Goal: Task Accomplishment & Management: Complete application form

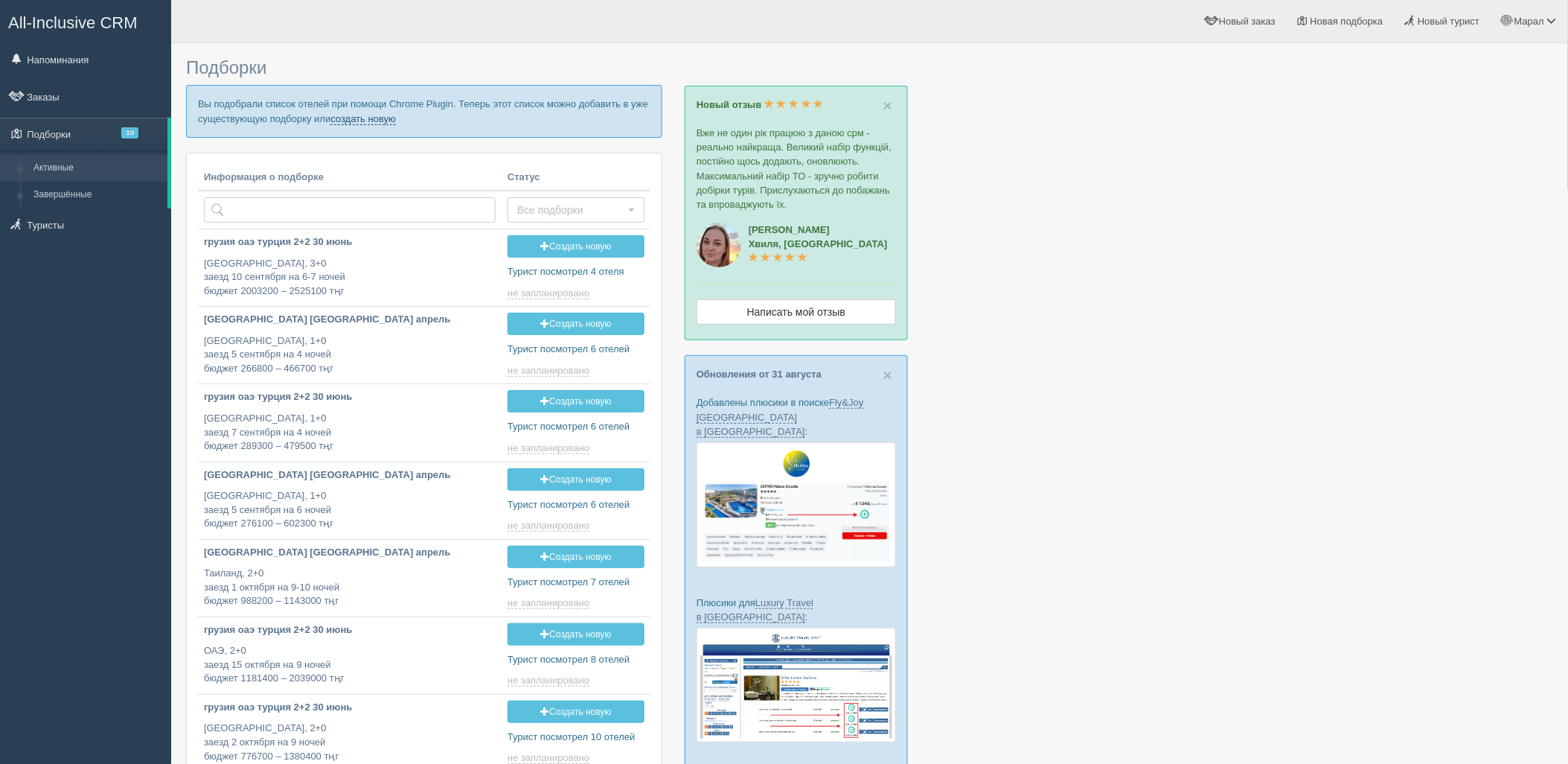
drag, startPoint x: 390, startPoint y: 117, endPoint x: 397, endPoint y: 189, distance: 72.3
click at [390, 118] on link "создать новую" at bounding box center [363, 118] width 65 height 12
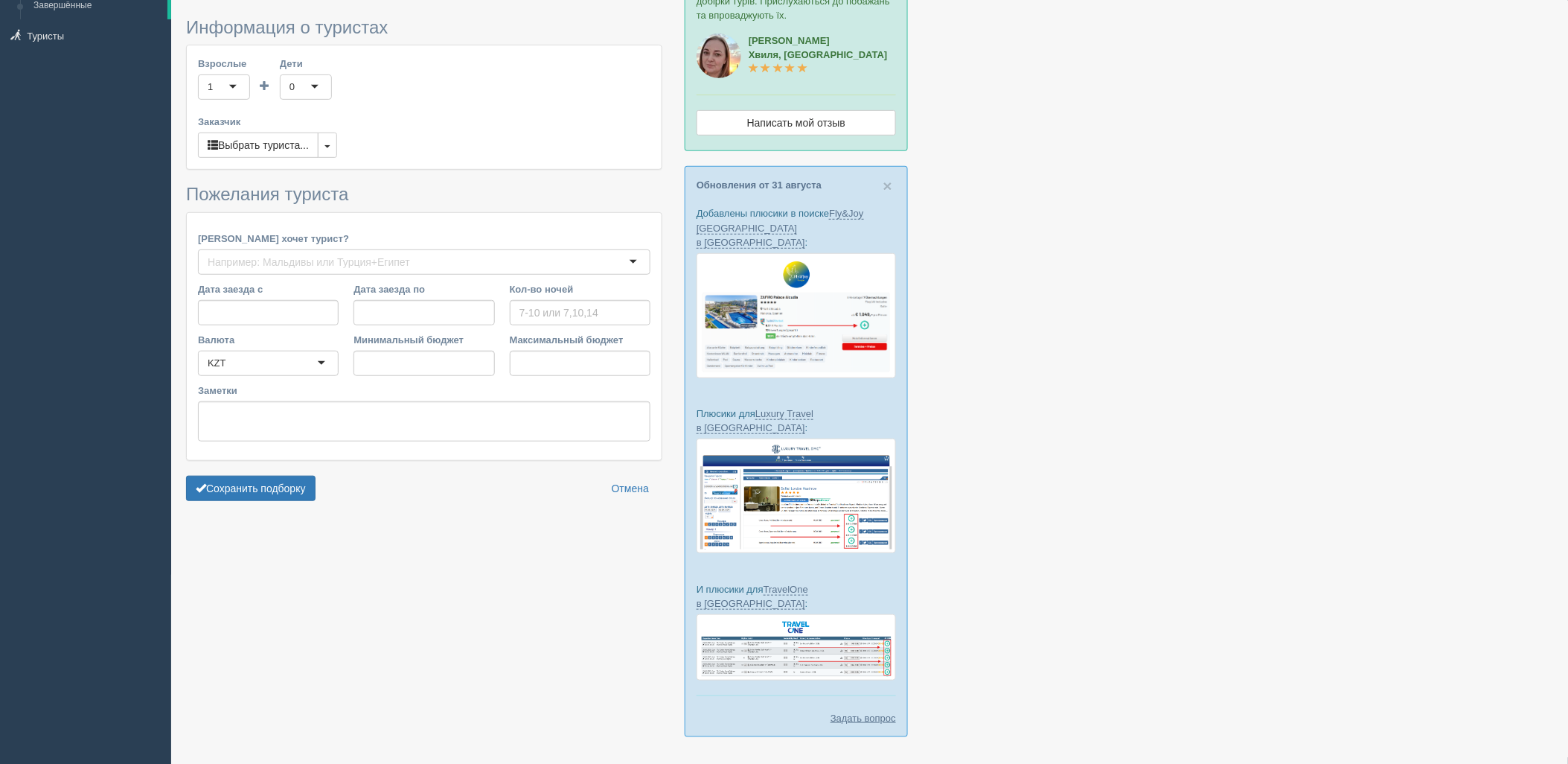
type input "5-6"
type input "2093300"
type input "3074700"
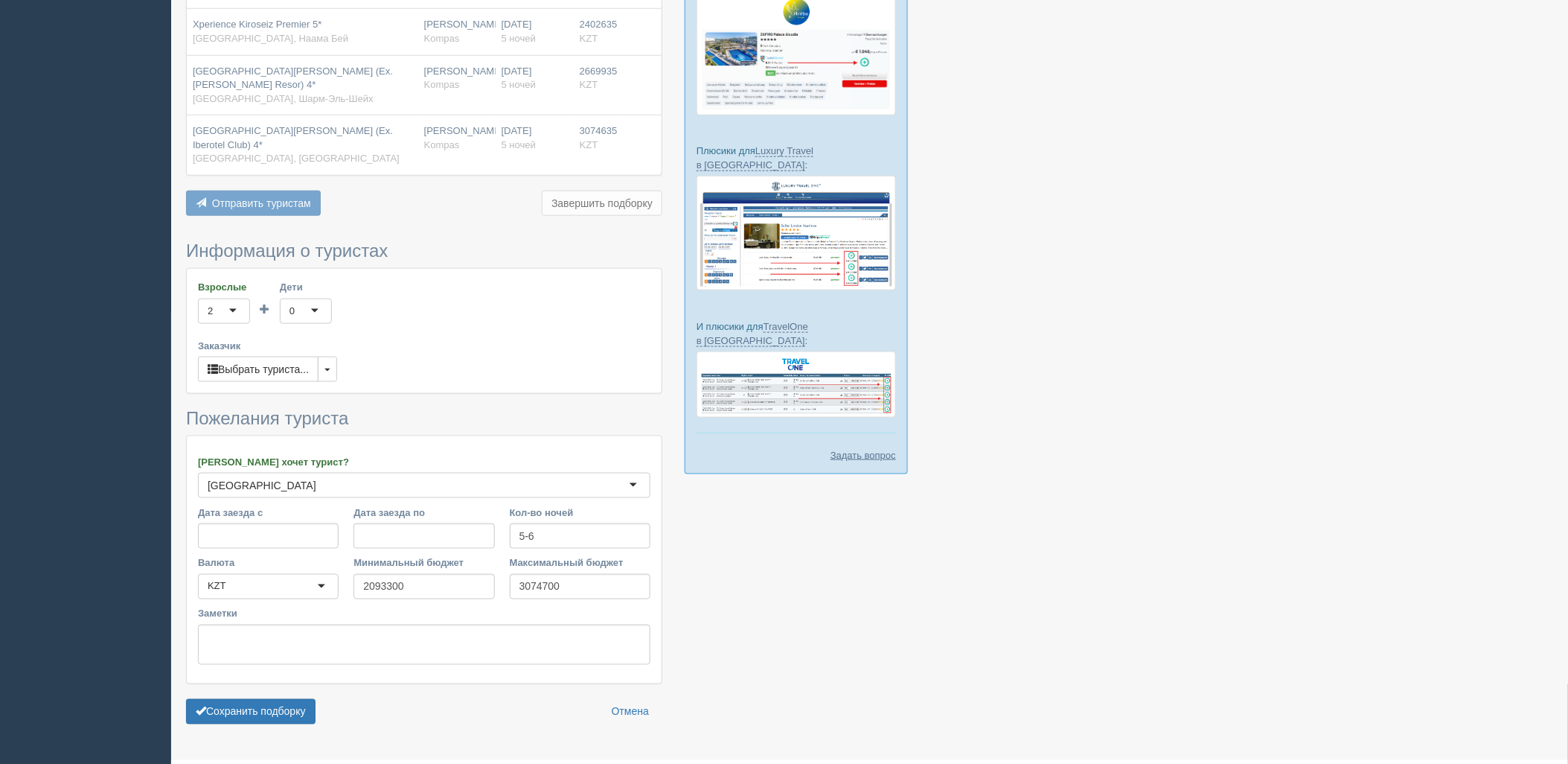
scroll to position [461, 0]
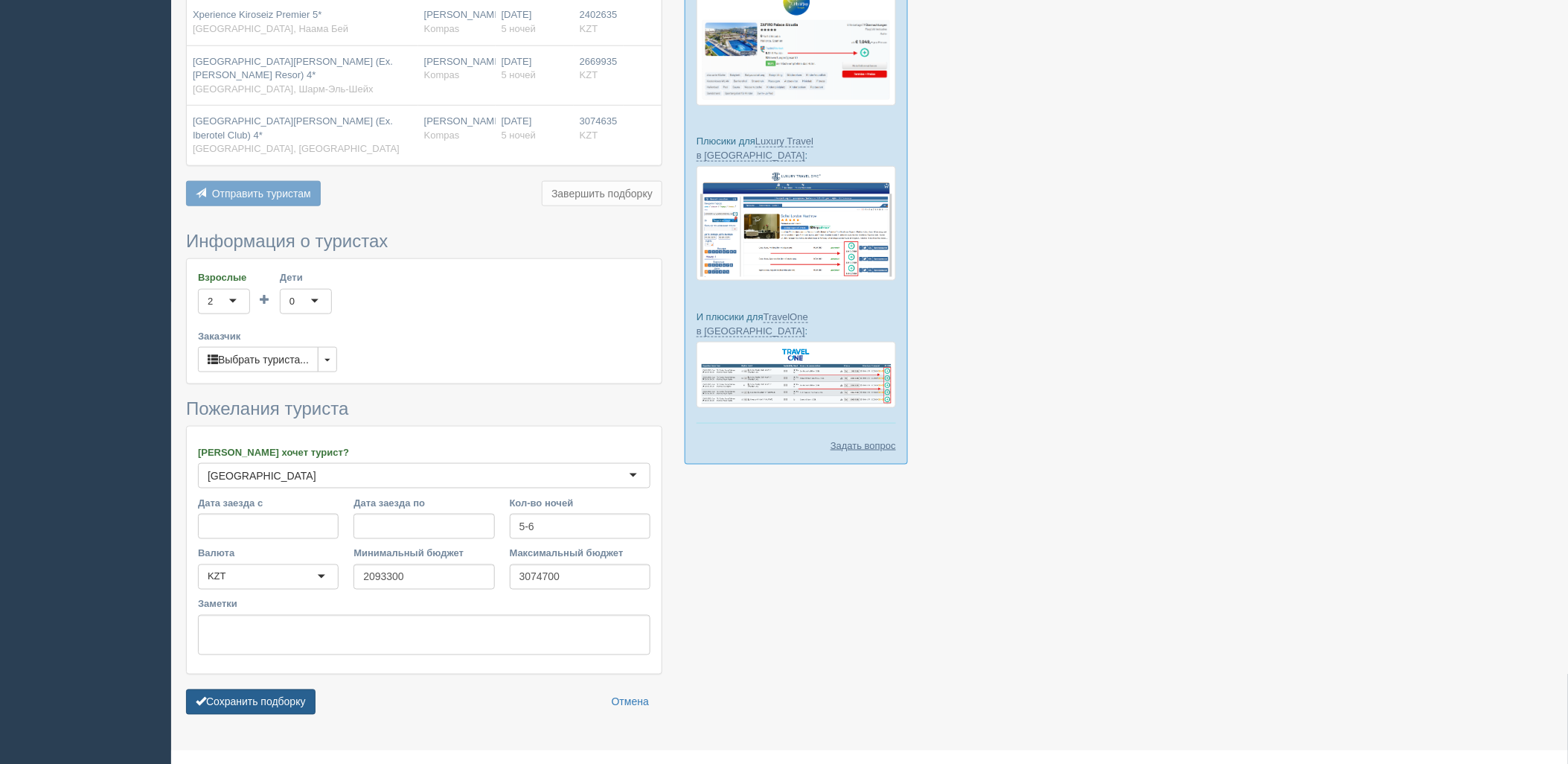
click at [293, 689] on button "Сохранить подборку" at bounding box center [250, 702] width 129 height 25
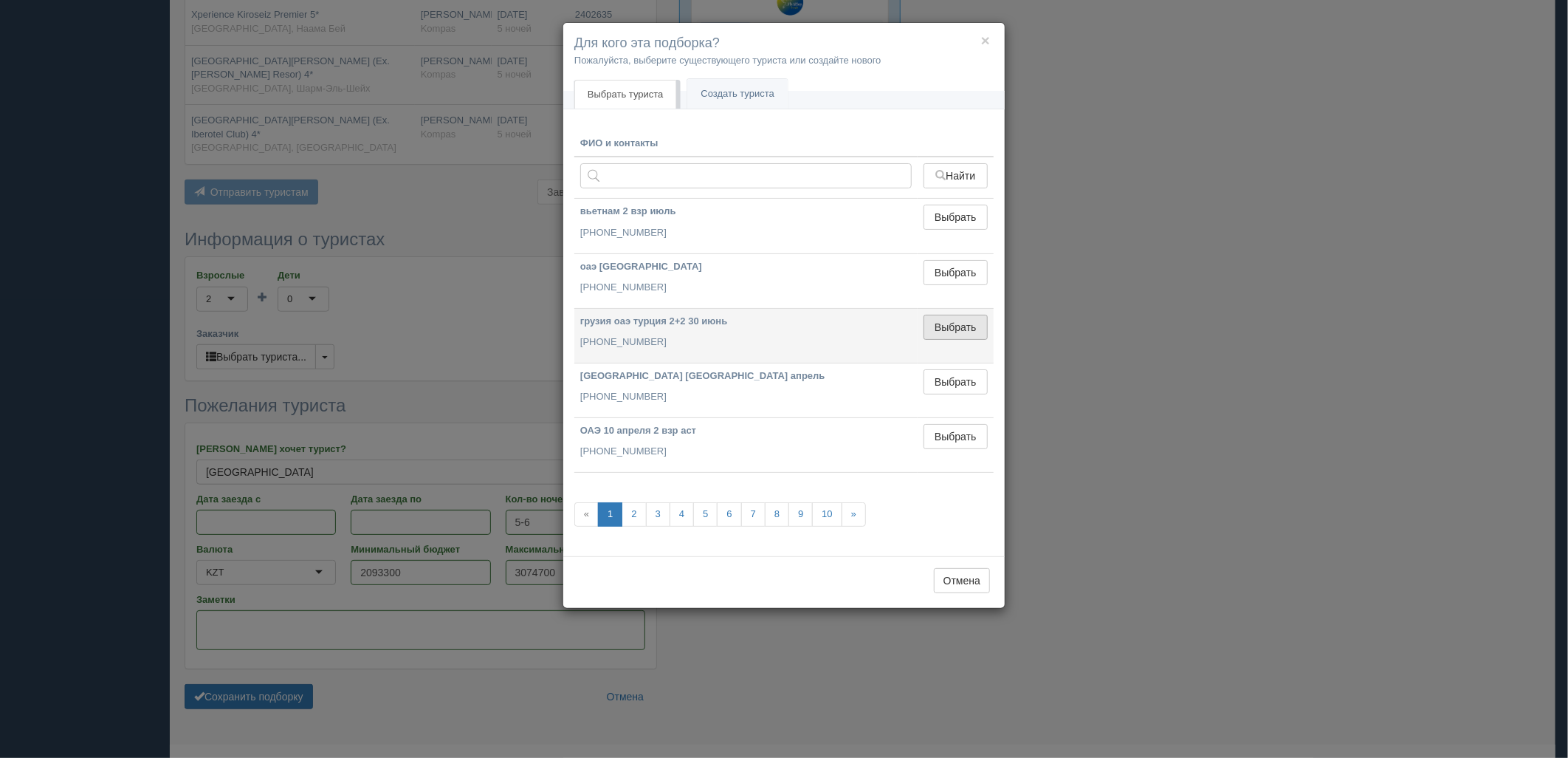
click at [955, 327] on button "Выбрать" at bounding box center [956, 327] width 65 height 25
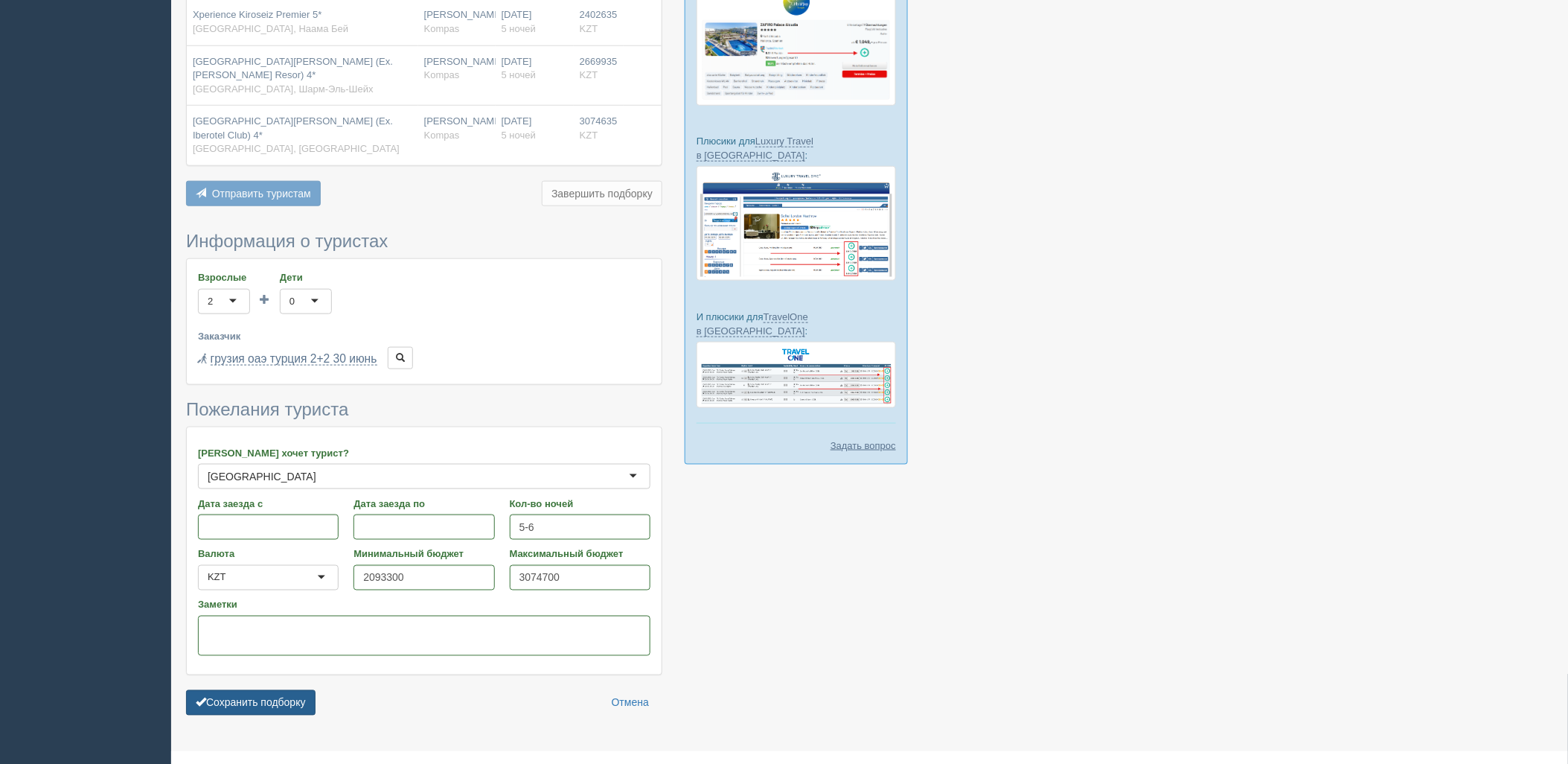
click at [294, 690] on button "Сохранить подборку" at bounding box center [250, 703] width 129 height 25
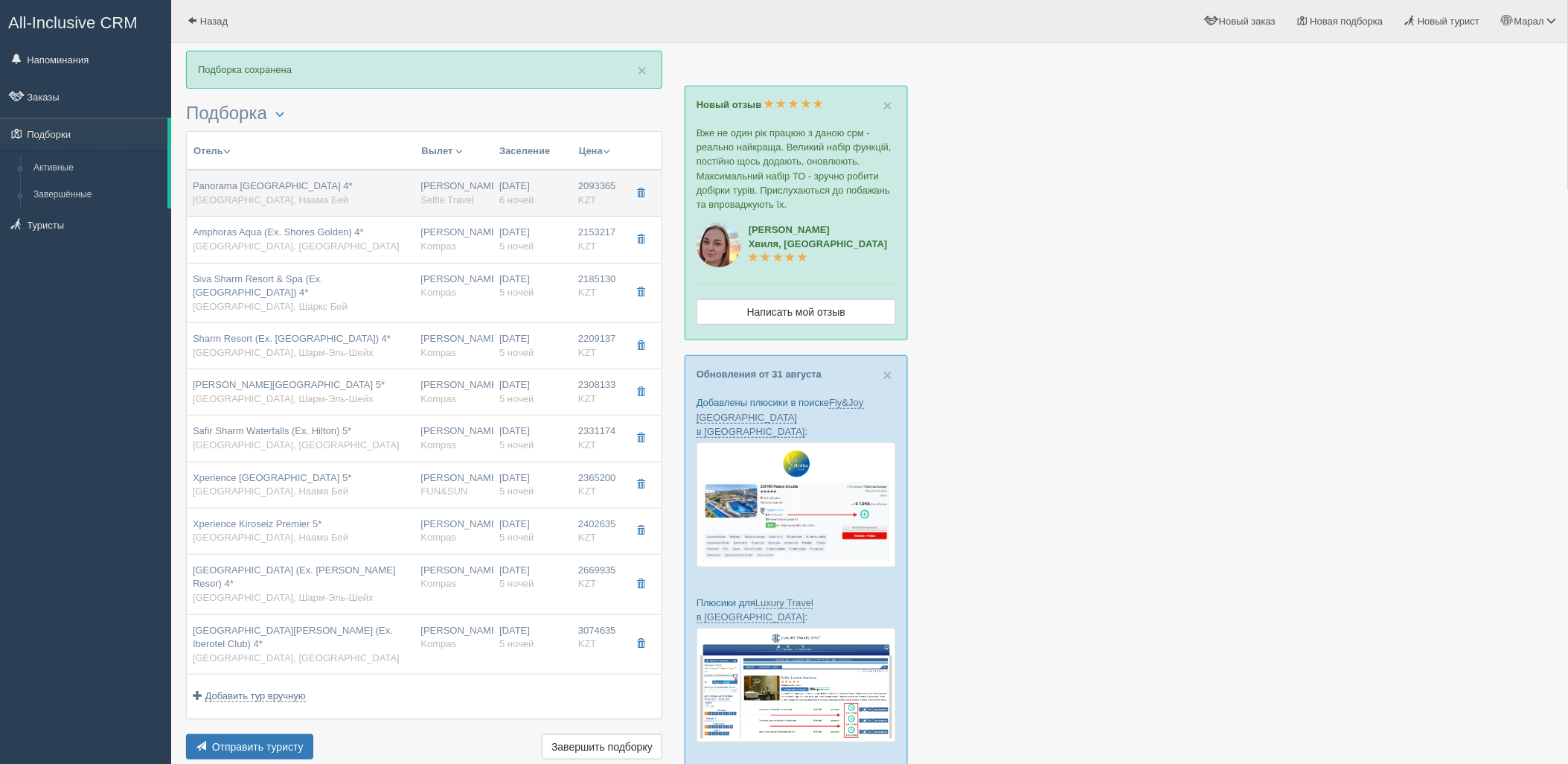
drag, startPoint x: 355, startPoint y: 194, endPoint x: 356, endPoint y: 204, distance: 10.0
click at [541, 194] on div "24.10.2025 6 ночей" at bounding box center [532, 193] width 67 height 27
type input "Panorama Naama Heights 4*"
type input "https://tophotels.ru/hotel/al35540"
type textarea "Отель расположен в районе Наама Бей, в 12 км от аэропорта города Шарм Эль Шейх.…"
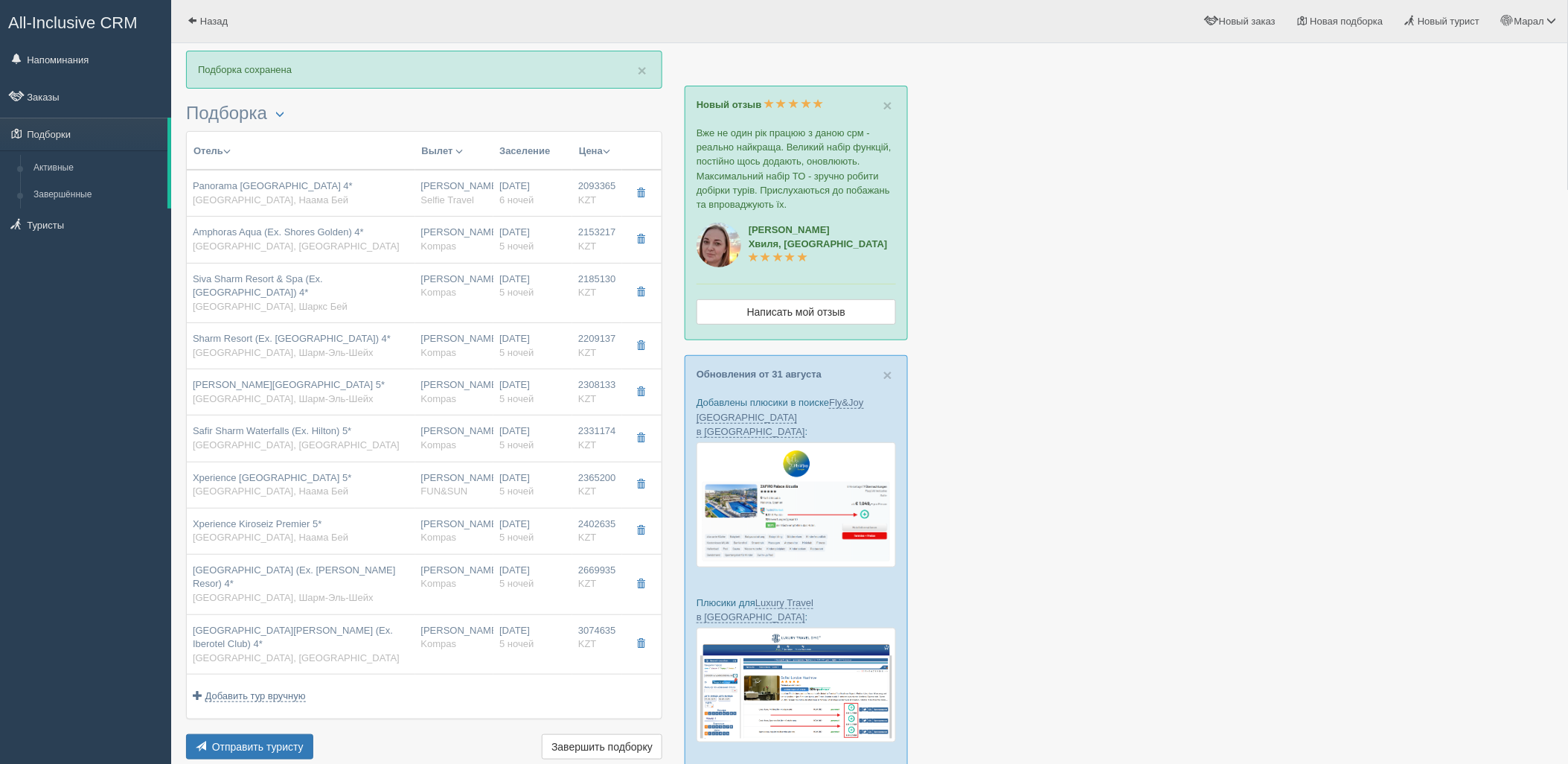
type input "Египет"
type input "Наама Бей"
type input "2093365.00"
type input "Нурсултан Назарбаев NQZ"
type input "Шарм-эль-Шейх SSH"
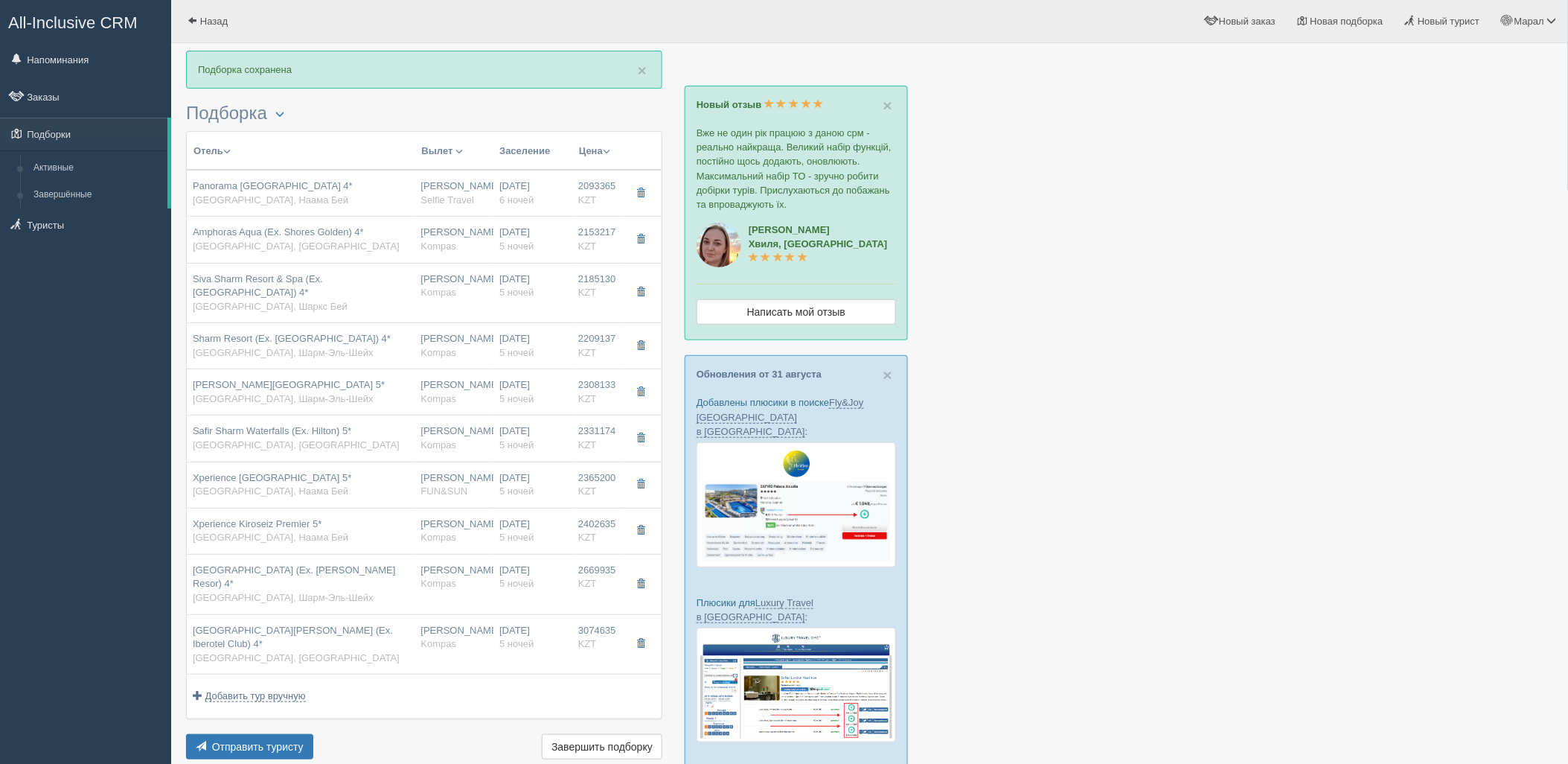
type input "07:40"
type input "11:40"
type input "Sunday Airlines"
type input "19:25"
type input "03:45"
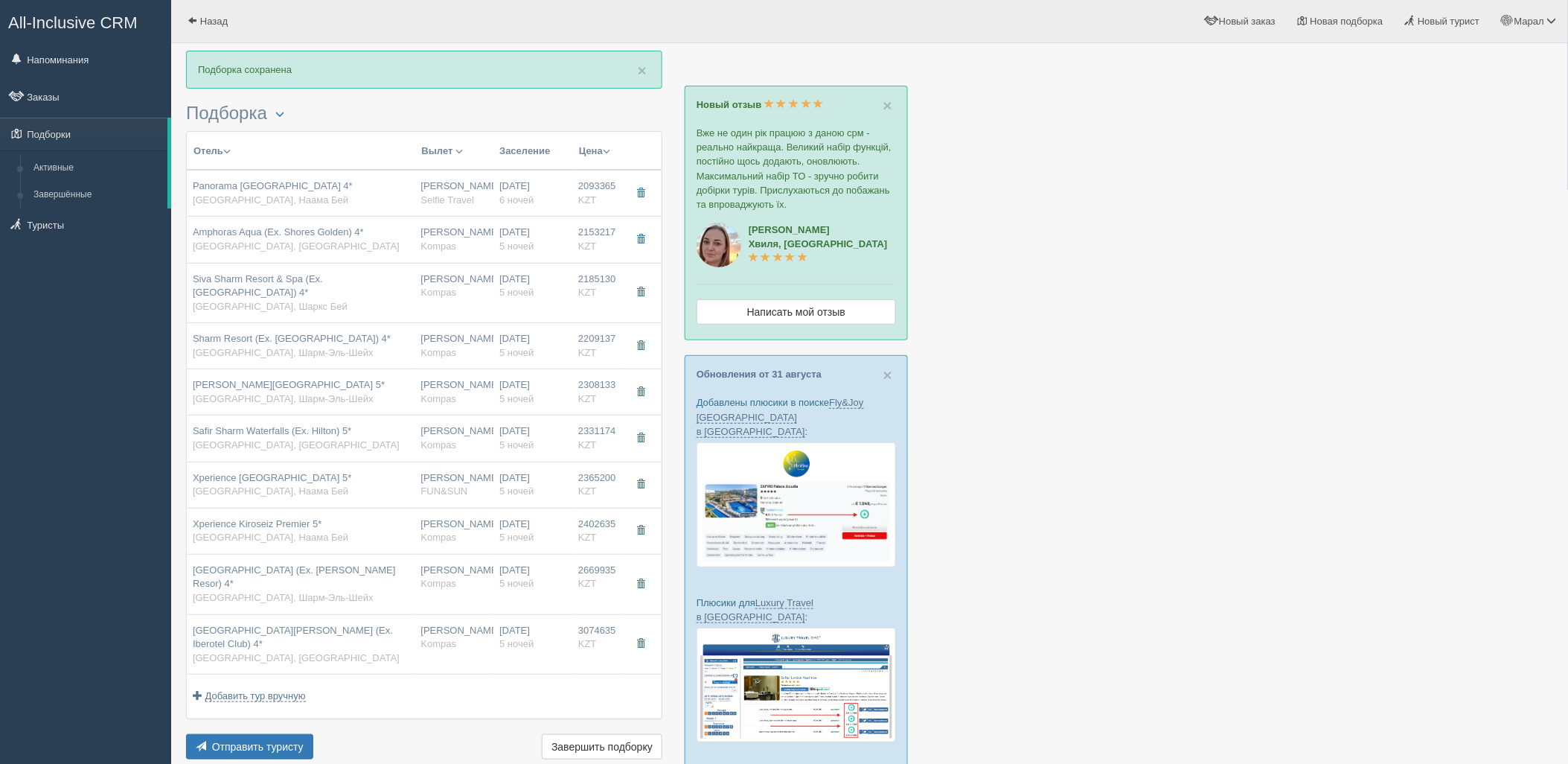
type input "6"
type input "junior suite"
type input "AI - Все Включено"
type input "Selfie Travel"
type input "https://tourvisor.ru/countries#!/hotel=panorama-naama-heights"
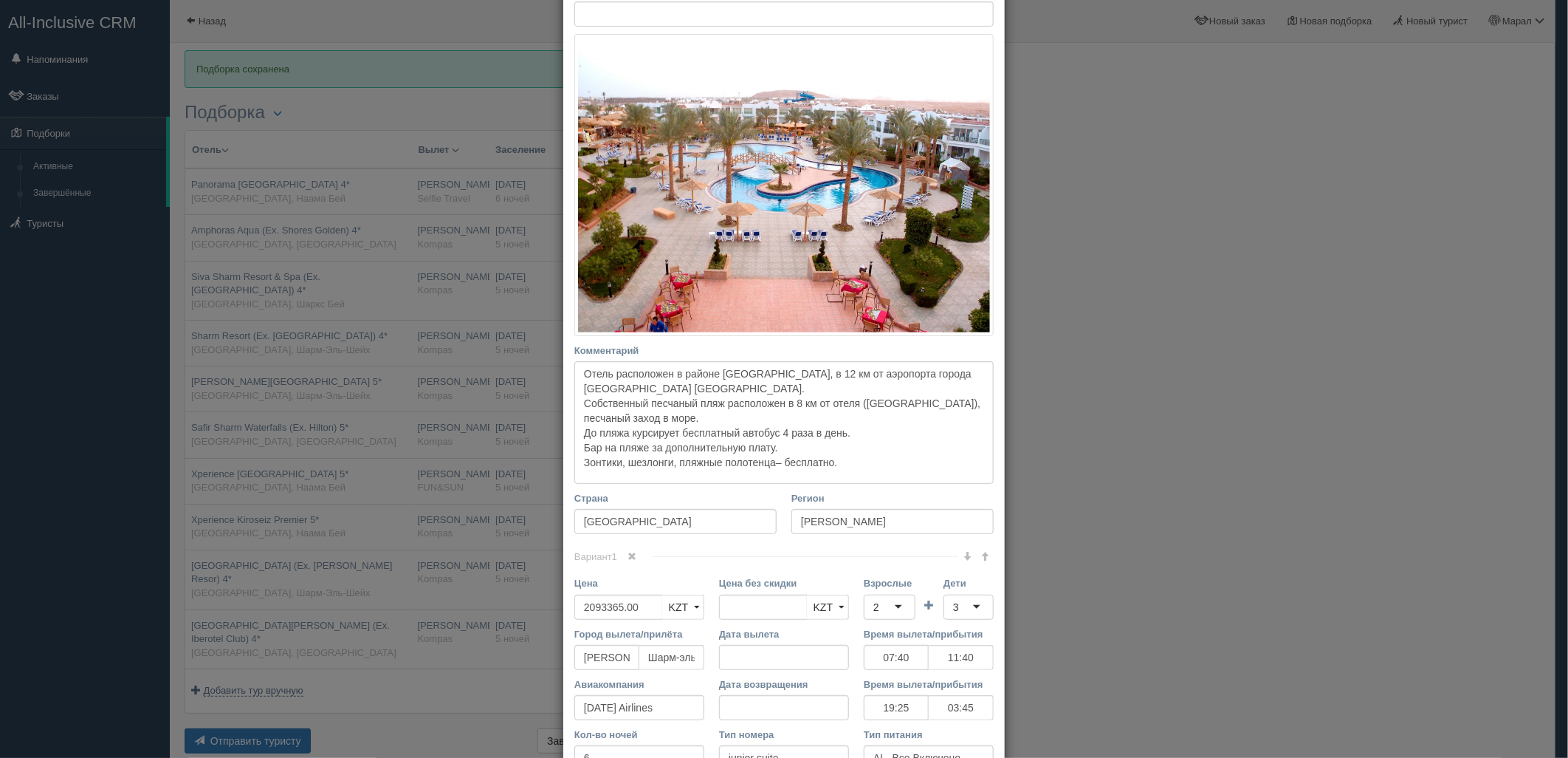
scroll to position [328, 0]
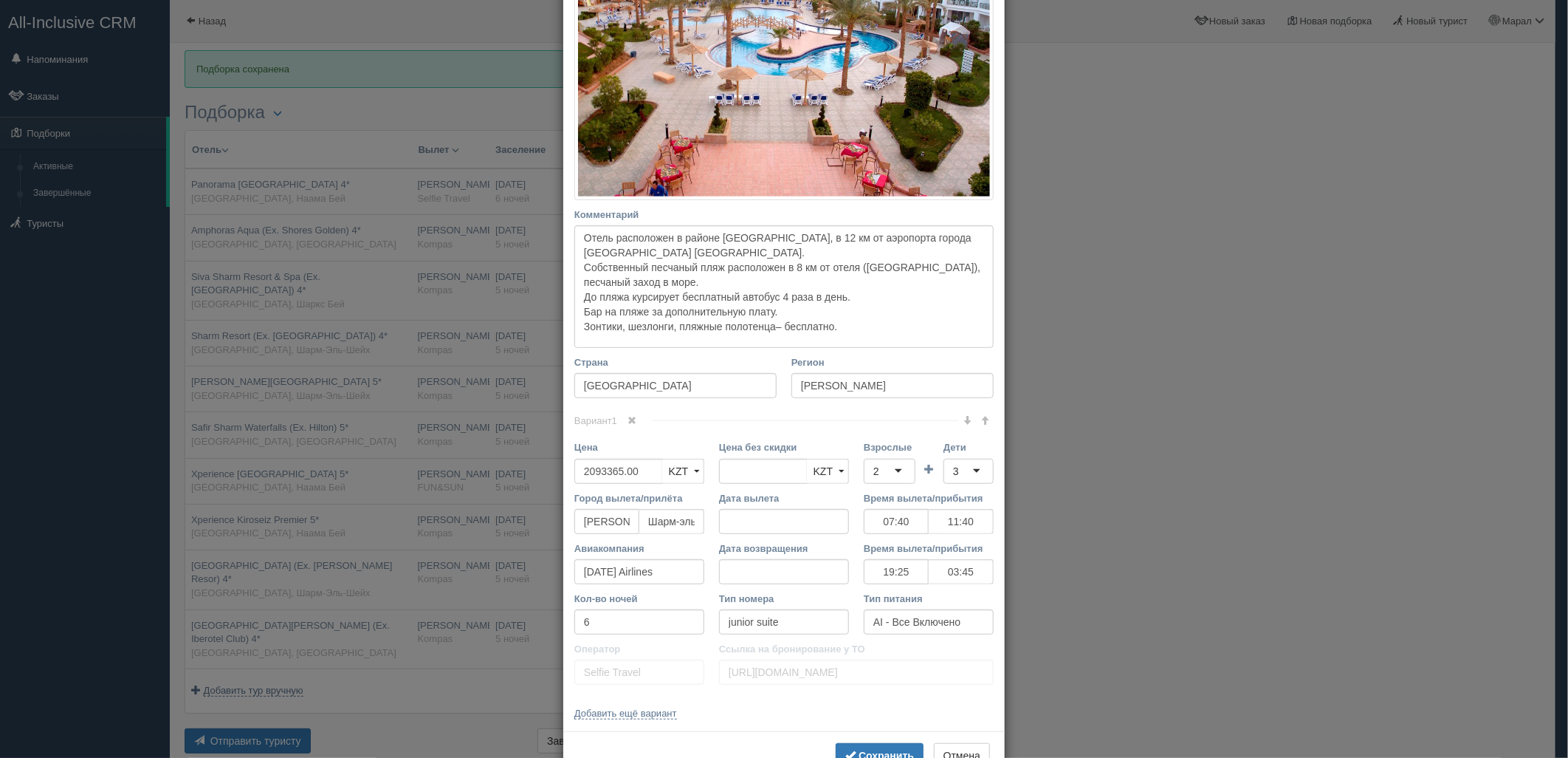
click at [1131, 510] on div "× Редактировать тур Название отеля Panorama Naama Heights 4* Ссылка на отель дл…" at bounding box center [784, 379] width 1568 height 758
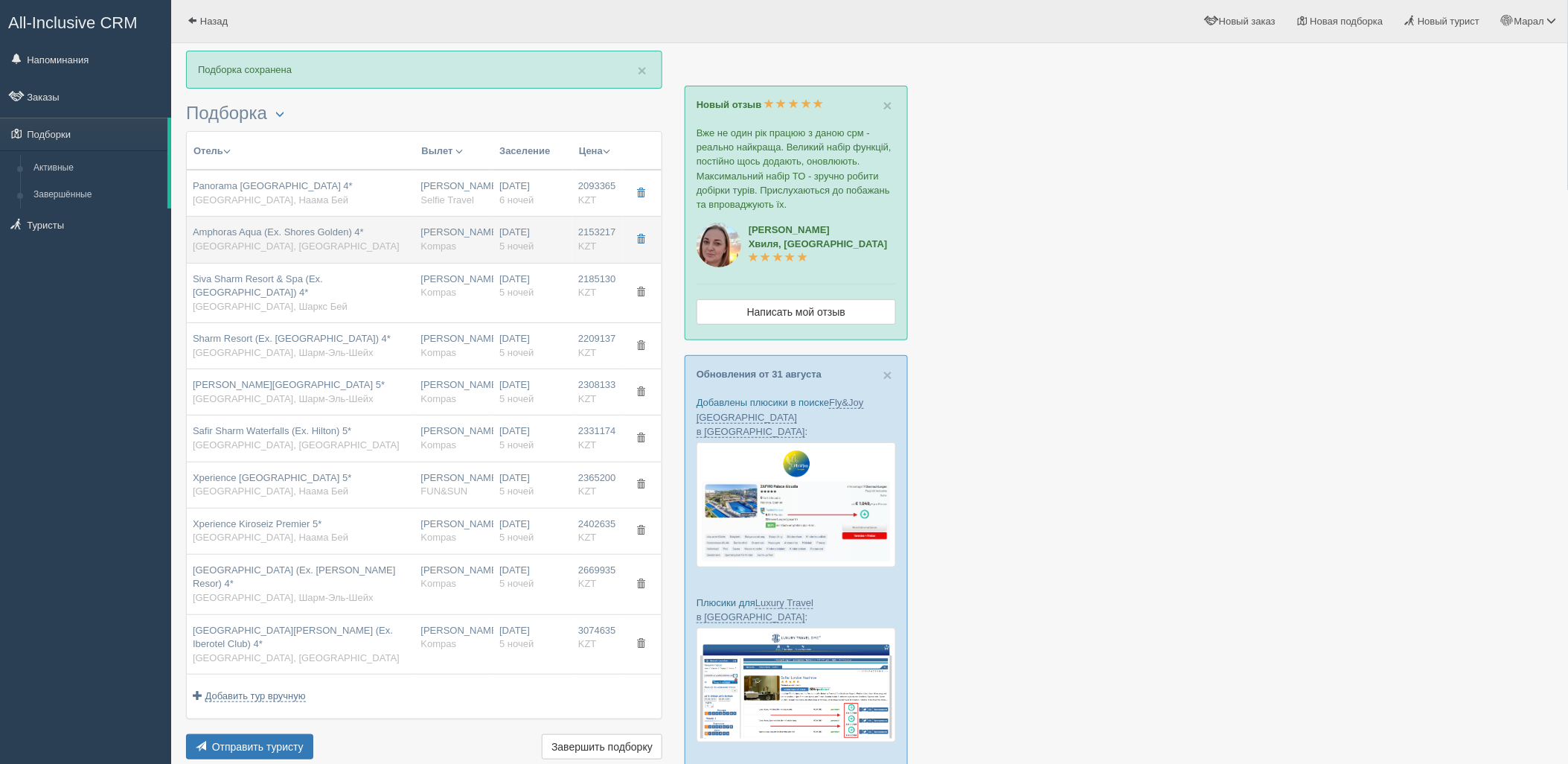
click at [422, 251] on div "Нурсултан Назарбаев NQZ Kompas" at bounding box center [455, 239] width 67 height 27
type input "Amphoras Aqua (Ex. Shores Golden) 4*"
type input "https://tophotels.ru/hotel/al27559"
type input "Хадаба"
type input "2153217.00"
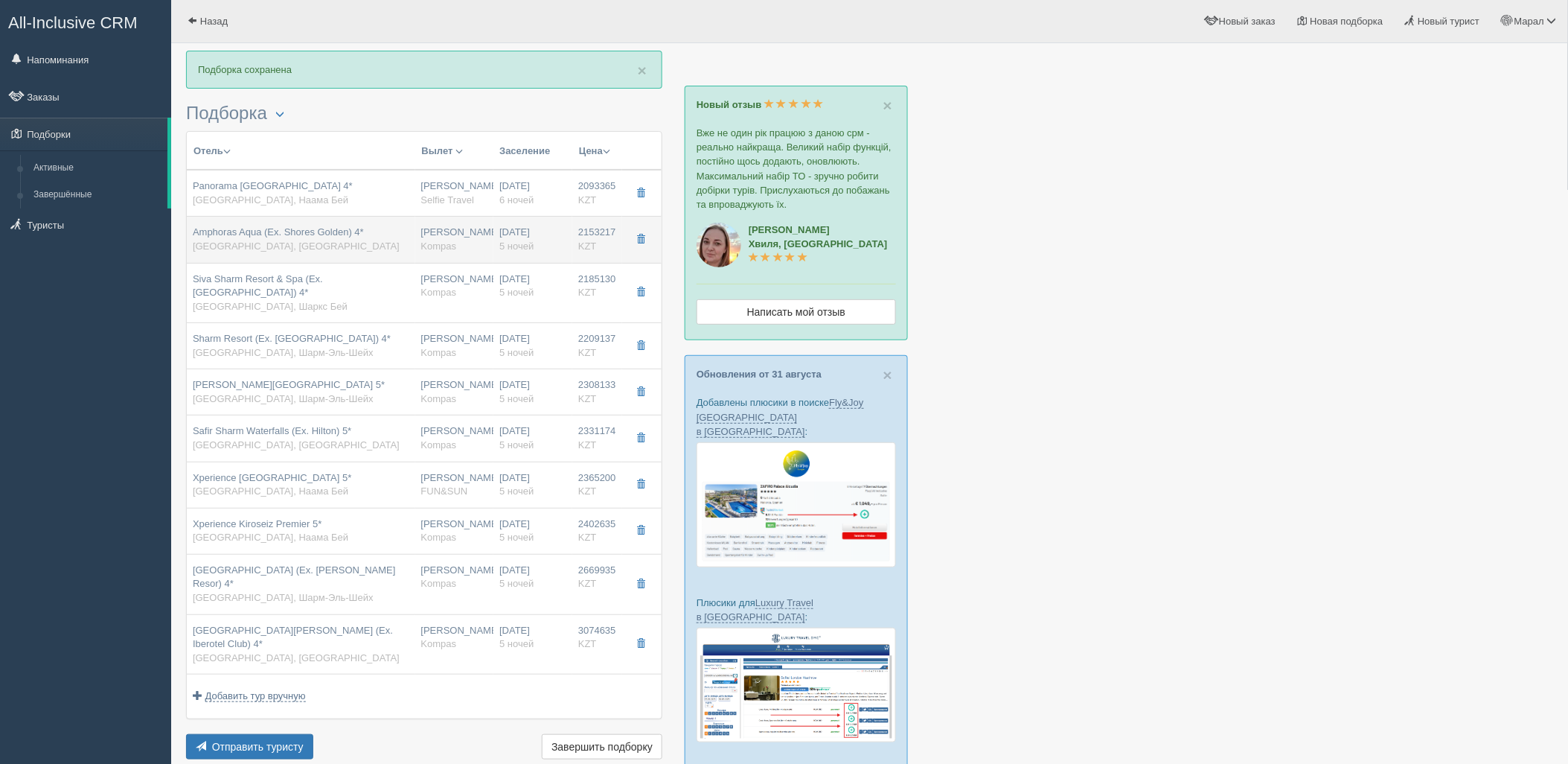
type input "1260048.00"
type input "07:40"
type input "11:40"
type input "01:50"
type input "10:30"
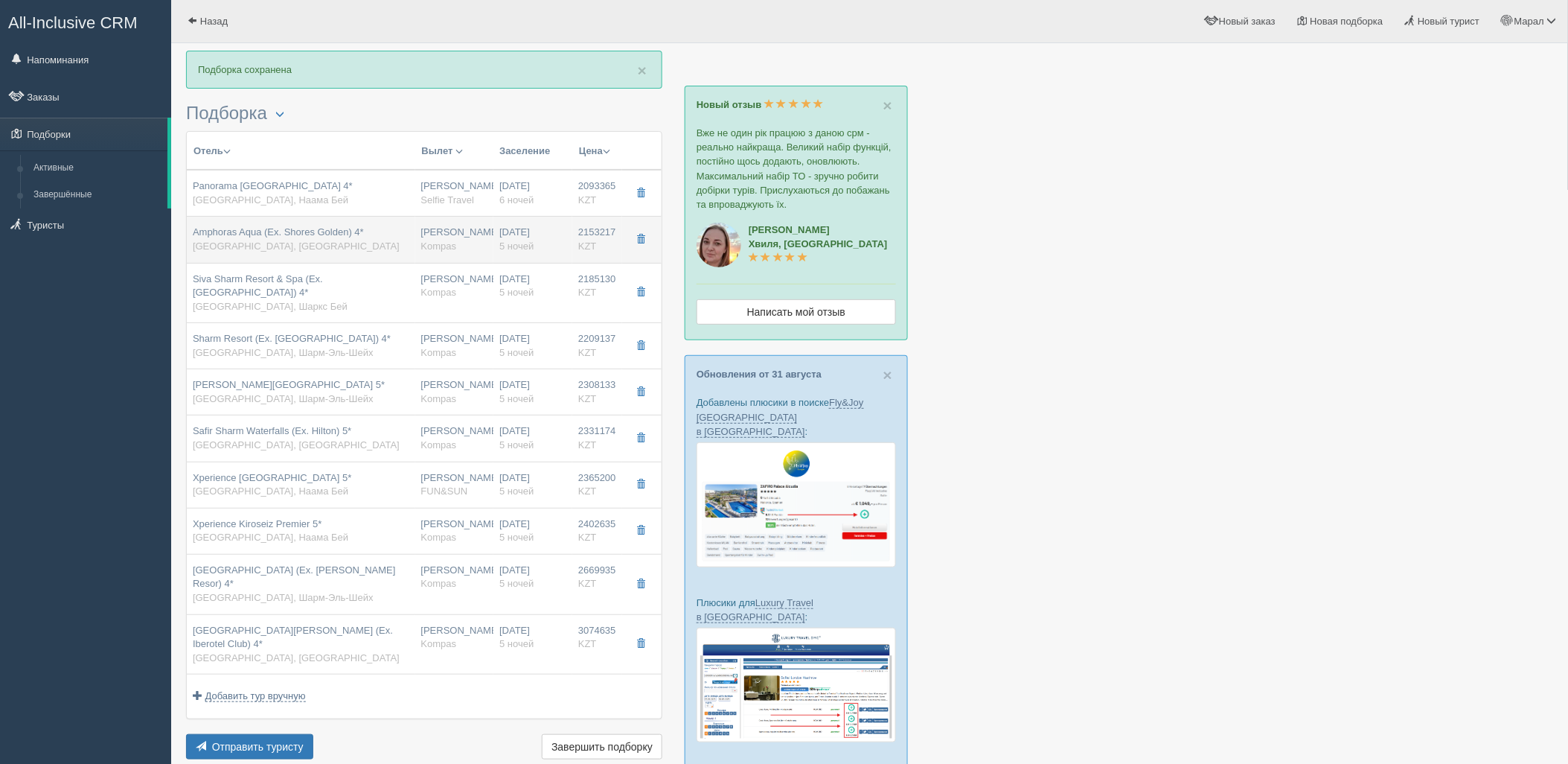
type input "5"
type input "standard garden view"
type input "Kompas"
type input "https://tourvisor.ru/countries#!/hotel=shores-golden"
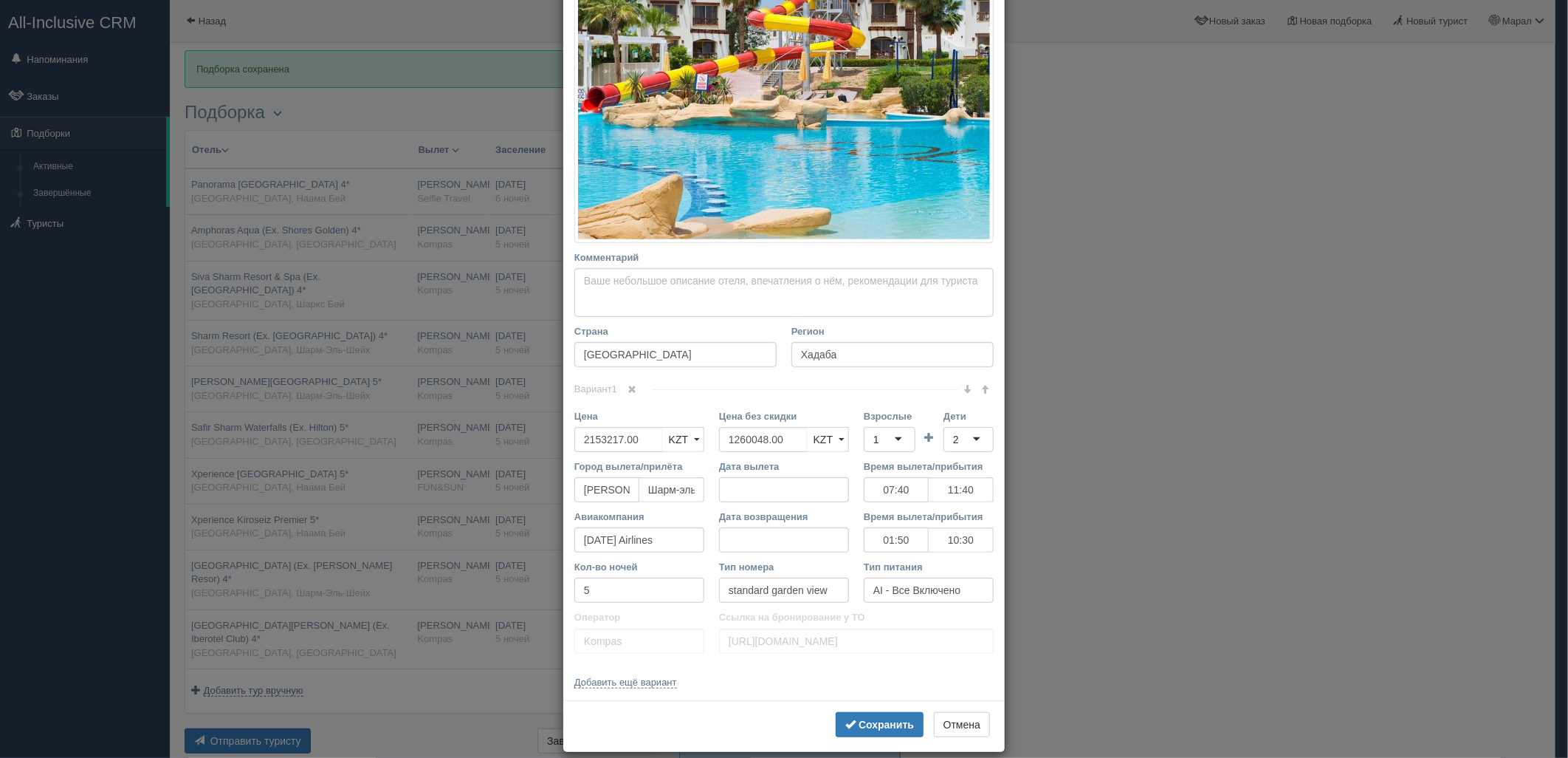
scroll to position [303, 0]
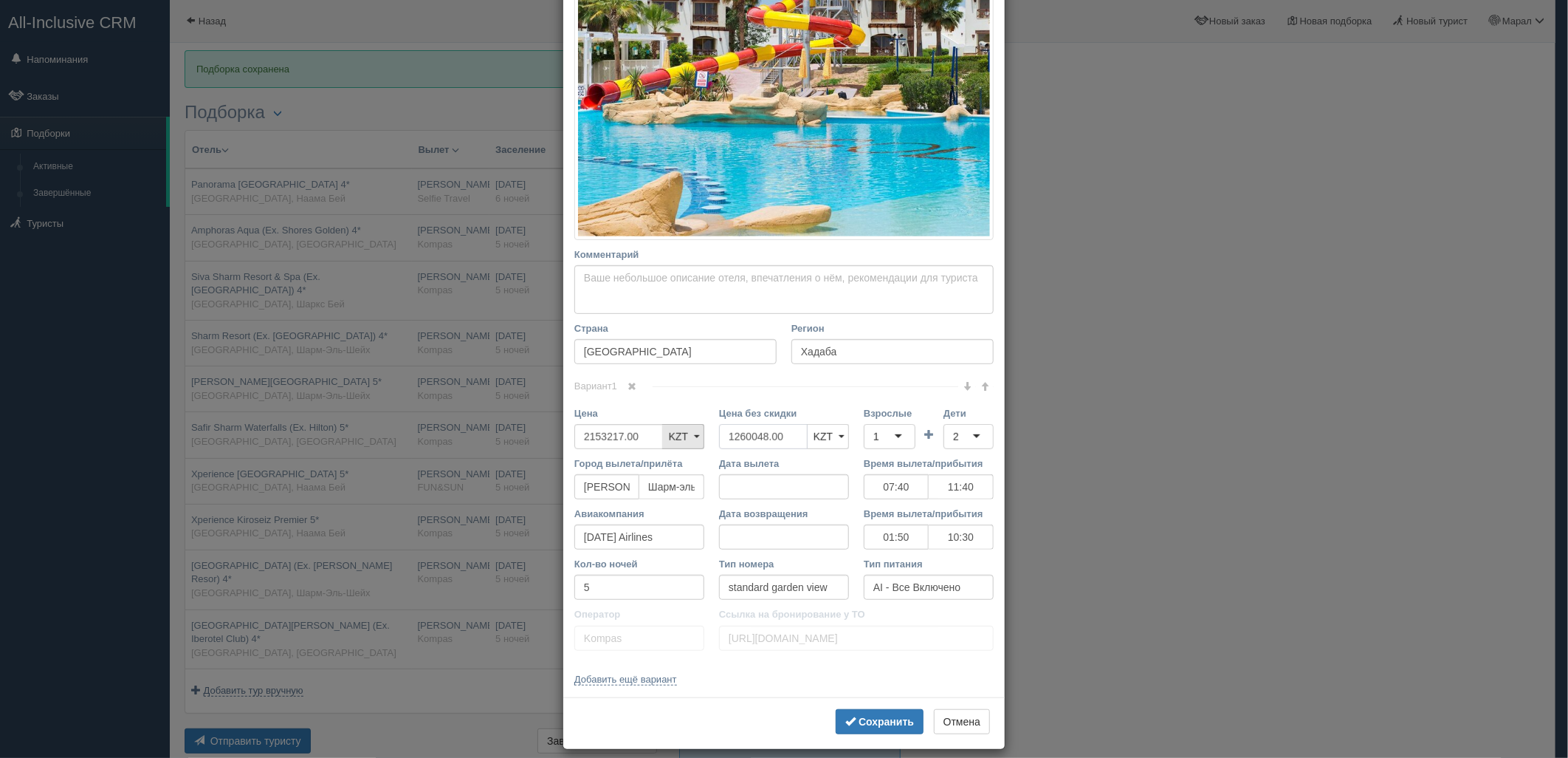
drag, startPoint x: 788, startPoint y: 429, endPoint x: 681, endPoint y: 420, distance: 107.4
click at [674, 420] on div "Цена 2153217.00 KZT USD EUR KZT KZT USD EUR Цена без скидки 1260048.00 KZT USD …" at bounding box center [784, 431] width 434 height 50
click at [863, 416] on label "Взрослые" at bounding box center [889, 414] width 52 height 14
drag, startPoint x: 880, startPoint y: 481, endPoint x: 931, endPoint y: 457, distance: 56.4
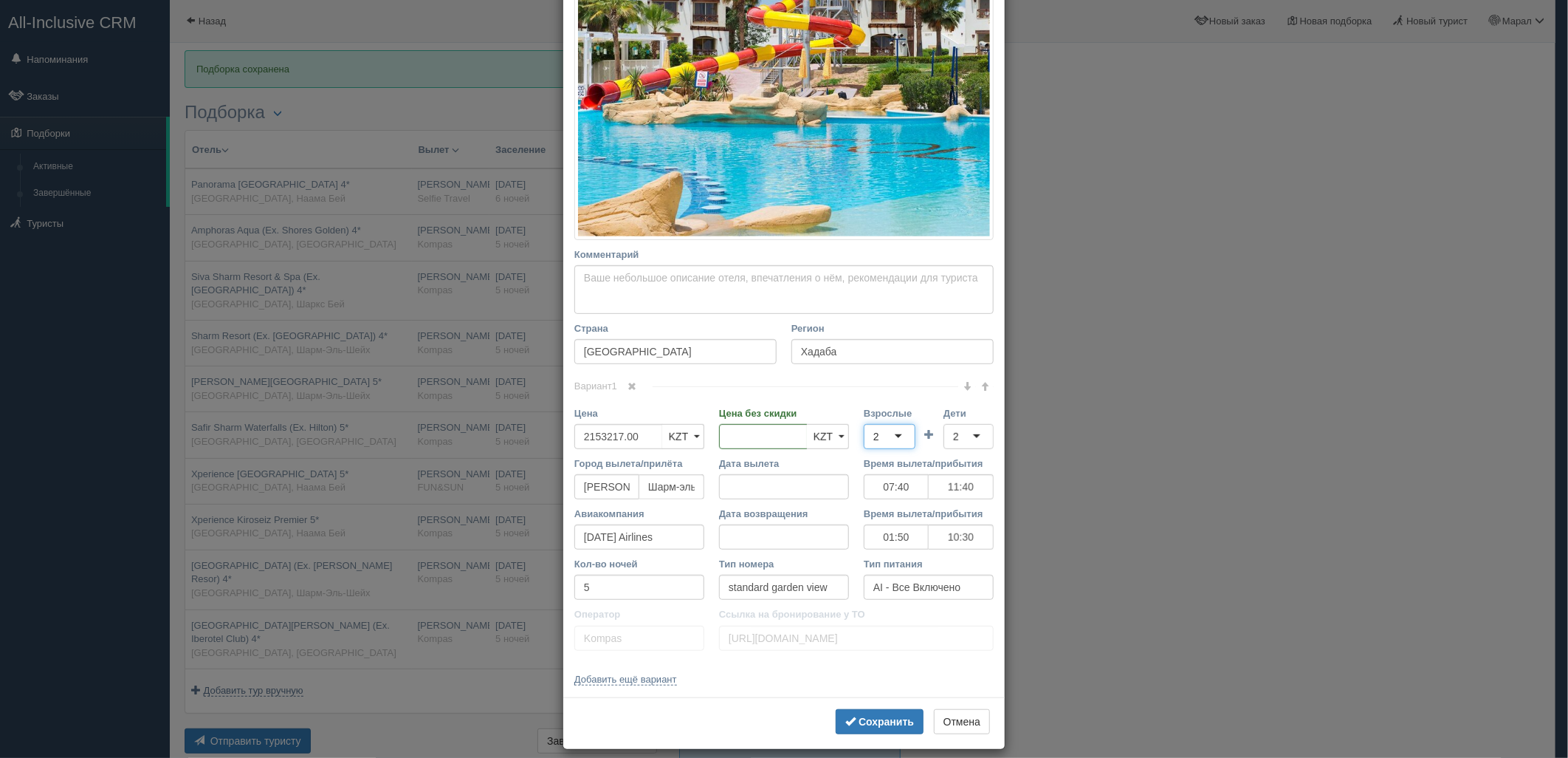
drag, startPoint x: 948, startPoint y: 446, endPoint x: 942, endPoint y: 463, distance: 18.0
click at [948, 445] on div "2" at bounding box center [968, 437] width 50 height 25
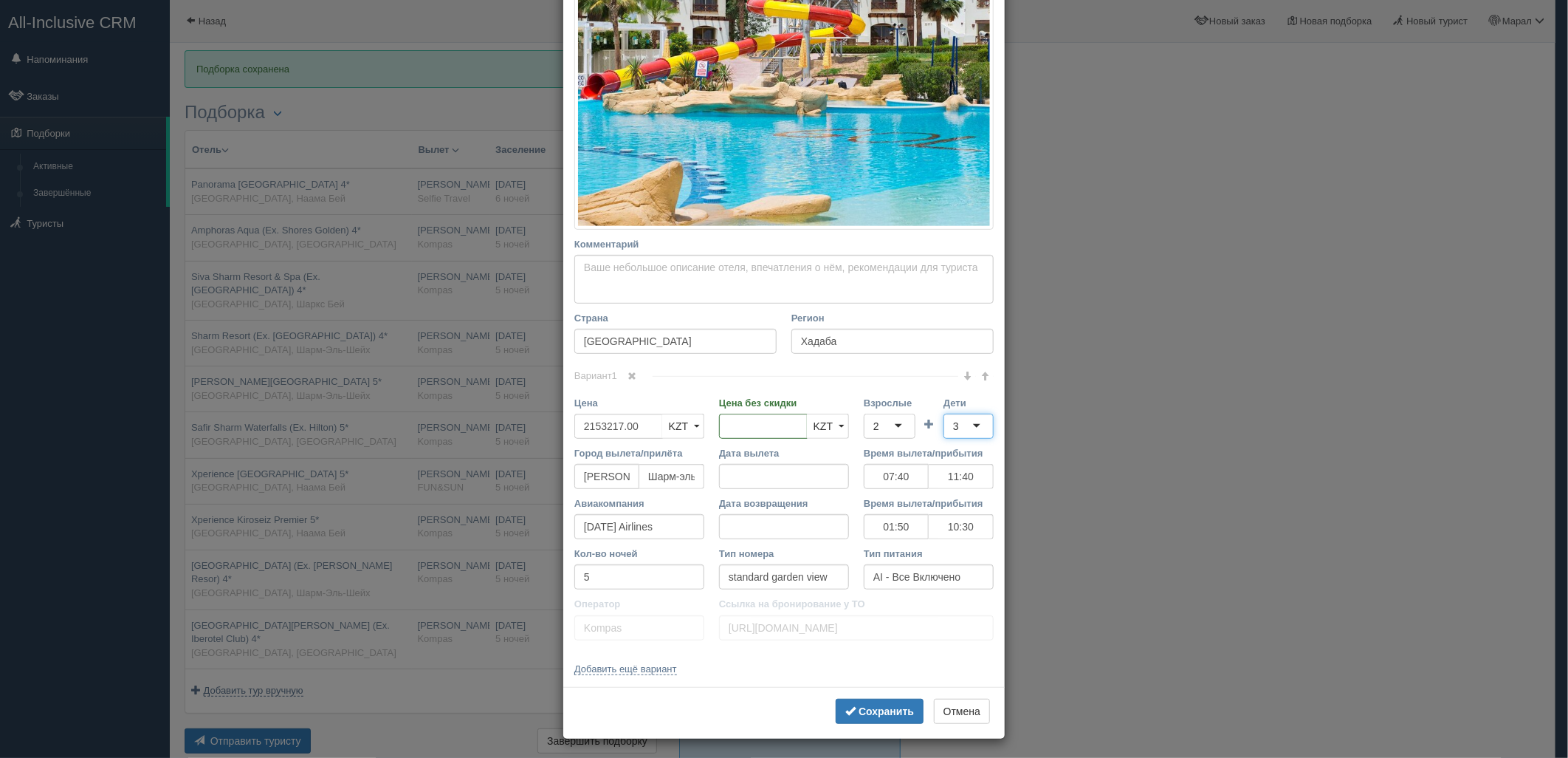
scroll to position [318, 0]
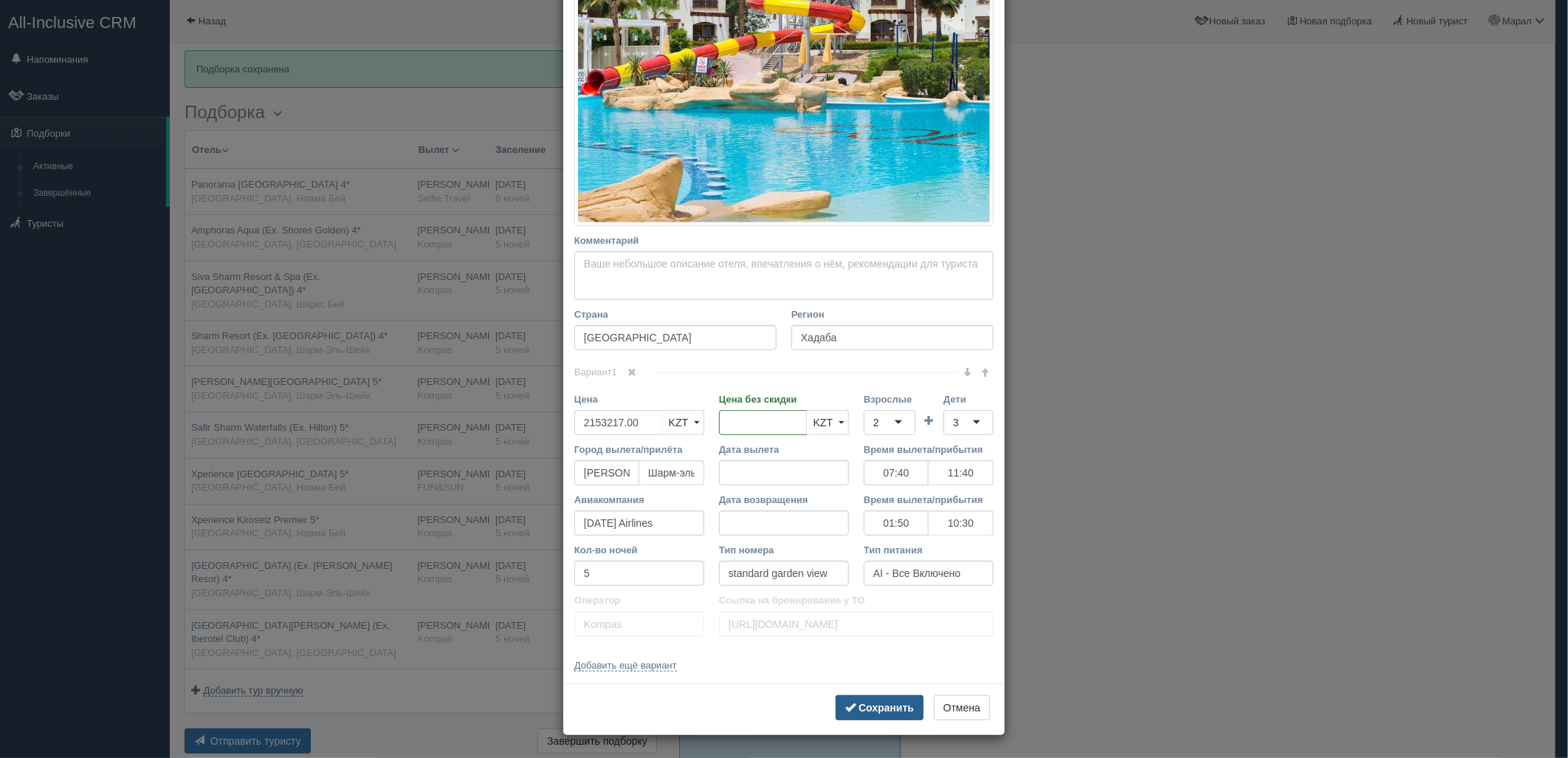
drag, startPoint x: 887, startPoint y: 701, endPoint x: 932, endPoint y: 666, distance: 57.0
click at [888, 696] on button "Сохранить" at bounding box center [879, 708] width 88 height 25
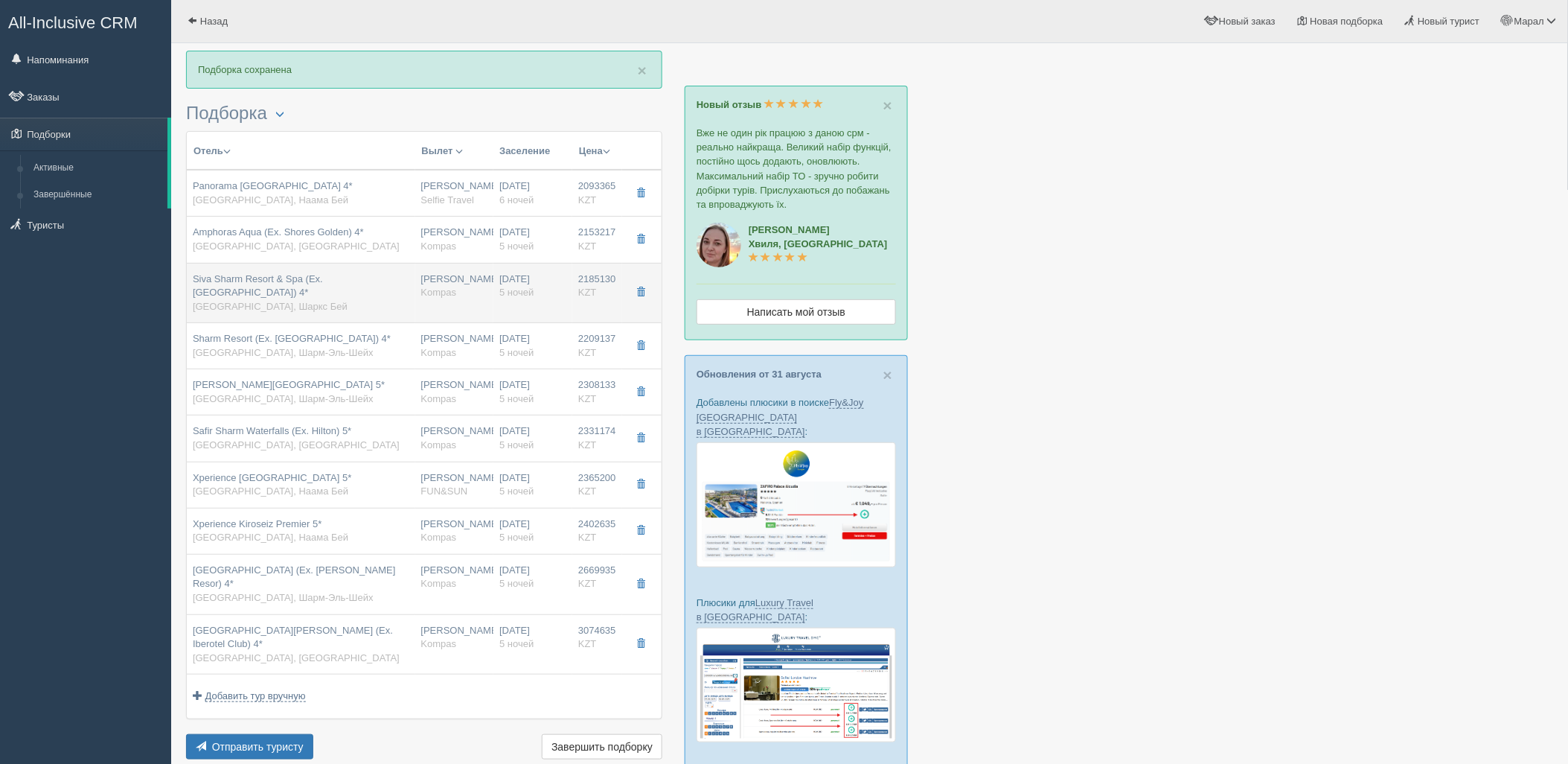
click at [300, 288] on div "Siva Sharm Resort & Spa (Ex. Savita Resort) 4* Египет, Шаркс Бей" at bounding box center [301, 293] width 217 height 42
type input "Siva Sharm Resort & Spa (Ex. Savita Resort) 4*"
type input "https://tophotels.ru/hotel/al26555"
type textarea "Отель расположен в 5 км от аэропорта, в бухте Sharks Bay, в 12 км от бухты Наам…"
type input "Шаркс Бей"
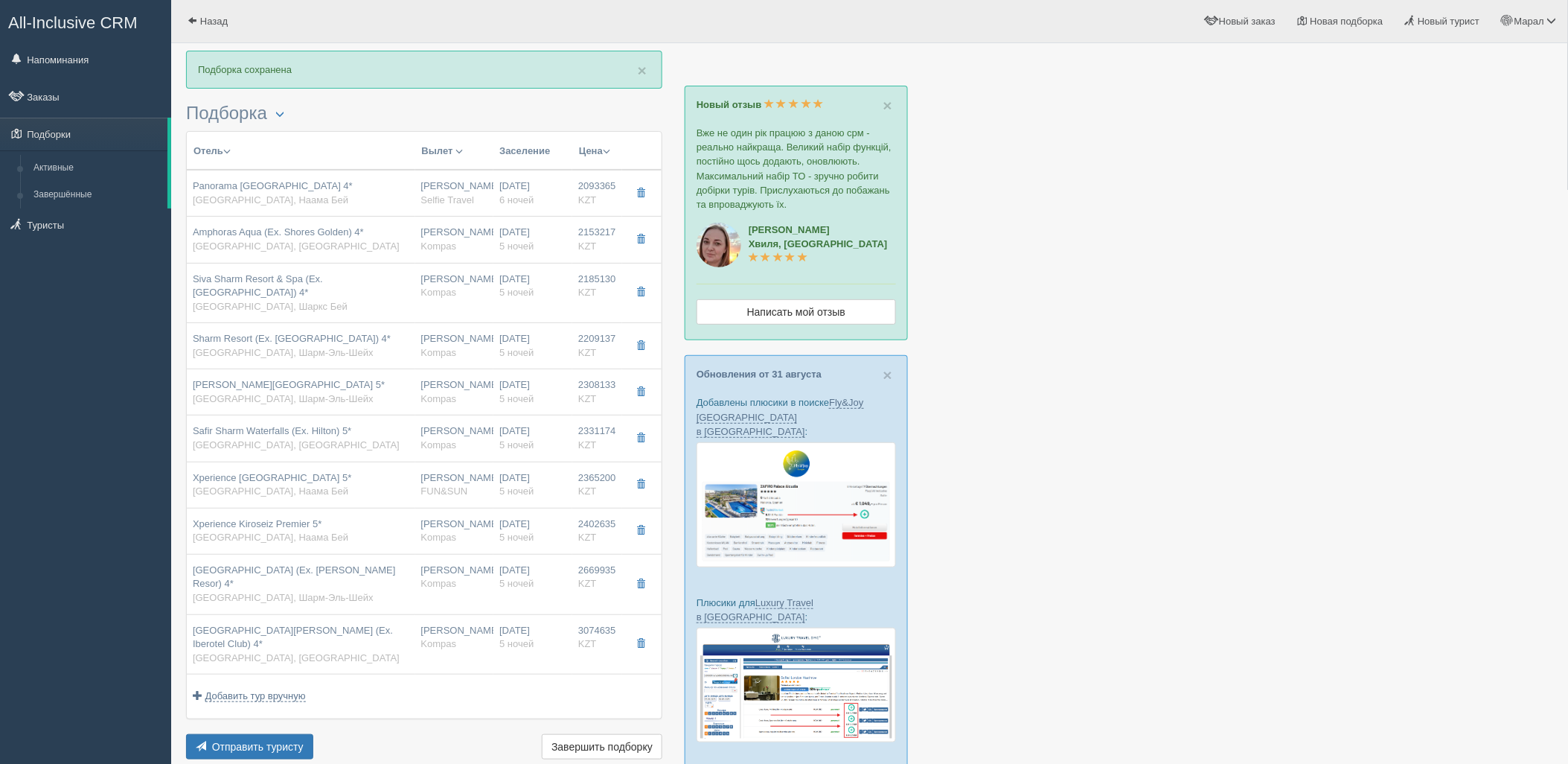
type input "2185130.00"
type input "1255543.00"
type input "07:40"
type input "11:40"
type input "01:50"
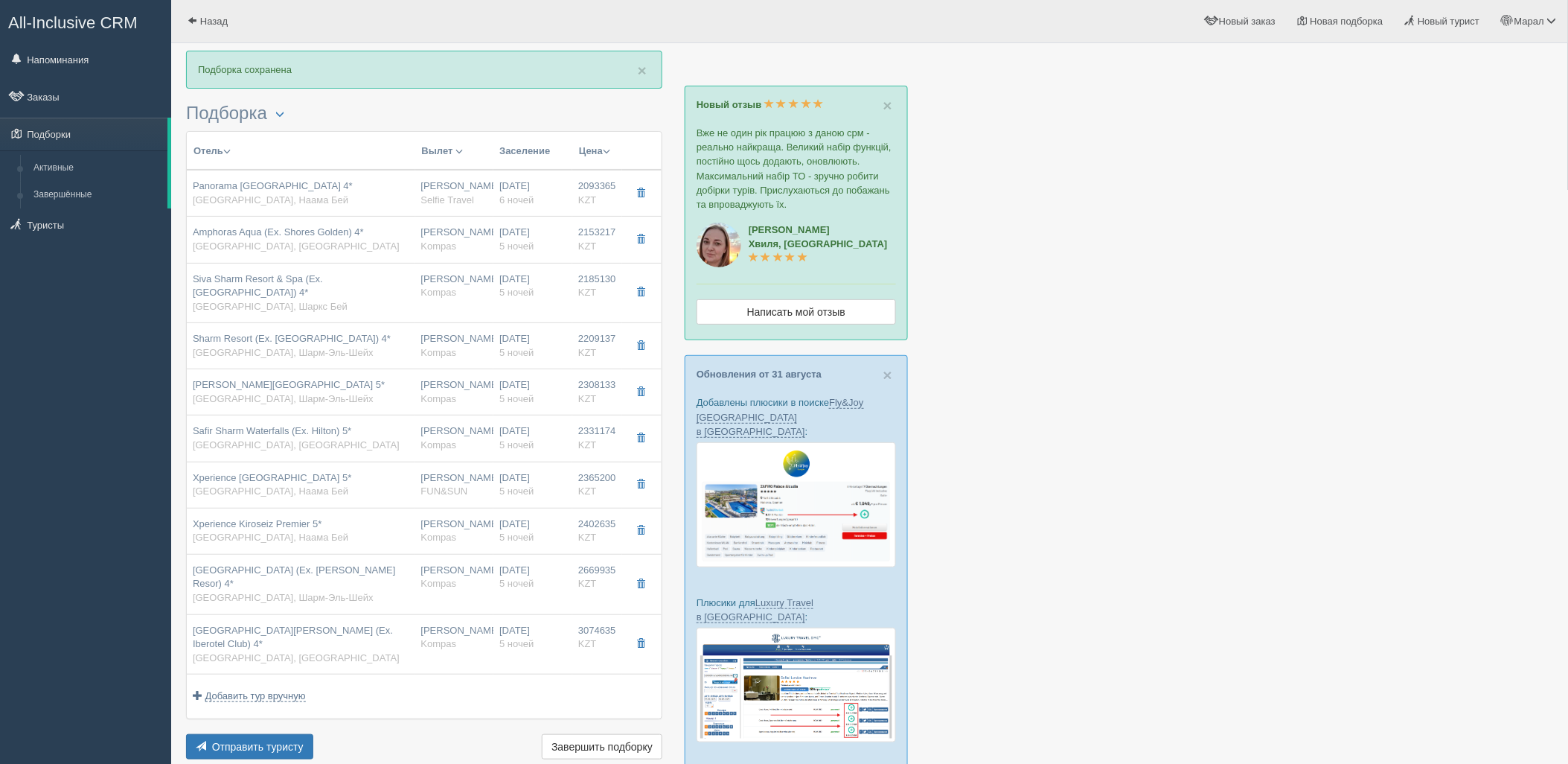
type input "10:30"
type input "standard"
type input "https://tourvisor.ru/countries#!/hotel=savita-resort-spa"
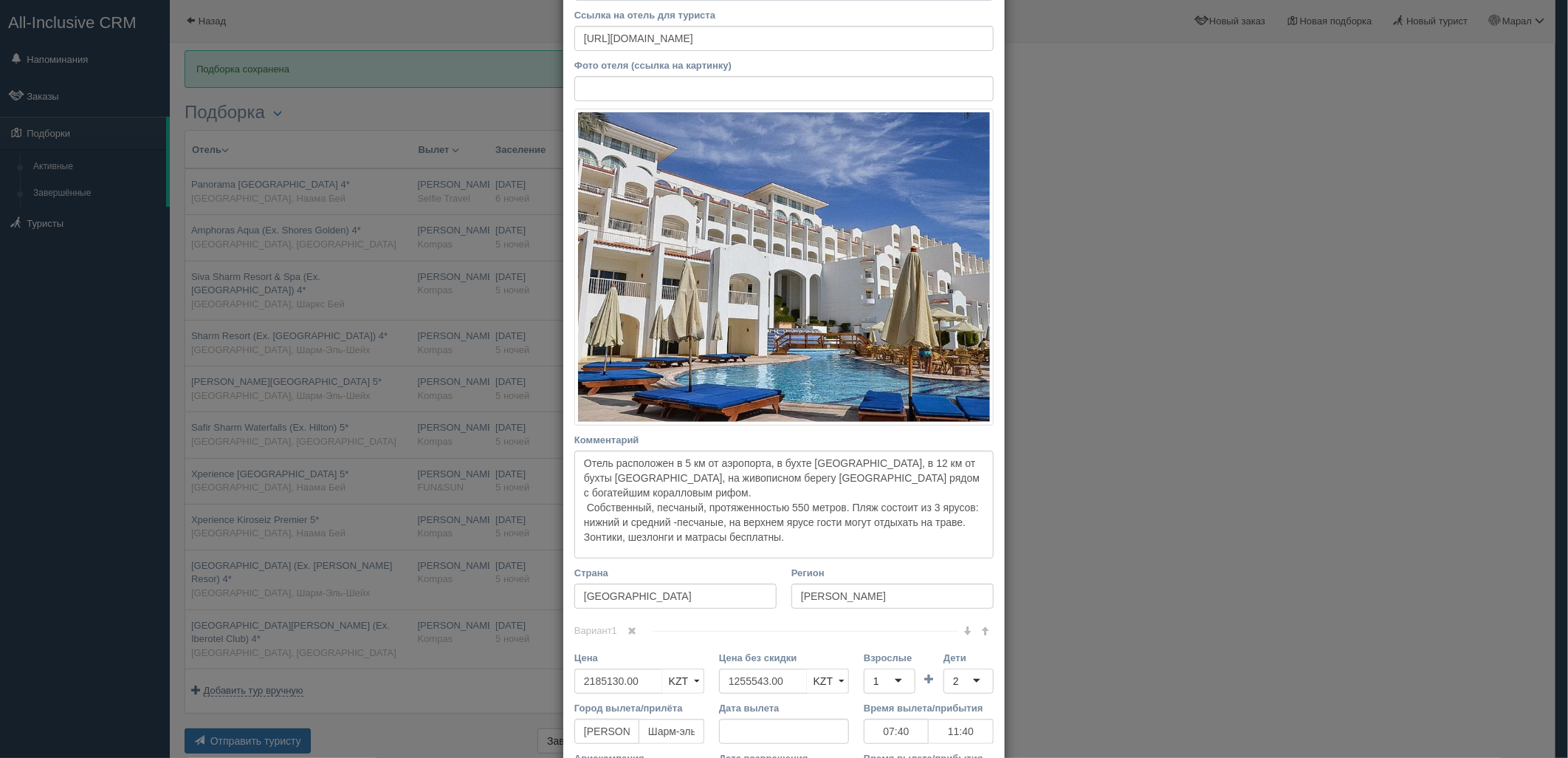
scroll to position [377, 0]
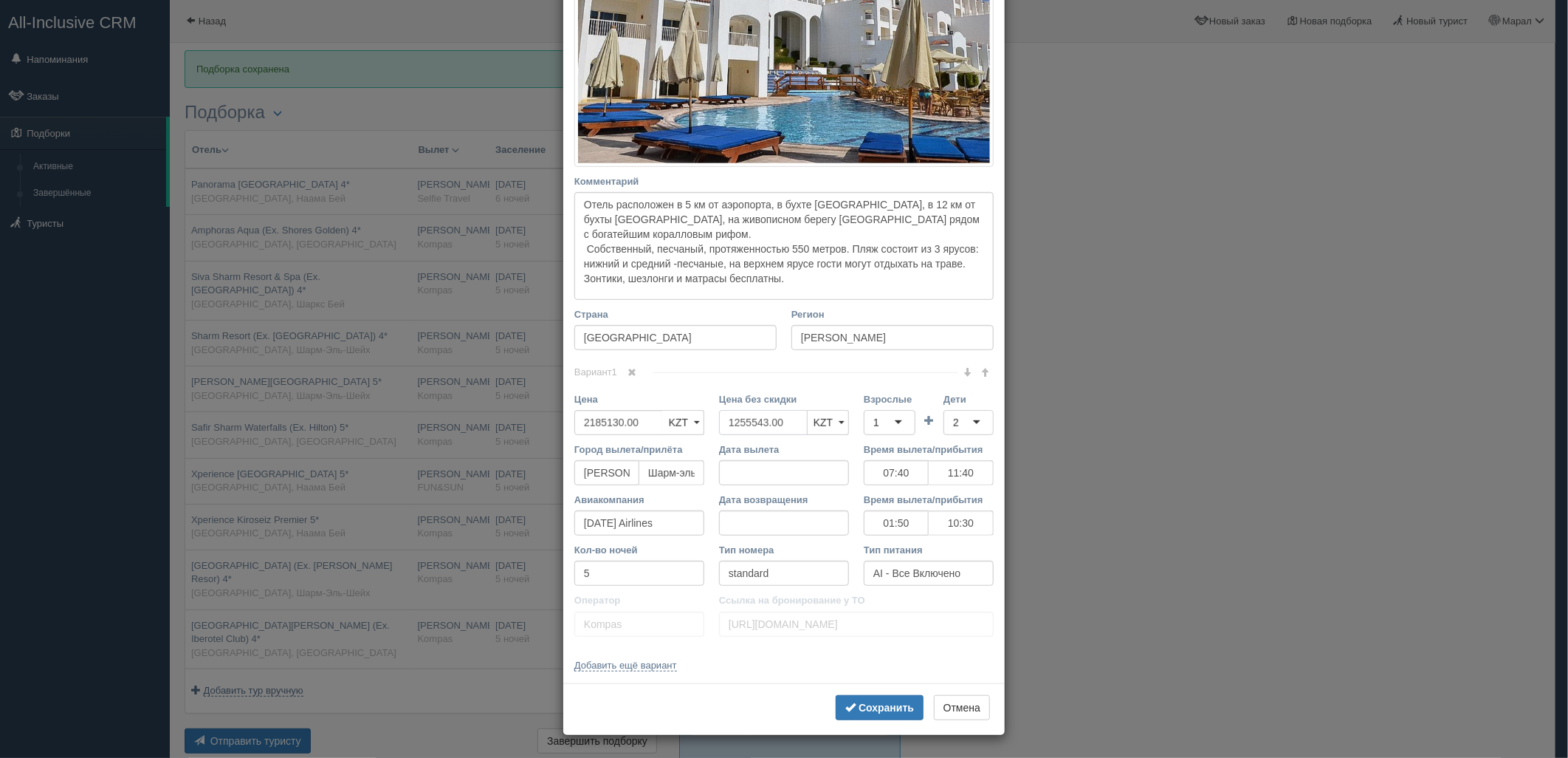
drag, startPoint x: 777, startPoint y: 418, endPoint x: 857, endPoint y: 423, distance: 80.2
click at [733, 419] on input "1255543.00" at bounding box center [763, 423] width 89 height 25
type input "12"
click at [879, 423] on div "1" at bounding box center [889, 423] width 52 height 25
drag, startPoint x: 768, startPoint y: 423, endPoint x: 704, endPoint y: 424, distance: 64.0
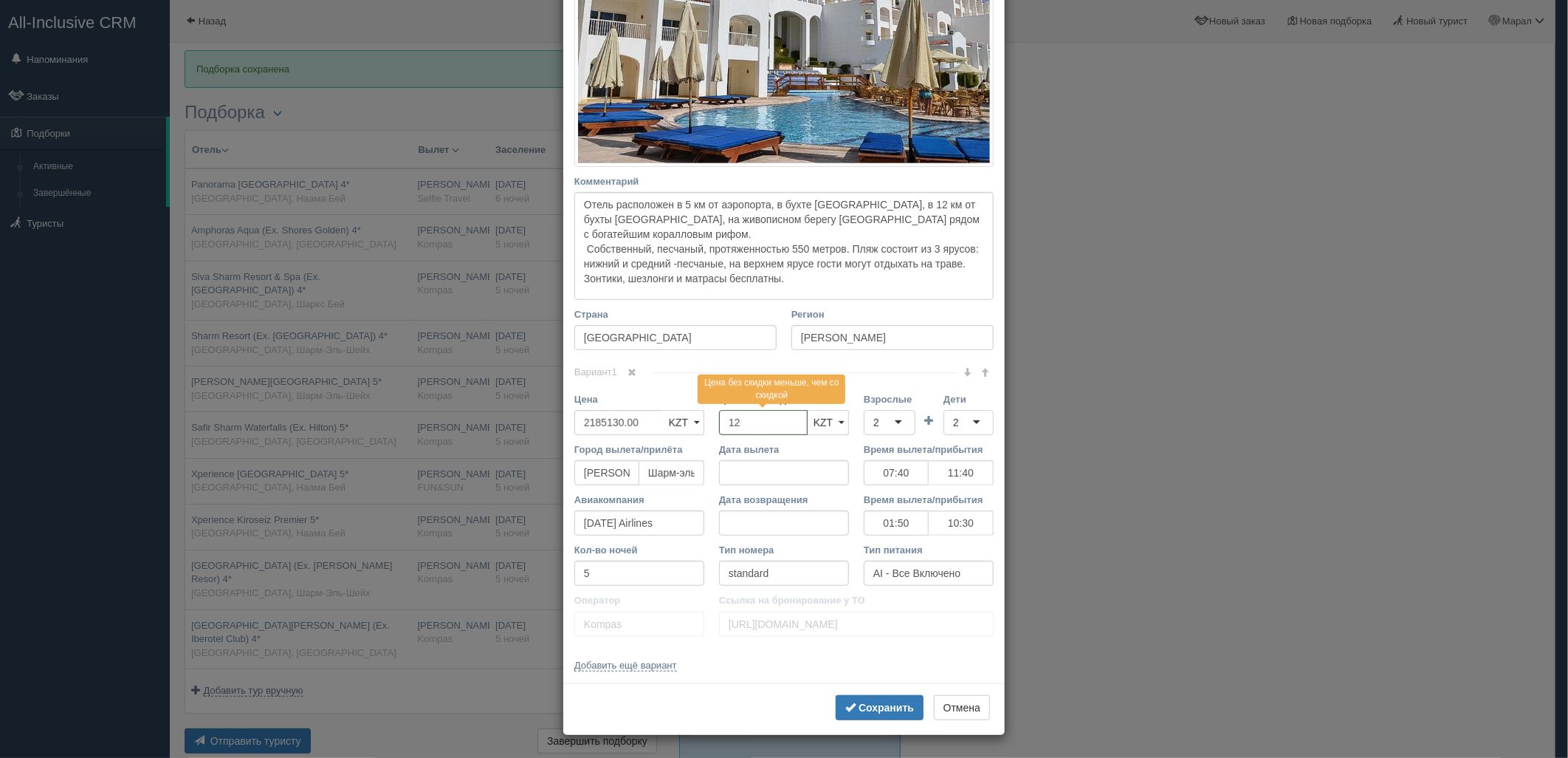
click at [689, 422] on div "Цена 2185130.00 KZT USD EUR KZT KZT USD EUR Цена без скидки 12 Цена без скидки …" at bounding box center [784, 417] width 434 height 50
click at [975, 423] on div "2" at bounding box center [968, 423] width 50 height 25
click at [894, 703] on b "Сохранить" at bounding box center [887, 707] width 56 height 12
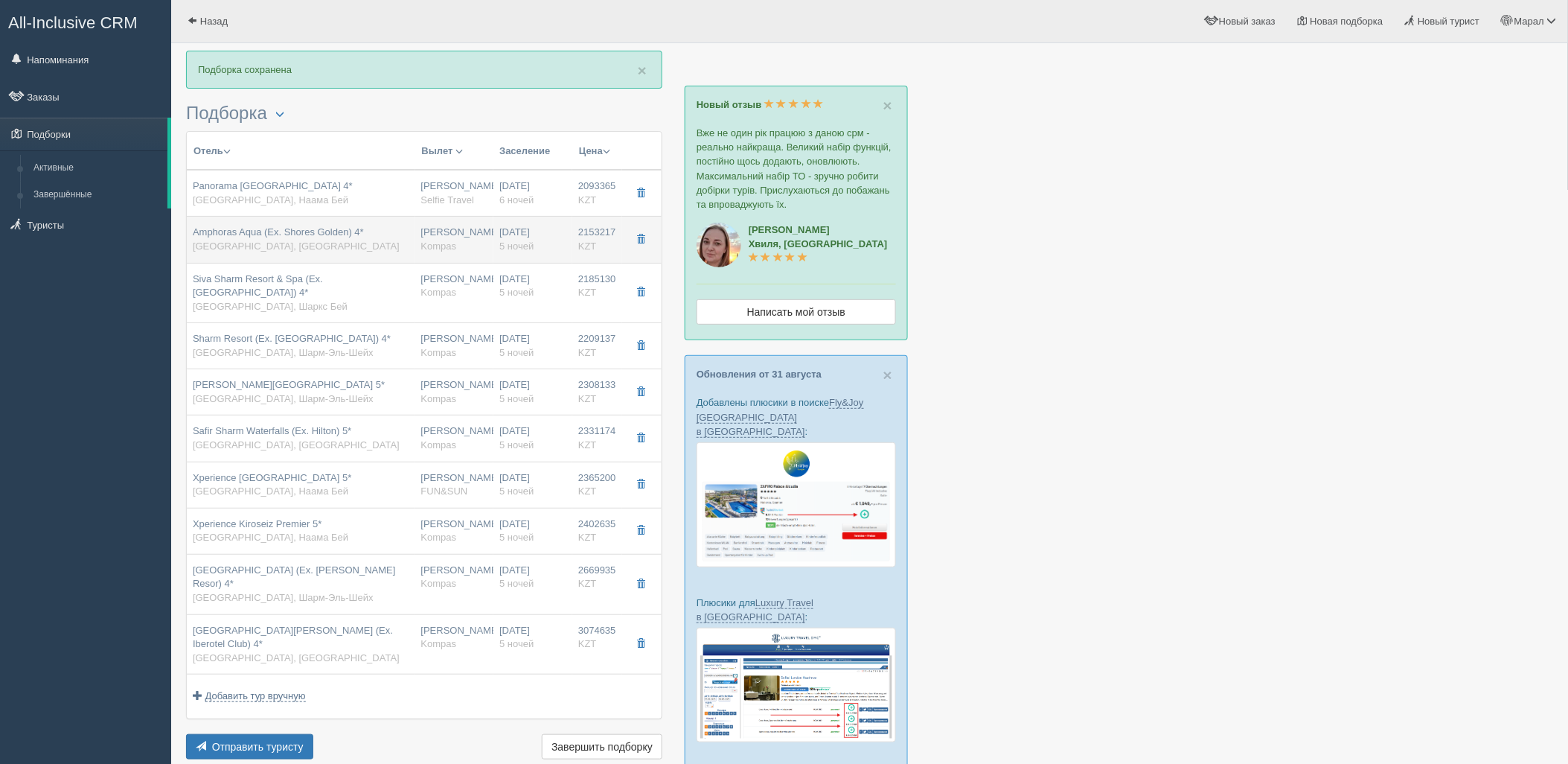
click at [345, 233] on span "Amphoras Aqua (Ex. Shores Golden) 4*" at bounding box center [277, 231] width 171 height 11
type input "Amphoras Aqua (Ex. Shores Golden) 4*"
type input "https://tophotels.ru/hotel/al27559"
type input "Хадаба"
type input "2153217.00"
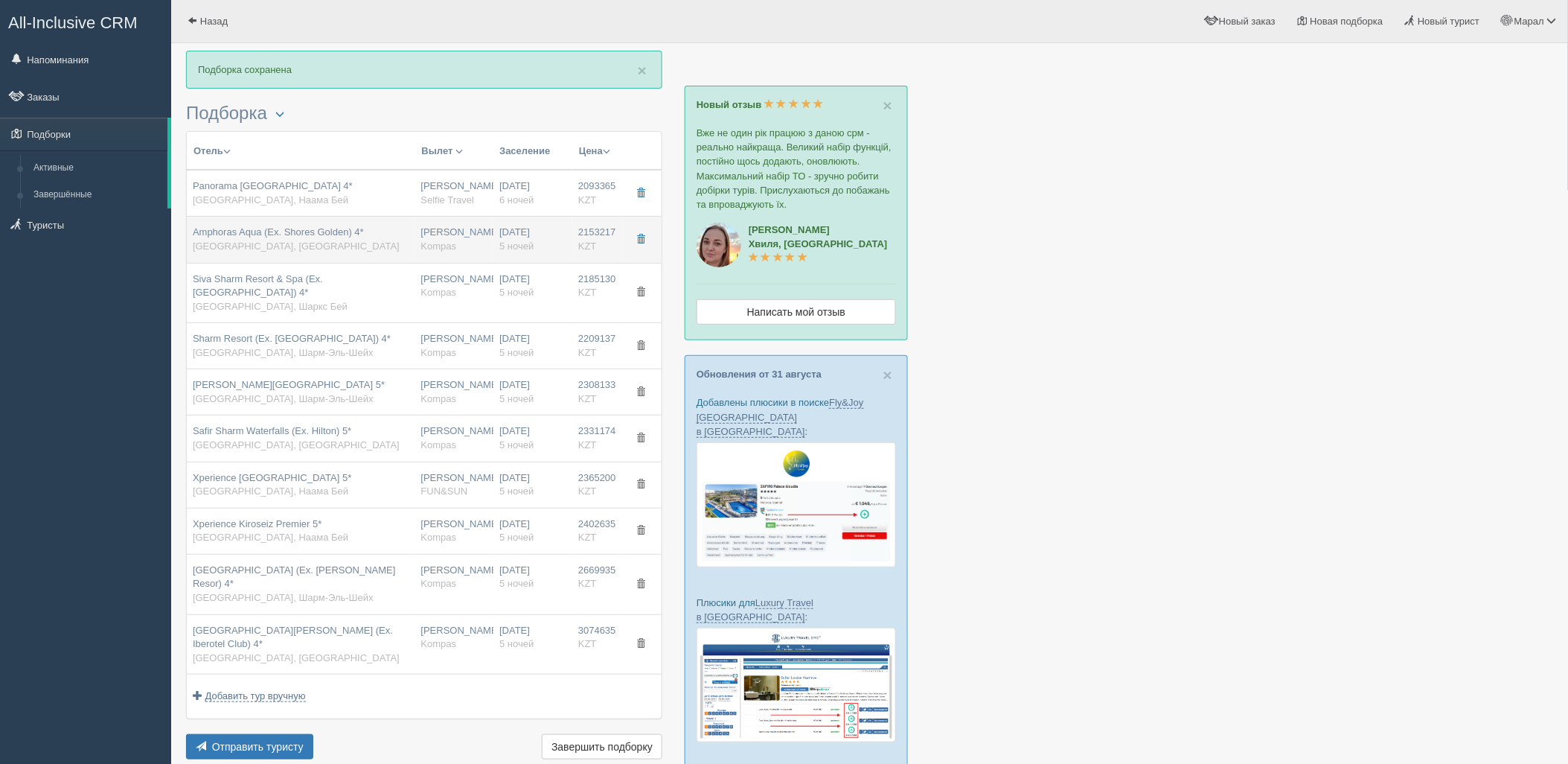
type input "07:40"
type input "11:40"
type input "01:50"
type input "10:30"
type input "standard garden view"
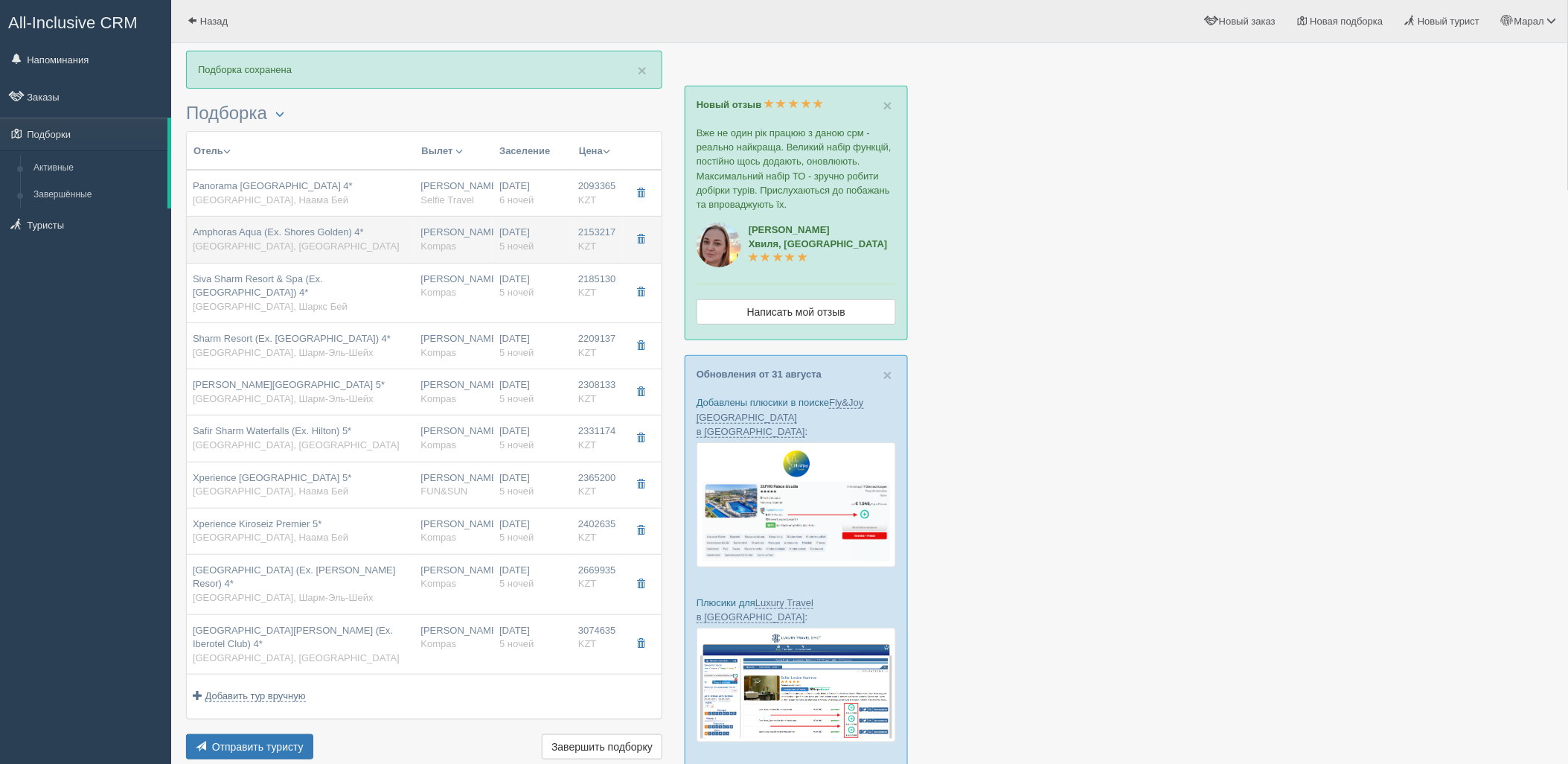
type input "https://tourvisor.ru/countries#!/hotel=shores-golden"
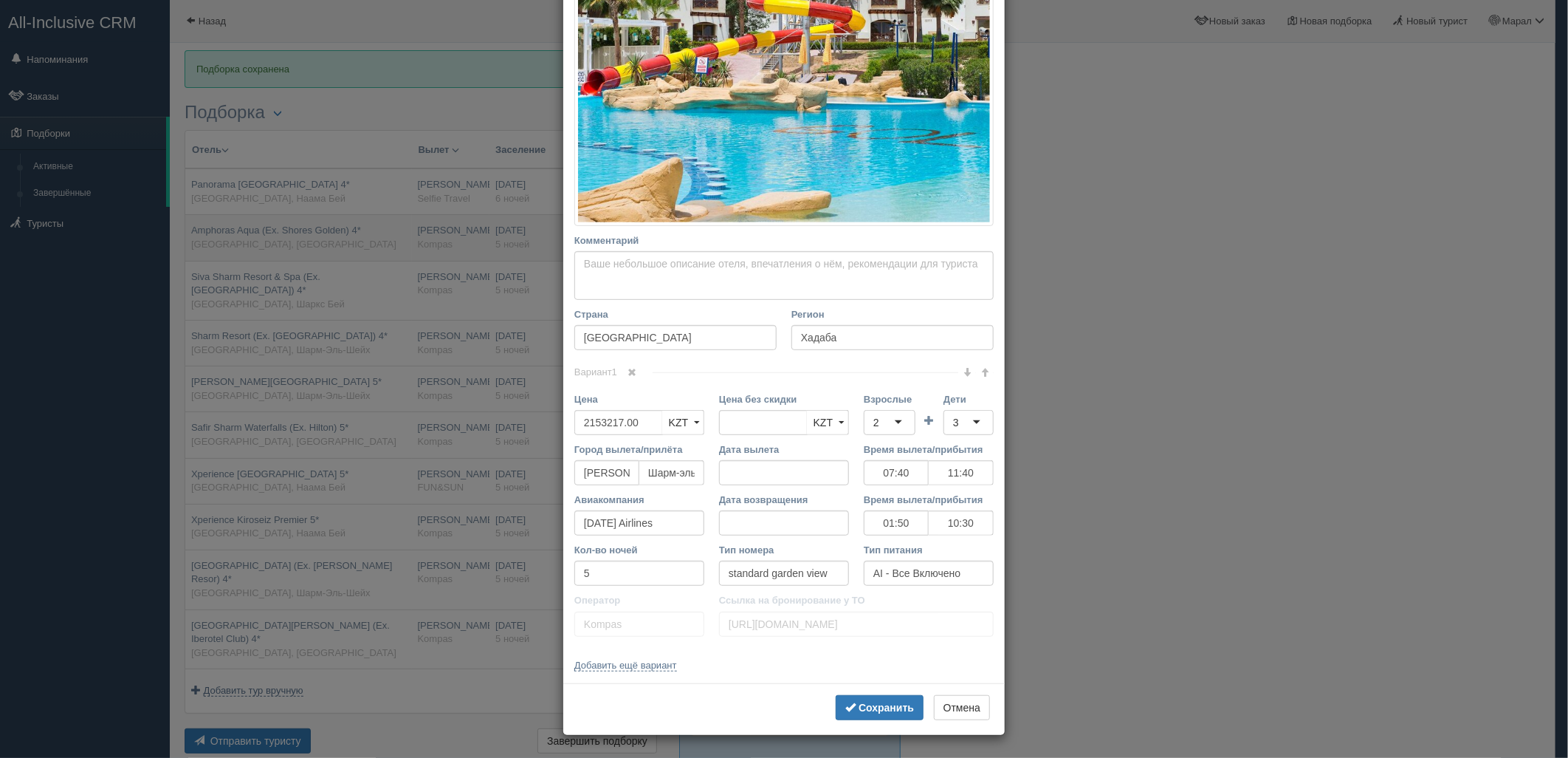
scroll to position [0, 0]
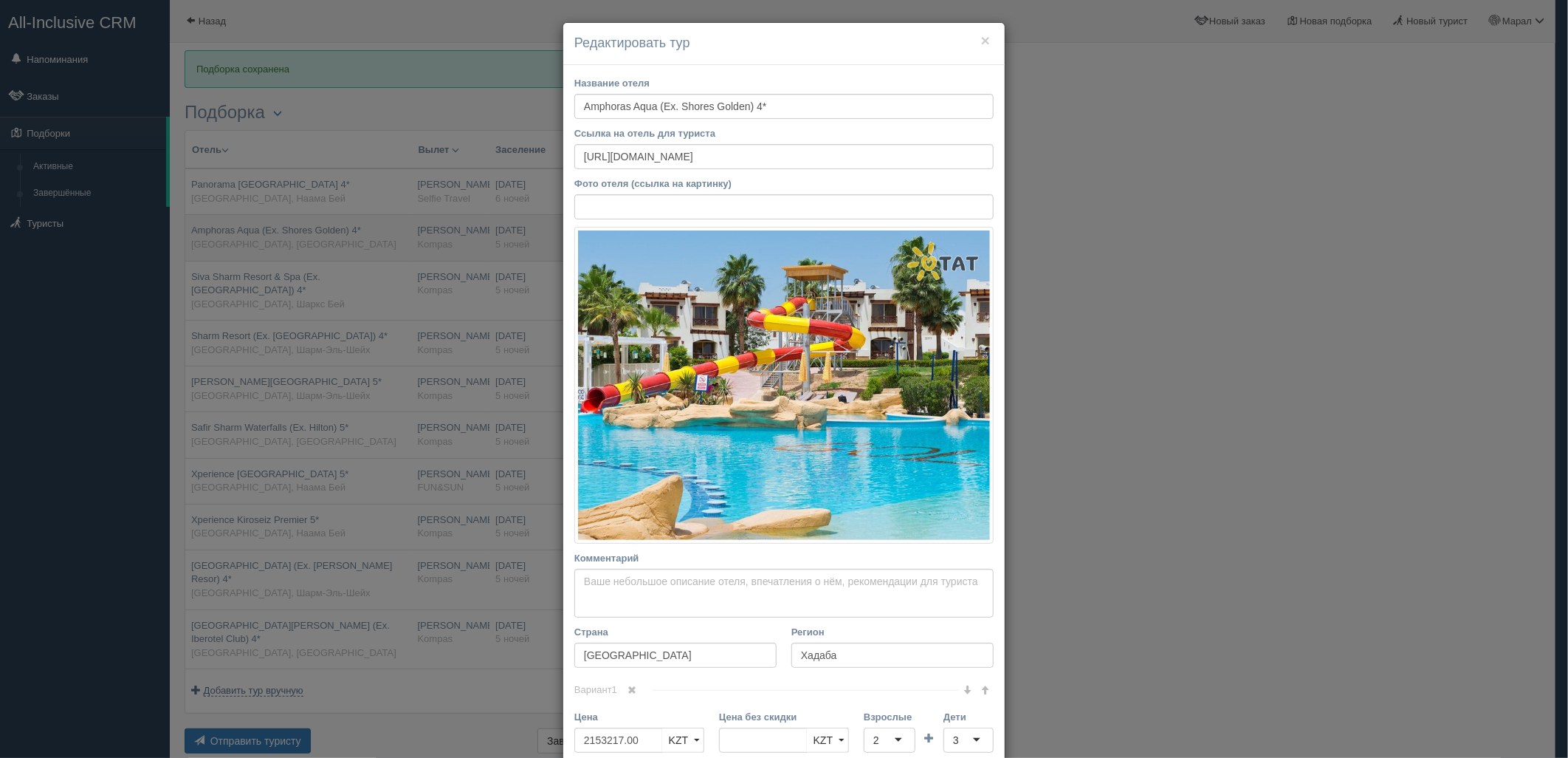
click at [342, 231] on div "× Редактировать тур Название отеля Amphoras Aqua (Ex. Shores Golden) 4* Ссылка …" at bounding box center [784, 379] width 1568 height 758
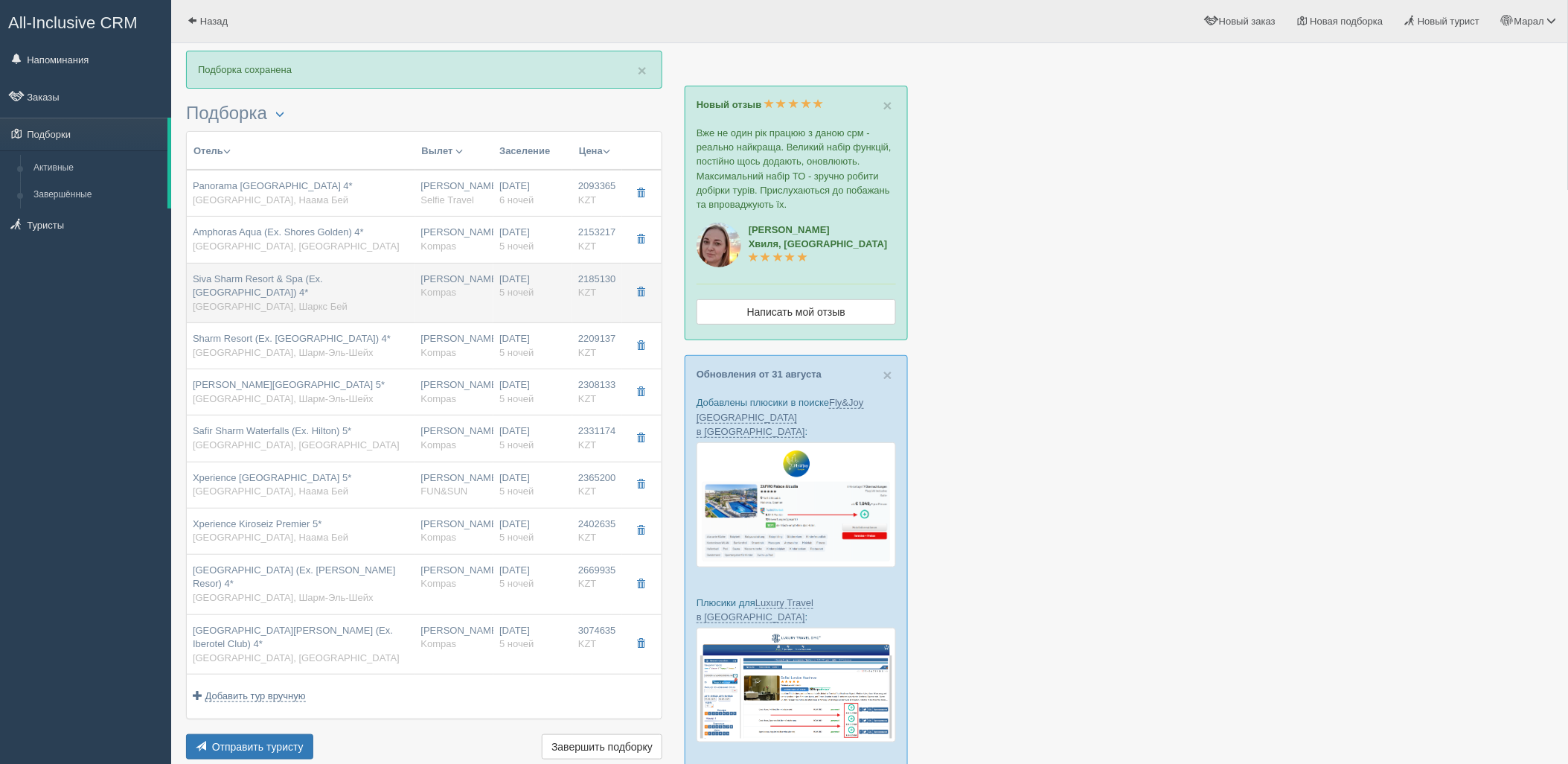
click at [323, 276] on span "Siva Sharm Resort & Spa (Ex. Savita Resort) 4*" at bounding box center [258, 286] width 130 height 25
type input "Siva Sharm Resort & Spa (Ex. Savita Resort) 4*"
type input "https://tophotels.ru/hotel/al26555"
type textarea "Отель расположен в 5 км от аэропорта, в бухте Sharks Bay, в 12 км от бухты Наам…"
type input "Шаркс Бей"
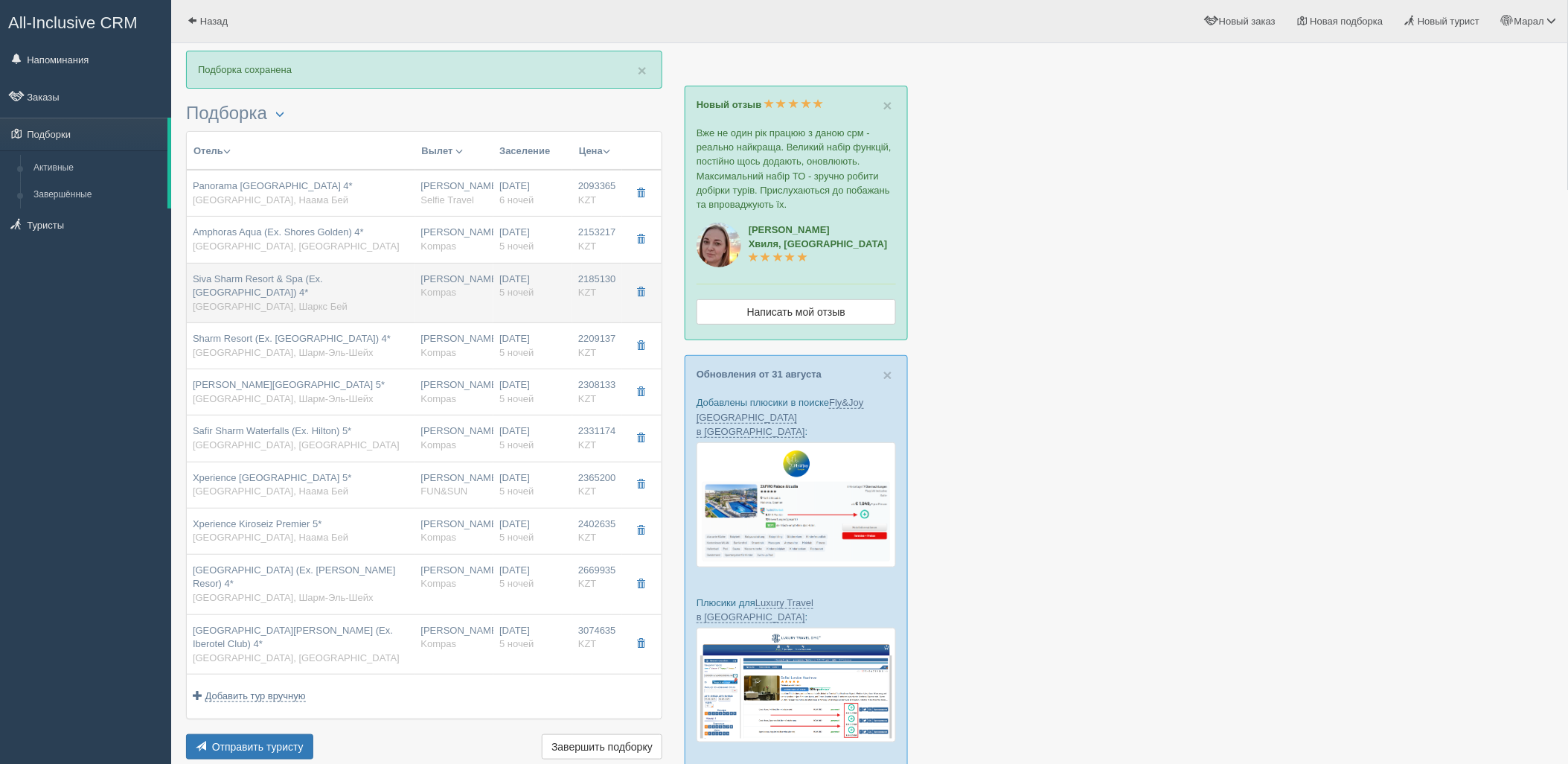
type input "2185130.00"
type input "07:40"
type input "11:40"
type input "01:50"
type input "10:30"
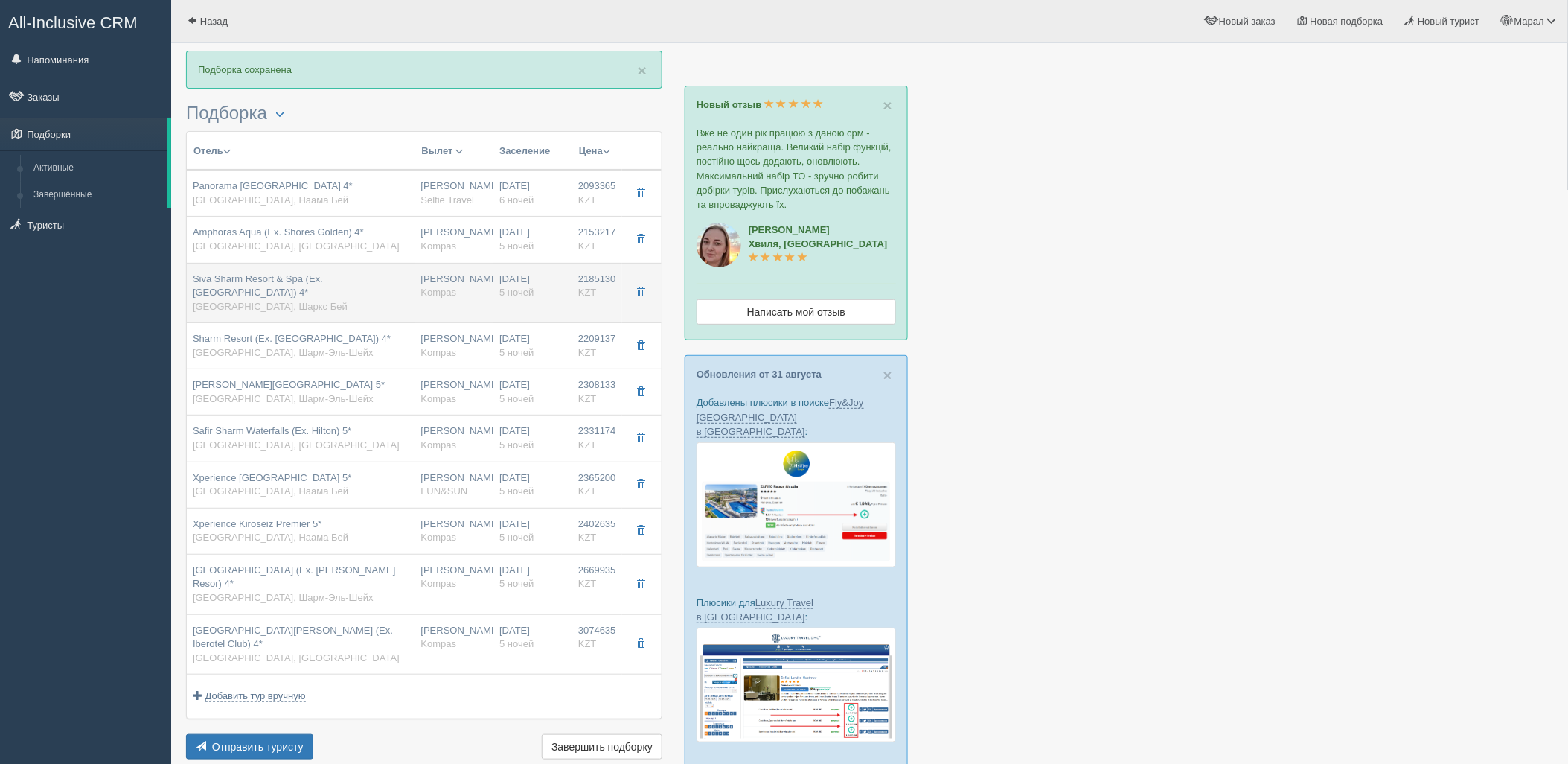
type input "standard"
type input "https://tourvisor.ru/countries#!/hotel=savita-resort-spa"
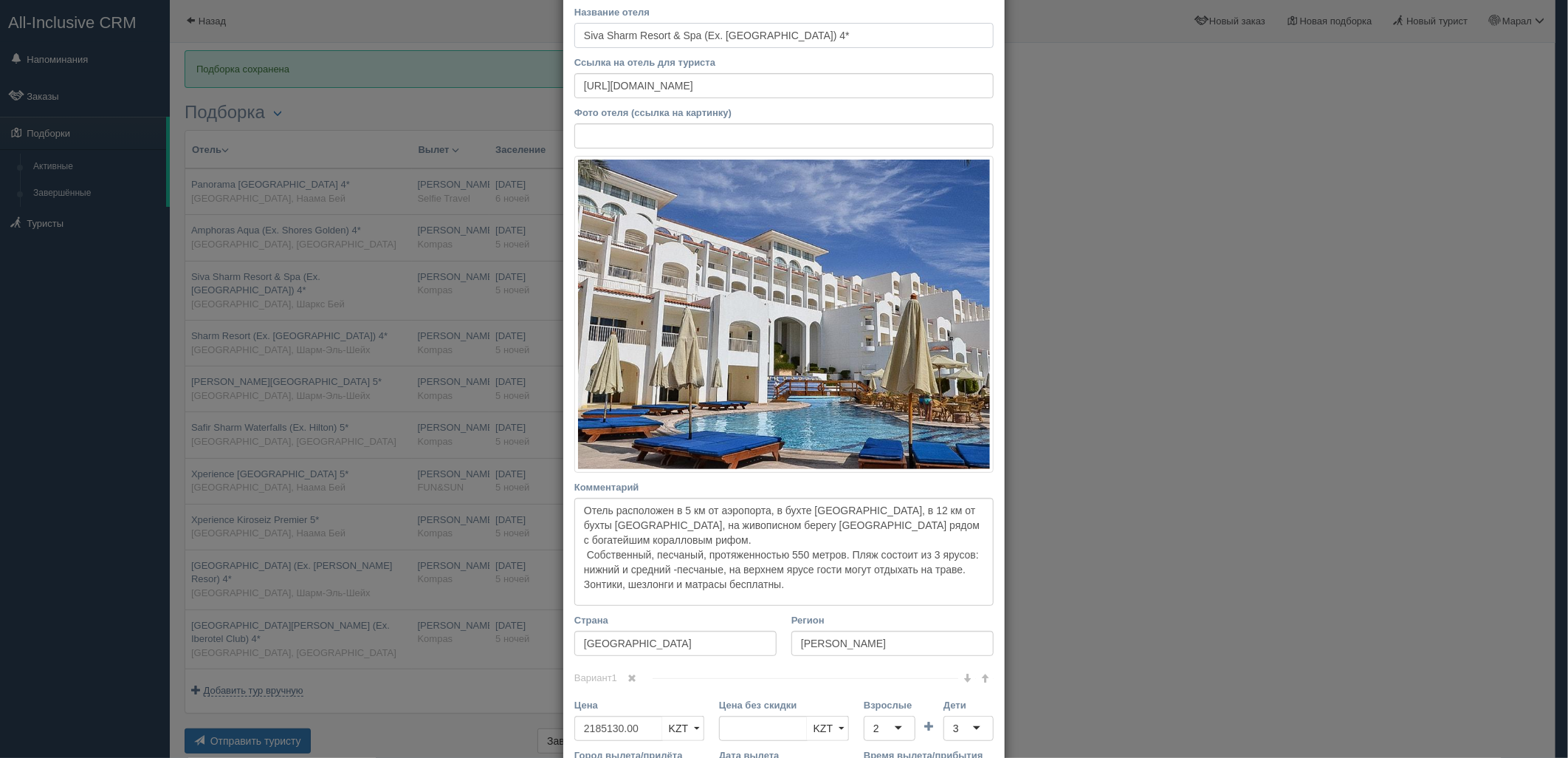
scroll to position [164, 0]
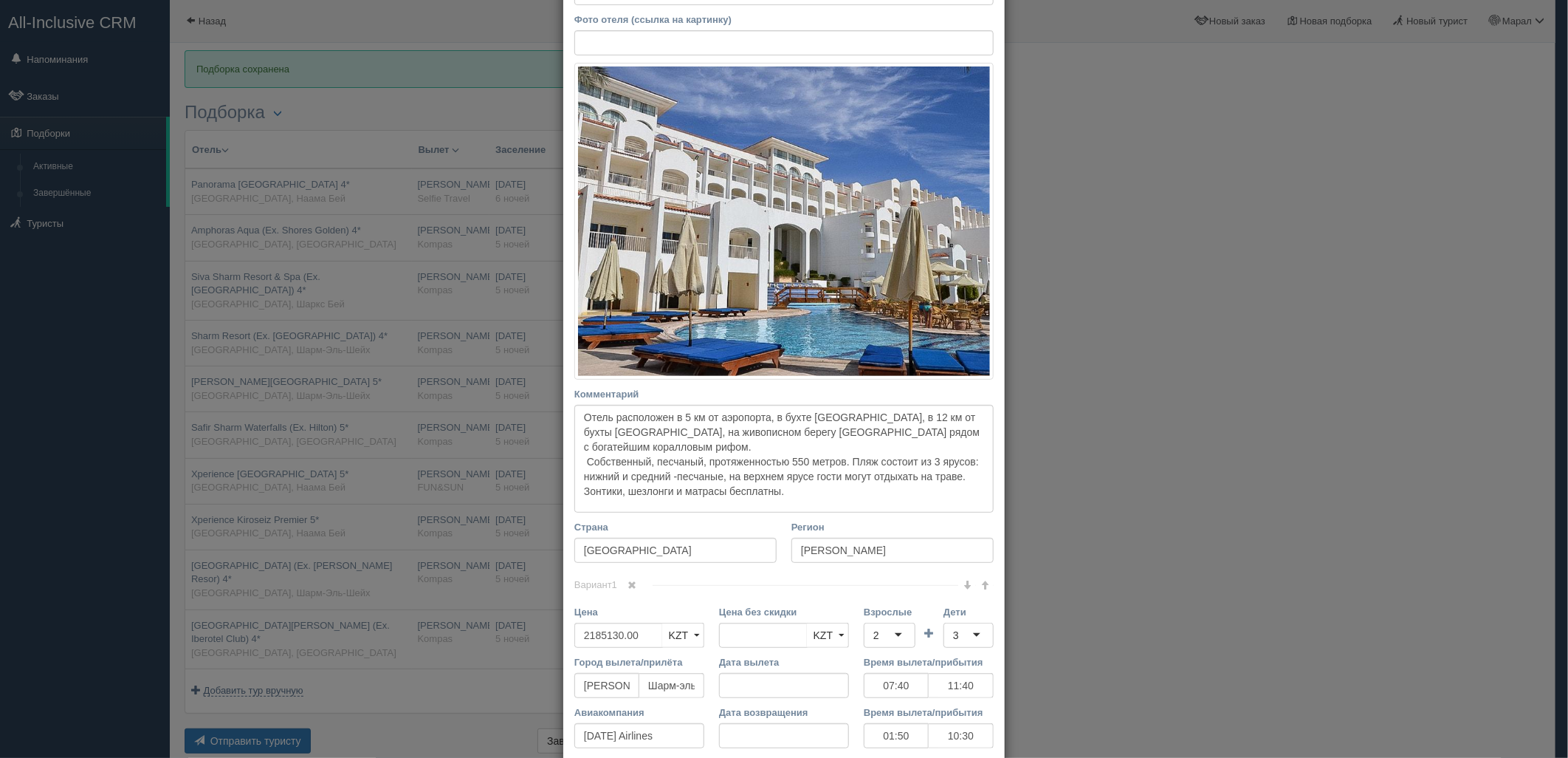
click at [341, 279] on div "× Редактировать тур Название отеля Siva Sharm Resort & Spa (Ex. Savita Resort) …" at bounding box center [784, 379] width 1568 height 758
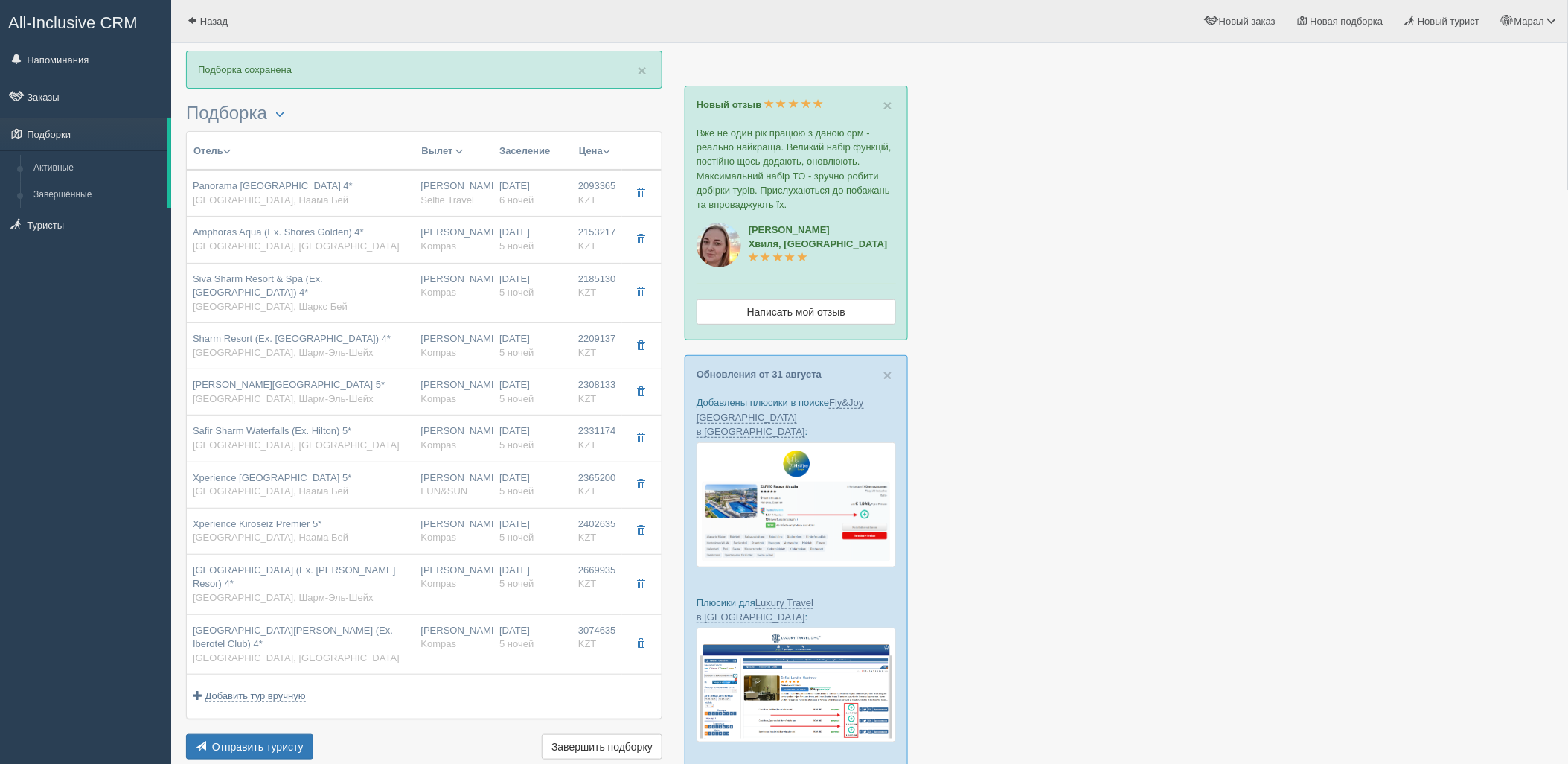
click at [326, 334] on div "Sharm Resort (Ex. Crowne Plaza Resort) 4* Египет, Шарм-Эль-Шейх" at bounding box center [291, 345] width 198 height 27
type input "Sharm Resort (Ex. Crowne Plaza Resort) 4*"
type input "https://tophotels.ru/hotel/al43283"
type input "Шарм-Эль-Шейх"
type input "2209137.00"
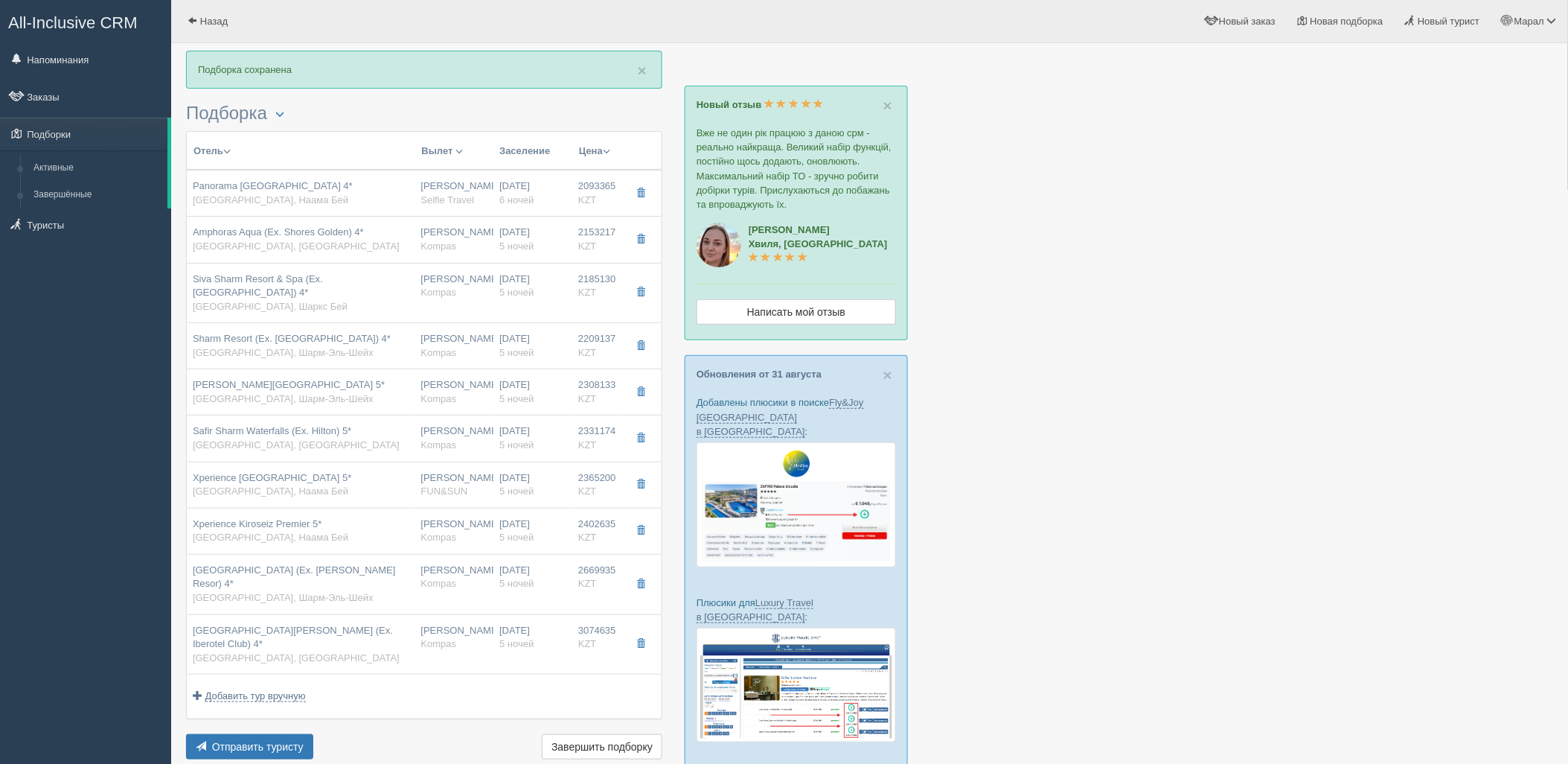
type input "1270547.00"
type input "07:40"
type input "11:40"
type input "01:50"
type input "10:30"
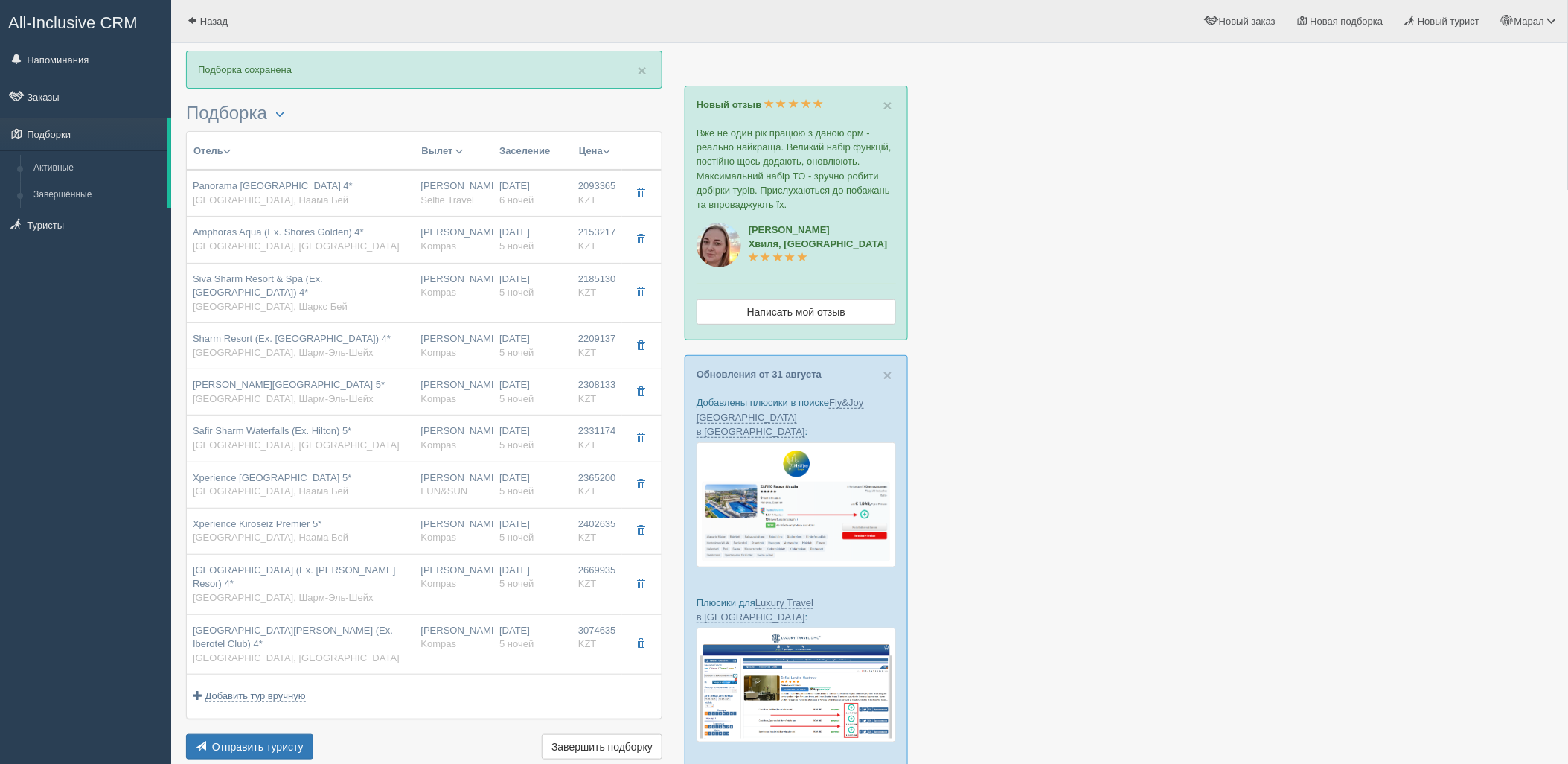
type input "https://tourvisor.ru/countries#!/hotel=sharm-resort"
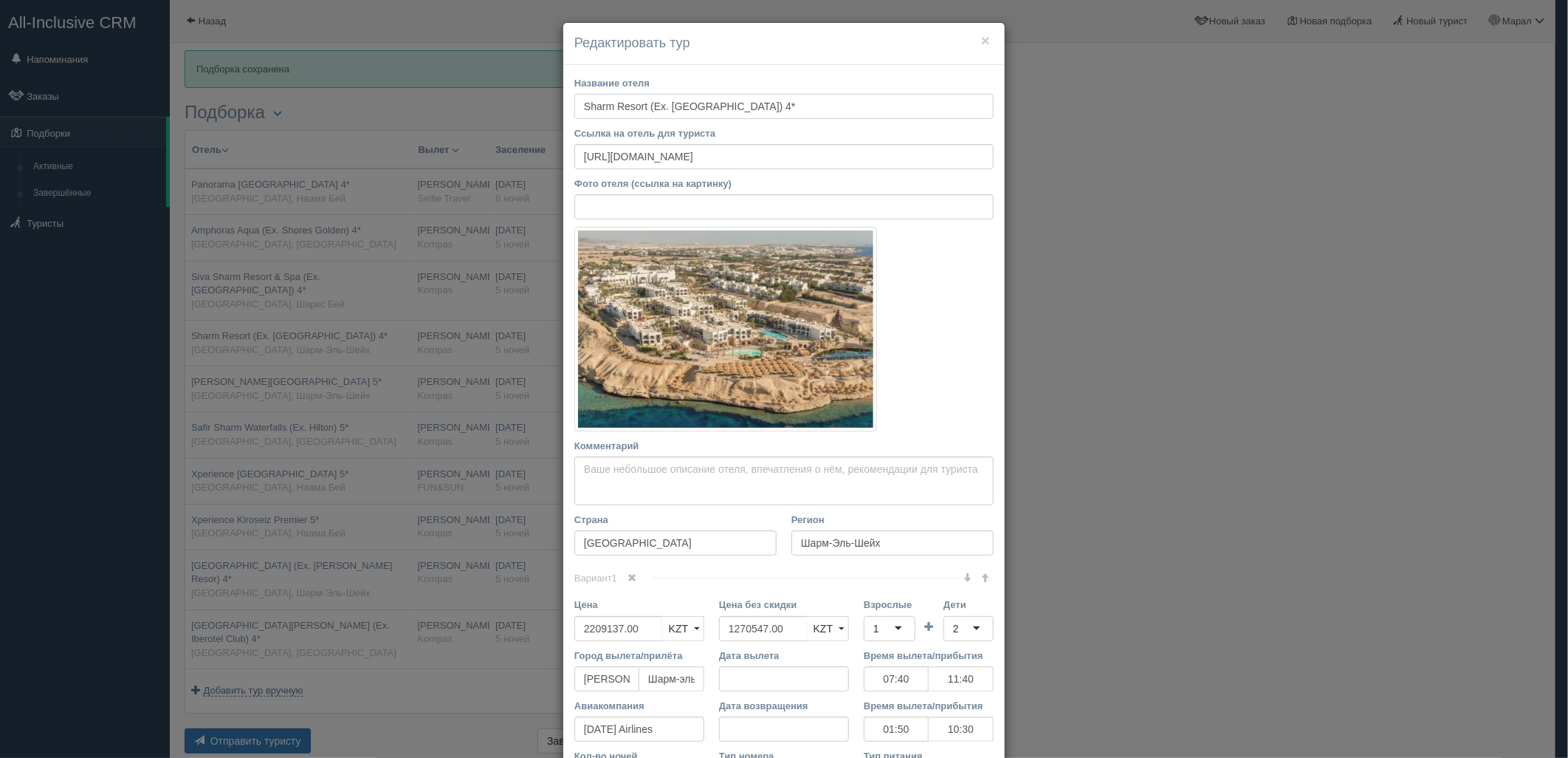
scroll to position [82, 0]
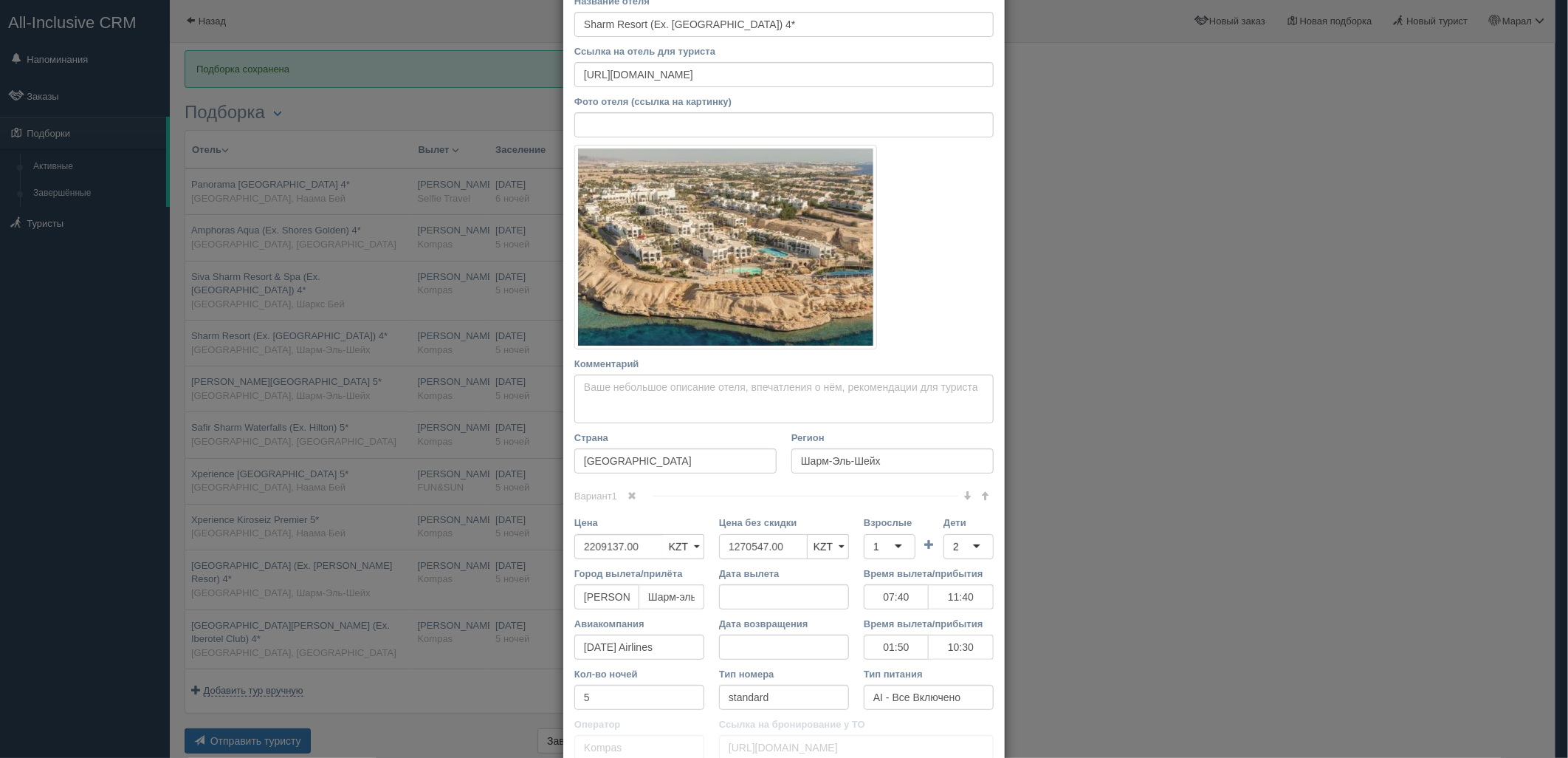
click at [652, 548] on div "Цена 2209137.00 KZT USD EUR KZT KZT USD EUR Цена без скидки 1270547.00 KZT USD …" at bounding box center [784, 541] width 434 height 50
click at [880, 549] on div "1" at bounding box center [889, 546] width 52 height 25
click at [960, 548] on div "2" at bounding box center [968, 546] width 50 height 25
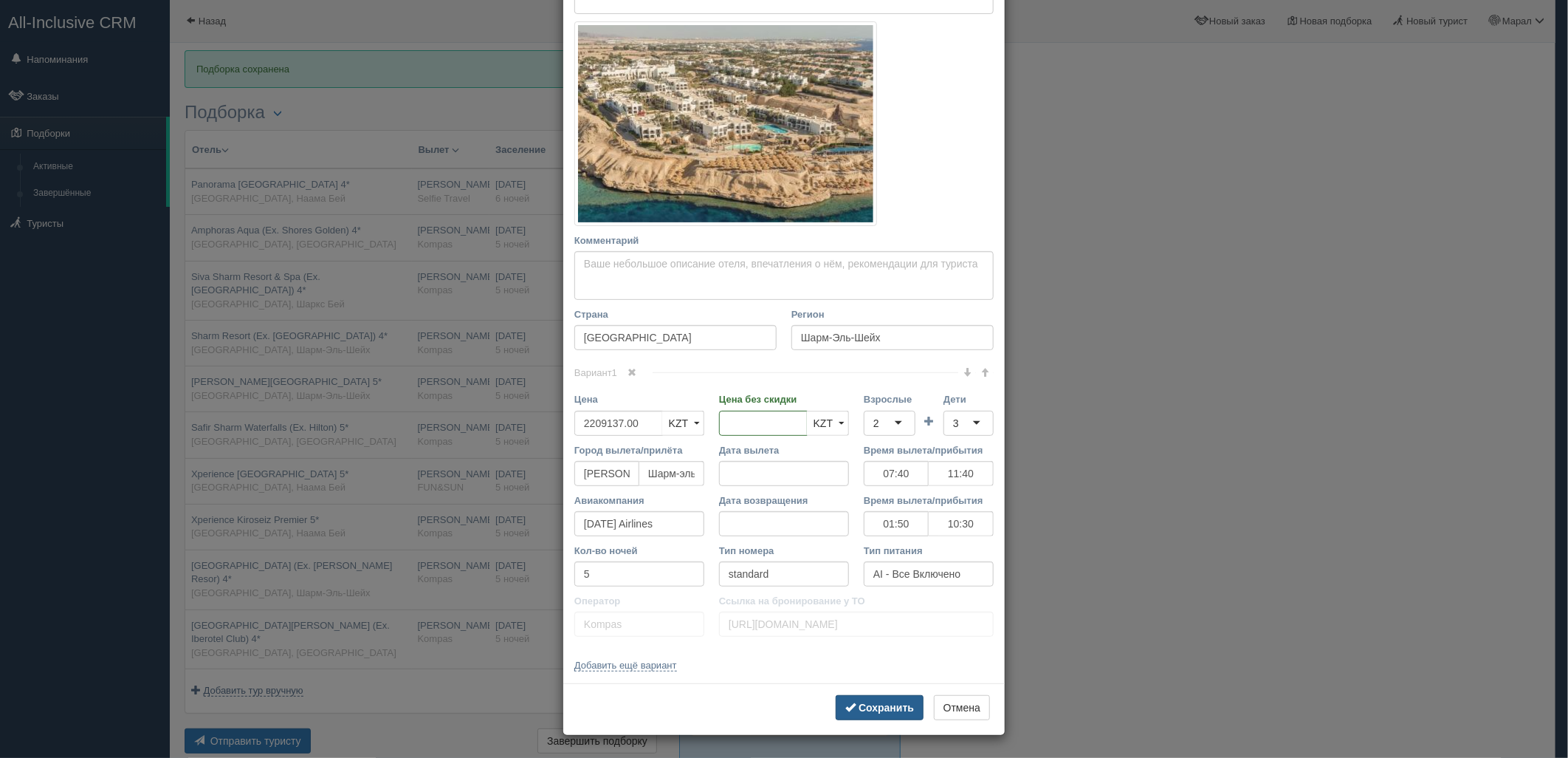
click at [896, 703] on b "Сохранить" at bounding box center [887, 707] width 56 height 12
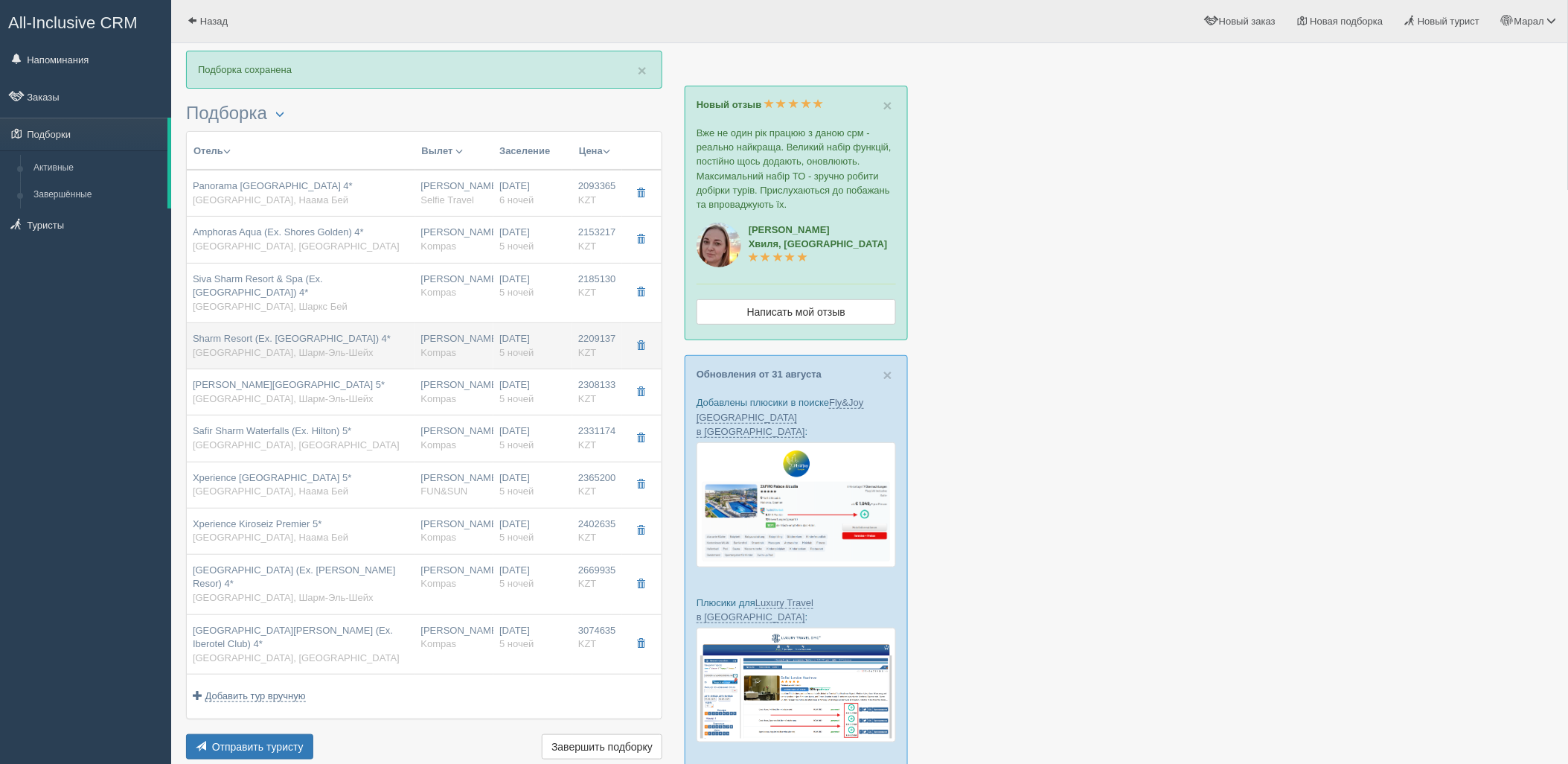
click at [399, 336] on div "Sharm Resort (Ex. Crowne Plaza Resort) 4* Египет, Шарм-Эль-Шейх" at bounding box center [301, 345] width 217 height 27
type input "07:40"
type input "11:40"
type input "01:50"
type input "10:30"
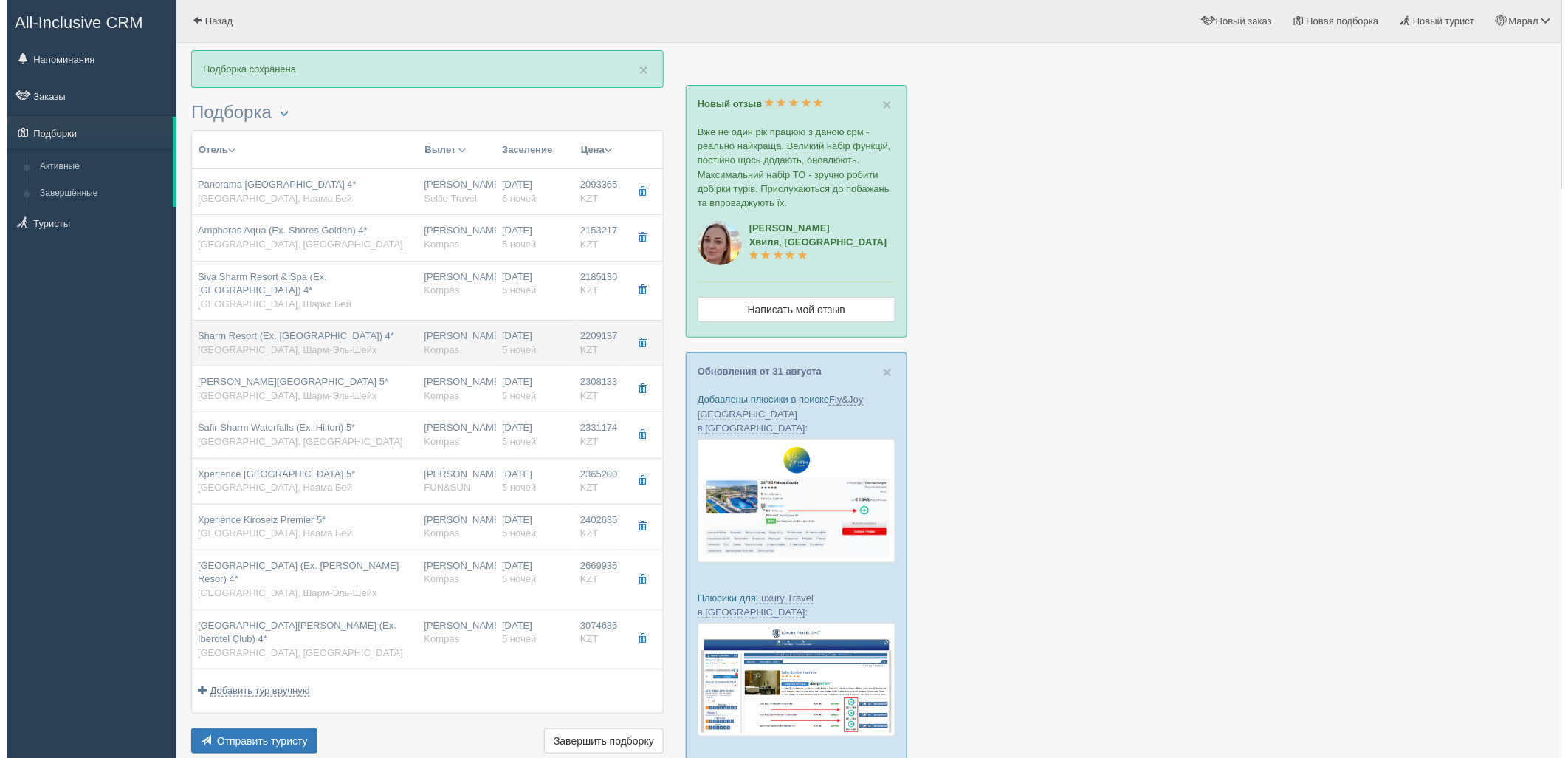
scroll to position [0, 0]
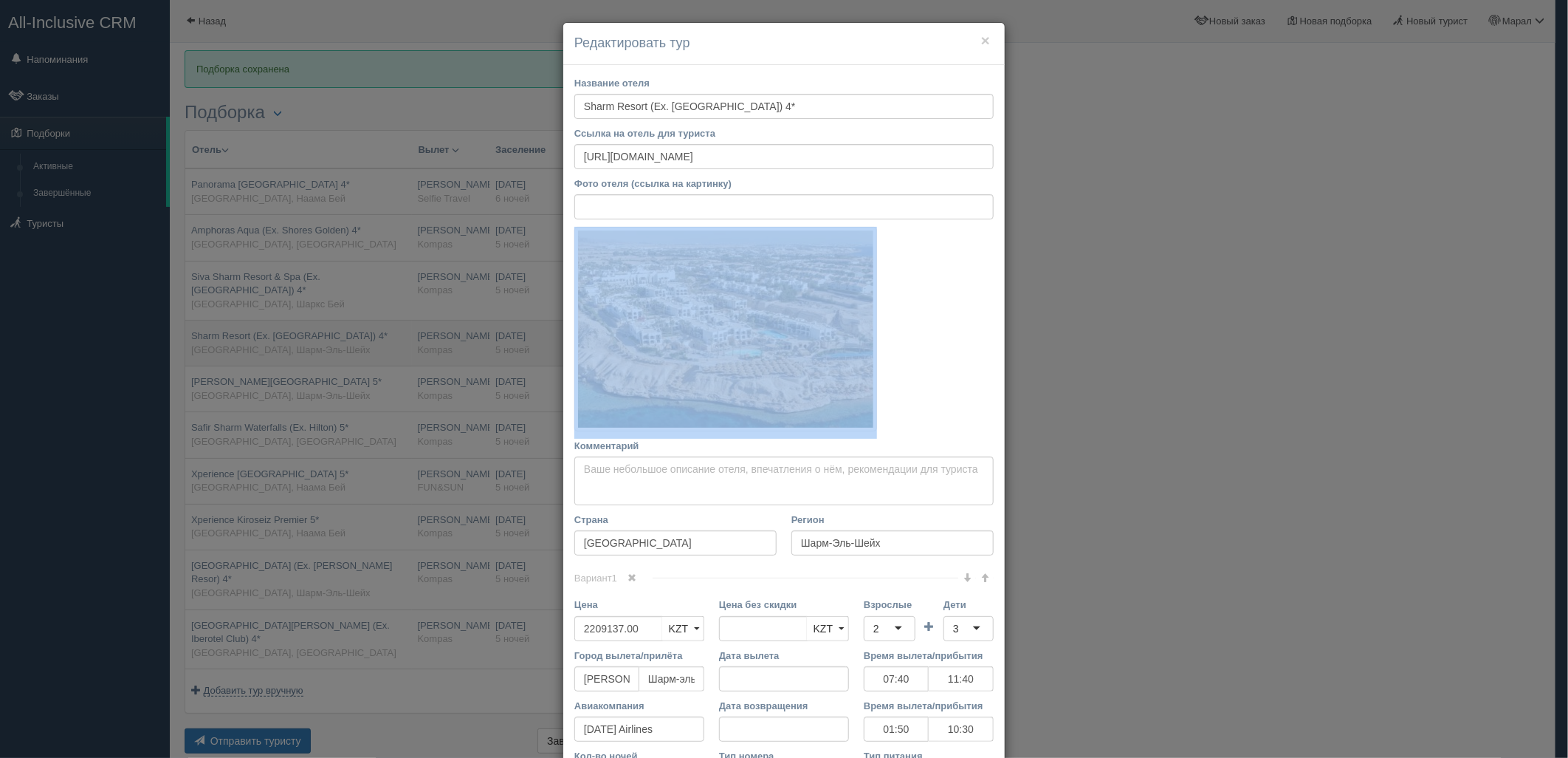
click at [396, 334] on div "× Редактировать тур Название отеля Sharm Resort (Ex. Crowne Plaza Resort) 4* Сс…" at bounding box center [784, 379] width 1568 height 758
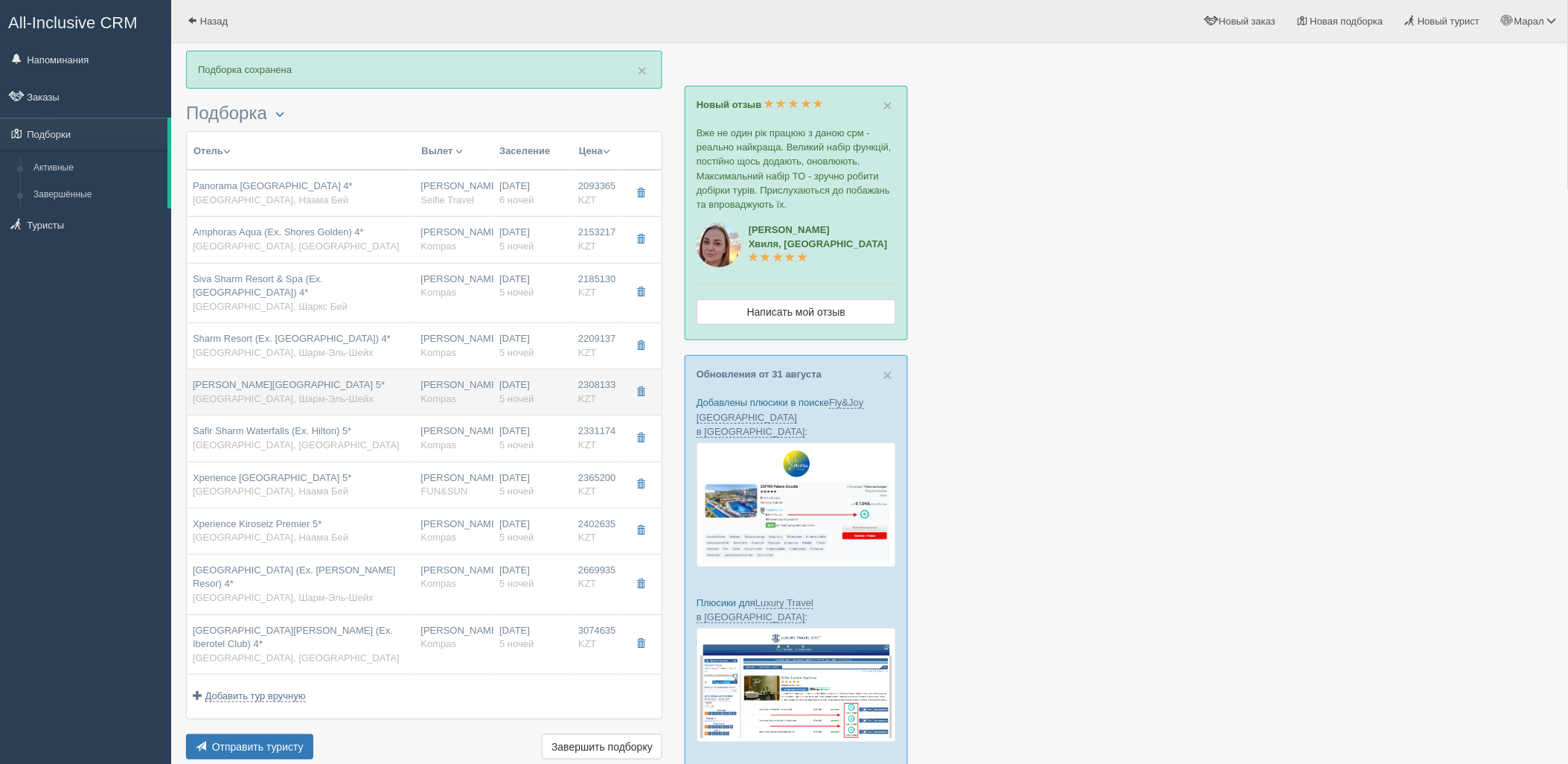
click at [398, 380] on div "Rehana Royal Beach Resort Aqua Park & Spa 5* Египет, Шарм-Эль-Шейх" at bounding box center [301, 391] width 217 height 27
type input "Rehana Royal Beach Resort Aqua Park & Spa 5*"
type input "https://tophotels.ru/hotel/al35933"
type input "2308133.00"
type input "1300545.00"
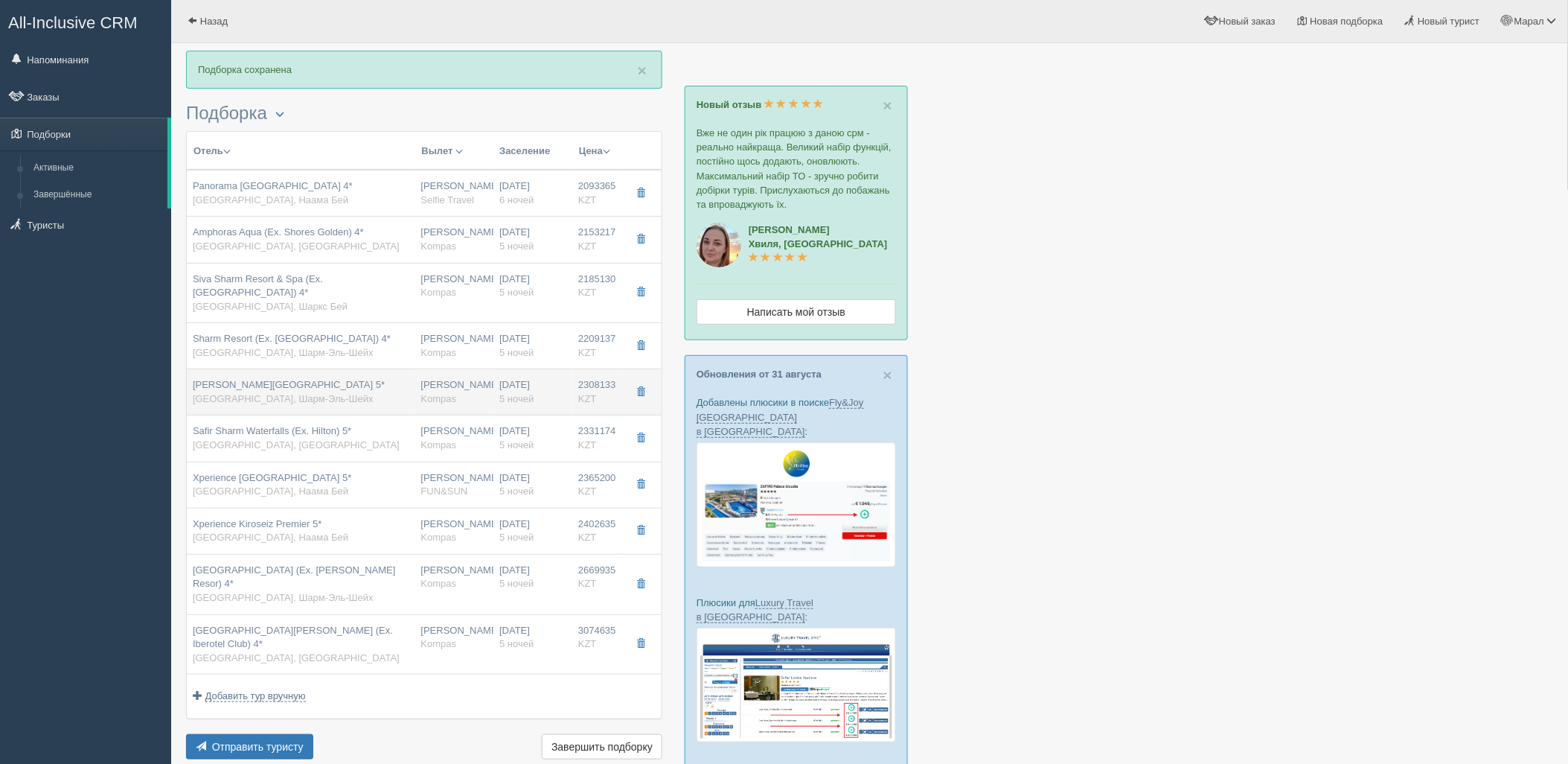
type input "07:40"
type input "11:40"
type input "01:50"
type input "10:30"
type input "deluxe"
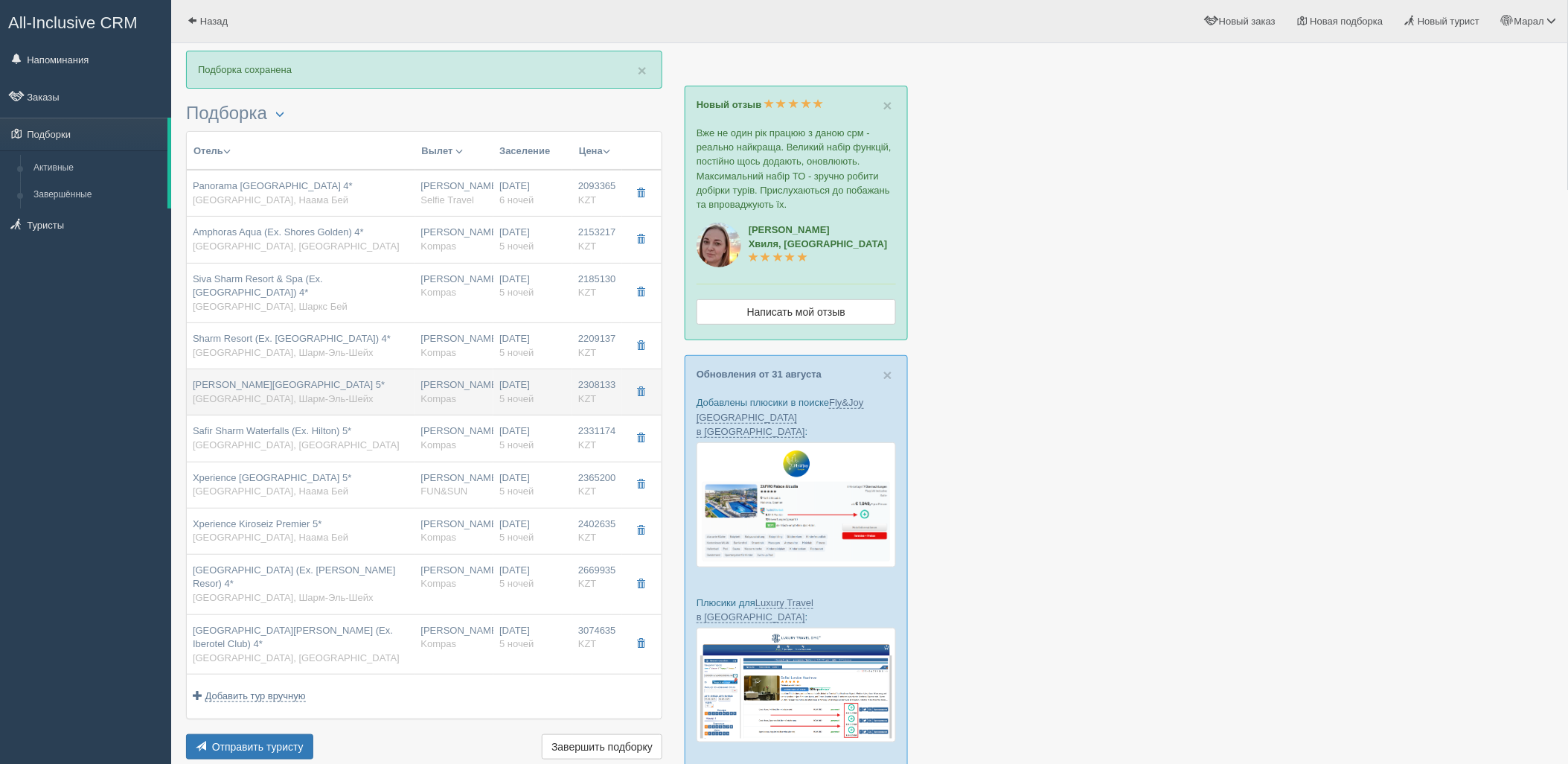
type input "https://tourvisor.ru/countries#!/hotel=rehana-royal-beach-spa"
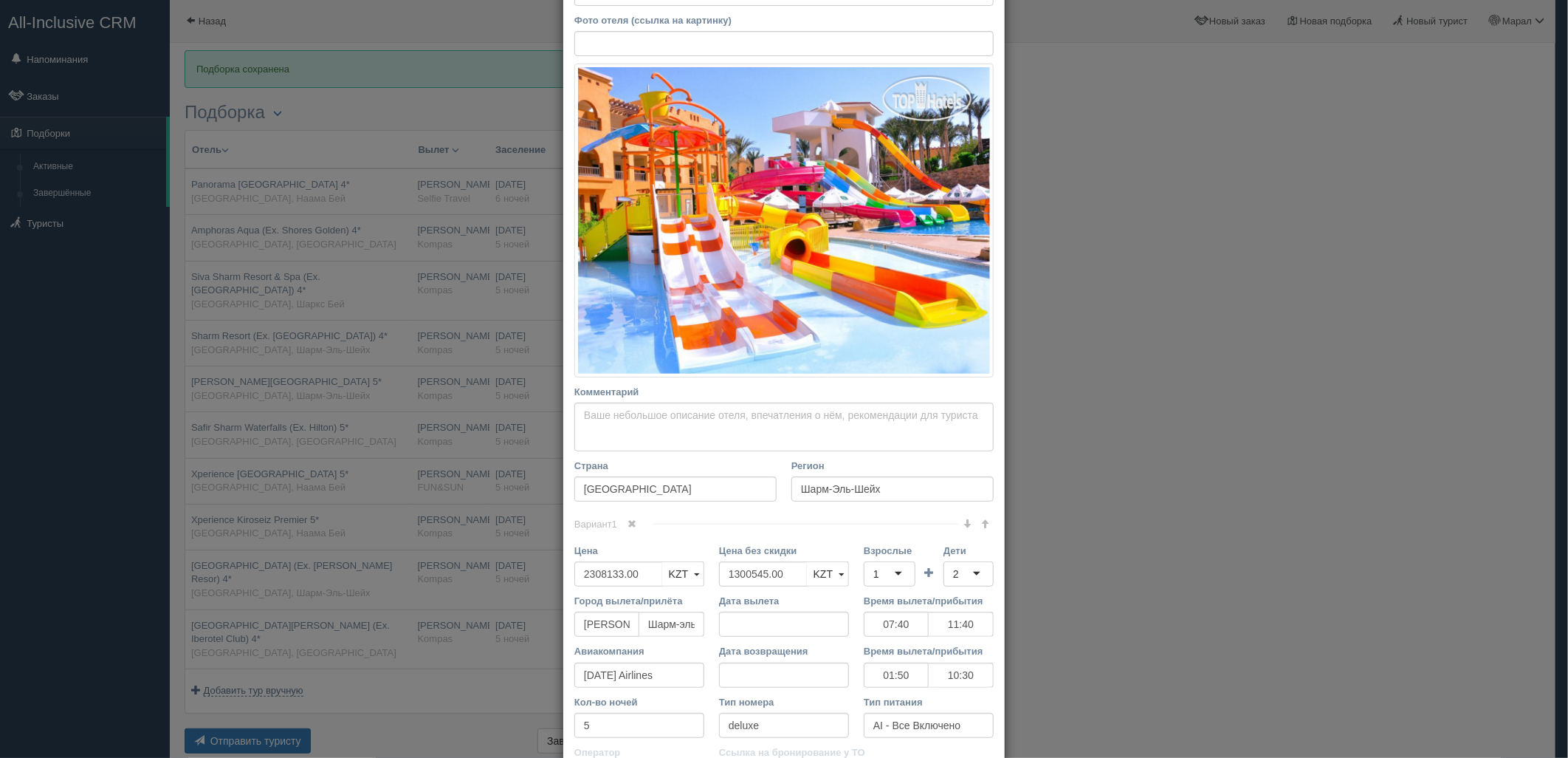
scroll to position [164, 0]
click at [639, 577] on div "Цена 2308133.00 KZT USD EUR KZT KZT USD EUR Цена без скидки 1300545.00 KZT USD …" at bounding box center [784, 568] width 434 height 50
click at [866, 571] on div "1" at bounding box center [889, 573] width 52 height 25
click at [962, 574] on div "2" at bounding box center [968, 573] width 50 height 25
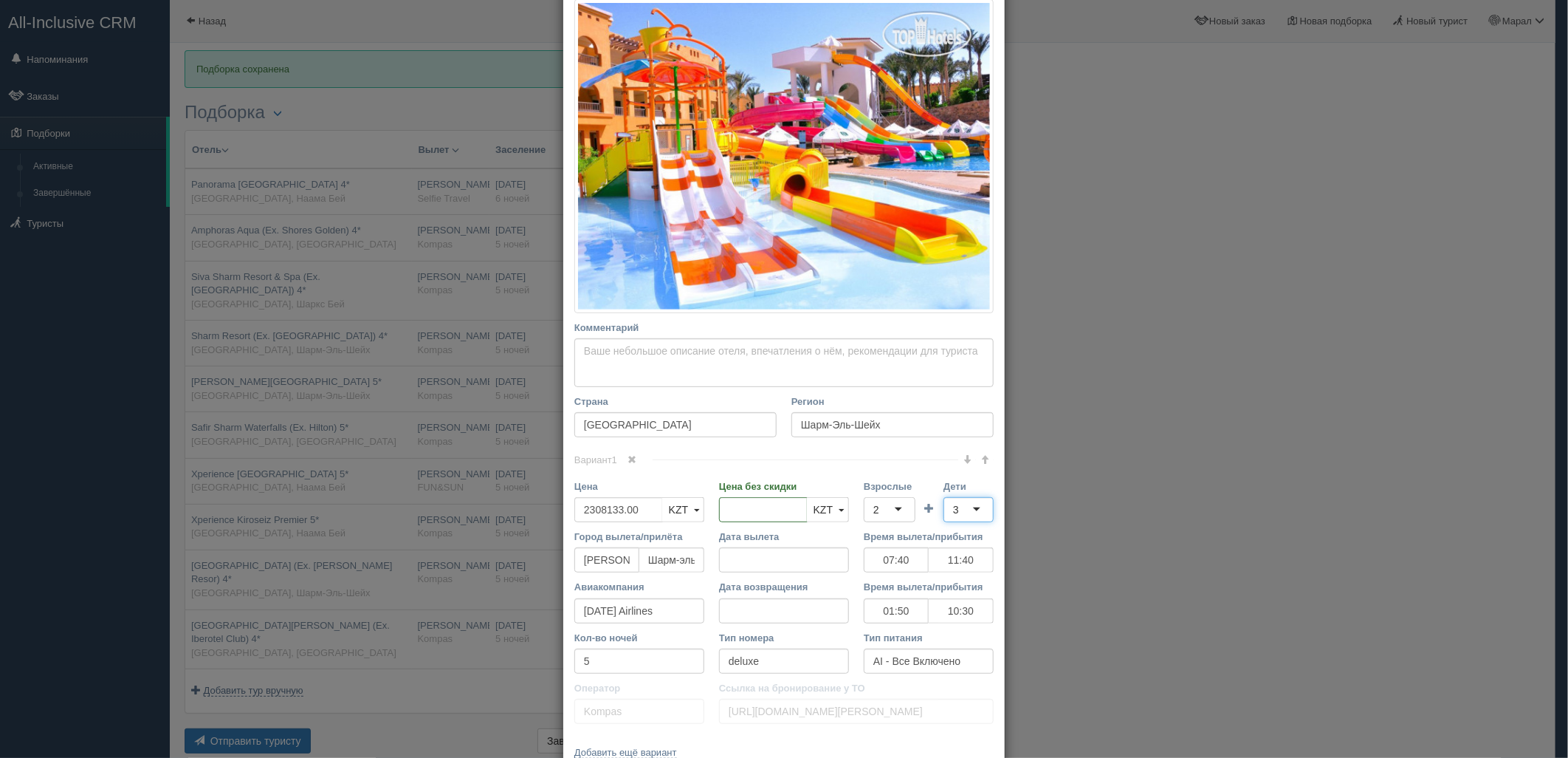
scroll to position [315, 0]
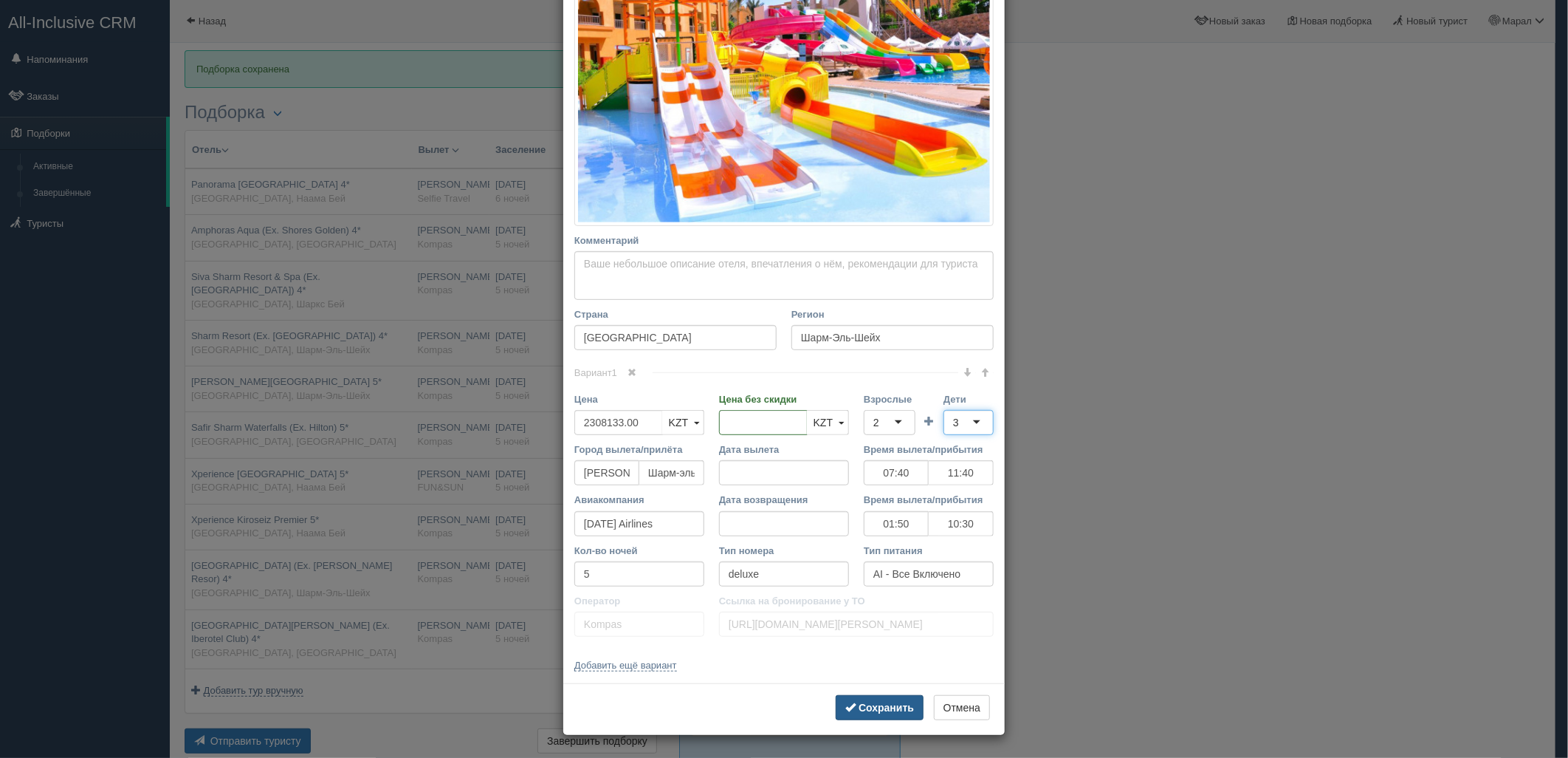
click at [880, 706] on b "Сохранить" at bounding box center [887, 707] width 56 height 12
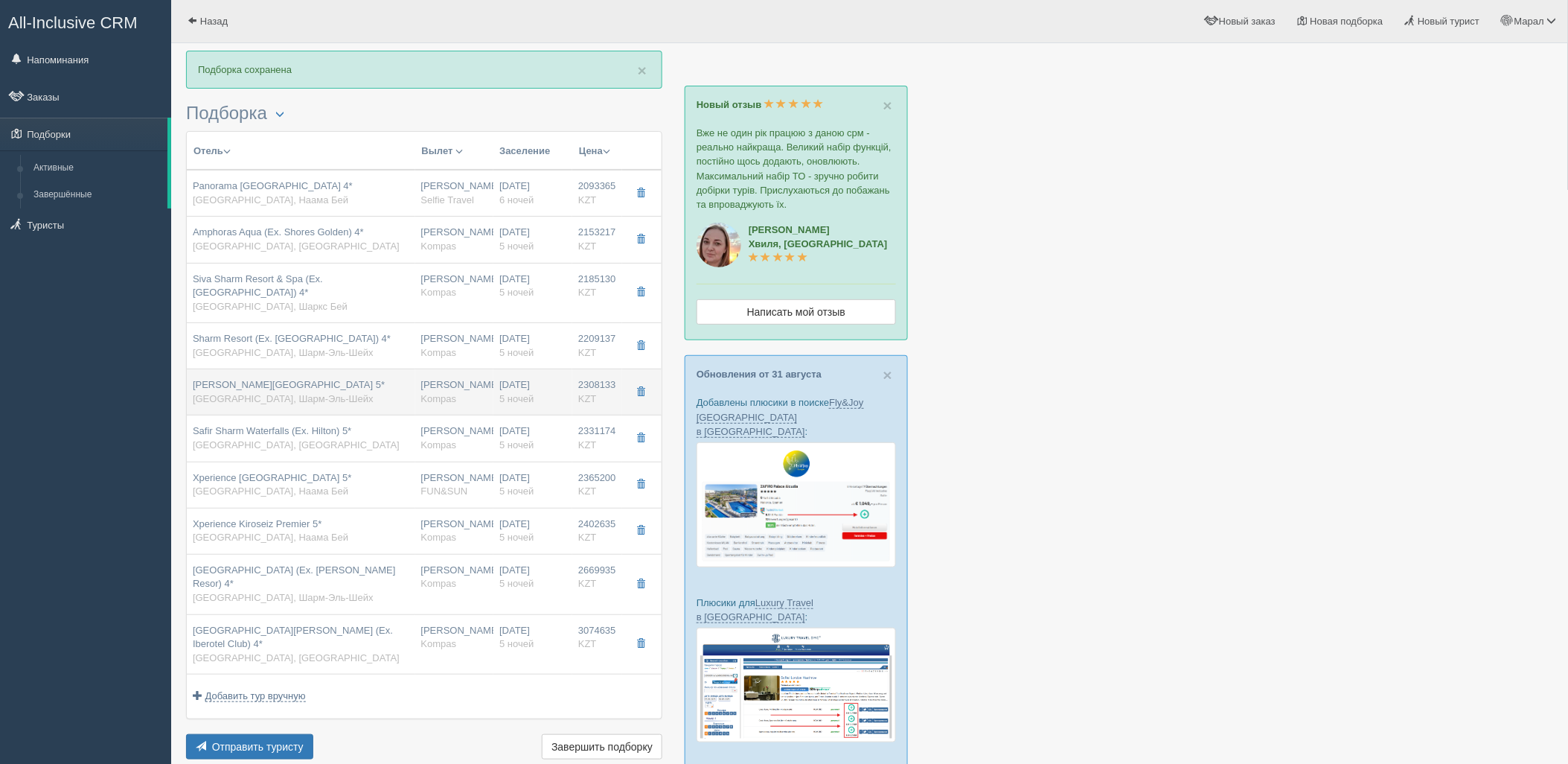
click at [325, 379] on span "Rehana Royal Beach Resort Aqua Park & Spa 5*" at bounding box center [288, 384] width 192 height 11
type input "07:40"
type input "11:40"
type input "01:50"
type input "10:30"
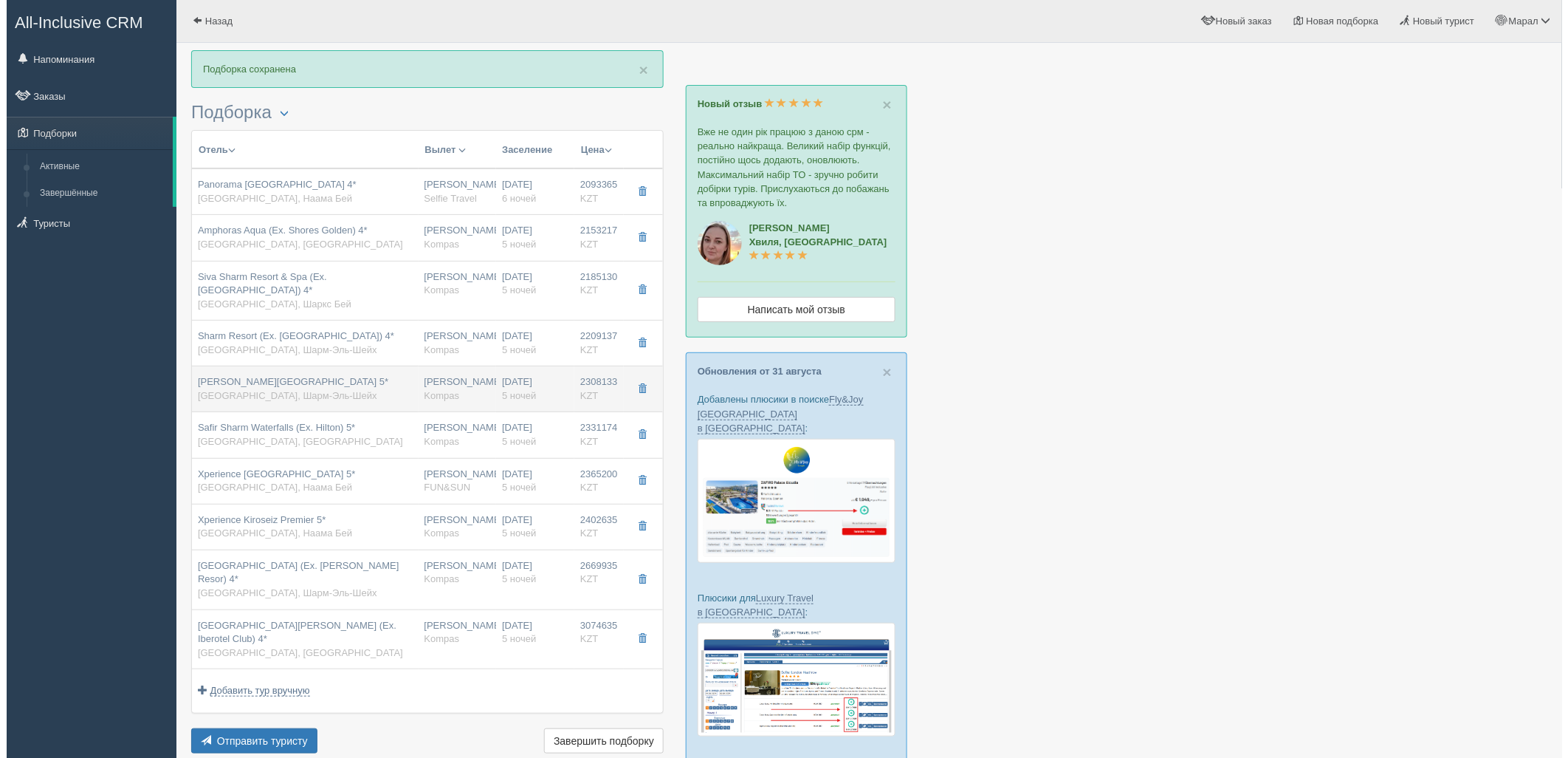
scroll to position [0, 0]
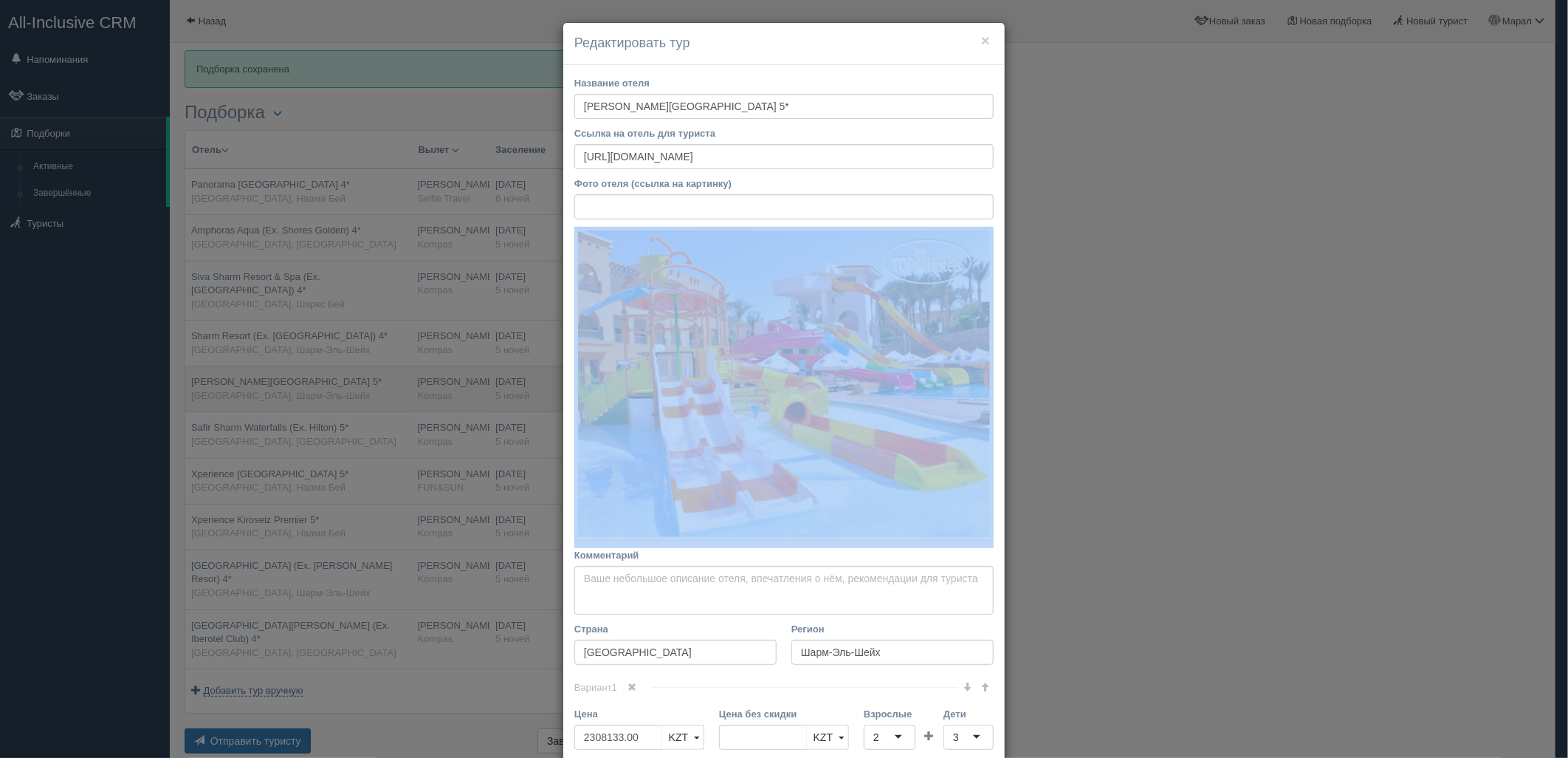
click at [323, 370] on div "× Редактировать тур Название отеля Rehana Royal Beach Resort Aqua Park & Spa 5*…" at bounding box center [784, 379] width 1568 height 758
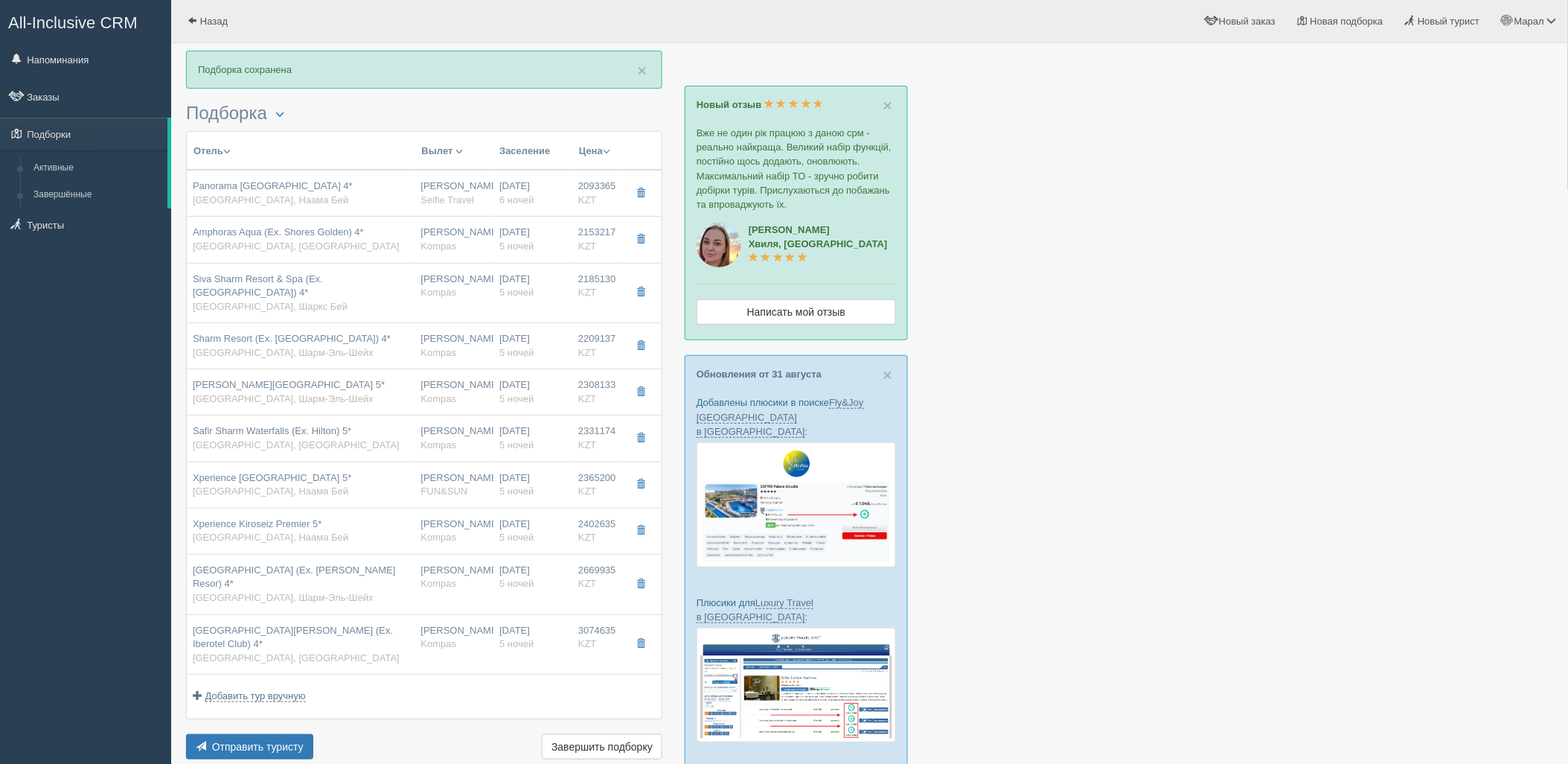
click at [324, 425] on span "Safir Sharm Waterfalls (Ex. Hilton) 5*" at bounding box center [271, 430] width 158 height 11
type input "Safir Sharm Waterfalls (Ex. Hilton) 5*"
type input "https://tophotels.ru/hotel/al231"
type input "Хадаба"
type input "2331174.00"
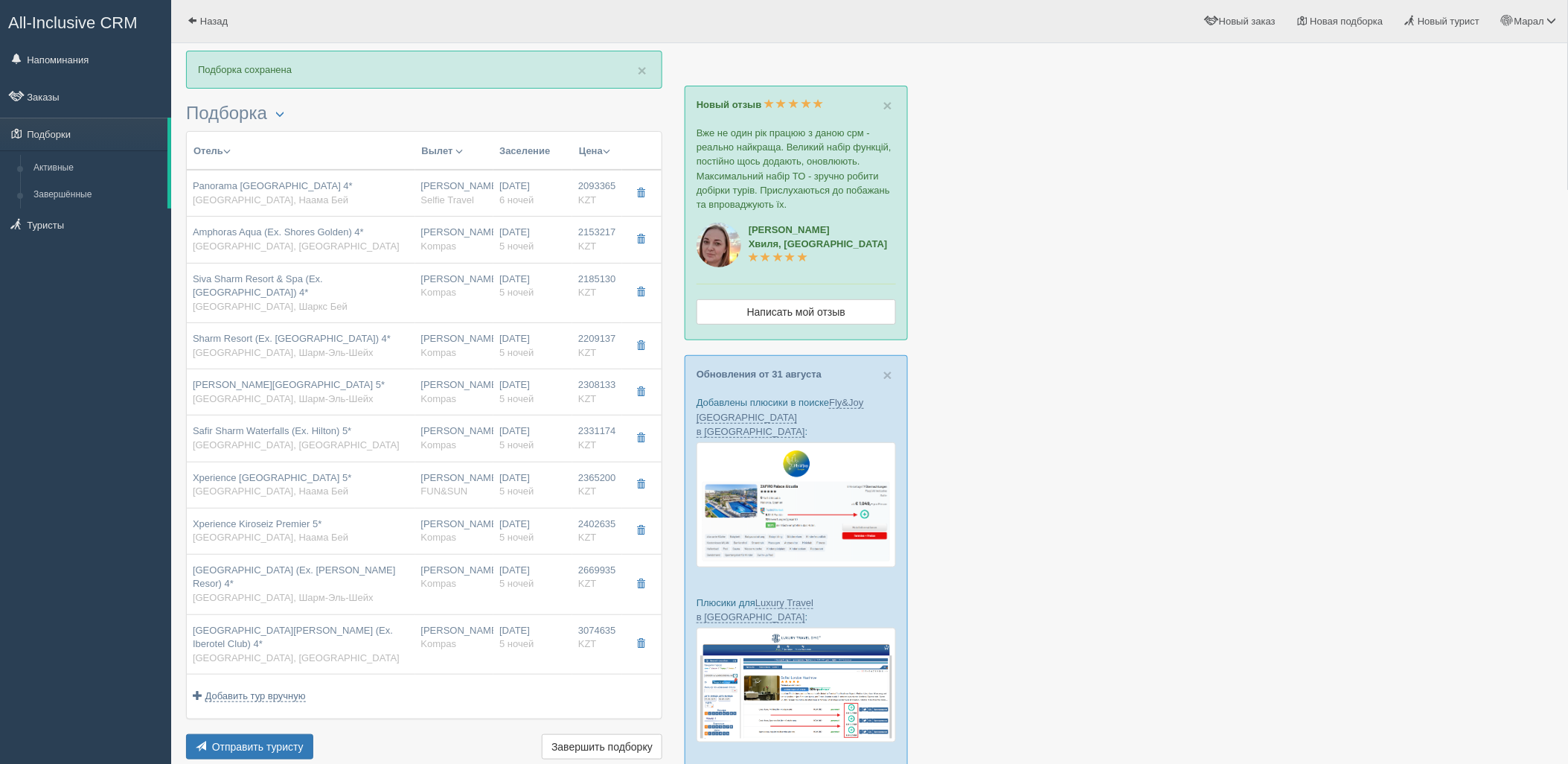
type input "1318546.00"
type input "07:40"
type input "11:40"
type input "01:50"
type input "10:30"
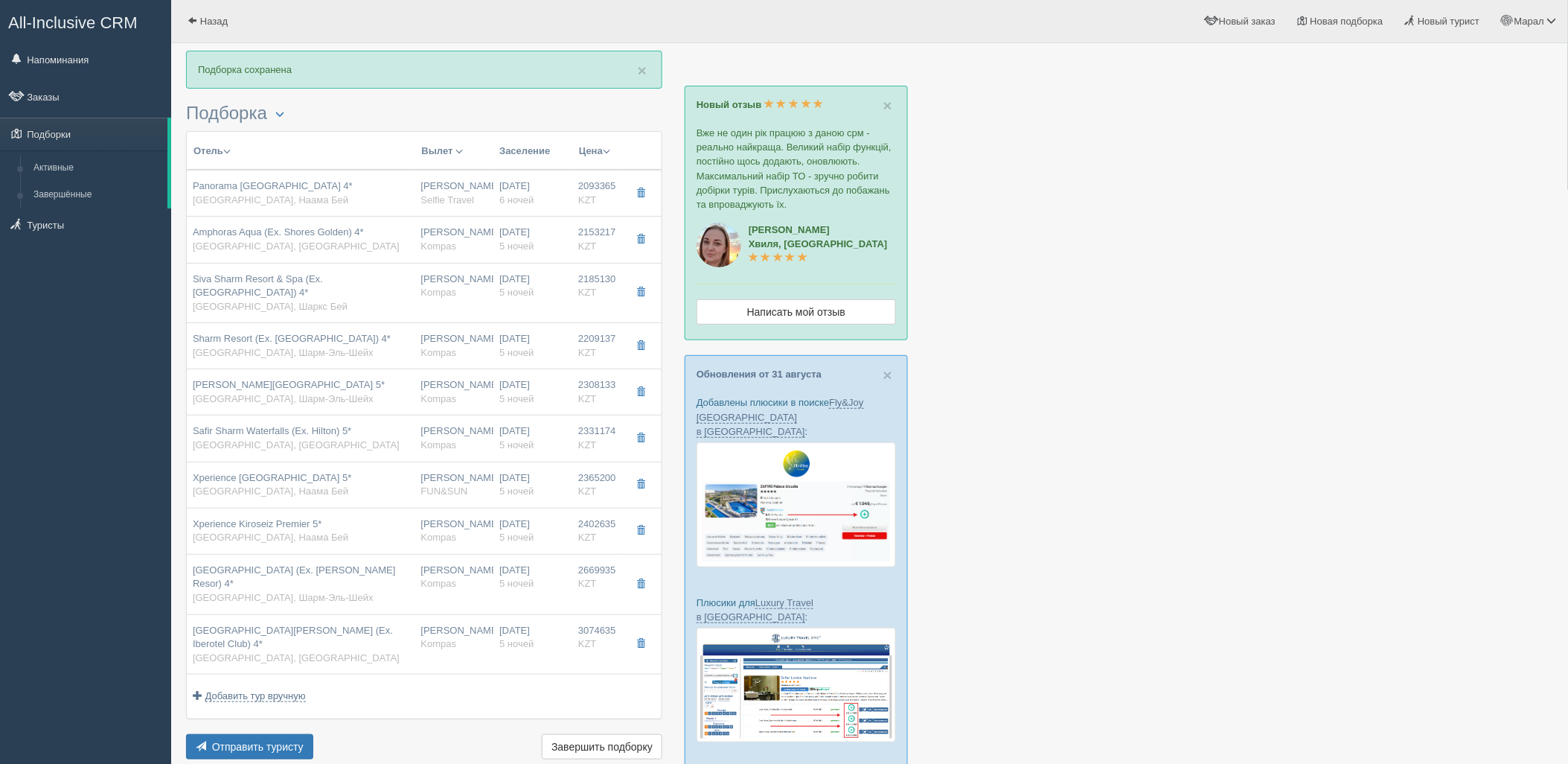
type input "standard"
type input "https://tourvisor.ru/countries#!/hotel=hilton-waterfalls"
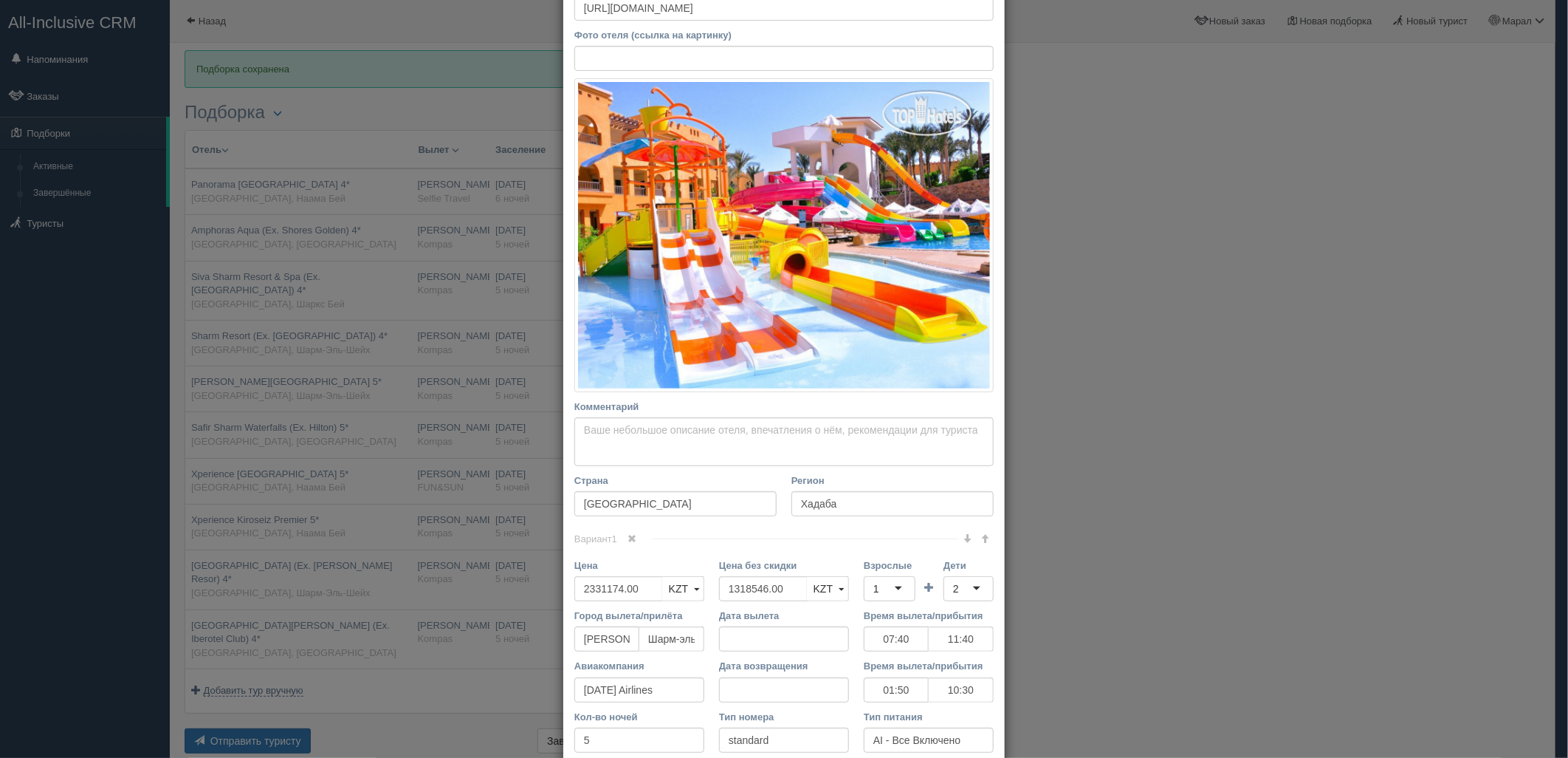
scroll to position [315, 0]
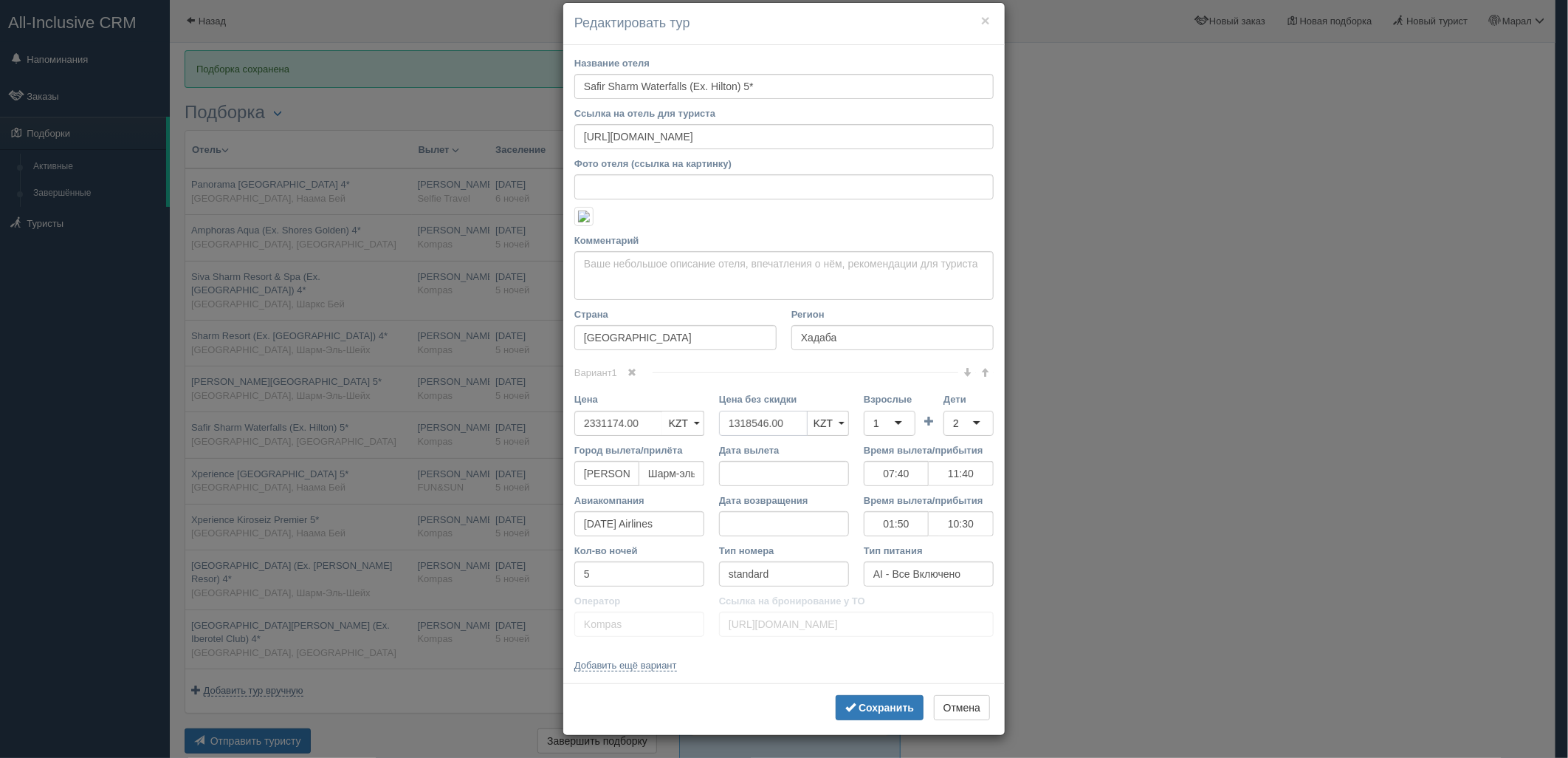
drag, startPoint x: 787, startPoint y: 415, endPoint x: 635, endPoint y: 418, distance: 152.0
click at [635, 418] on div "Цена 2331174.00 KZT USD EUR KZT KZT USD EUR Цена без скидки 1318546.00 KZT USD …" at bounding box center [784, 417] width 434 height 50
click at [873, 422] on div "1" at bounding box center [876, 423] width 6 height 14
click at [955, 421] on div "2" at bounding box center [968, 423] width 50 height 25
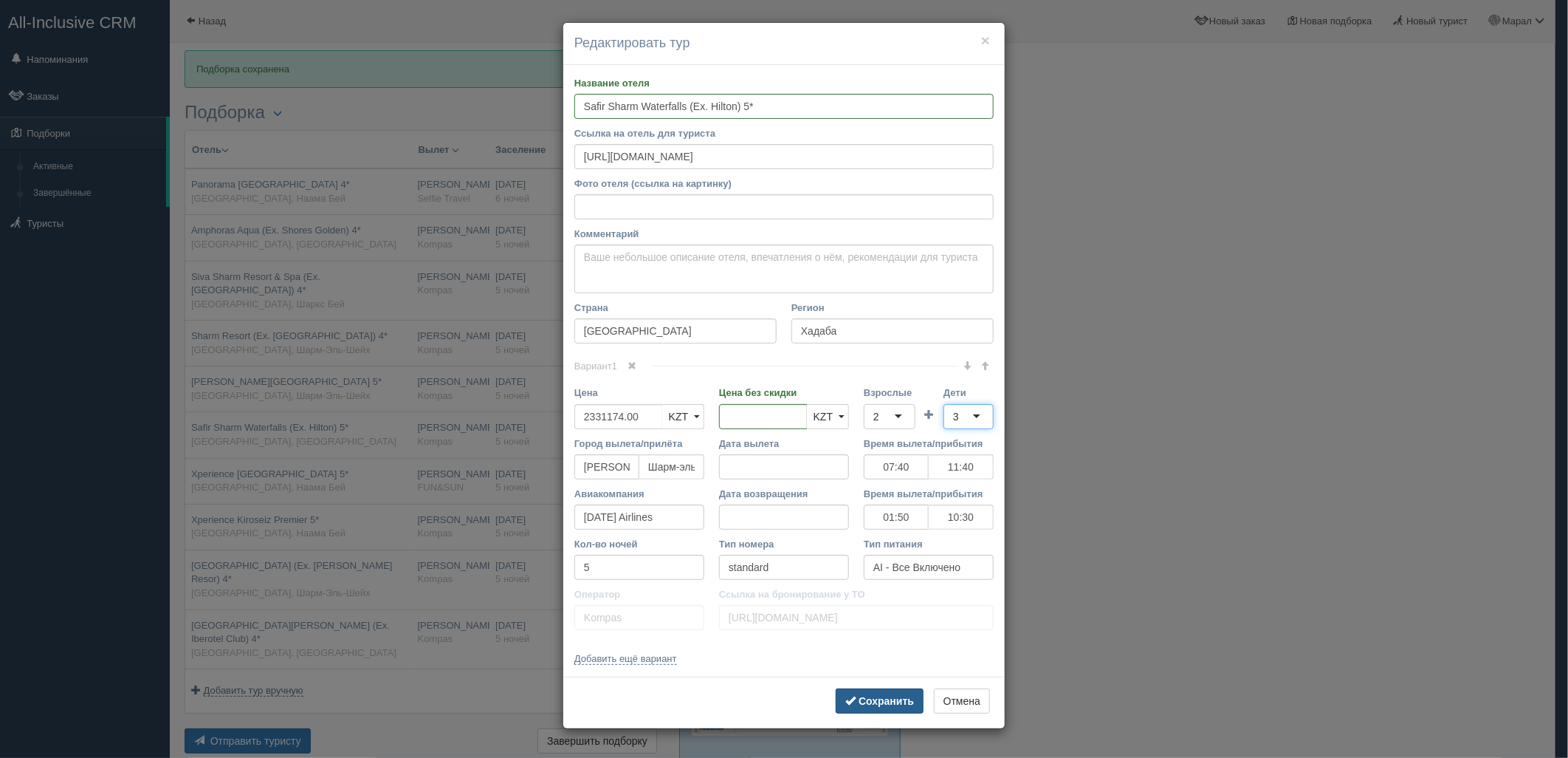
click at [895, 692] on button "Сохранить" at bounding box center [879, 701] width 88 height 25
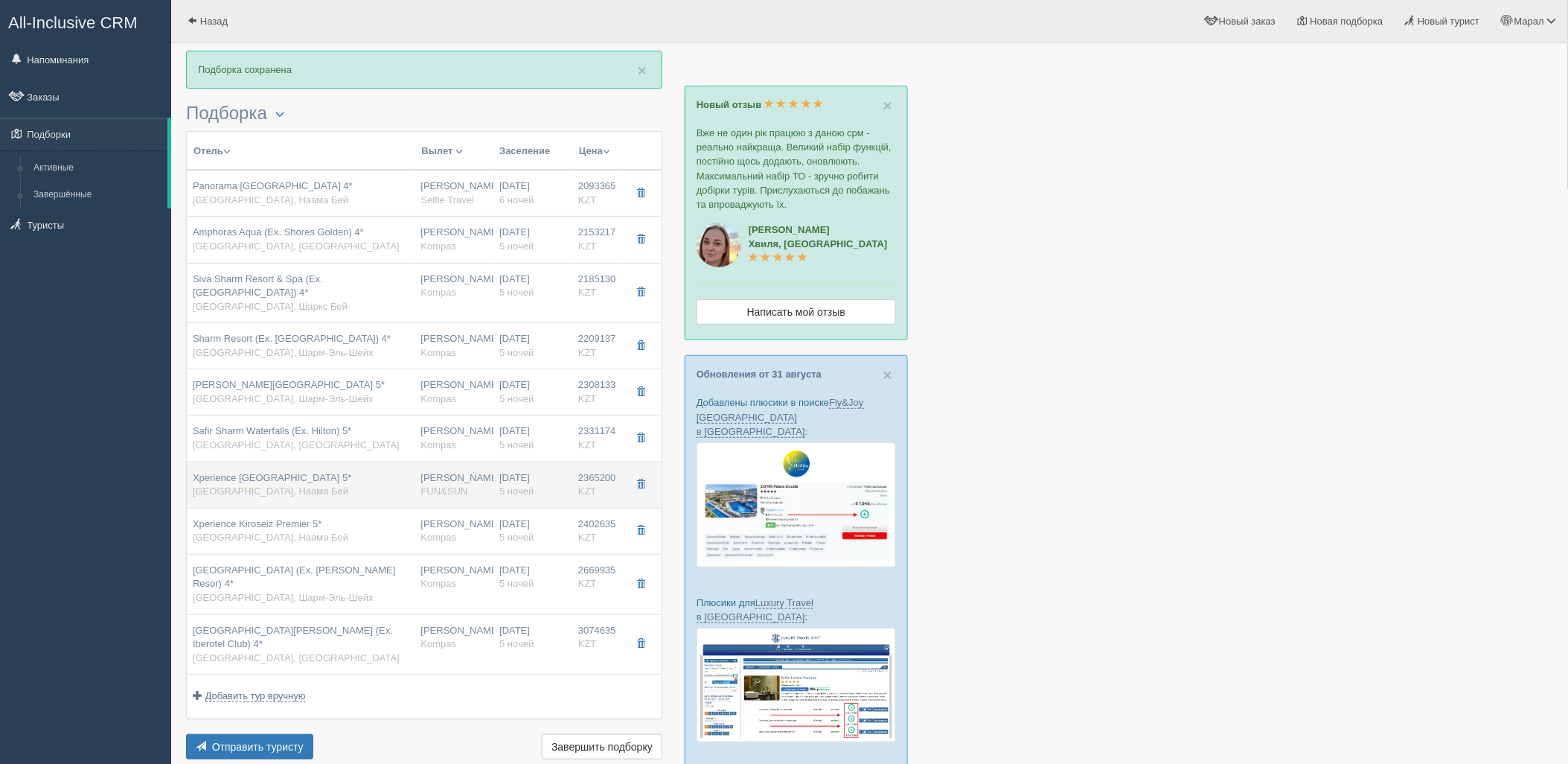
click at [268, 486] on span "Египет, Наама Бей" at bounding box center [270, 491] width 155 height 11
type input "Xperience Kiroseiz Parkland 5*"
type input "https://tophotels.ru/hotel/al12495"
type textarea "Отель находится в районе Наама Бей, в 10 км от аэропорта города Шарм Эль Шейх.2…"
type input "Наама Бей"
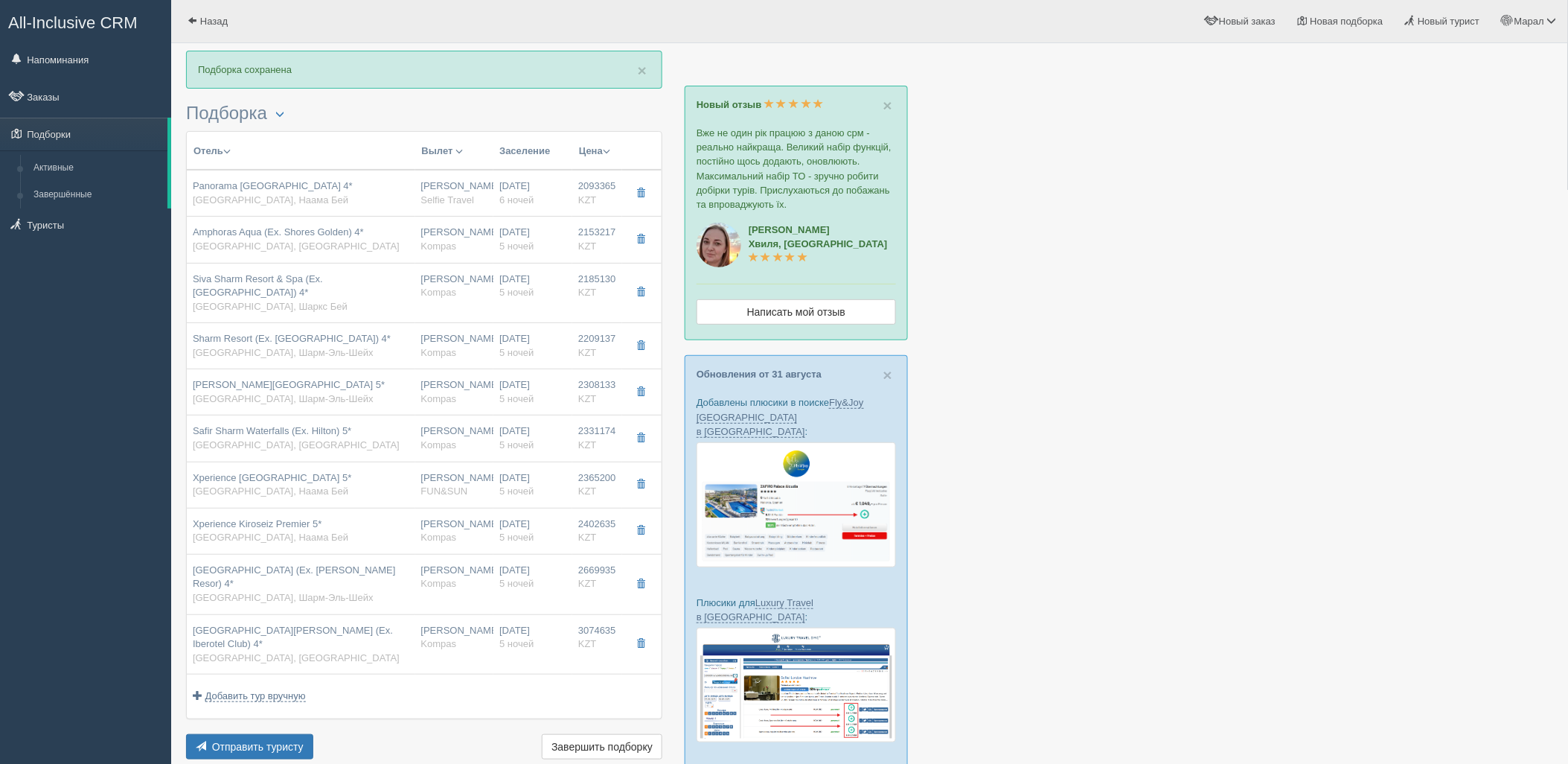
type input "2365200.00"
type input "07:40"
type input "11:40"
type input "01:50"
type input "10:30"
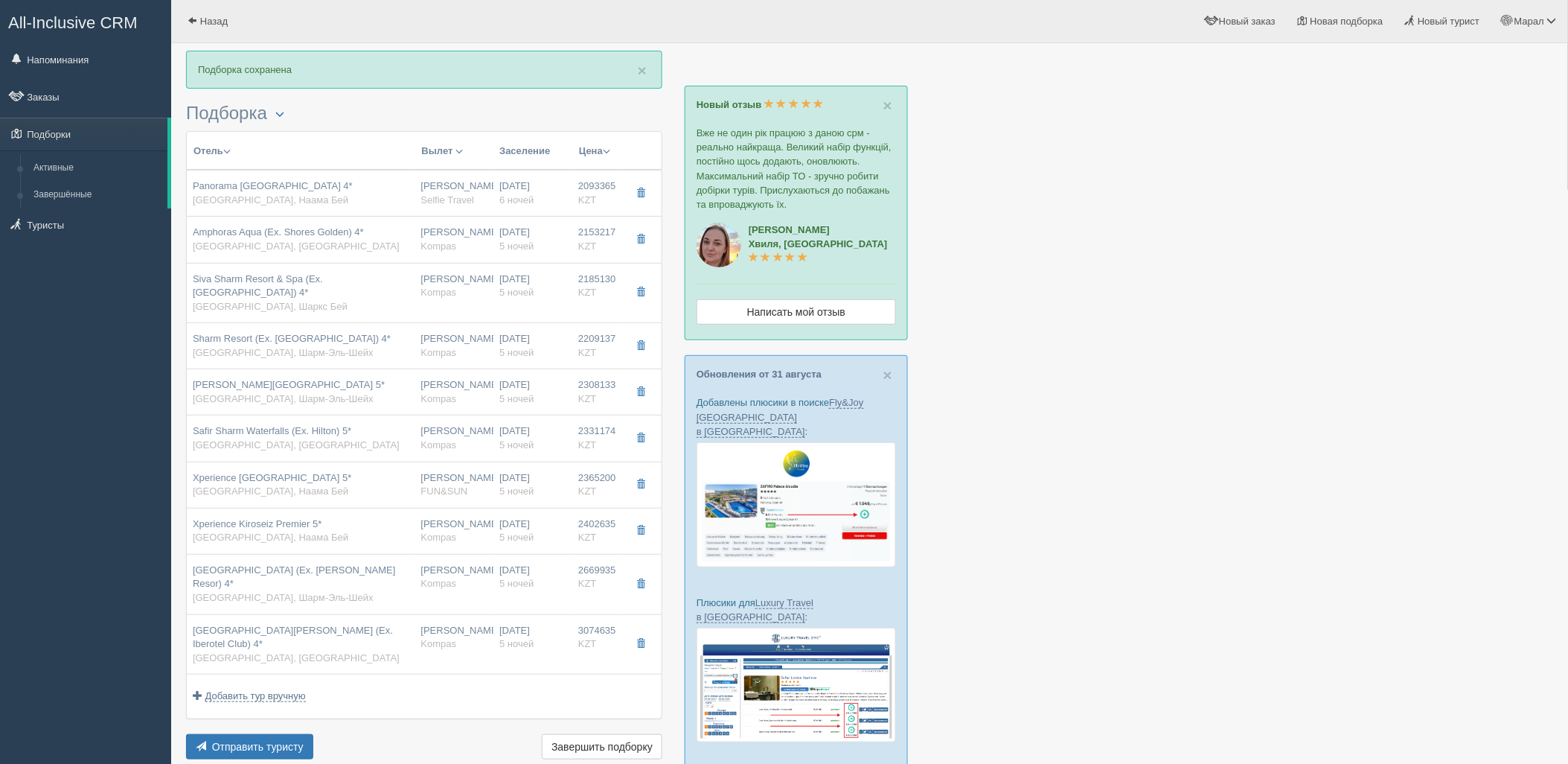
type input "family room"
type input "FUN&SUN"
type input "https://tourvisor.ru/countries#!/hotel=three-corners-kiroseiz-resort"
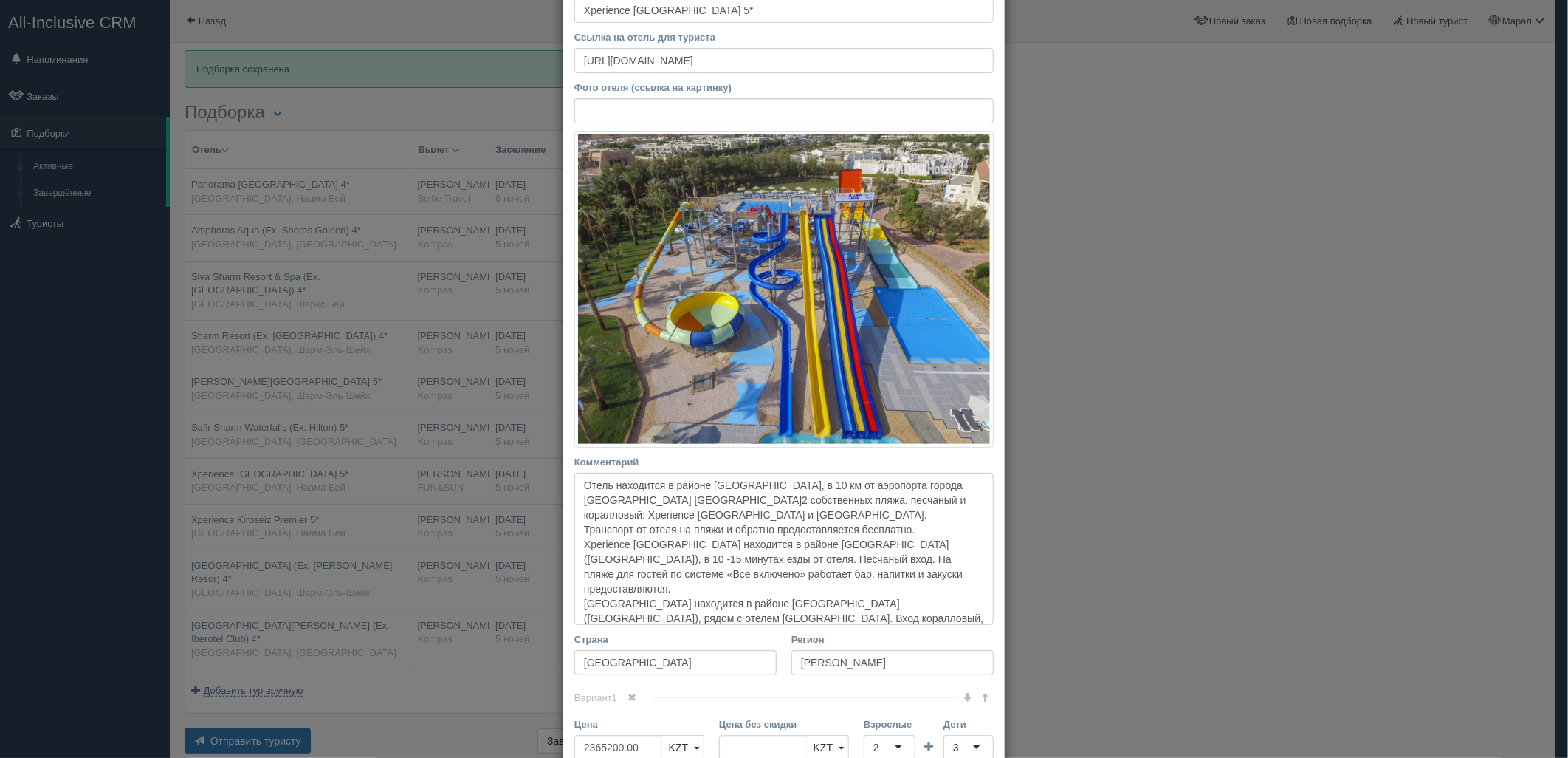
scroll to position [328, 0]
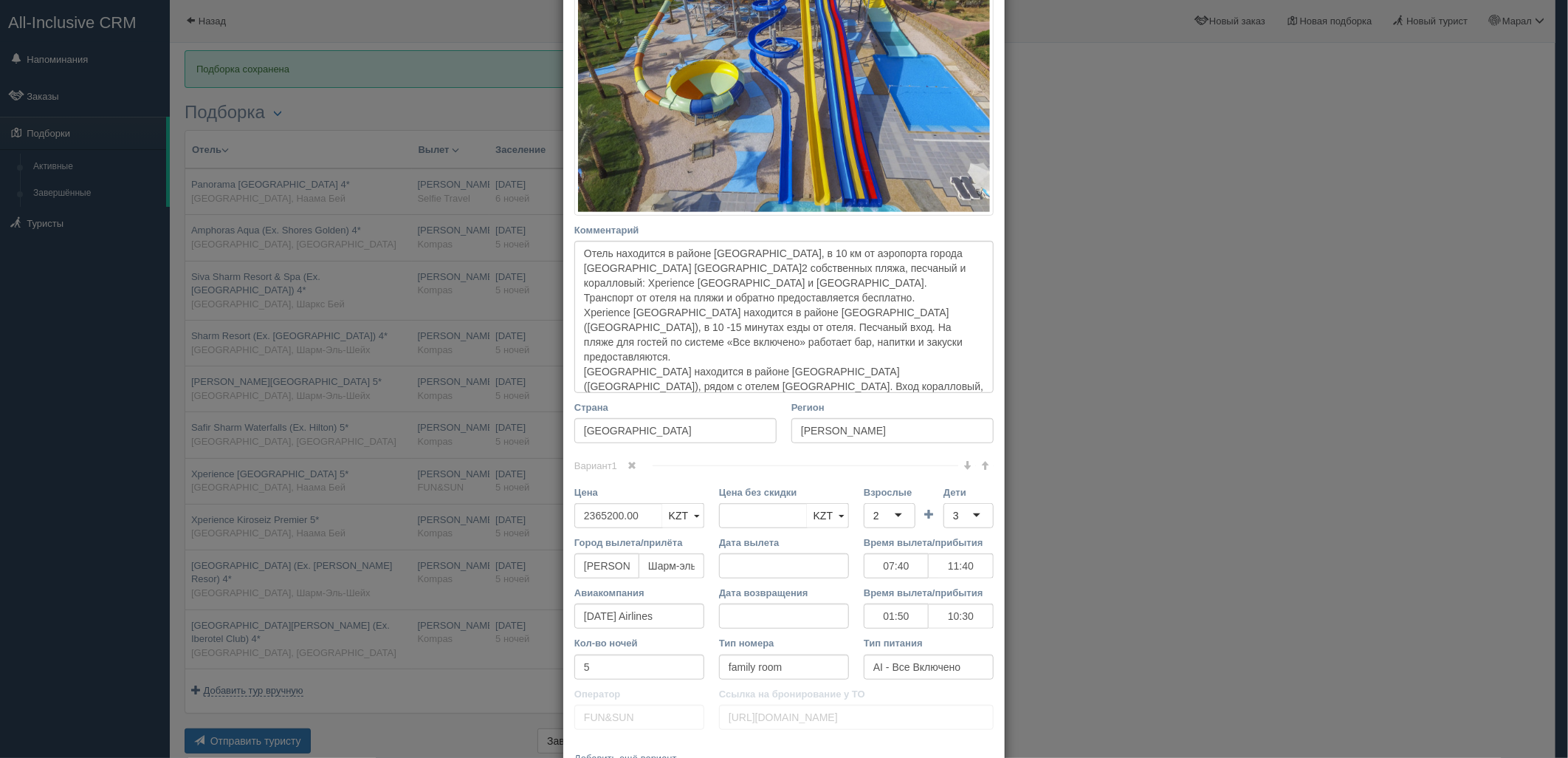
click at [345, 503] on div "× Редактировать тур Название отеля Xperience Kiroseiz Parkland 5* Ссылка на оте…" at bounding box center [784, 379] width 1568 height 758
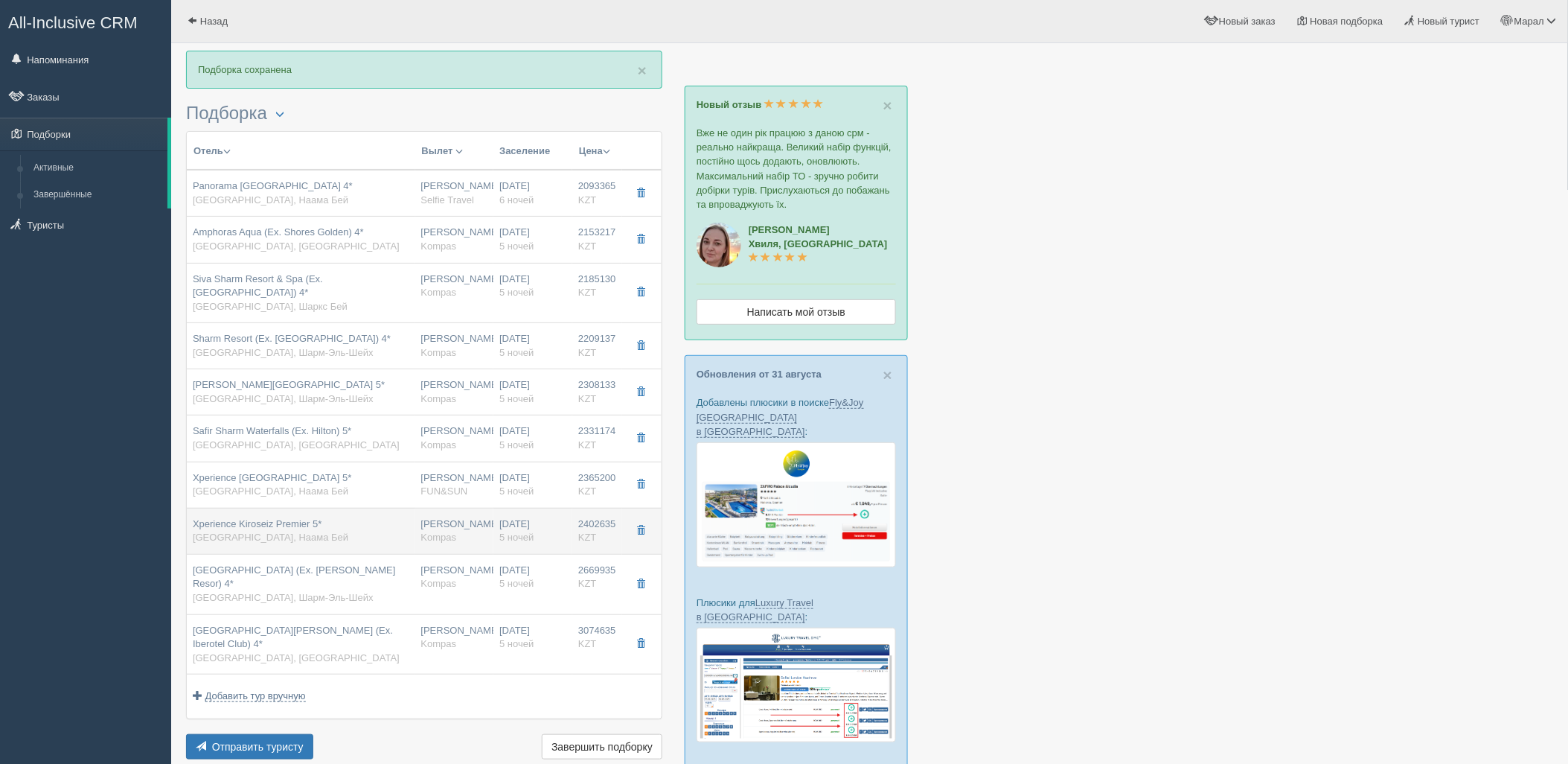
click at [324, 519] on div "Xperience Kiroseiz Premier 5* Египет, Наама Бей" at bounding box center [301, 531] width 217 height 27
type input "Xperience Kiroseiz Premier 5*"
type input "https://tophotels.ru/hotel/al247995"
type textarea "Xperience Kiroseiz Parkland & Xperience Kiroseiz Premier - фешенебельный отель,…"
type input "2402635.00"
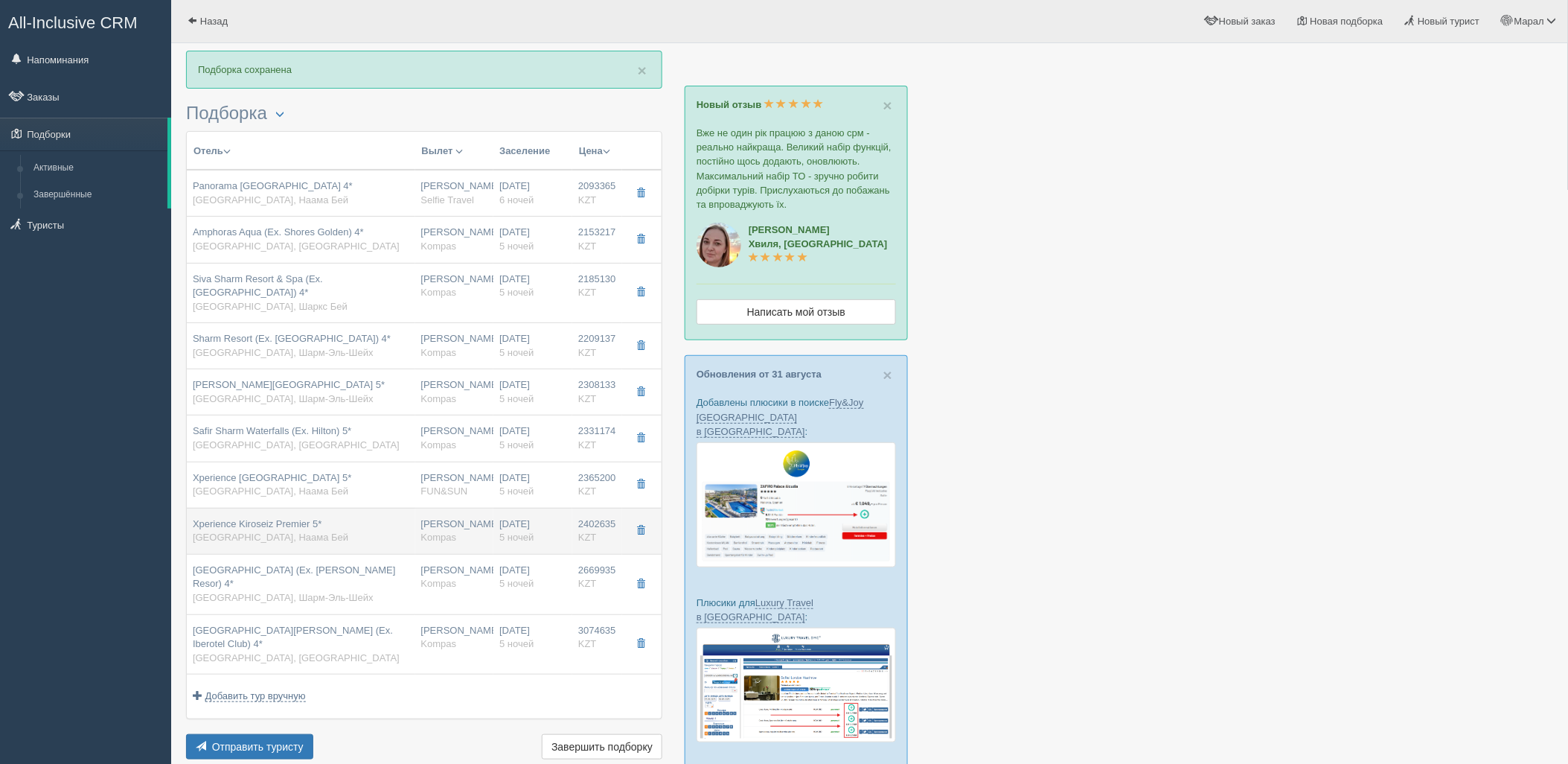
type input "07:40"
type input "11:40"
type input "01:50"
type input "10:30"
type input "suite"
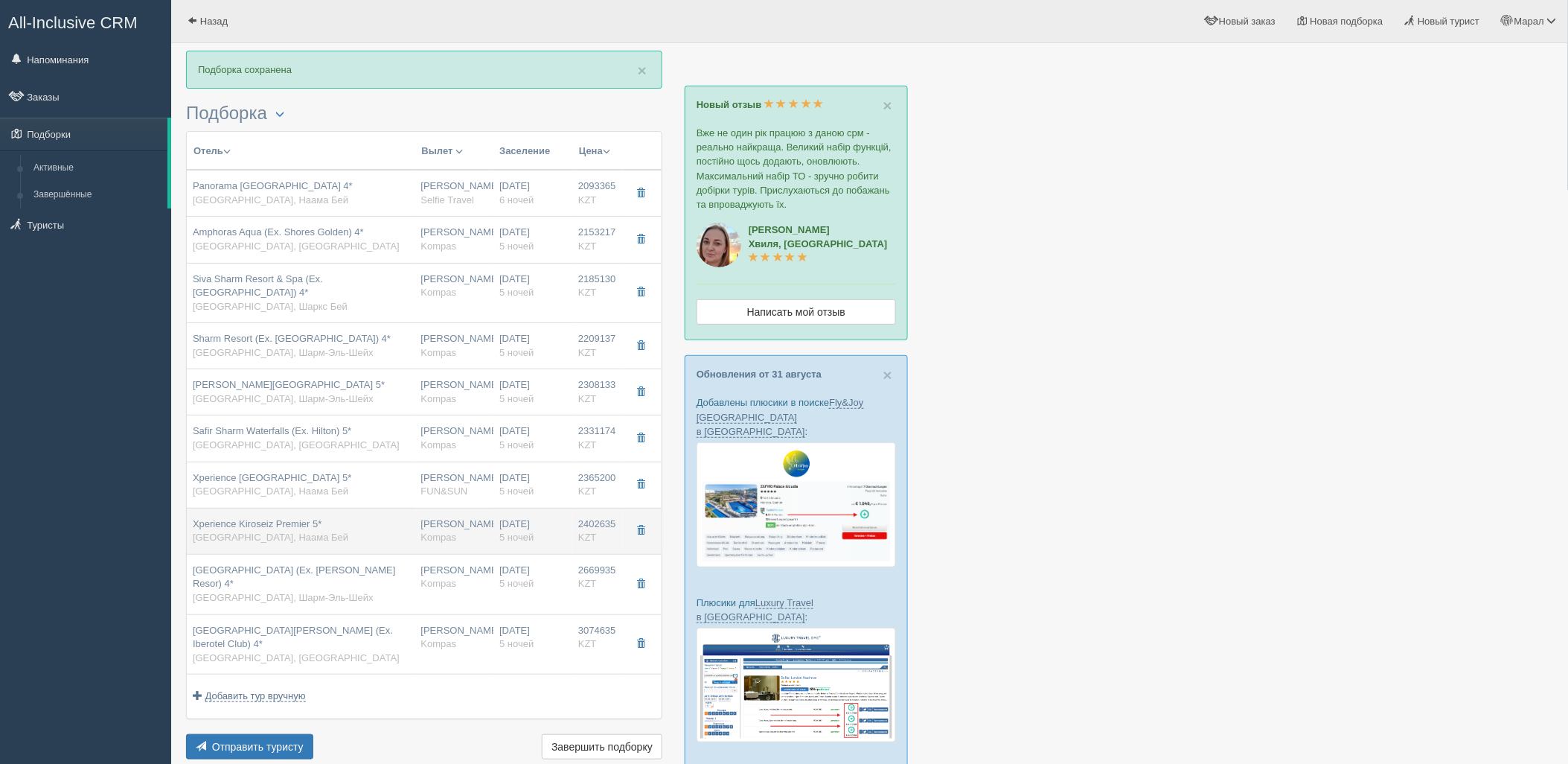
type input "Kompas"
type input "https://tourvisor.ru/countries#!/hotel=xperience-kiroseiz-premier"
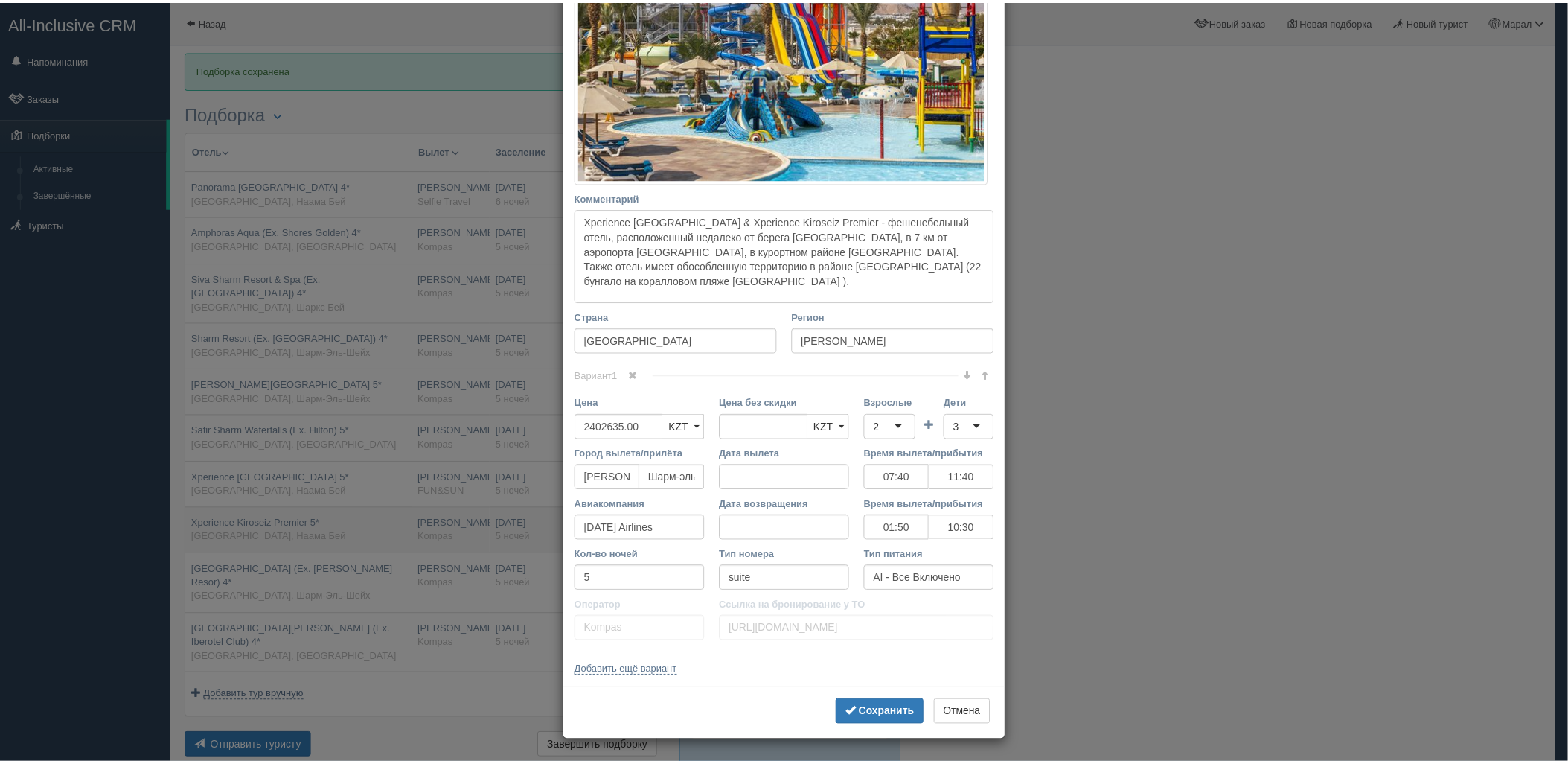
scroll to position [0, 0]
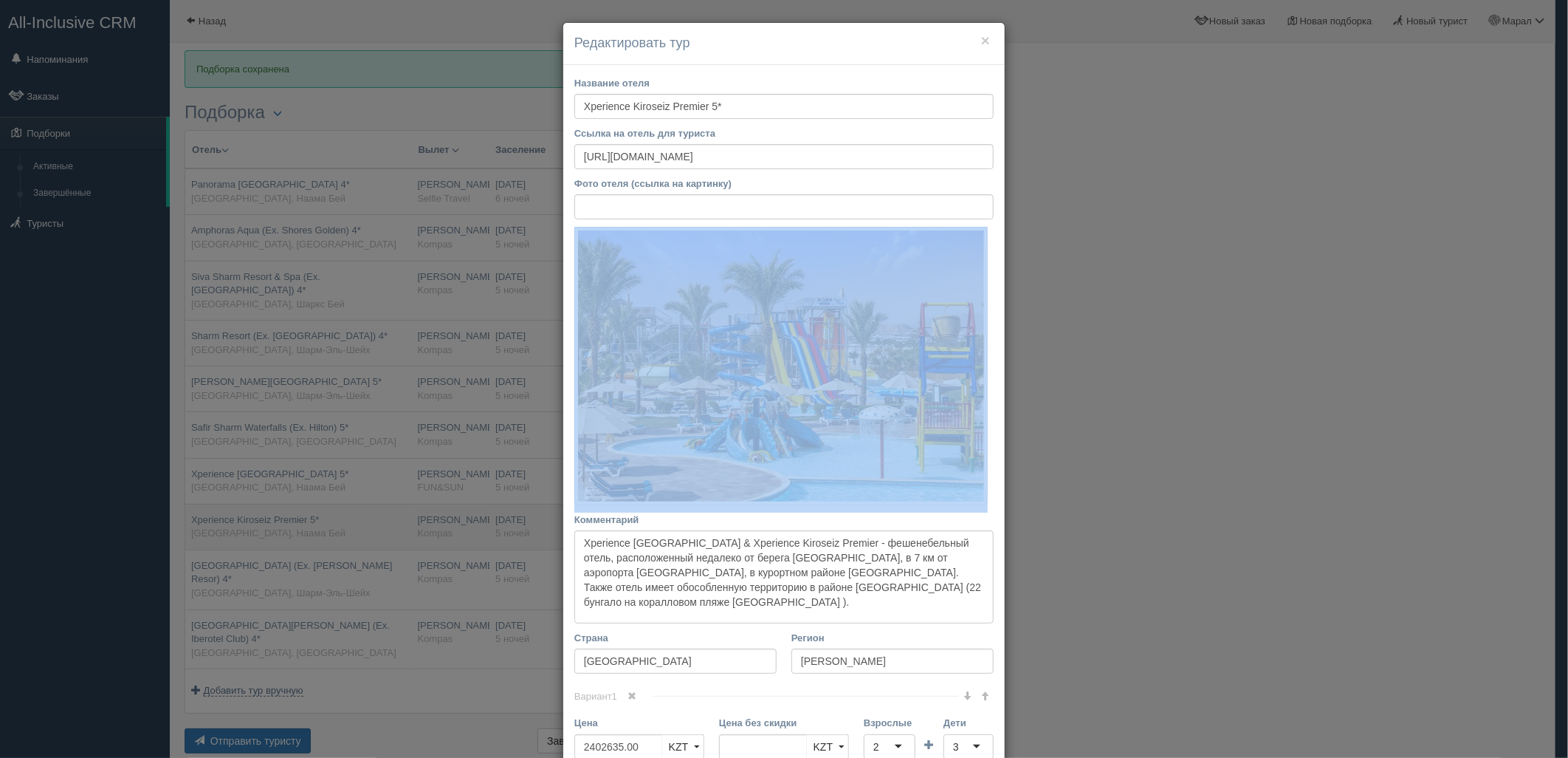
click at [322, 515] on div "× Редактировать тур Название отеля Xperience Kiroseiz Premier 5* Ссылка на отел…" at bounding box center [784, 379] width 1568 height 758
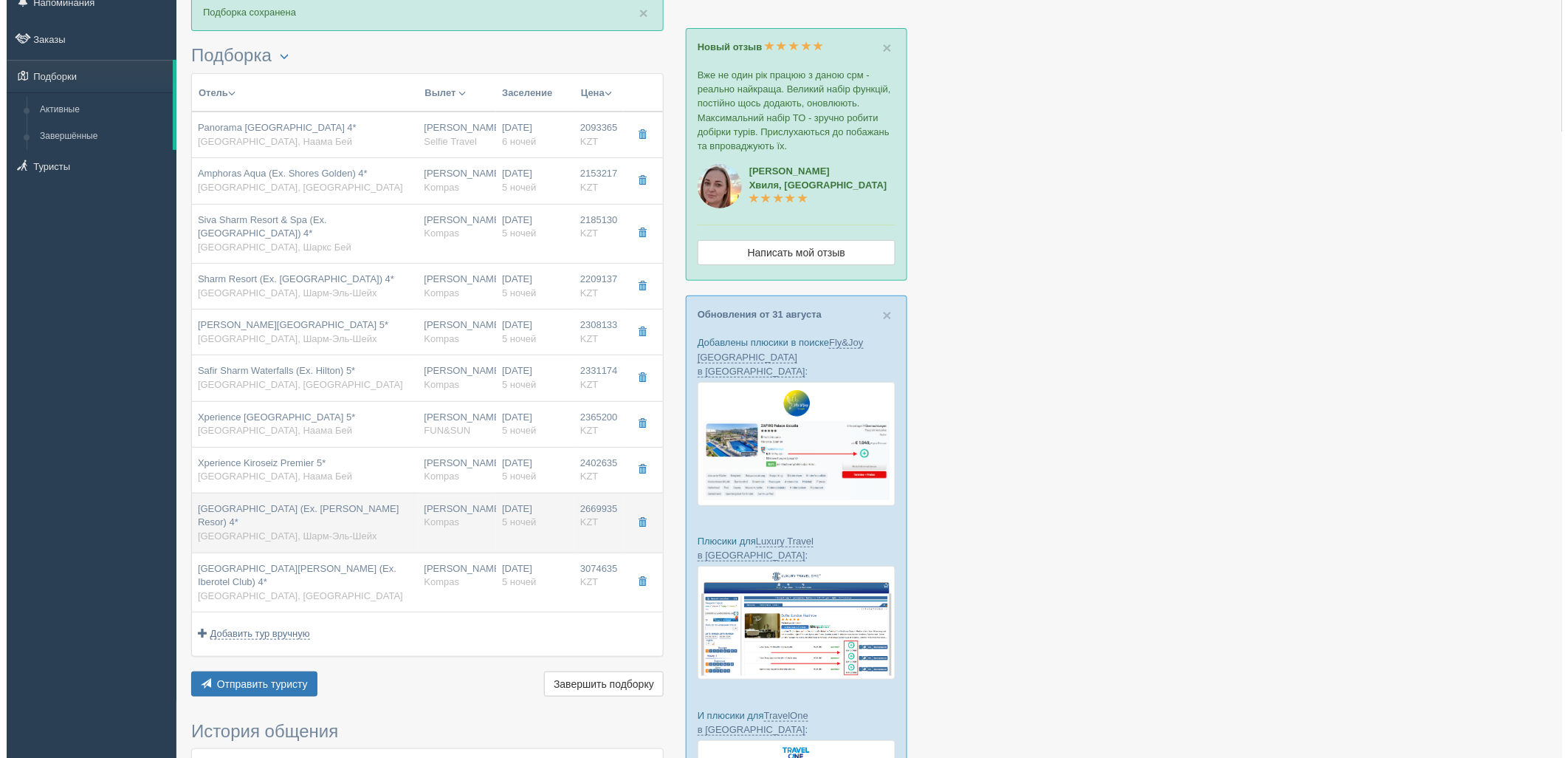
scroll to position [82, 0]
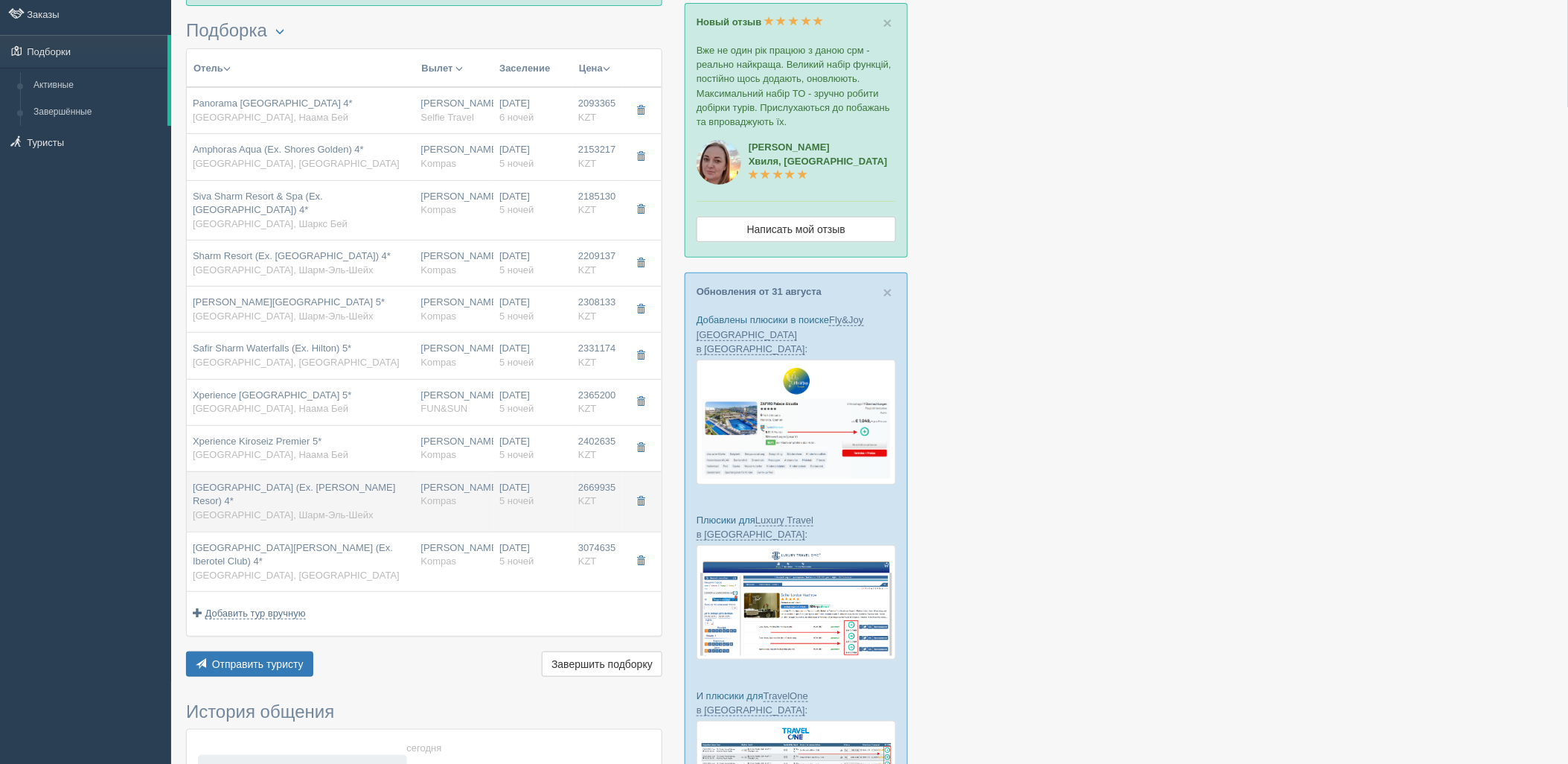
click at [284, 482] on span "Sunrise Remal Resort (Ex. Melton Tiran Resor) 4*" at bounding box center [294, 495] width 203 height 25
type input "Sunrise Remal Resort (Ex. Melton Tiran Resor) 4*"
type input "https://www.booking.com/hotel/eg/tiran-island-sharm-el-sheikh.ru.html#tab-revie…"
type input "Шарм-Эль-Шейх"
type input "2669935.00"
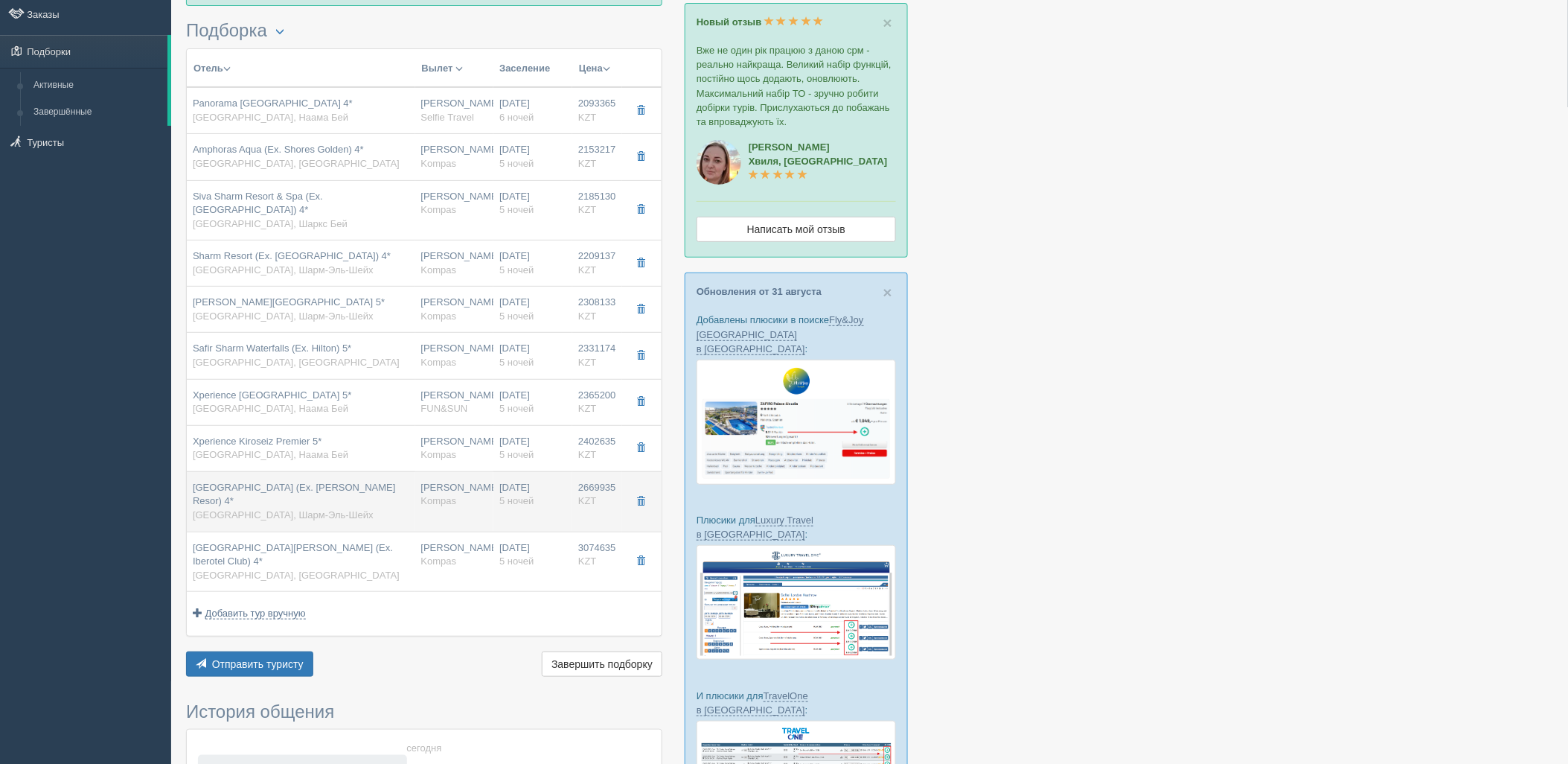
type input "07:40"
type input "11:40"
type input "01:50"
type input "10:30"
type input "mega family"
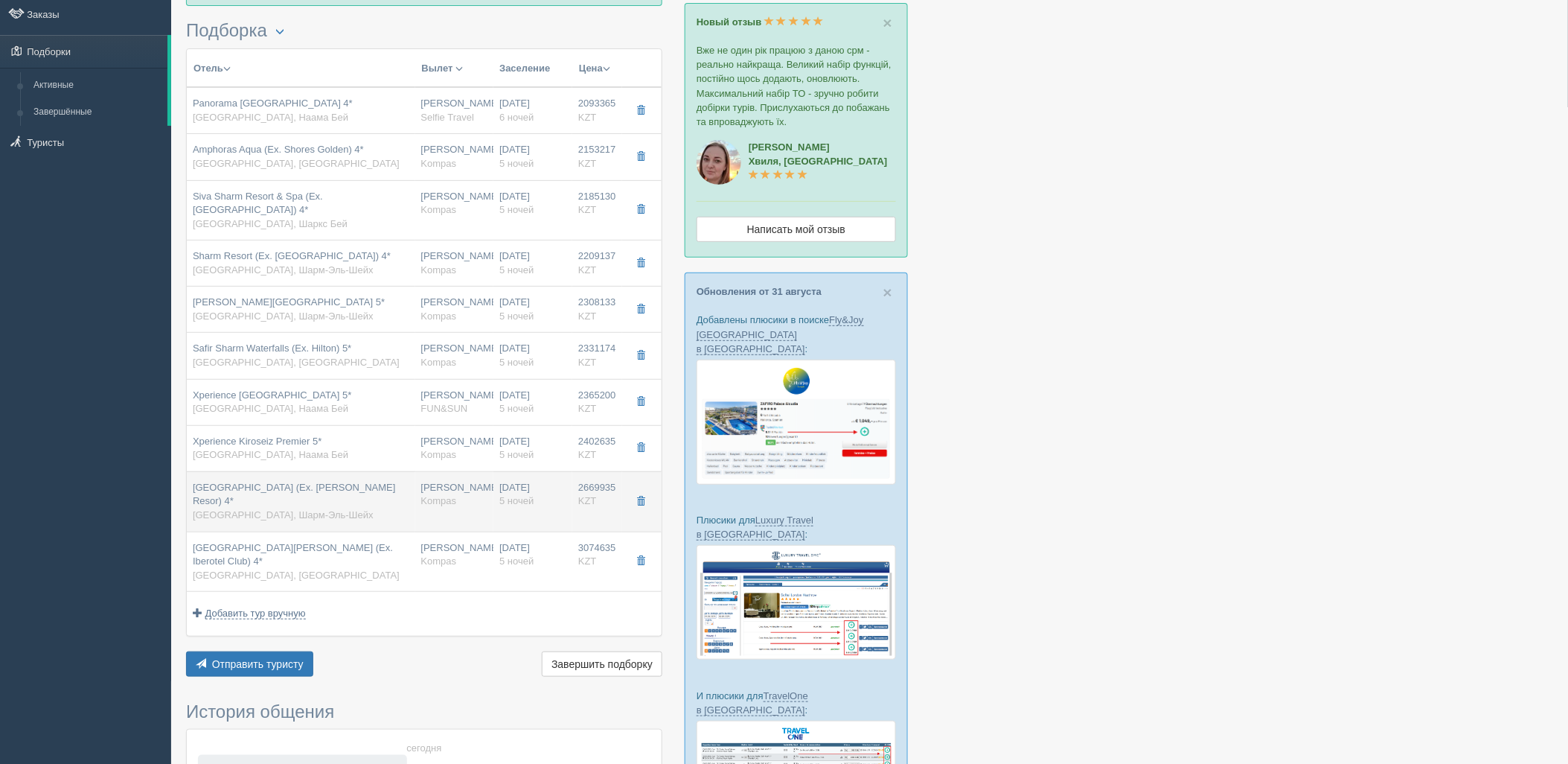
type input "https://tourvisor.ru/countries#!/hotel=tiran-sharm-hotel"
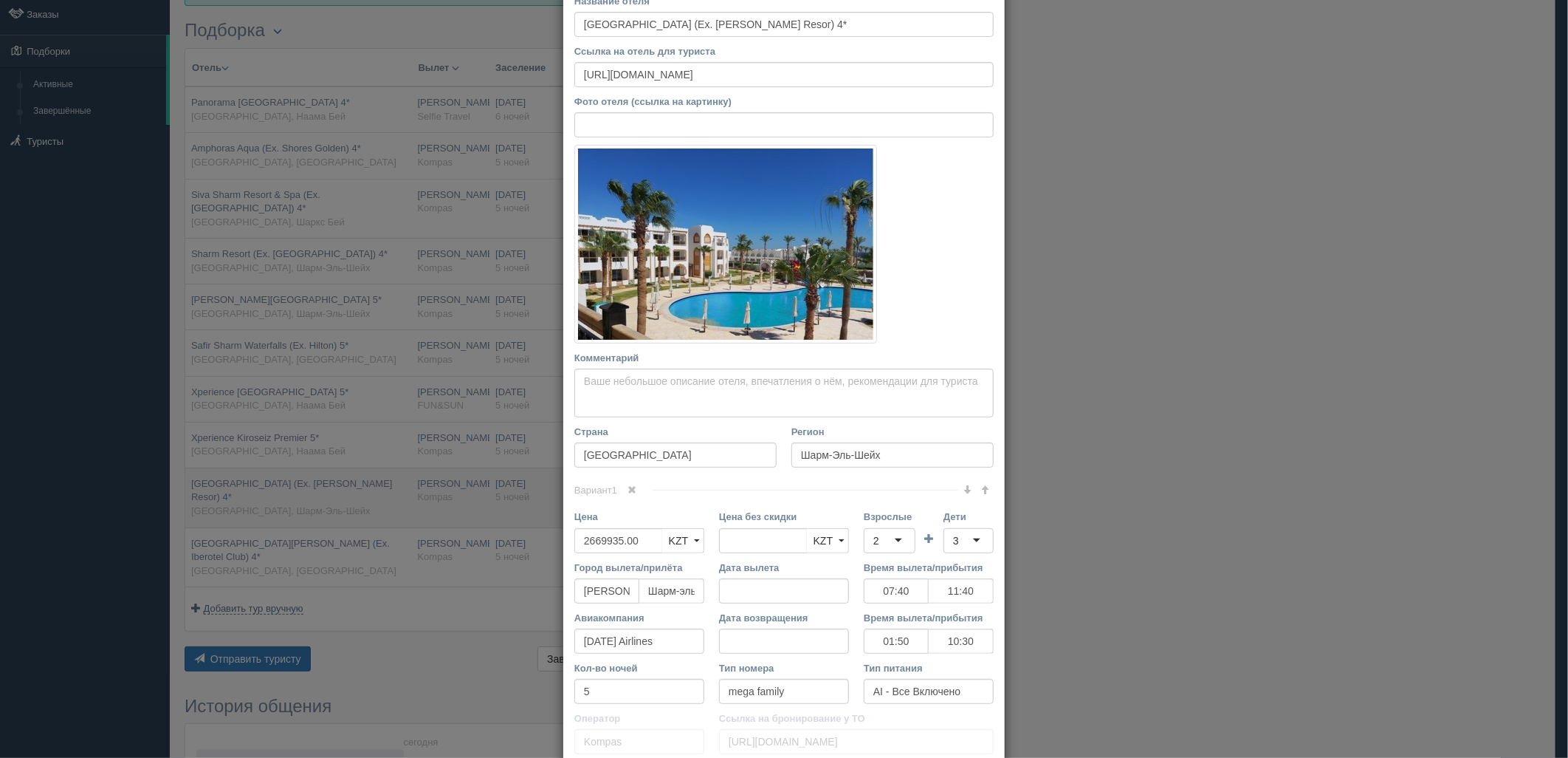
drag, startPoint x: 319, startPoint y: 480, endPoint x: 319, endPoint y: 492, distance: 12.0
click at [319, 484] on div "× Редактировать тур Название отеля Sunrise Remal Resort (Ex. Melton Tiran Resor…" at bounding box center [784, 379] width 1568 height 758
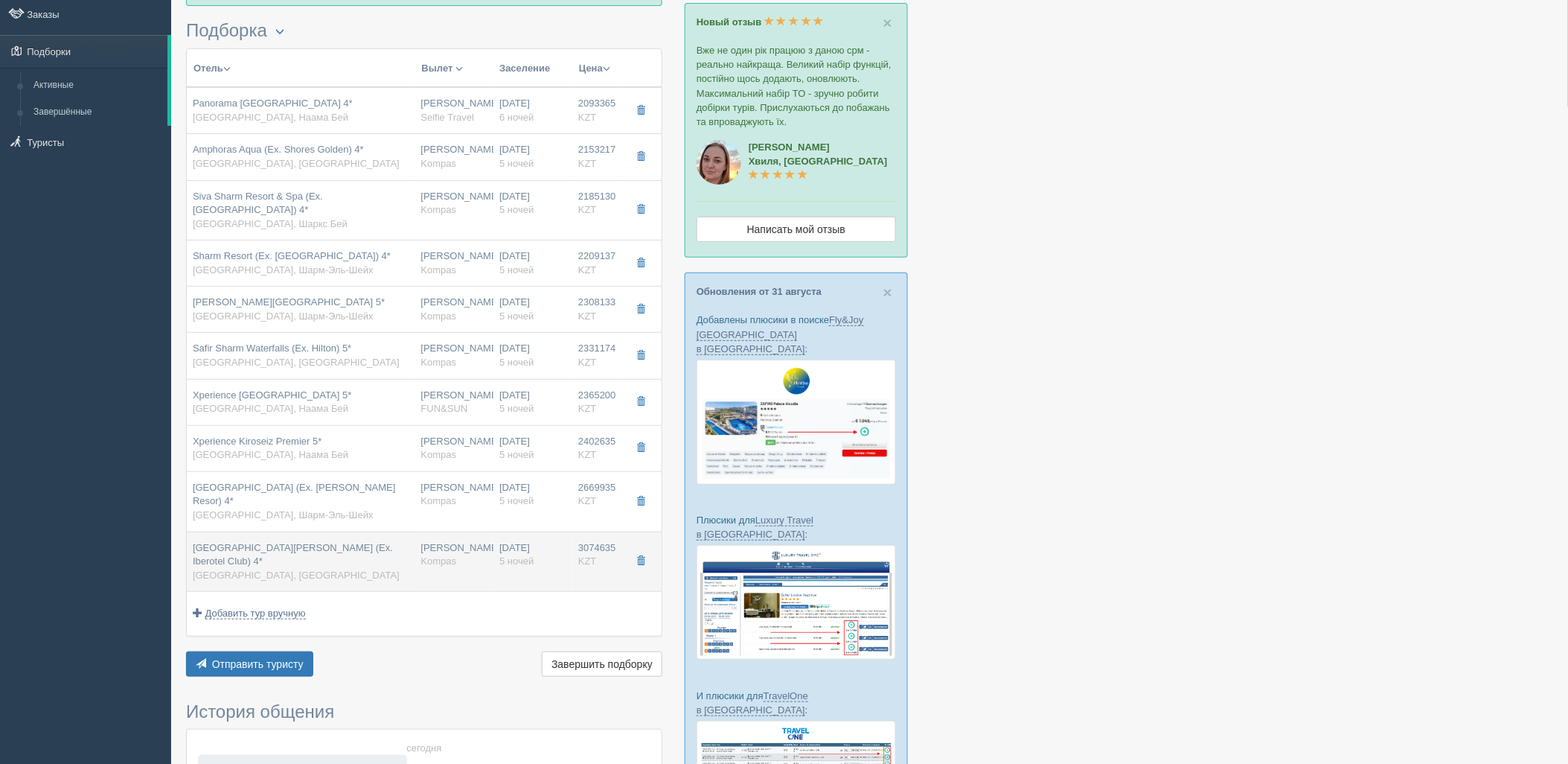
click at [318, 542] on span "Jaz Fanara Resort & Residence (Ex. Iberotel Club) 4*" at bounding box center [292, 554] width 200 height 25
type input "Jaz Fanara Resort & Residence (Ex. Iberotel Club) 4*"
type input "Хадаба"
type input "3074635.00"
type input "07:40"
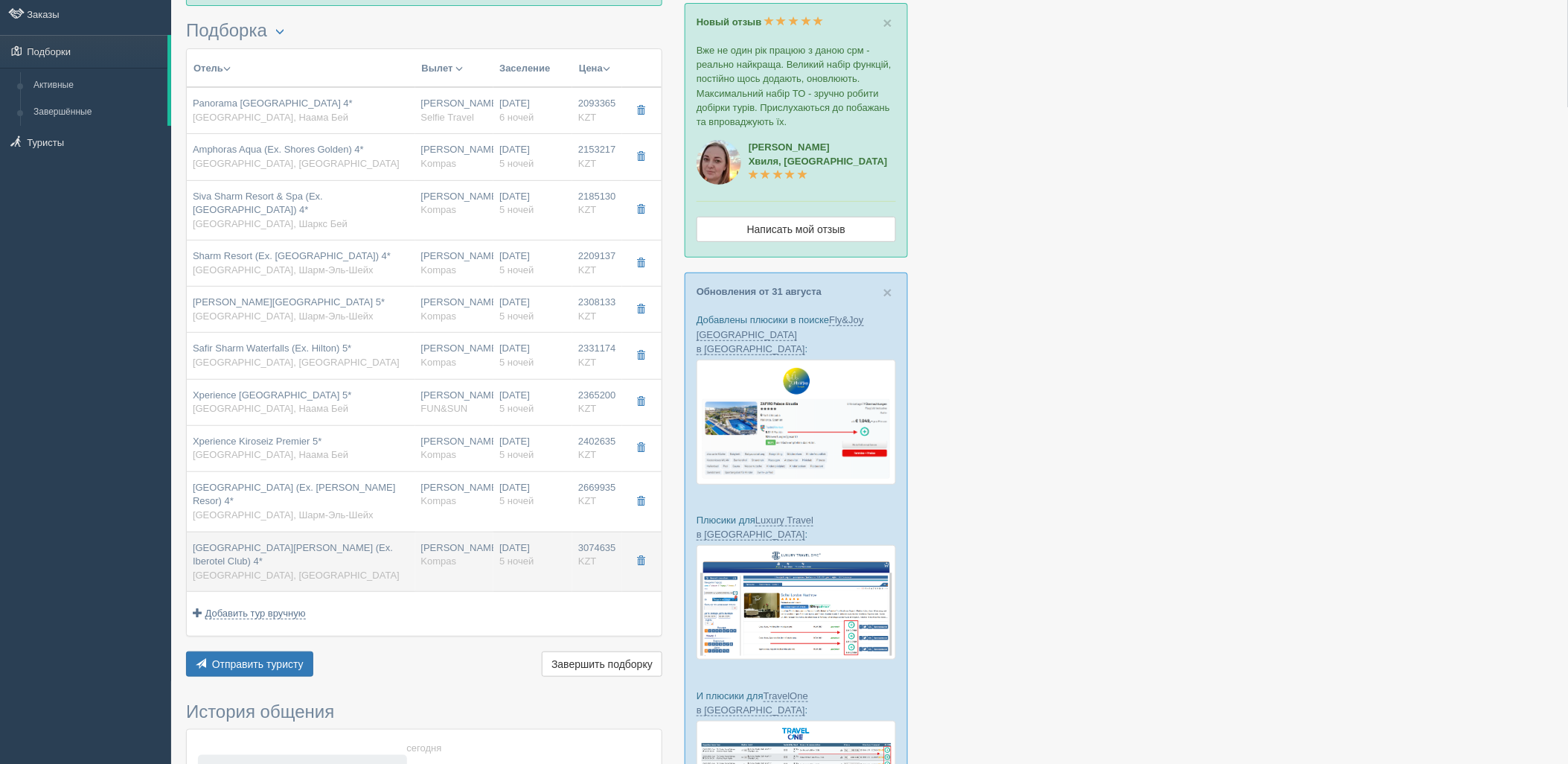
type input "11:40"
type input "01:50"
type input "10:30"
type input "family suite"
type input "https://tourvisor.ru/countries#!/hotel=iberotel-club-fanara-residense"
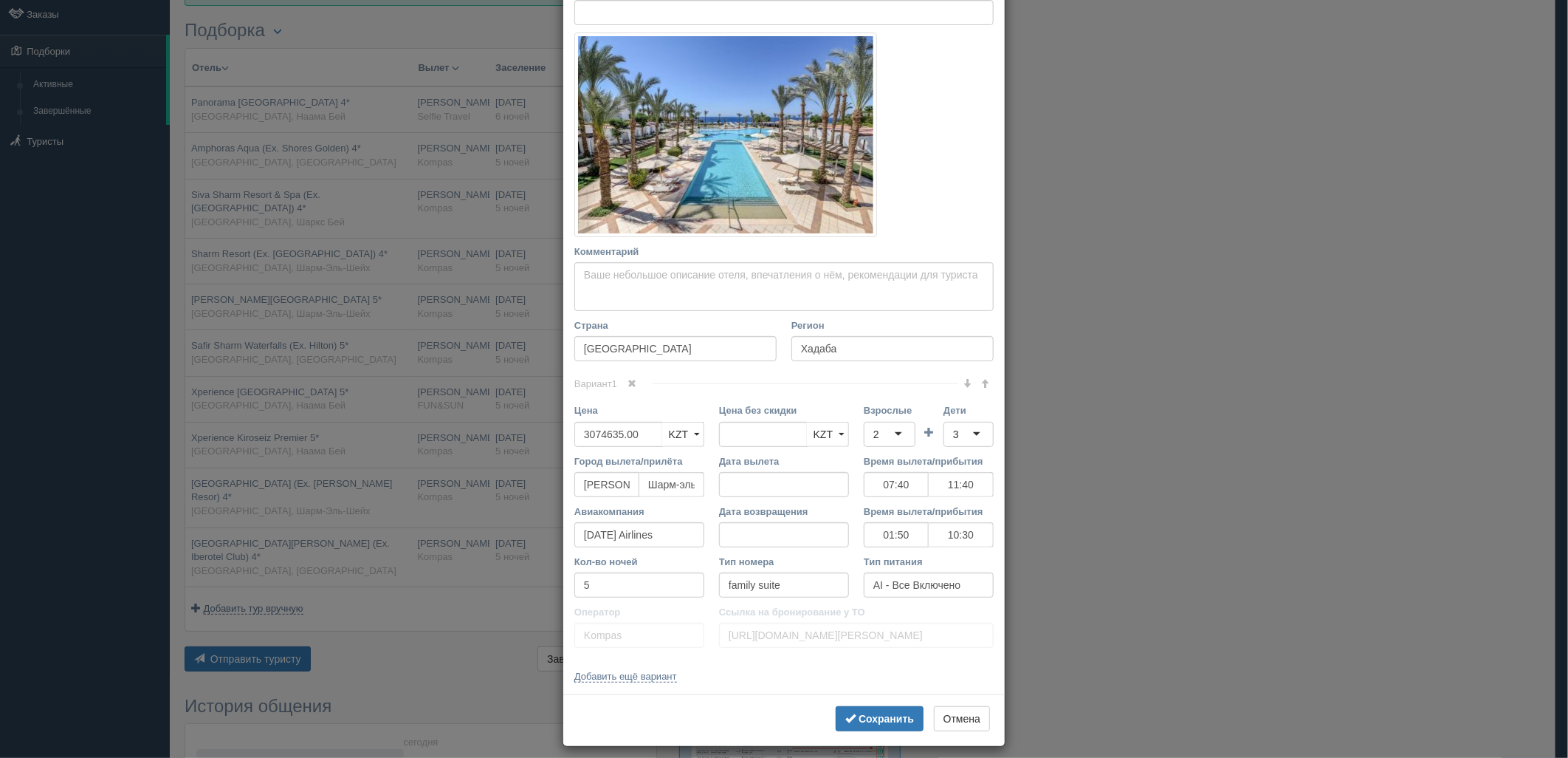
scroll to position [205, 0]
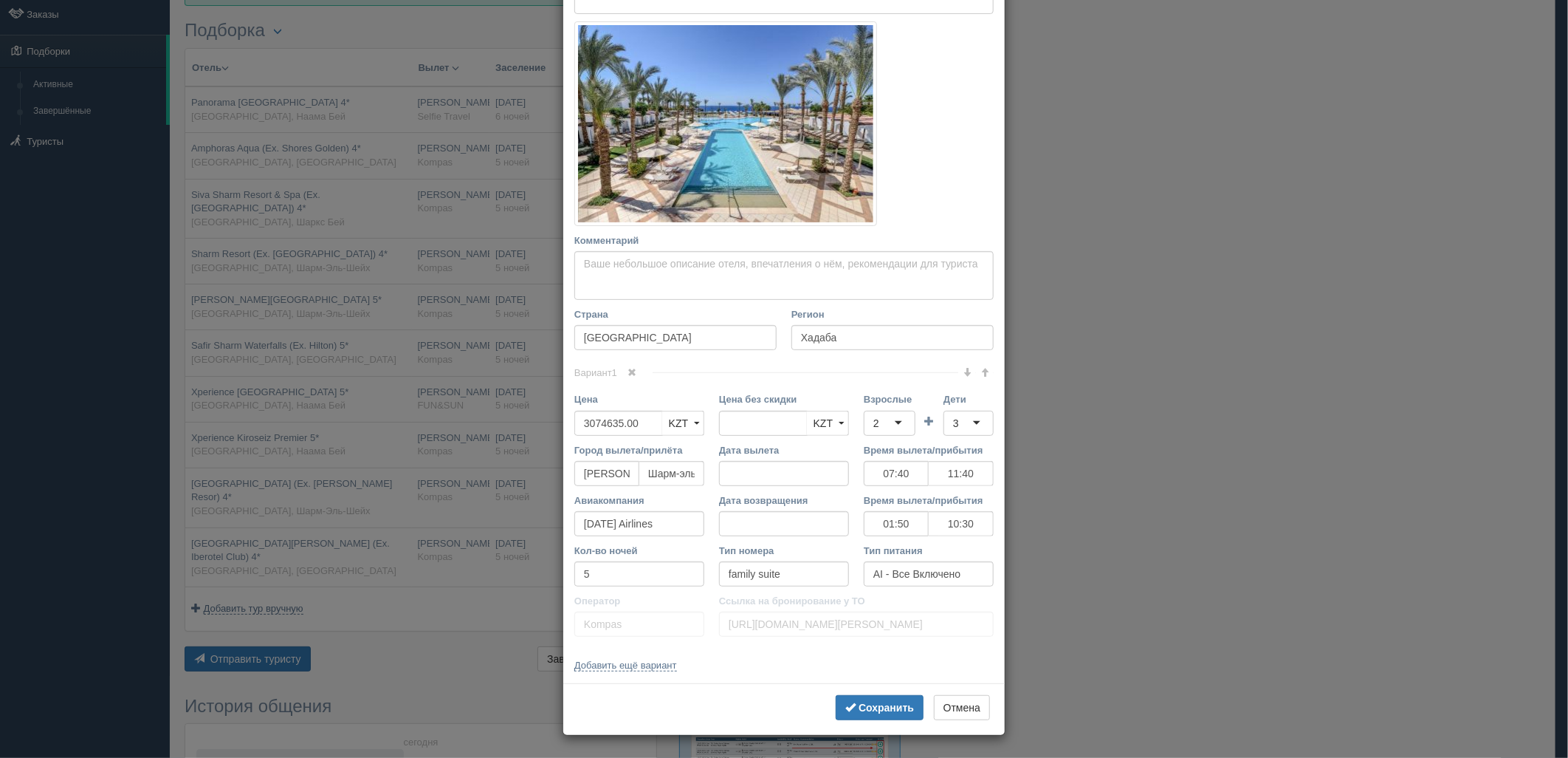
drag, startPoint x: 360, startPoint y: 461, endPoint x: 324, endPoint y: 571, distance: 115.7
click at [360, 462] on div "× Редактировать тур Название отеля Jaz Fanara Resort & Residence (Ex. Iberotel …" at bounding box center [784, 379] width 1568 height 758
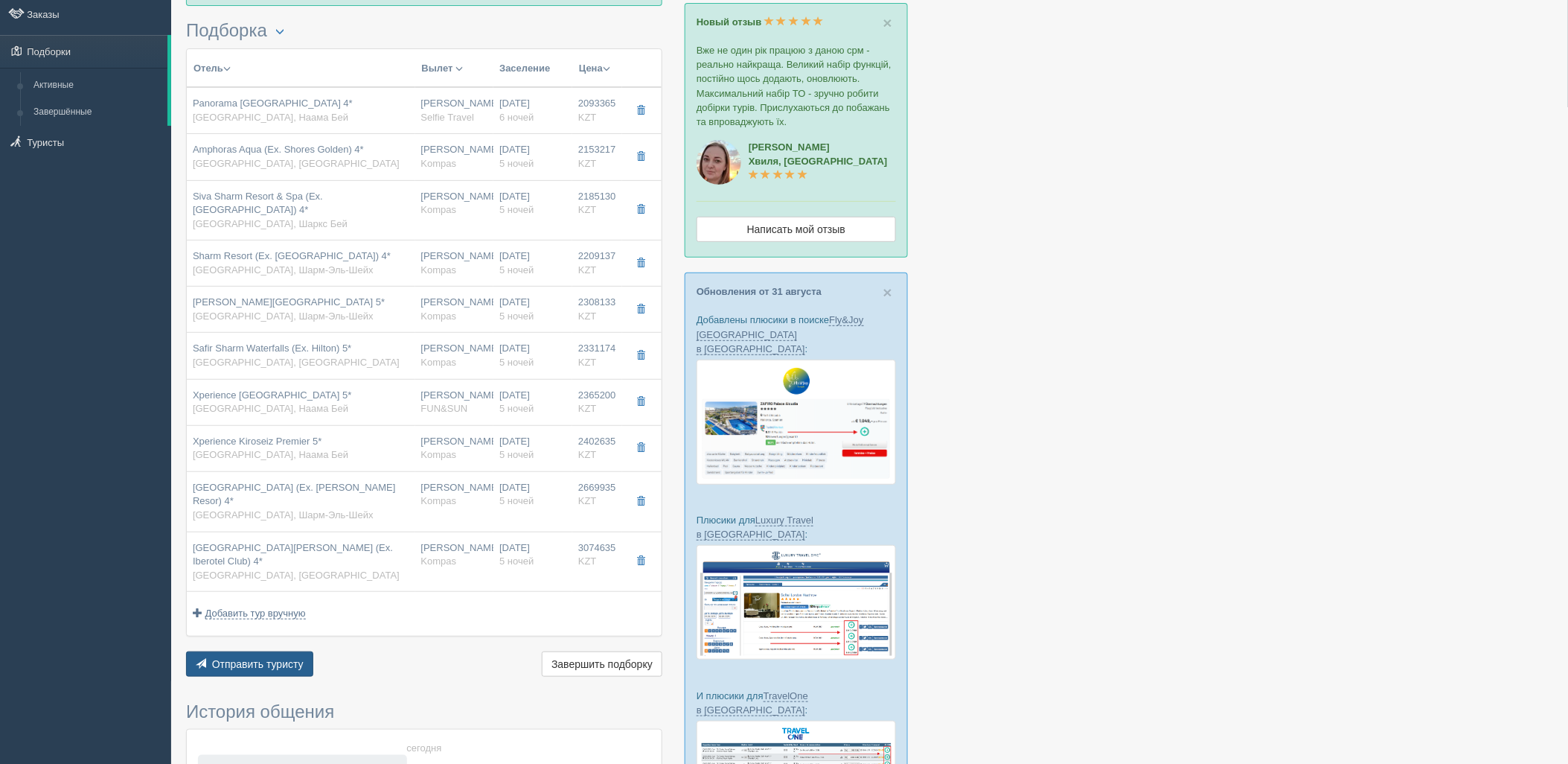
click at [290, 658] on span "Отправить туристу" at bounding box center [258, 664] width 91 height 12
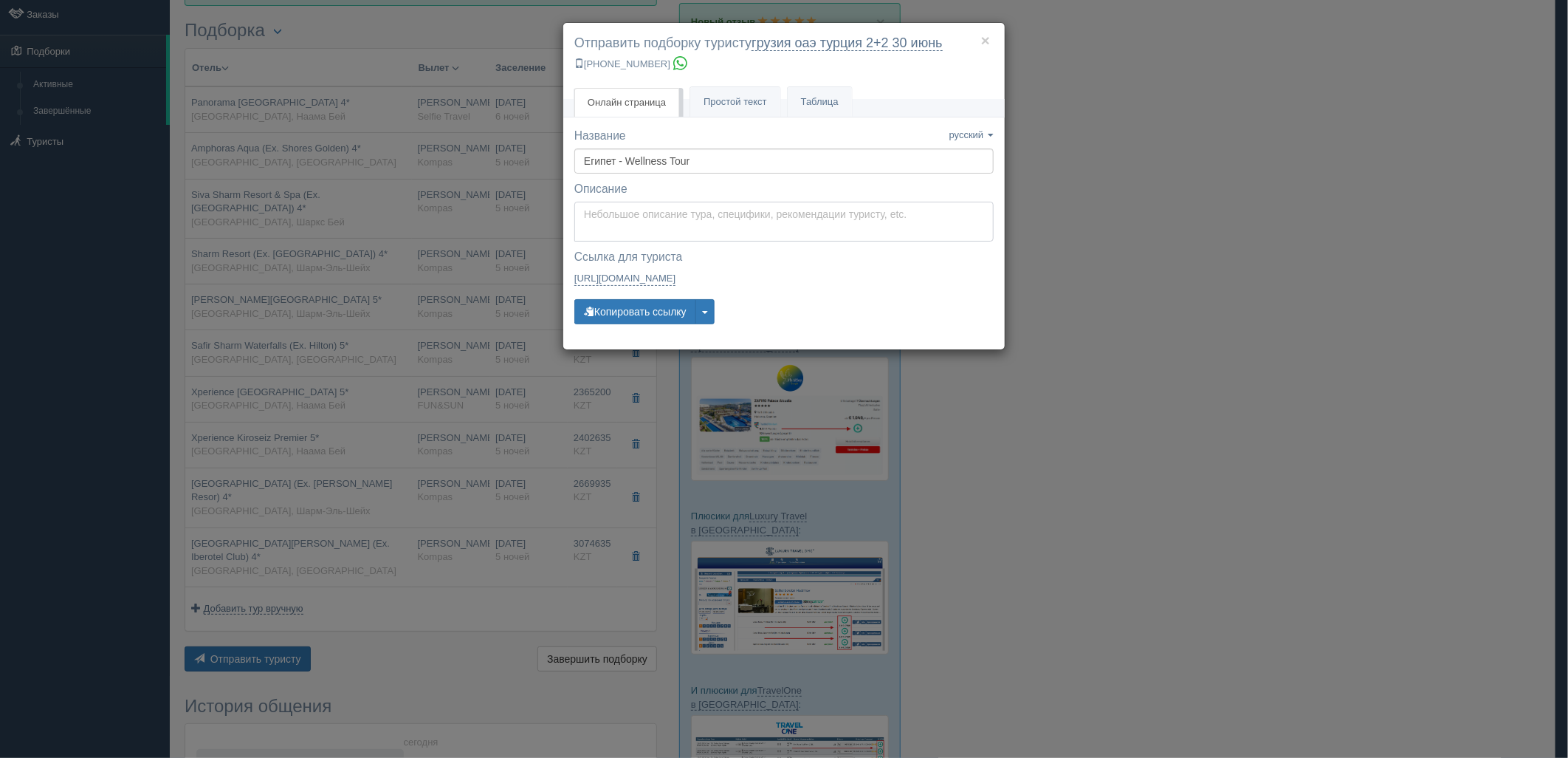
type textarea "Здравствуйте! Ниже представлены варианты туров для Вас. Для просмотра описания …"
click at [719, 218] on textarea "Здравствуйте! Ниже представлены варианты туров для Вас. Для просмотра описания …" at bounding box center [784, 222] width 420 height 39
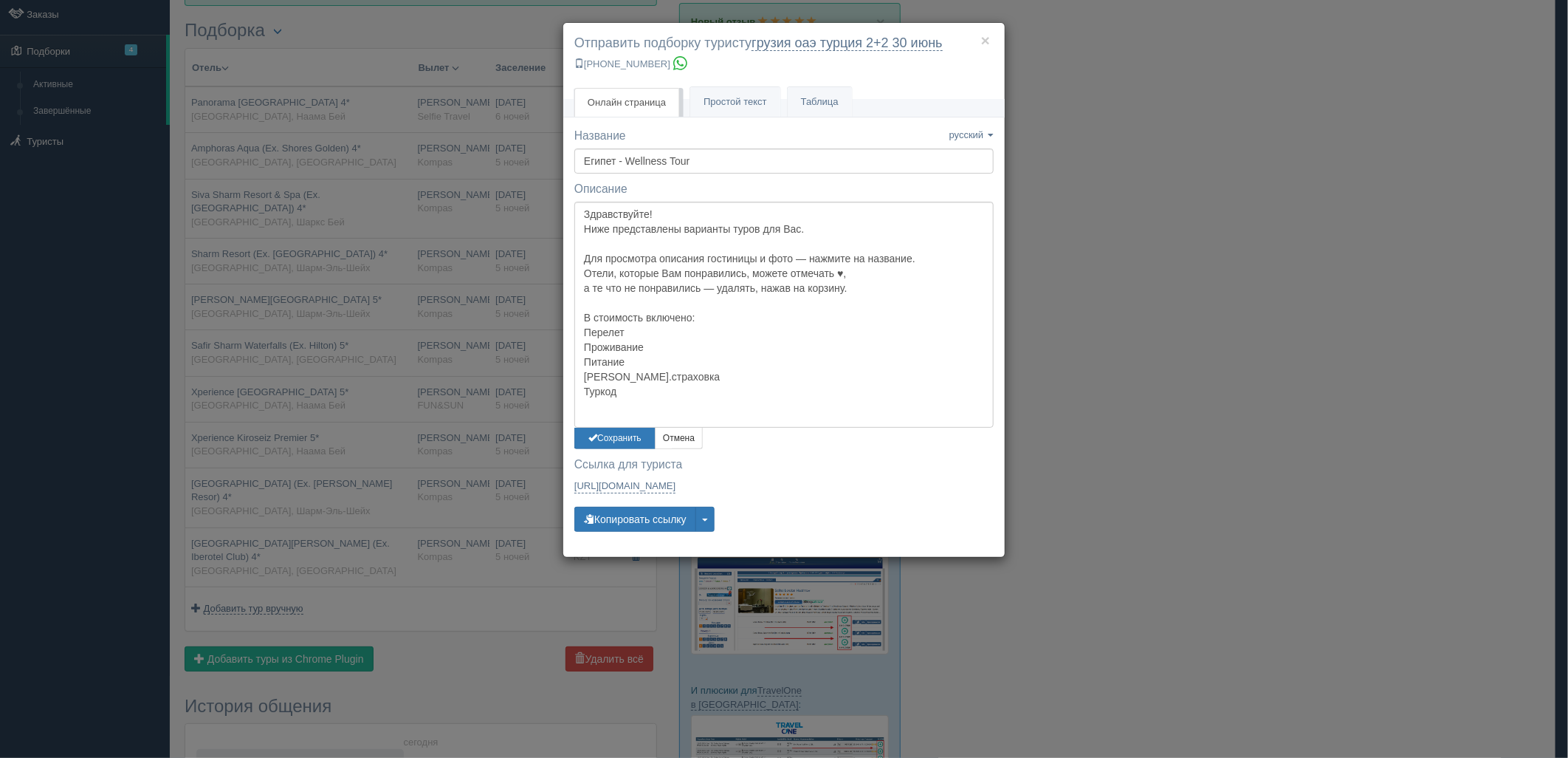
click at [491, 240] on div "× Отправить подборку туристу грузия оаэ [GEOGRAPHIC_DATA] 2+2 [DATE] [PHONE_NUM…" at bounding box center [784, 379] width 1568 height 758
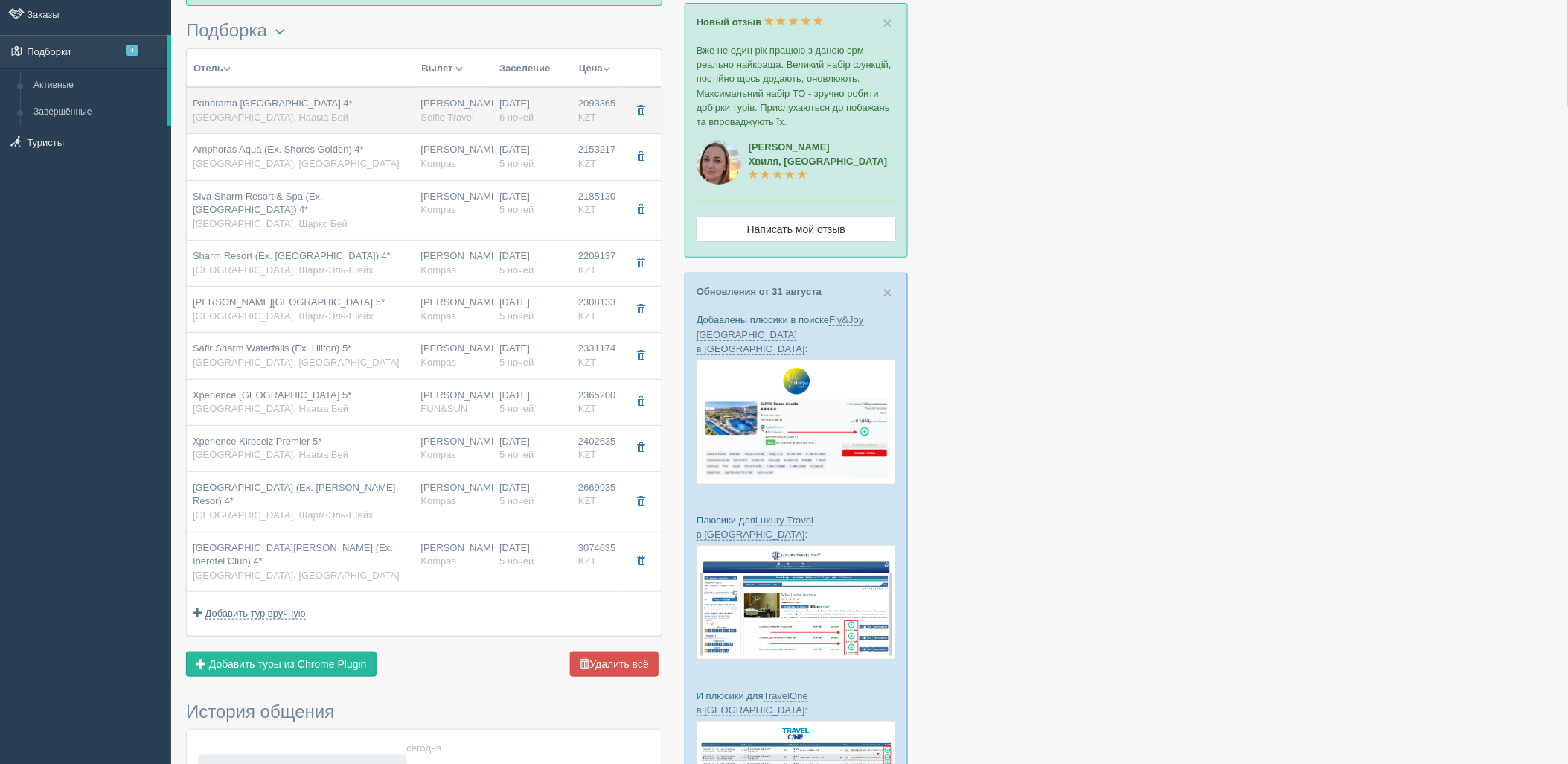
click at [425, 116] on span "Selfie Travel" at bounding box center [447, 117] width 53 height 11
type input "Panorama Naama Heights 4*"
type input "https://tophotels.ru/hotel/al35540"
type textarea "Отель расположен в районе Наама Бей, в 12 км от аэропорта города Шарм Эль Шейх.…"
type input "Наама Бей"
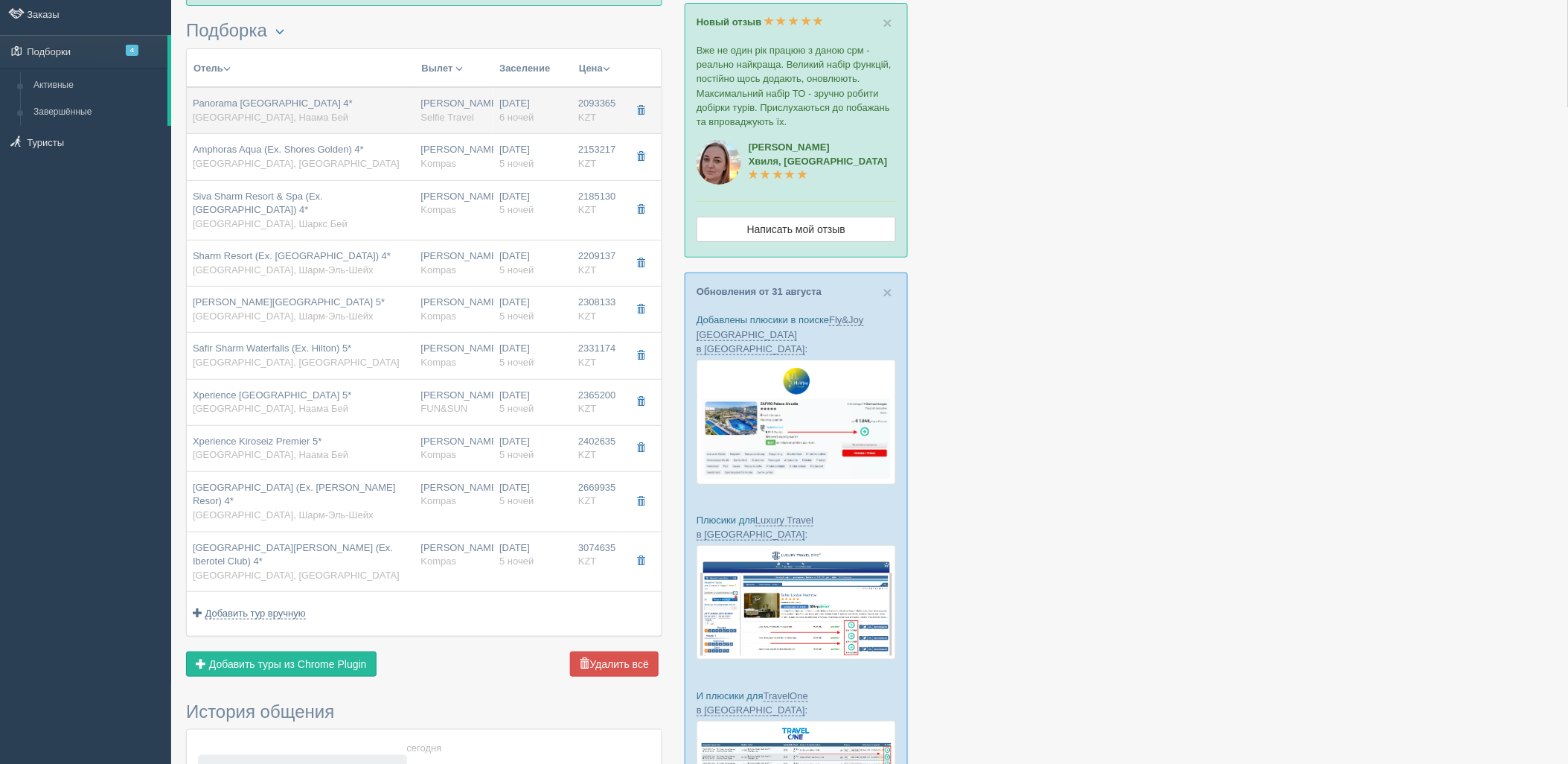
type input "2093365.00"
type input "07:40"
type input "11:40"
type input "19:25"
type input "03:45"
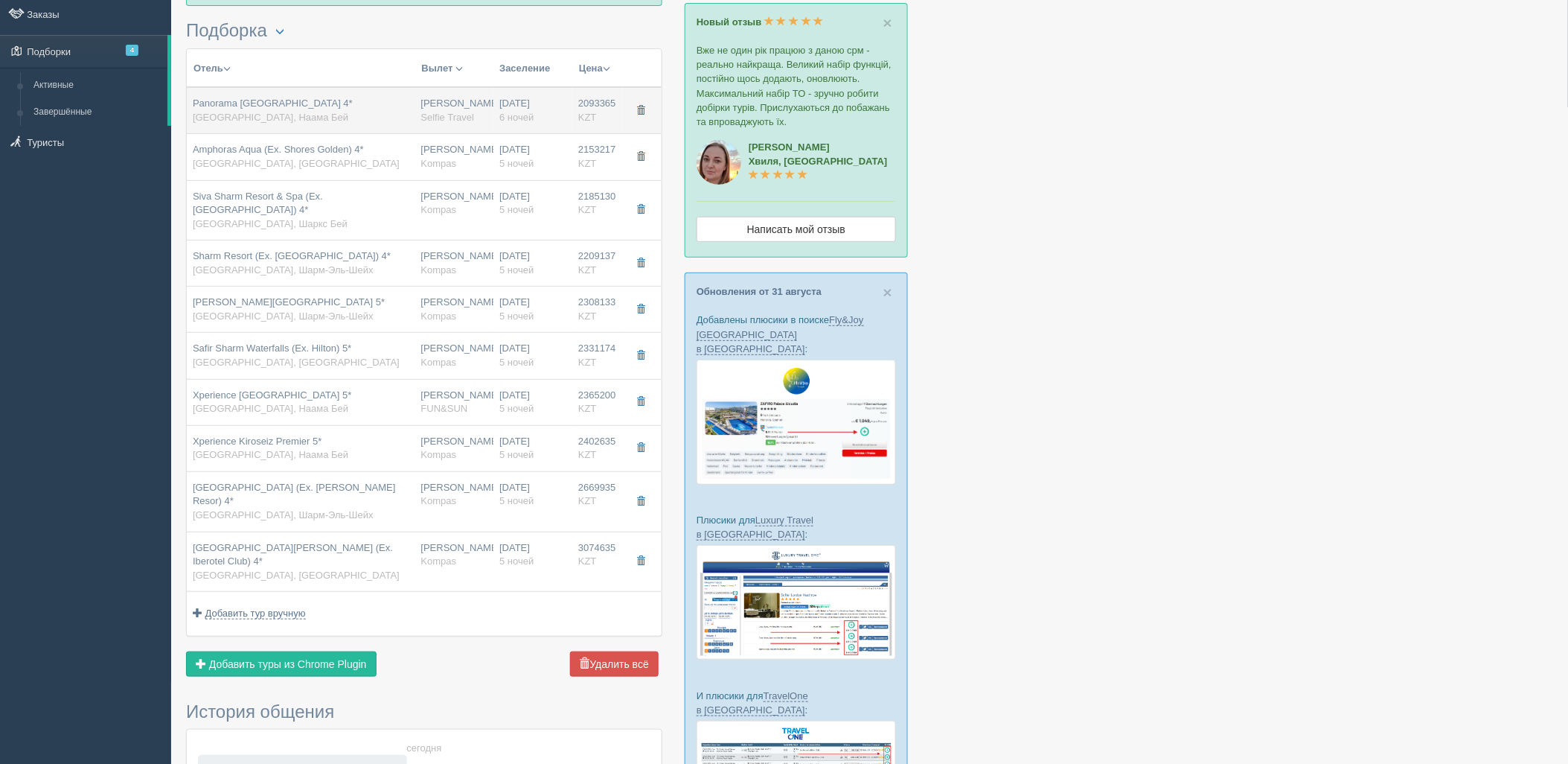
type input "6"
type input "junior suite"
type input "Selfie Travel"
type input "https://tourvisor.ru/countries#!/hotel=panorama-naama-heights"
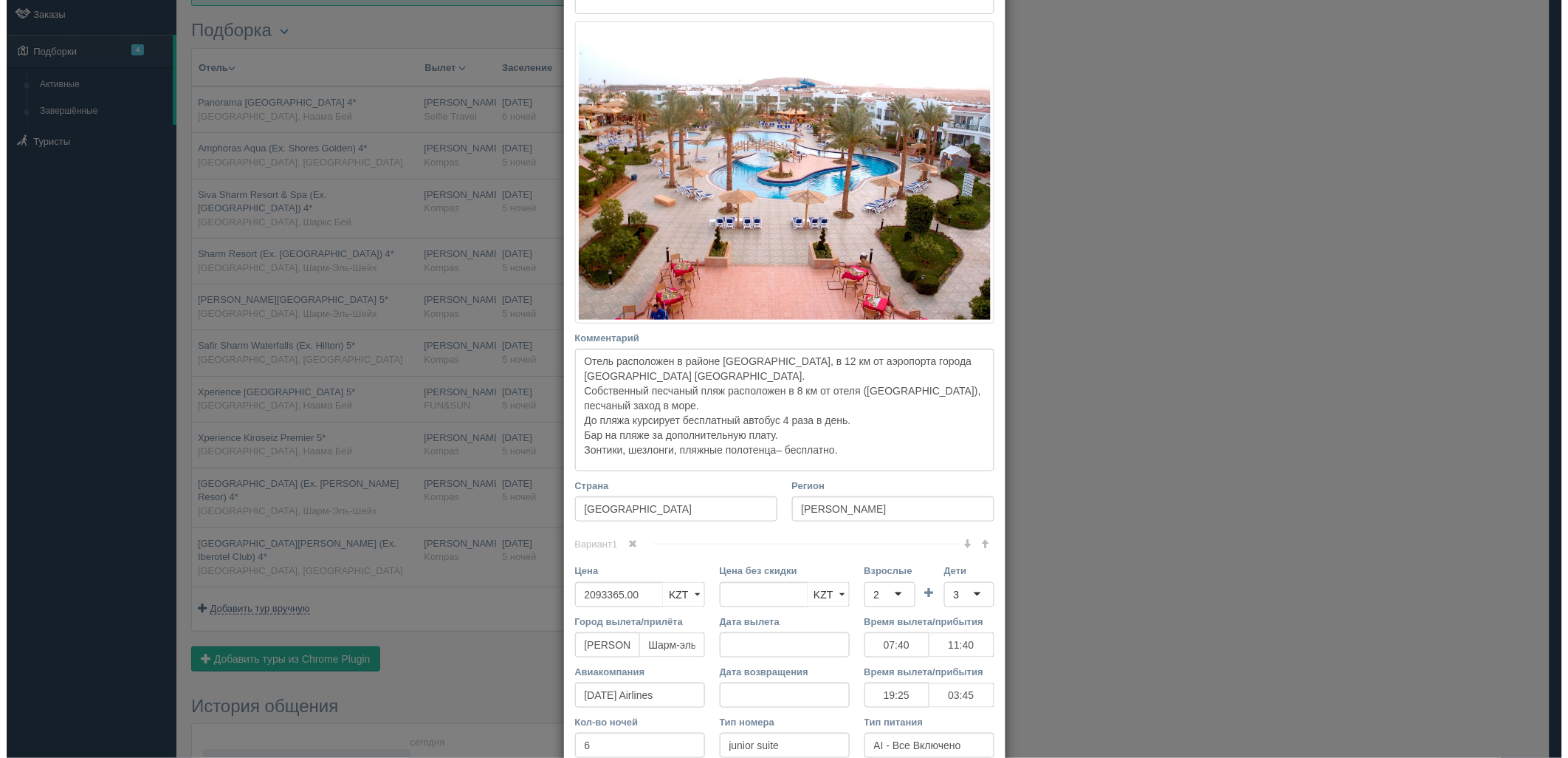
scroll to position [0, 0]
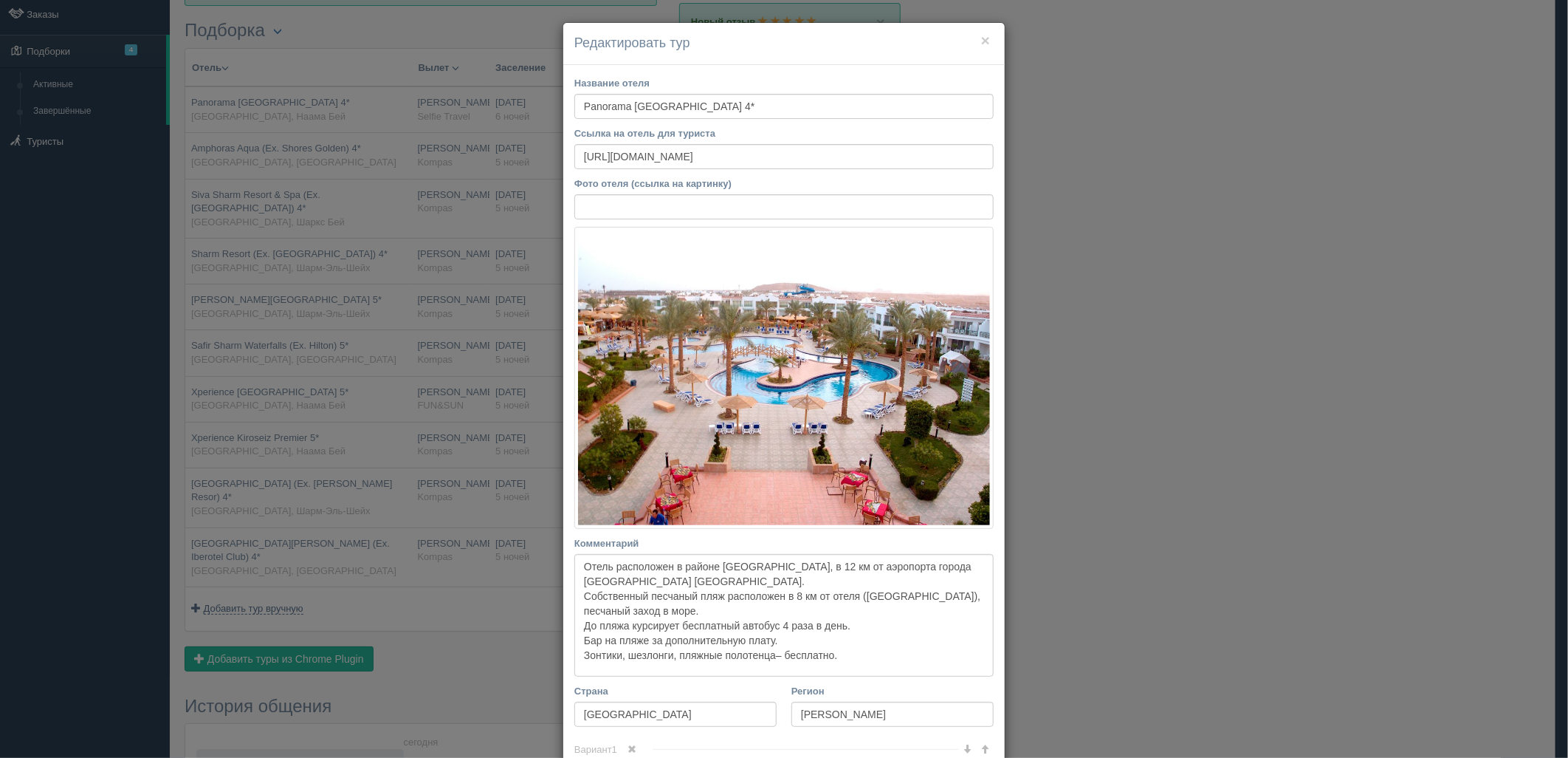
click at [410, 155] on div "× Редактировать тур Название отеля Panorama Naama Heights 4* Ссылка на отель дл…" at bounding box center [784, 379] width 1568 height 758
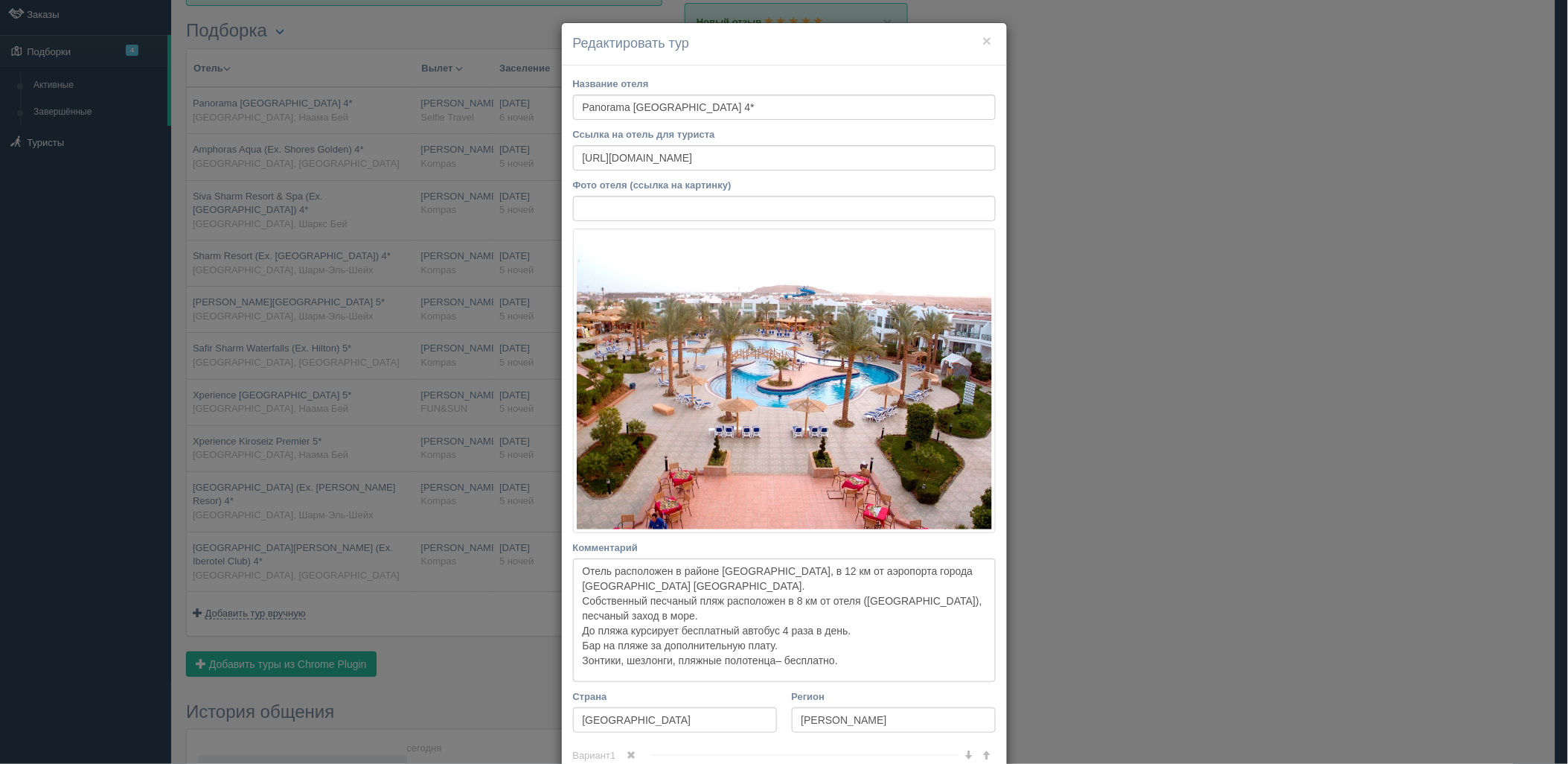
click at [413, 156] on td "Amphoras Aqua (Ex. Shores Golden) 4* Египет, Хадаба" at bounding box center [301, 156] width 229 height 46
type input "Amphoras Aqua (Ex. Shores Golden) 4*"
type input "https://tophotels.ru/hotel/al27559"
type input "Хадаба"
type input "2153217.00"
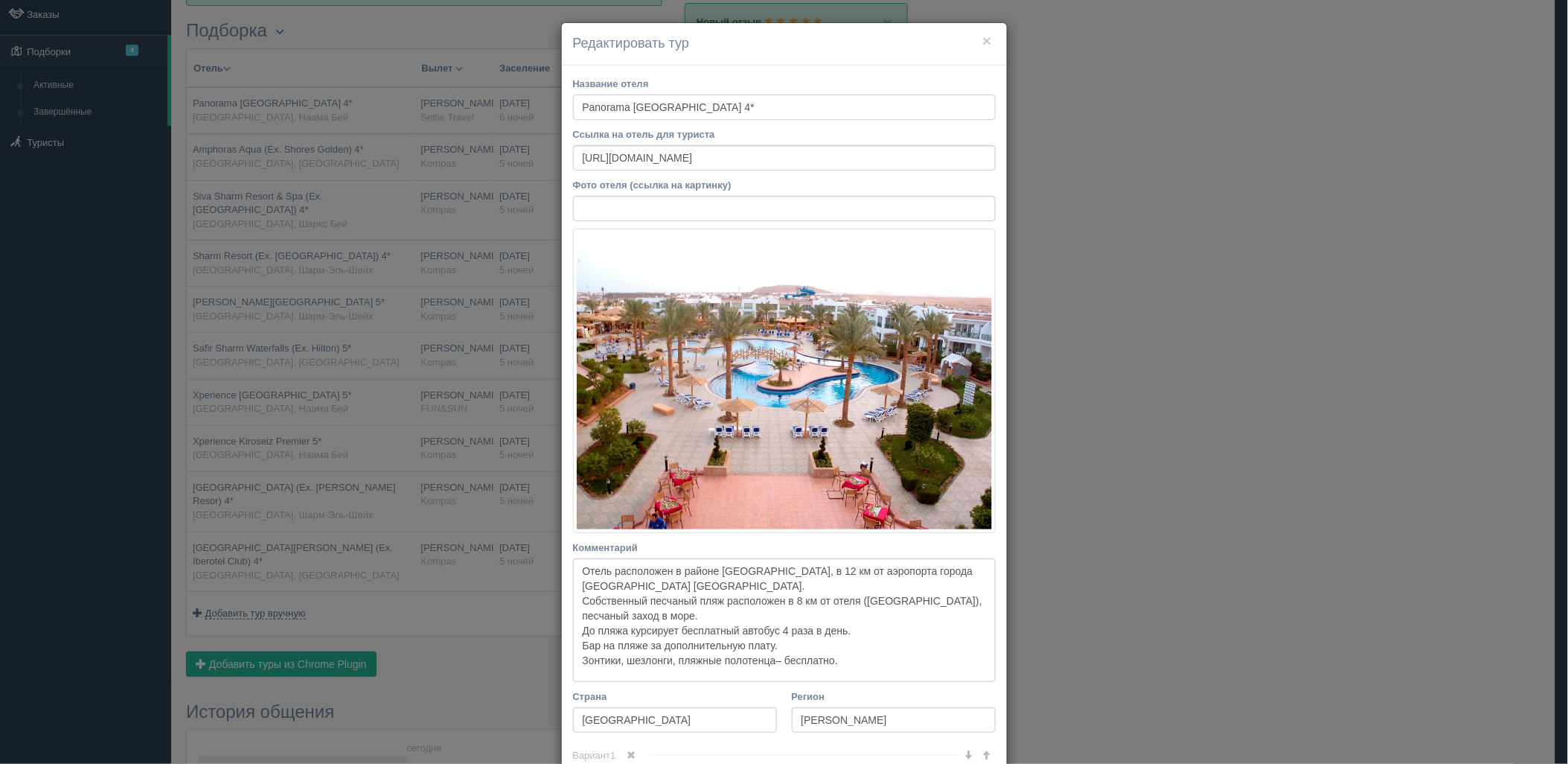
type input "07:40"
type input "11:40"
type input "01:50"
type input "10:30"
type input "5"
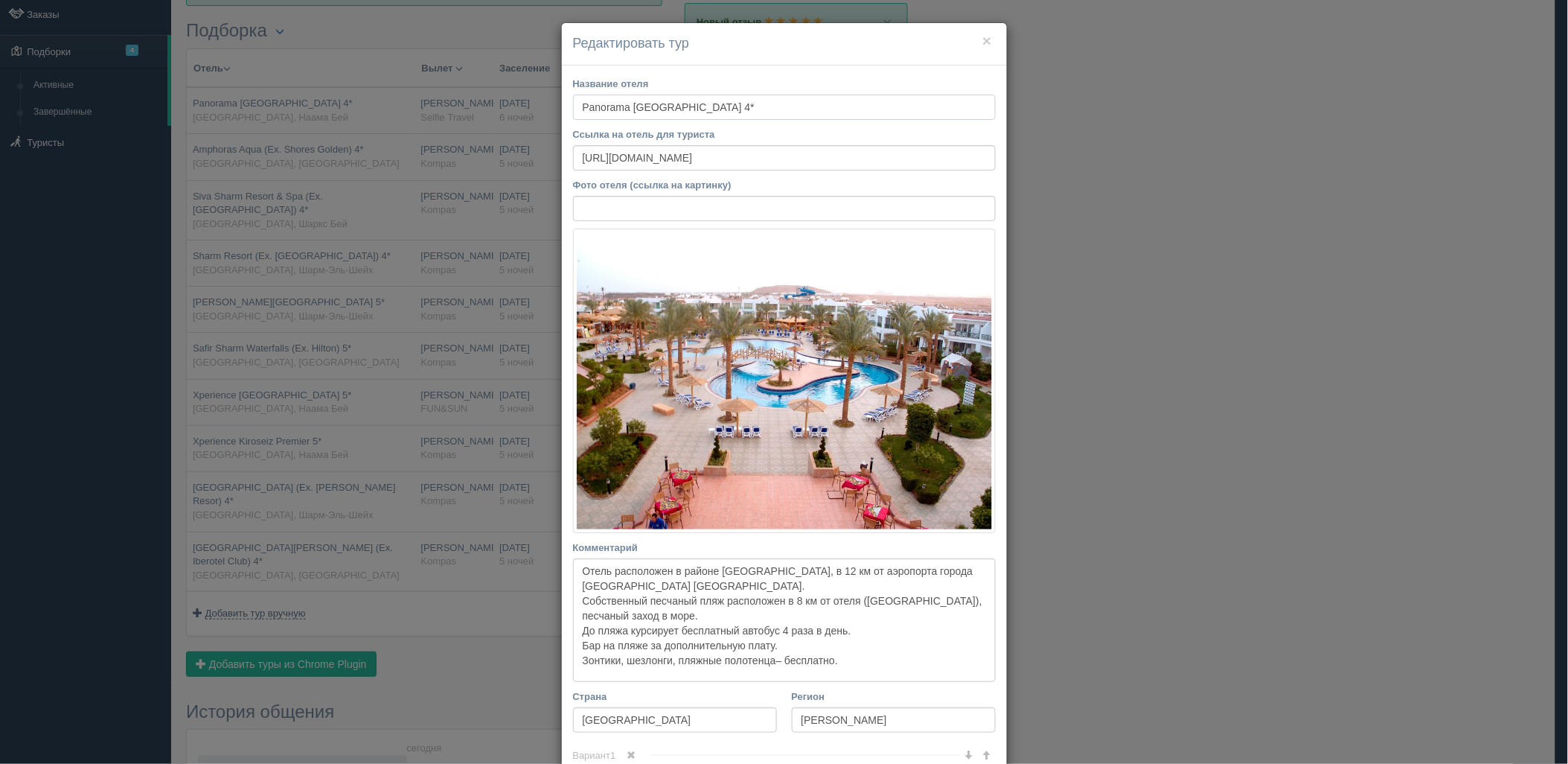
type input "standard garden view"
type input "Kompas"
type input "https://tourvisor.ru/countries#!/hotel=shores-golden"
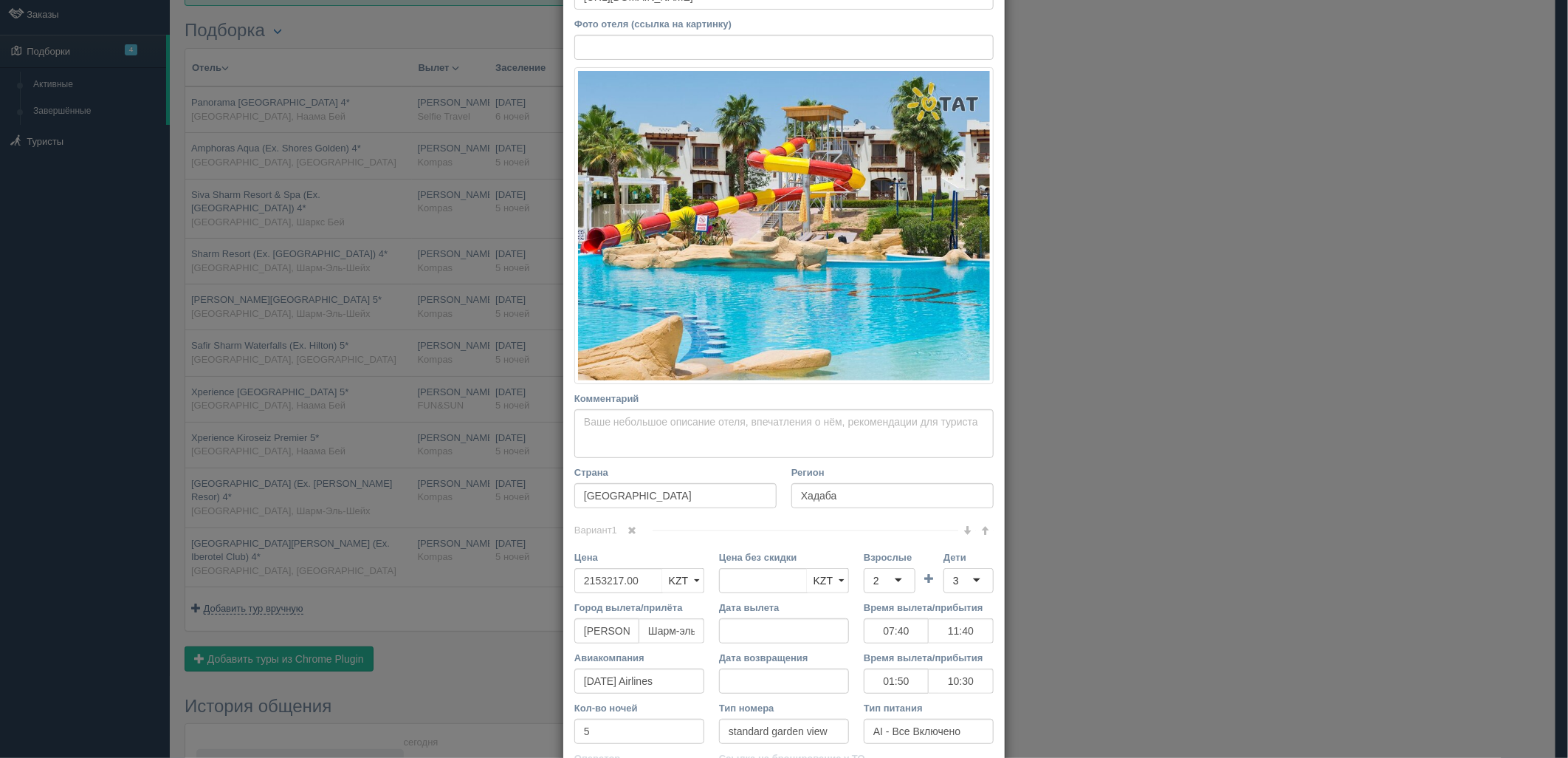
scroll to position [318, 0]
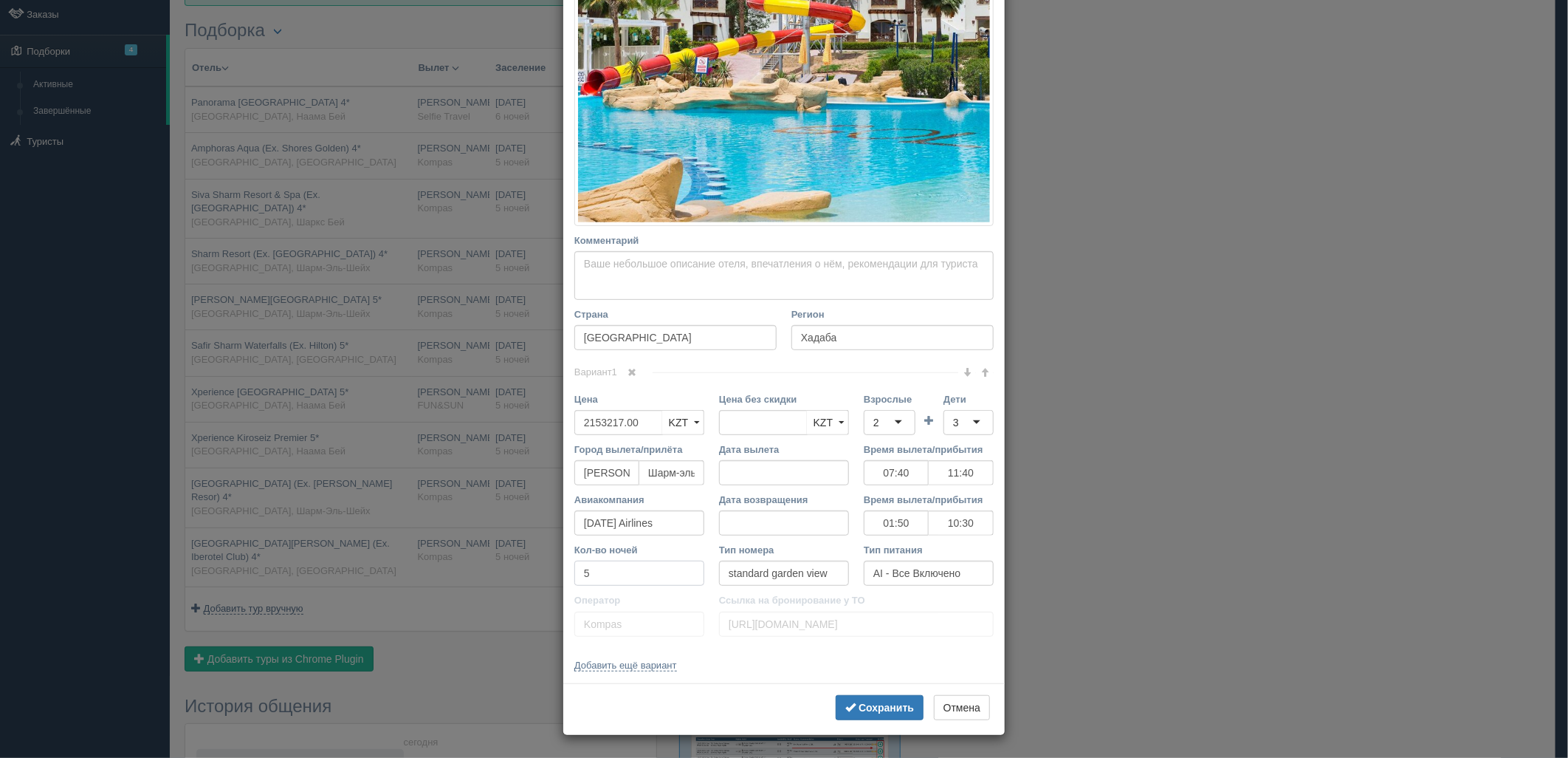
click at [451, 579] on div "× Редактировать тур Название отеля Amphoras Aqua (Ex. Shores Golden) 4* Ссылка …" at bounding box center [784, 379] width 1568 height 758
type input "6"
click at [859, 711] on b "Сохранить" at bounding box center [887, 707] width 56 height 12
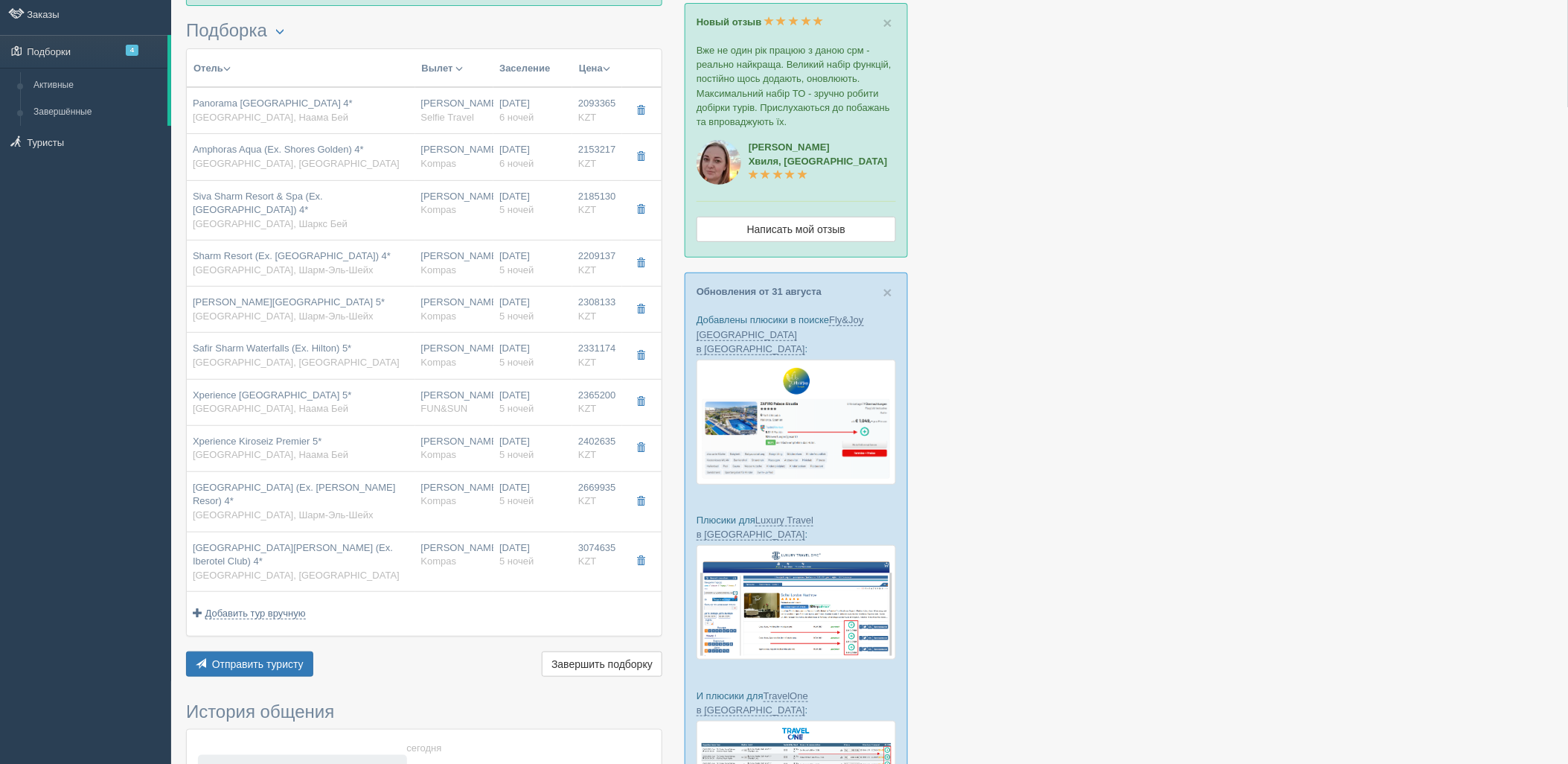
click at [497, 212] on td "24.10.2025 5 ночей" at bounding box center [532, 210] width 79 height 61
type input "Siva Sharm Resort & Spa (Ex. Savita Resort) 4*"
type input "https://tophotels.ru/hotel/al26555"
type textarea "Отель расположен в 5 км от аэропорта, в бухте Sharks Bay, в 12 км от бухты Наам…"
type input "Шаркс Бей"
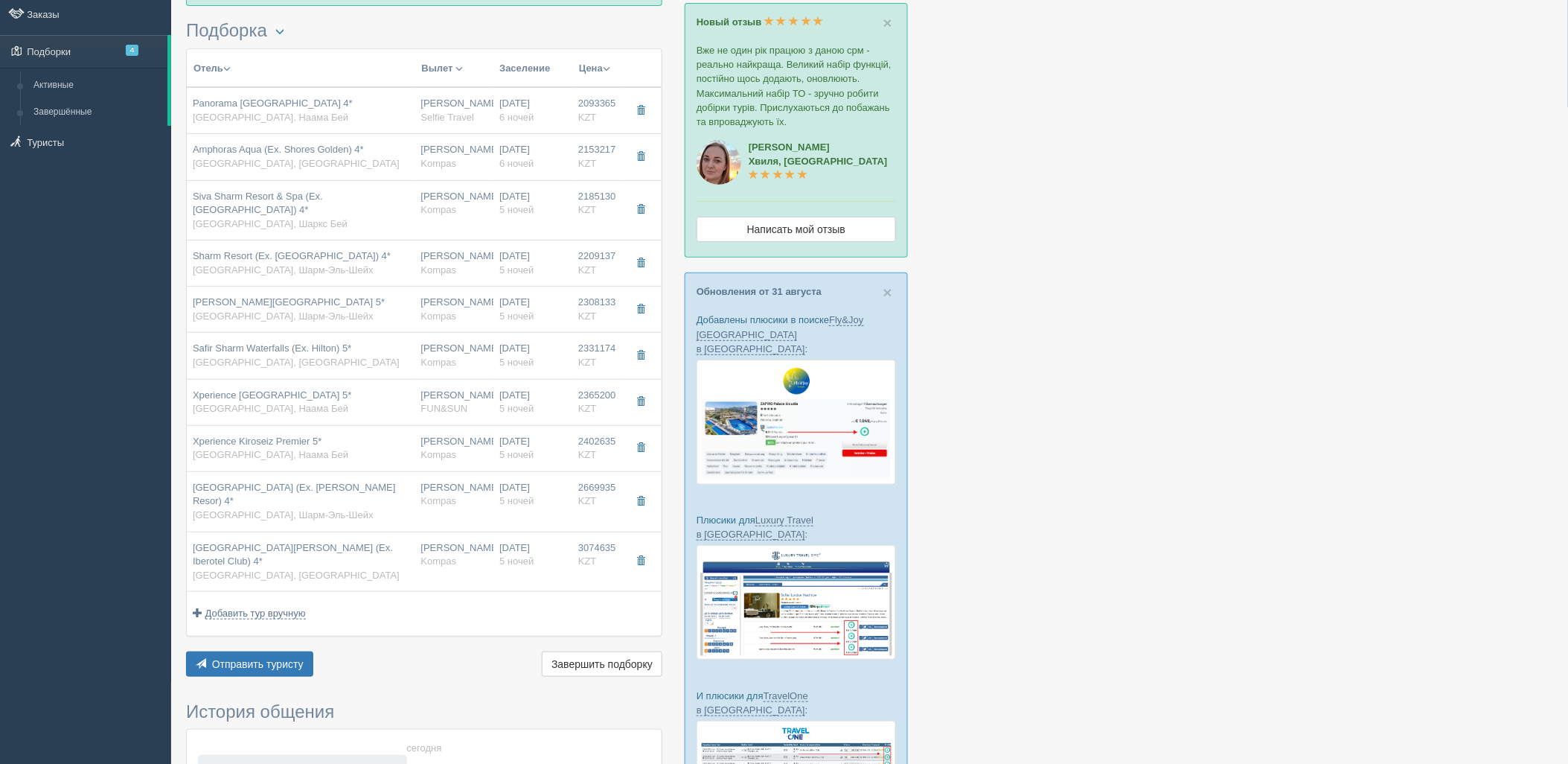
type input "2185130.00"
type input "07:40"
type input "11:40"
type input "01:50"
type input "10:30"
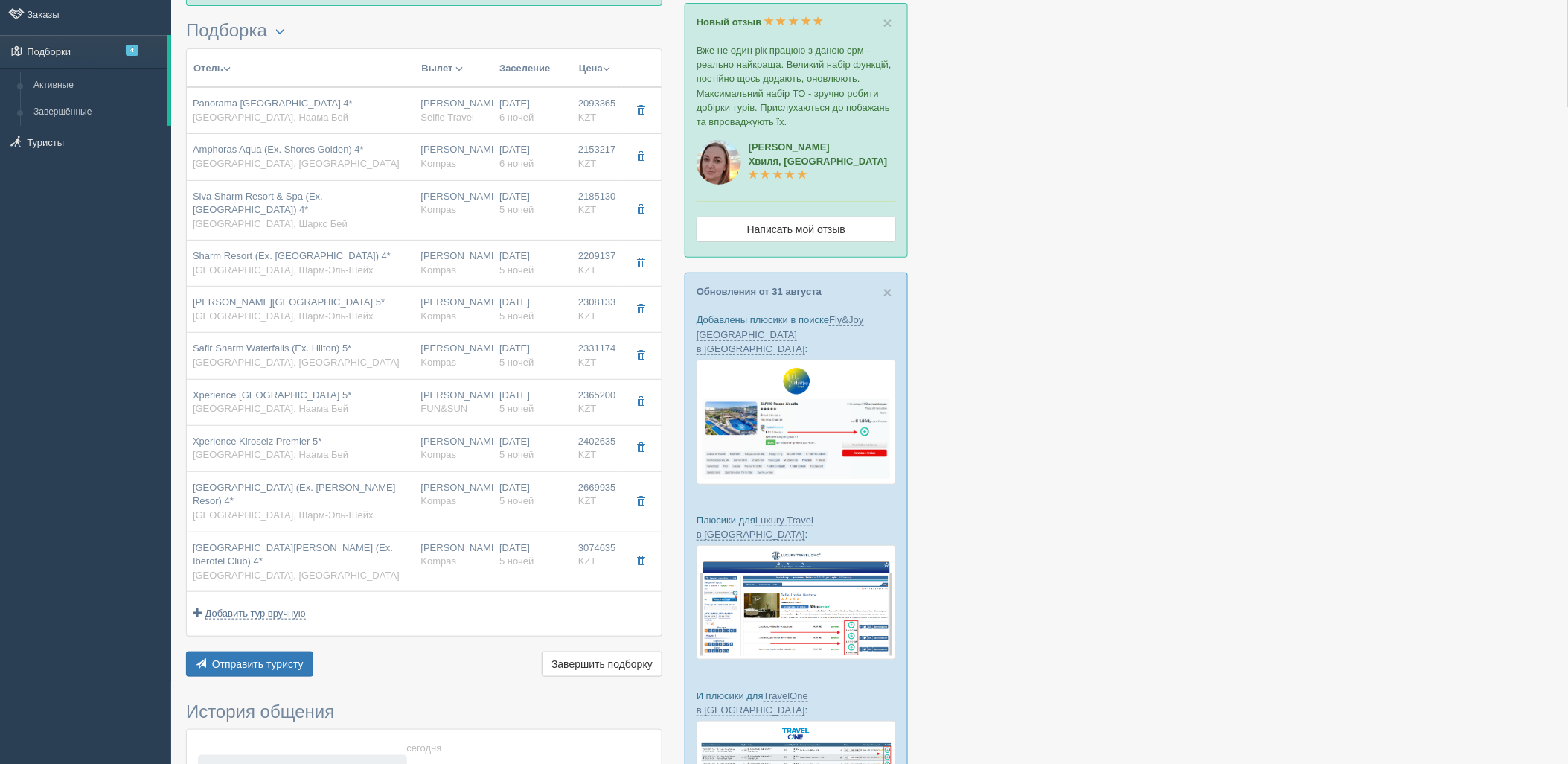
type input "5"
type input "standard"
type input "https://tourvisor.ru/countries#!/hotel=savita-resort-spa"
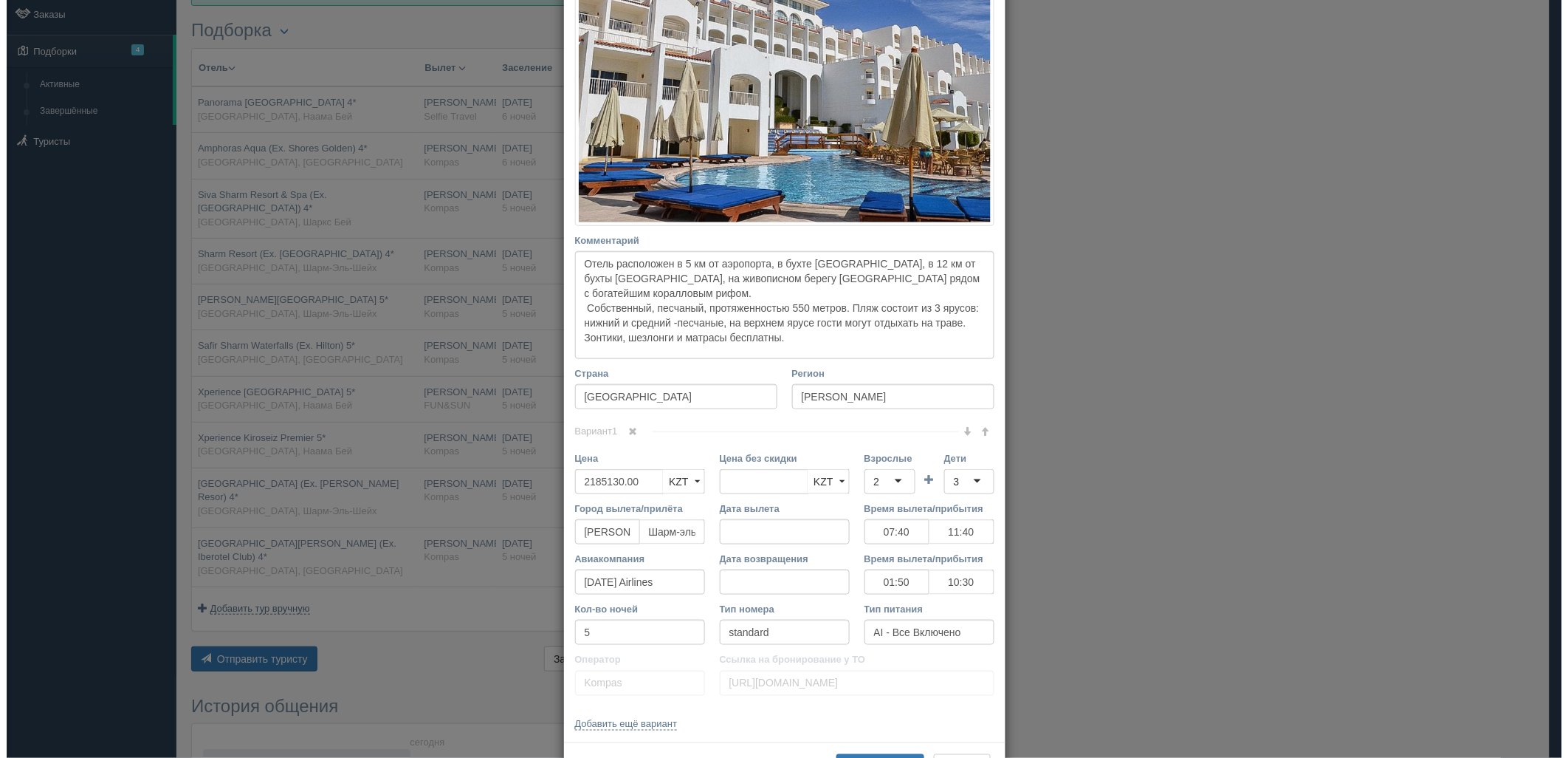
scroll to position [0, 0]
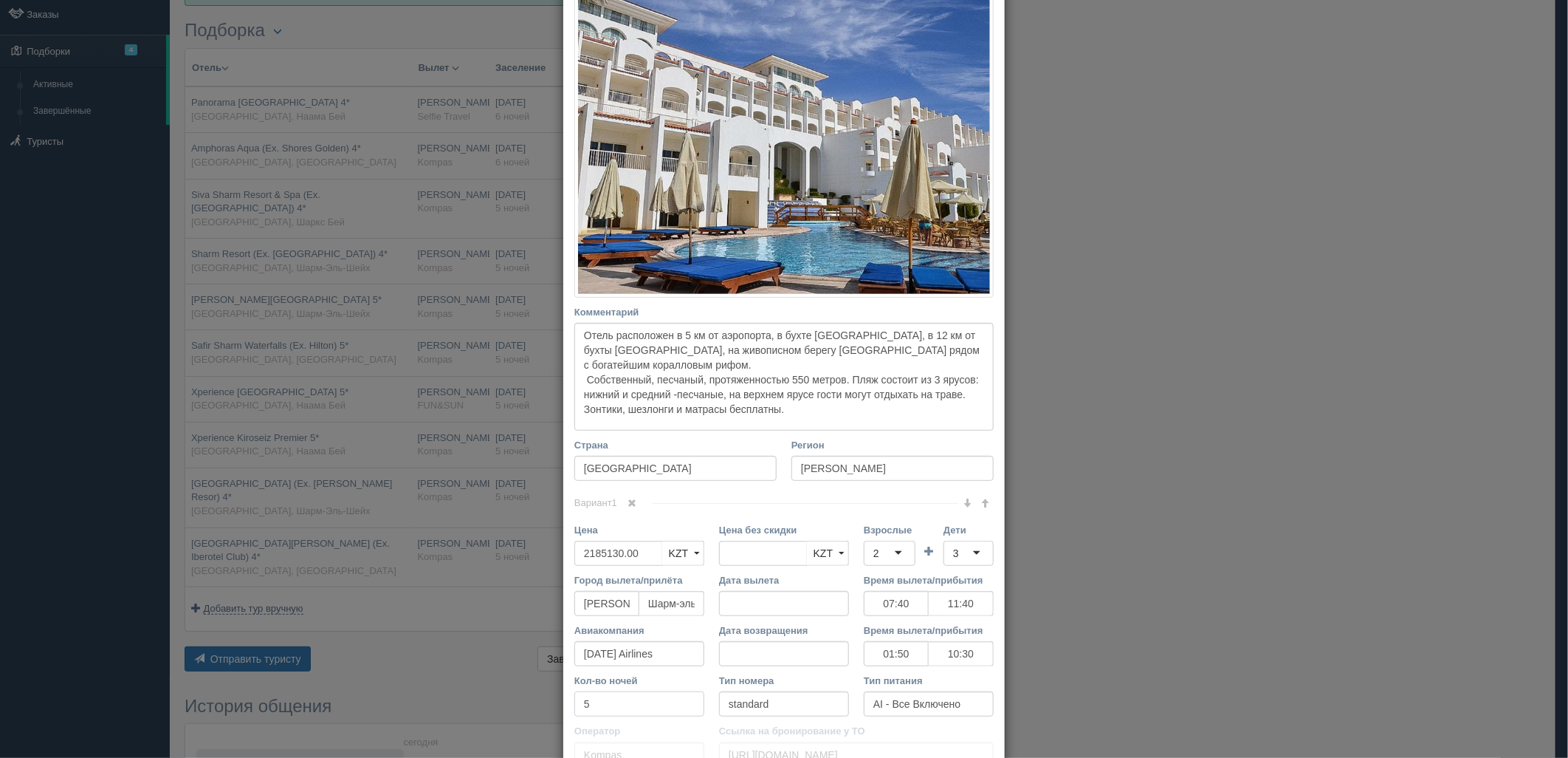
drag, startPoint x: 595, startPoint y: 714, endPoint x: 521, endPoint y: 710, distance: 74.1
click at [521, 711] on div "× Редактировать тур Название отеля Siva Sharm Resort & Spa (Ex. Savita Resort) …" at bounding box center [784, 379] width 1568 height 758
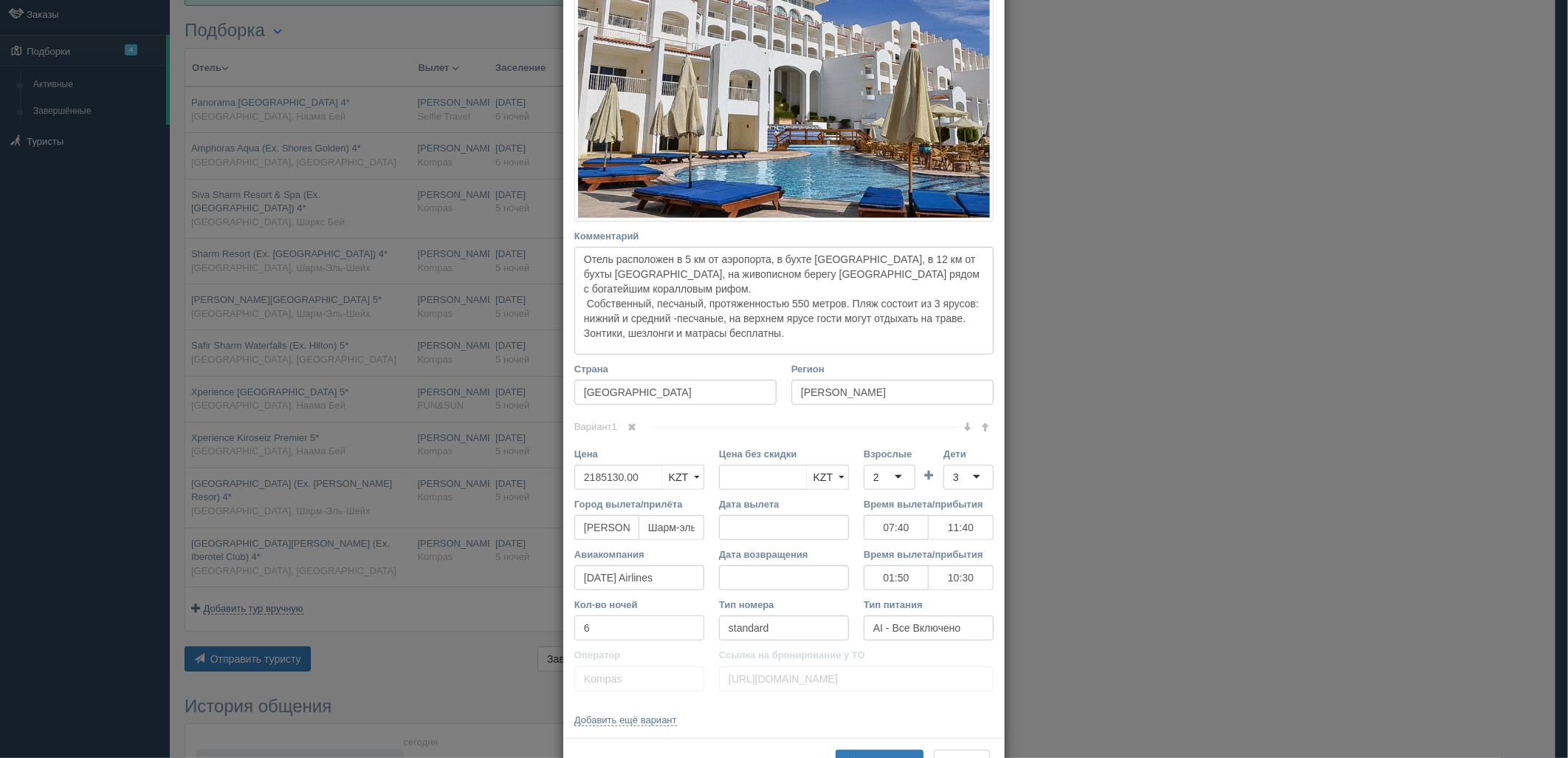
scroll to position [377, 0]
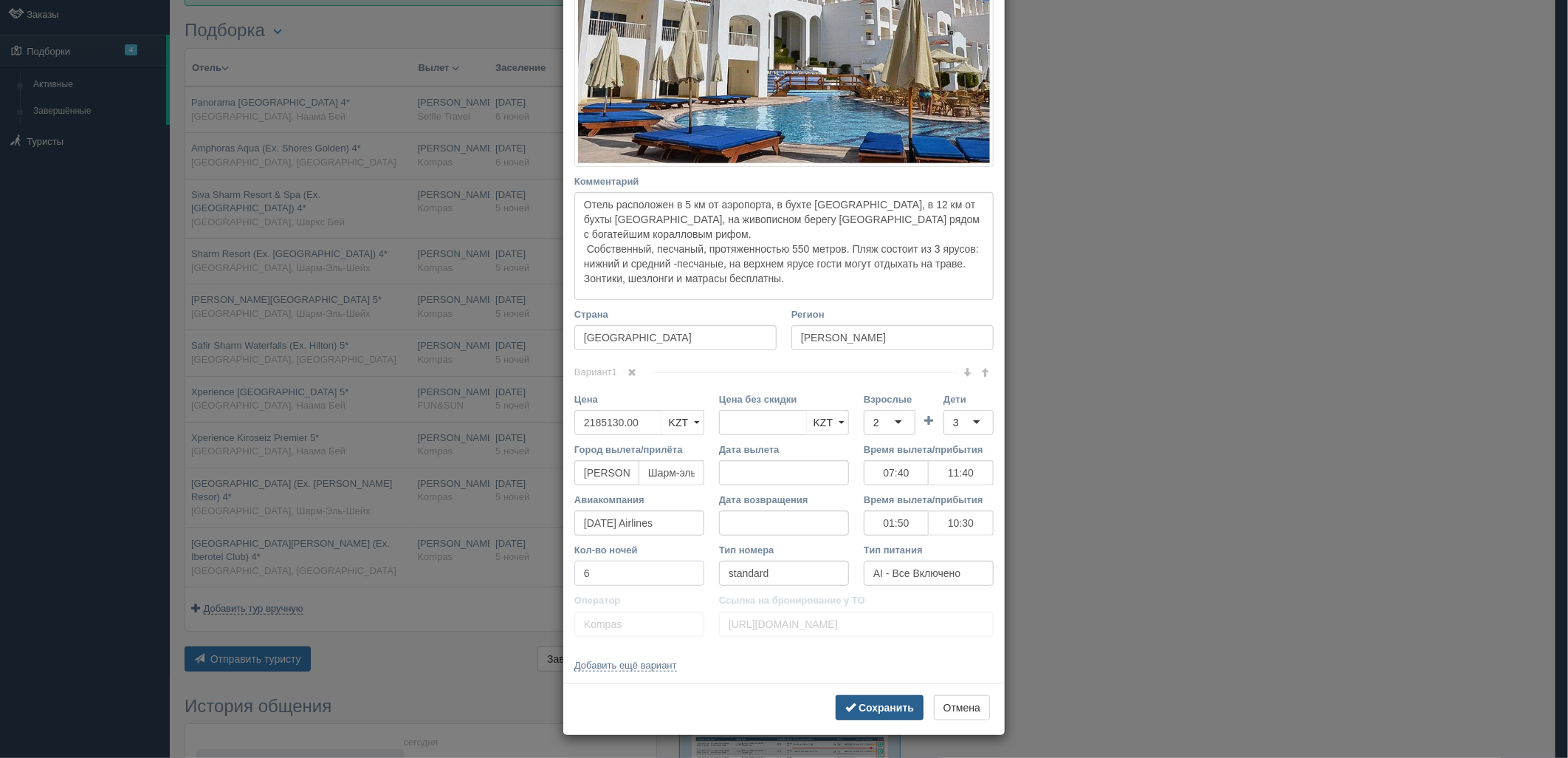
type input "6"
drag, startPoint x: 859, startPoint y: 709, endPoint x: 619, endPoint y: 504, distance: 315.6
click at [859, 709] on b "Сохранить" at bounding box center [887, 707] width 56 height 12
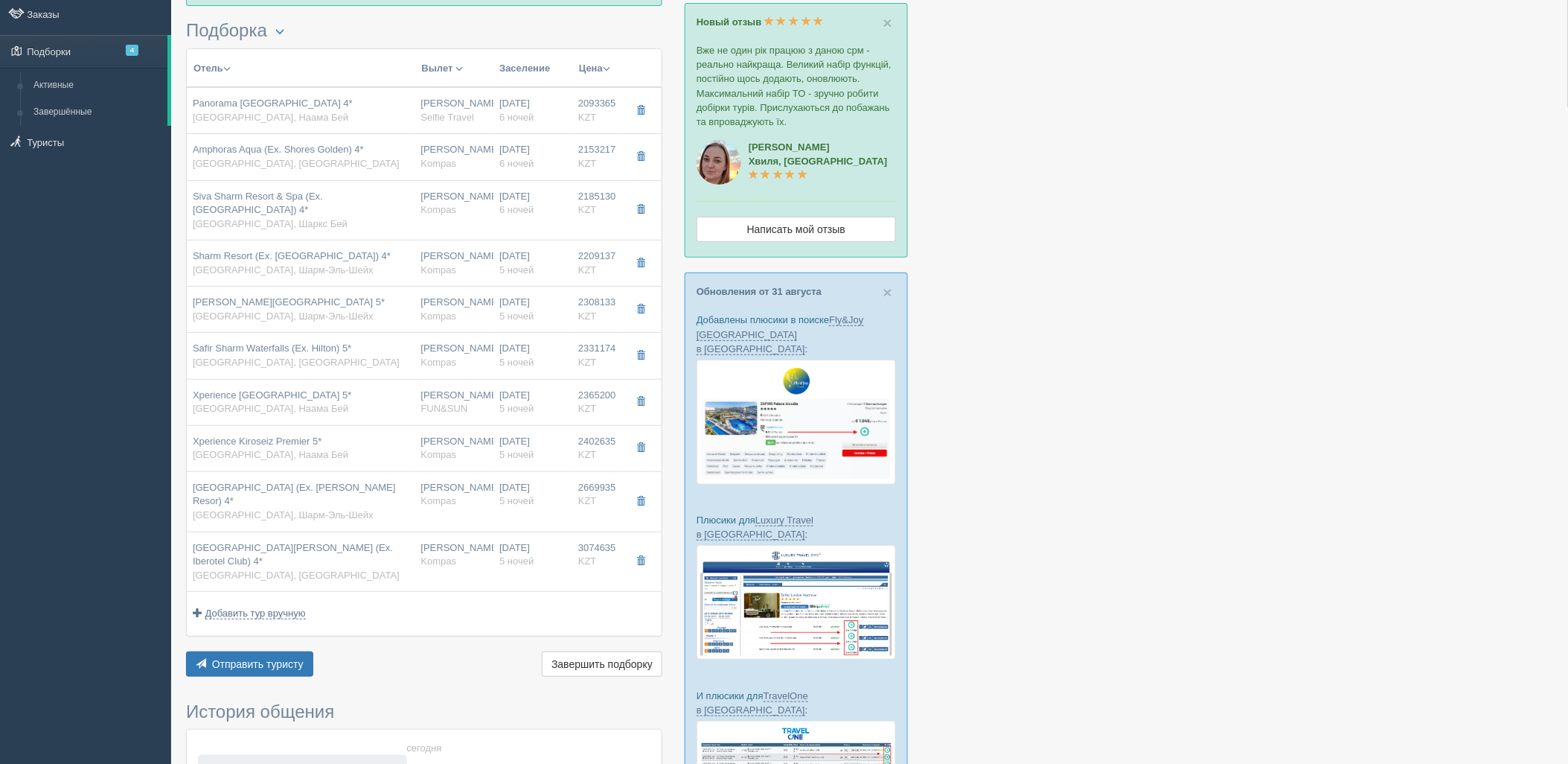
click at [439, 264] on span "Kompas" at bounding box center [439, 269] width 36 height 11
type input "Sharm Resort (Ex. Crowne Plaza Resort) 4*"
type input "https://tophotels.ru/hotel/al43283"
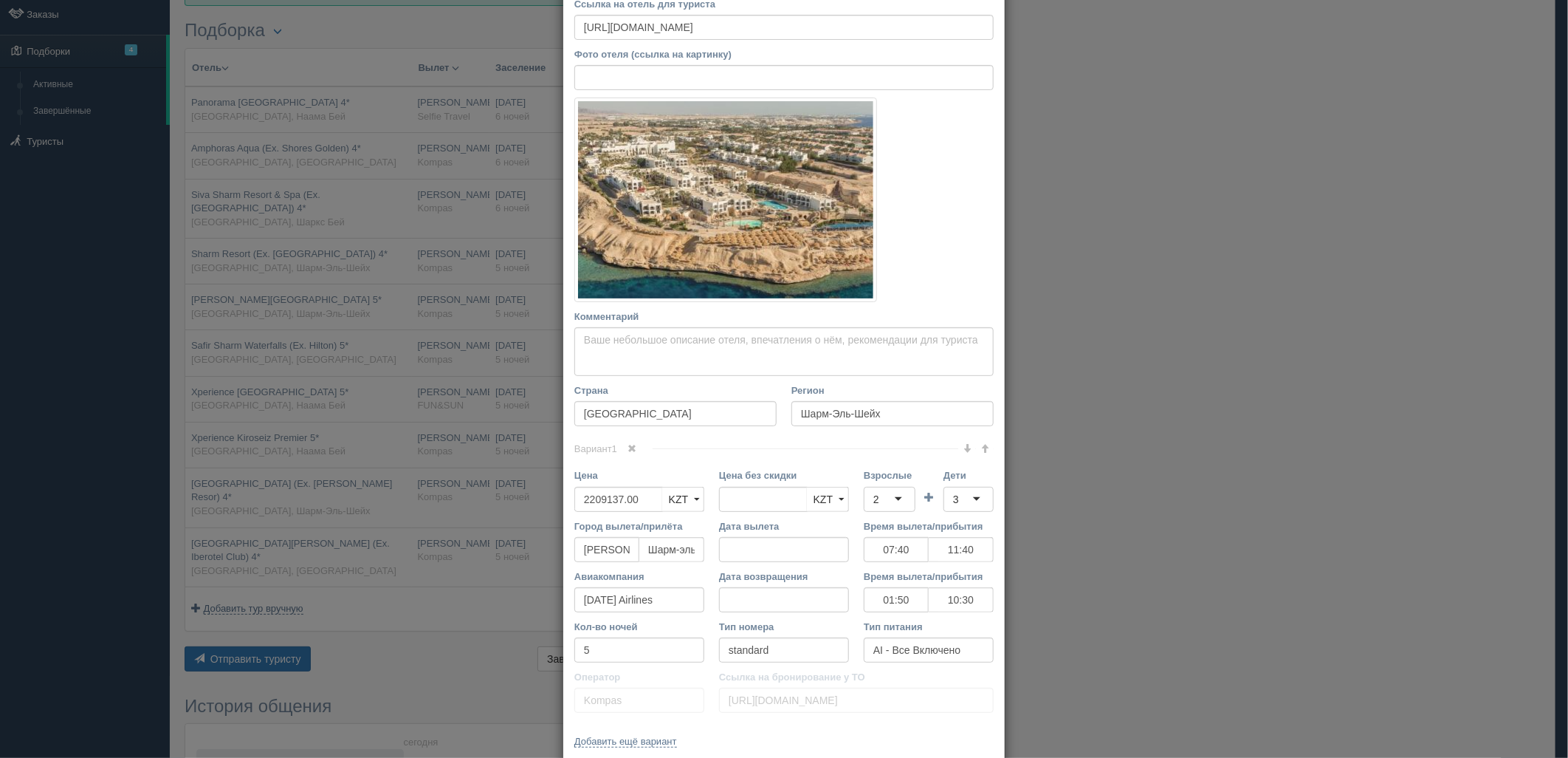
scroll to position [205, 0]
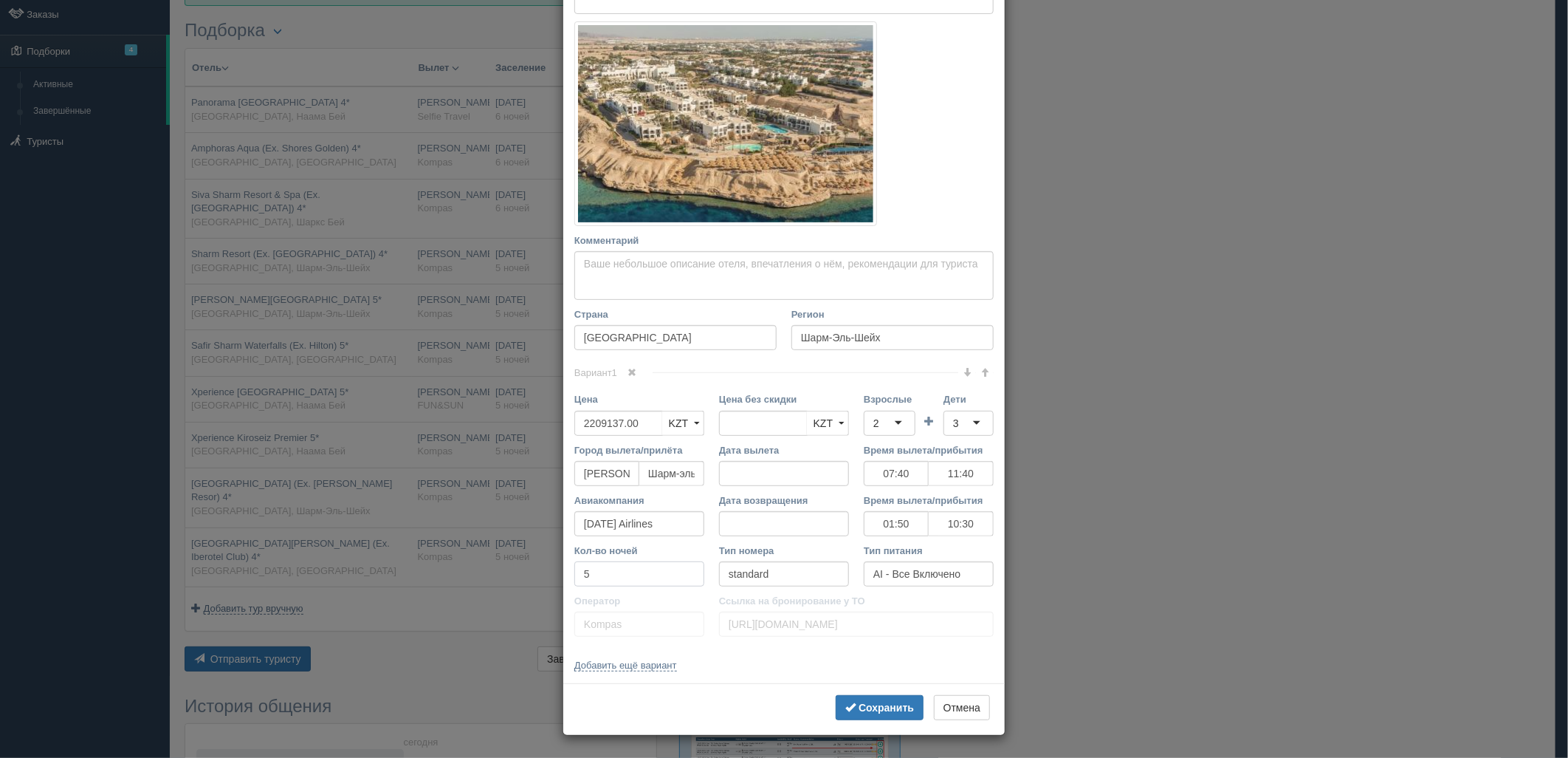
drag, startPoint x: 567, startPoint y: 574, endPoint x: 787, endPoint y: 663, distance: 237.3
click at [498, 576] on div "× Редактировать тур Название отеля Sharm Resort (Ex. Crowne Plaza Resort) 4* Сс…" at bounding box center [784, 379] width 1568 height 758
click at [870, 714] on button "Сохранить" at bounding box center [879, 708] width 88 height 25
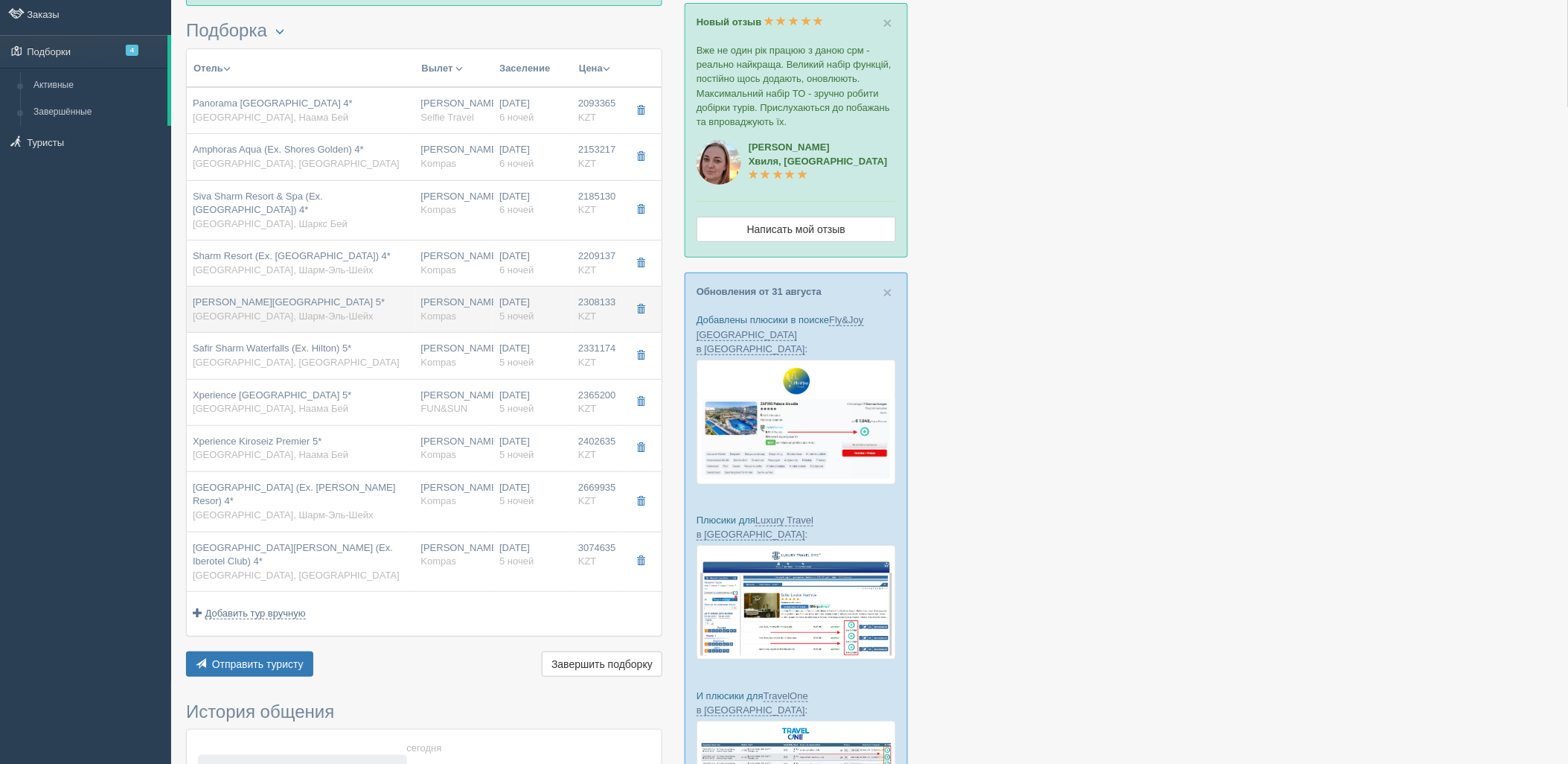
click at [467, 301] on div "Нурсултан Назарбаев NQZ Kompas" at bounding box center [455, 309] width 67 height 27
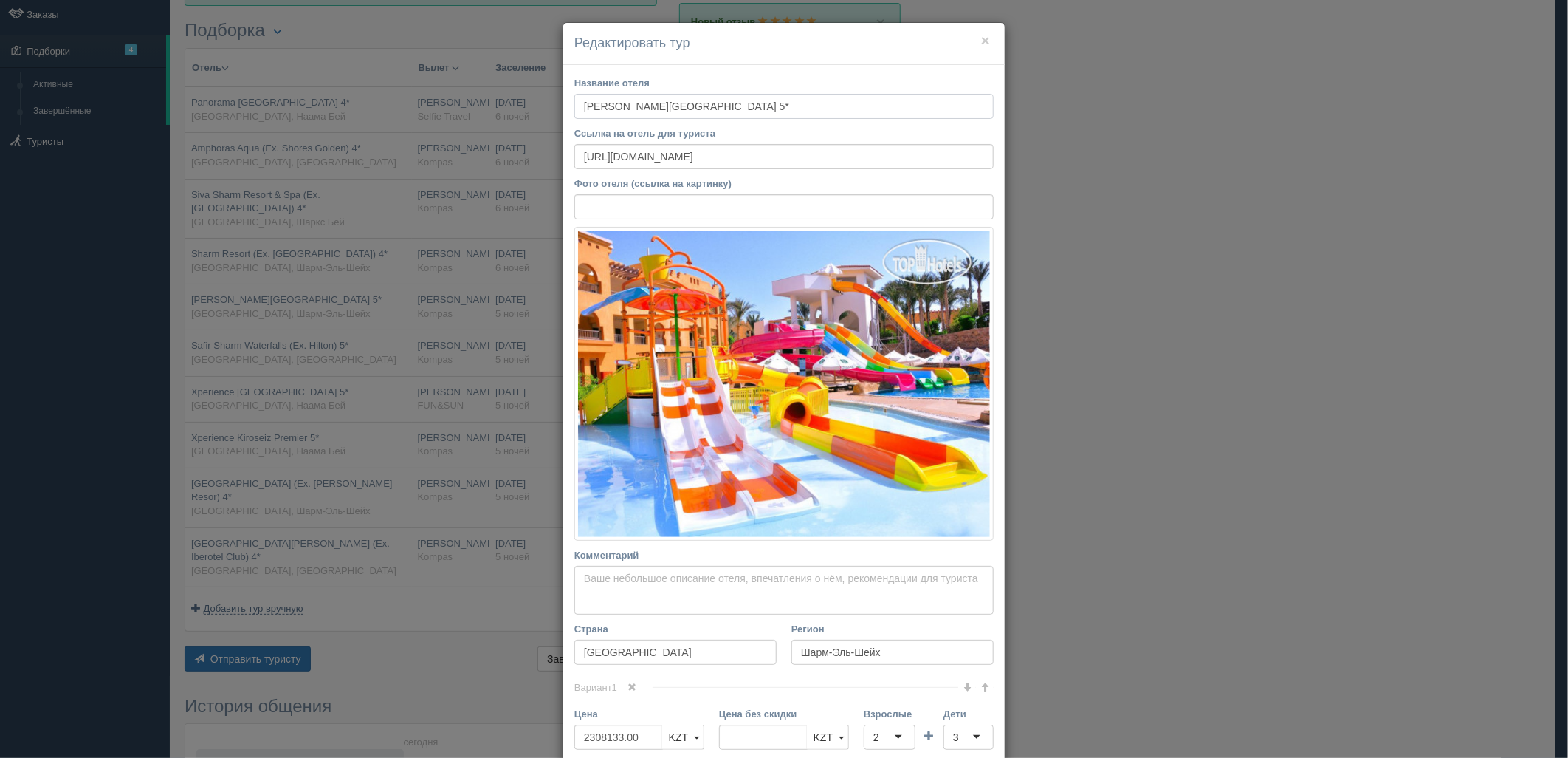
scroll to position [315, 0]
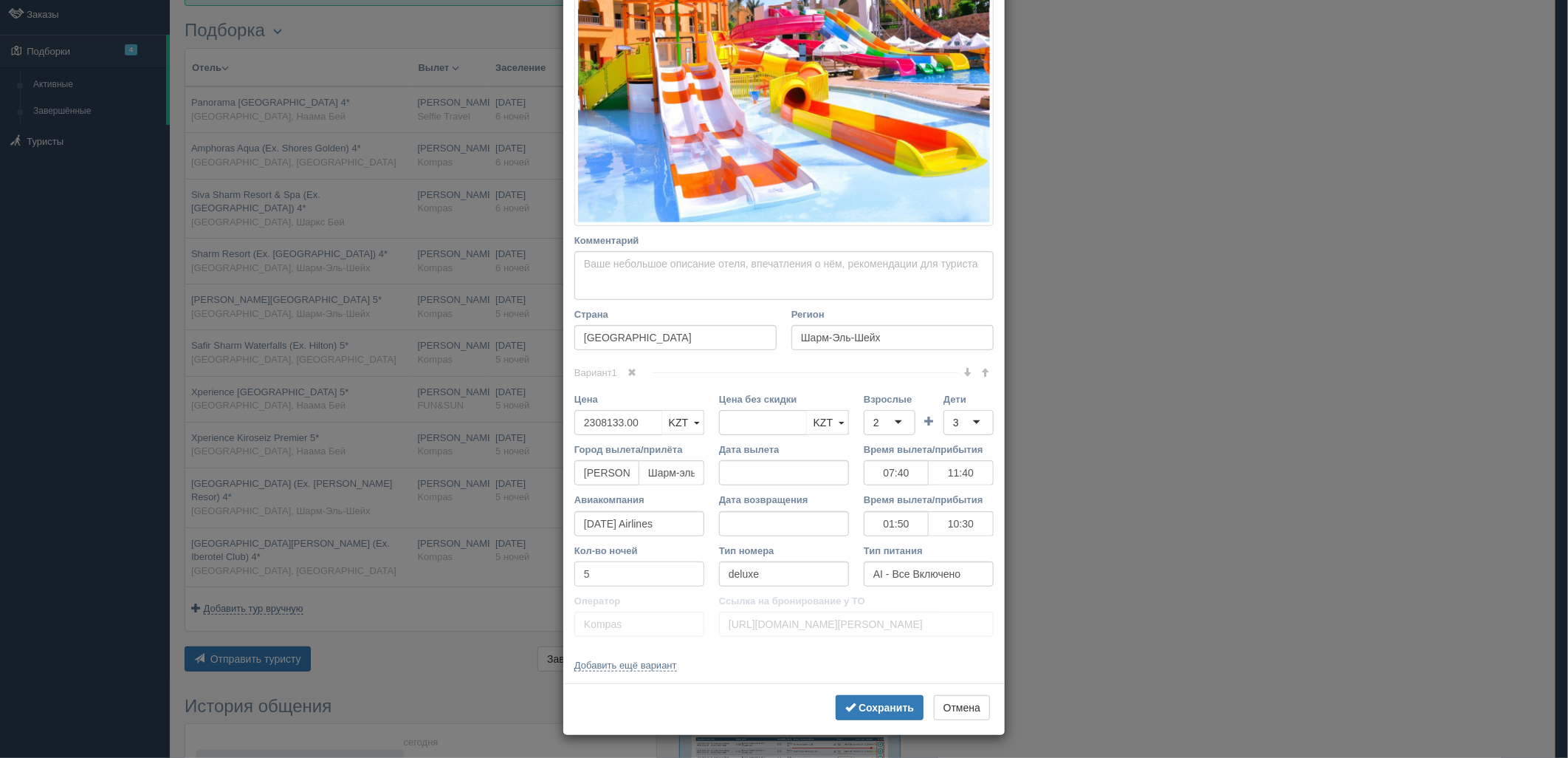
click at [466, 573] on div "× Редактировать тур Название отеля Rehana Royal Beach Resort Aqua Park & Spa 5*…" at bounding box center [784, 379] width 1568 height 758
click at [914, 703] on button "Сохранить" at bounding box center [879, 708] width 88 height 25
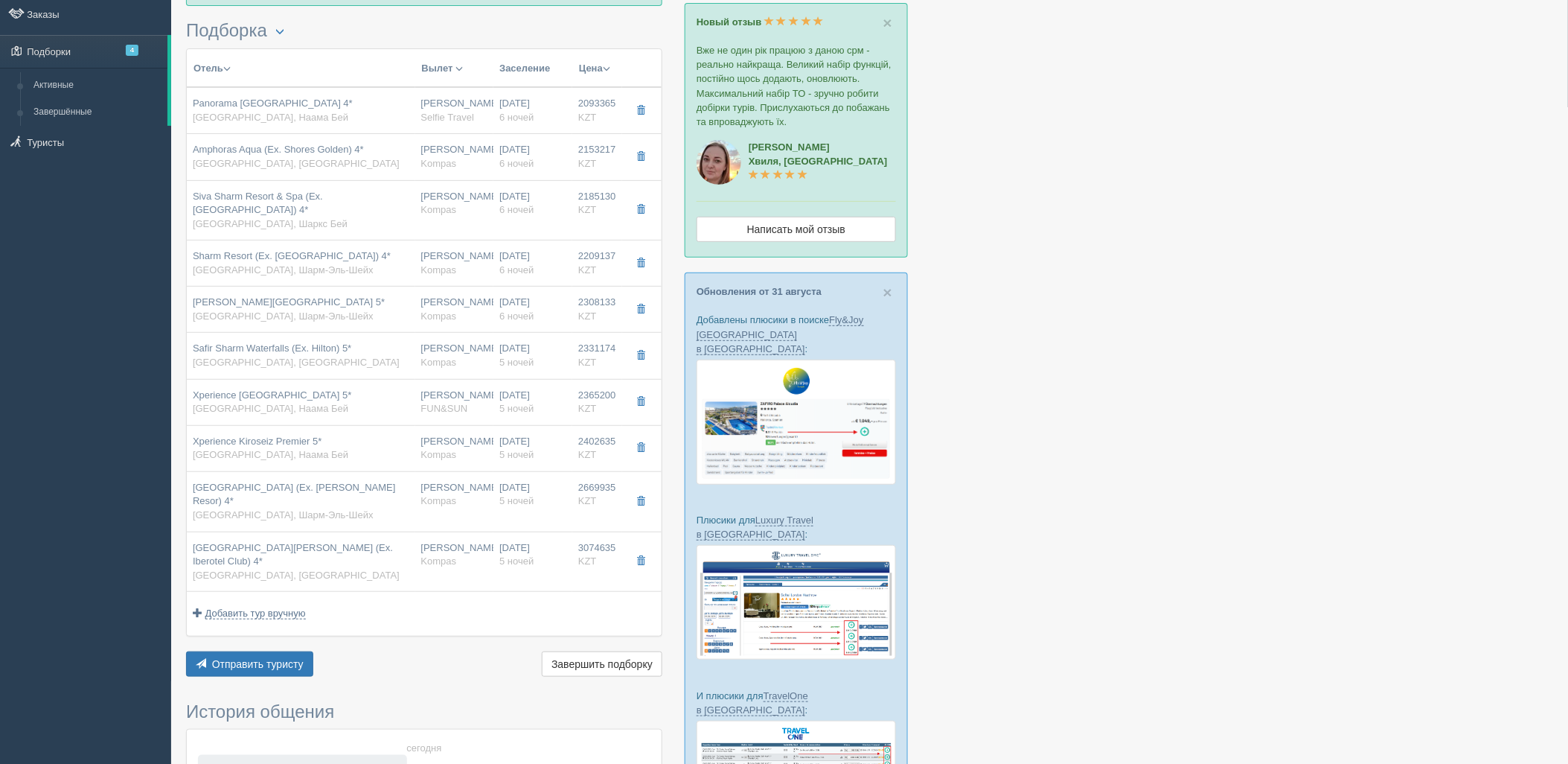
click at [511, 356] on span "5 ночей" at bounding box center [516, 362] width 34 height 11
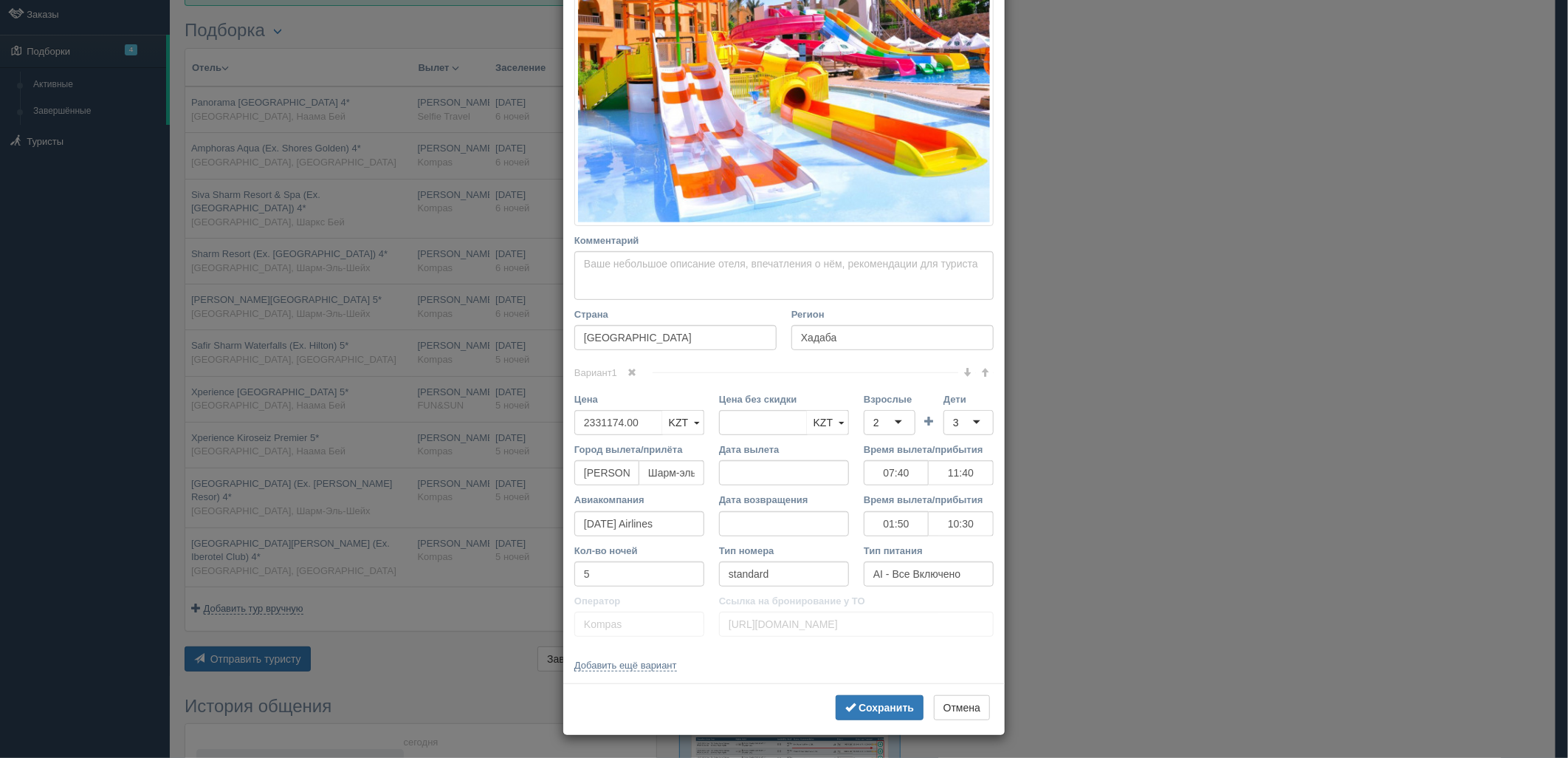
scroll to position [0, 0]
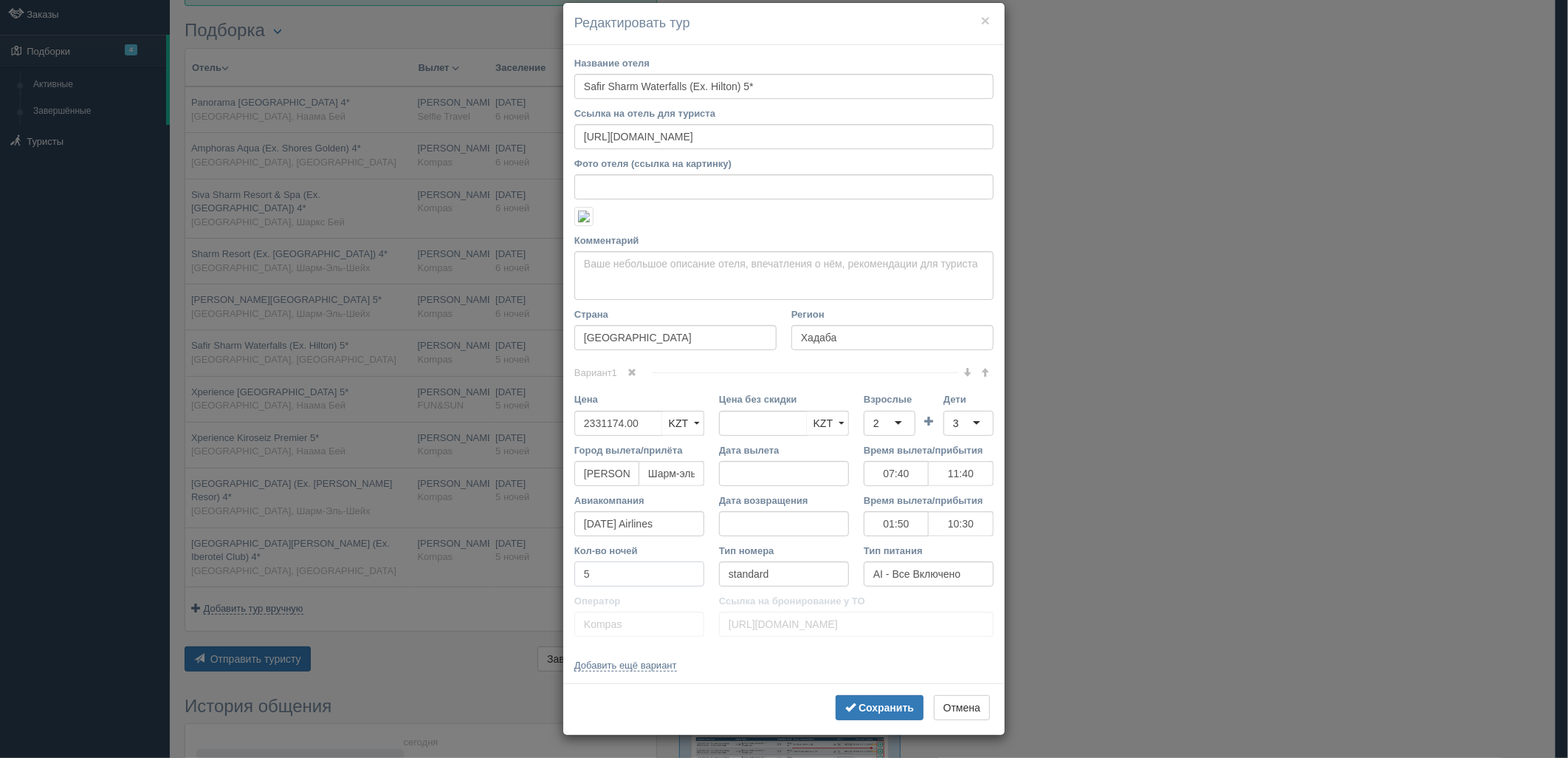
drag, startPoint x: 595, startPoint y: 731, endPoint x: 608, endPoint y: 718, distance: 18.4
click at [552, 734] on div "× Редактировать тур Название отеля Safir Sharm Waterfalls (Ex. Hilton) 5* Ссылк…" at bounding box center [784, 379] width 1568 height 758
click at [871, 706] on b "Сохранить" at bounding box center [887, 707] width 56 height 12
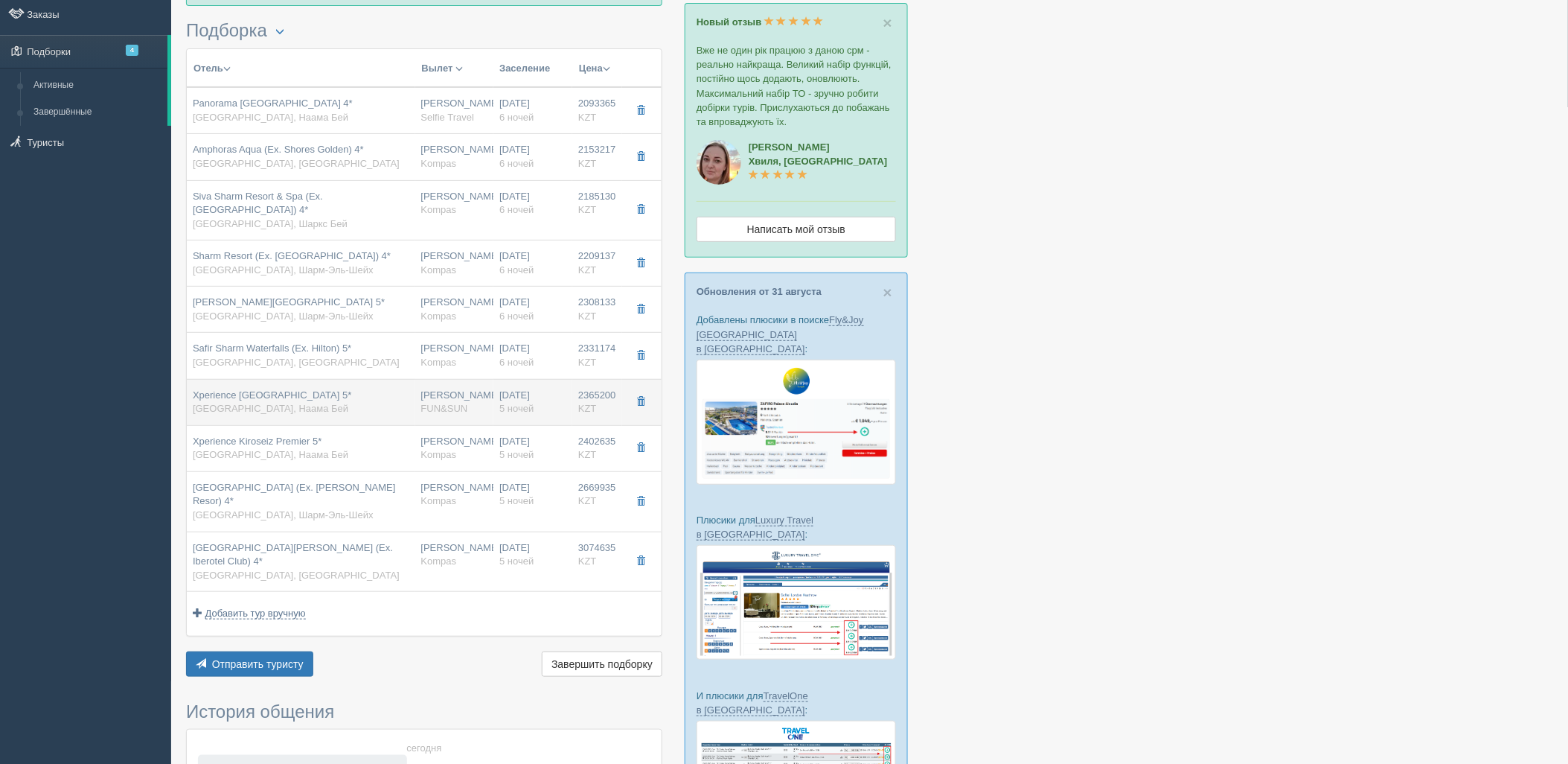
click at [446, 402] on span "FUN&SUN" at bounding box center [445, 408] width 47 height 11
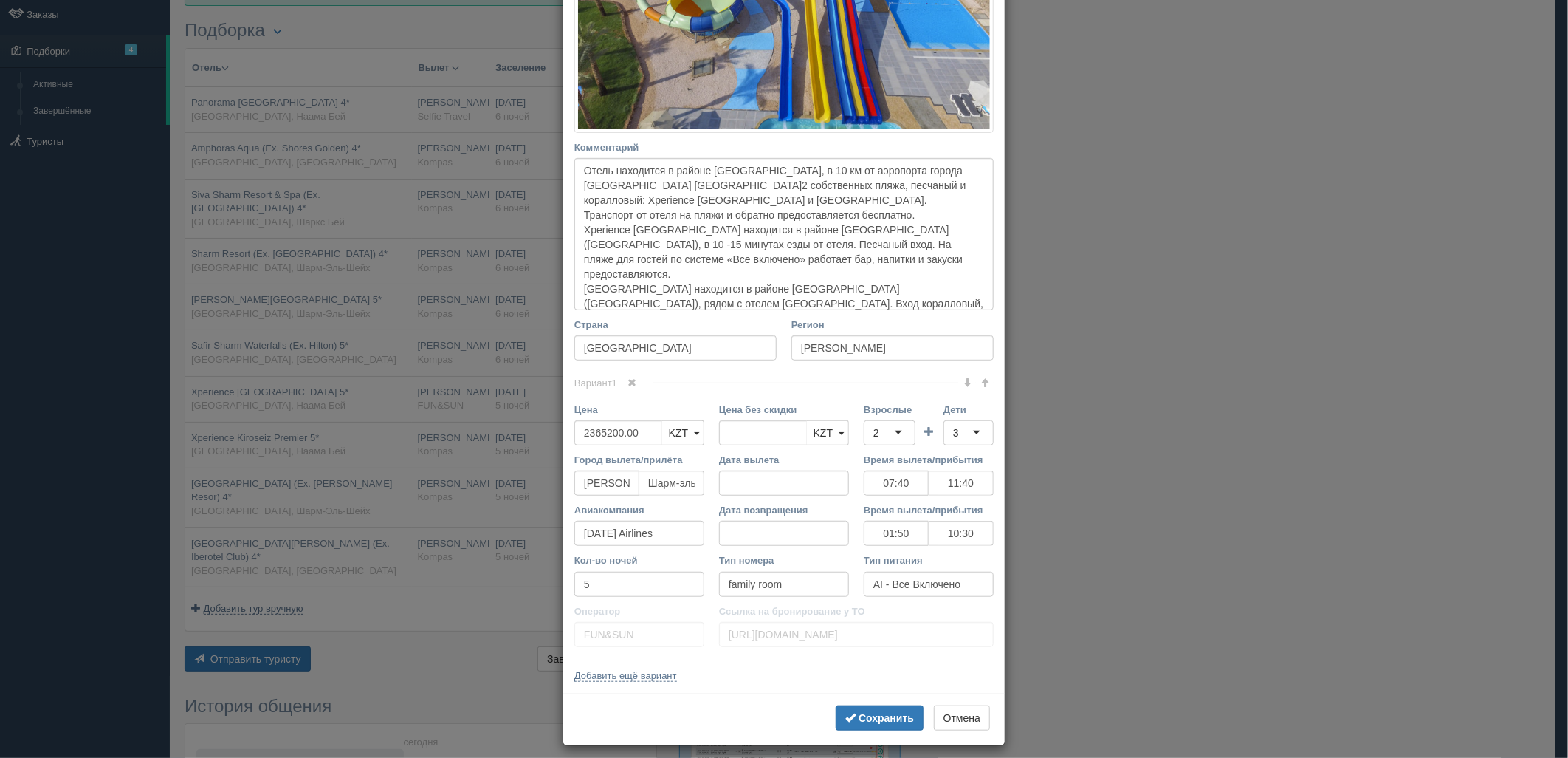
scroll to position [421, 0]
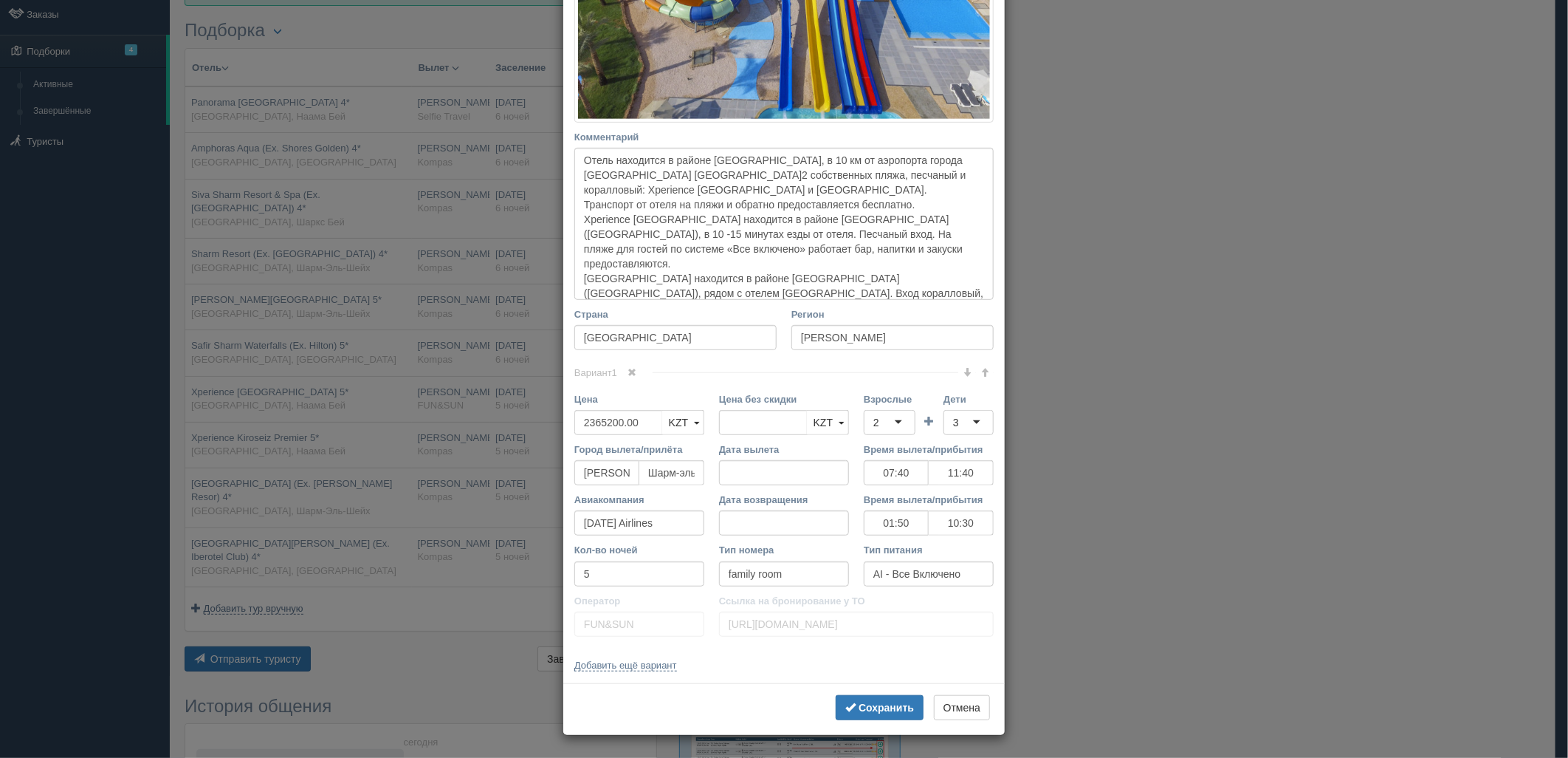
drag, startPoint x: 530, startPoint y: 587, endPoint x: 572, endPoint y: 588, distance: 42.0
click at [520, 582] on div "× Редактировать тур Название отеля Xperience Kiroseiz Parkland 5* Ссылка на оте…" at bounding box center [784, 379] width 1568 height 758
drag, startPoint x: 580, startPoint y: 571, endPoint x: 525, endPoint y: 580, distance: 55.7
click at [523, 575] on div "× Редактировать тур Название отеля Xperience Kiroseiz Parkland 5* Ссылка на оте…" at bounding box center [784, 379] width 1568 height 758
drag, startPoint x: 854, startPoint y: 712, endPoint x: 771, endPoint y: 683, distance: 87.9
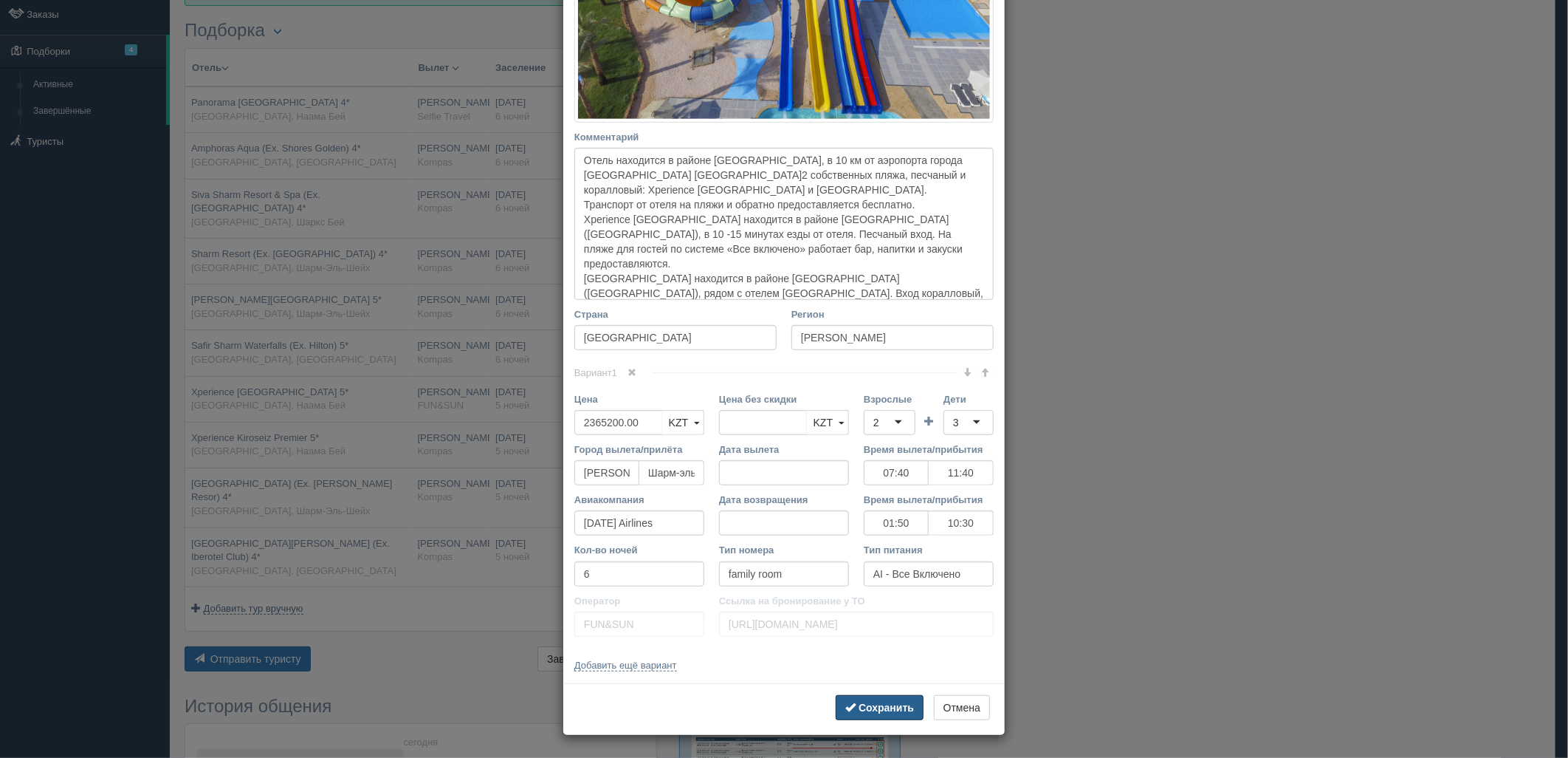
click at [842, 706] on button "Сохранить" at bounding box center [879, 708] width 88 height 25
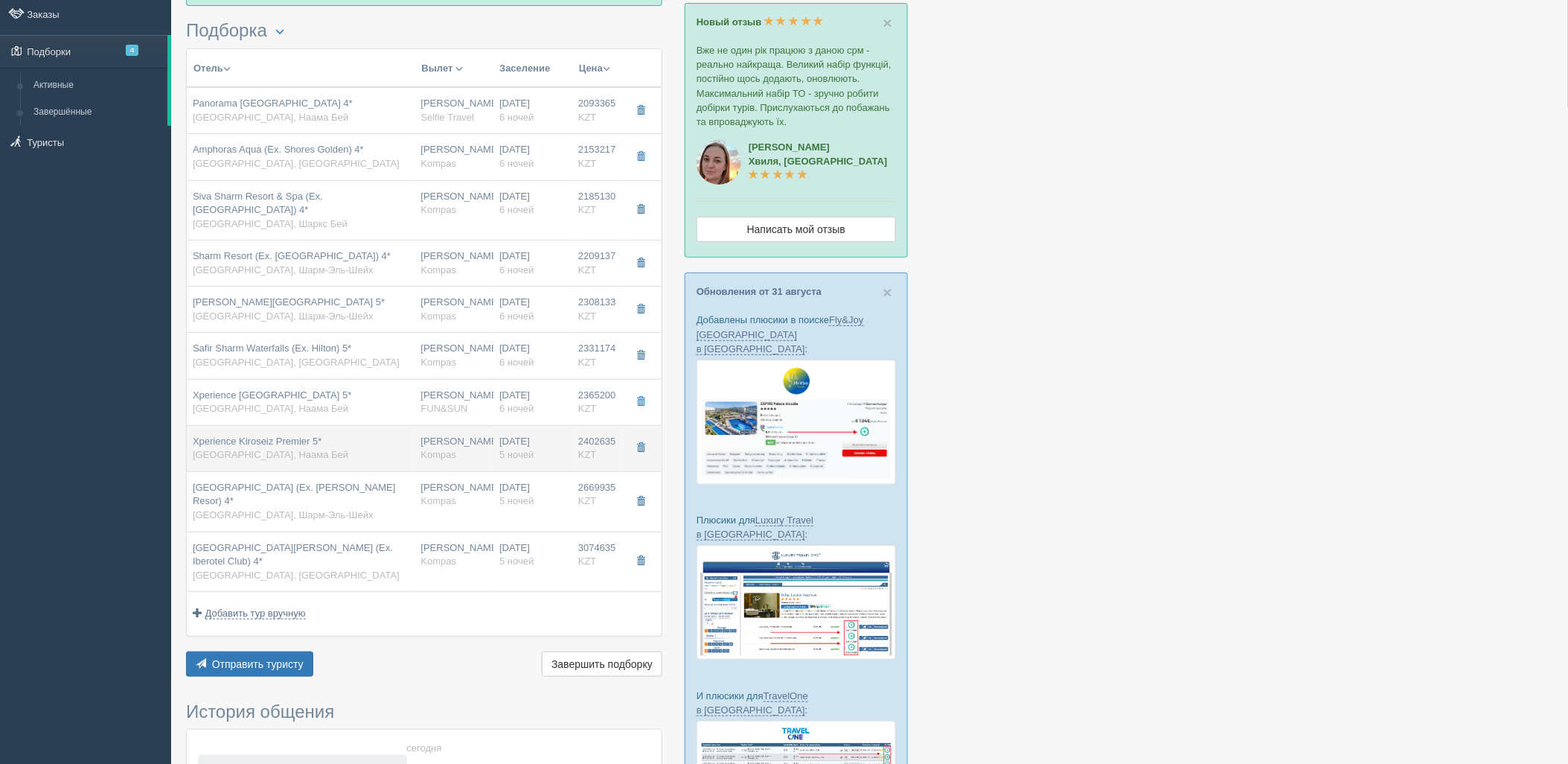
click at [460, 435] on div "Нурсултан Назарбаев NQZ Kompas" at bounding box center [455, 448] width 67 height 27
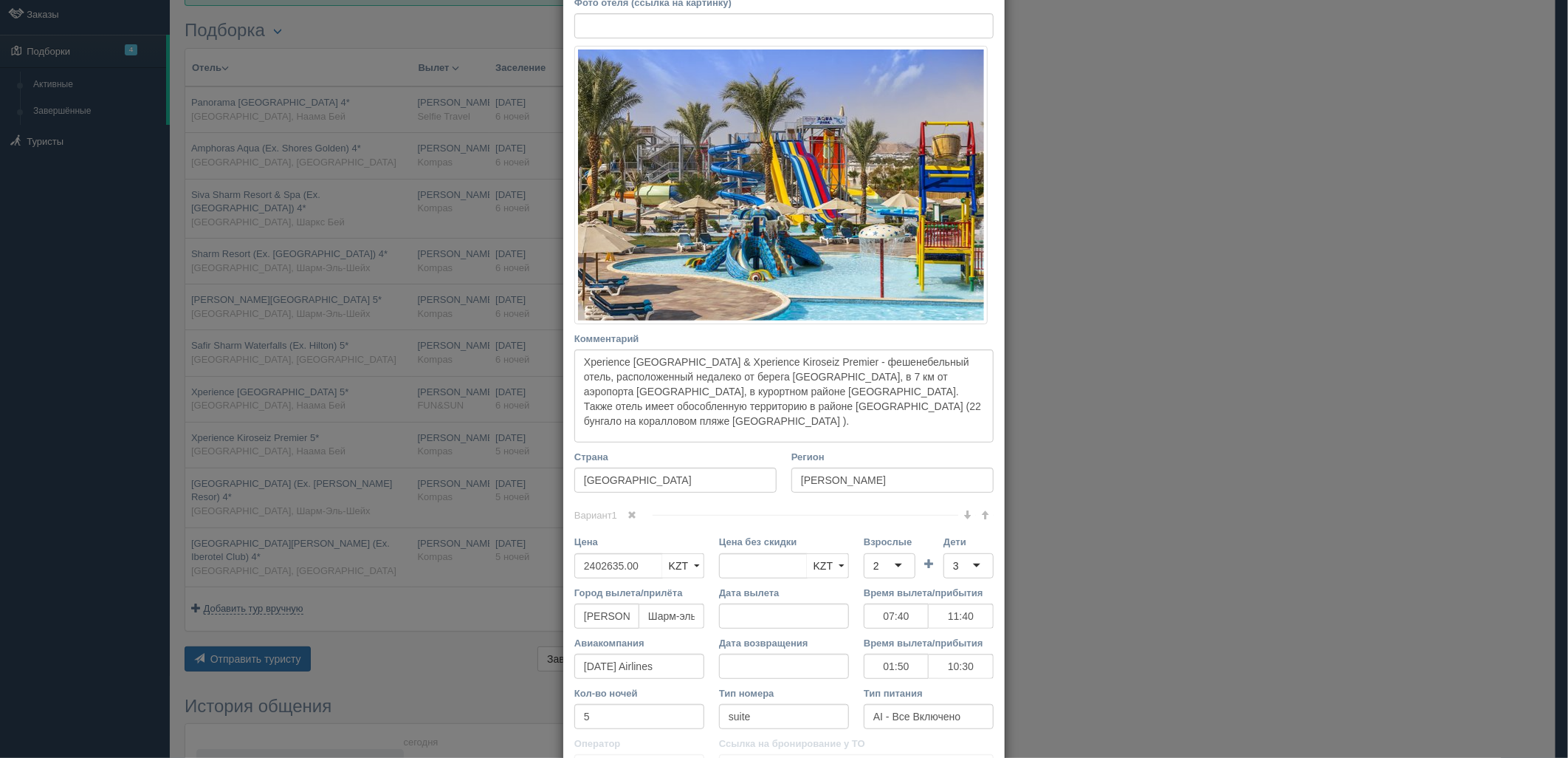
scroll to position [324, 0]
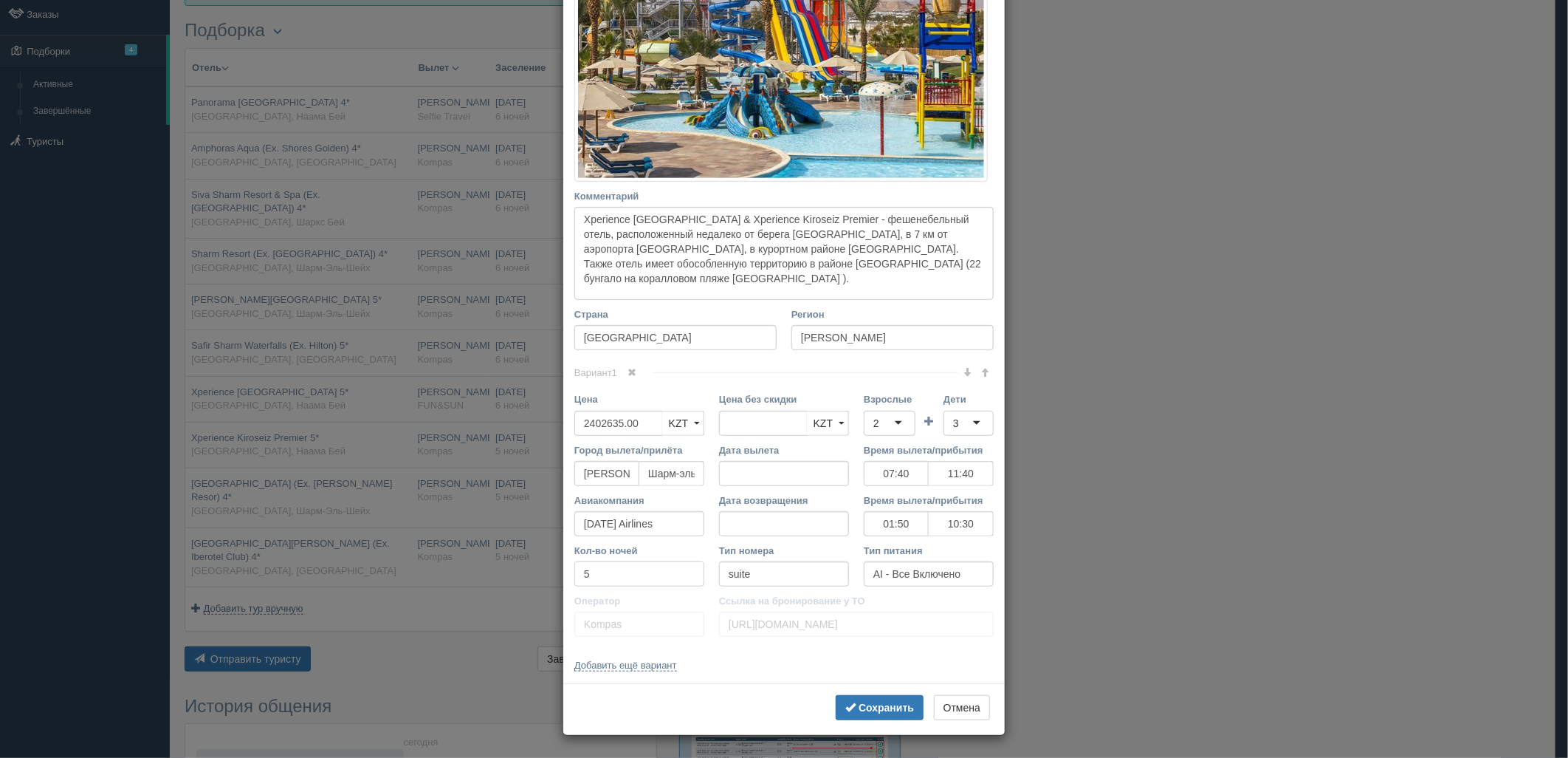
click at [497, 571] on div "× Редактировать тур Название отеля Xperience Kiroseiz Premier 5* Ссылка на отел…" at bounding box center [784, 379] width 1568 height 758
drag, startPoint x: 857, startPoint y: 708, endPoint x: 625, endPoint y: 500, distance: 311.6
click at [859, 705] on b "Сохранить" at bounding box center [887, 707] width 56 height 12
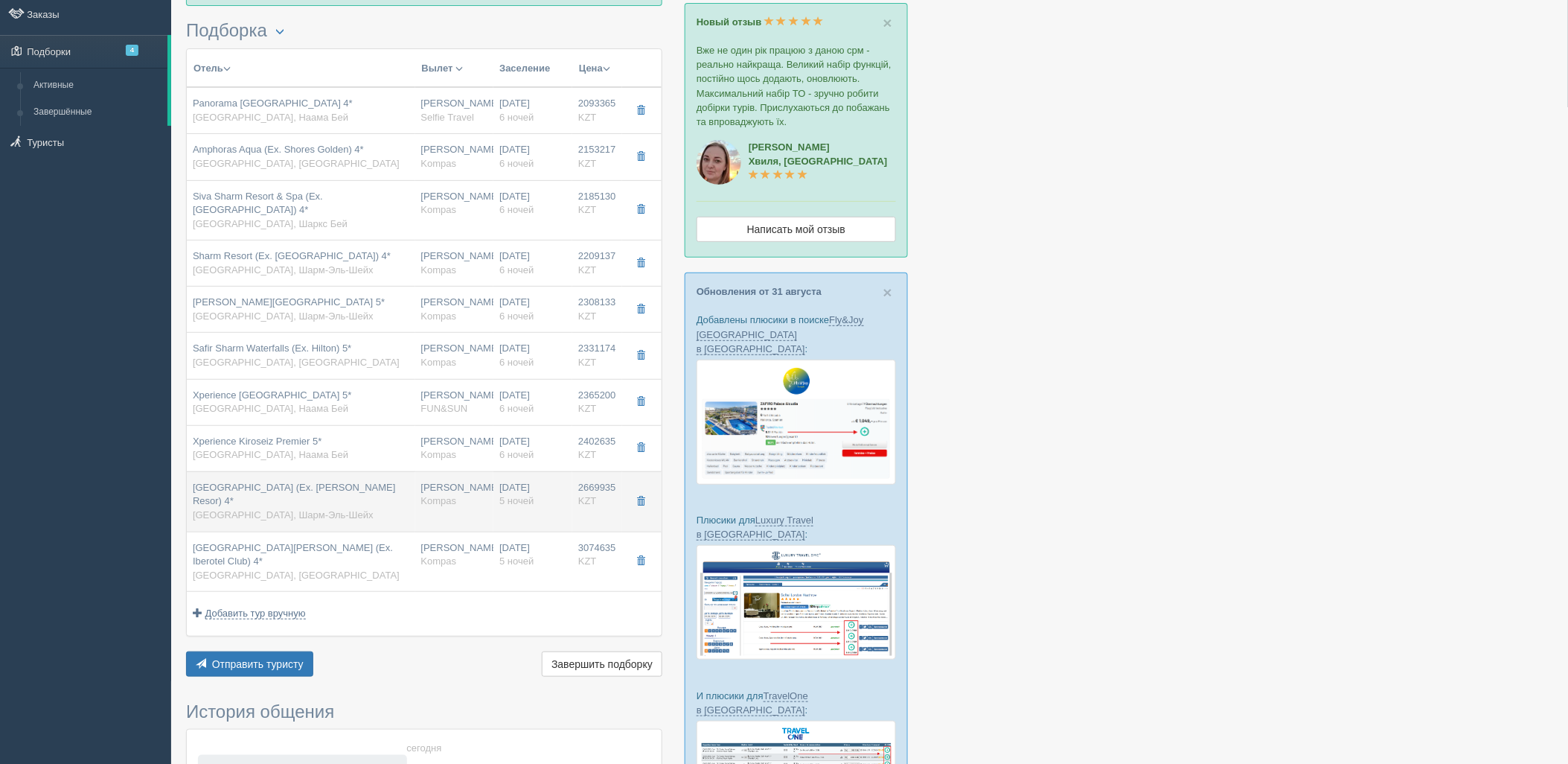
click at [486, 481] on div "Нурсултан Назарбаев NQZ Kompas" at bounding box center [455, 495] width 67 height 27
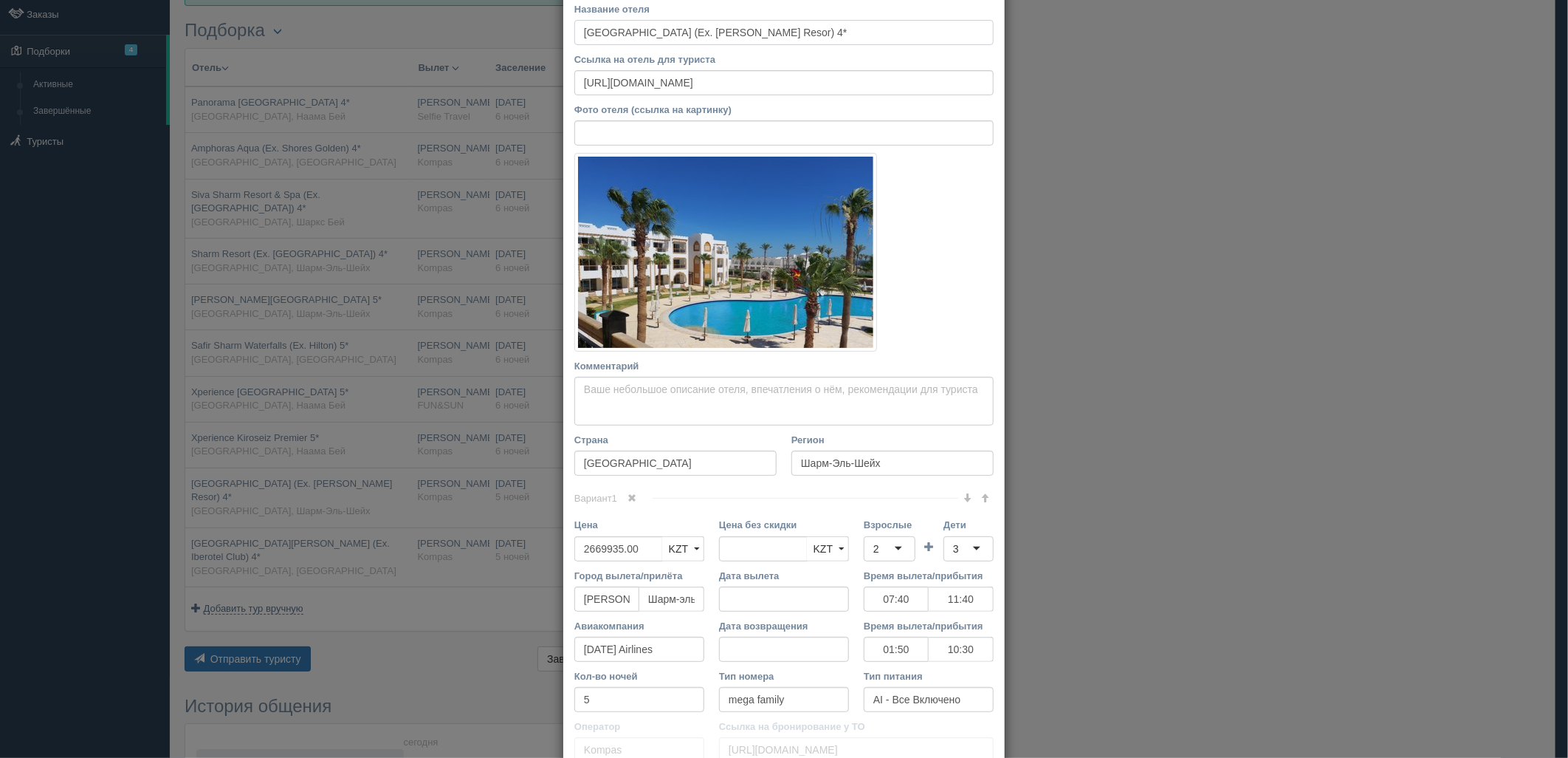
scroll to position [200, 0]
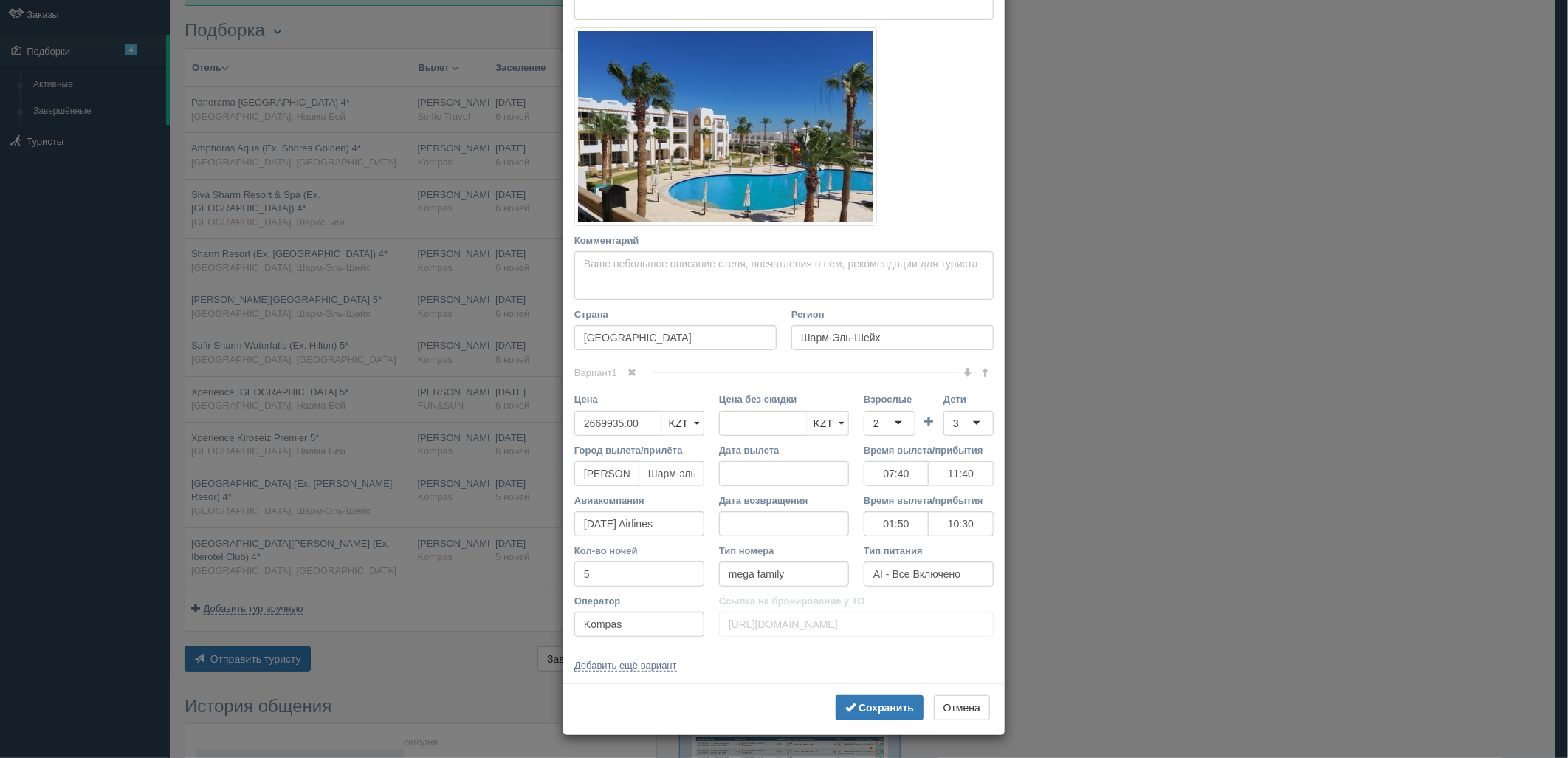
drag, startPoint x: 600, startPoint y: 571, endPoint x: 675, endPoint y: 633, distance: 97.3
click at [534, 571] on div "× Редактировать тур Название отеля Sunrise Remal Resort (Ex. Melton Tiran Resor…" at bounding box center [784, 379] width 1568 height 758
click at [864, 705] on b "Сохранить" at bounding box center [887, 707] width 56 height 12
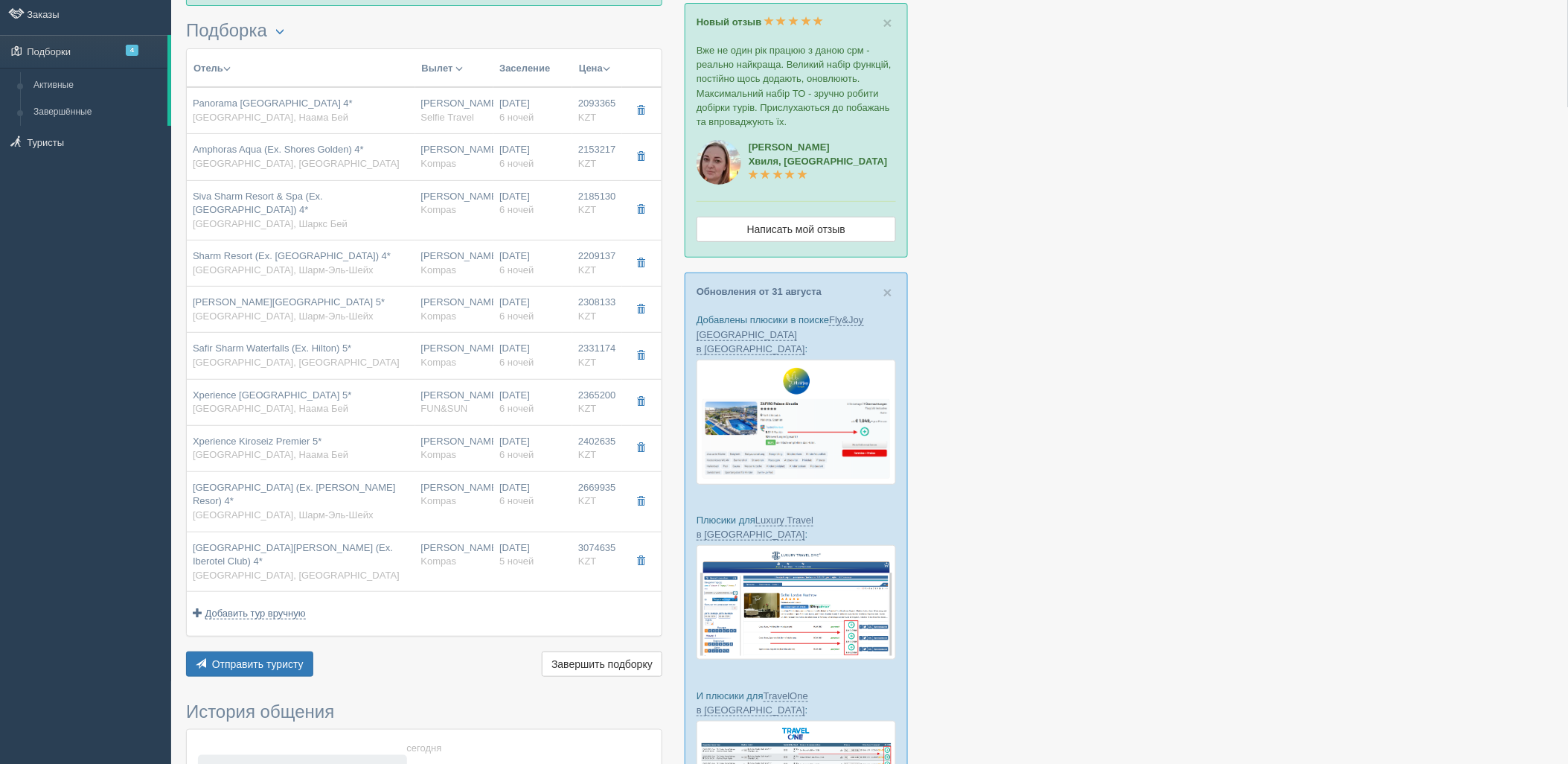
click at [487, 542] on td "Нурсултан Назарбаев NQZ Kompas" at bounding box center [454, 561] width 79 height 61
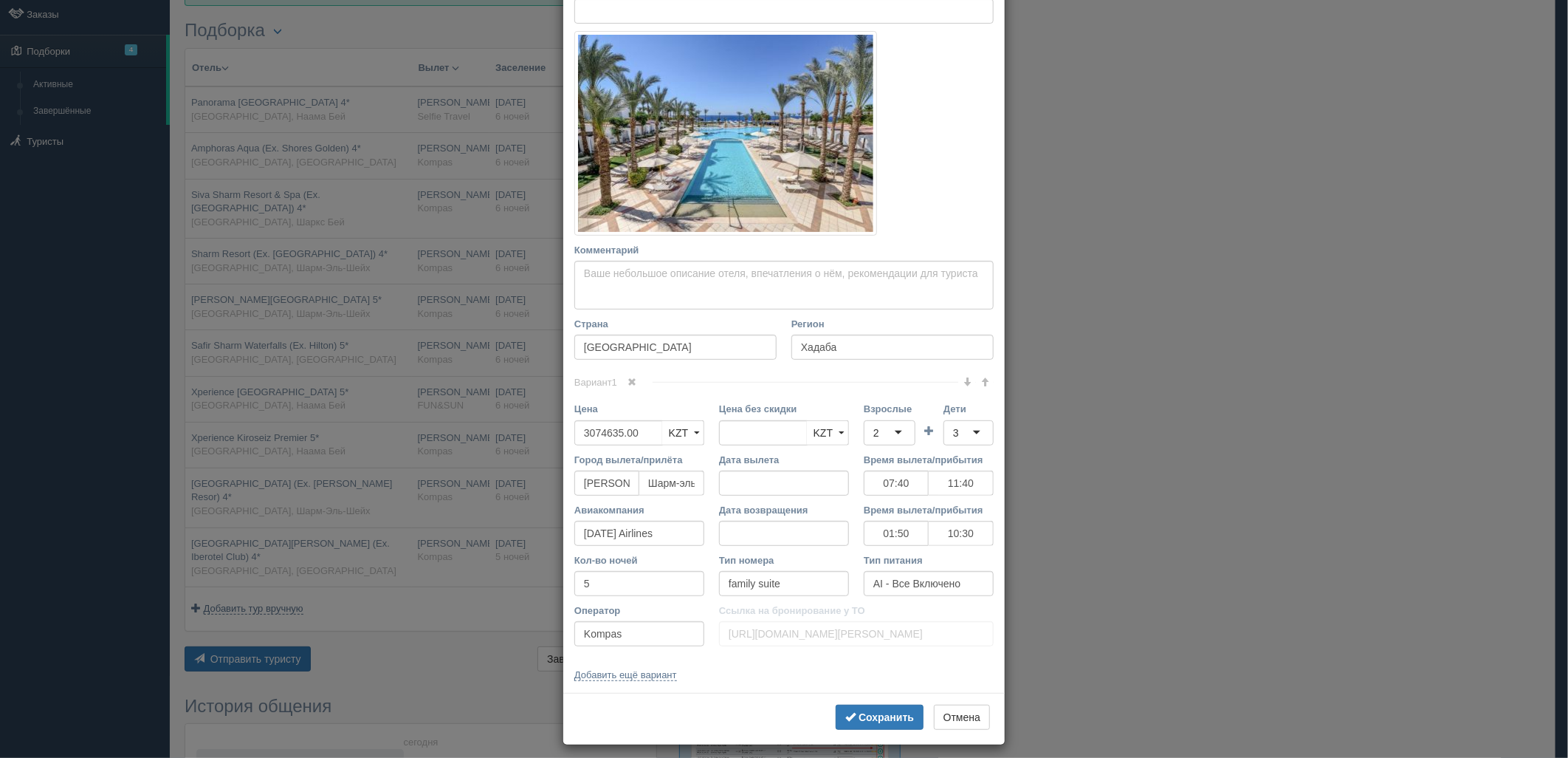
scroll to position [205, 0]
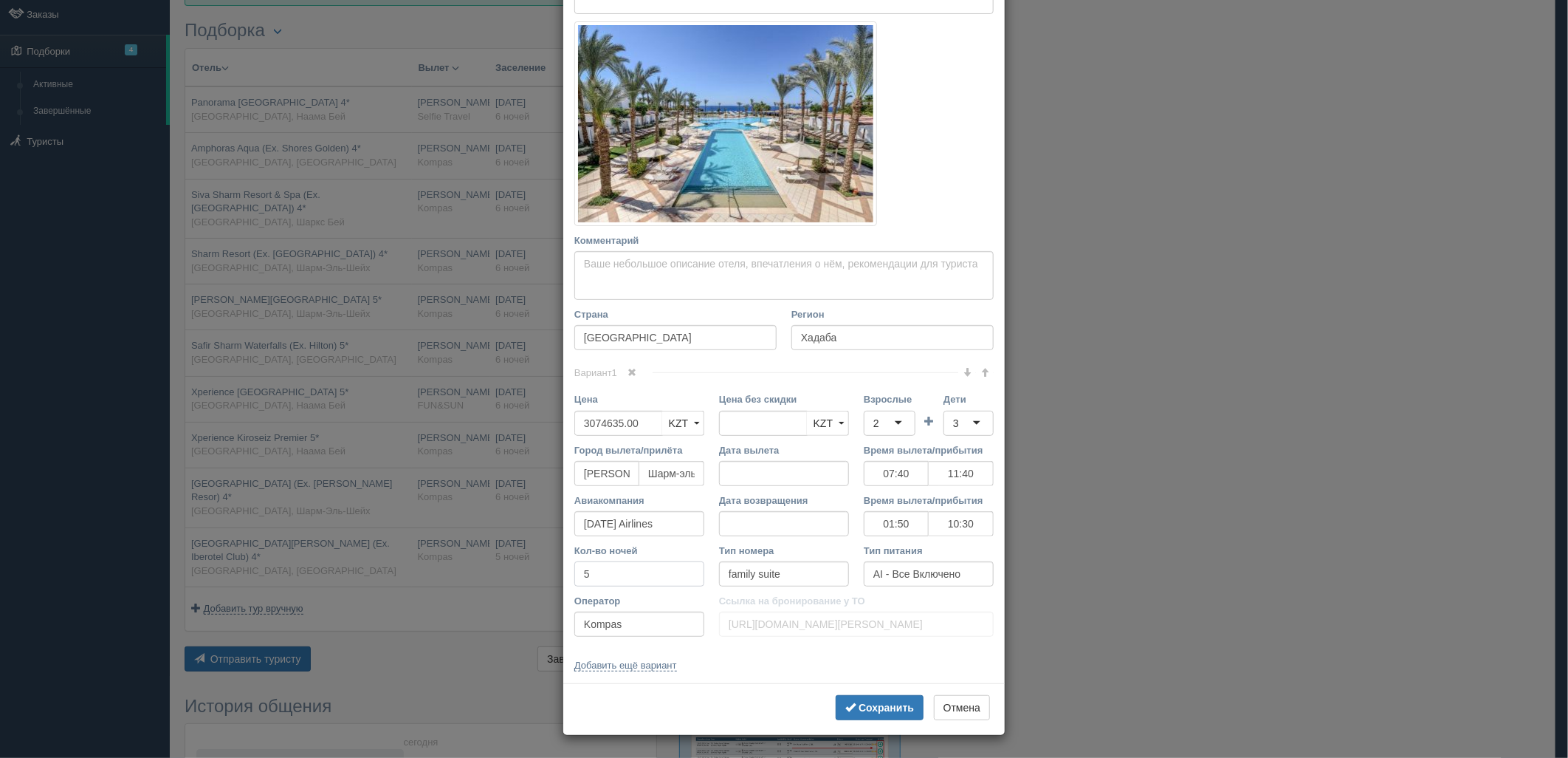
drag, startPoint x: 592, startPoint y: 569, endPoint x: 639, endPoint y: 635, distance: 81.0
click at [523, 570] on div "× Редактировать тур Название отеля Jaz Fanara Resort & Residence (Ex. Iberotel …" at bounding box center [784, 379] width 1568 height 758
click at [866, 702] on b "Сохранить" at bounding box center [887, 707] width 56 height 12
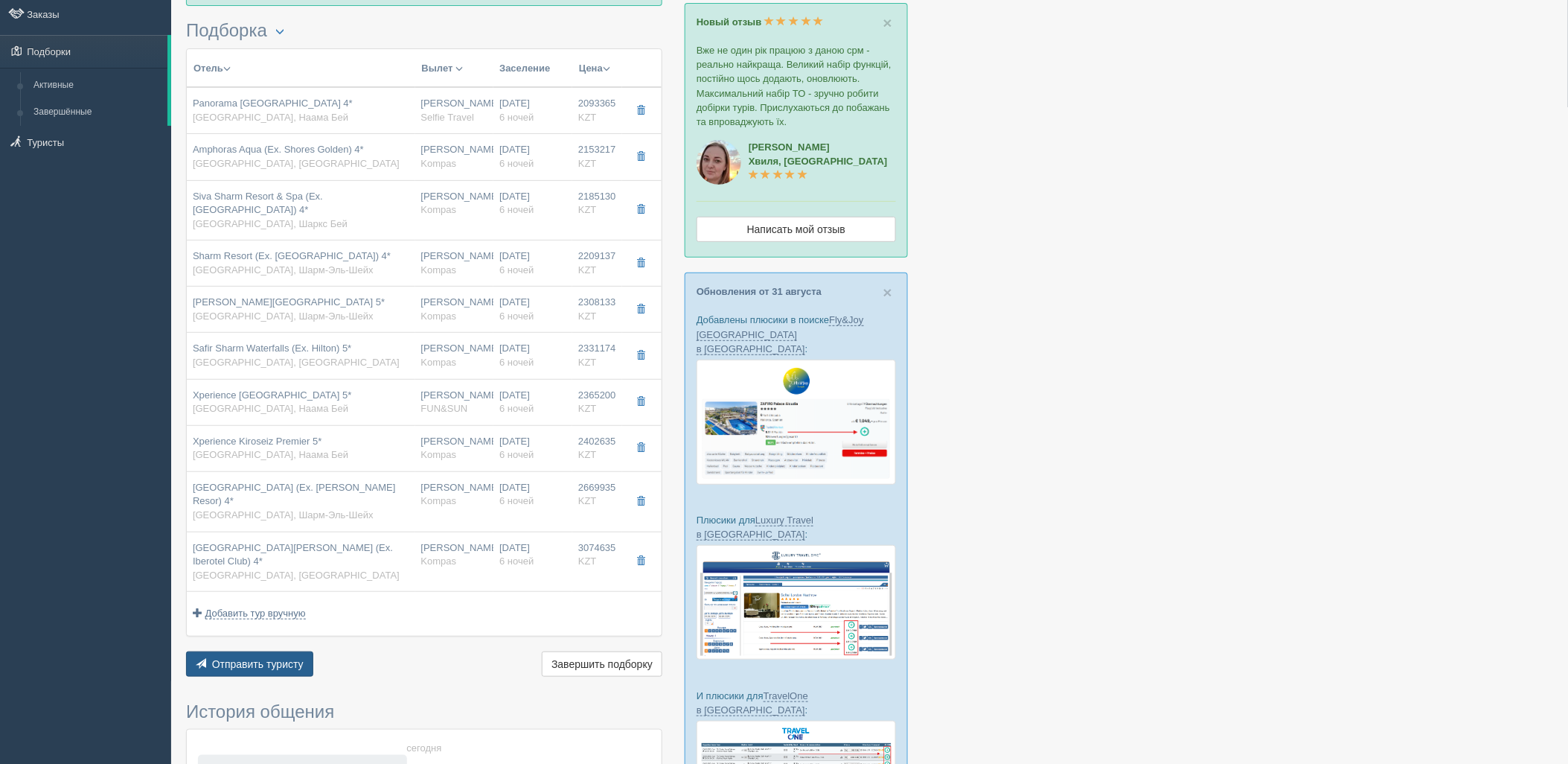
click at [279, 658] on span "Отправить туристу" at bounding box center [258, 664] width 91 height 12
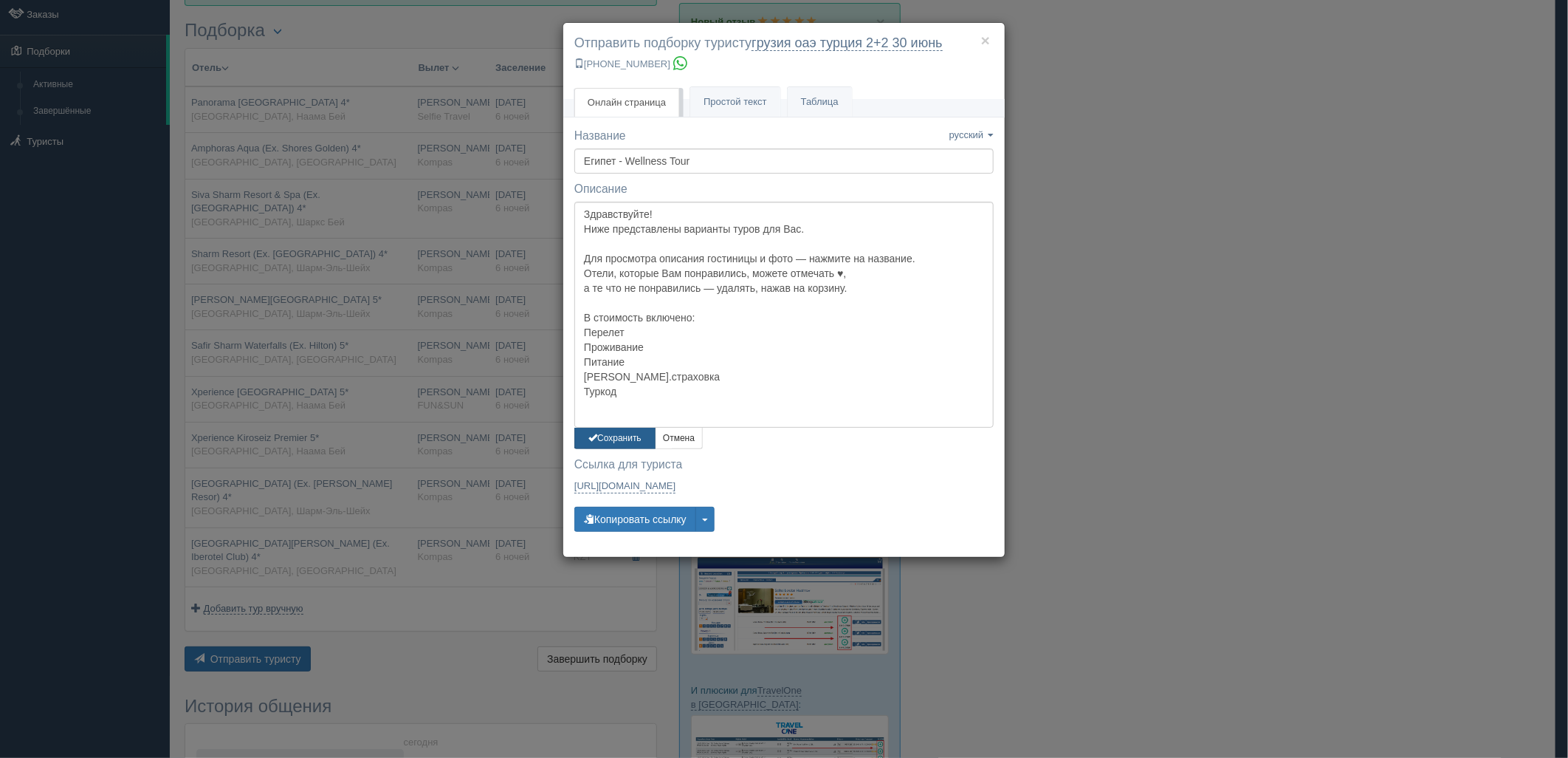
click at [613, 432] on button "Сохранить" at bounding box center [615, 439] width 82 height 22
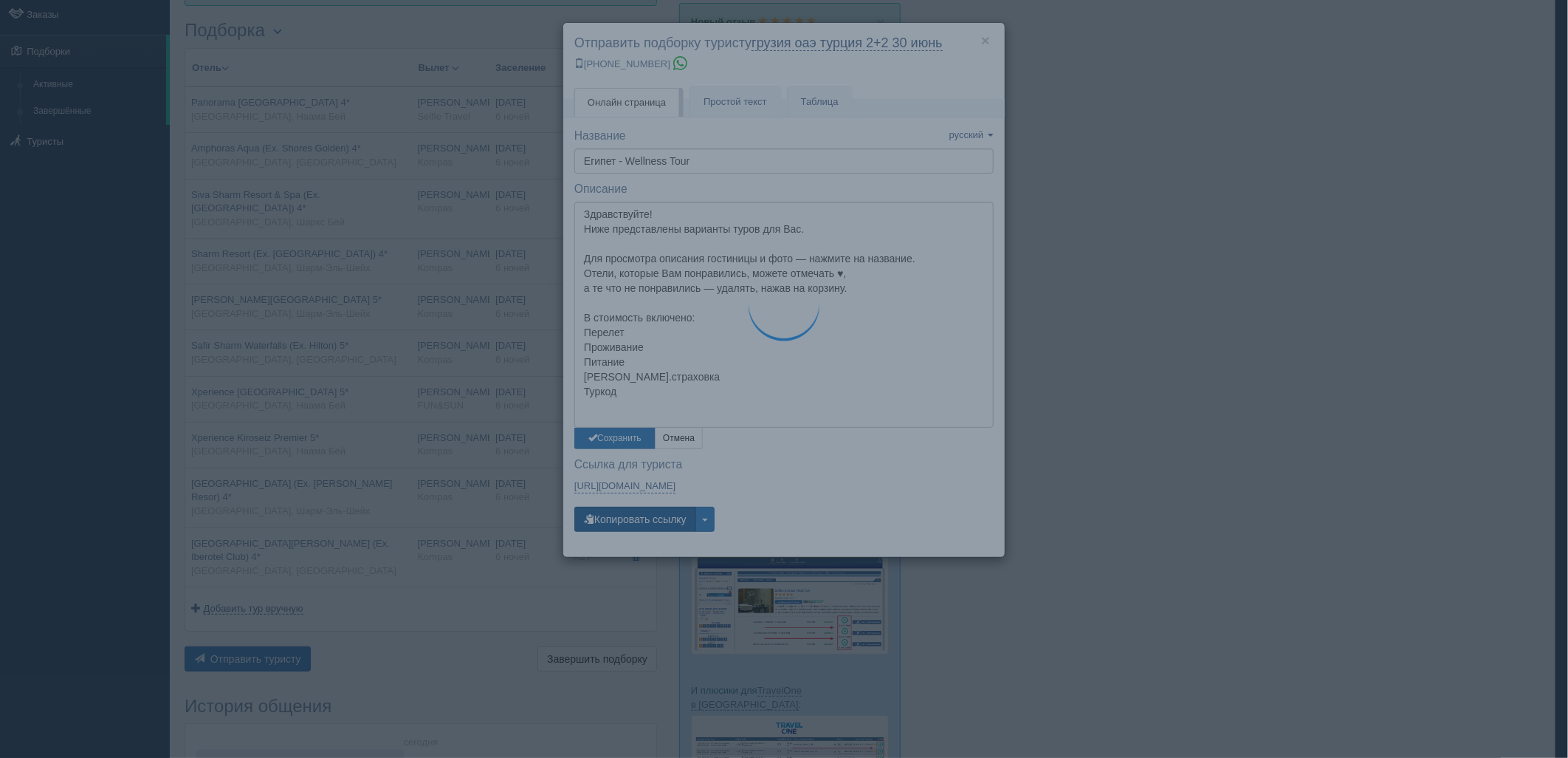
click at [628, 508] on button "Копировать ссылку" at bounding box center [636, 519] width 122 height 25
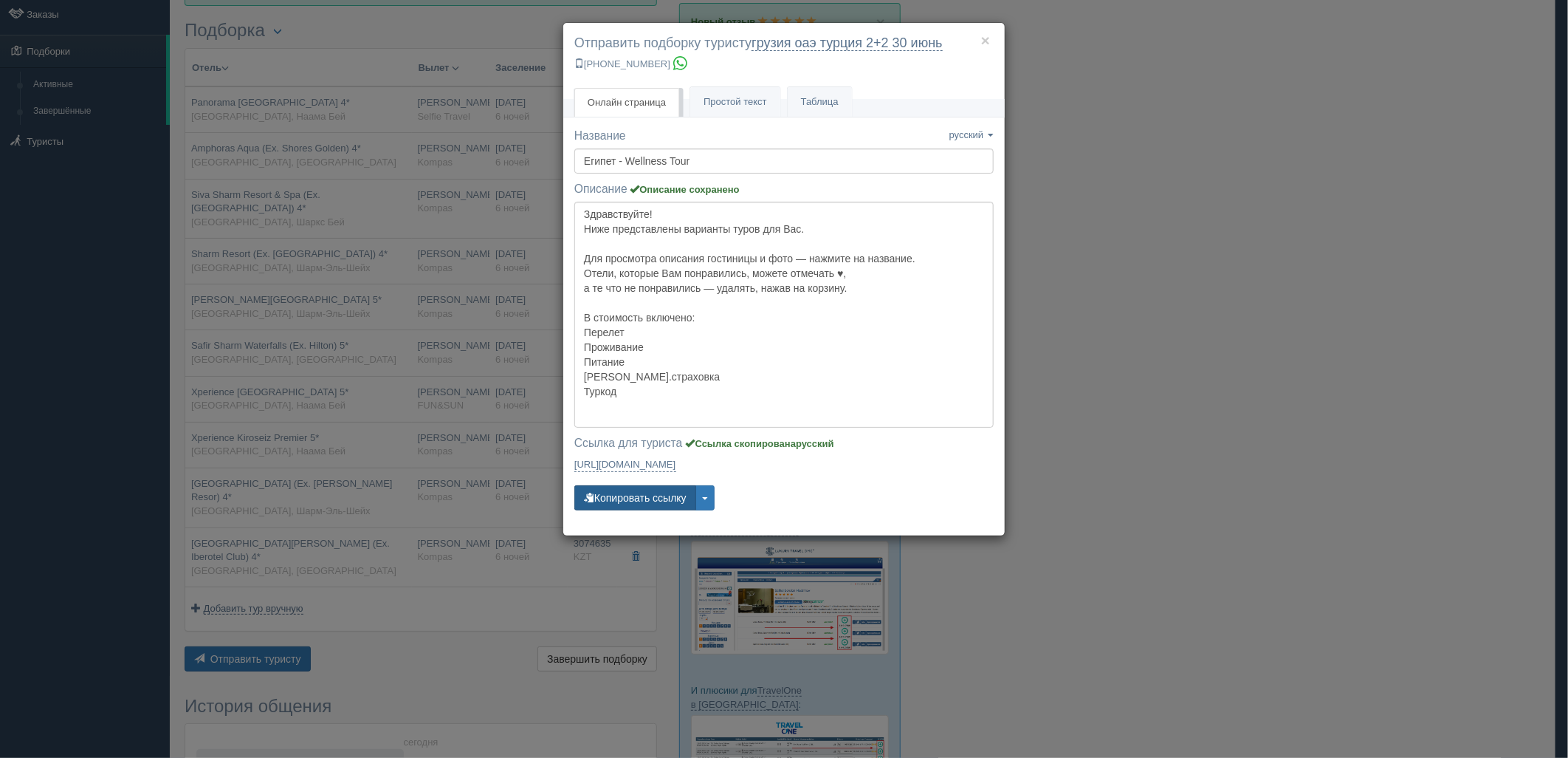
click at [629, 502] on button "Копировать ссылку" at bounding box center [636, 498] width 122 height 25
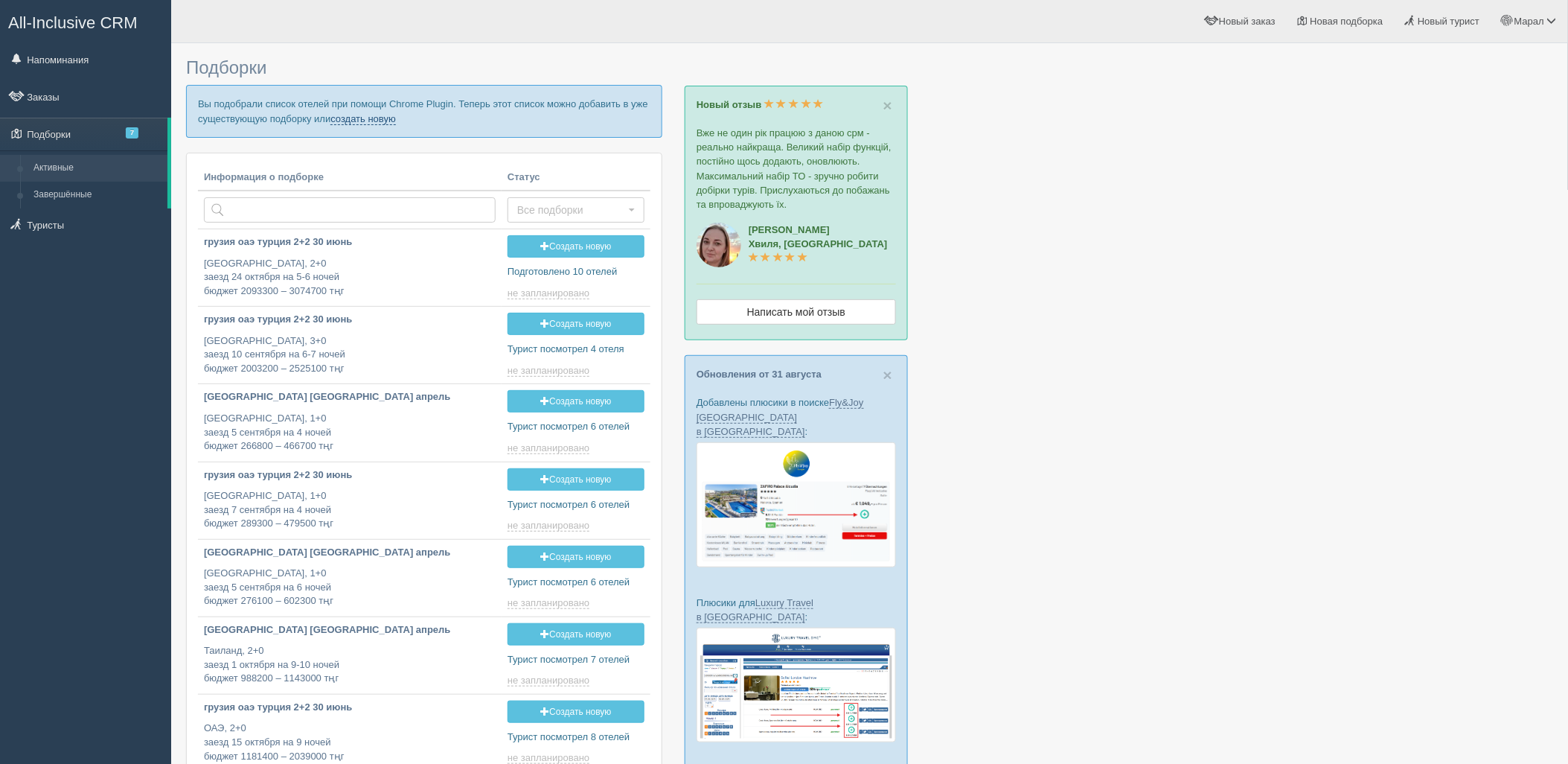
click at [356, 117] on link "создать новую" at bounding box center [363, 118] width 65 height 12
type input "[DATE] 14:05"
type input "[DATE] 18:45"
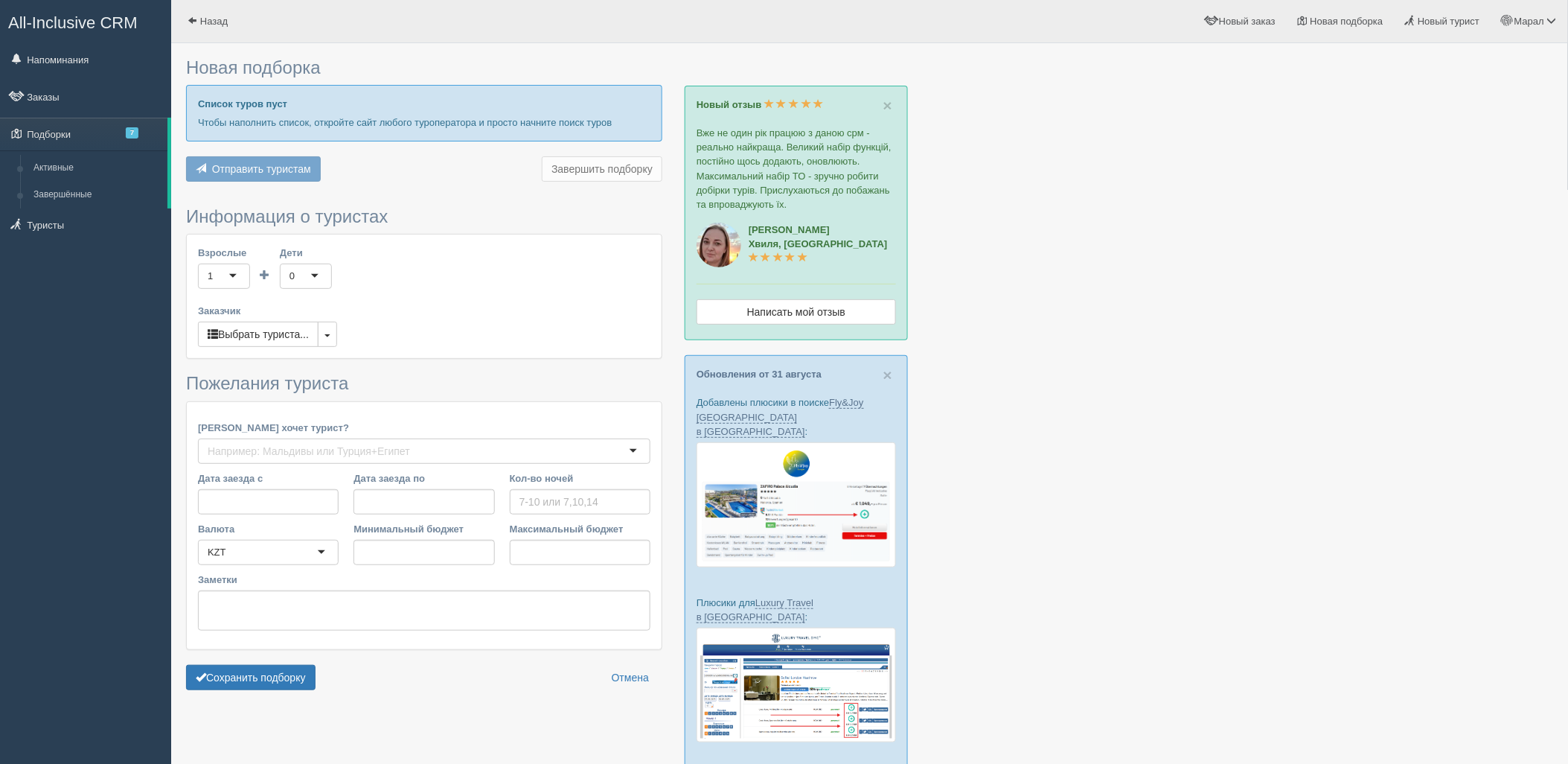
type input "6"
type input "2438400"
type input "3371800"
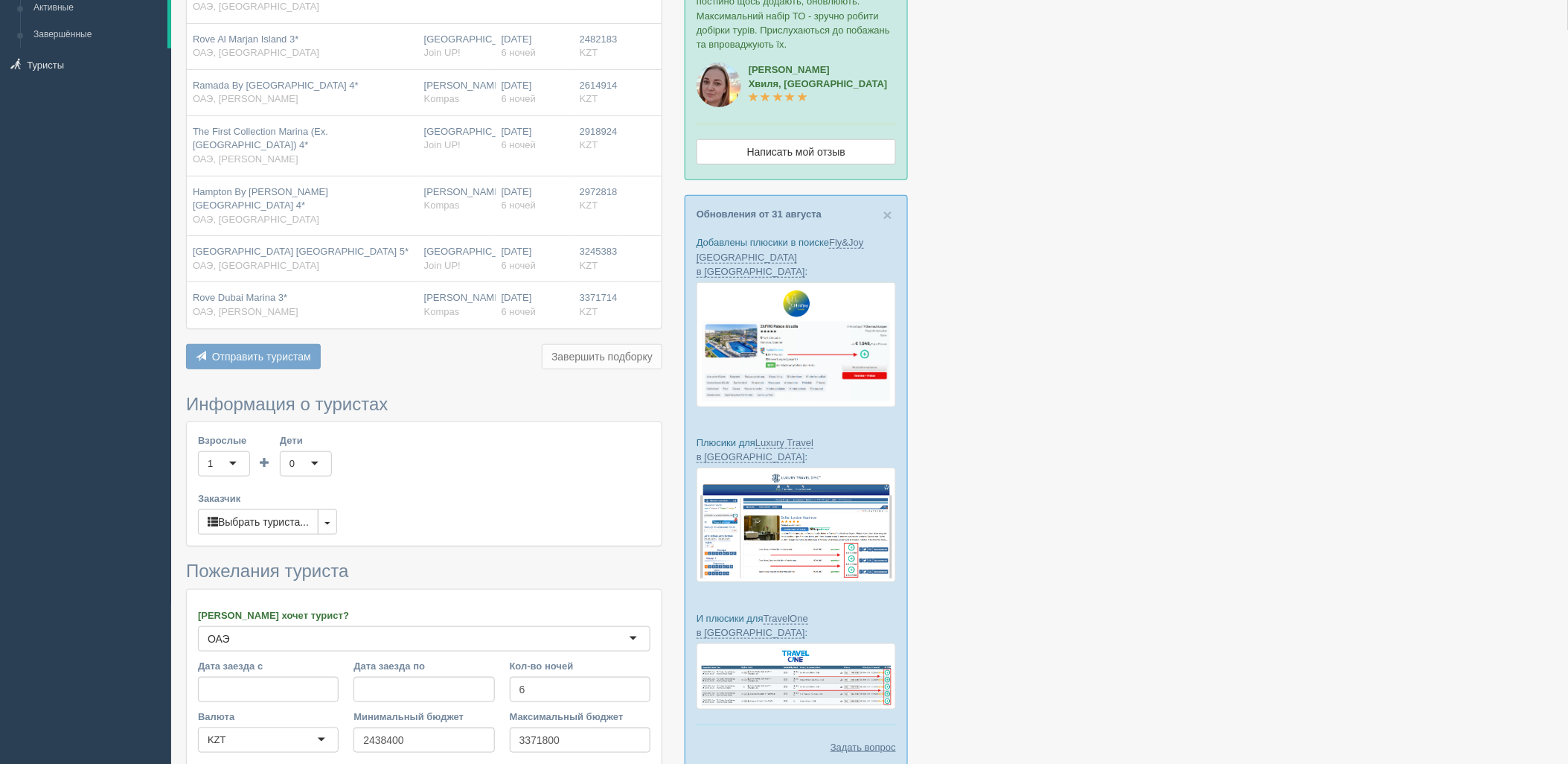
scroll to position [335, 0]
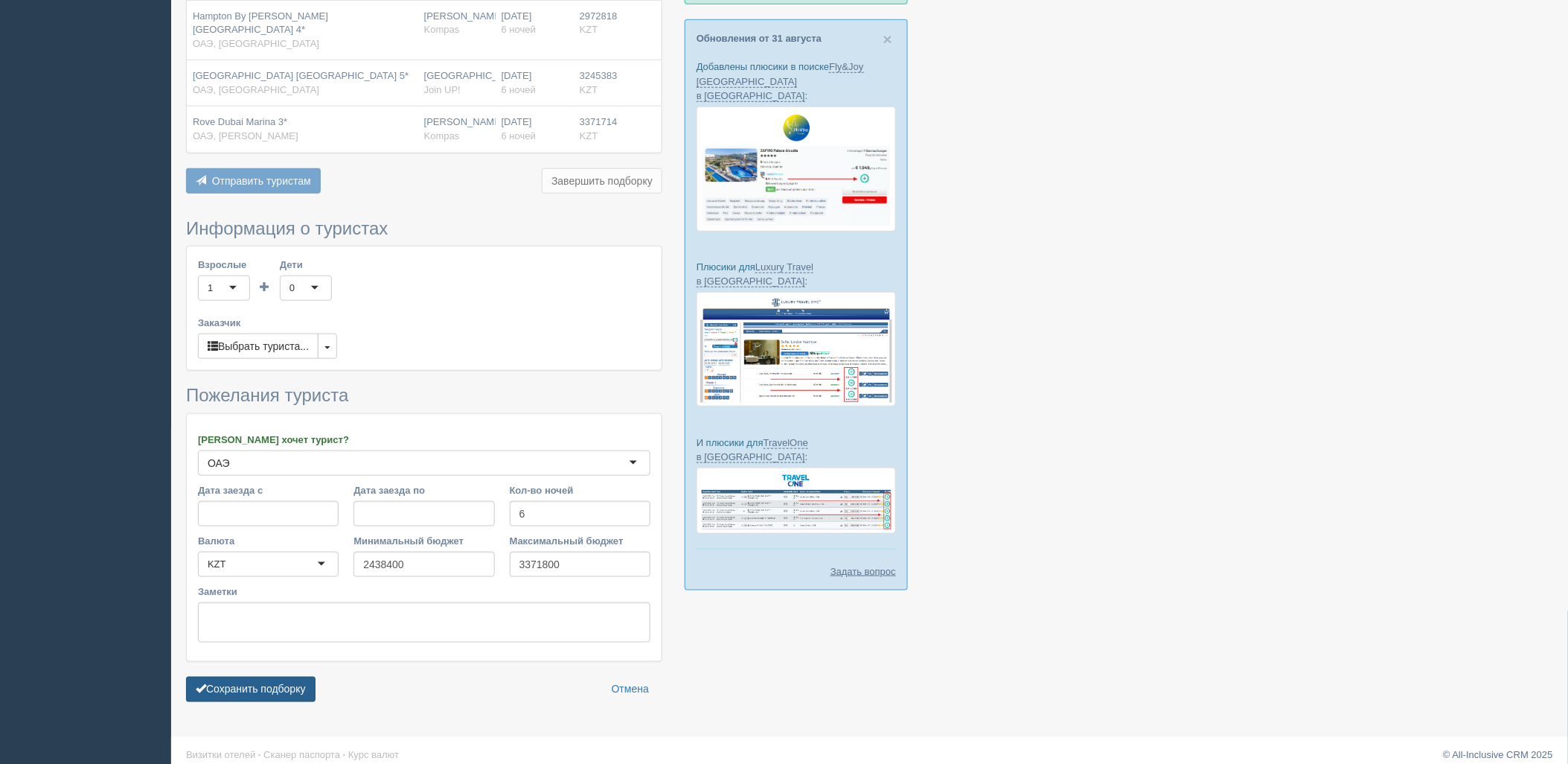
click at [277, 684] on button "Сохранить подборку" at bounding box center [250, 689] width 129 height 25
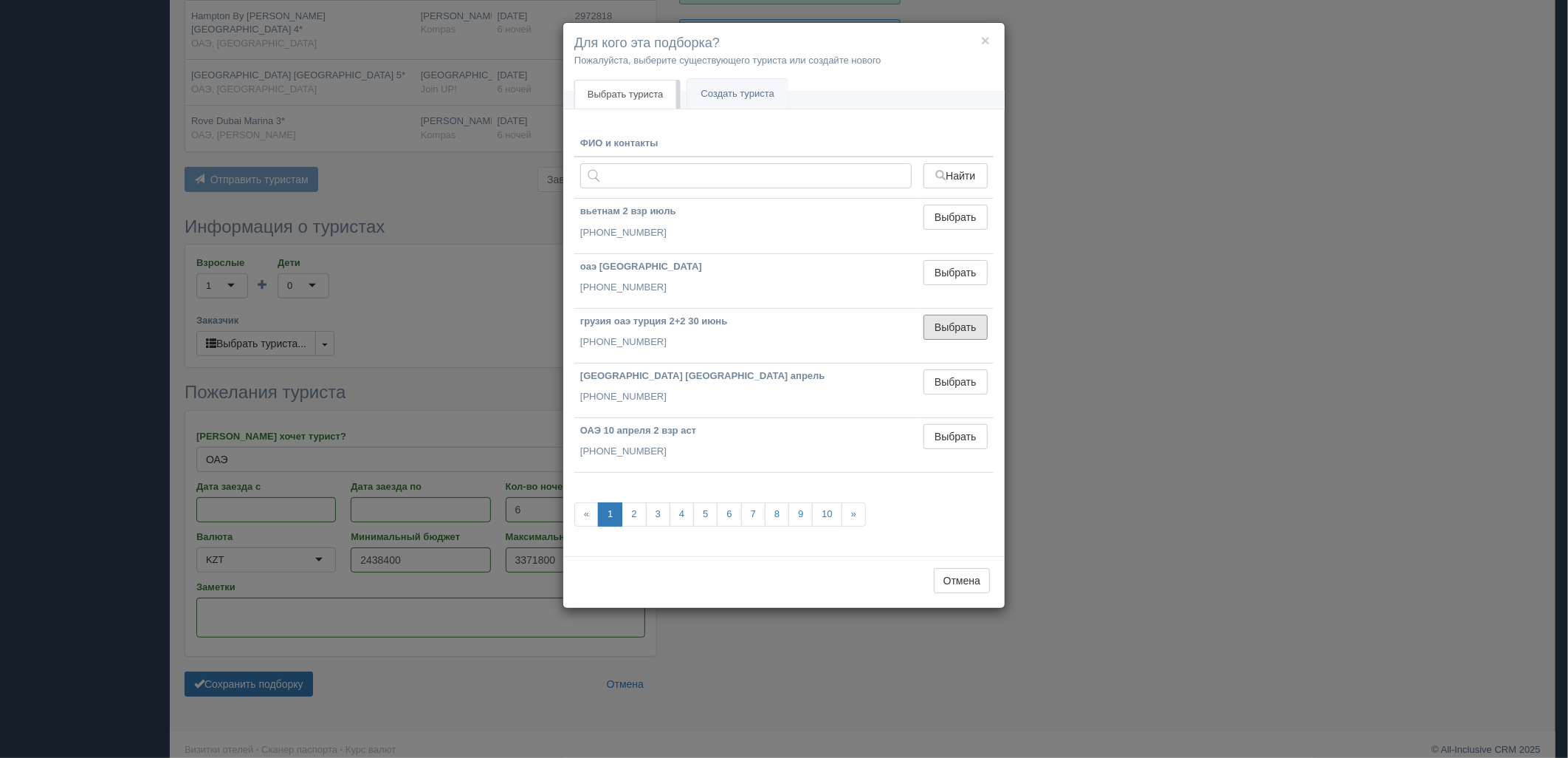
drag, startPoint x: 960, startPoint y: 321, endPoint x: 579, endPoint y: 527, distance: 433.1
click at [961, 321] on button "Выбрать" at bounding box center [956, 327] width 65 height 25
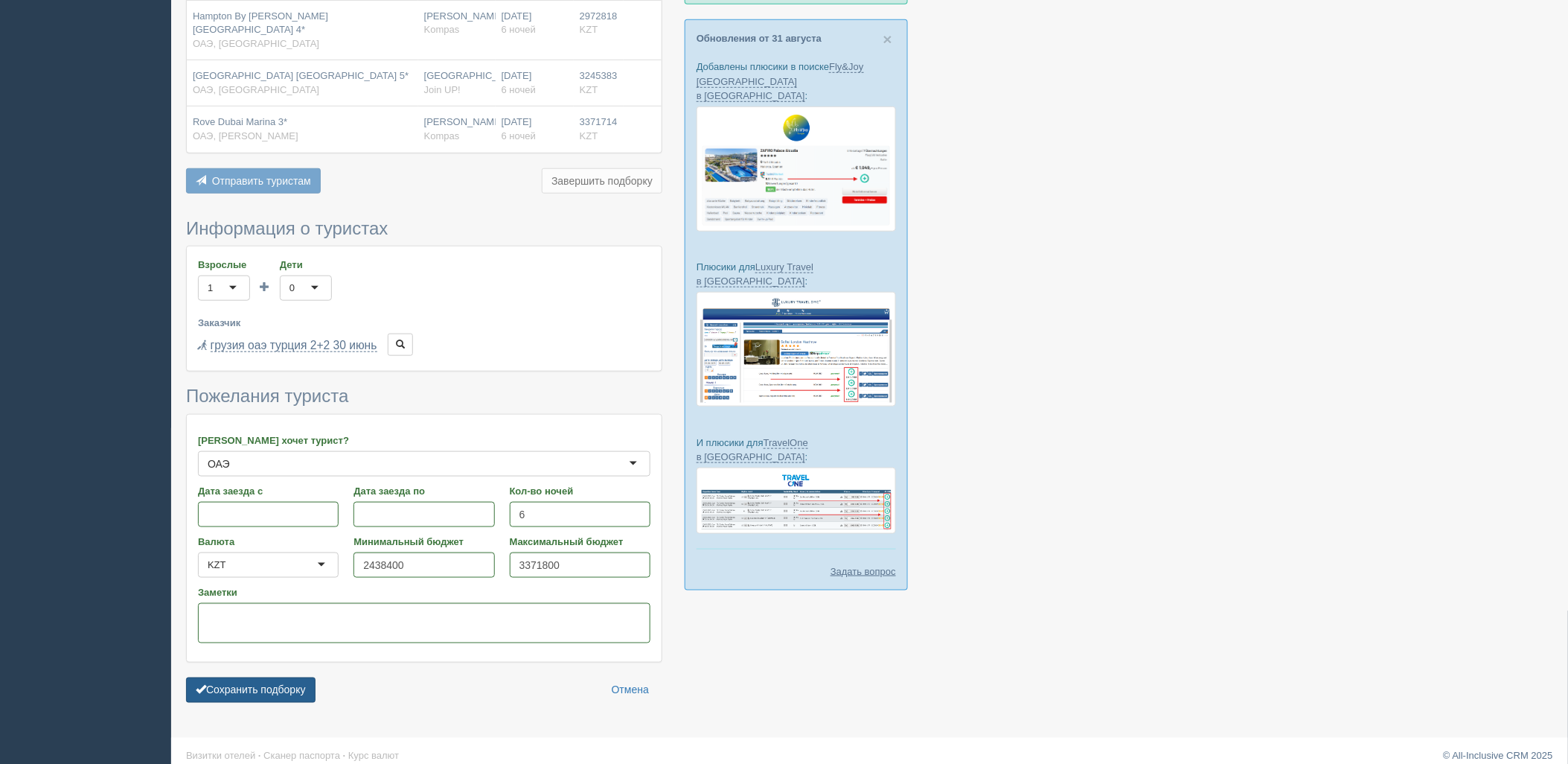
click at [272, 677] on button "Сохранить подборку" at bounding box center [250, 690] width 129 height 25
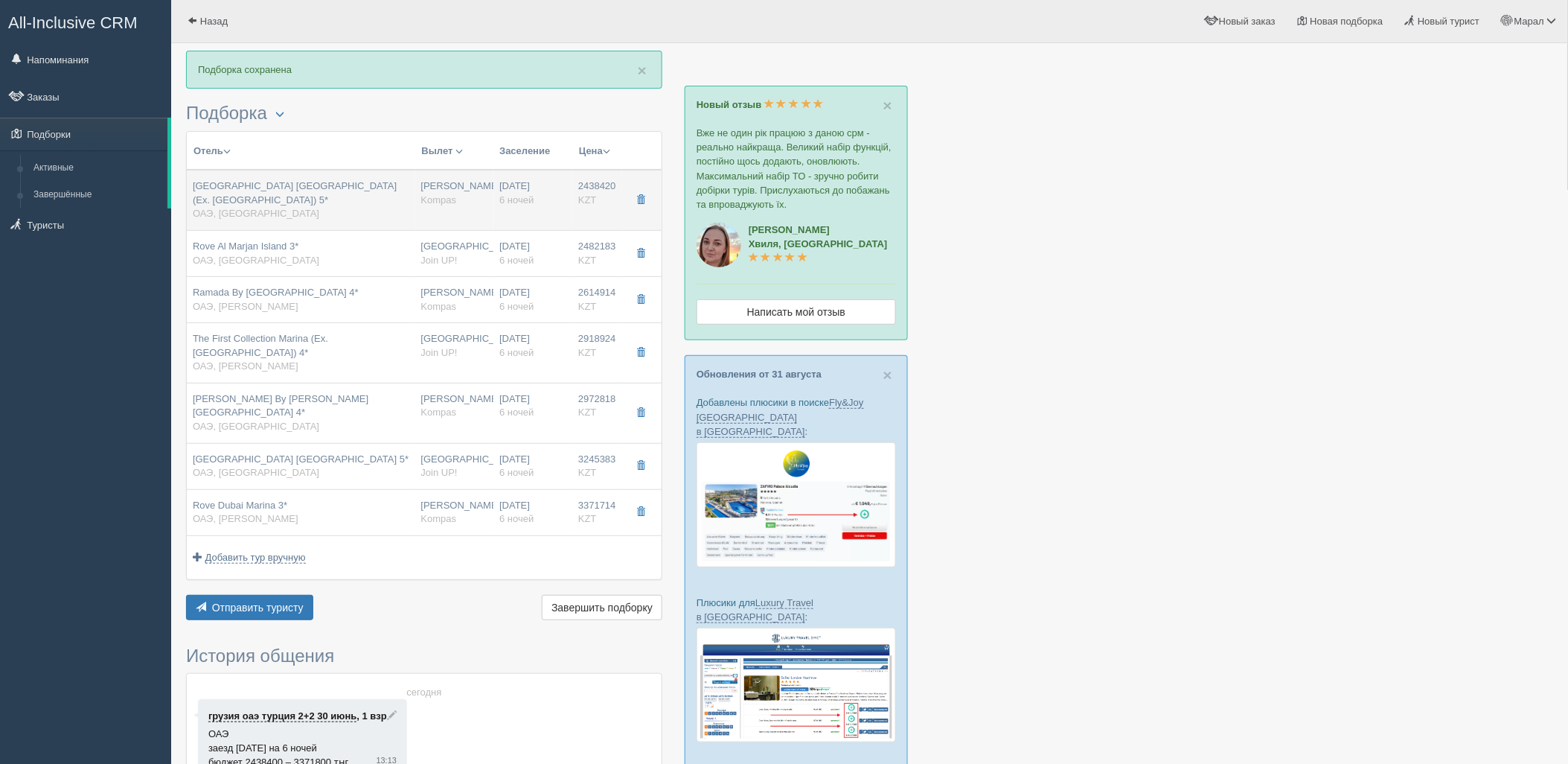
click at [348, 204] on div "[GEOGRAPHIC_DATA] [GEOGRAPHIC_DATA] (Ex. [GEOGRAPHIC_DATA]) 5* ОАЭ, [GEOGRAPHIC…" at bounding box center [301, 200] width 217 height 42
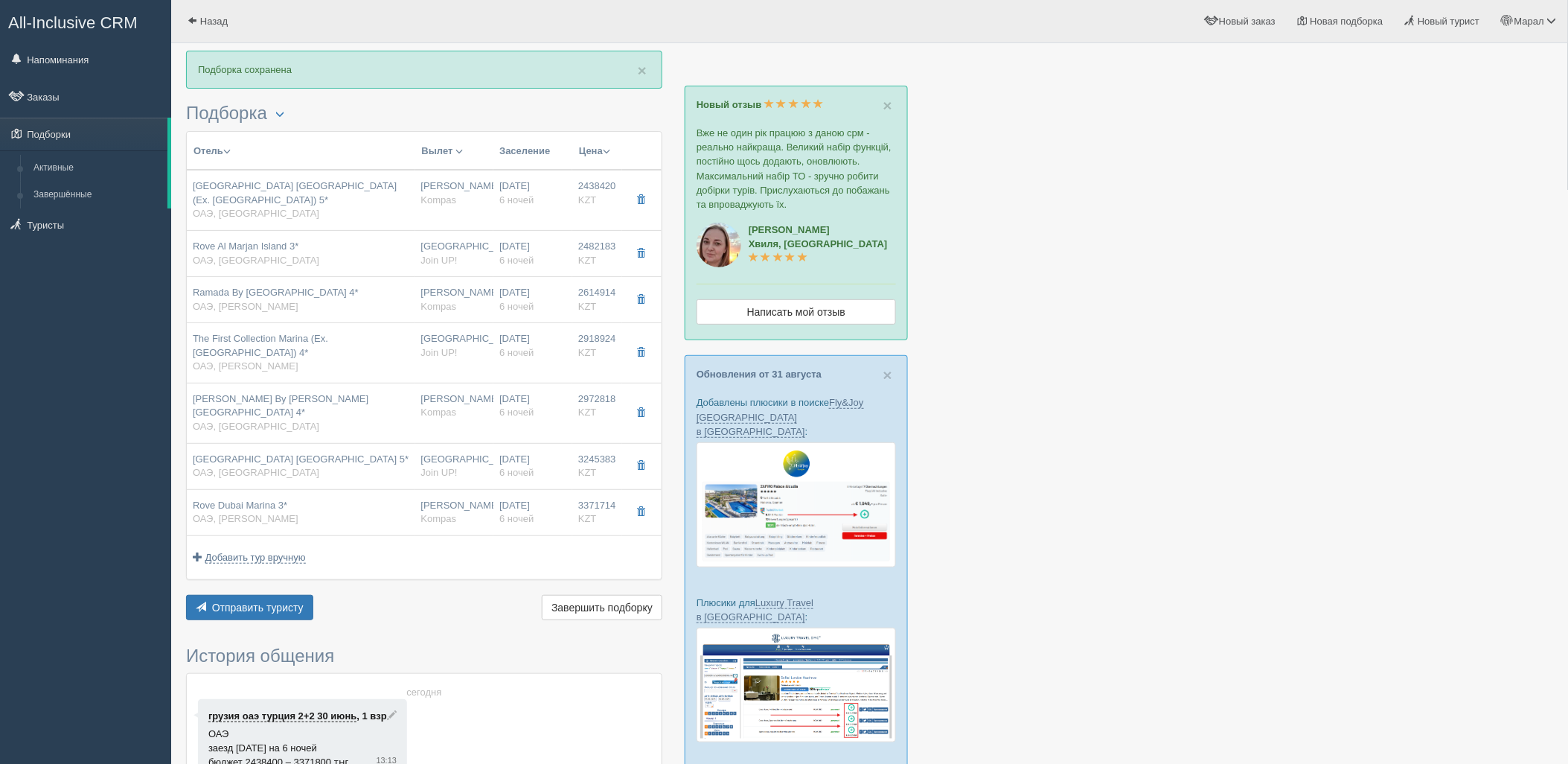
type input "[GEOGRAPHIC_DATA] [GEOGRAPHIC_DATA] (Ex. [GEOGRAPHIC_DATA]) 5*"
type input "[URL][DOMAIN_NAME]"
type input "ОАЭ"
type input "Рас-эль-Хайм"
type input "2438420.00"
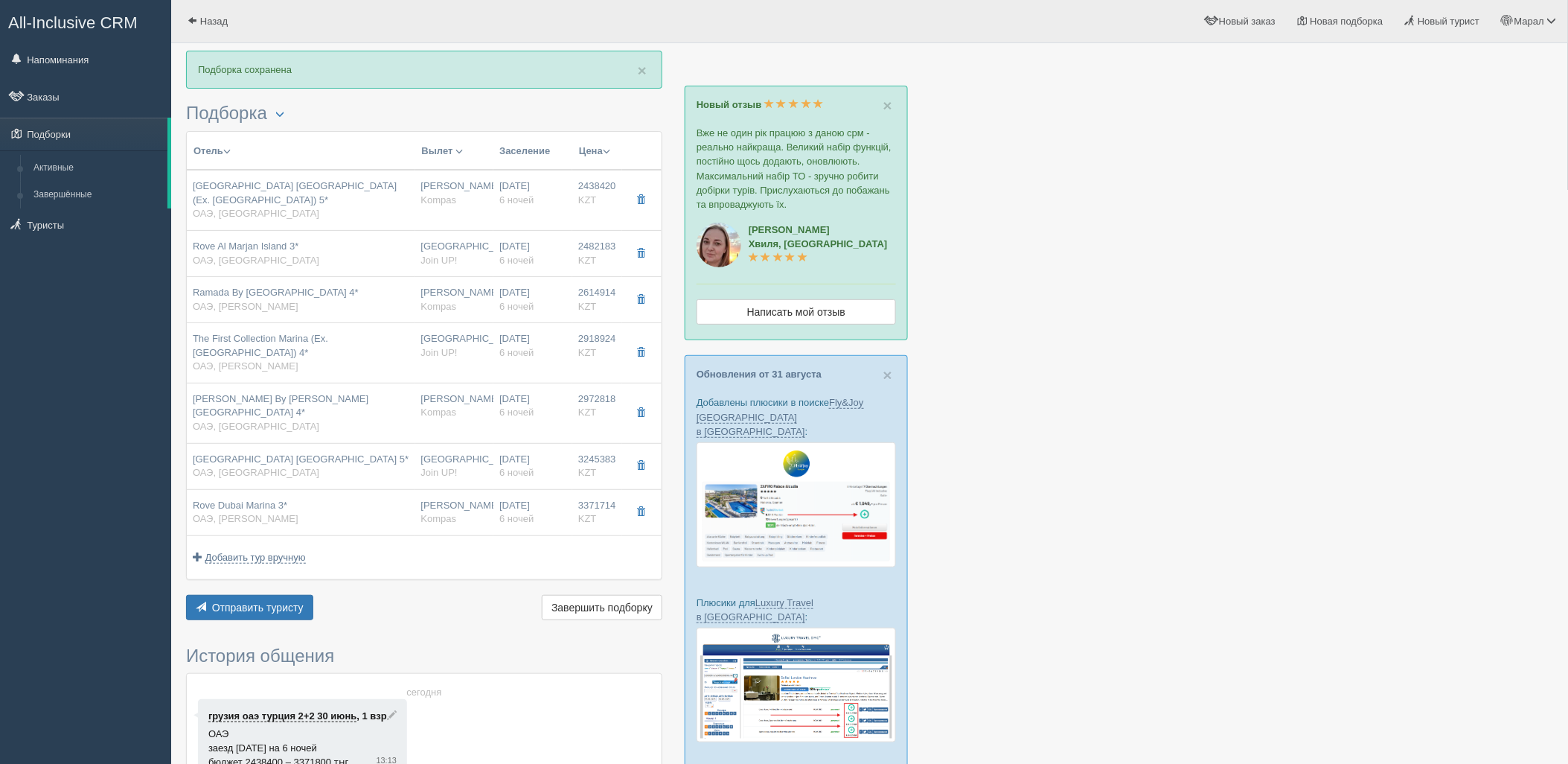
type input "1337094.00"
type input "[PERSON_NAME]"
type input "Дубай DXB"
type input "04:20"
type input "08:20"
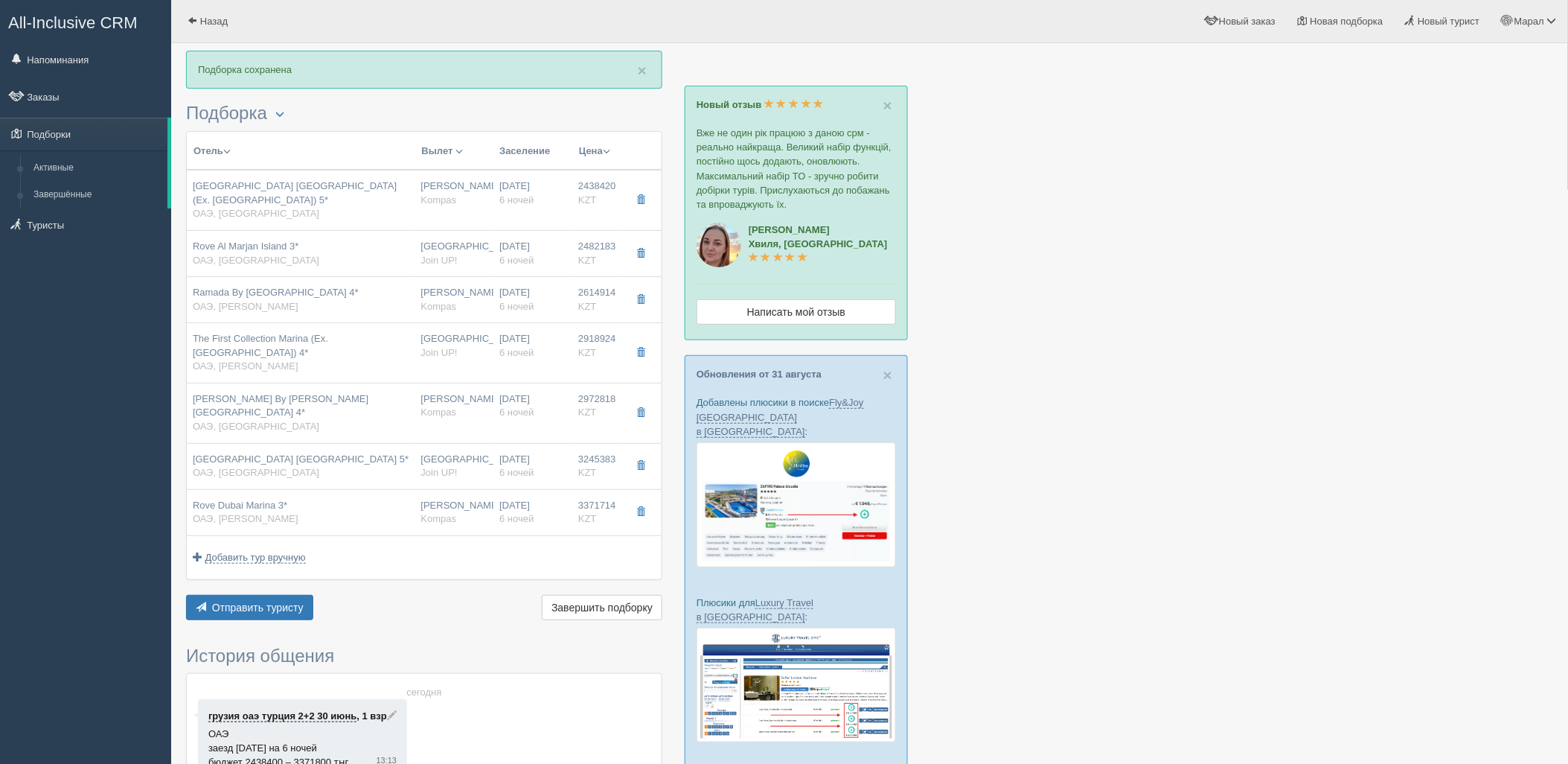
type input "Flydubai"
type input "21:25"
type input "03:10"
type input "6"
type input "standard"
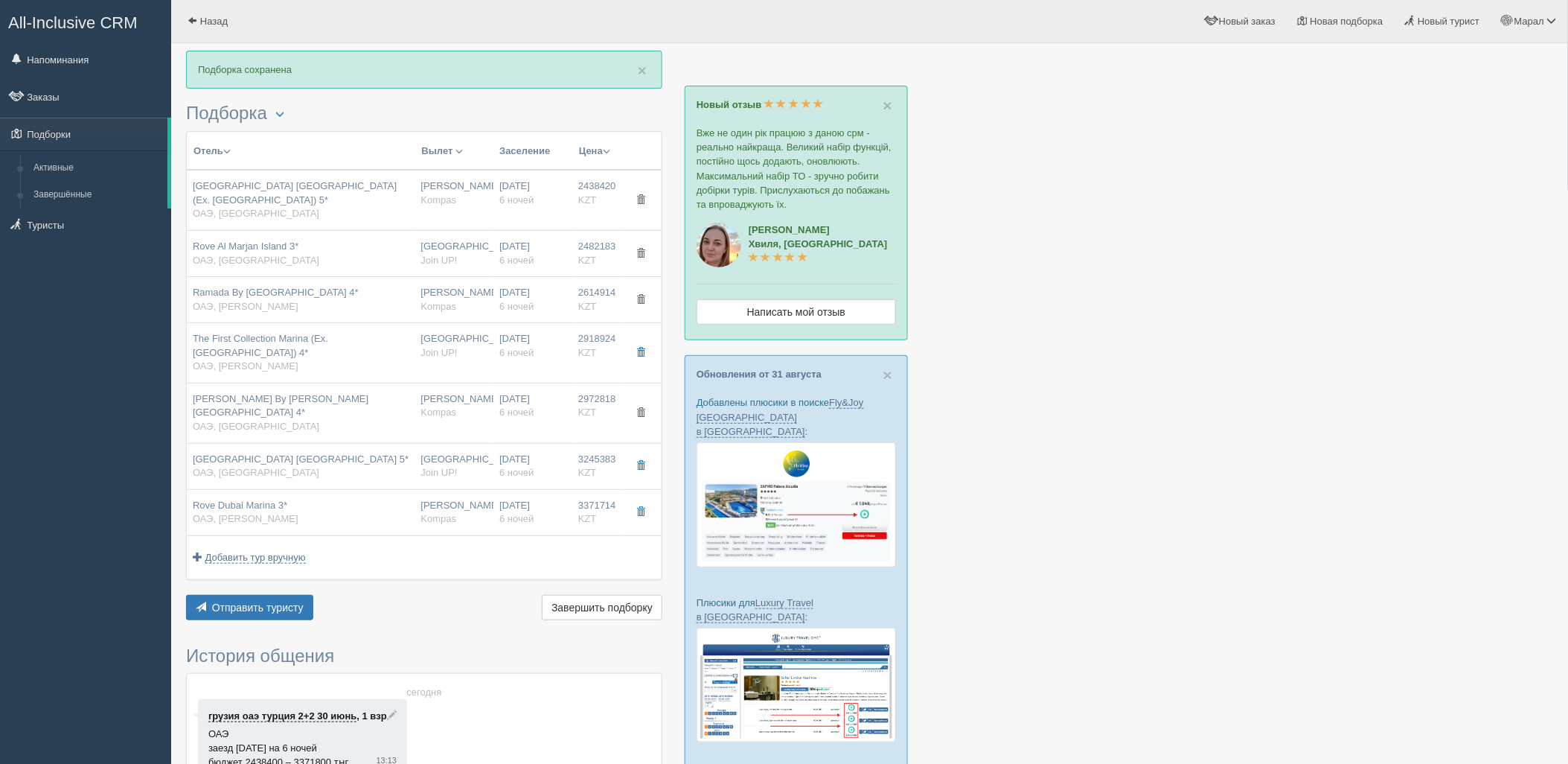
type input "HB - Завтрак, Ужин"
type input "Kompas"
type input "https://tourvisor.ru/countries#!/hotel=marjan-island-resort-spa"
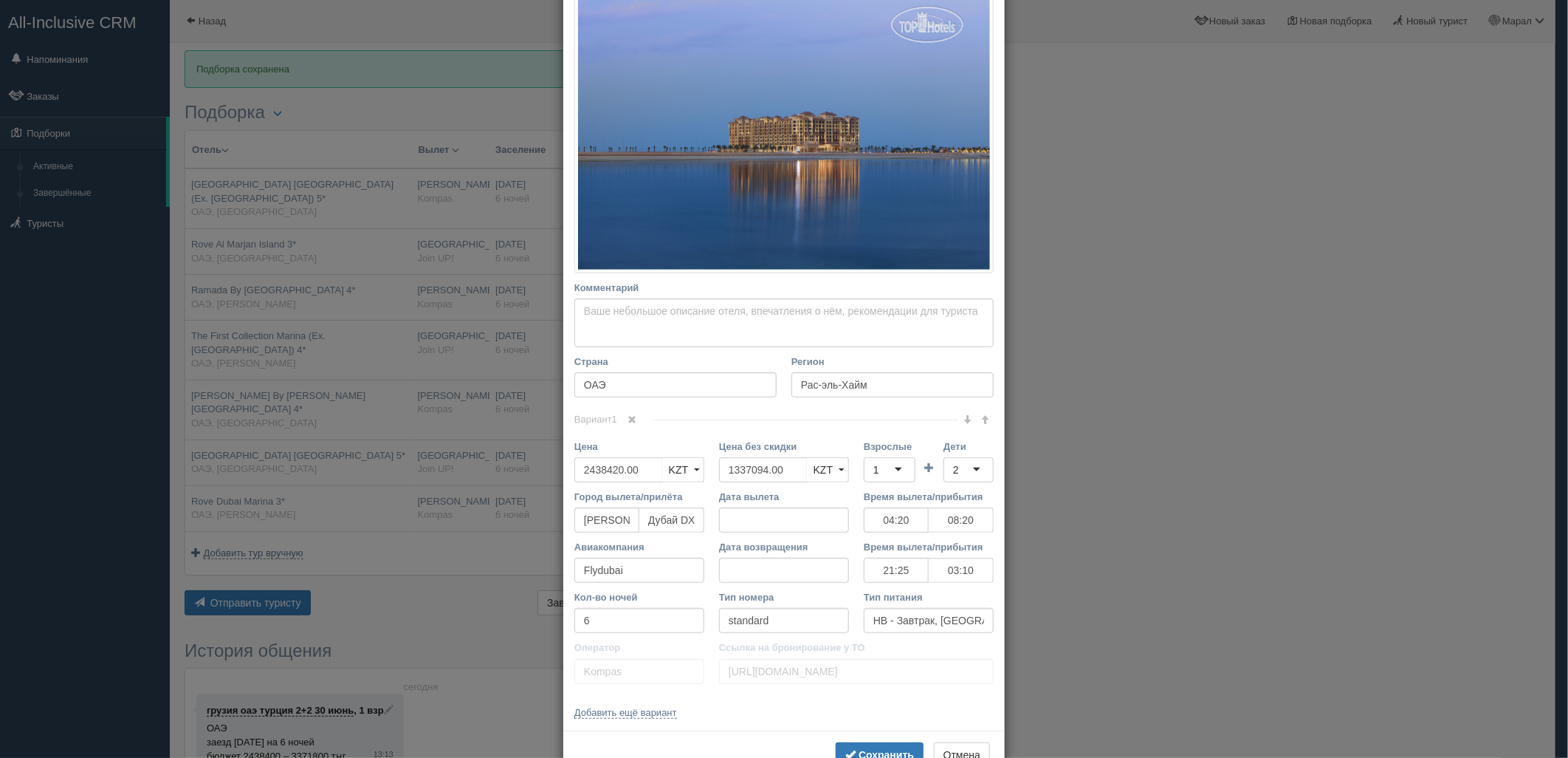
scroll to position [282, 0]
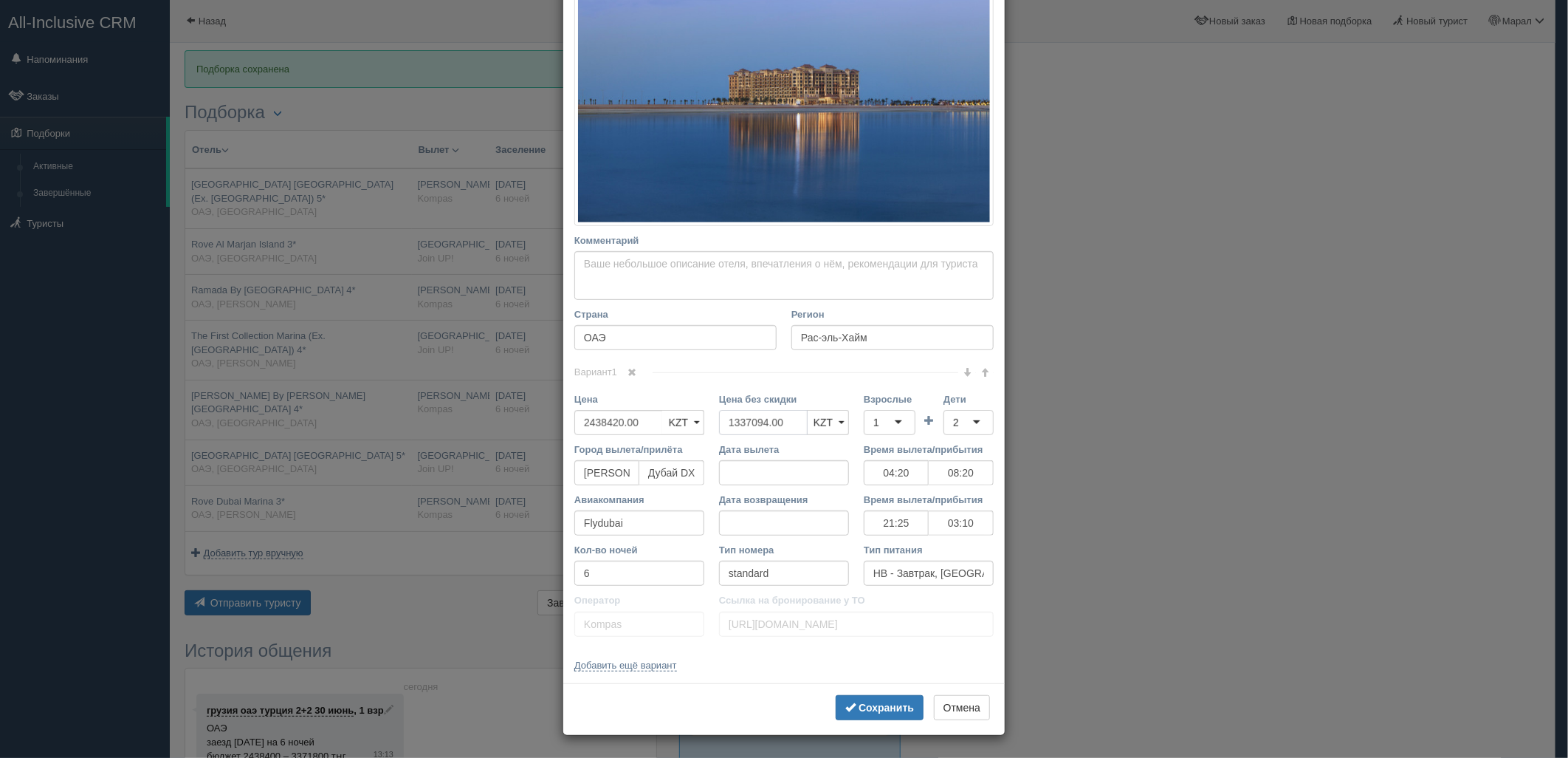
drag, startPoint x: 795, startPoint y: 416, endPoint x: 628, endPoint y: 429, distance: 167.5
click at [628, 429] on div "Цена 2438420.00 KZT USD EUR KZT KZT USD EUR Цена без скидки 1337094.00 KZT USD …" at bounding box center [784, 417] width 434 height 50
click at [897, 429] on div "1" at bounding box center [889, 423] width 52 height 25
drag, startPoint x: 891, startPoint y: 483, endPoint x: 892, endPoint y: 474, distance: 9.1
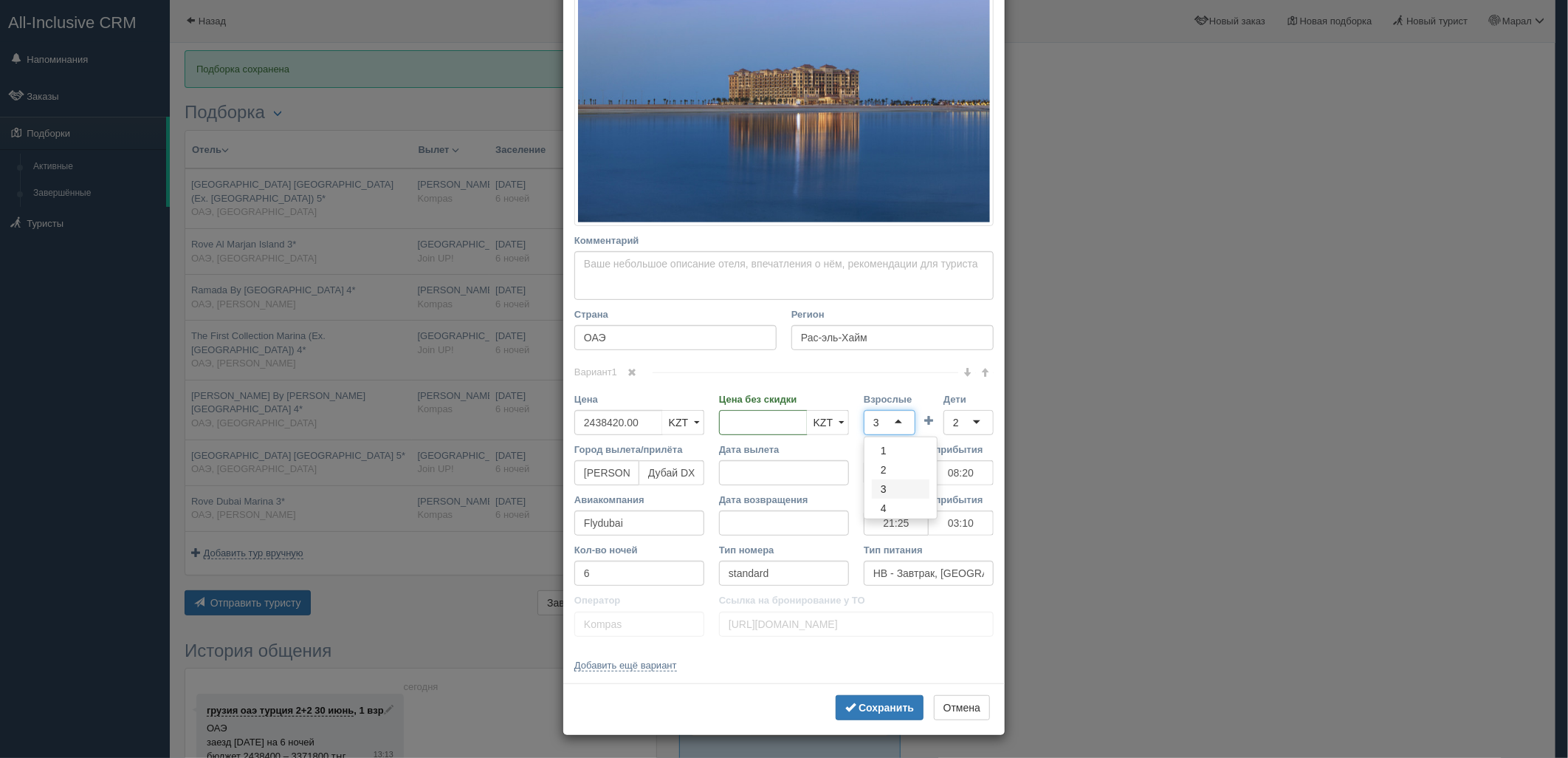
click at [875, 421] on div "3" at bounding box center [889, 423] width 52 height 25
click at [943, 421] on div "2" at bounding box center [968, 423] width 50 height 25
click at [906, 708] on b "Сохранить" at bounding box center [887, 707] width 56 height 12
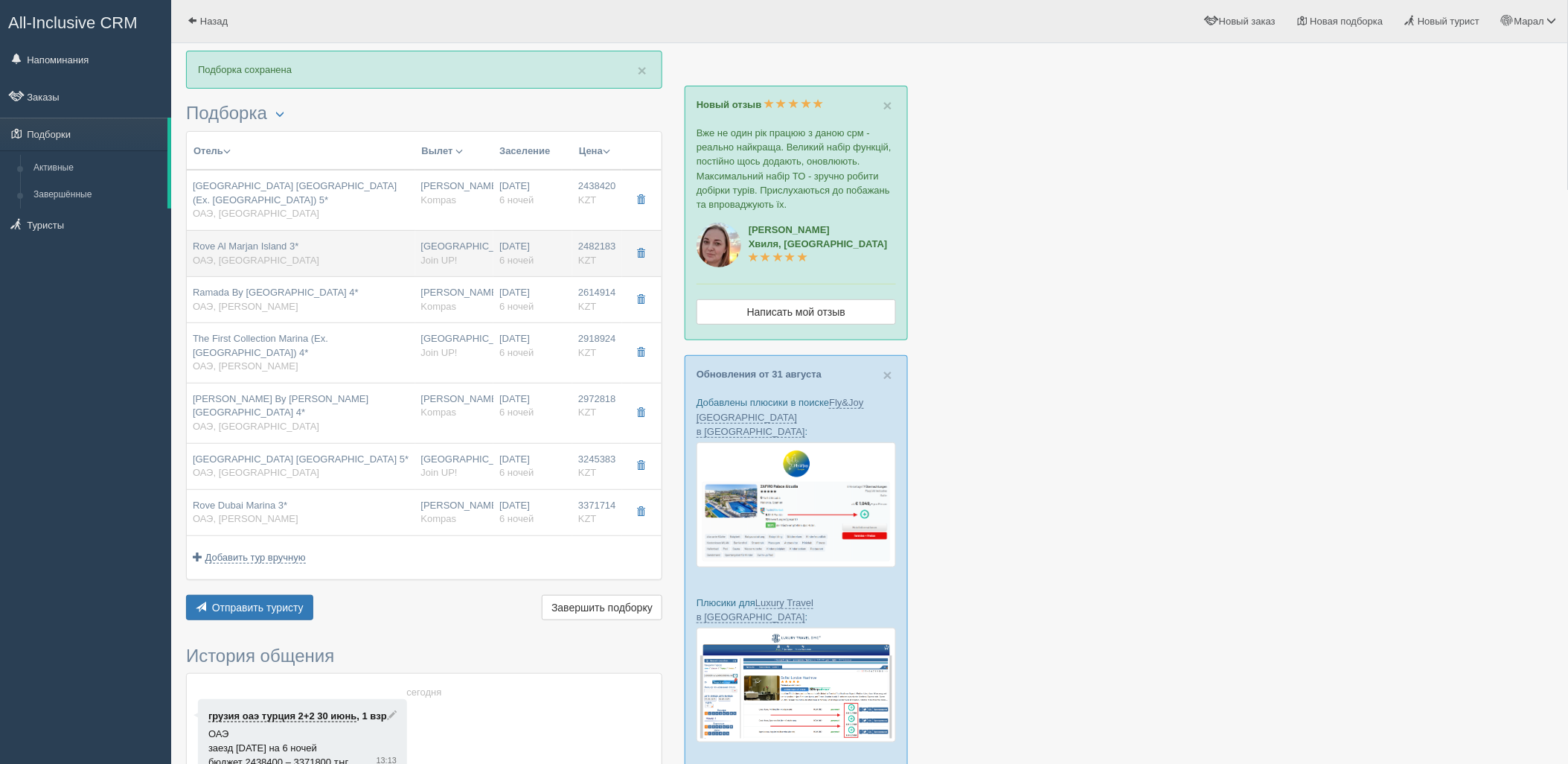
click at [422, 255] on span "Join UP!" at bounding box center [439, 260] width 36 height 11
type input "Rove Al Marjan Island 3*"
type input "2482183.00"
type input "1376613.00"
type input "Астана"
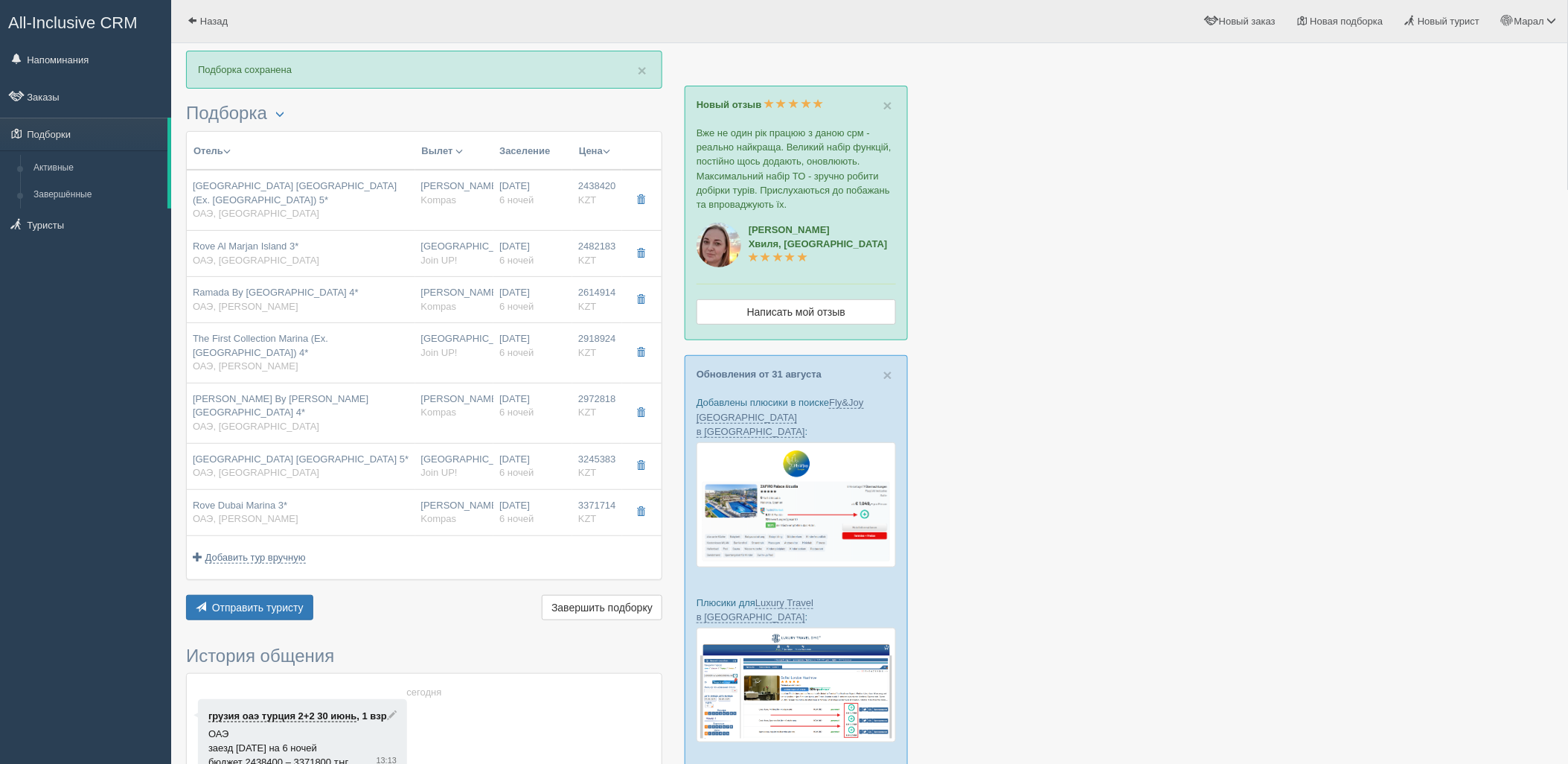
type input "Join UP!"
type input "https://tourvisor.ru/countries#!/hotel=rove-al-marjan-island"
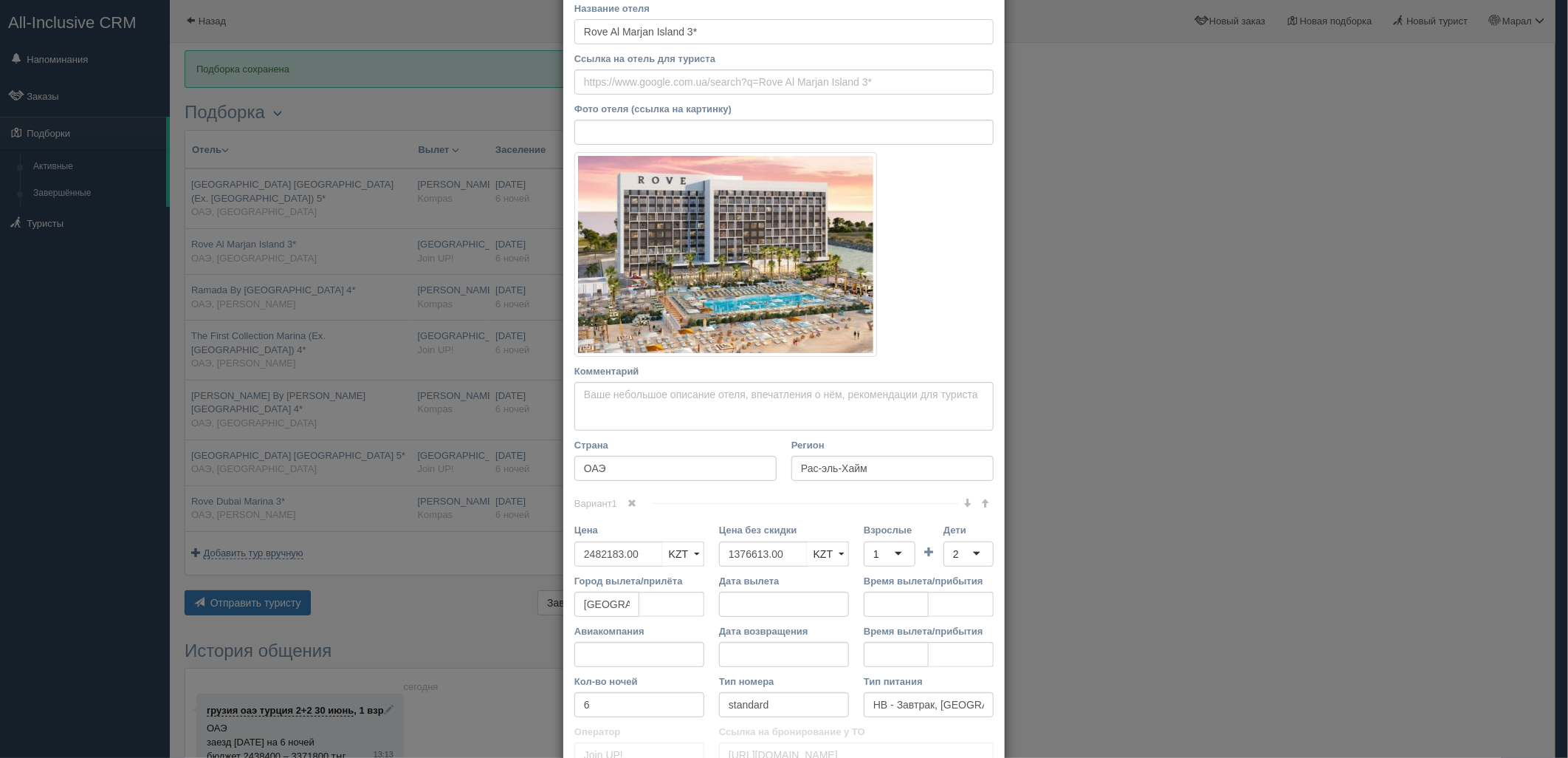
scroll to position [205, 0]
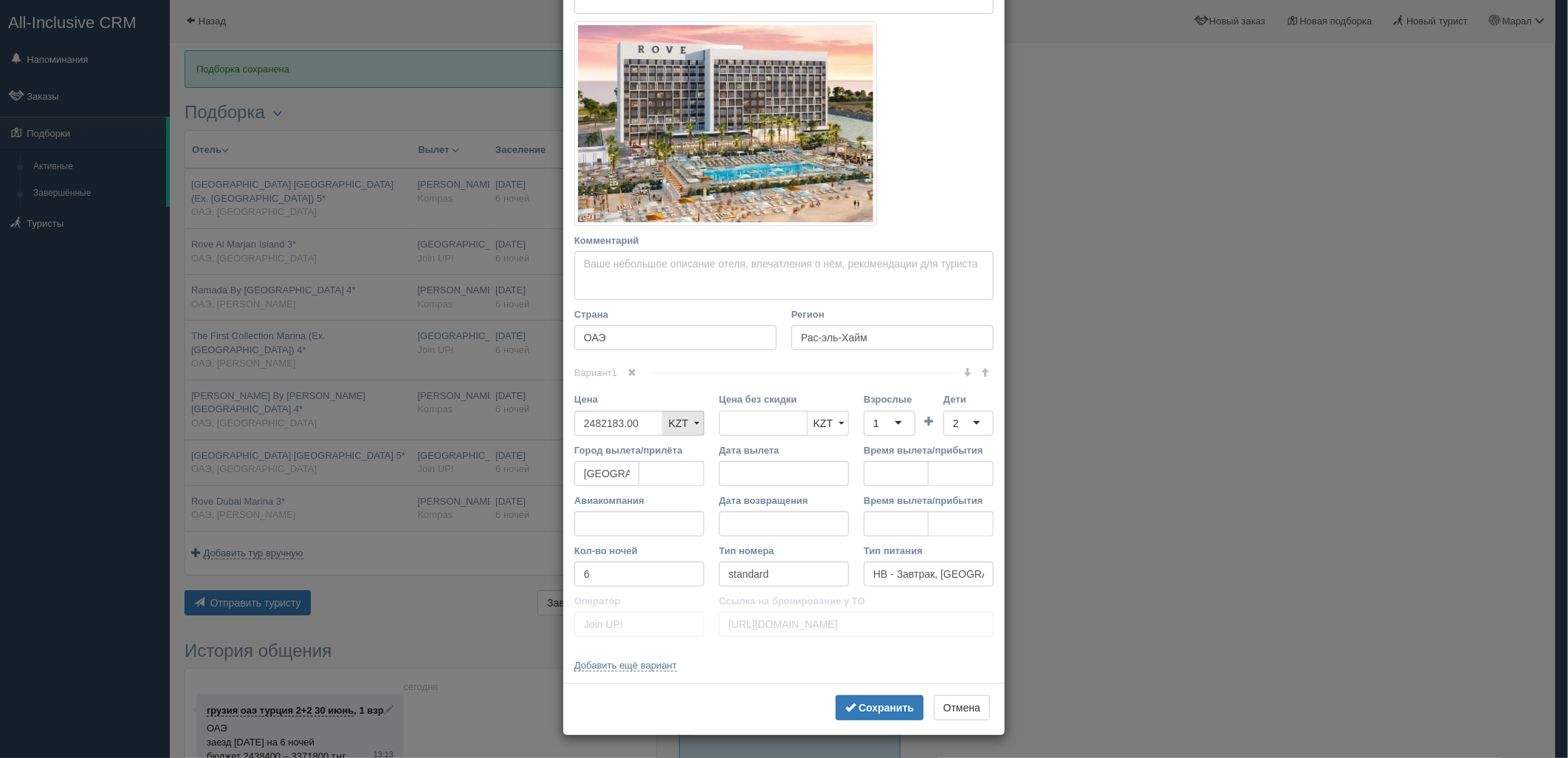
drag, startPoint x: 777, startPoint y: 420, endPoint x: 691, endPoint y: 422, distance: 86.0
click at [692, 422] on div "Цена 2482183.00 KZT USD EUR KZT KZT USD EUR Цена без скидки KZT USD EUR KZT KZT…" at bounding box center [784, 417] width 434 height 50
click at [875, 412] on div "1" at bounding box center [889, 423] width 52 height 25
click at [953, 416] on div "2" at bounding box center [956, 423] width 6 height 14
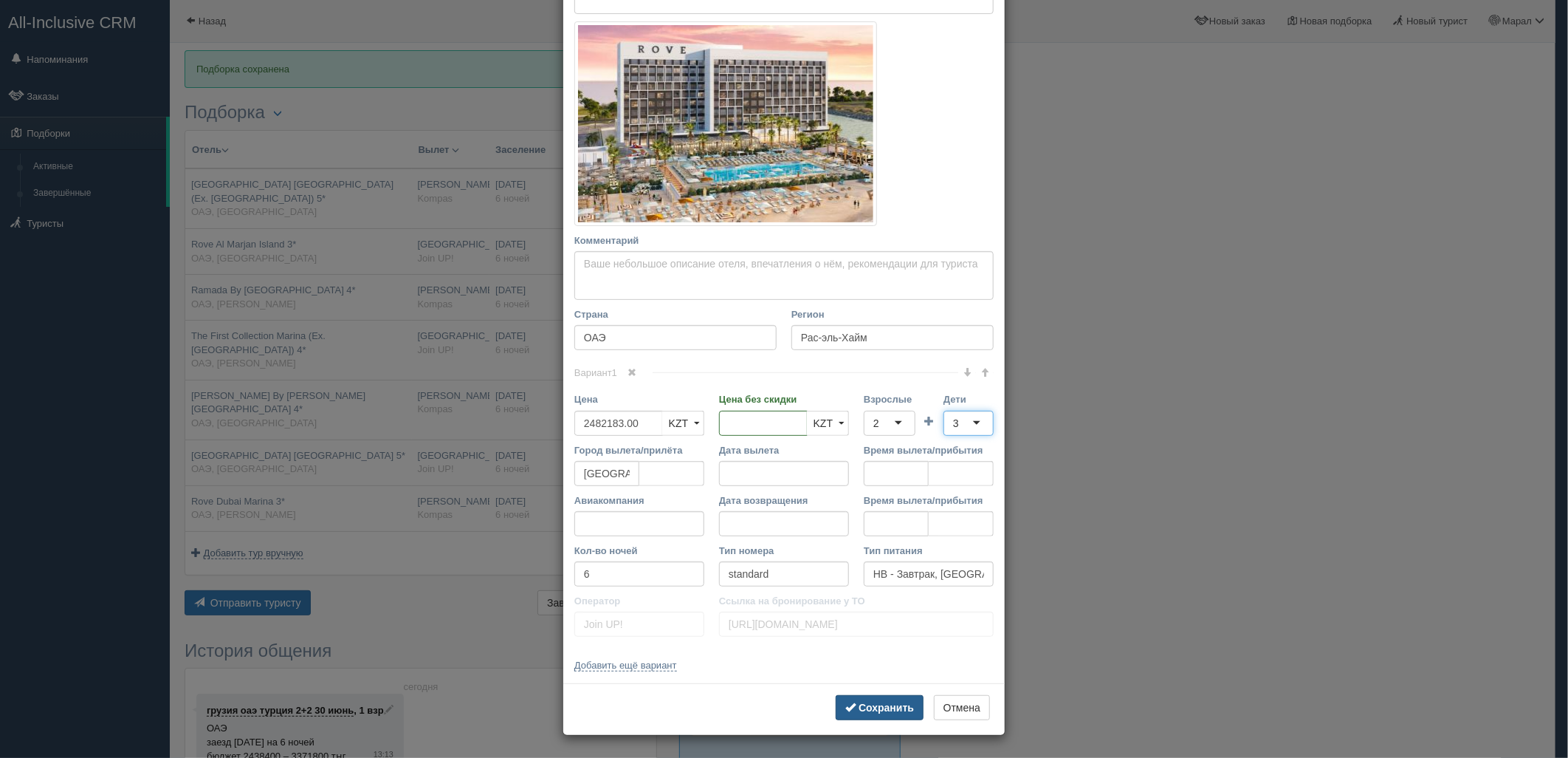
click at [893, 706] on b "Сохранить" at bounding box center [887, 707] width 56 height 12
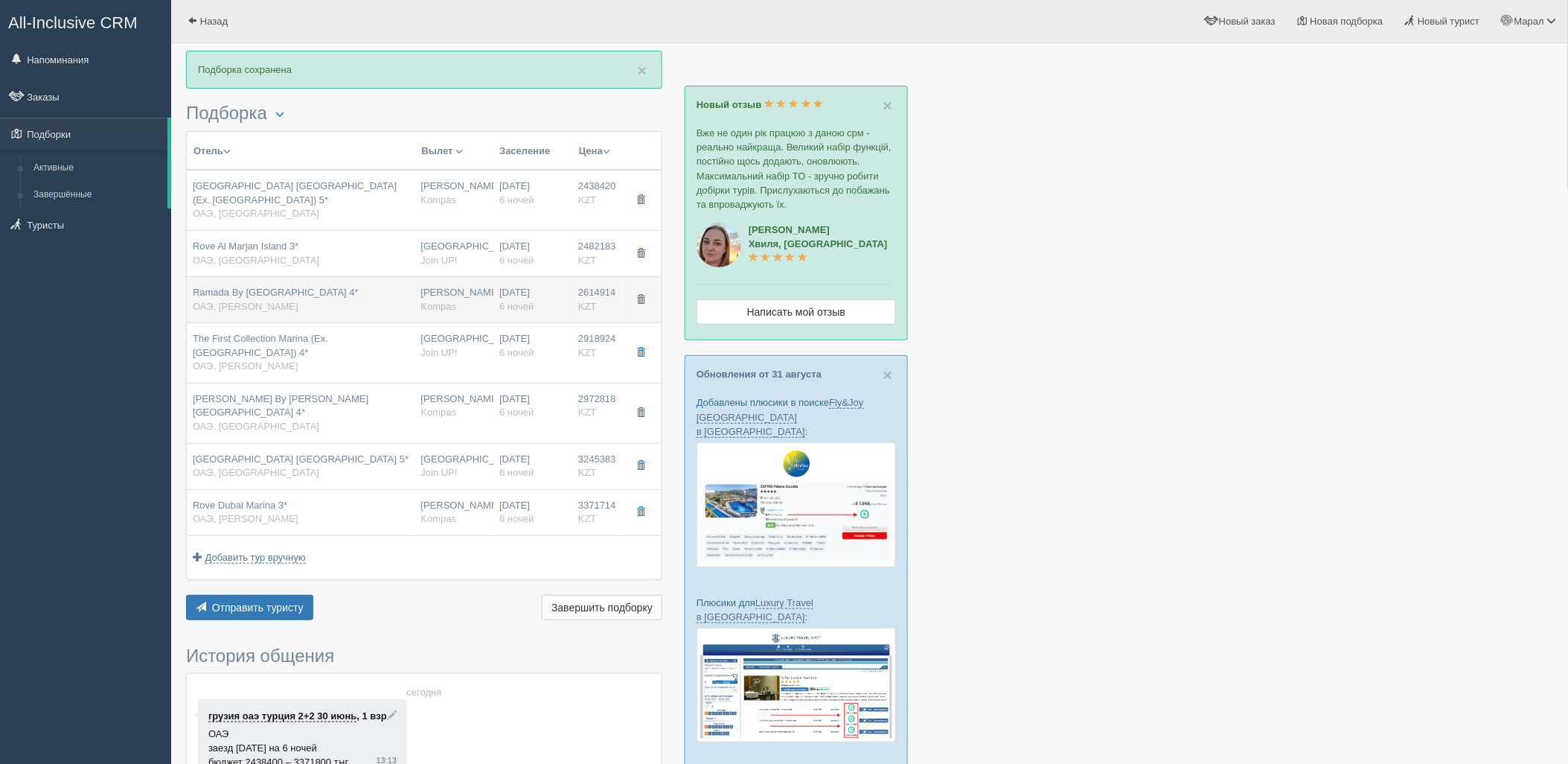
click at [359, 301] on div "Ramada By Wyndham Beach Hotel Ajman 4* ОАЭ, Аджман" at bounding box center [276, 299] width 166 height 27
type input "Ramada By Wyndham Beach Hotel Ajman 4*"
type input "https://tophotels.ru/hotel/al29687"
type textarea "пляж первая береговая через дорогу"
type input "Аджман"
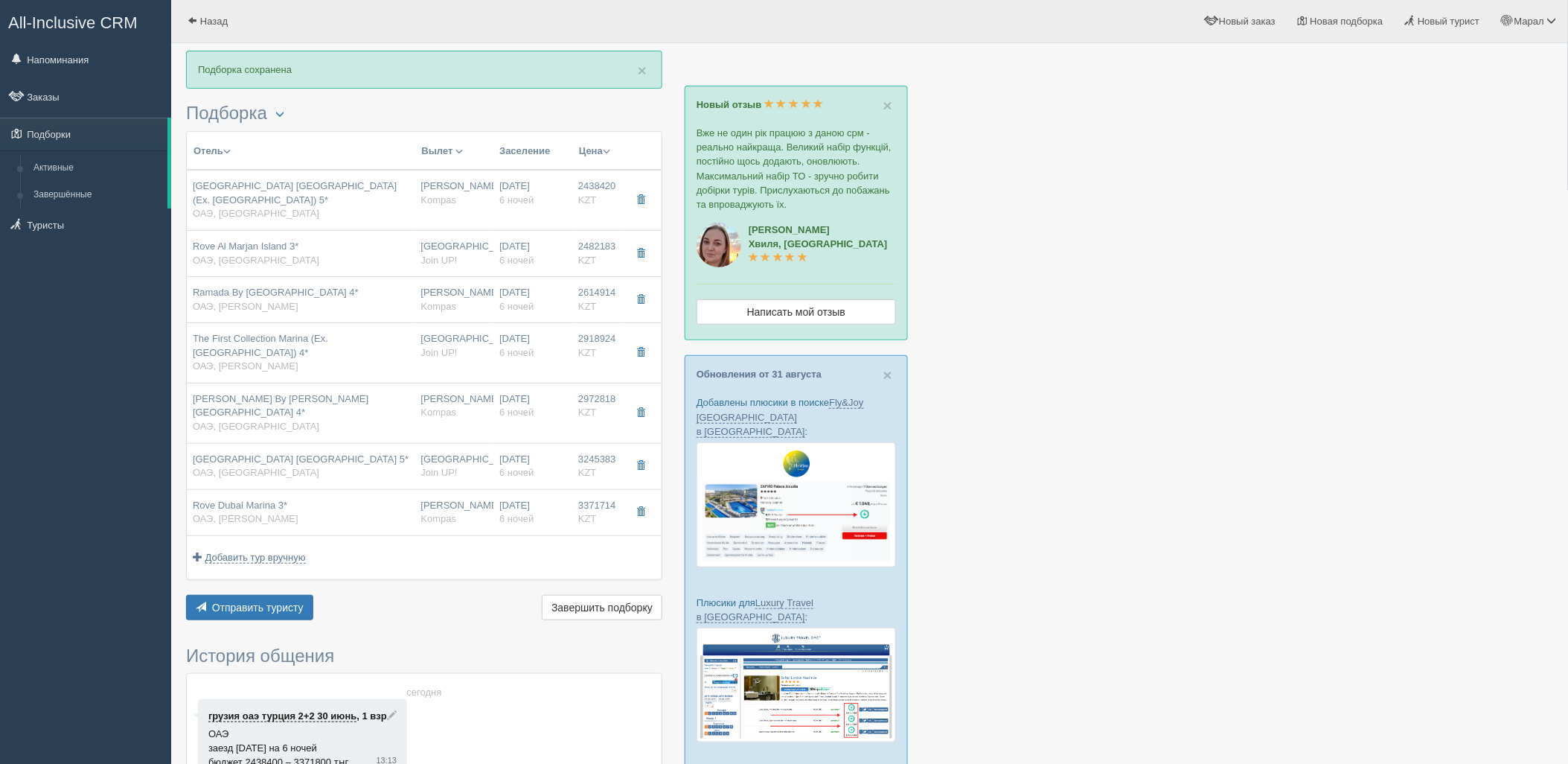
type input "2614914.00"
type input "1465136.00"
type input "[PERSON_NAME]"
type input "Дубай DXB"
type input "04:20"
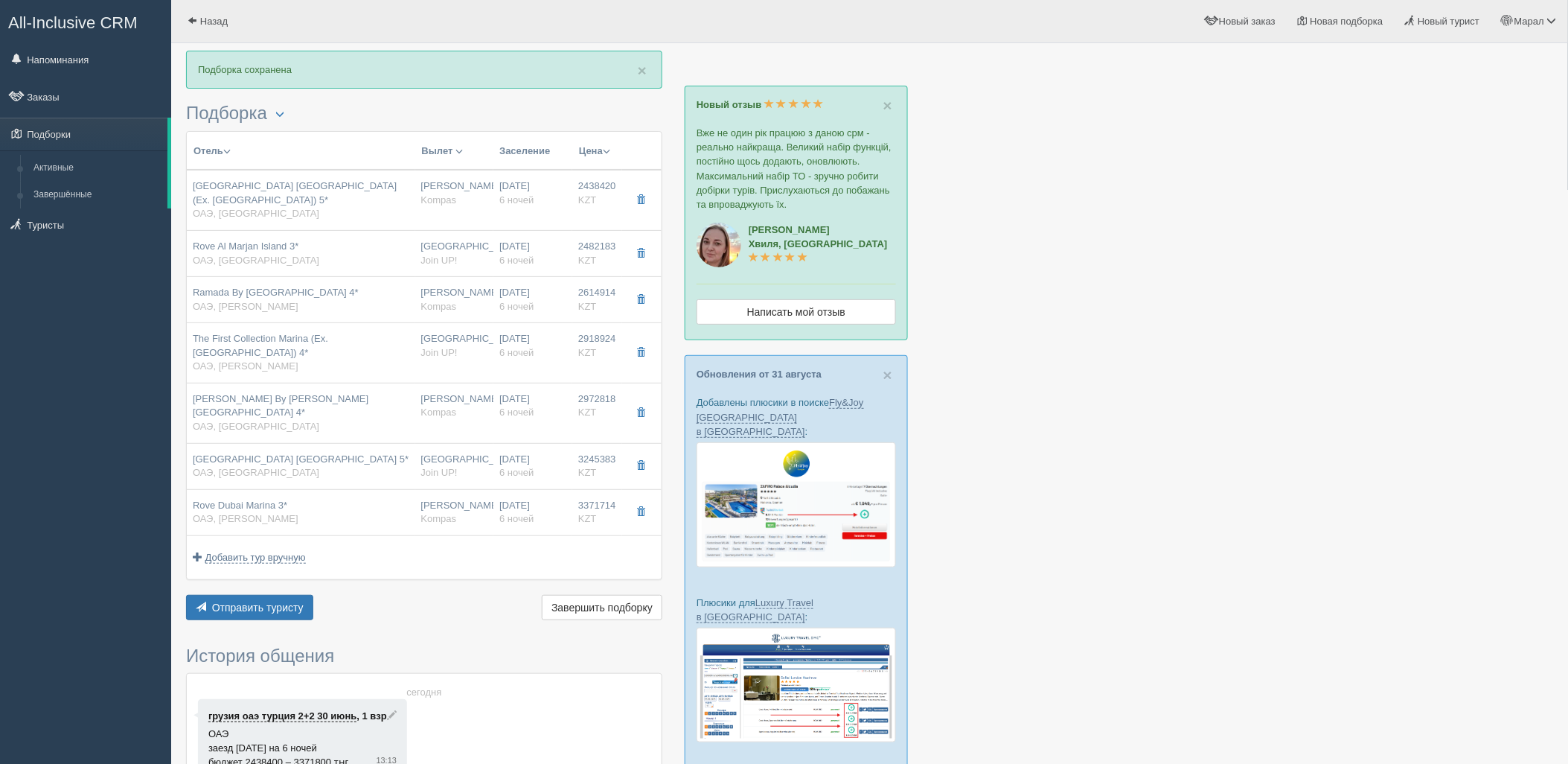
type input "08:20"
type input "Flydubai"
type input "21:25"
type input "03:10"
type input "standard city view"
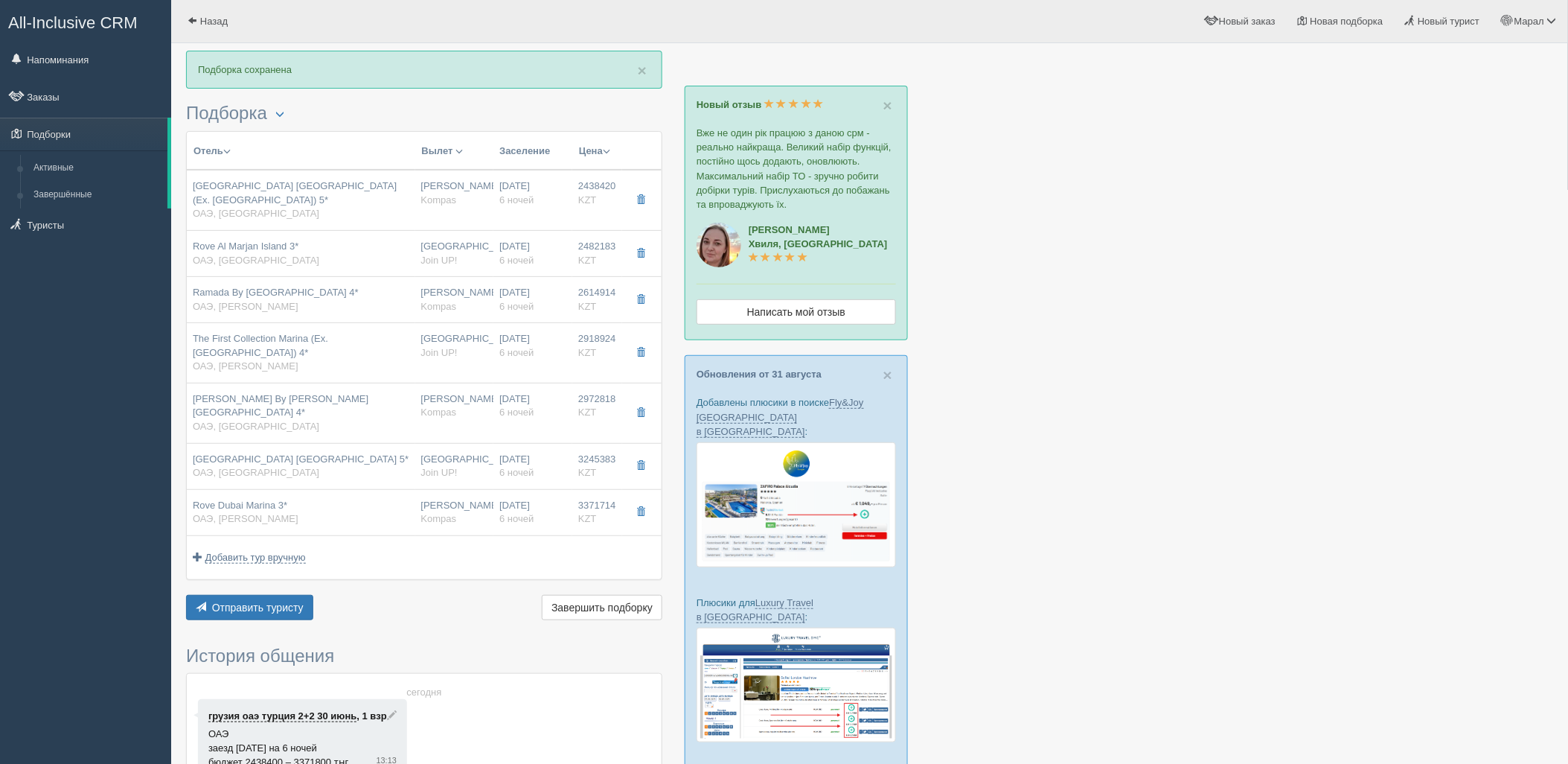
type input "Kompas"
type input "https://tourvisor.ru/countries#!/hotel=landmark-suites-hotel"
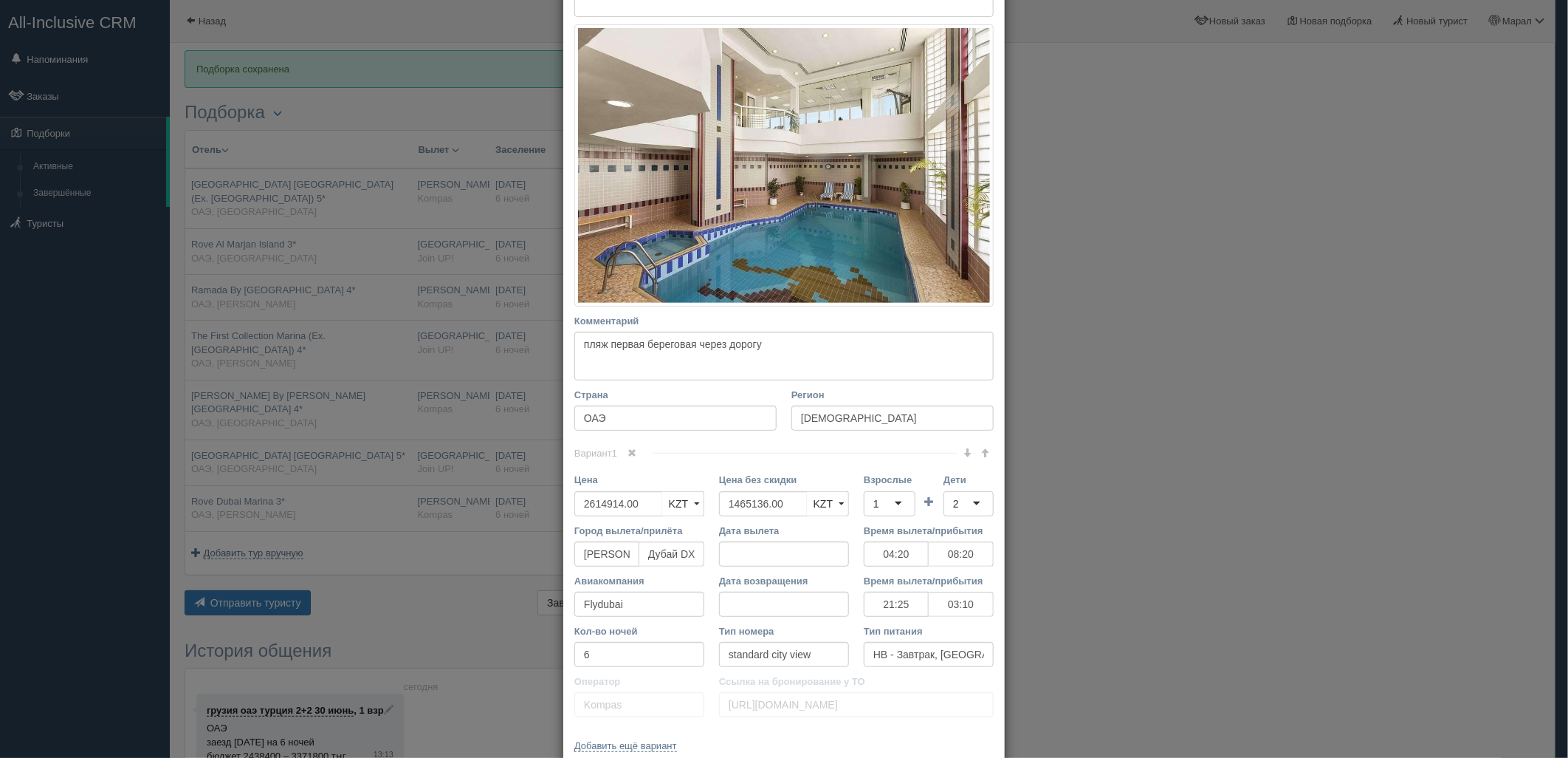
scroll to position [205, 0]
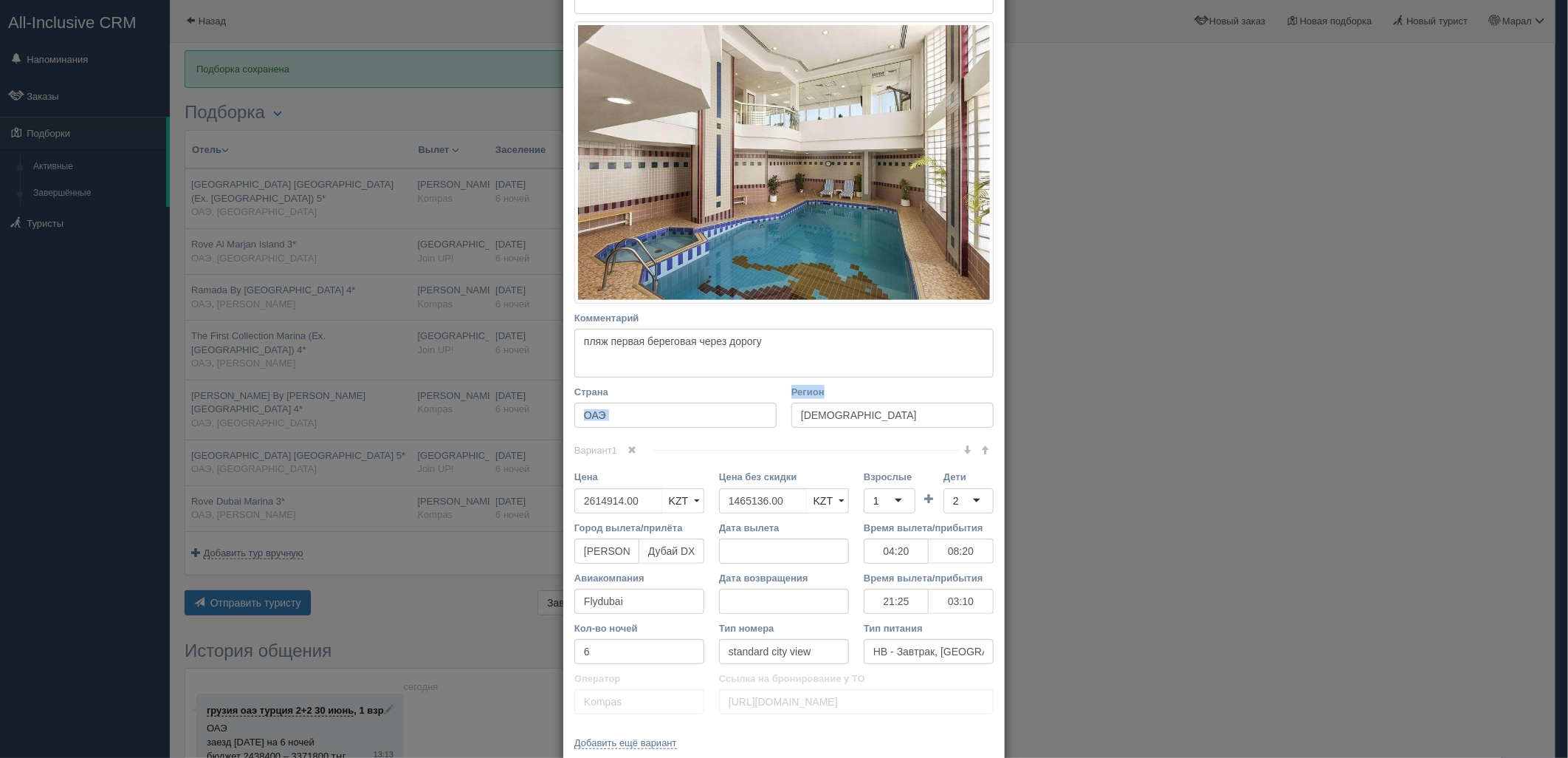
drag, startPoint x: 779, startPoint y: 424, endPoint x: 680, endPoint y: 430, distance: 99.2
click at [680, 430] on div "Страна ОАЭ Регион Аджман" at bounding box center [784, 410] width 434 height 50
drag, startPoint x: 768, startPoint y: 500, endPoint x: 746, endPoint y: 497, distance: 22.2
click at [741, 498] on input "1465136.00" at bounding box center [763, 501] width 89 height 25
type input "1"
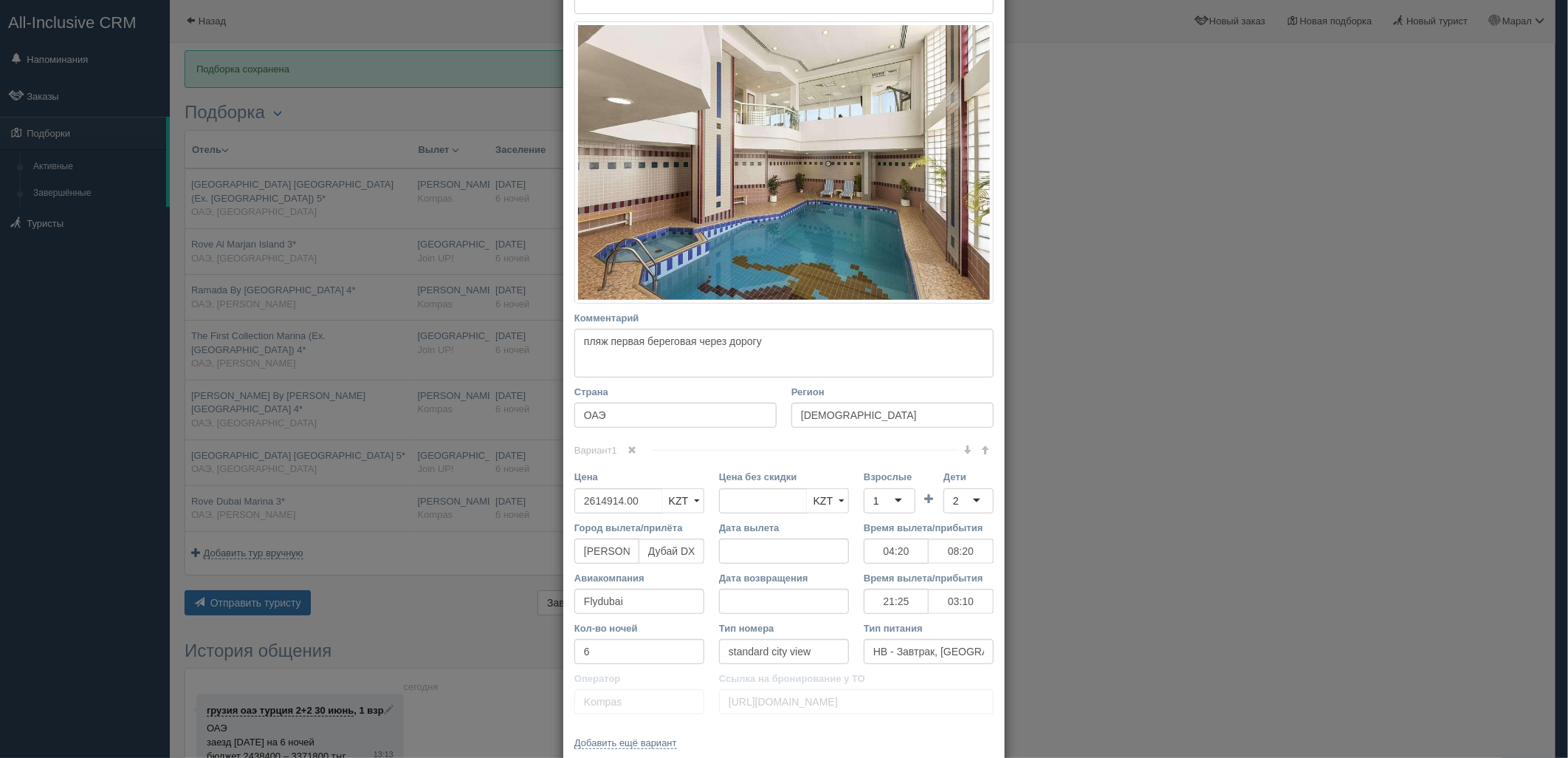
click at [888, 500] on div "1" at bounding box center [889, 501] width 52 height 25
click at [963, 496] on div "2" at bounding box center [968, 501] width 50 height 25
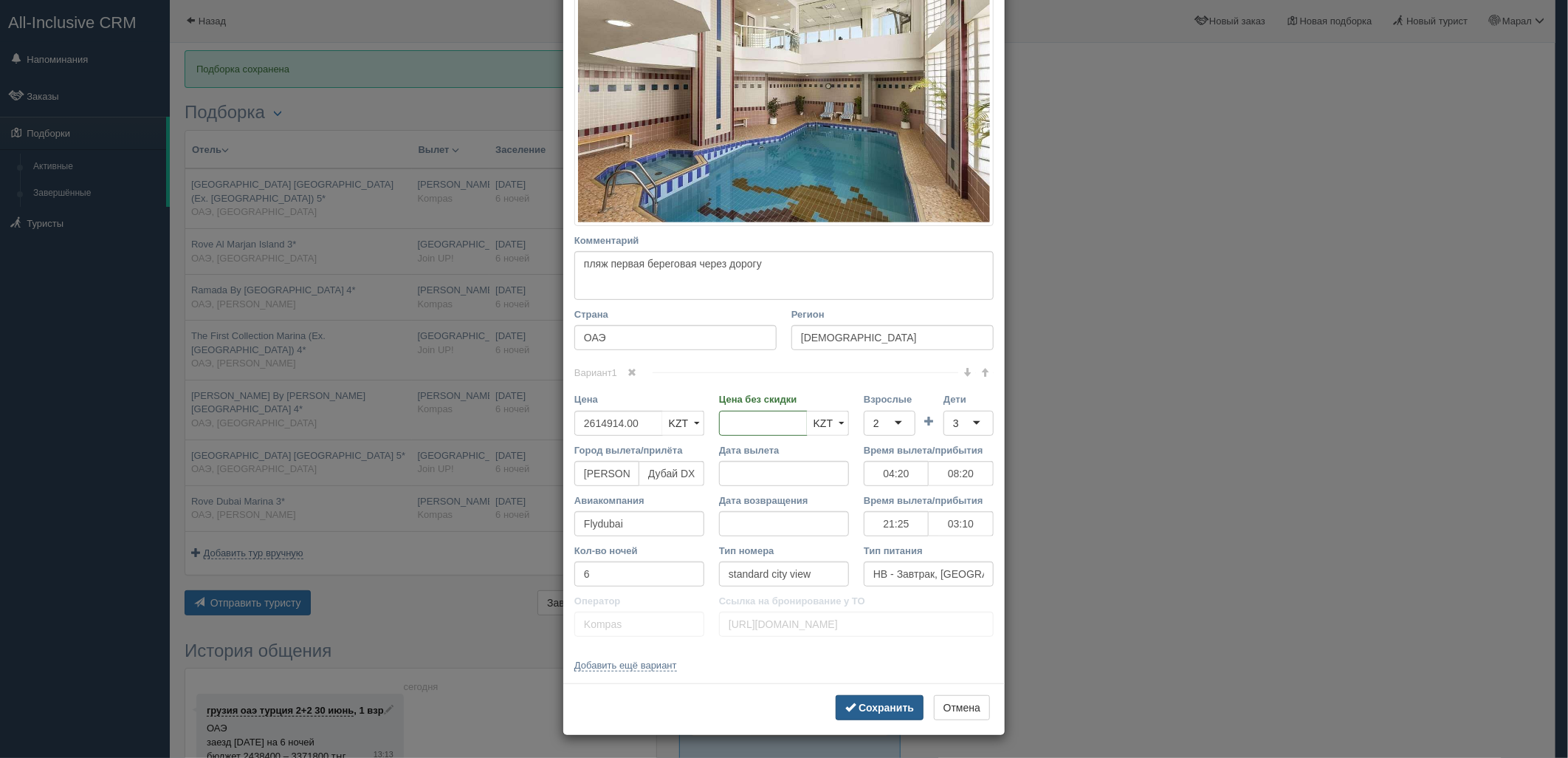
click at [895, 704] on b "Сохранить" at bounding box center [887, 707] width 56 height 12
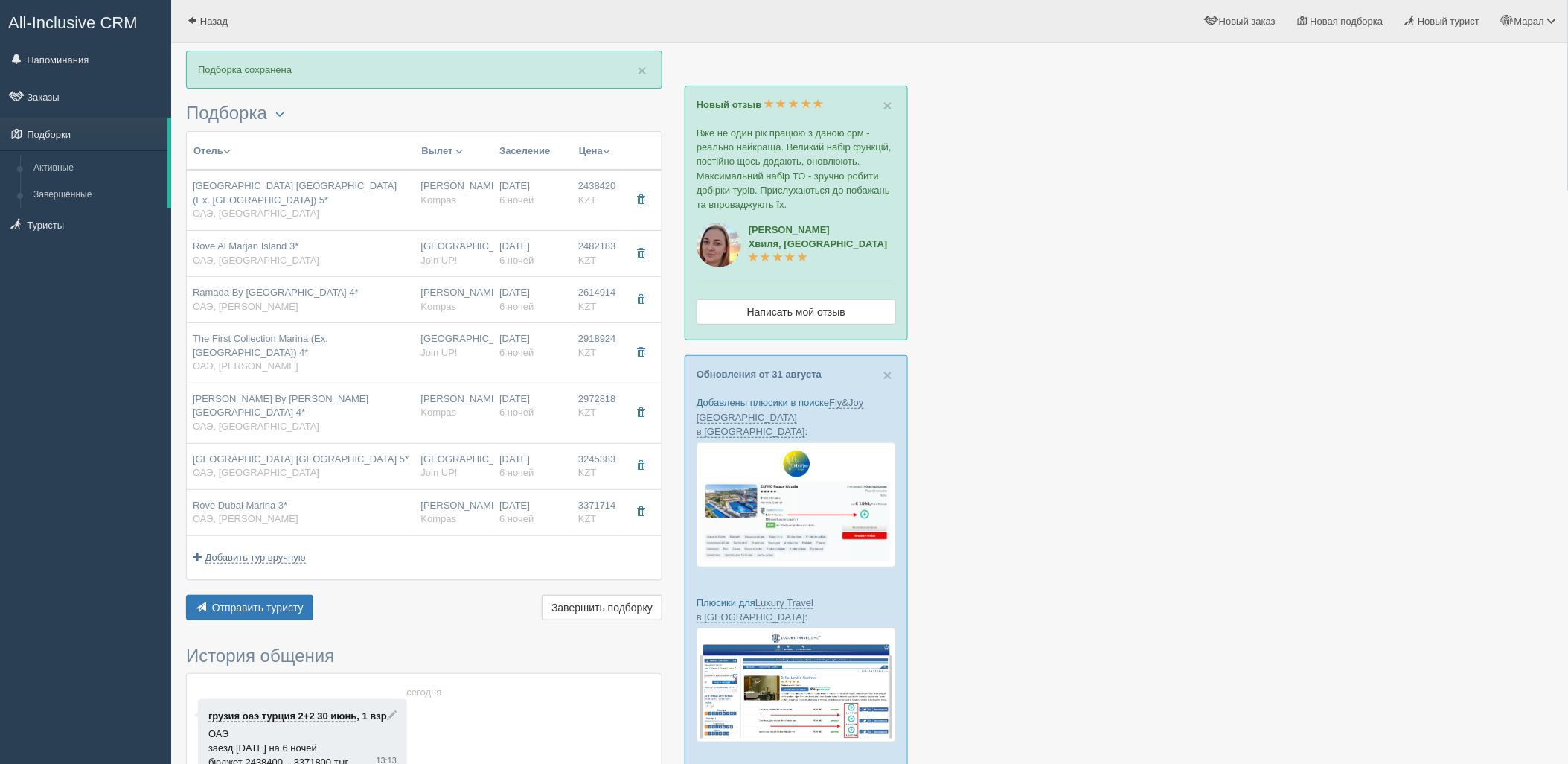
click at [390, 344] on div "The First Collection Marina (Ex. Wyndham Dubai Marina) 4* ОАЭ, Марина" at bounding box center [301, 353] width 217 height 42
type input "The First Collection Marina (Ex. Wyndham Dubai Marina) 4*"
type input "Марина"
type input "2918924.00"
type input "1590594.00"
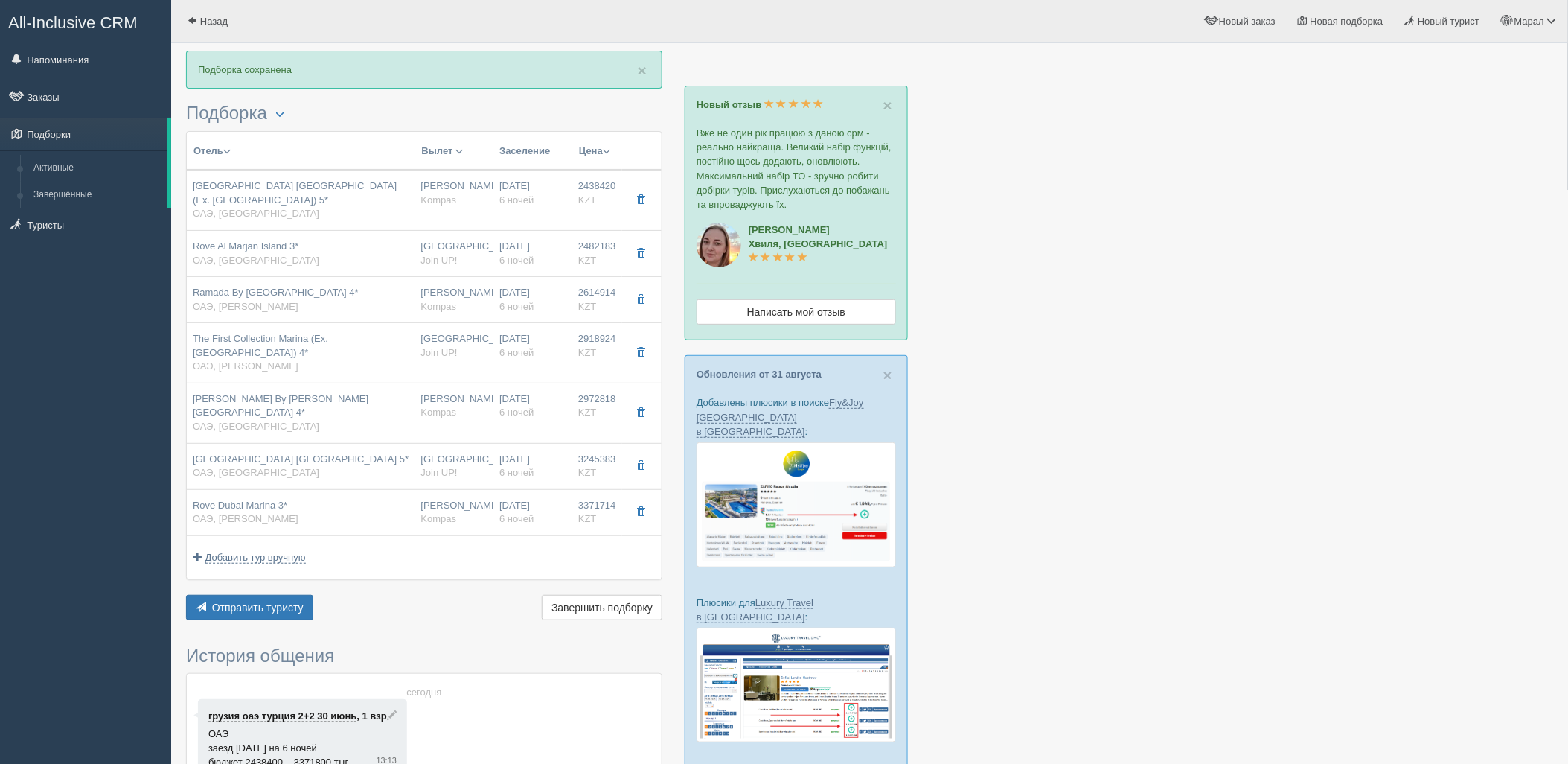
type input "Астана"
type input "superior"
type input "Join UP!"
type input "https://tourvisor.ru/countries#!/hotel=wyndham-dubai-marina"
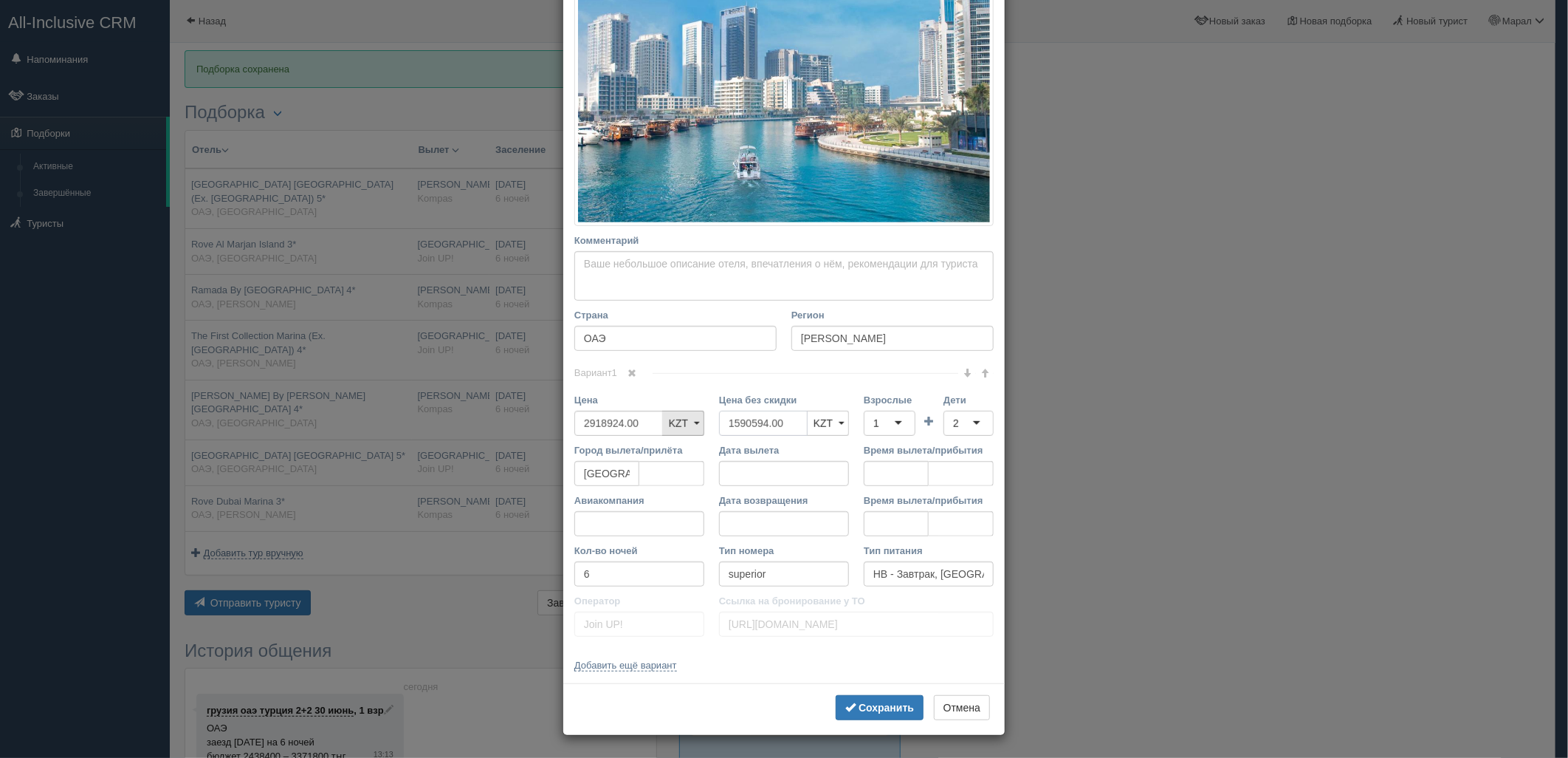
drag, startPoint x: 771, startPoint y: 420, endPoint x: 671, endPoint y: 420, distance: 100.0
click at [671, 420] on div "Цена 2918924.00 KZT USD EUR KZT KZT USD EUR Цена без скидки 1590594.00 KZT USD …" at bounding box center [784, 418] width 434 height 50
type input "0"
drag, startPoint x: 685, startPoint y: 422, endPoint x: 755, endPoint y: 423, distance: 70.0
click at [688, 422] on div "Цена 2918924.00 KZT USD EUR KZT KZT USD EUR Цена без скидки 0 KZT USD EUR KZT K…" at bounding box center [784, 418] width 434 height 50
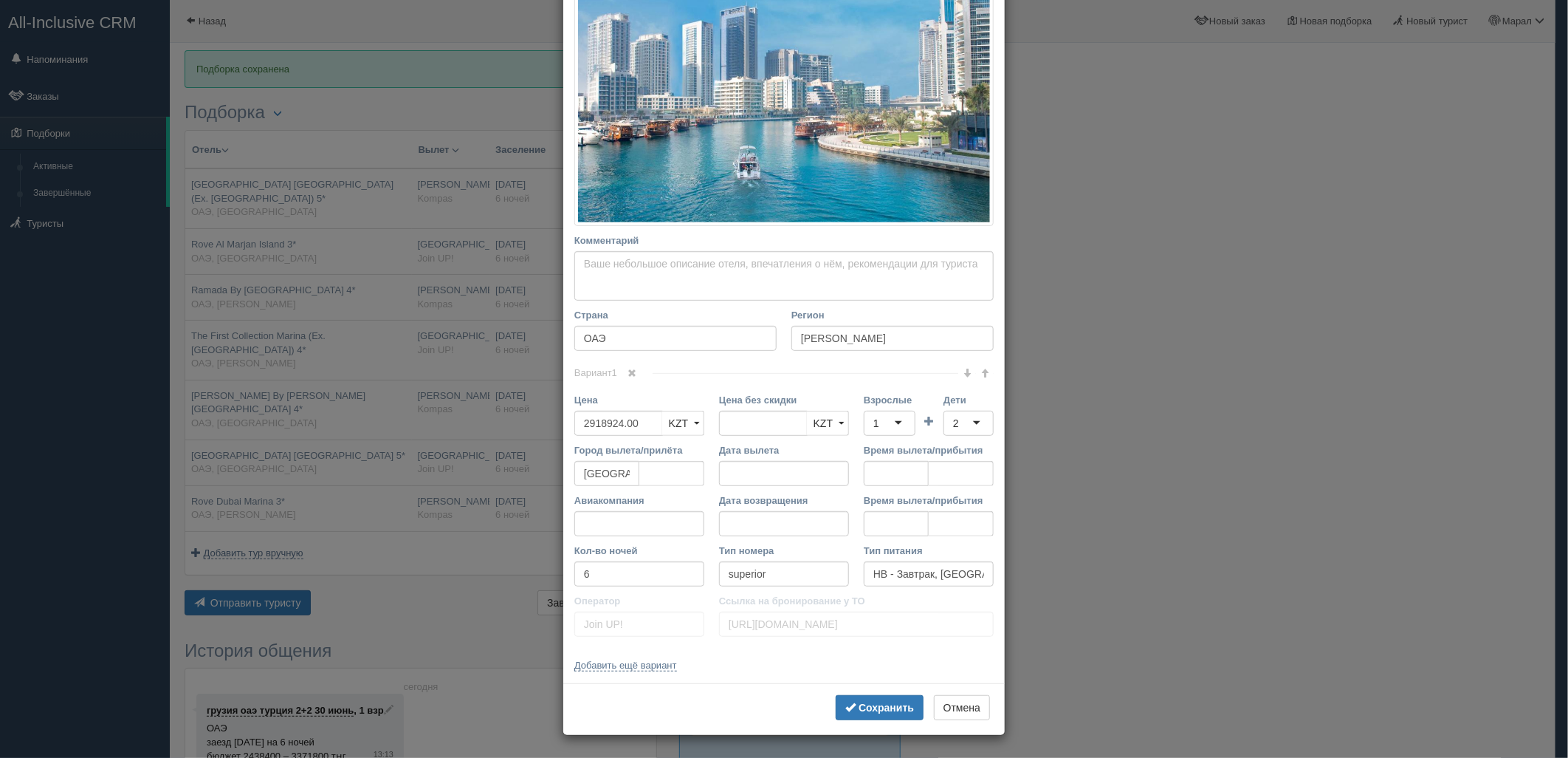
click at [880, 423] on div "1" at bounding box center [889, 423] width 52 height 25
click at [959, 420] on div "2" at bounding box center [968, 423] width 50 height 25
drag, startPoint x: 904, startPoint y: 701, endPoint x: 895, endPoint y: 693, distance: 12.0
click at [903, 701] on button "Сохранить" at bounding box center [879, 708] width 88 height 25
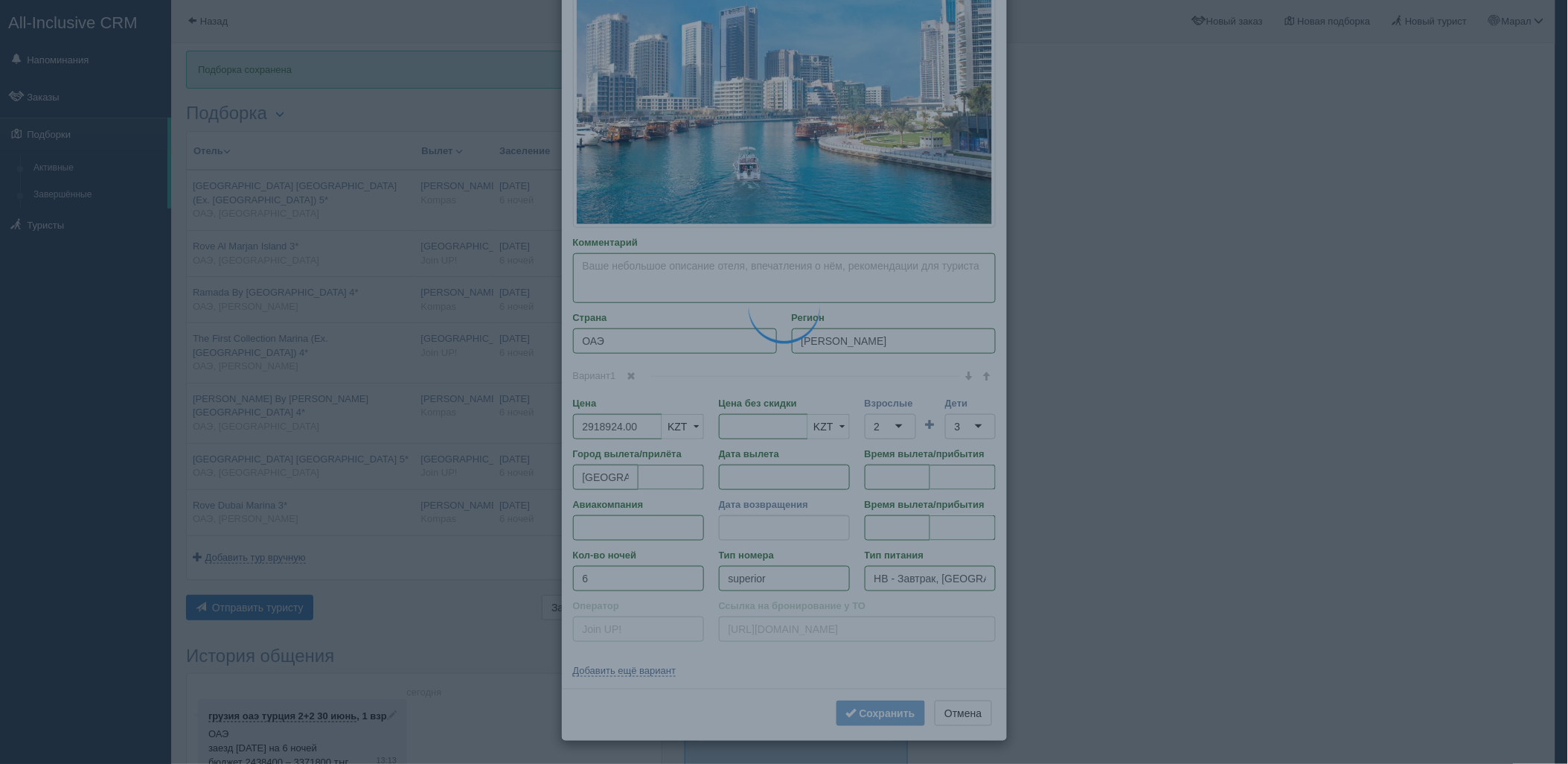
type input "Hampton By Hilton Marjan Island 4*"
type input "https://tophotels.ru/hotel/al321448"
type textarea "Новый отель, 1 береговая линия."
type input "Рас-эль-Хайм"
type input "2972818.00"
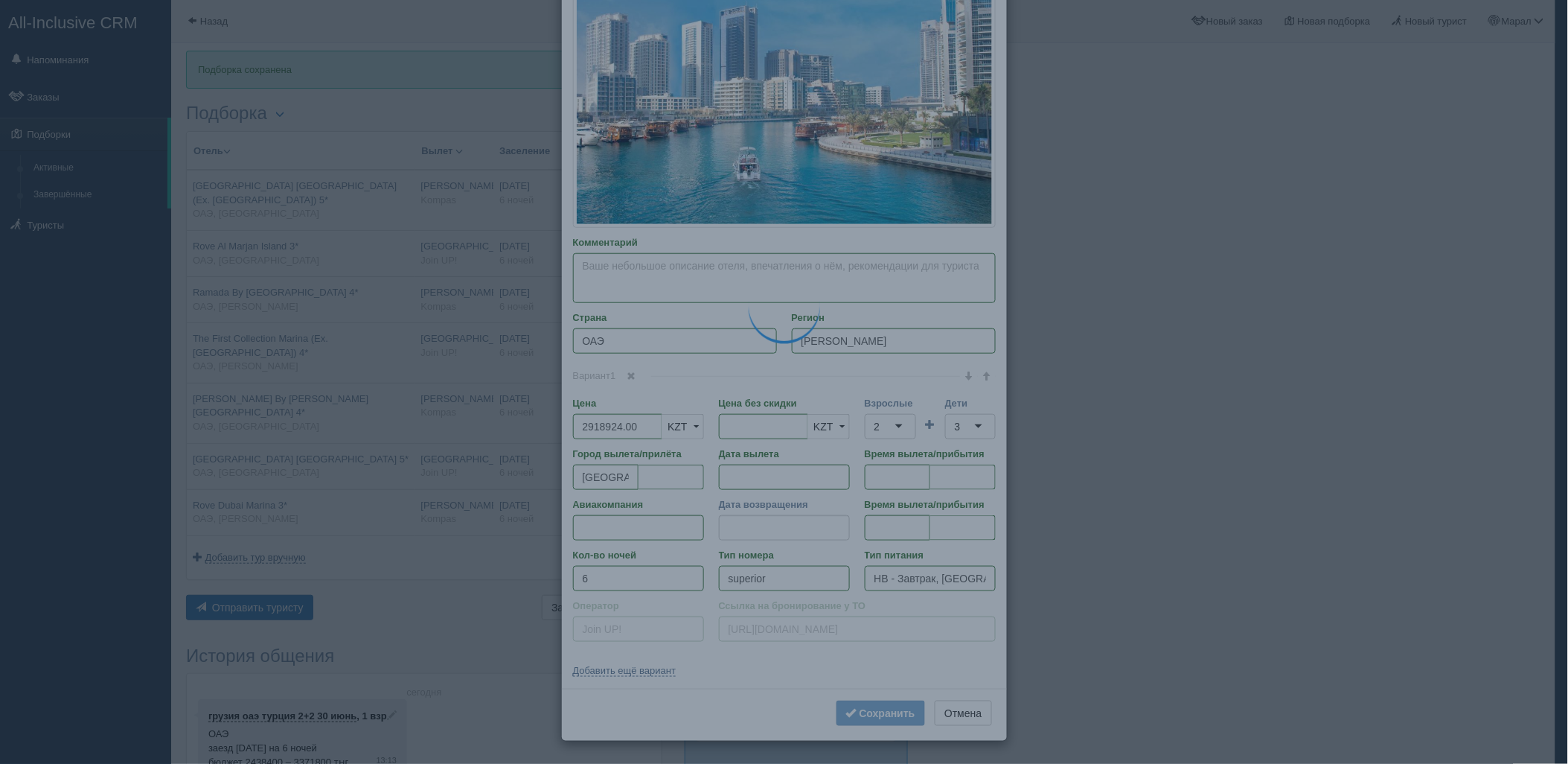
type input "1596914.00"
type input "[PERSON_NAME]"
type input "Дубай DXB"
type input "04:20"
type input "08:20"
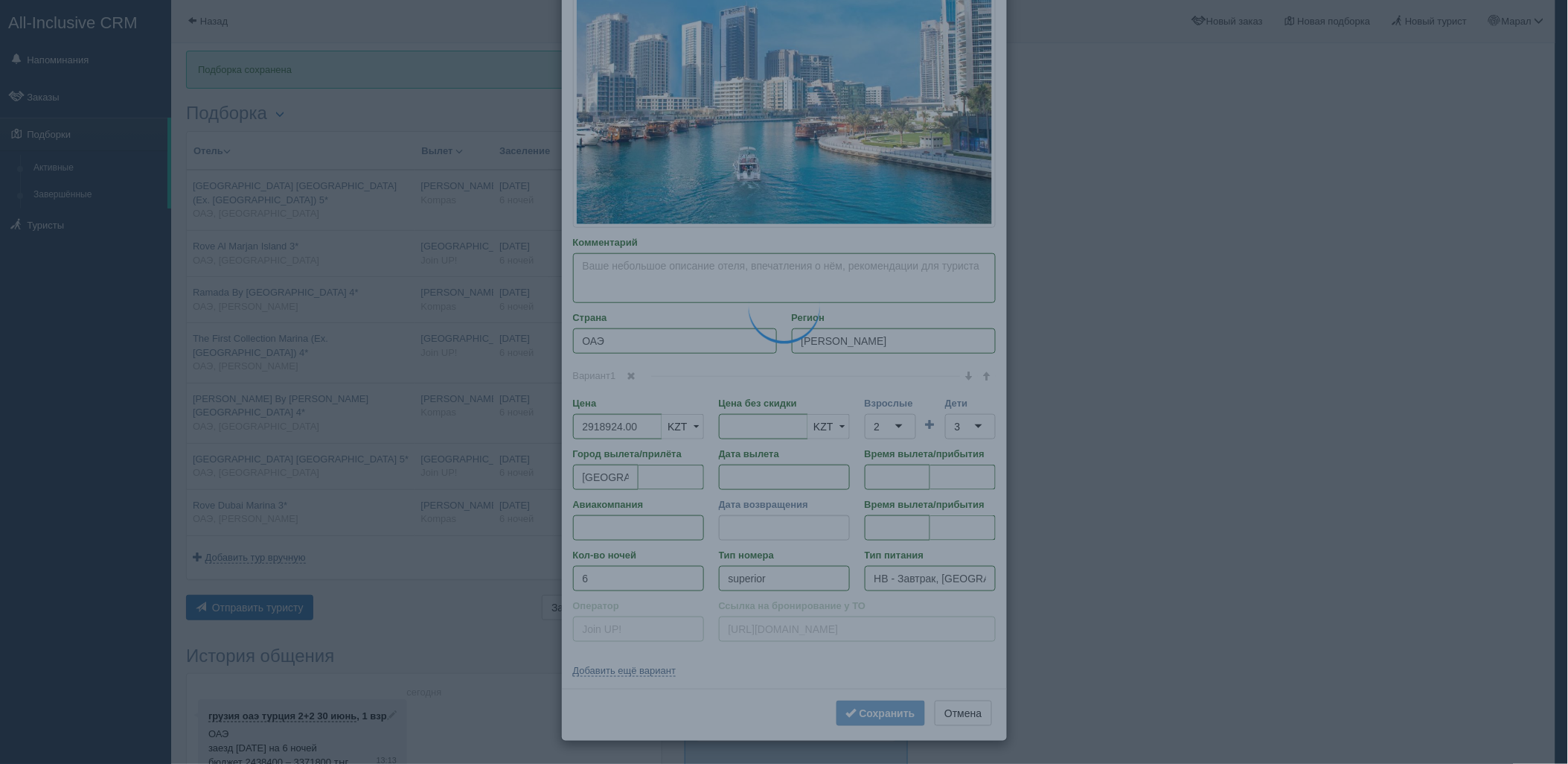
type input "Flydubai"
type input "21:25"
type input "03:10"
type input "guest sea view"
type input "Kompas"
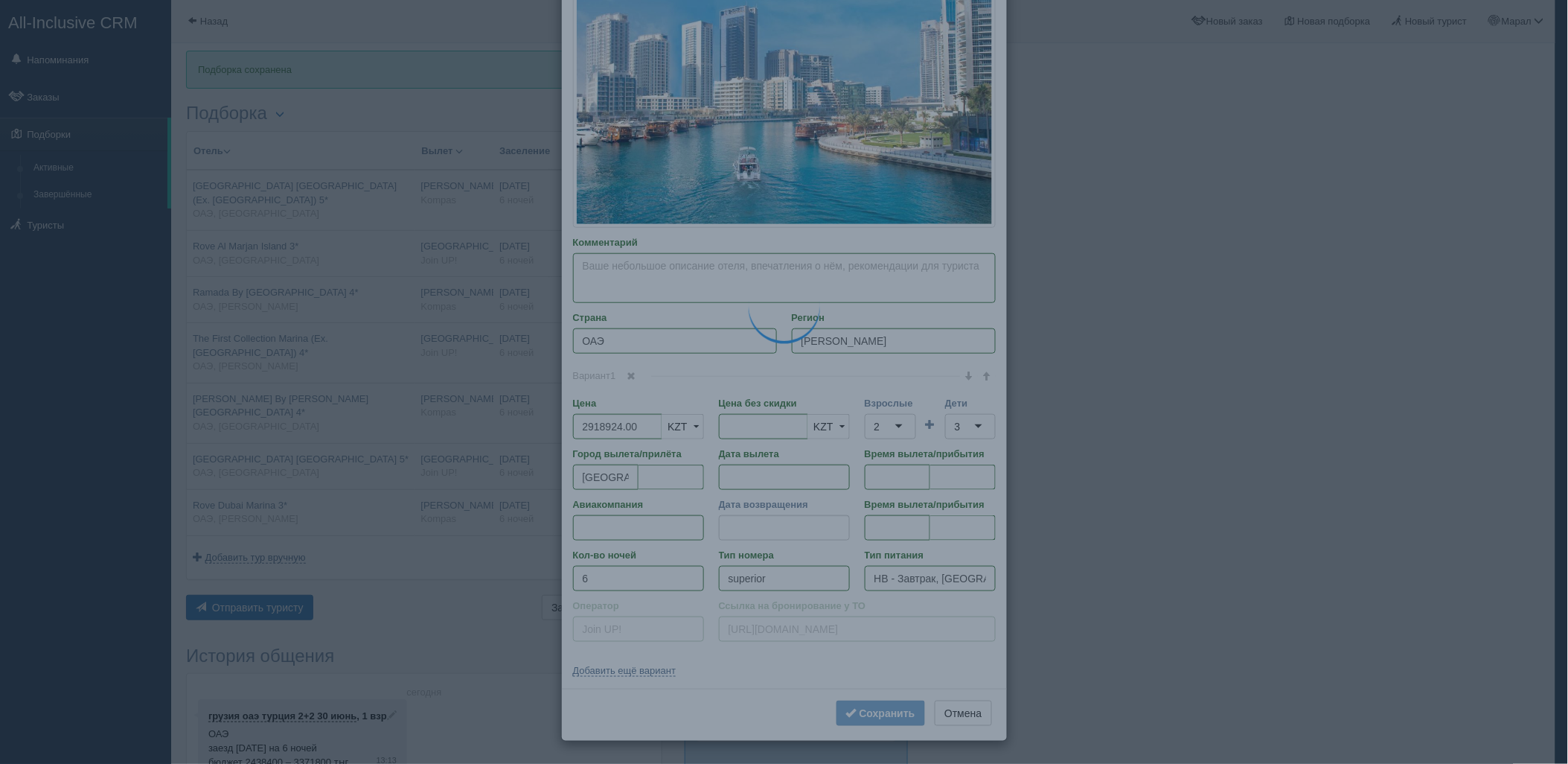
type input "https://tourvisor.ru/countries#!/hotel=hampton-by-hilton-marjan-island"
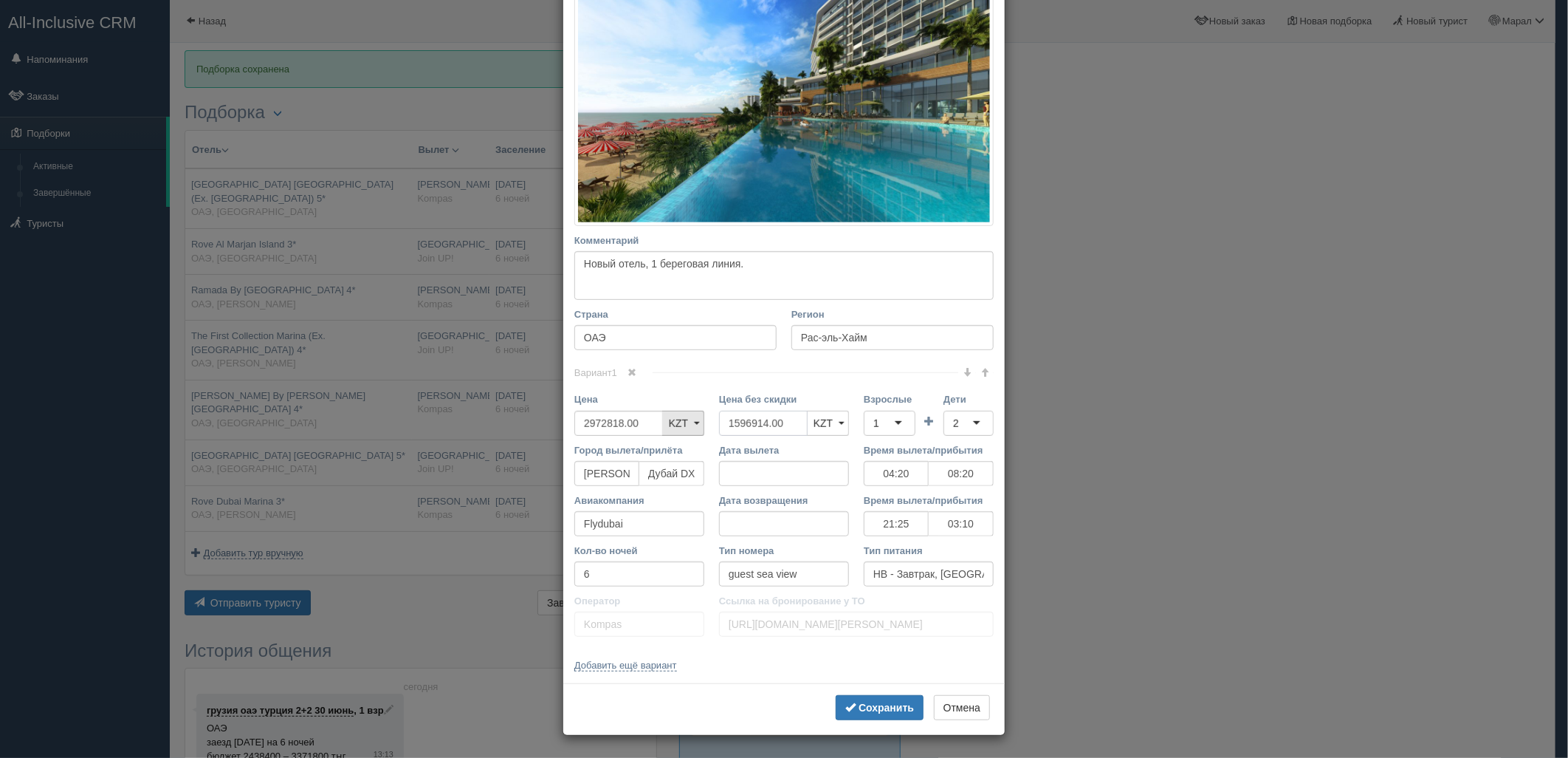
drag, startPoint x: 792, startPoint y: 422, endPoint x: 695, endPoint y: 426, distance: 97.1
click at [695, 427] on div "Цена 2972818.00 KZT USD EUR KZT KZT USD EUR Цена без скидки 1596914.00 KZT USD …" at bounding box center [784, 417] width 434 height 50
click at [880, 423] on div "1" at bounding box center [889, 423] width 52 height 25
click at [960, 424] on div "2" at bounding box center [968, 423] width 50 height 25
click at [900, 704] on b "Сохранить" at bounding box center [887, 707] width 56 height 12
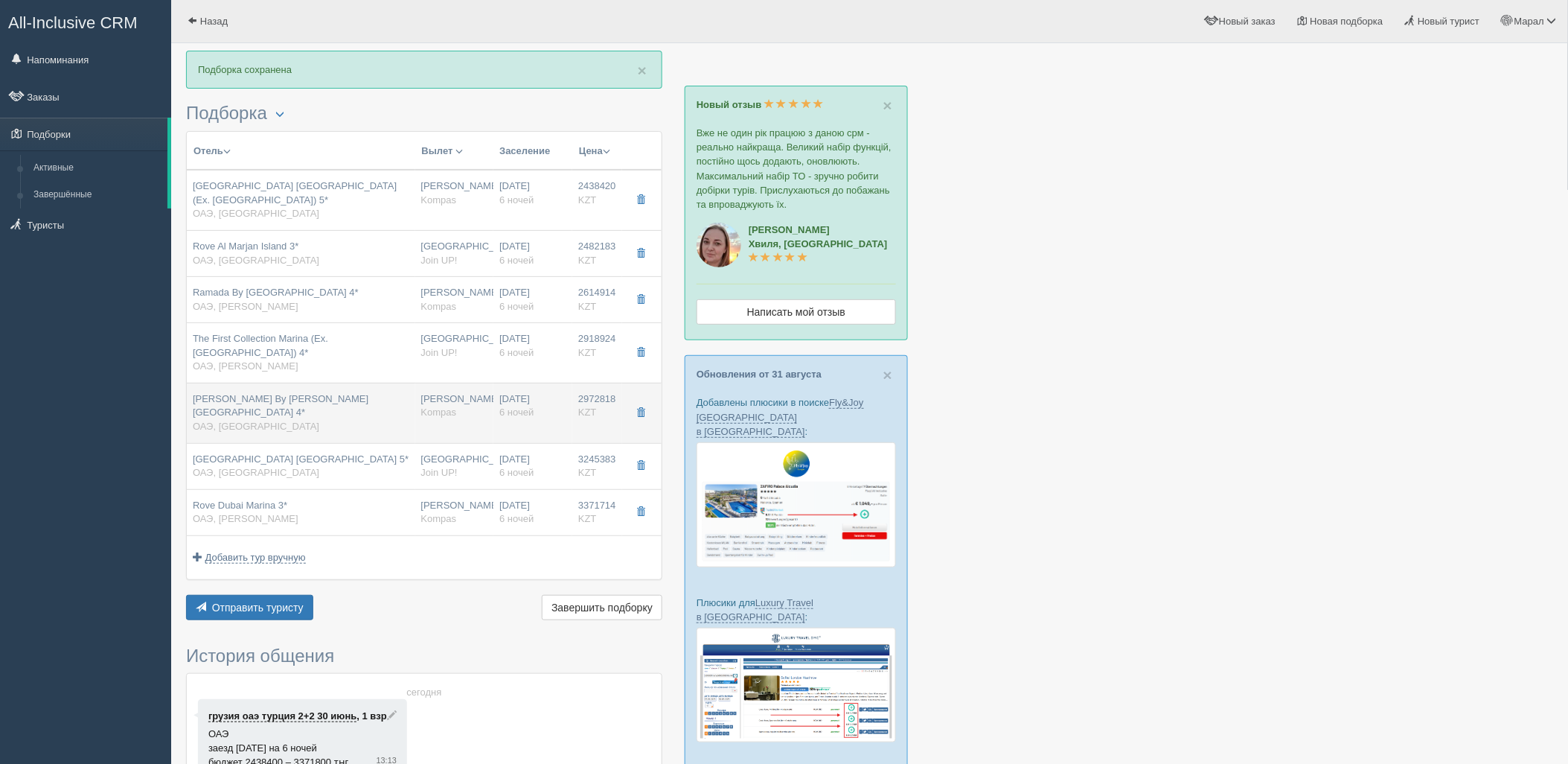
click at [278, 428] on td "Hampton By Hilton Marjan Island 4* ОАЭ, Рас-эль-Хайм" at bounding box center [301, 412] width 229 height 61
type input "04:20"
type input "08:20"
type input "21:25"
type input "03:10"
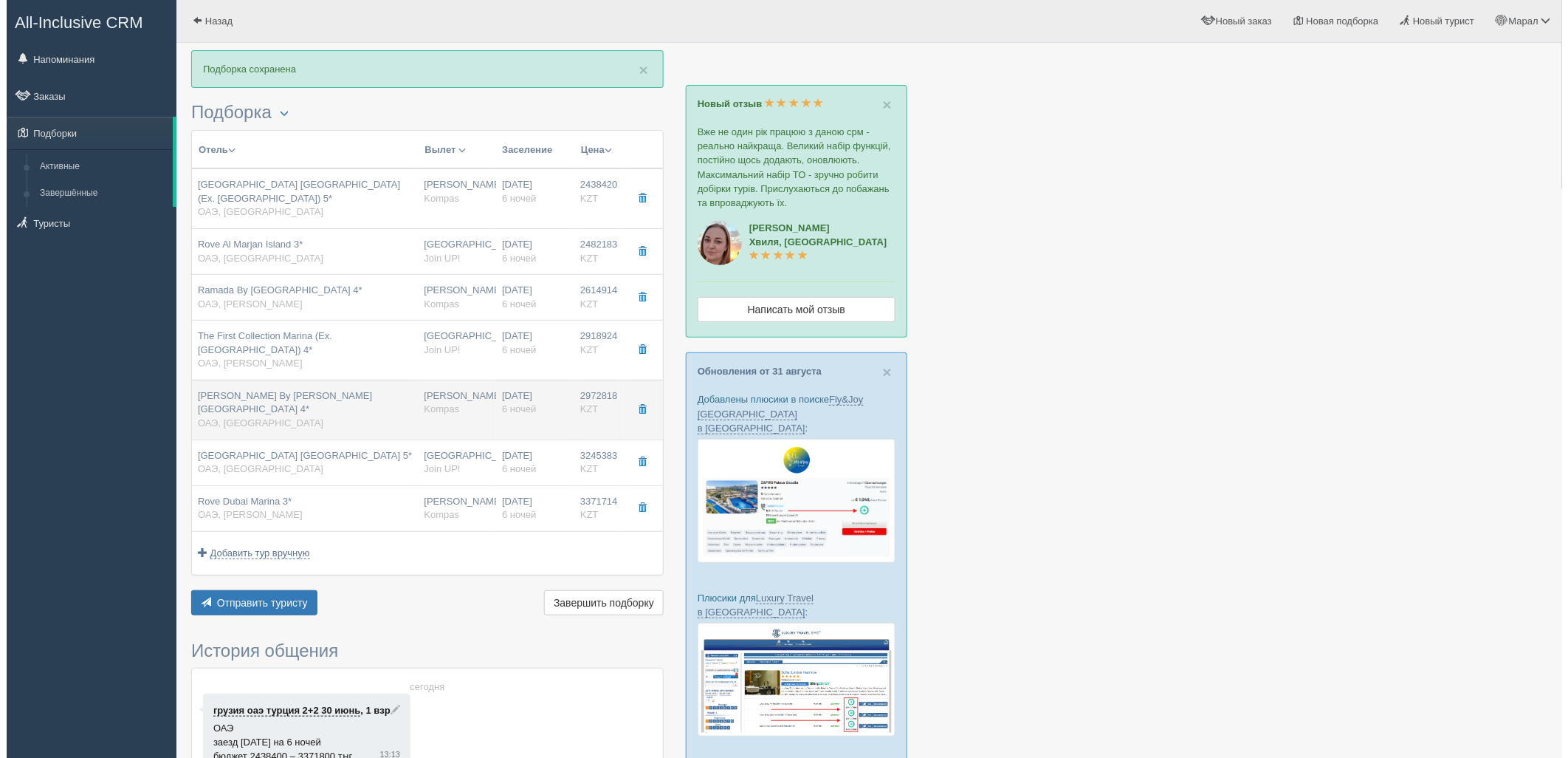
scroll to position [0, 0]
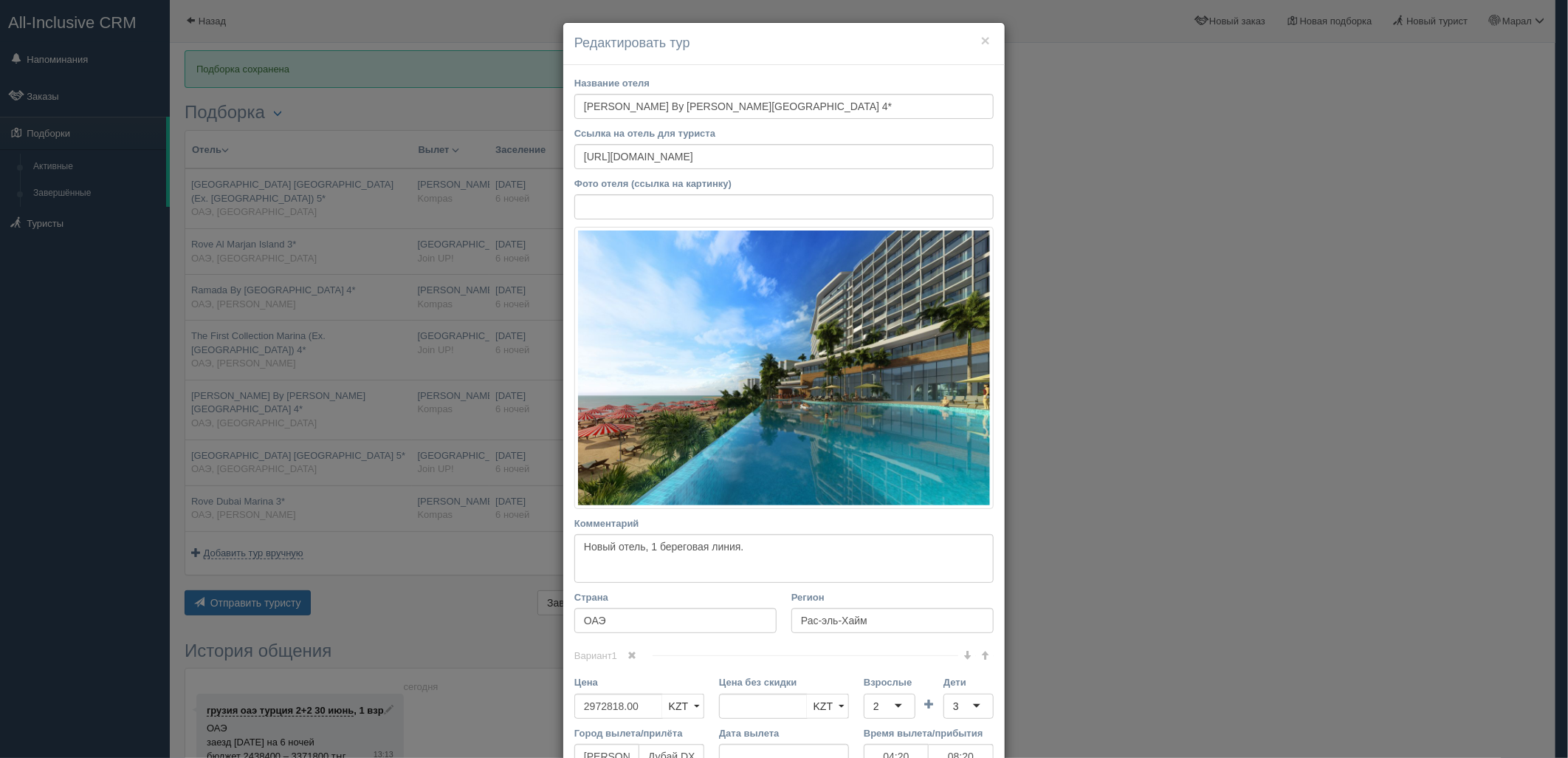
click at [276, 437] on div "× Редактировать тур Название отеля Hampton By Hilton Marjan Island 4* Ссылка на…" at bounding box center [784, 379] width 1568 height 758
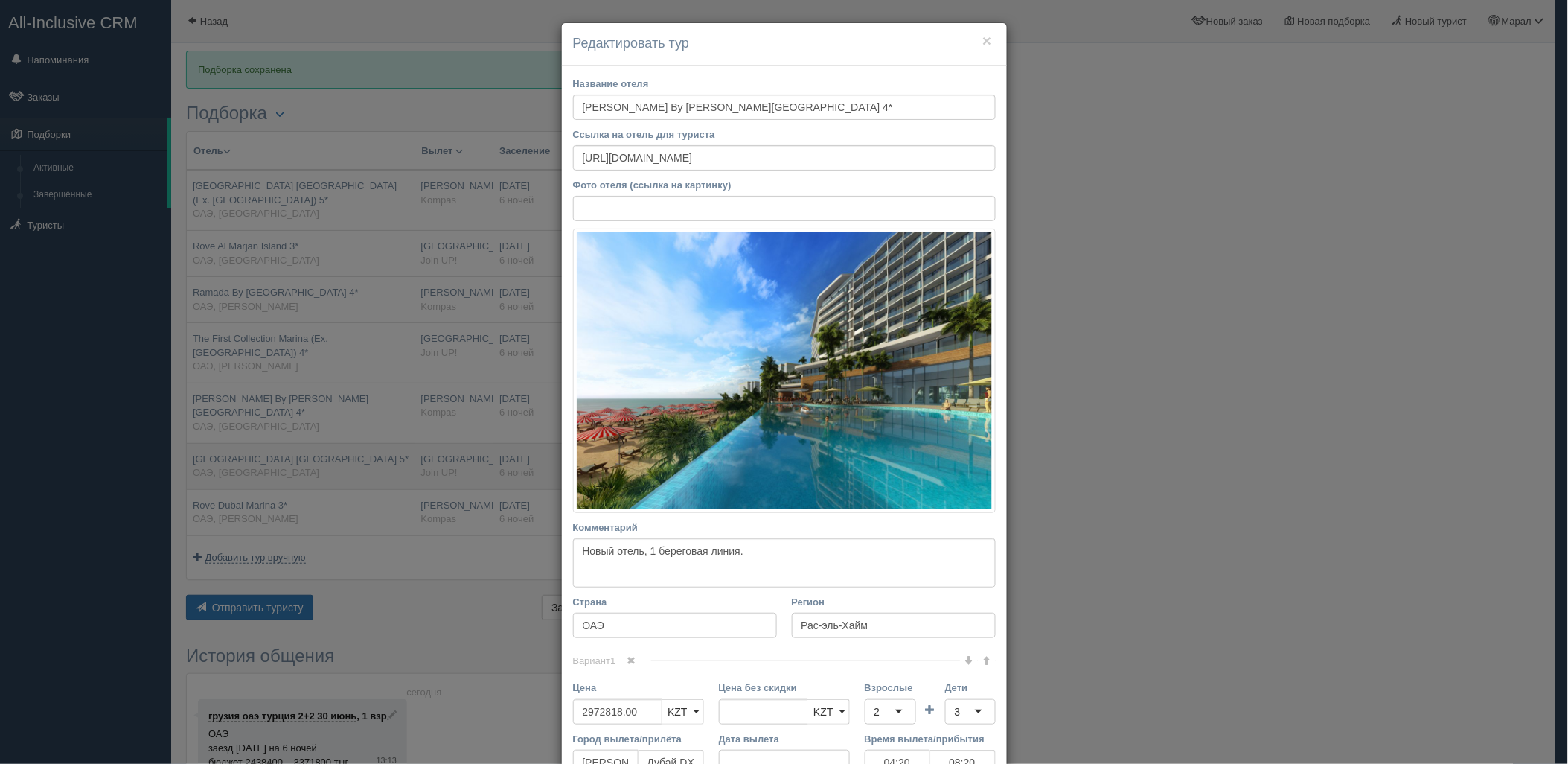
click at [277, 453] on span "Movenpick Resort Al Marjan Island 5*" at bounding box center [300, 458] width 216 height 11
type input "Movenpick Resort Al Marjan Island 5*"
type input "https://www.booking.com/hotel/ae/movenpick-resort-al-marjan-island.ru.html"
type input "3245383.00"
type input "1726664.00"
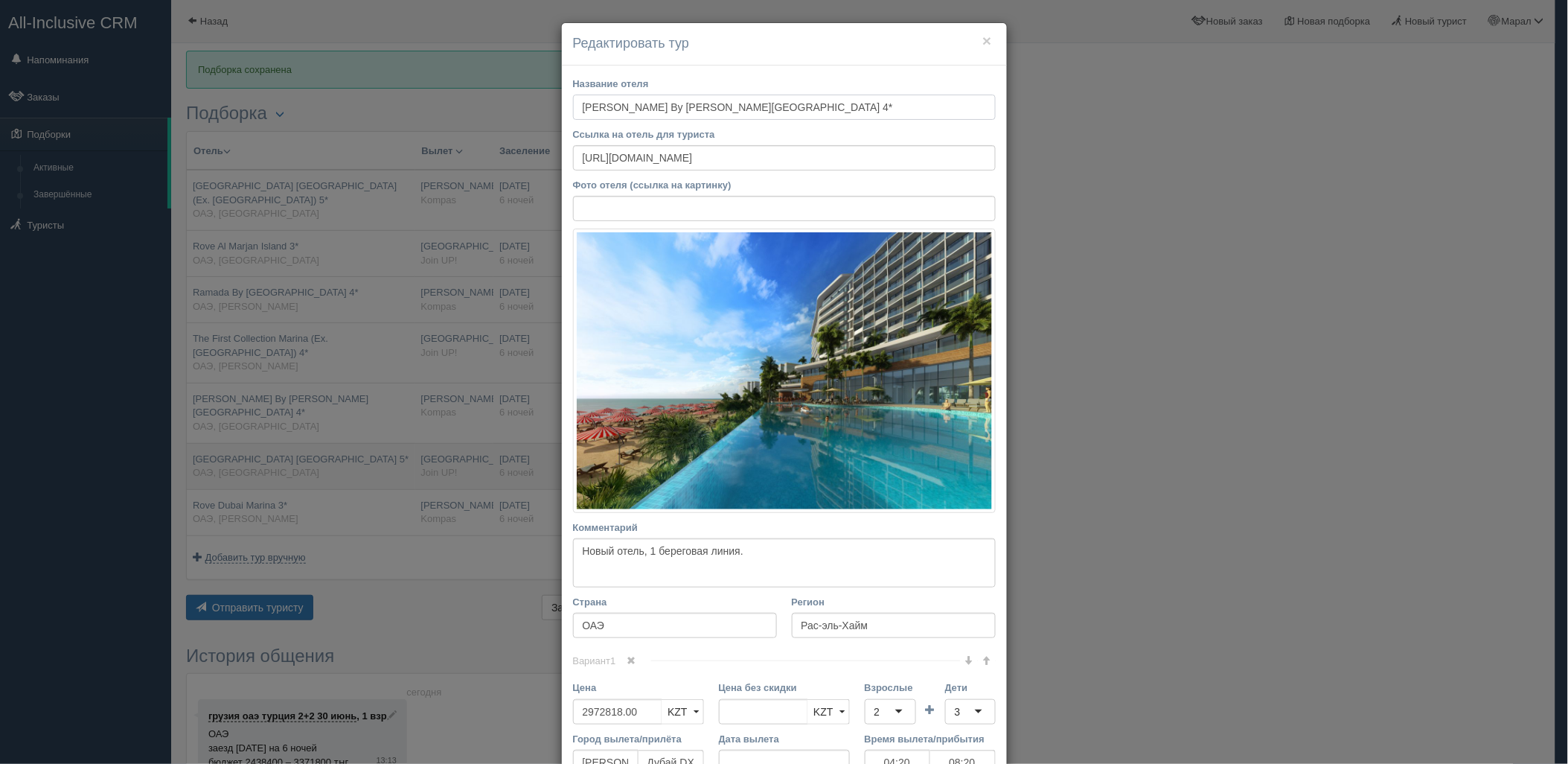
type input "Астана"
type input "deluxe sea view type a"
type input "Join UP!"
type input "https://tourvisor.ru/countries#!/hotel=movenpick-resort-al-marjan-island"
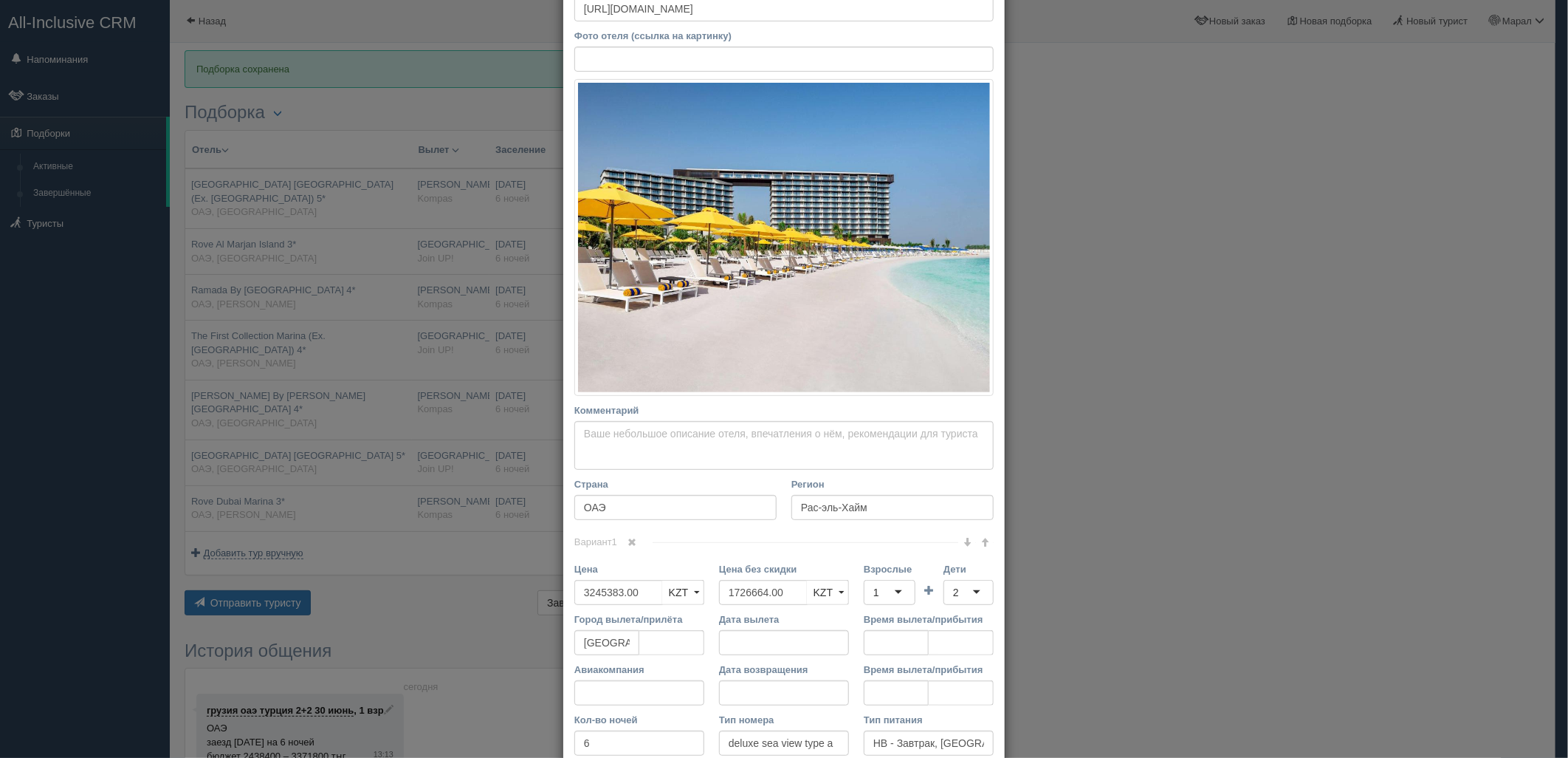
scroll to position [164, 0]
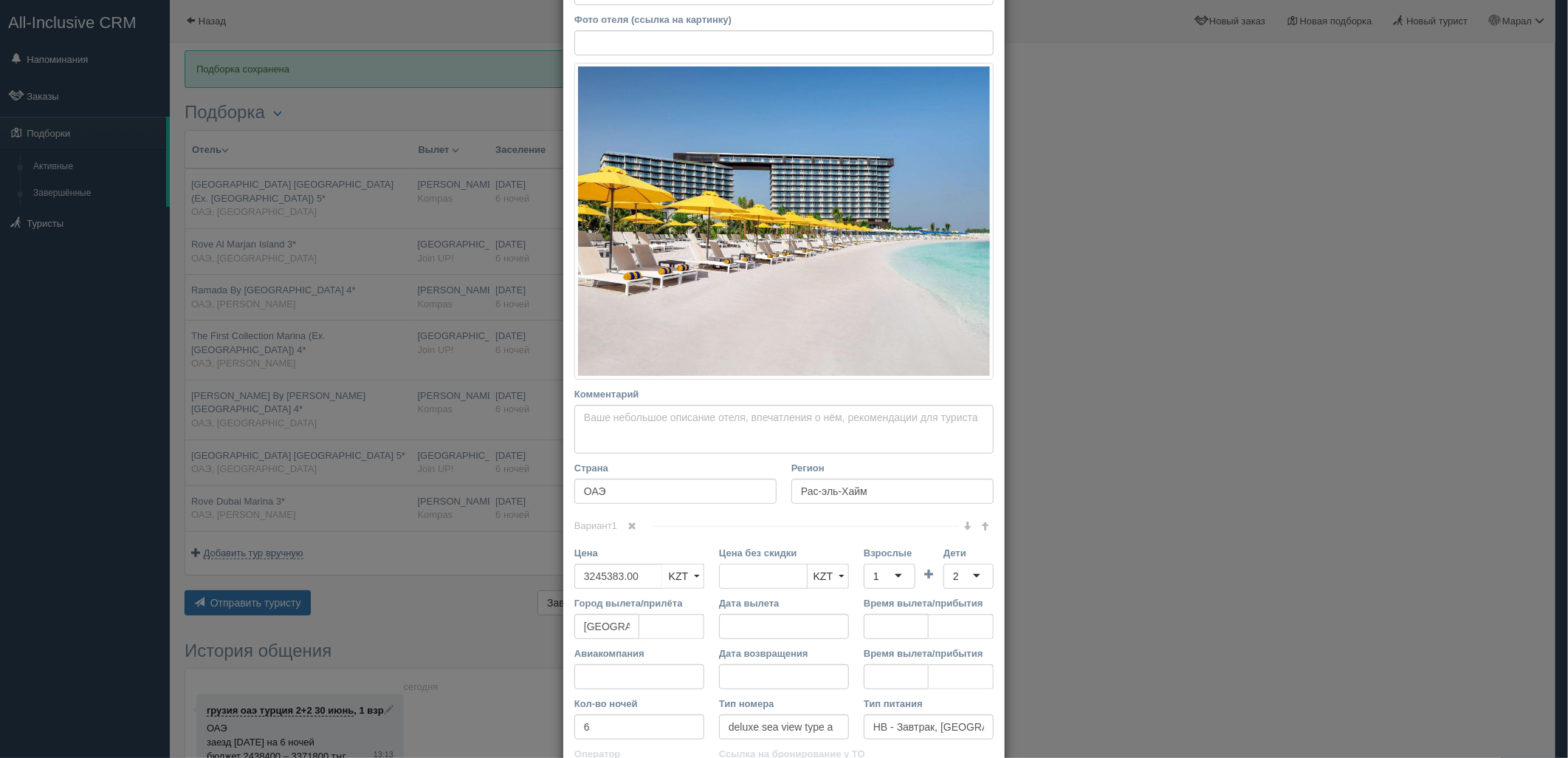
drag, startPoint x: 713, startPoint y: 583, endPoint x: 703, endPoint y: 583, distance: 10.0
click at [703, 583] on div "Цена 3245383.00 KZT USD EUR KZT KZT USD EUR Цена без скидки KZT USD EUR KZT KZT…" at bounding box center [784, 571] width 434 height 50
click at [881, 576] on div "1" at bounding box center [889, 576] width 52 height 25
click at [973, 582] on div "2" at bounding box center [968, 576] width 50 height 25
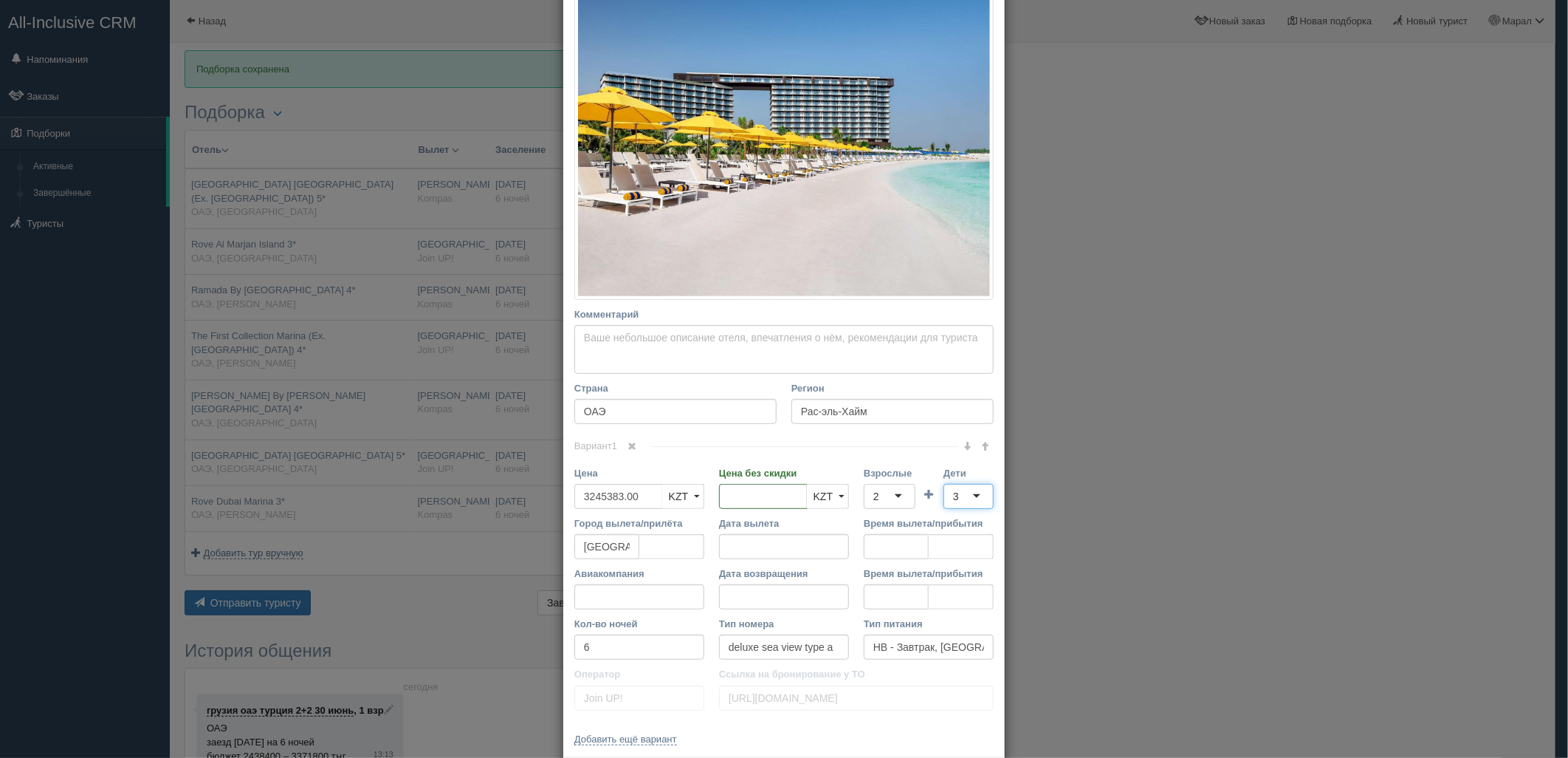
scroll to position [318, 0]
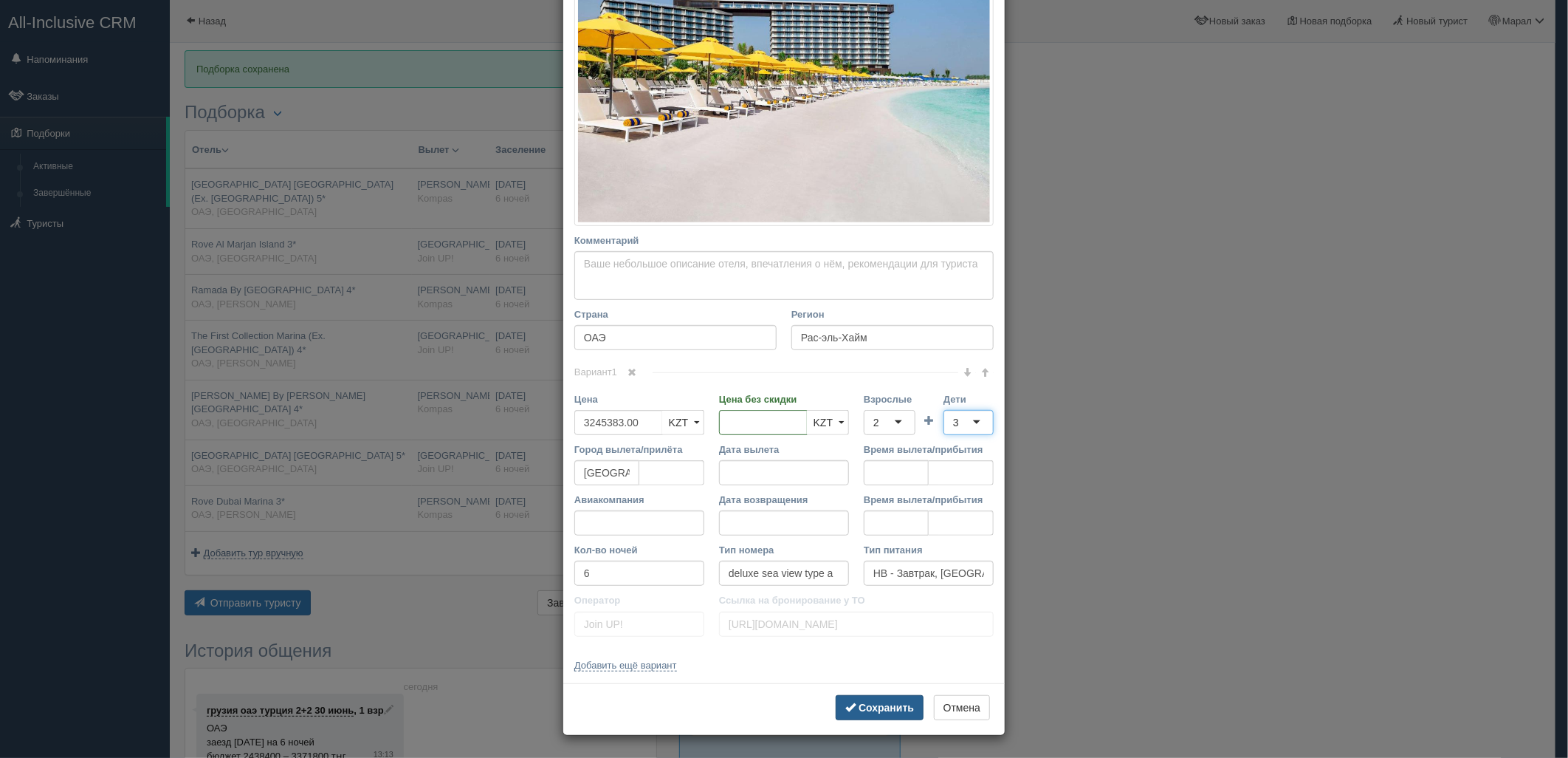
click at [905, 709] on b "Сохранить" at bounding box center [887, 707] width 56 height 12
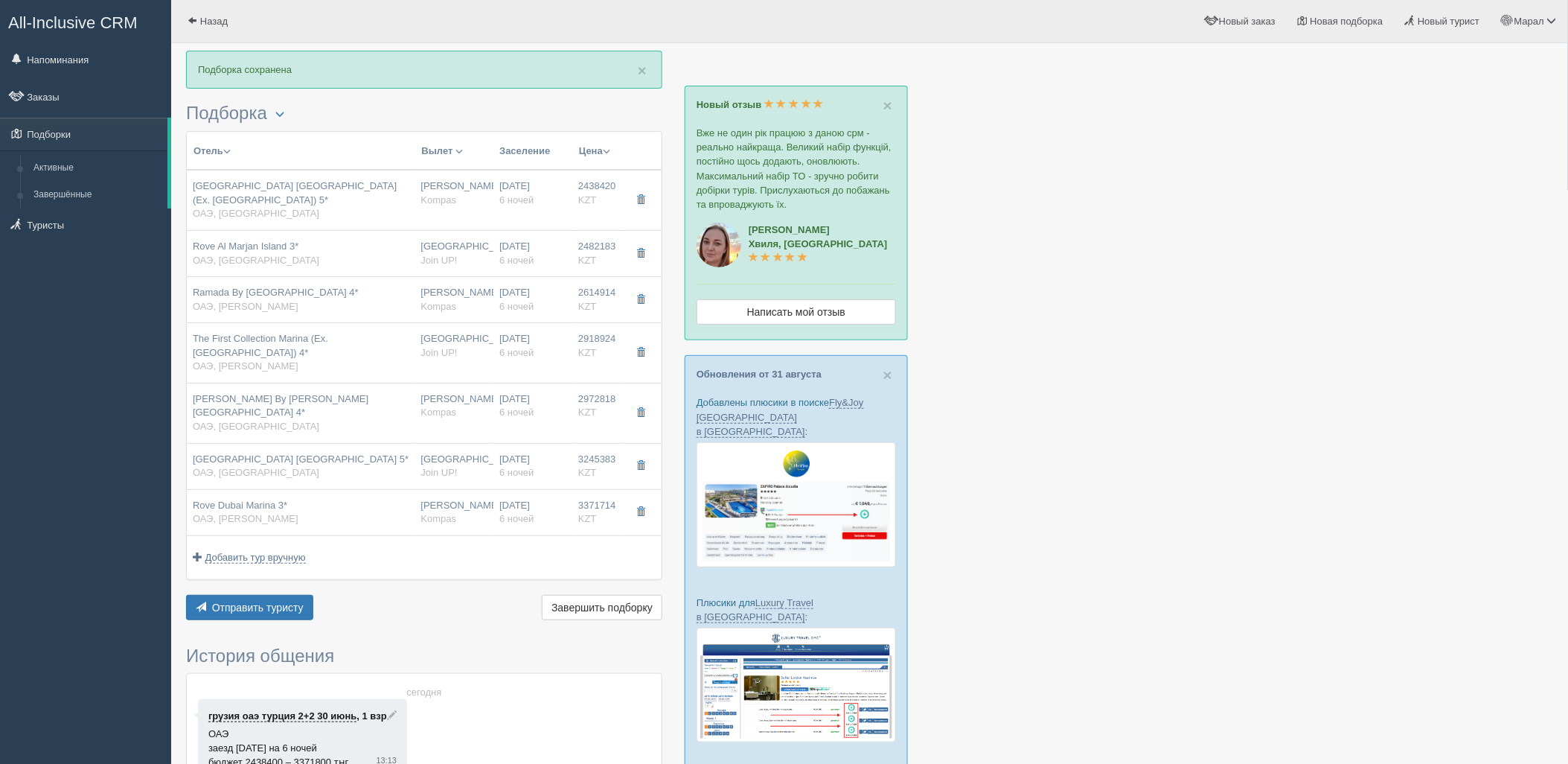
click at [374, 499] on div "Rove Dubai Marina 3* ОАЭ, Марина" at bounding box center [301, 513] width 217 height 27
type input "Rove Dubai Marina 3*"
type input "https://tophotels.ru/hotel/al315353"
type textarea "Отель располагается в г. Дубай, в районе Дубай Марина. Расстояние от аэропорта …"
type input "Марина"
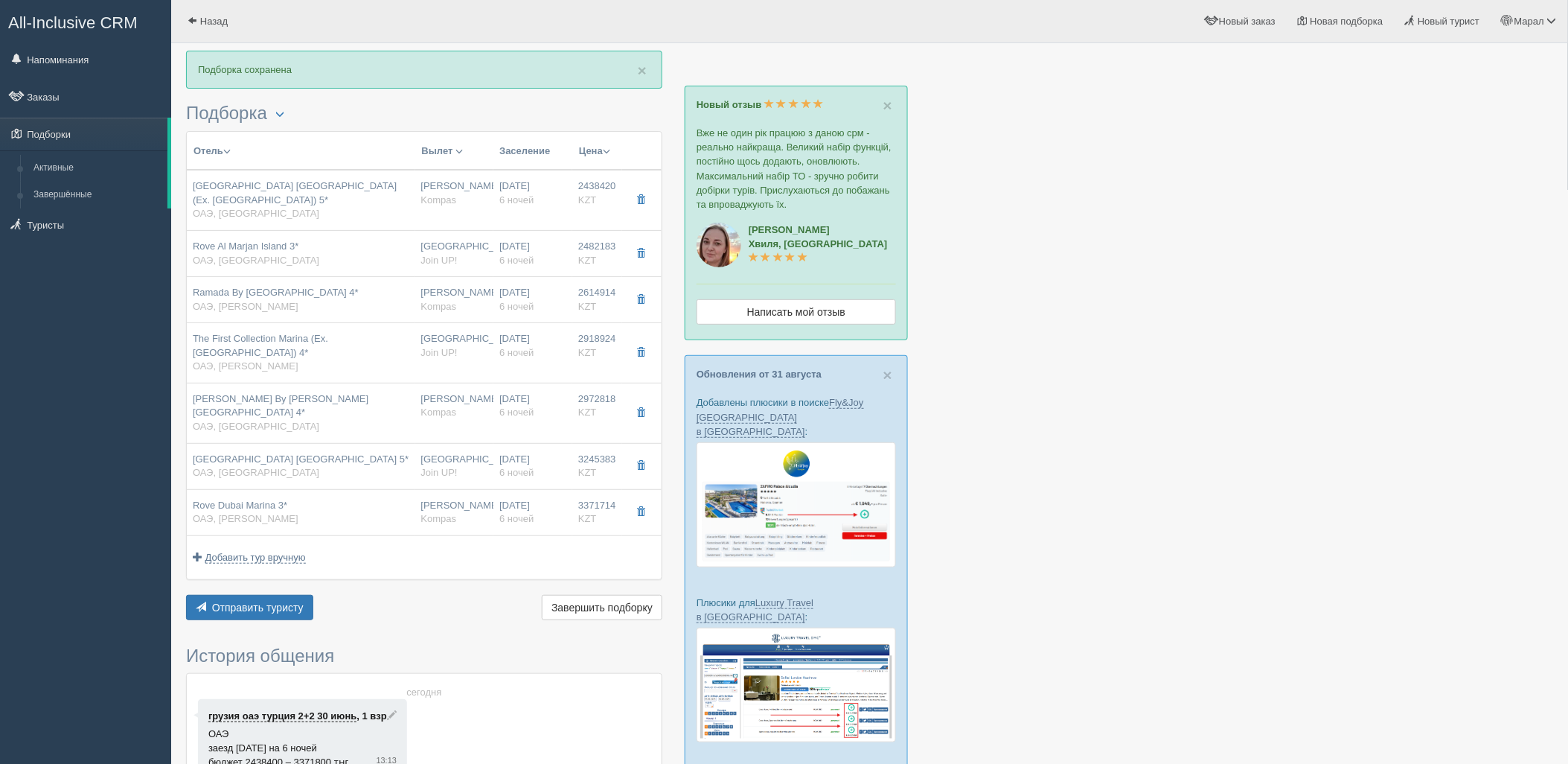
type input "3371714.00"
type input "1842930.00"
type input "[PERSON_NAME]"
type input "Дубай DXB"
type input "04:20"
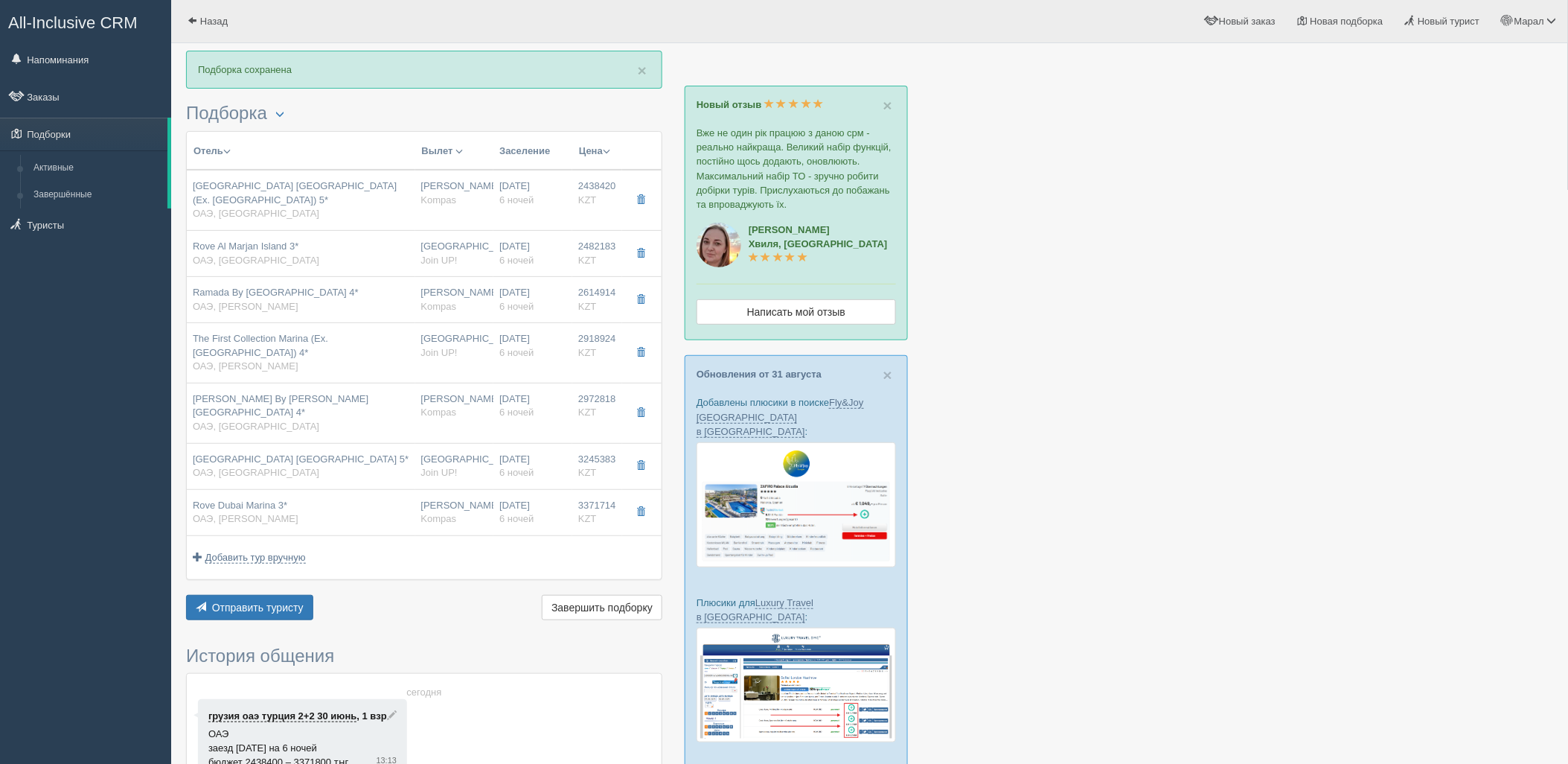
type input "08:20"
type input "Flydubai"
type input "21:25"
type input "03:10"
type input "rover"
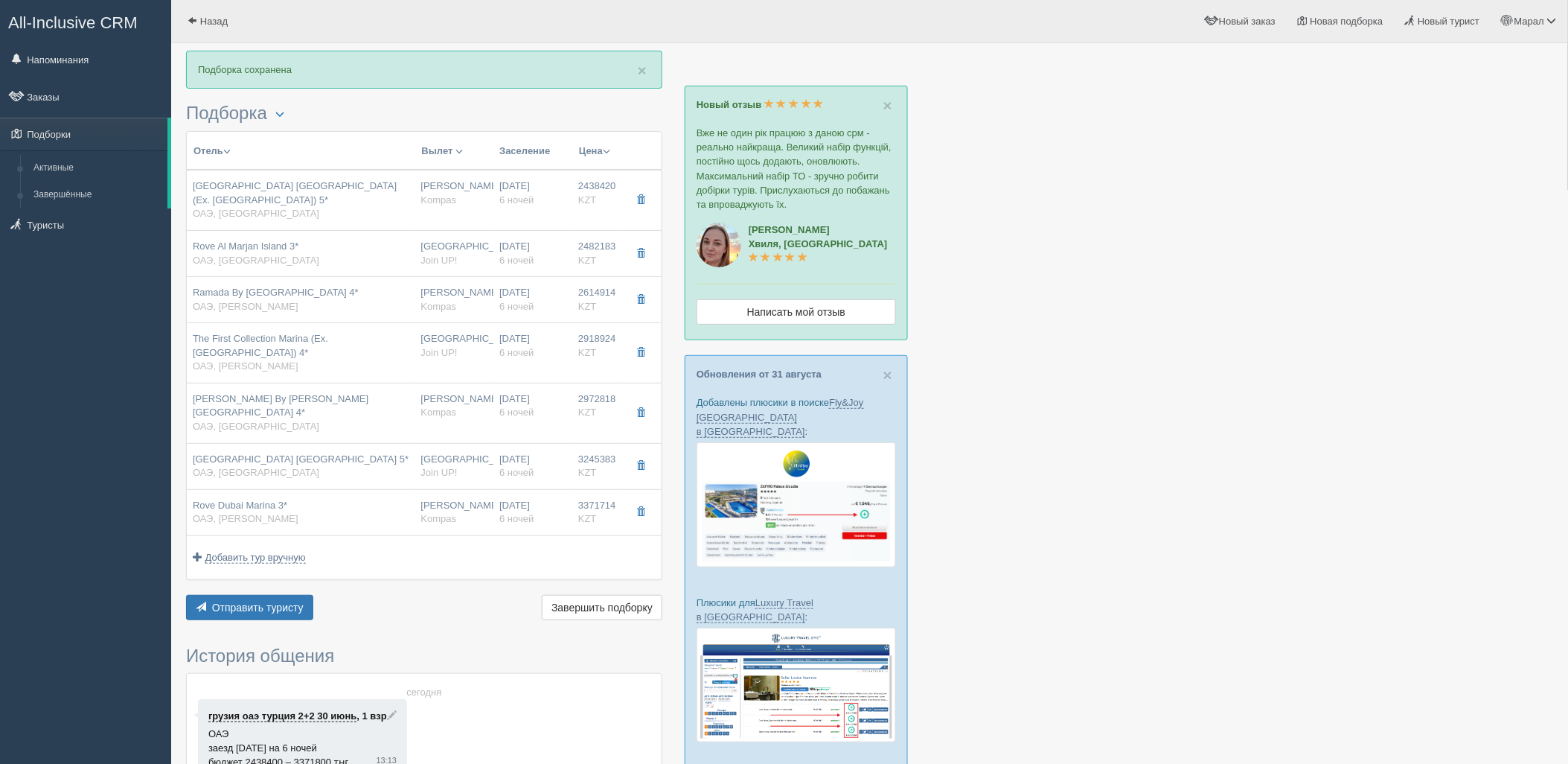
type input "Kompas"
type input "https://tourvisor.ru/countries#!/hotel=rove-dubai-marina"
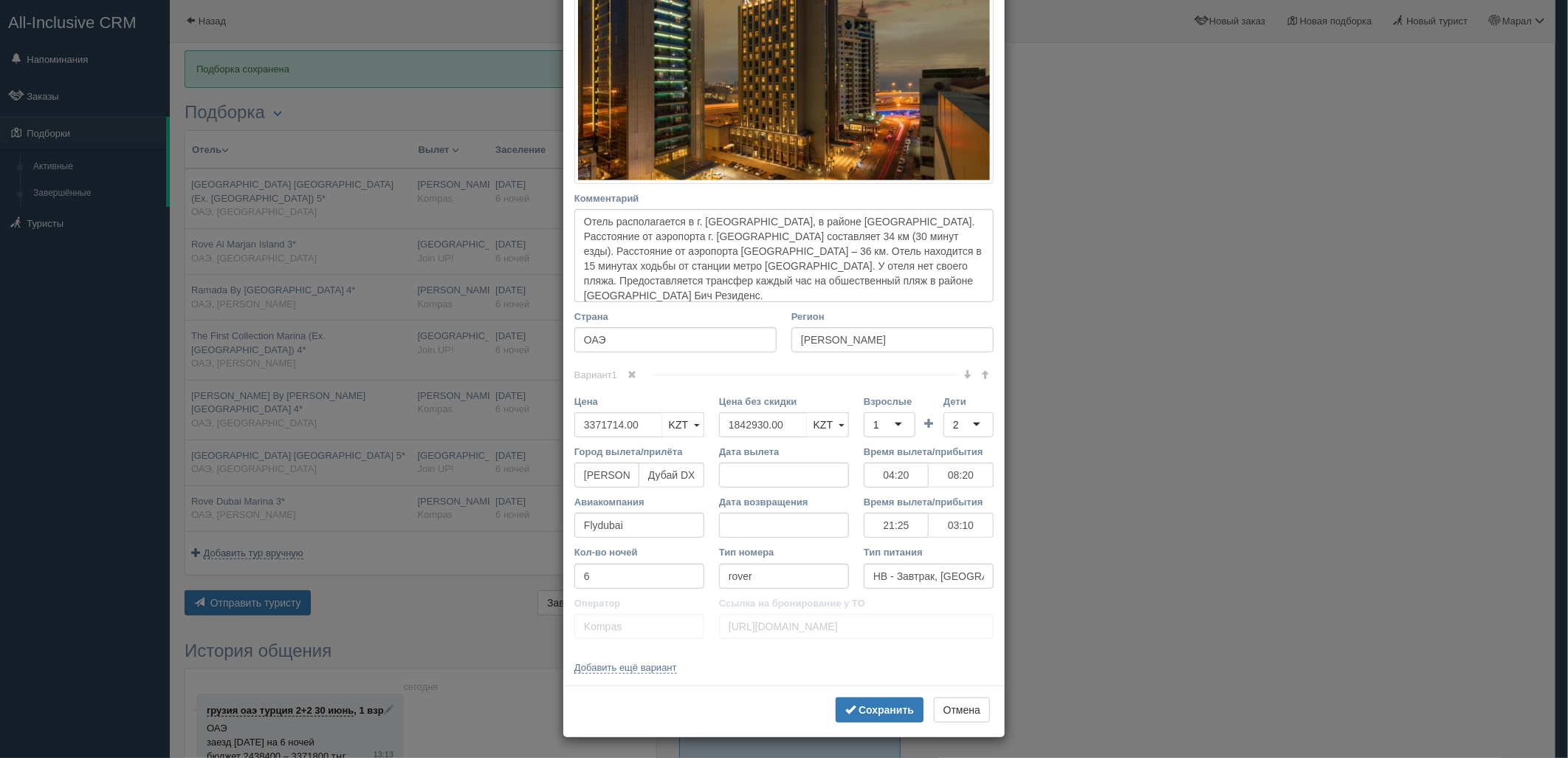
scroll to position [320, 0]
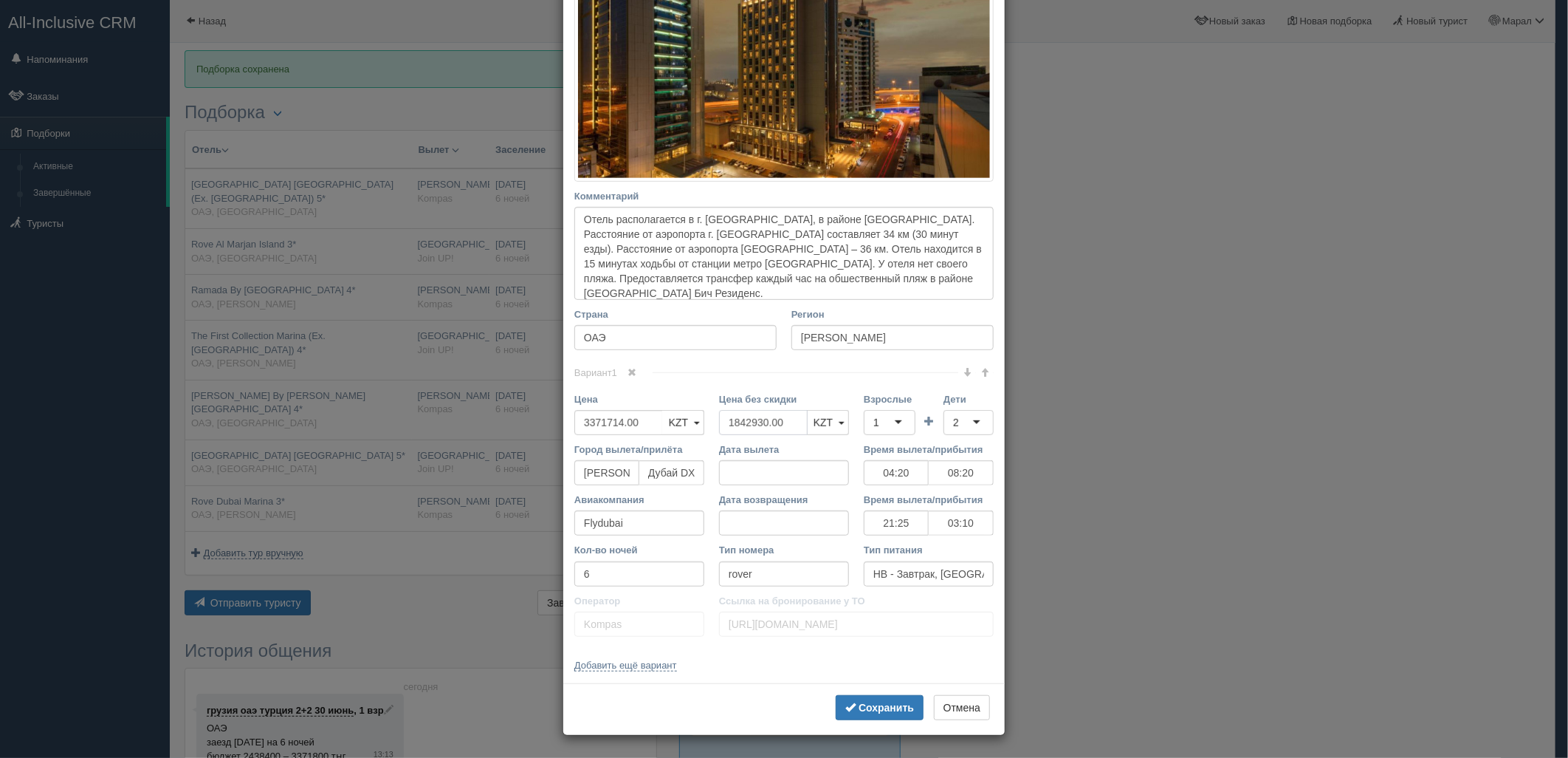
drag, startPoint x: 774, startPoint y: 422, endPoint x: 718, endPoint y: 423, distance: 56.0
click at [696, 423] on div "Цена 3371714.00 KZT USD EUR KZT KZT USD EUR Цена без скидки 1842930.00 KZT USD …" at bounding box center [784, 417] width 434 height 50
type input "0"
click at [719, 422] on input "0" at bounding box center [763, 423] width 89 height 25
click at [877, 421] on div "1" at bounding box center [889, 423] width 52 height 25
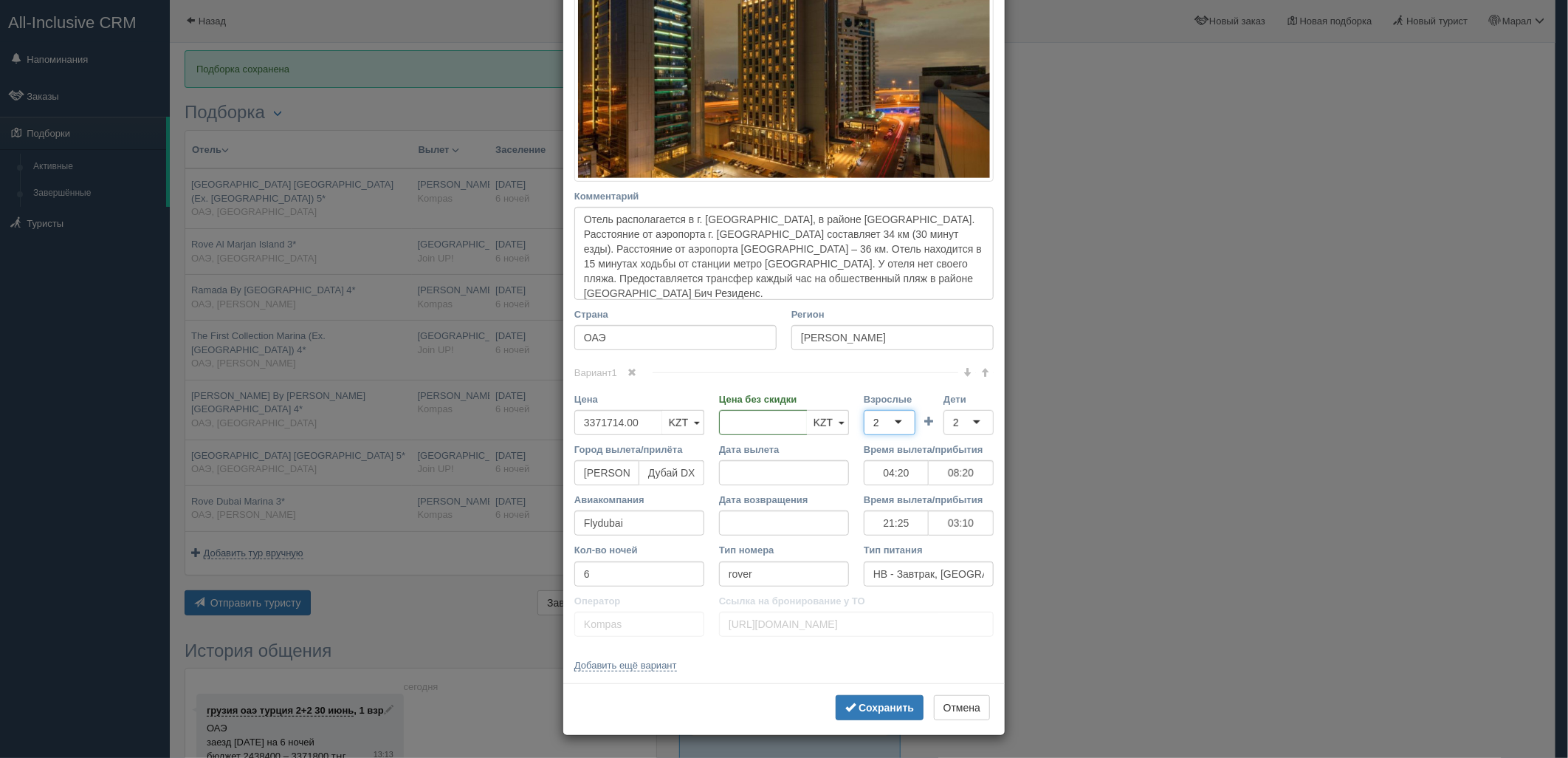
click at [954, 419] on div "2" at bounding box center [968, 423] width 50 height 25
click at [874, 704] on b "Сохранить" at bounding box center [887, 707] width 56 height 12
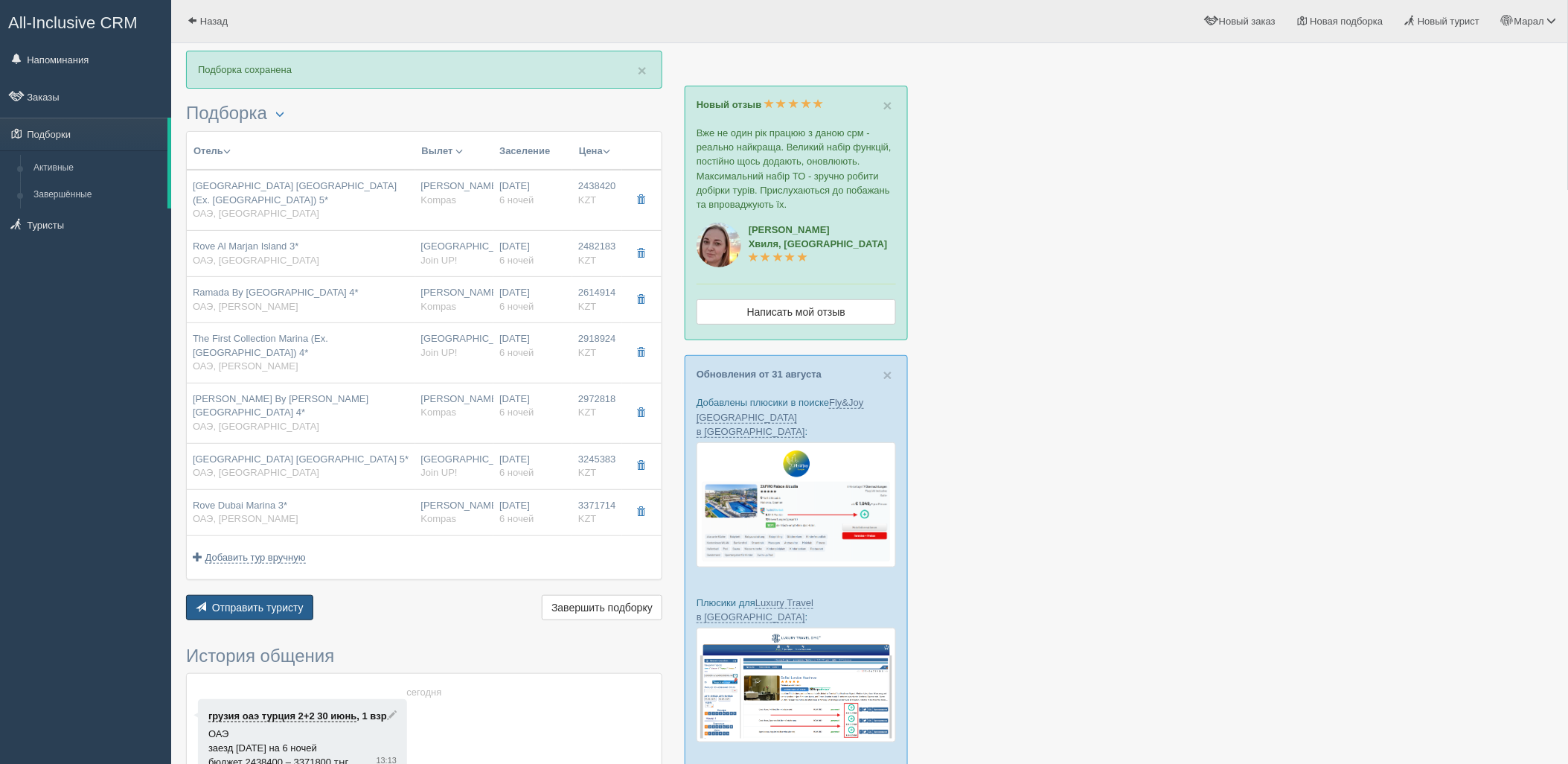
click at [266, 601] on span "Отправить туристу" at bounding box center [258, 607] width 91 height 12
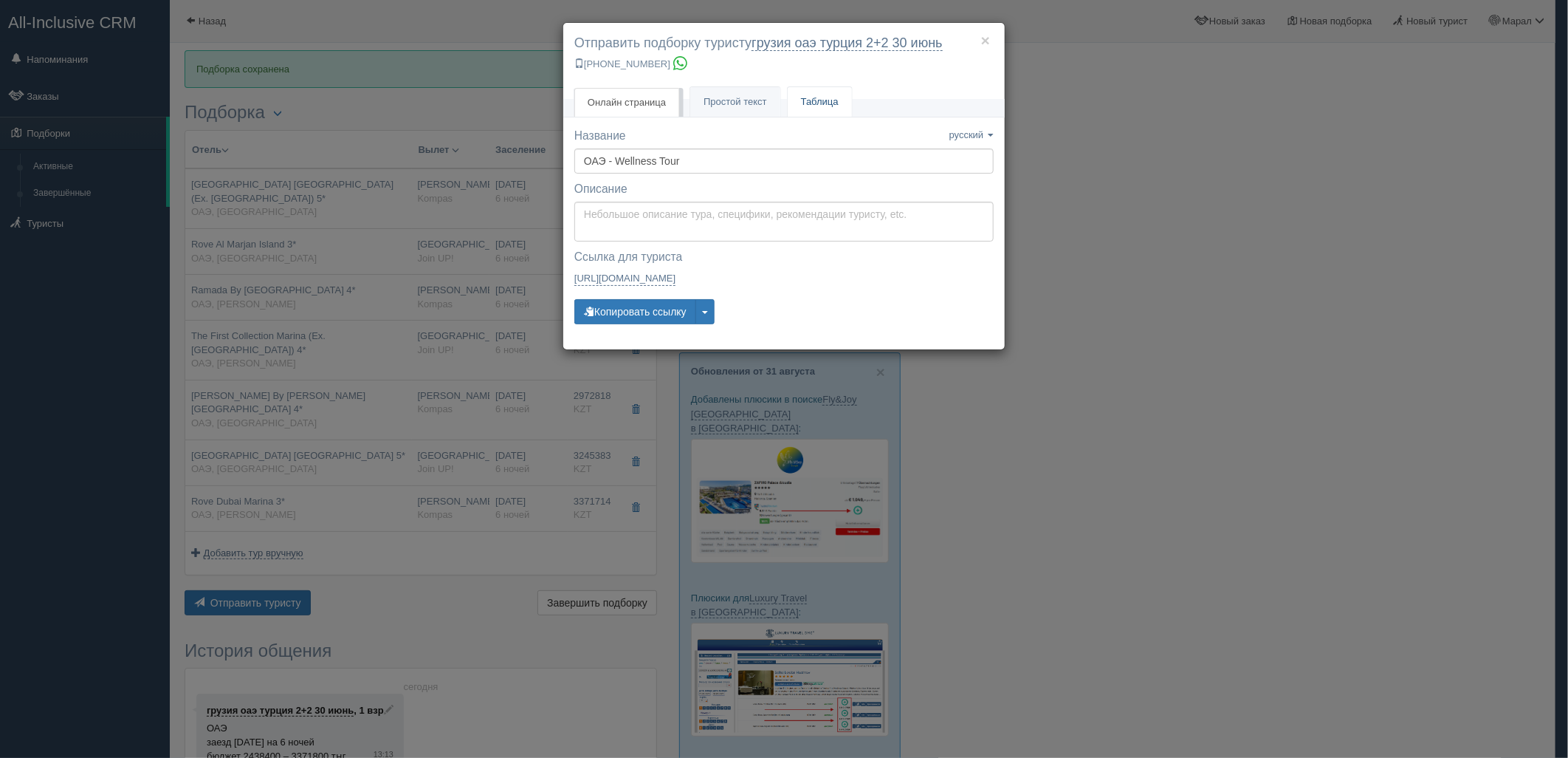
click at [815, 99] on link "Таблица" at bounding box center [819, 102] width 65 height 30
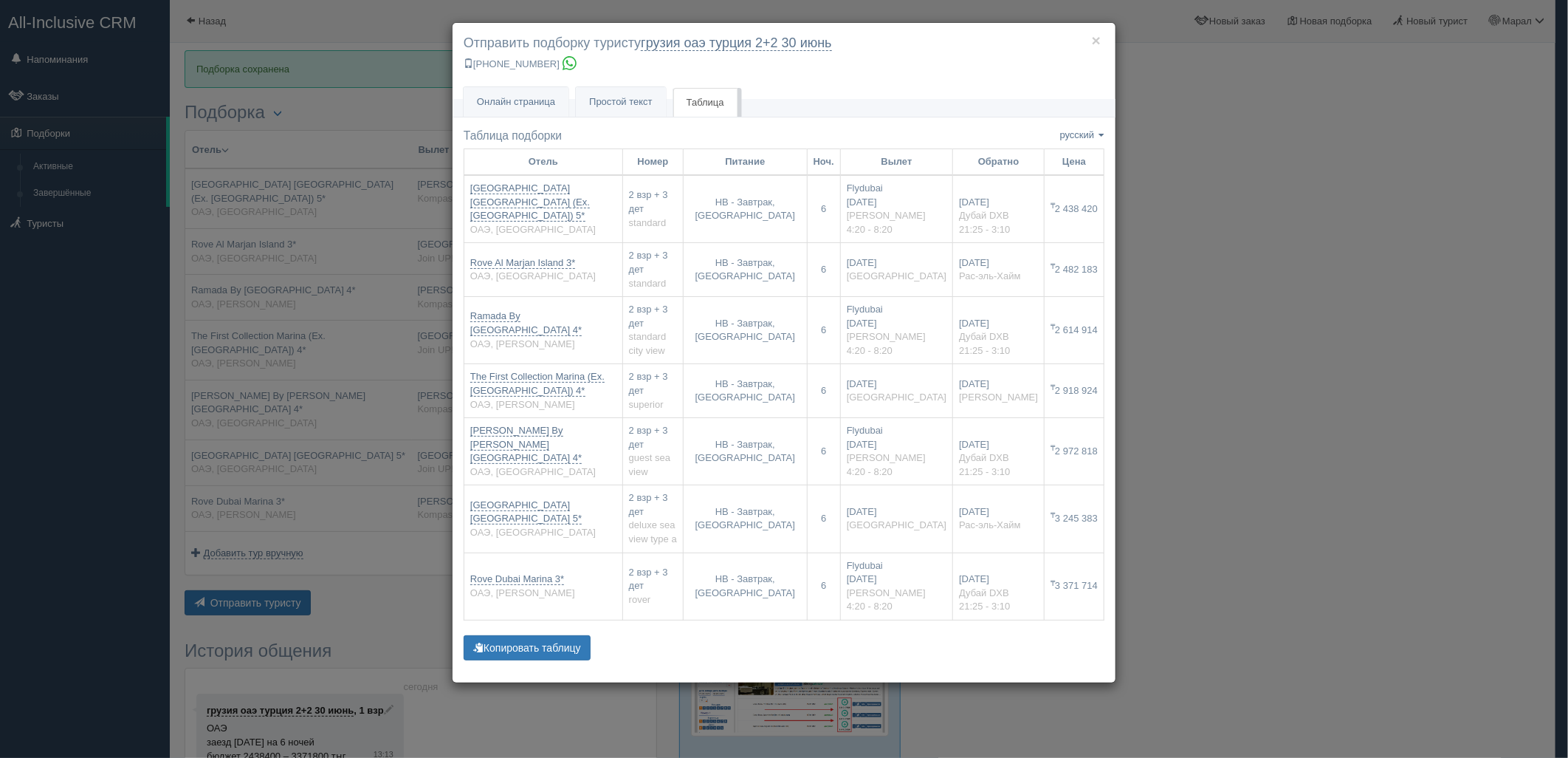
click at [1226, 529] on div "× Отправить подборку туристу грузия оаэ [GEOGRAPHIC_DATA] 2+2 [DATE] [PHONE_NUM…" at bounding box center [784, 379] width 1568 height 758
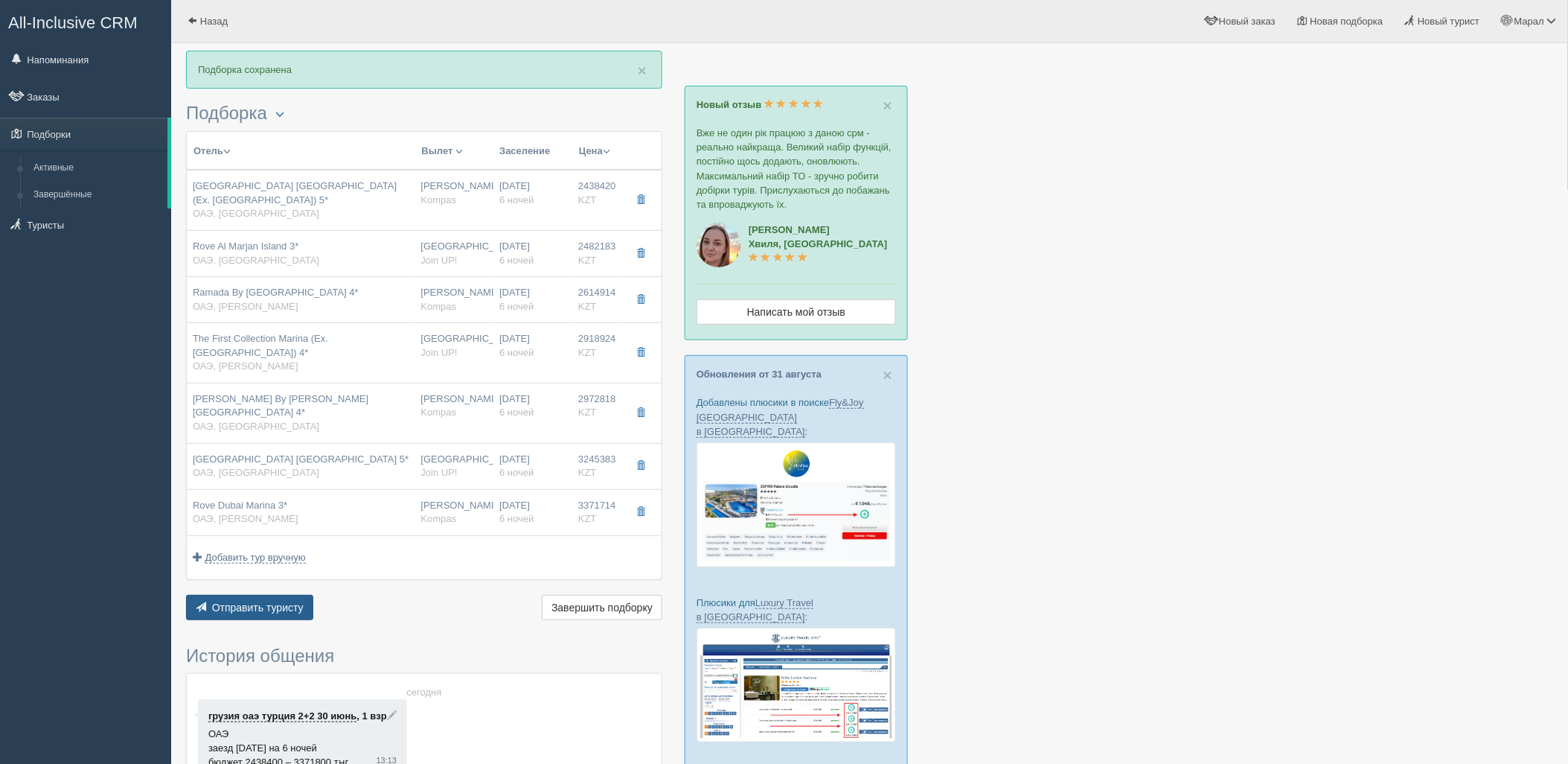
click at [276, 601] on span "Отправить туристу" at bounding box center [258, 607] width 91 height 12
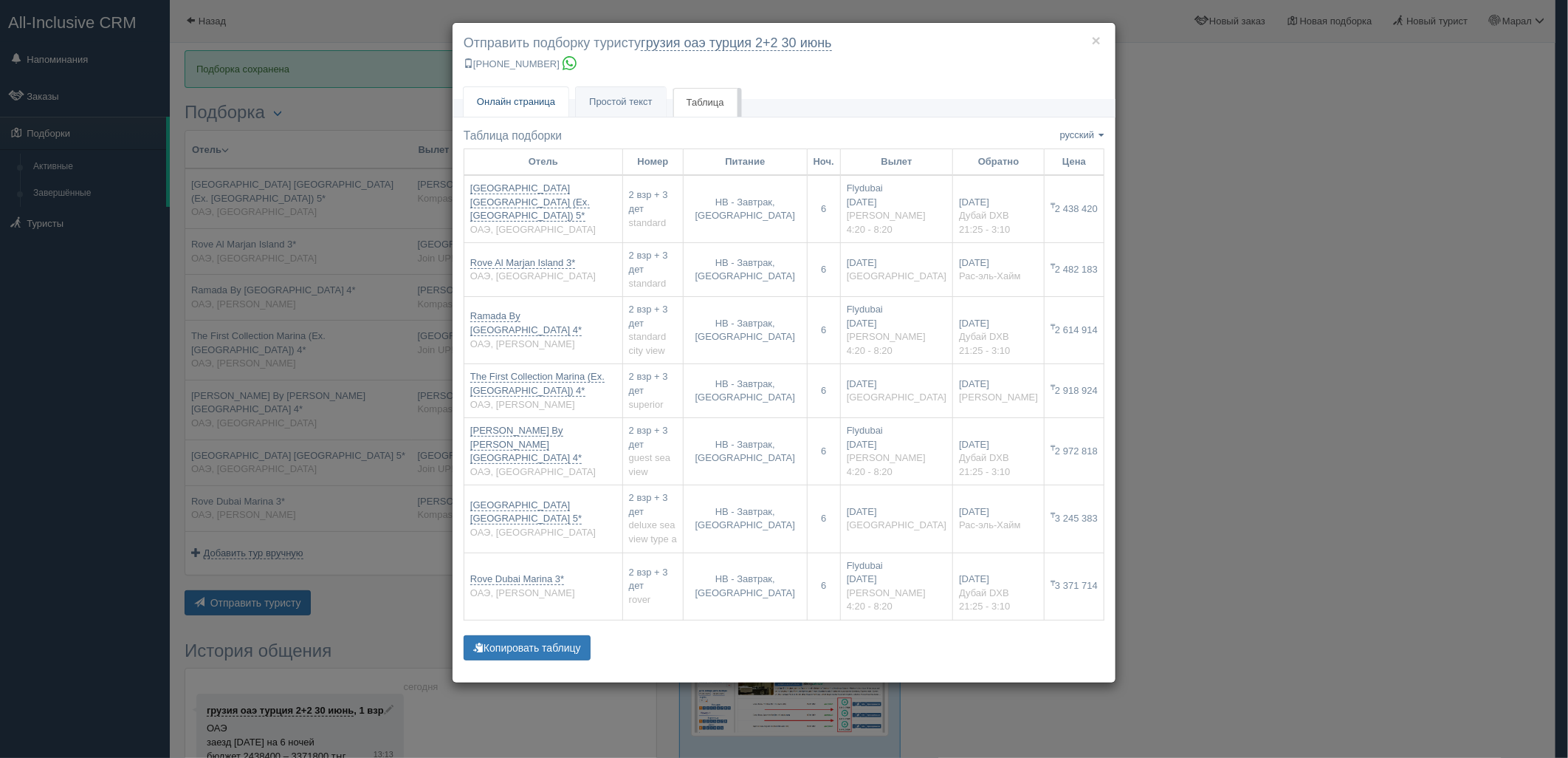
click at [550, 108] on link "Онлайн страница Онлайн" at bounding box center [515, 102] width 105 height 30
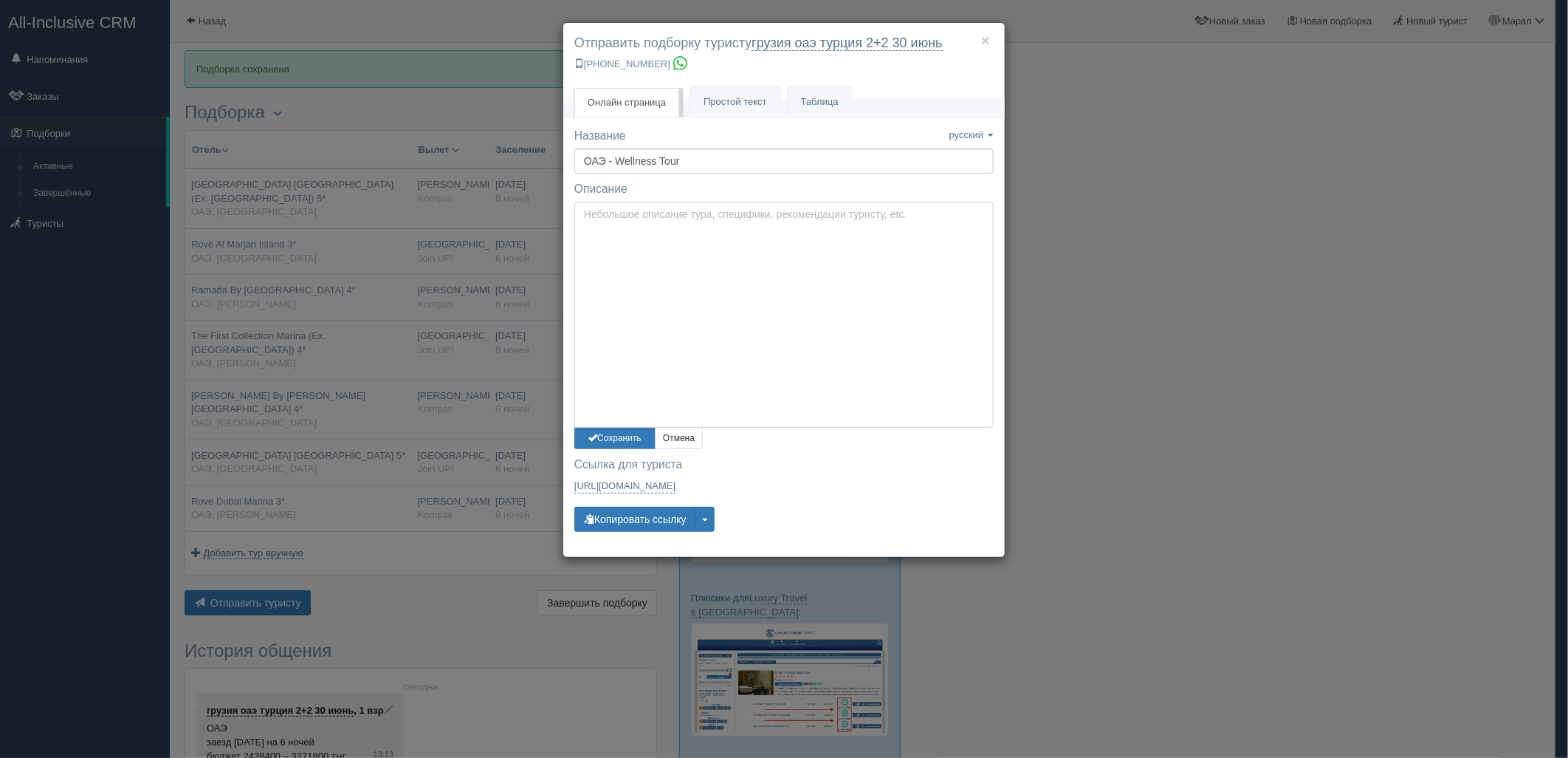
type textarea "Здравствуйте! Ниже представлены варианты туров для Вас. Для просмотра описания …"
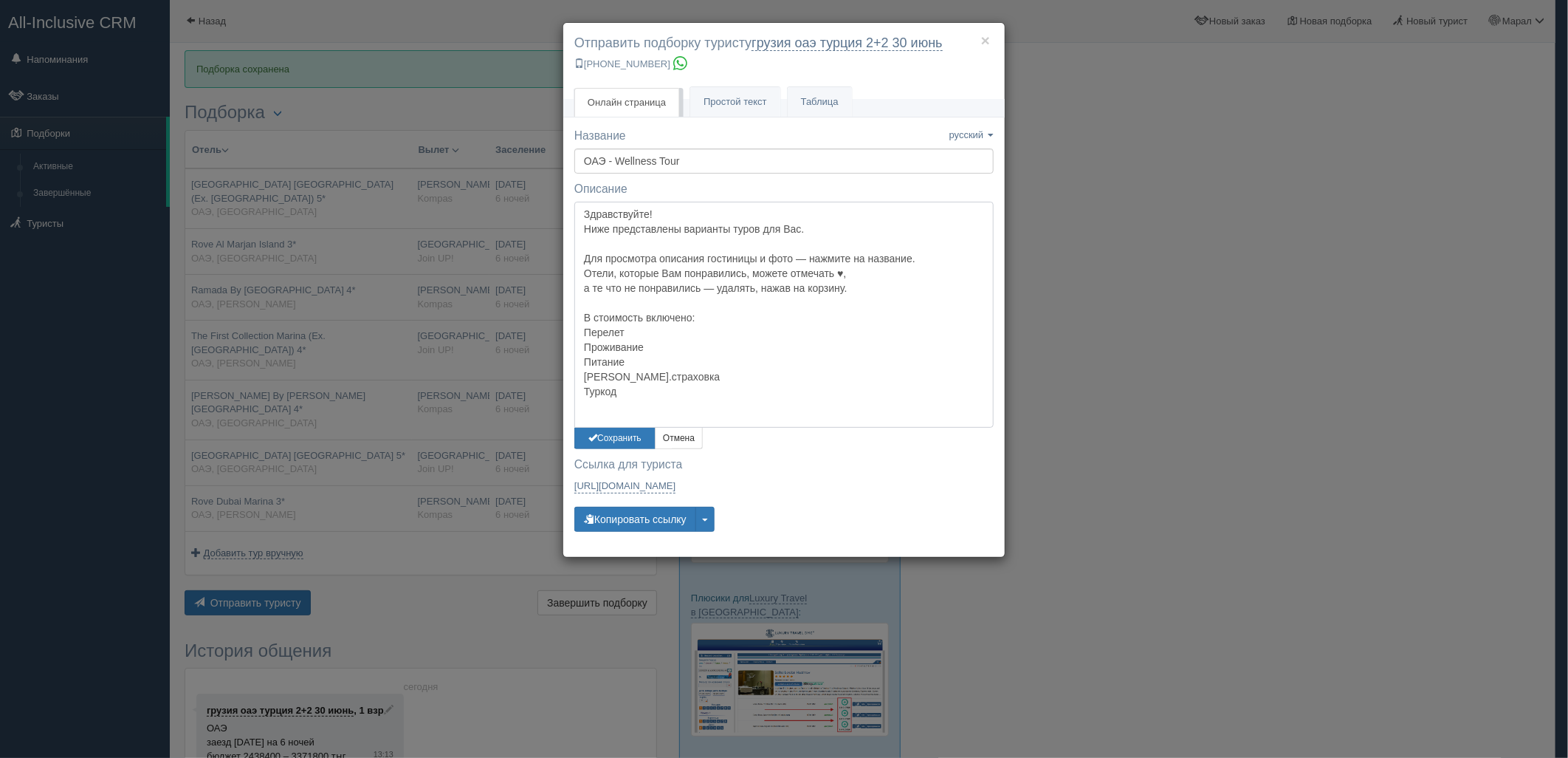
click at [660, 237] on textarea "Здравствуйте! Ниже представлены варианты туров для Вас. Для просмотра описания …" at bounding box center [784, 315] width 420 height 226
drag, startPoint x: 429, startPoint y: 293, endPoint x: 420, endPoint y: 266, distance: 28.5
click at [429, 294] on div "× Отправить подборку туристу грузия оаэ [GEOGRAPHIC_DATA] 2+2 [DATE] [PHONE_NUM…" at bounding box center [784, 379] width 1568 height 758
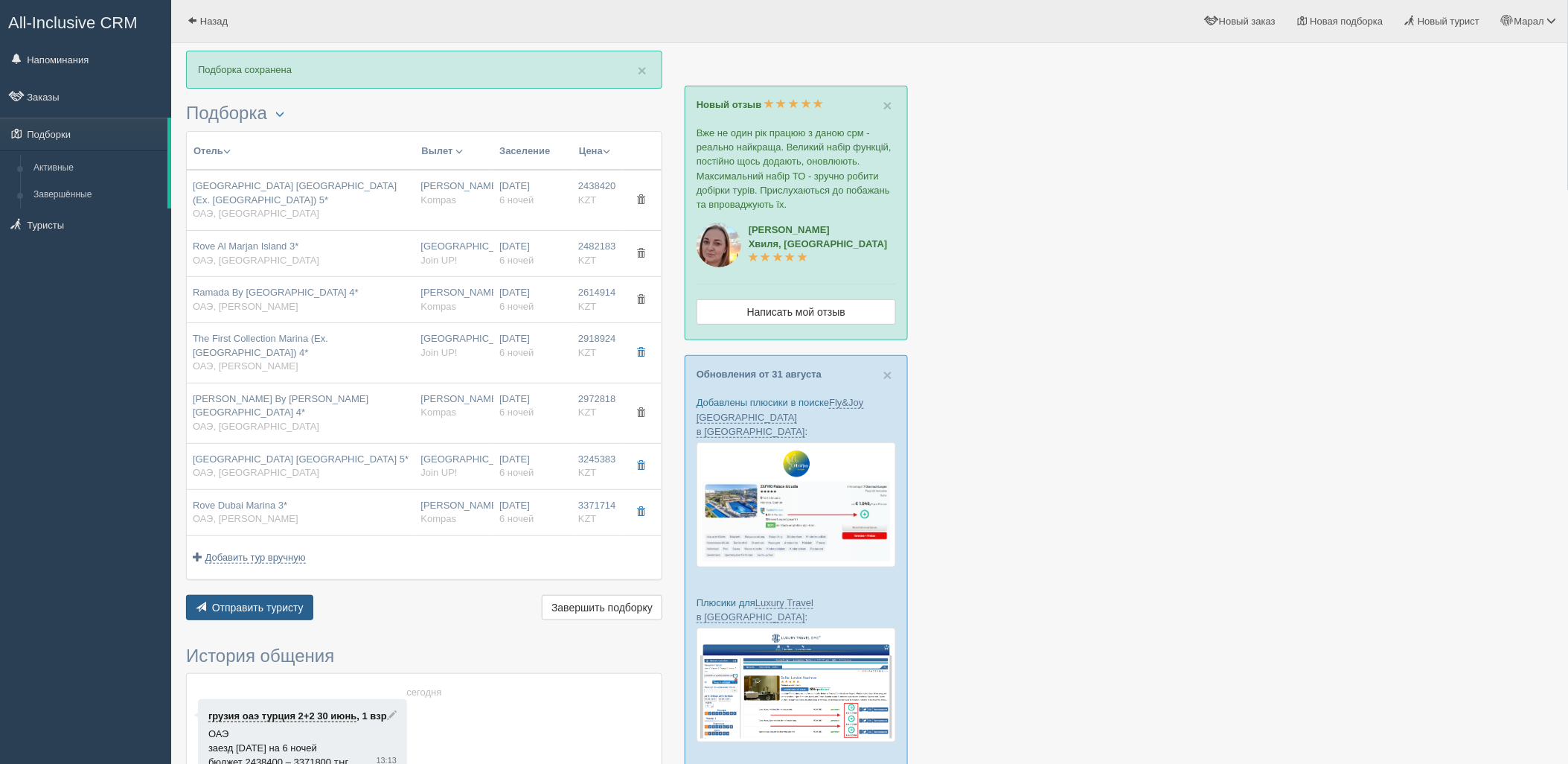
click at [279, 601] on span "Отправить туристу" at bounding box center [258, 607] width 91 height 12
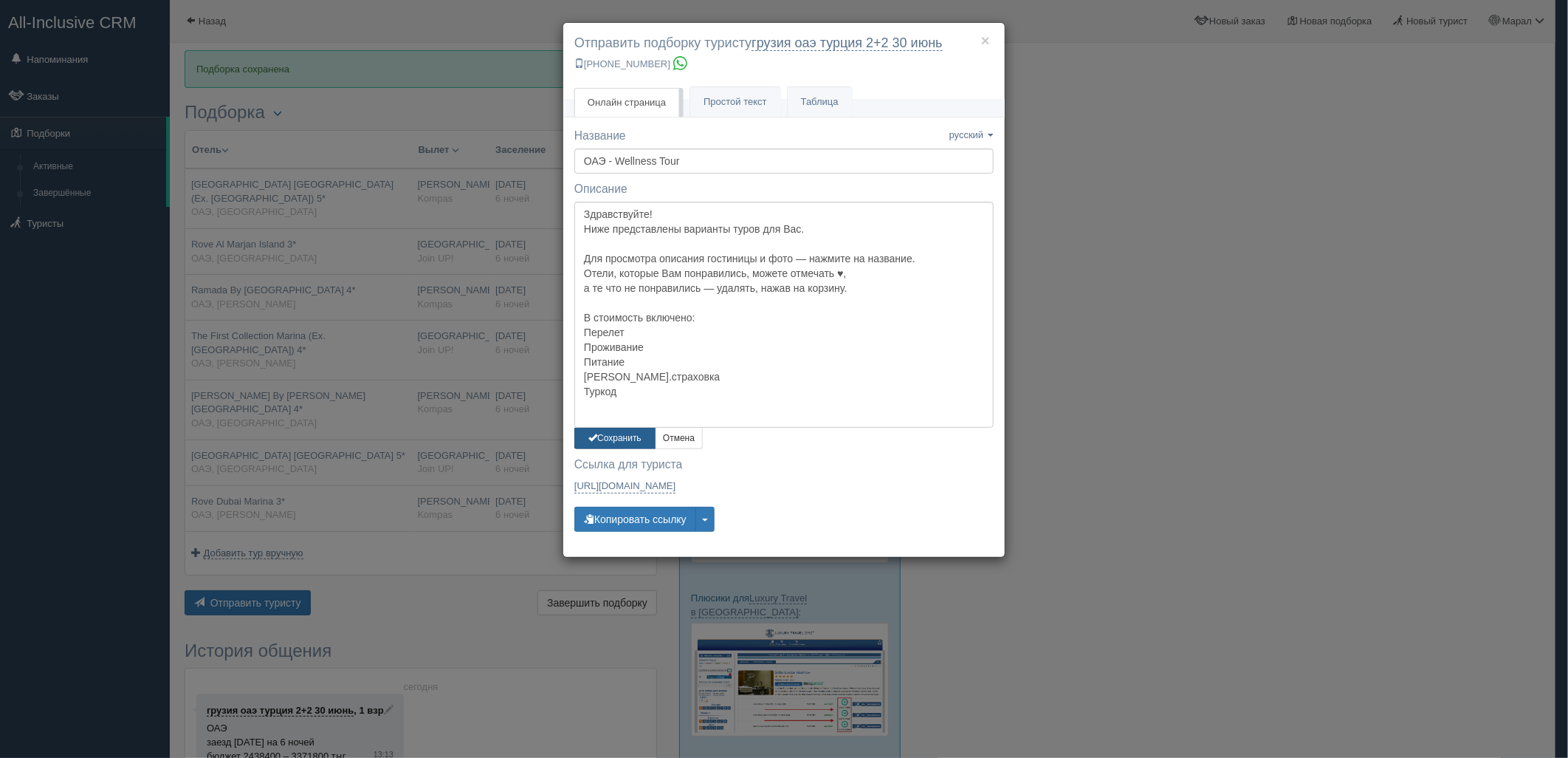
click at [626, 445] on button "Сохранить" at bounding box center [615, 439] width 82 height 22
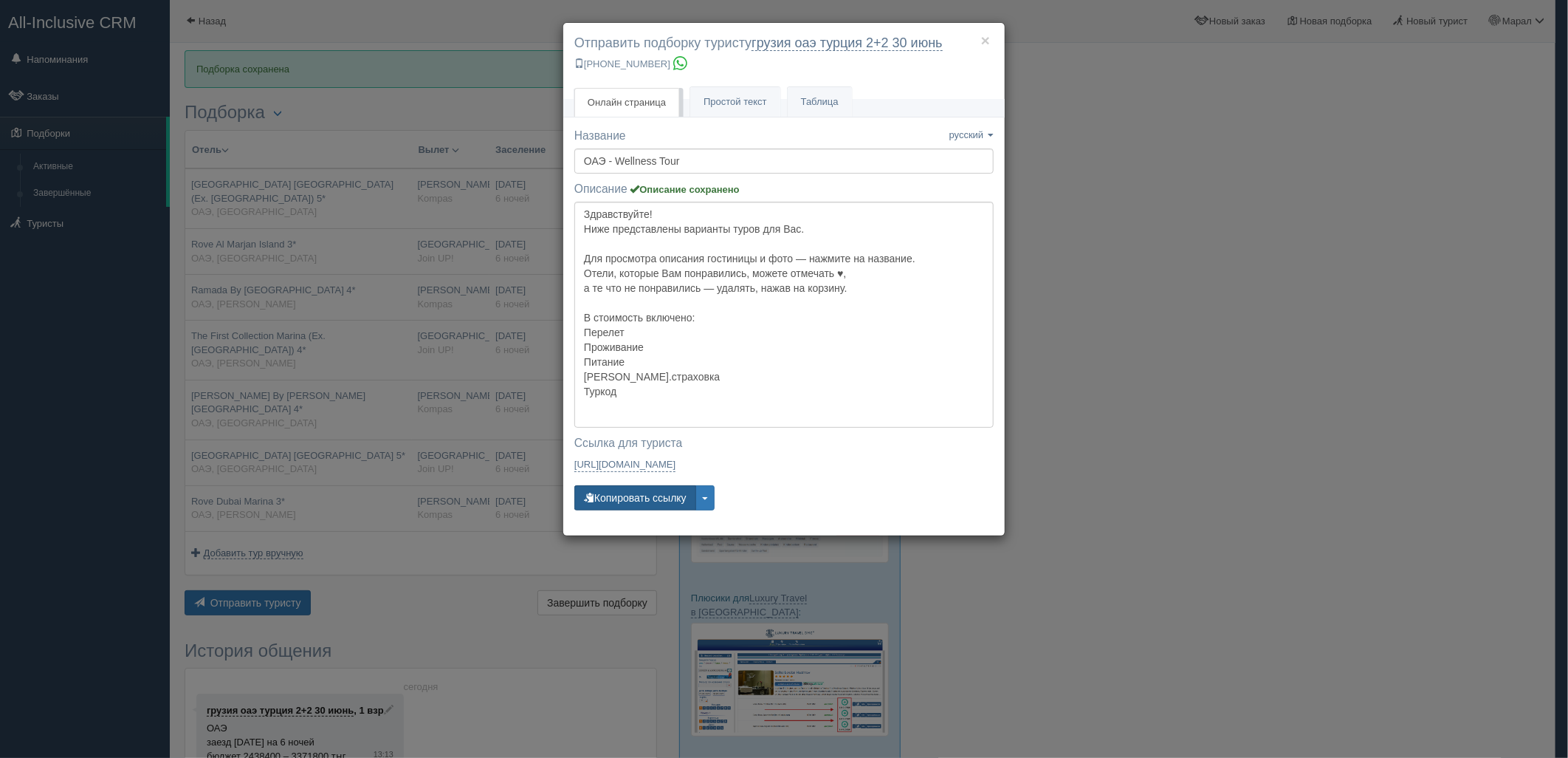
click at [637, 493] on button "Копировать ссылку" at bounding box center [636, 498] width 122 height 25
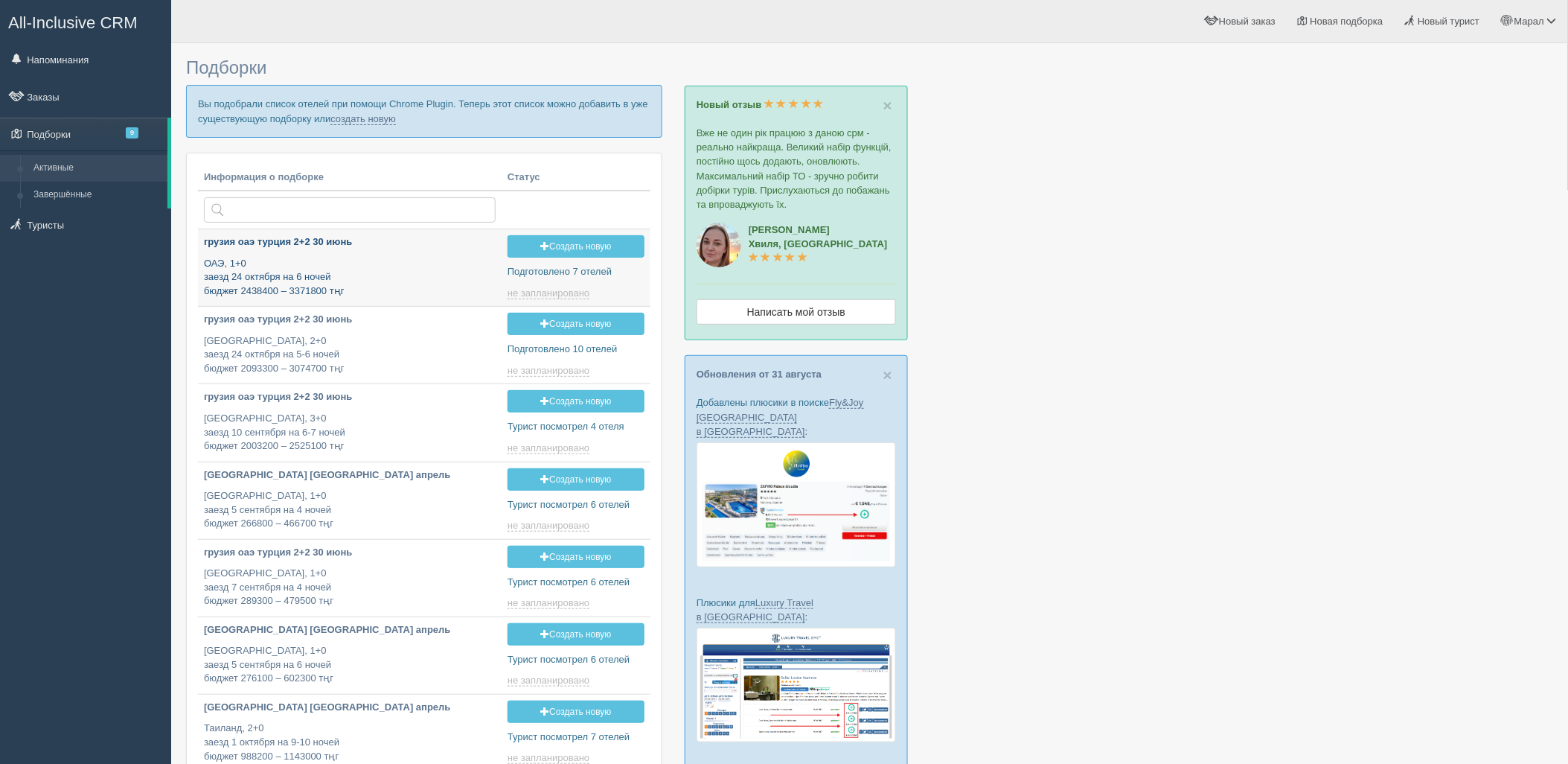
type input "[DATE] 14:05"
type input "[DATE] 14:10"
drag, startPoint x: 346, startPoint y: 127, endPoint x: 352, endPoint y: 120, distance: 9.2
click at [347, 127] on p "Вы подобрали список отелей при помощи Chrome Plugin. Теперь этот список можно д…" at bounding box center [424, 111] width 476 height 52
click at [353, 120] on link "создать новую" at bounding box center [363, 118] width 65 height 12
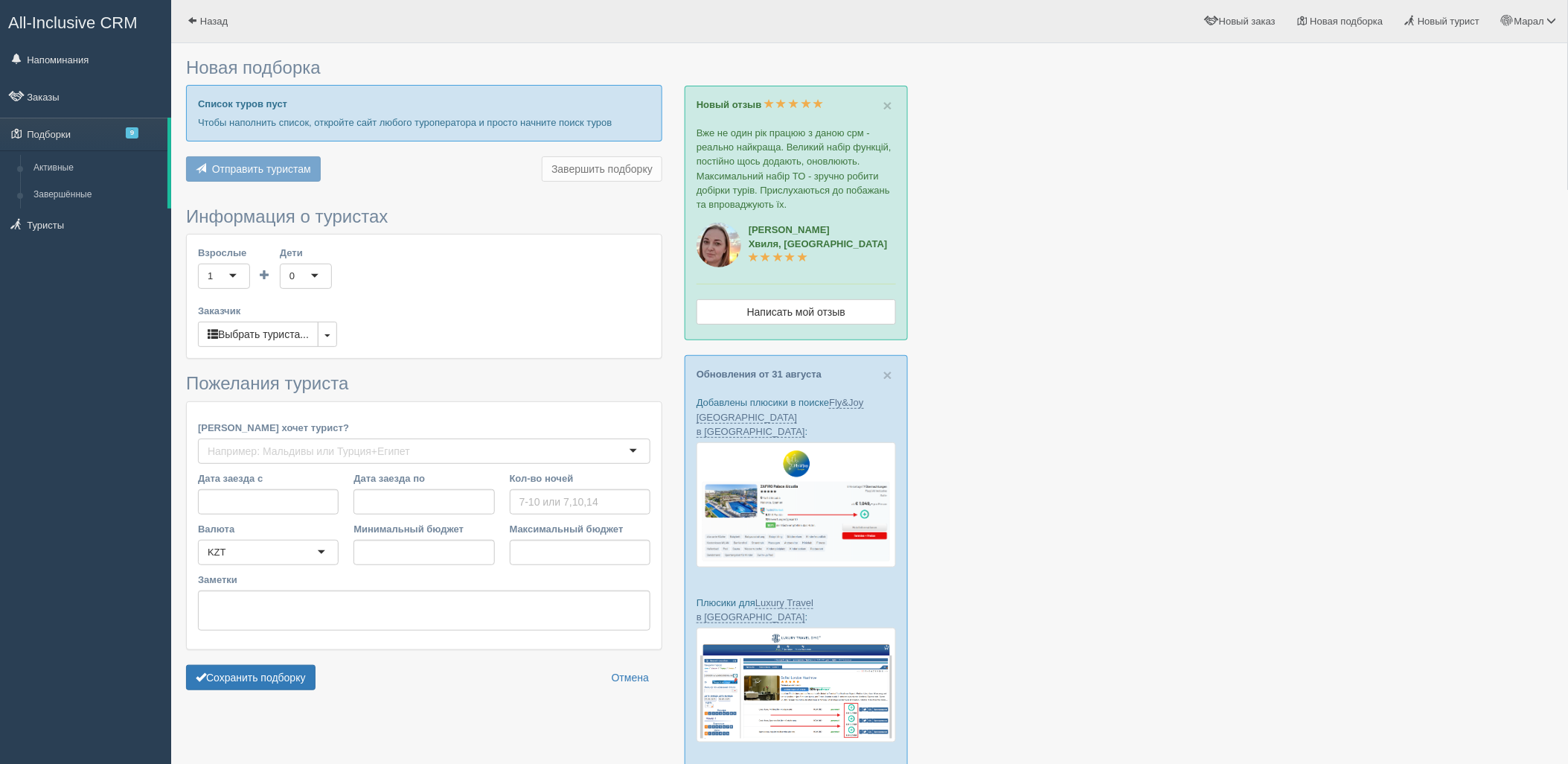
type input "5"
type input "1828400"
type input "2131500"
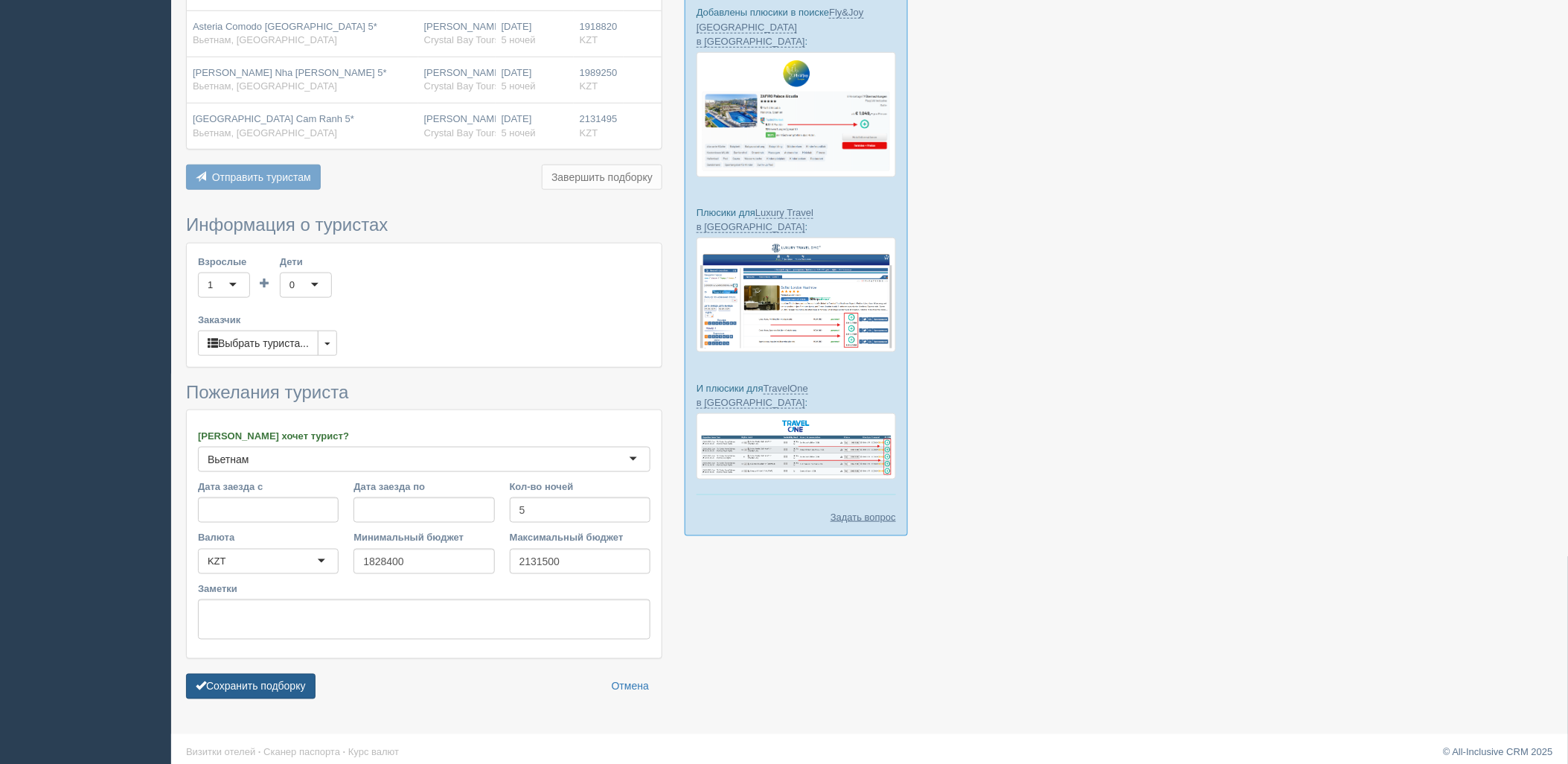
scroll to position [401, 0]
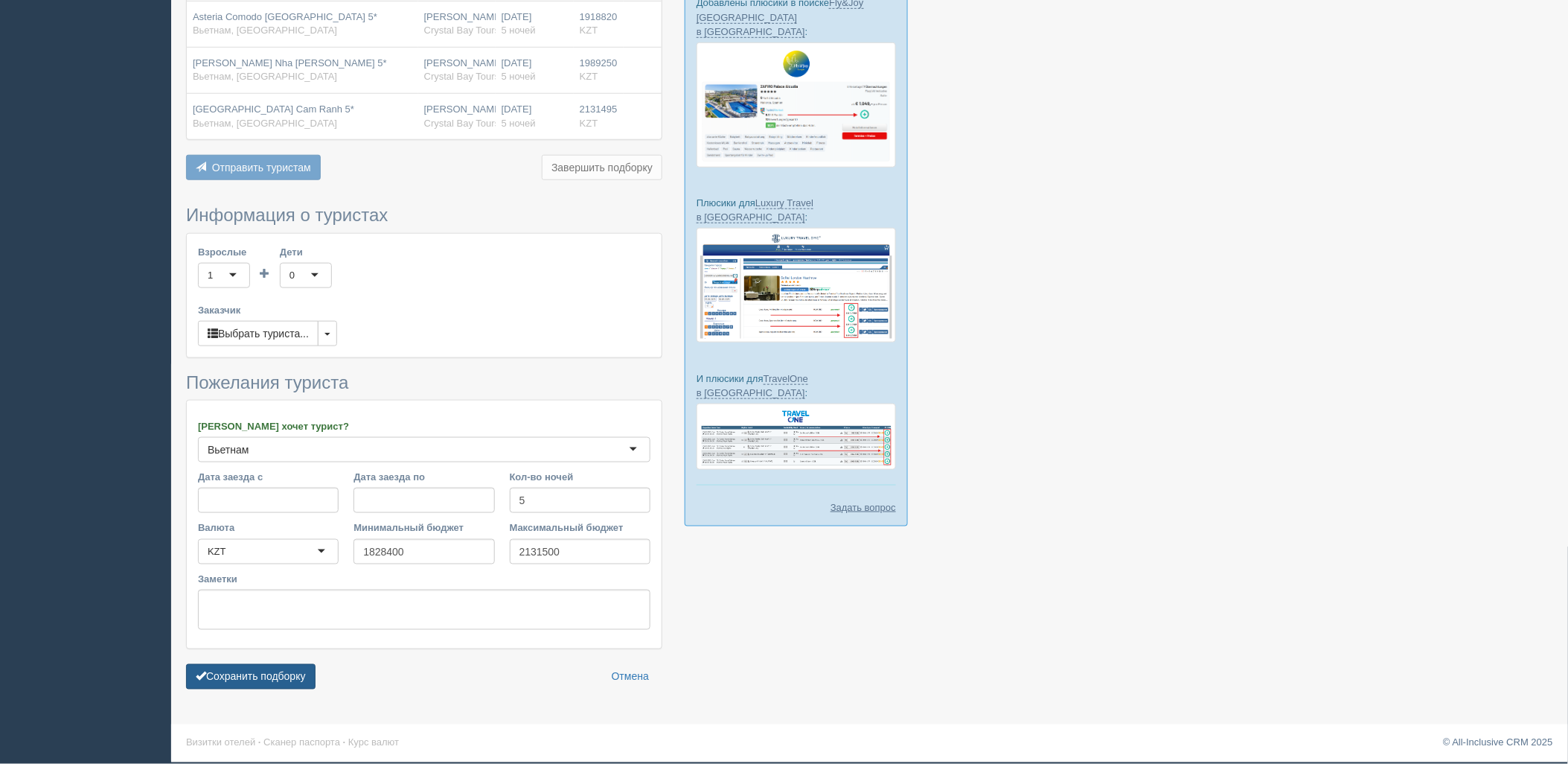
click at [260, 677] on button "Сохранить подборку" at bounding box center [250, 676] width 129 height 25
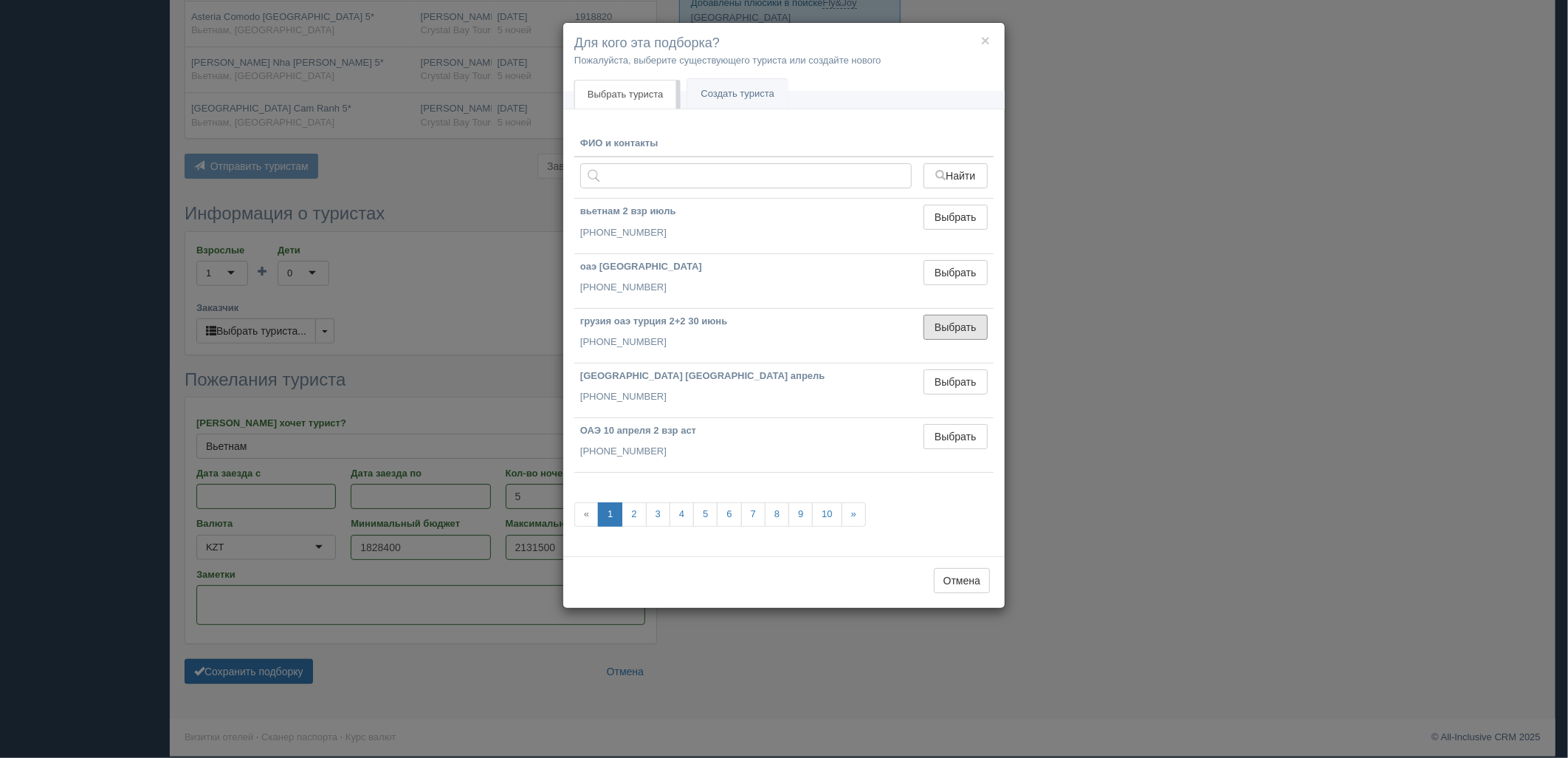
drag, startPoint x: 965, startPoint y: 335, endPoint x: 680, endPoint y: 424, distance: 298.6
click at [965, 335] on button "Выбрать" at bounding box center [956, 327] width 65 height 25
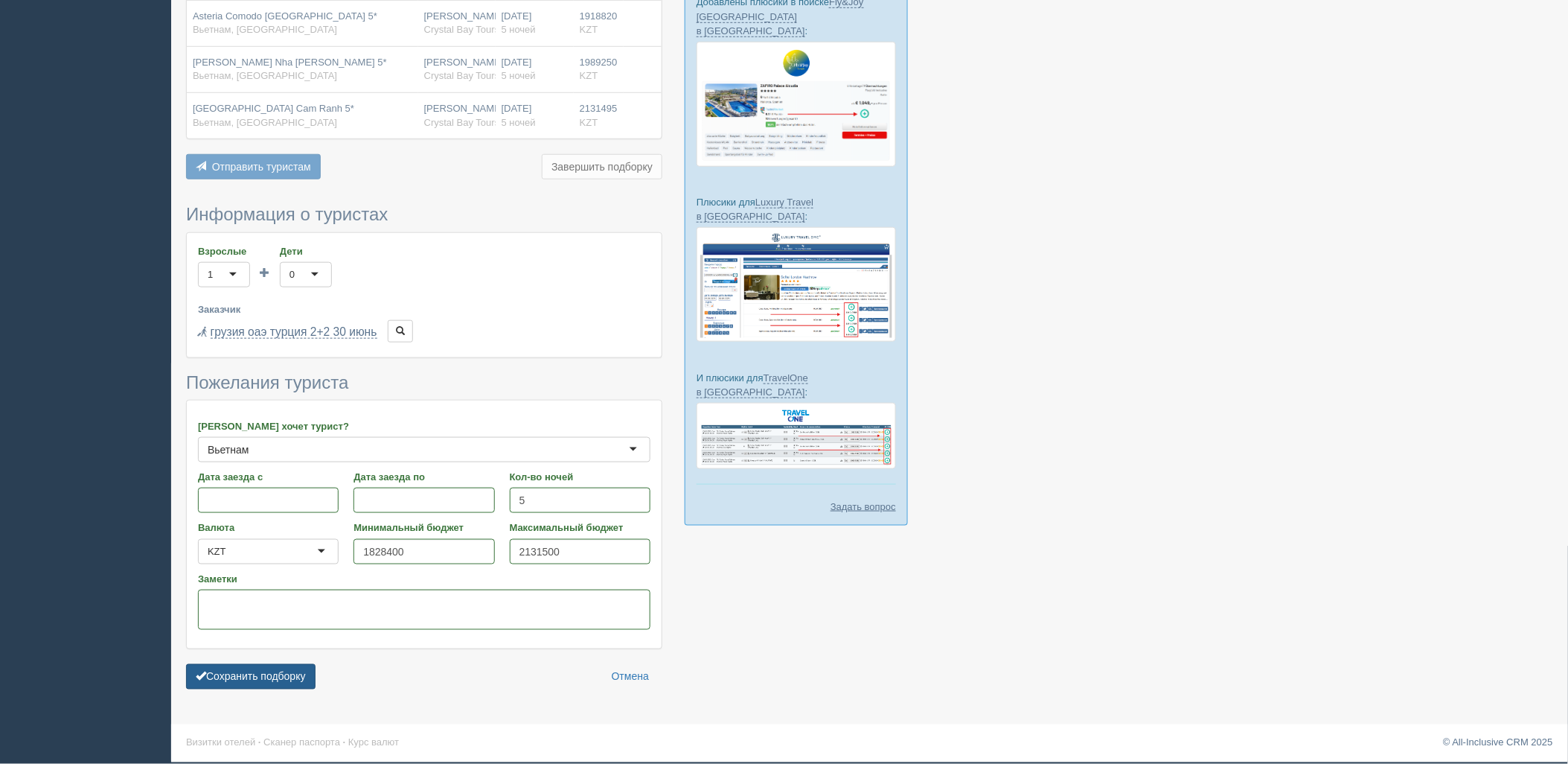
click at [261, 667] on button "Сохранить подборку" at bounding box center [250, 676] width 129 height 25
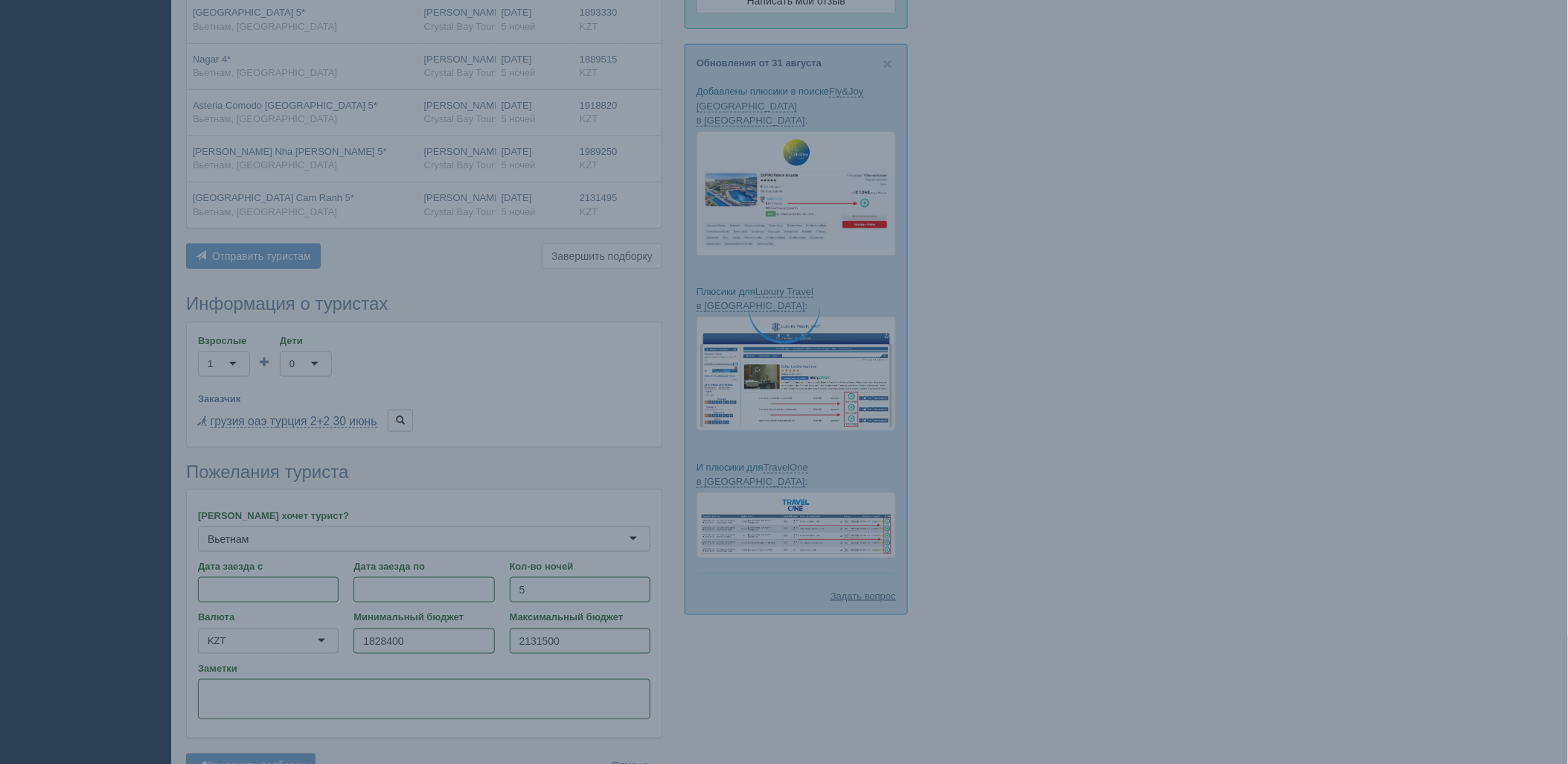
scroll to position [153, 0]
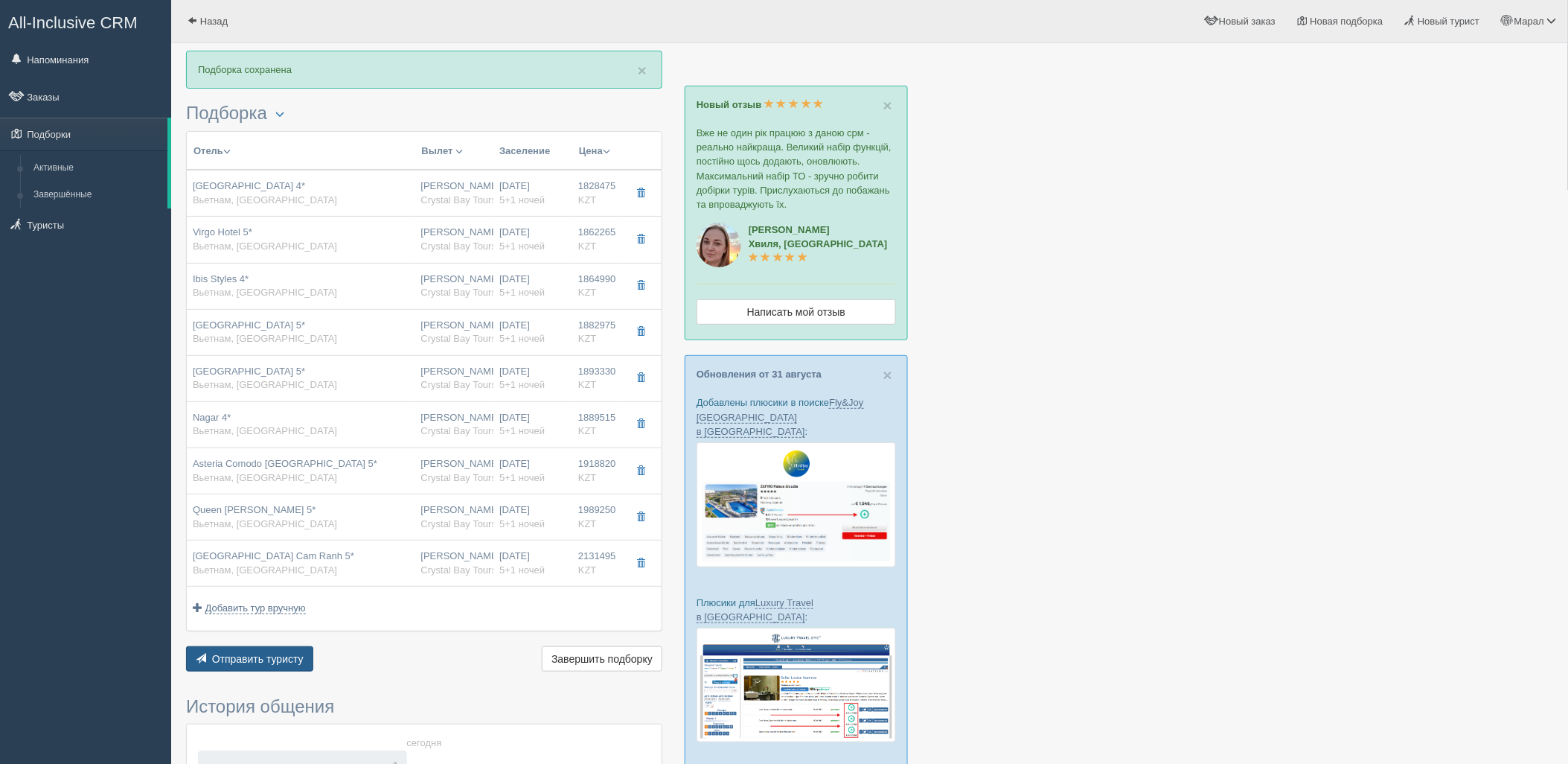
click at [272, 651] on button "Отправить туристу Отправить" at bounding box center [249, 659] width 127 height 25
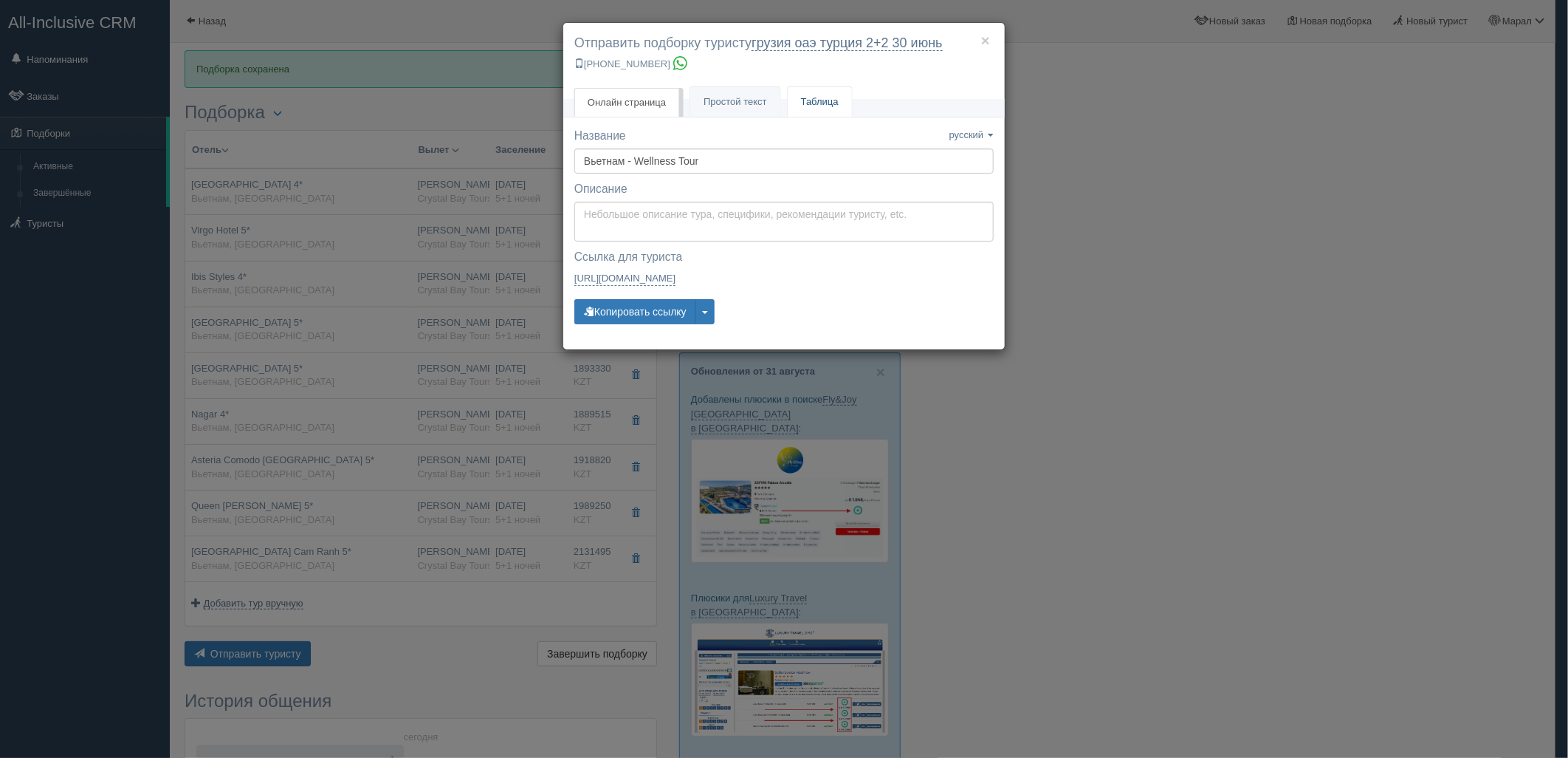
click at [807, 112] on link "Таблица" at bounding box center [819, 102] width 65 height 30
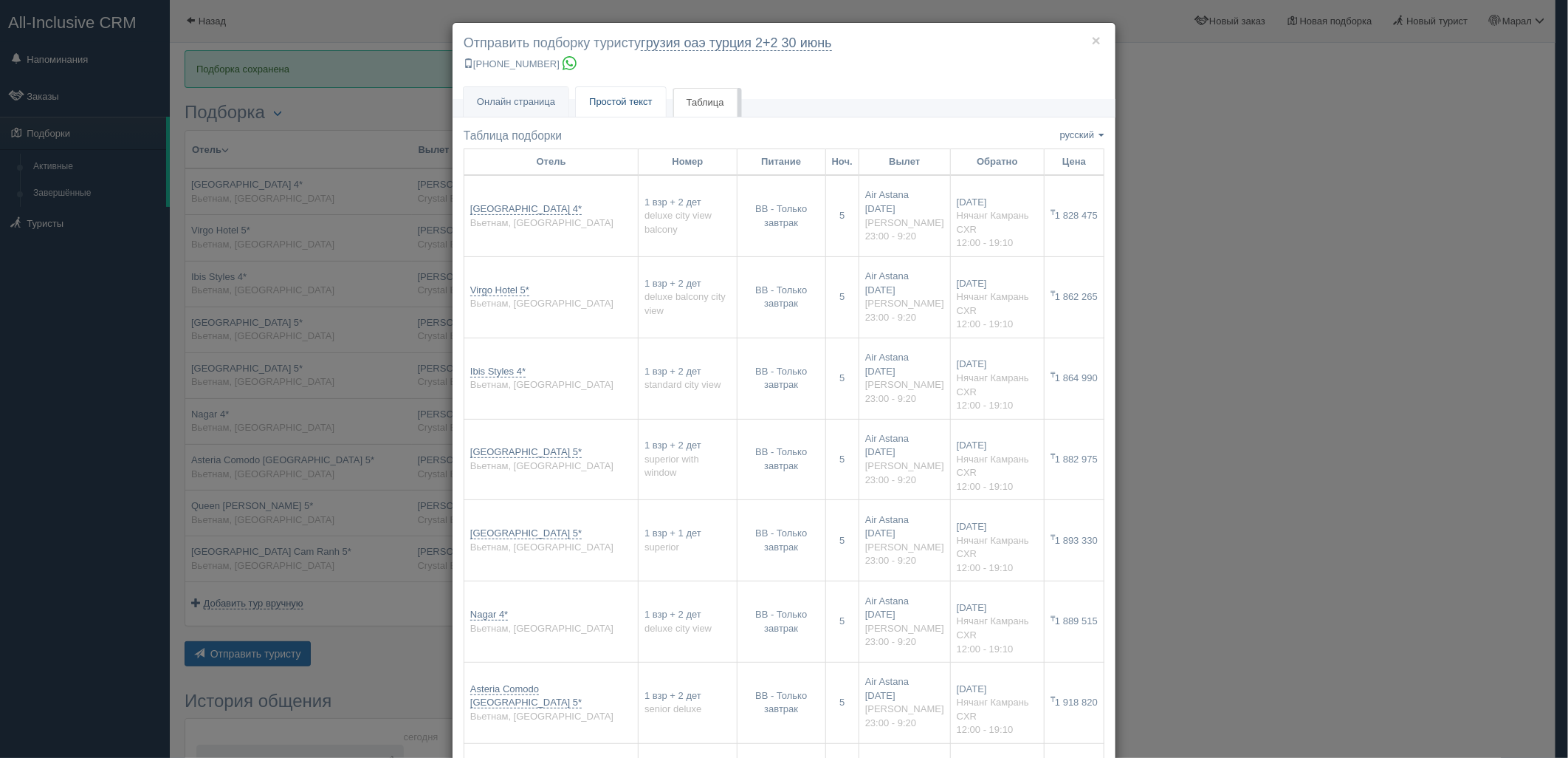
click at [619, 107] on span "Простой текст" at bounding box center [620, 101] width 64 height 11
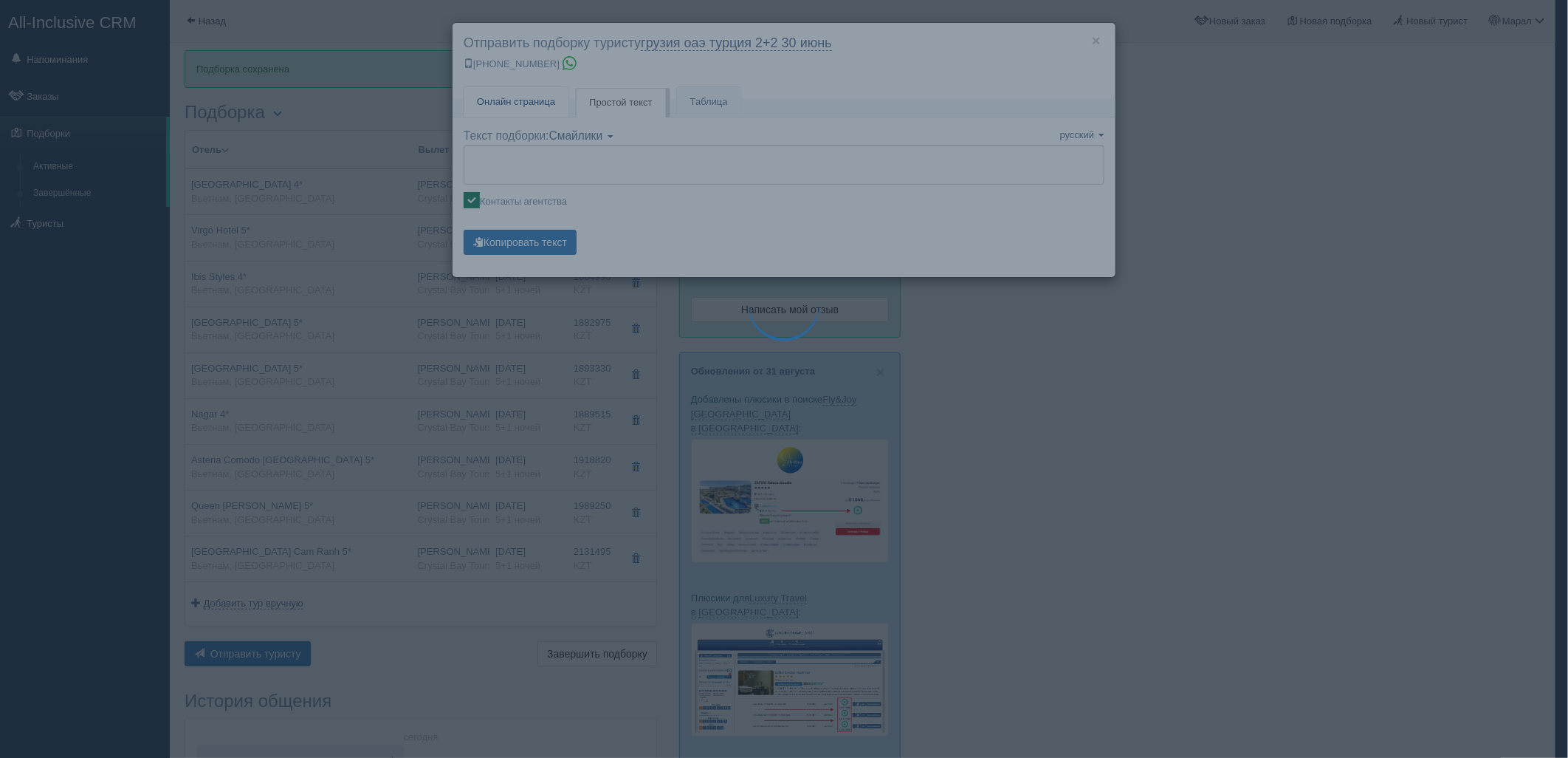
type textarea "🌞 Добрый день! Предлагаем Вам рассмотреть следующие варианты: 🌎 Вьетнам, Нячанг…"
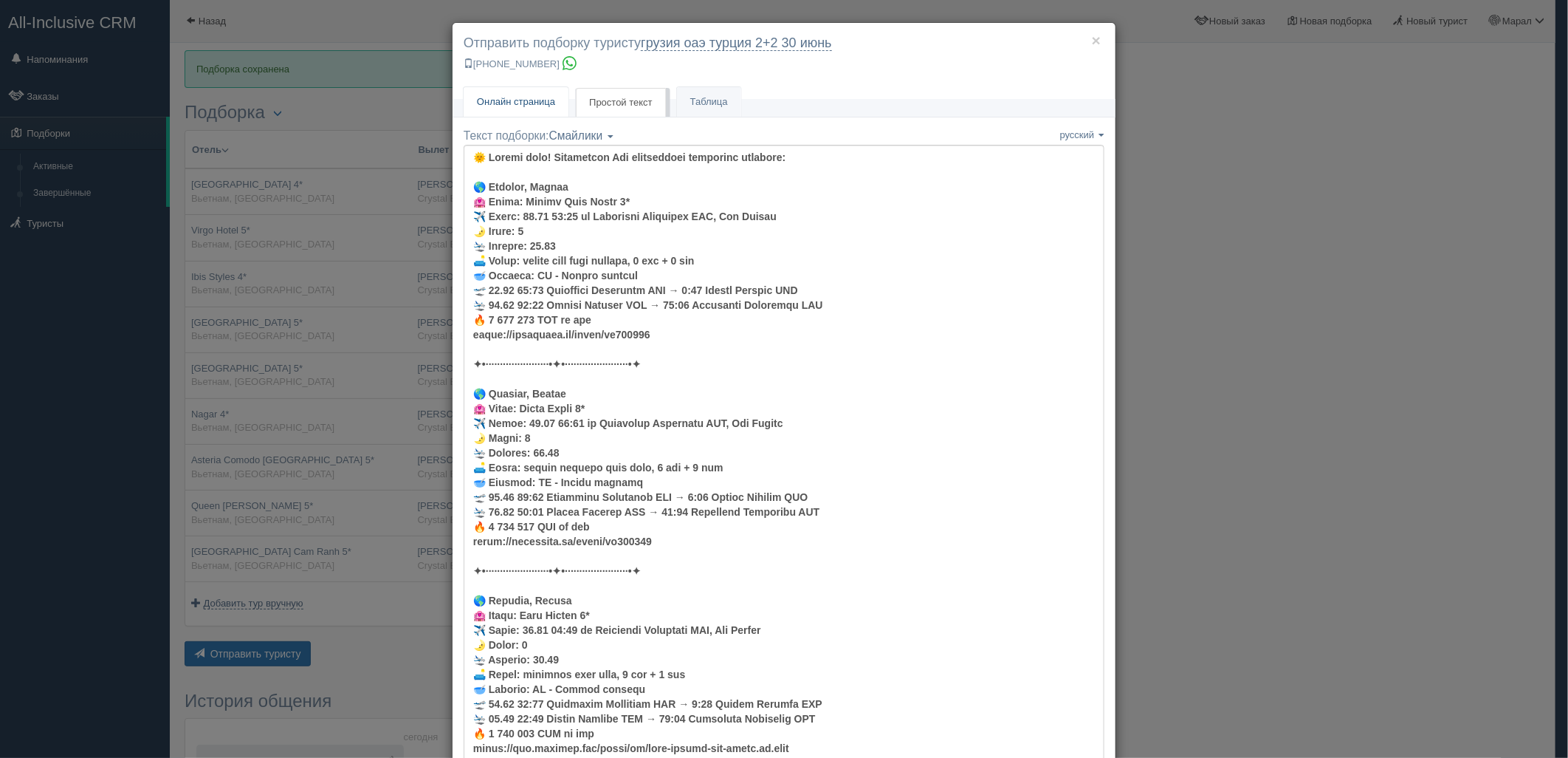
click at [536, 104] on span "Онлайн страница" at bounding box center [515, 101] width 78 height 11
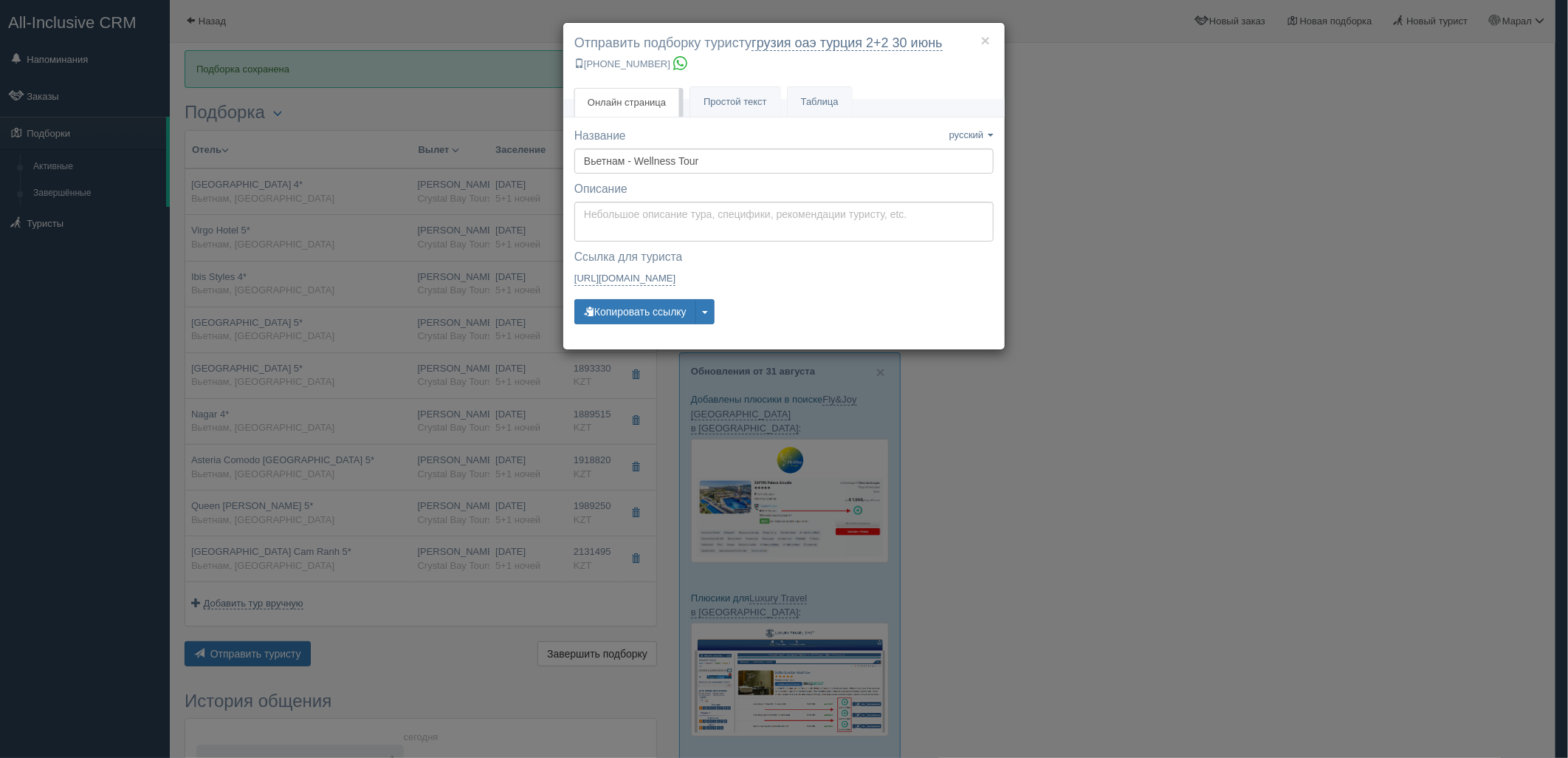
drag, startPoint x: 1122, startPoint y: 684, endPoint x: 1068, endPoint y: 645, distance: 66.6
click at [1095, 661] on div "× Отправить подборку туристу грузия оаэ [GEOGRAPHIC_DATA] 2+2 [DATE] [PHONE_NUM…" at bounding box center [784, 379] width 1568 height 758
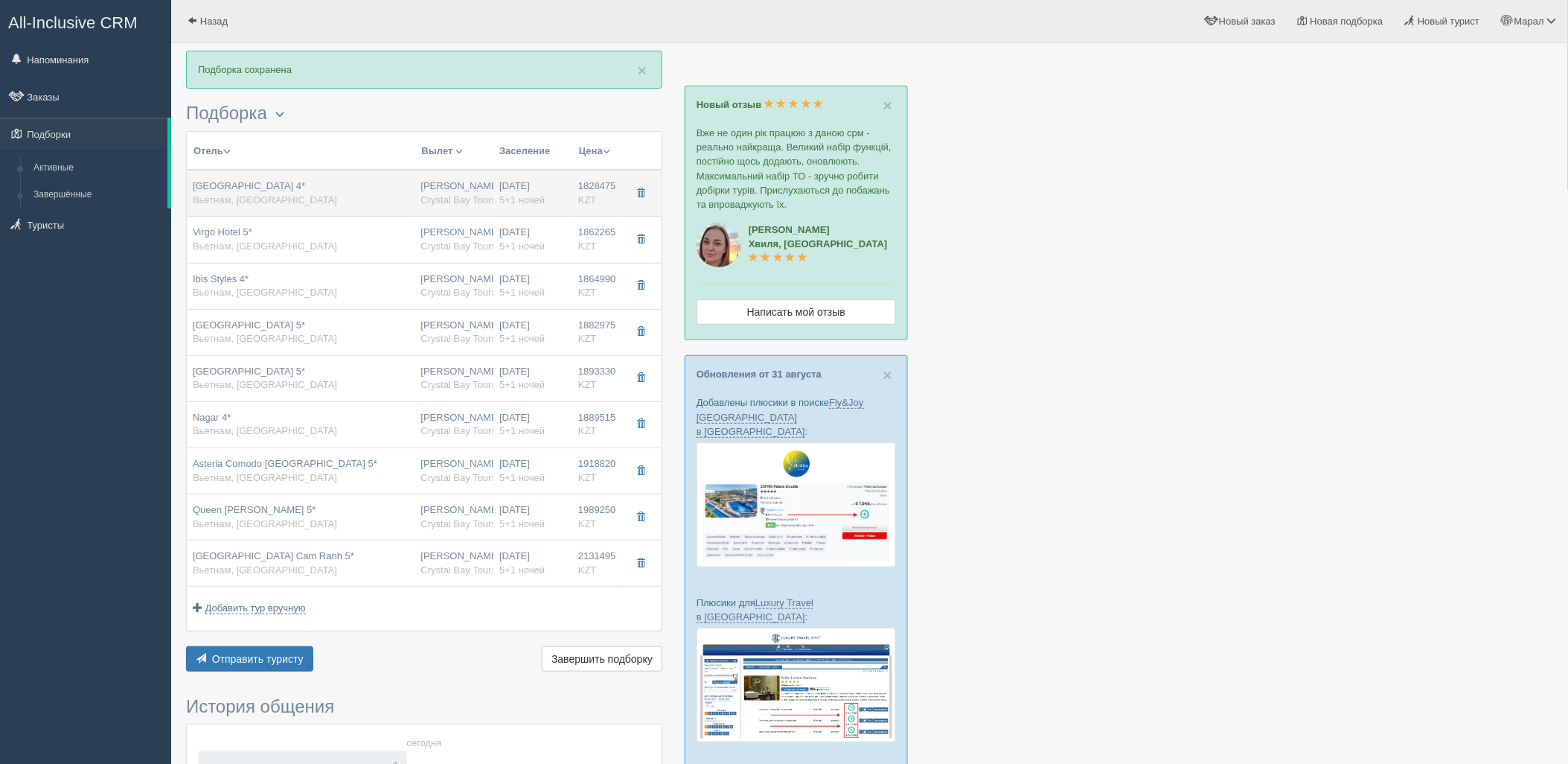
click at [456, 196] on span "Crystal Bay Tours" at bounding box center [459, 200] width 76 height 11
type input "Dendro Gold Hotel 4*"
type input "https://tophotels.ru/hotel/al245782"
type input "Вьетнам"
type input "Нячанг"
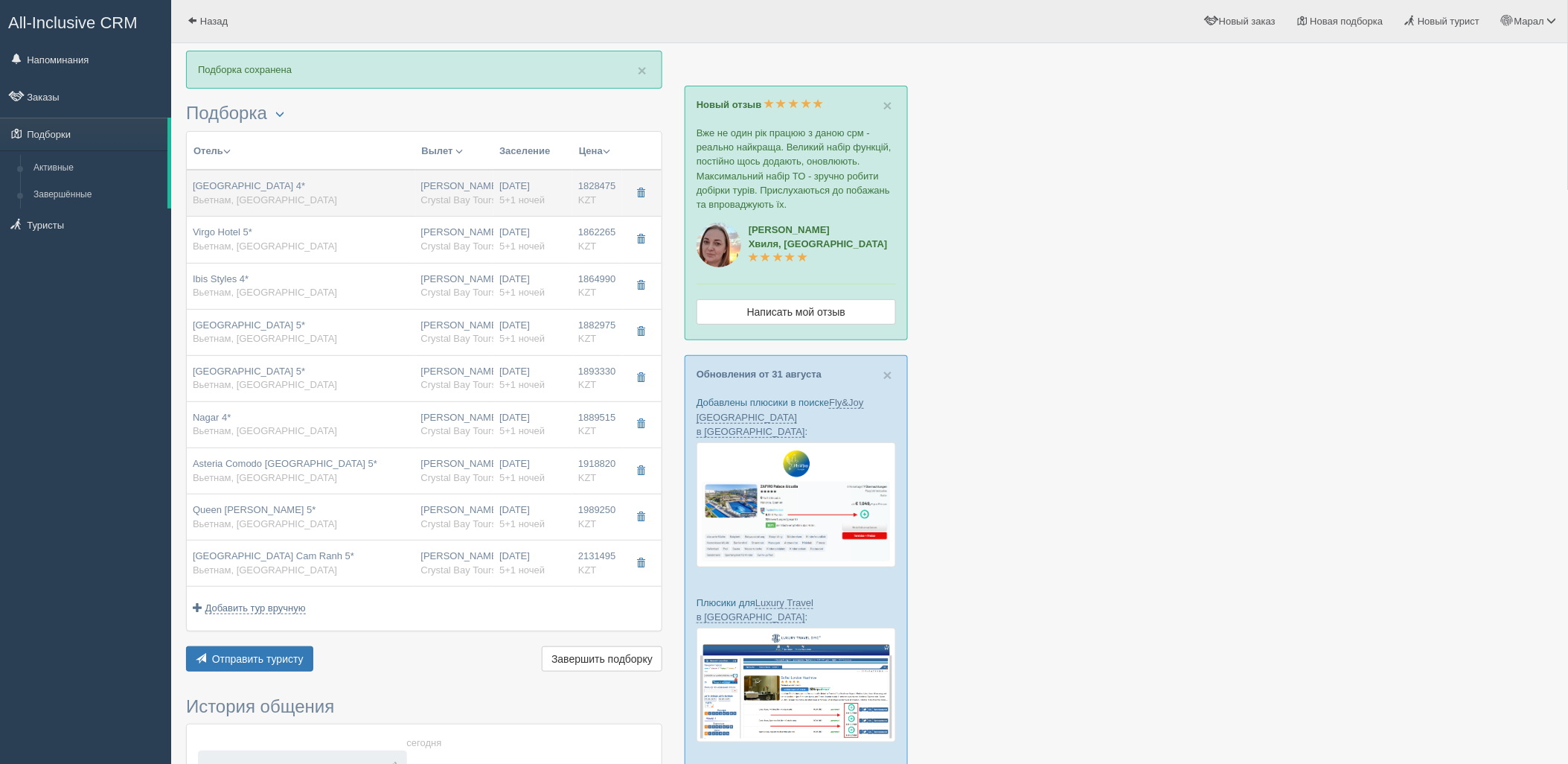
type input "1828475.00"
type input "1086185.00"
type input "[PERSON_NAME]"
type input "Нячанг Камрань CXR"
type input "23:00"
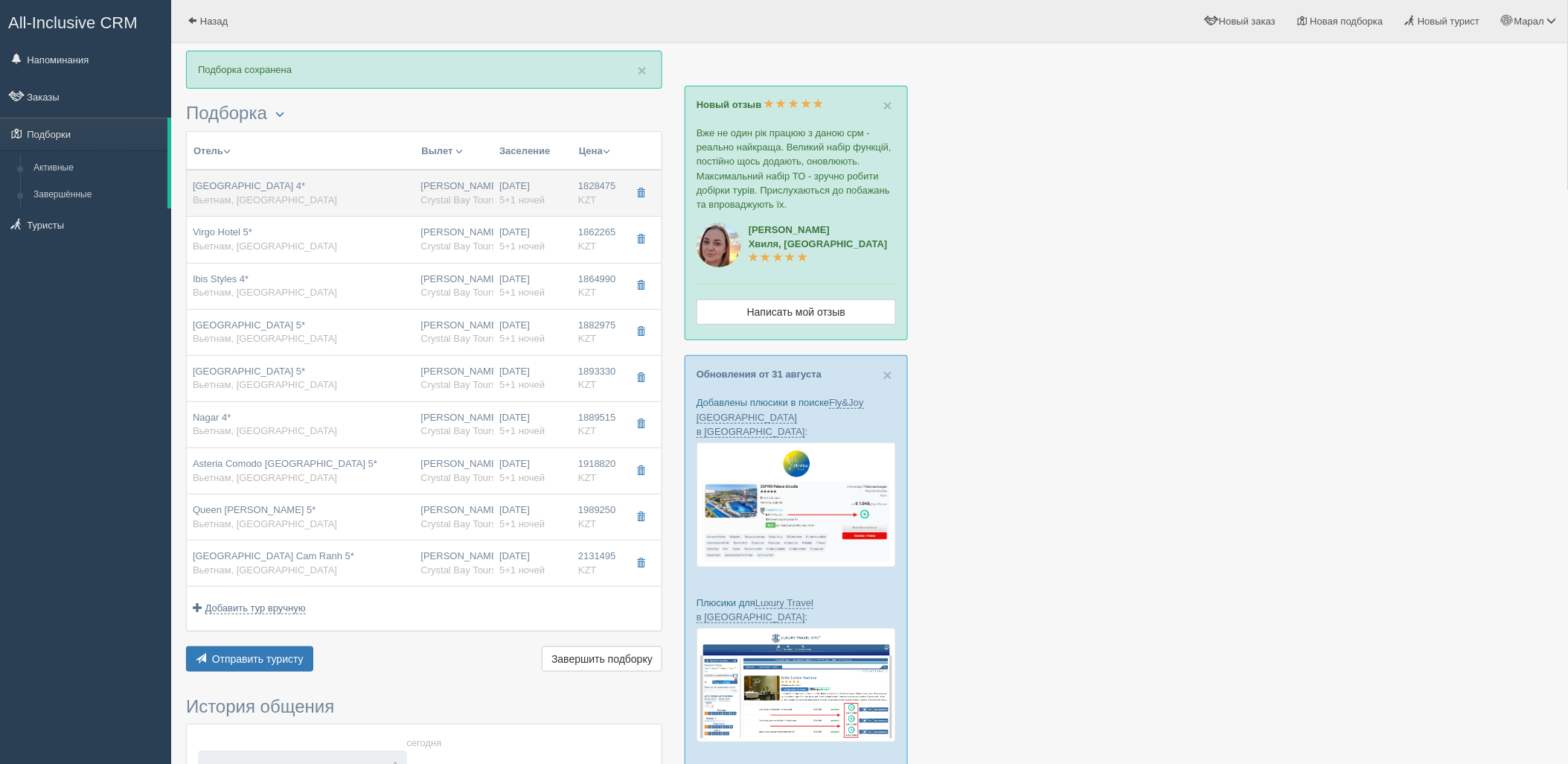
type input "09:20"
type input "Air Astana"
type input "12:00"
type input "19:10"
type input "5+1"
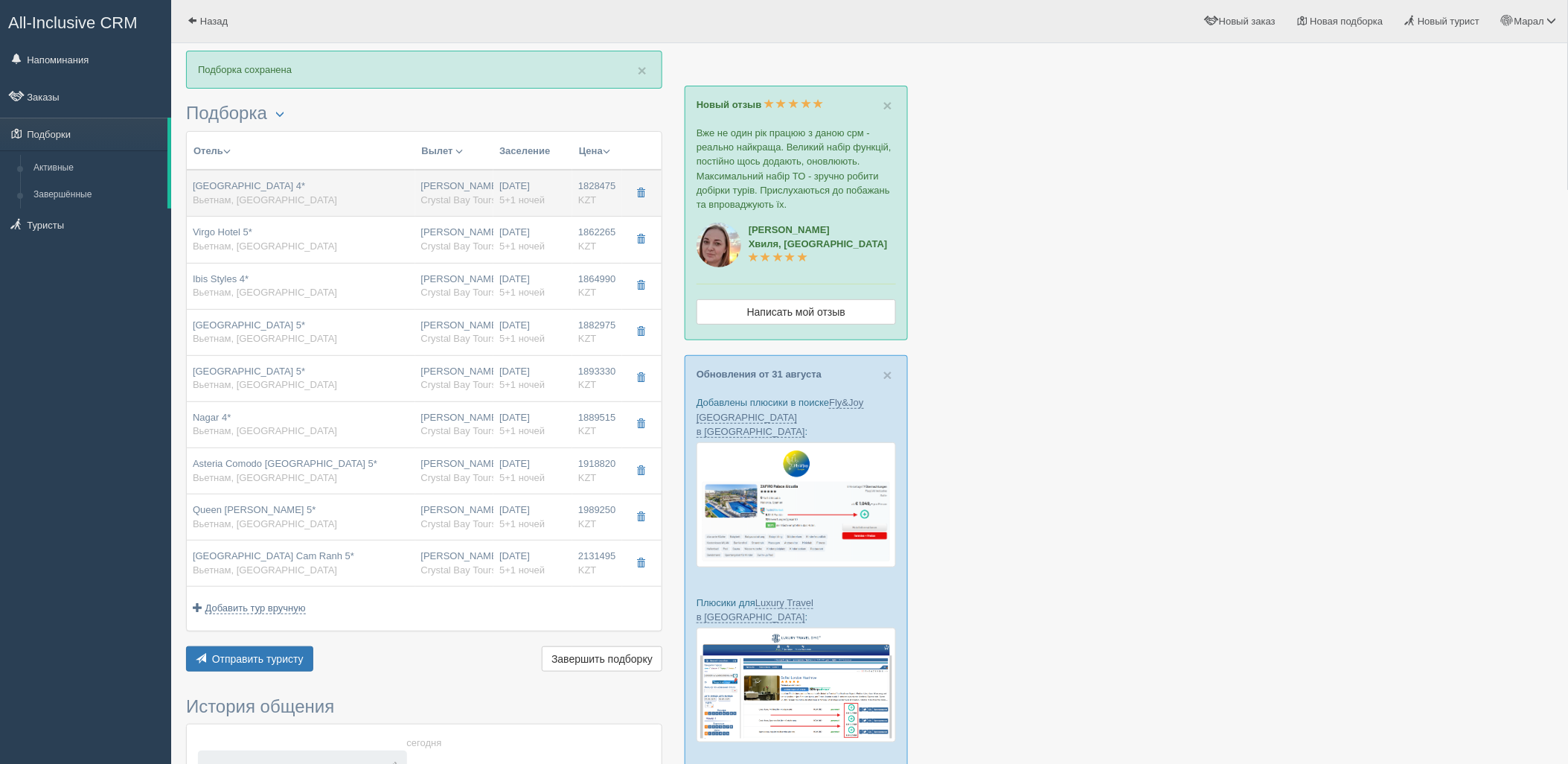
type input "deluxe city view balcony"
type input "BB - Только завтрак"
type input "Crystal Bay Tours"
type input "https://tourvisor.ru/countries#!/hotel=dendro-gold-hotel"
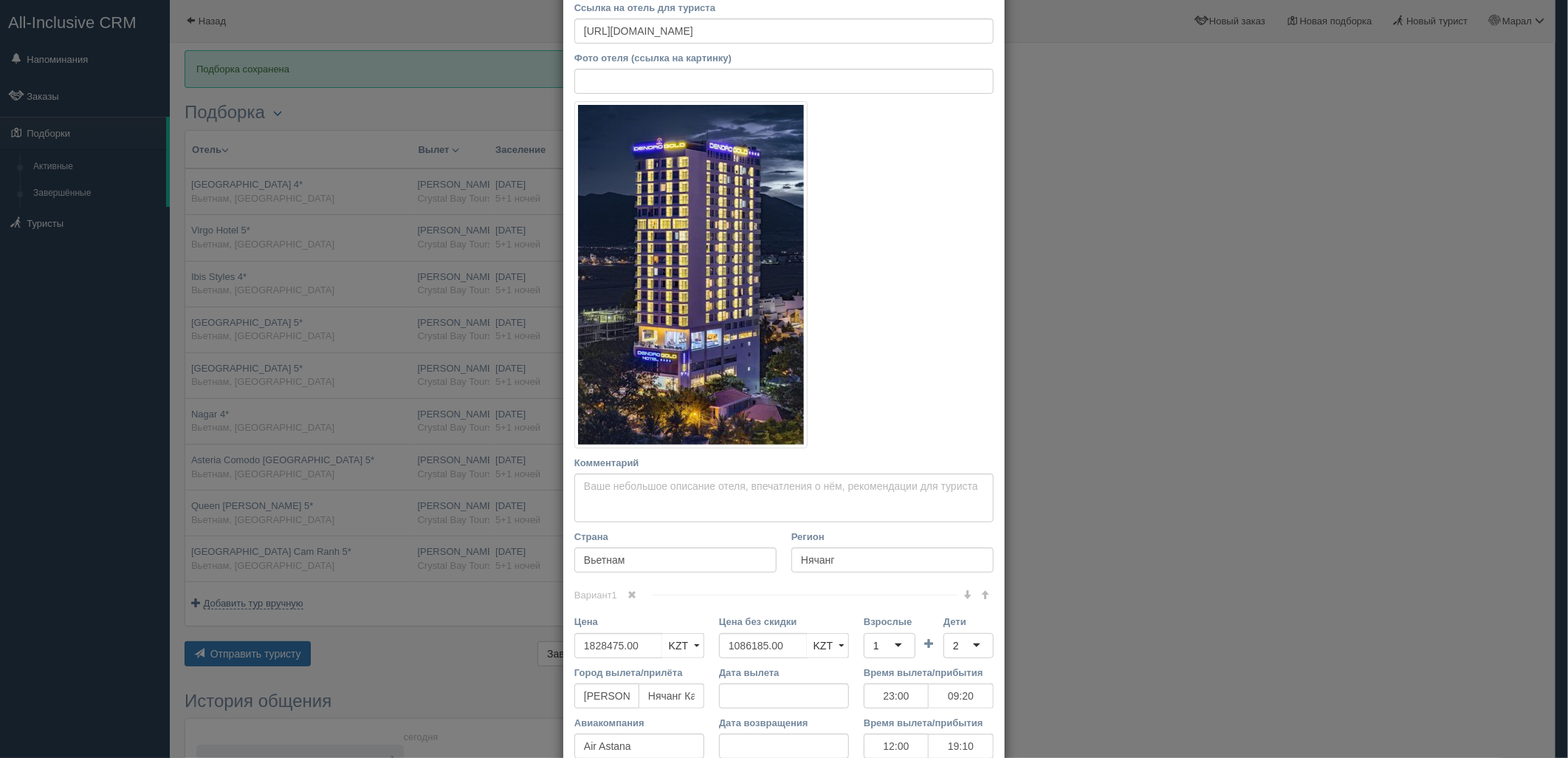
scroll to position [336, 0]
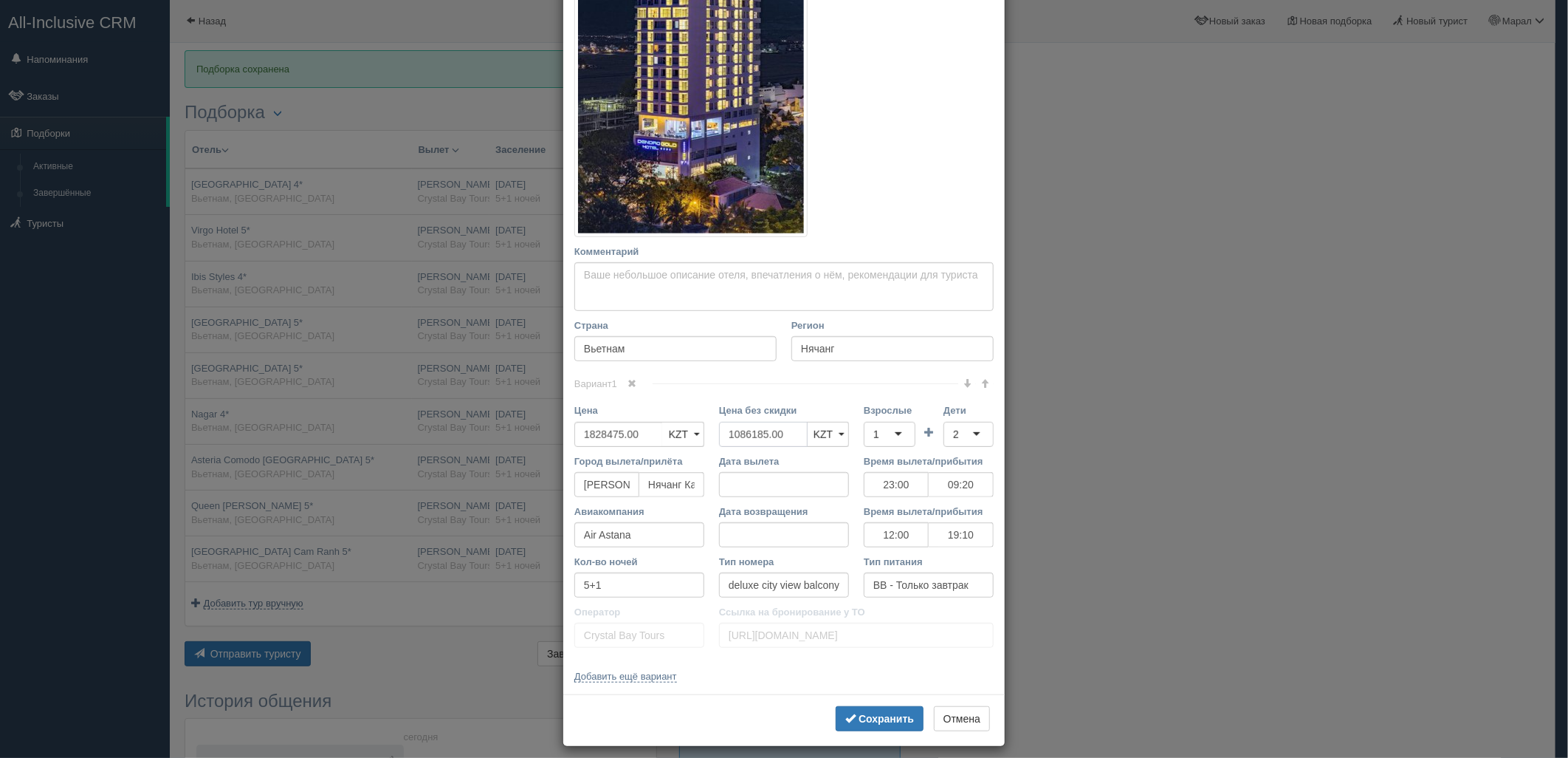
drag, startPoint x: 788, startPoint y: 431, endPoint x: 704, endPoint y: 433, distance: 84.0
click at [697, 433] on div "Цена 1828475.00 KZT USD EUR KZT KZT USD EUR Цена без скидки 1086185.00 KZT USD …" at bounding box center [784, 429] width 434 height 50
drag, startPoint x: 904, startPoint y: 436, endPoint x: 898, endPoint y: 446, distance: 11.7
click at [902, 431] on div "1" at bounding box center [889, 434] width 52 height 25
click at [967, 431] on div "2" at bounding box center [968, 434] width 50 height 25
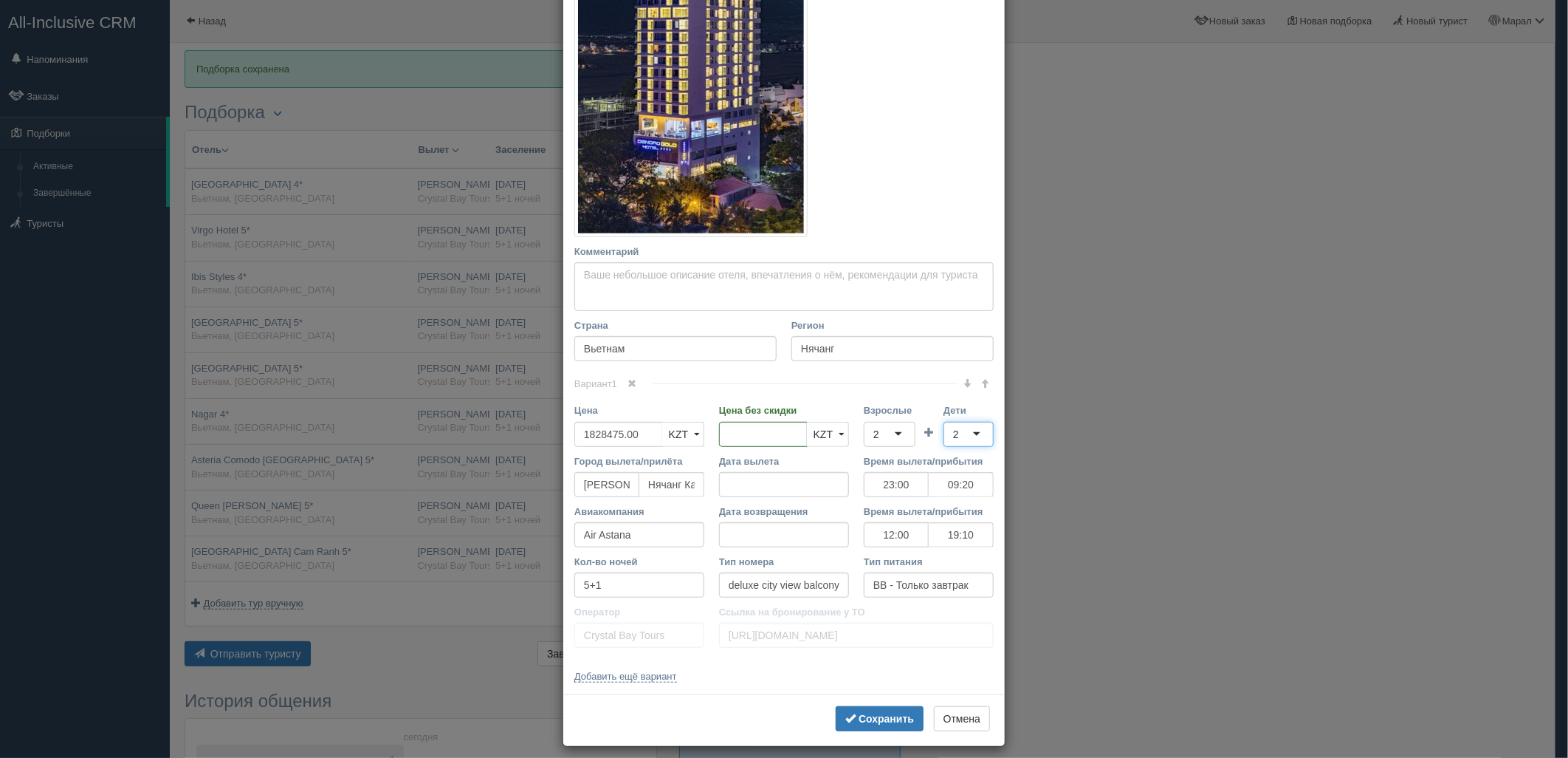
click at [965, 495] on div "Вариант 1 Цена 1828475.00 KZT USD EUR KZT KZT USD EUR" at bounding box center [784, 518] width 420 height 272
click at [963, 438] on div "2" at bounding box center [968, 434] width 50 height 25
drag, startPoint x: 862, startPoint y: 722, endPoint x: 867, endPoint y: 697, distance: 25.5
click at [862, 721] on b "Сохранить" at bounding box center [887, 719] width 56 height 12
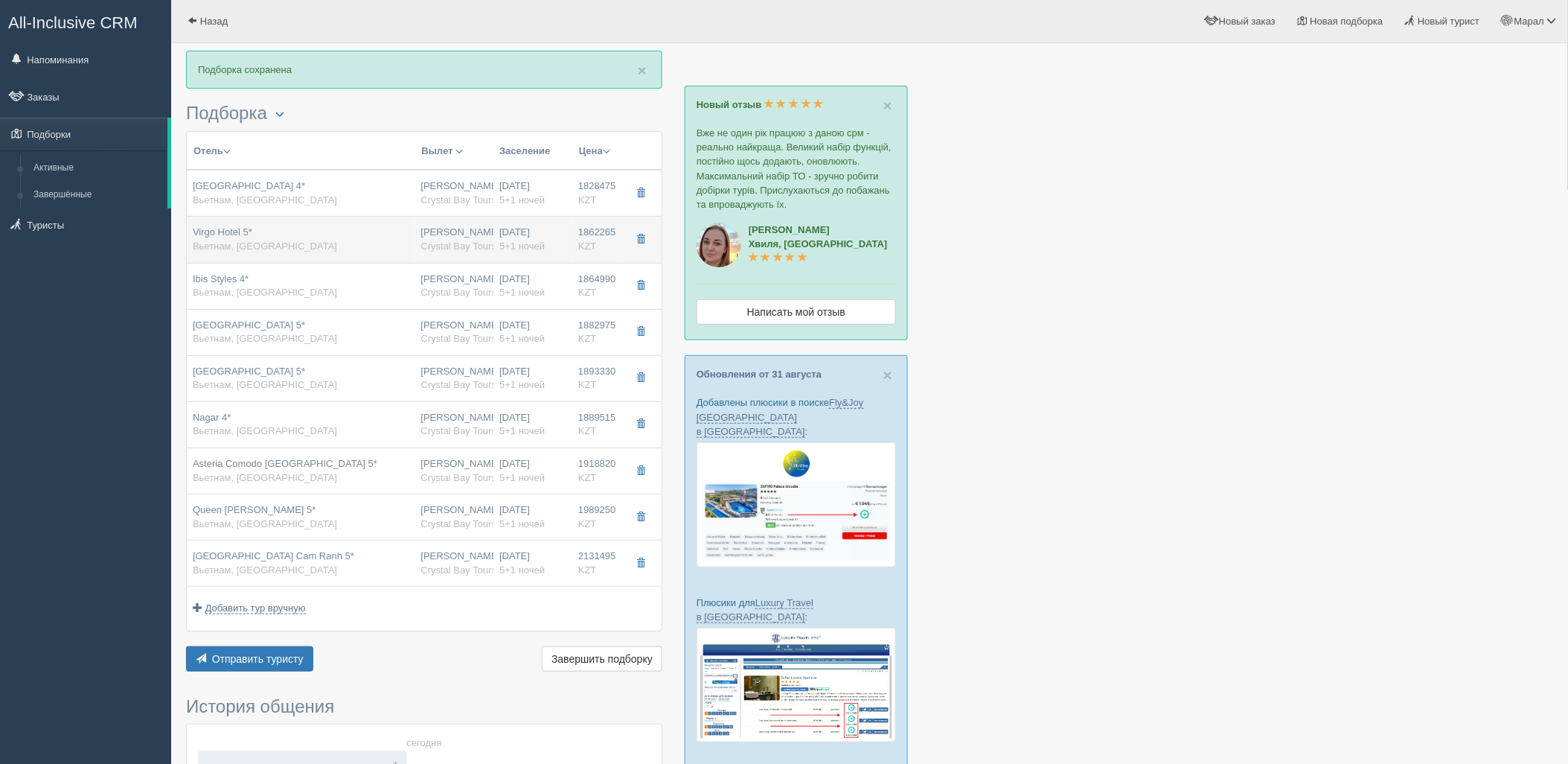
click at [529, 250] on span "5+1 ночей" at bounding box center [521, 246] width 45 height 11
type input "Virgo Hotel 5*"
type input "https://tophotels.ru/hotel/al322032"
type input "1862265.00"
type input "1100355.00"
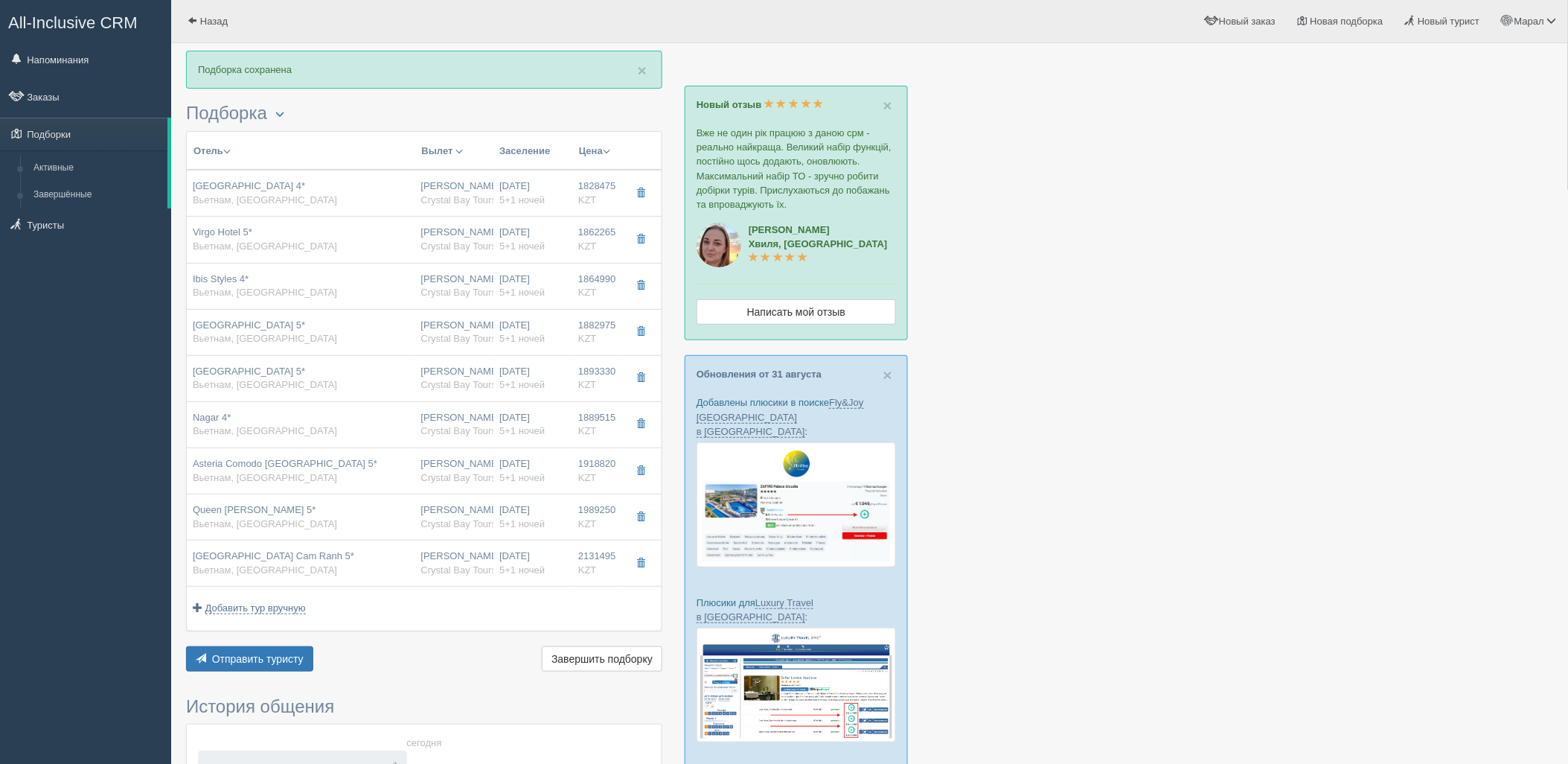
type input "23:00"
type input "09:20"
type input "12:00"
type input "19:10"
type input "deluxe balcony city view"
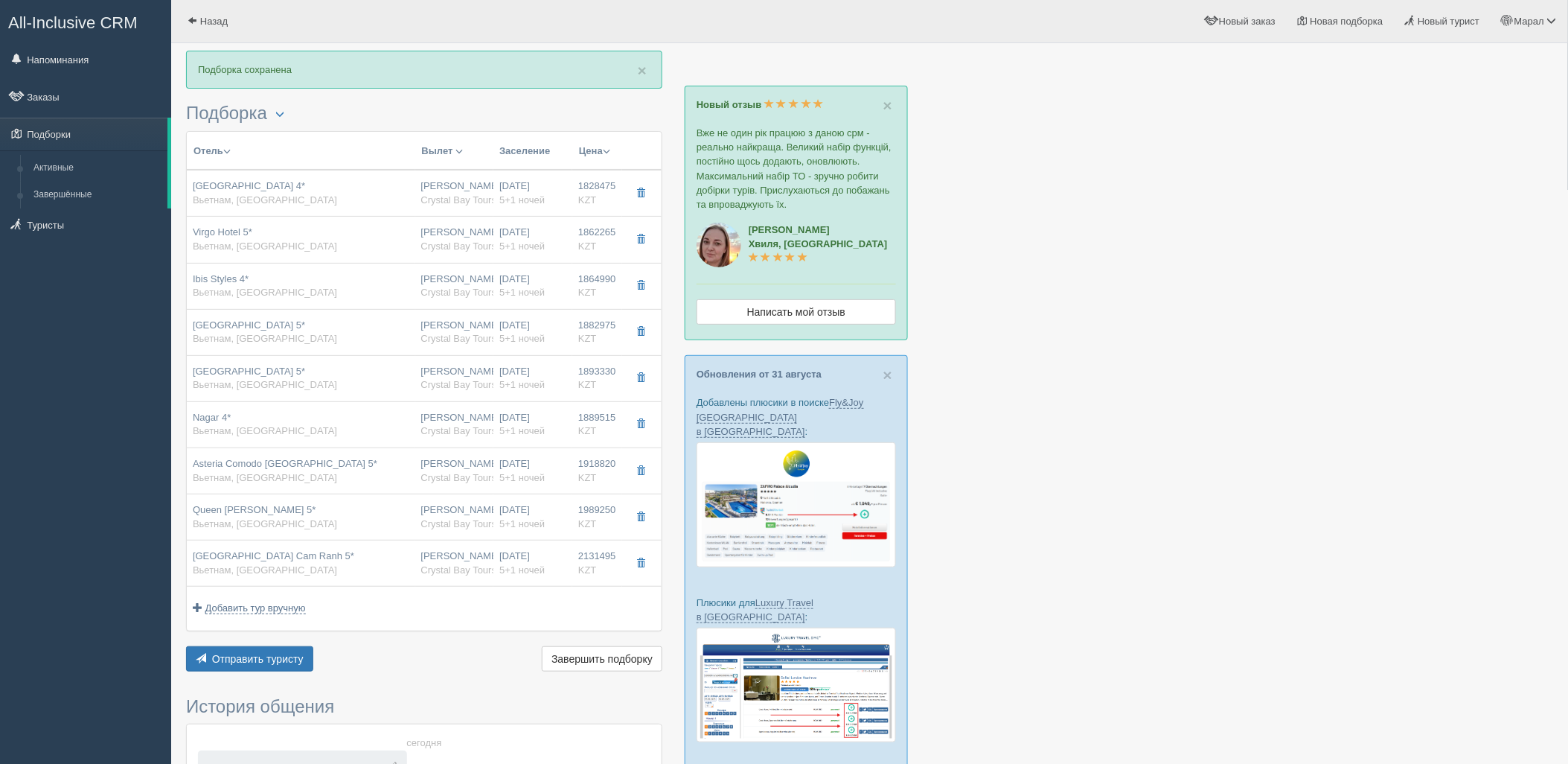
type input "https://tourvisor.ru/countries#!/hotel=virgo-hotel"
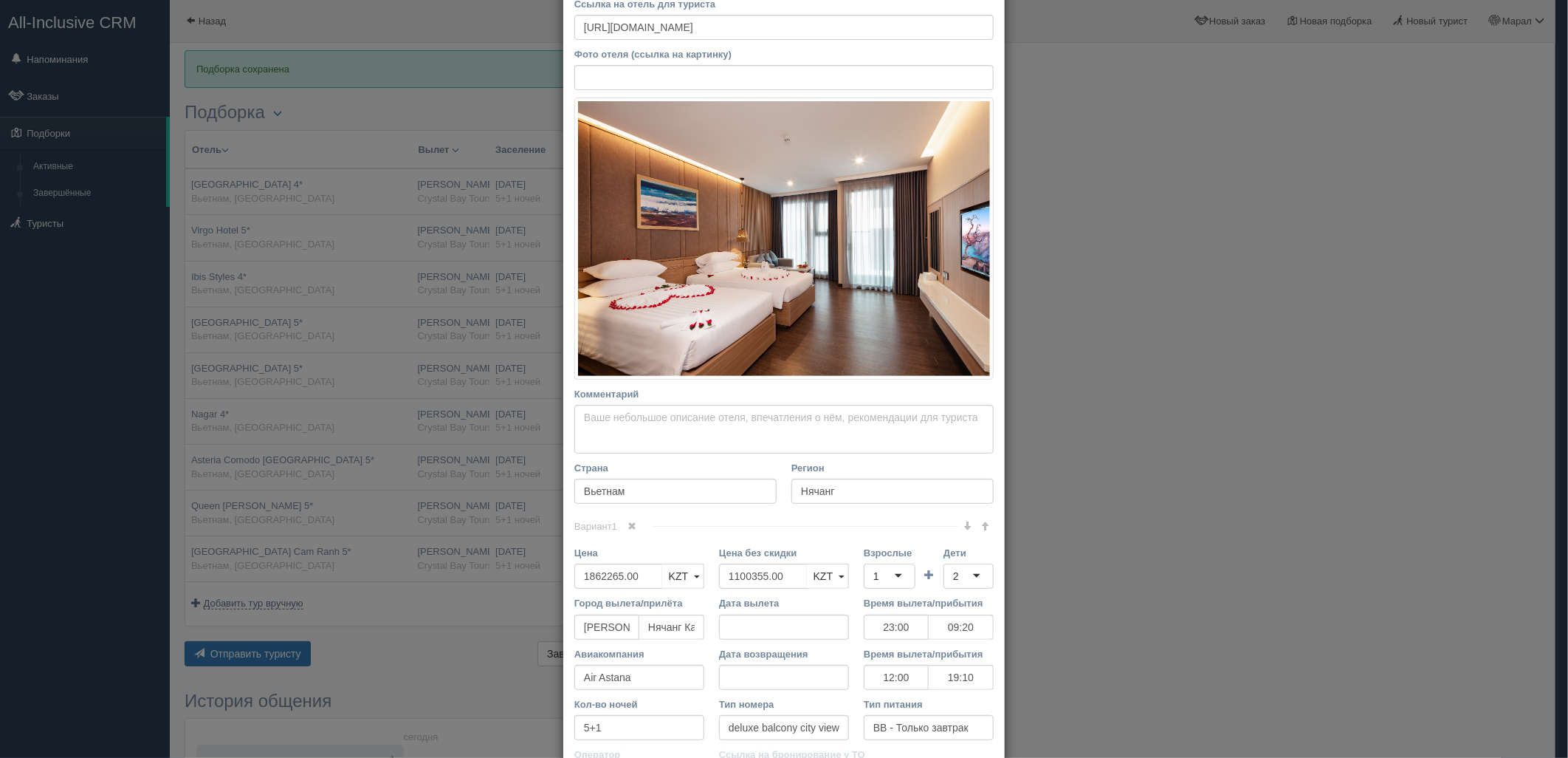
scroll to position [349, 0]
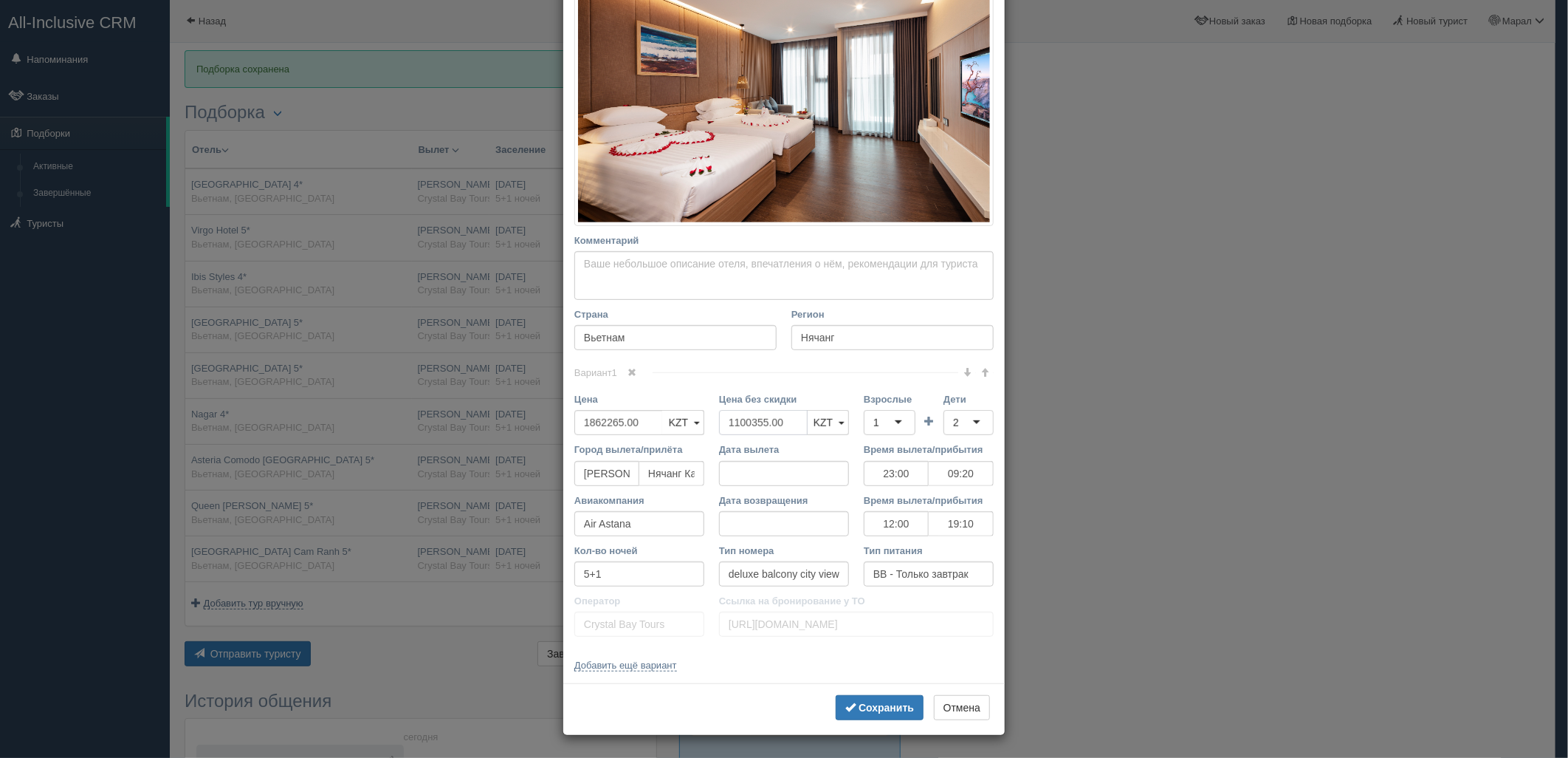
drag, startPoint x: 781, startPoint y: 423, endPoint x: 713, endPoint y: 420, distance: 68.1
click at [657, 423] on div "Цена 1862265.00 KZT USD EUR KZT KZT USD EUR Цена без скидки 1100355.00 KZT USD …" at bounding box center [784, 417] width 434 height 50
drag, startPoint x: 915, startPoint y: 421, endPoint x: 889, endPoint y: 423, distance: 26.1
click at [915, 421] on td at bounding box center [929, 417] width 28 height 50
drag, startPoint x: 889, startPoint y: 423, endPoint x: 896, endPoint y: 466, distance: 43.6
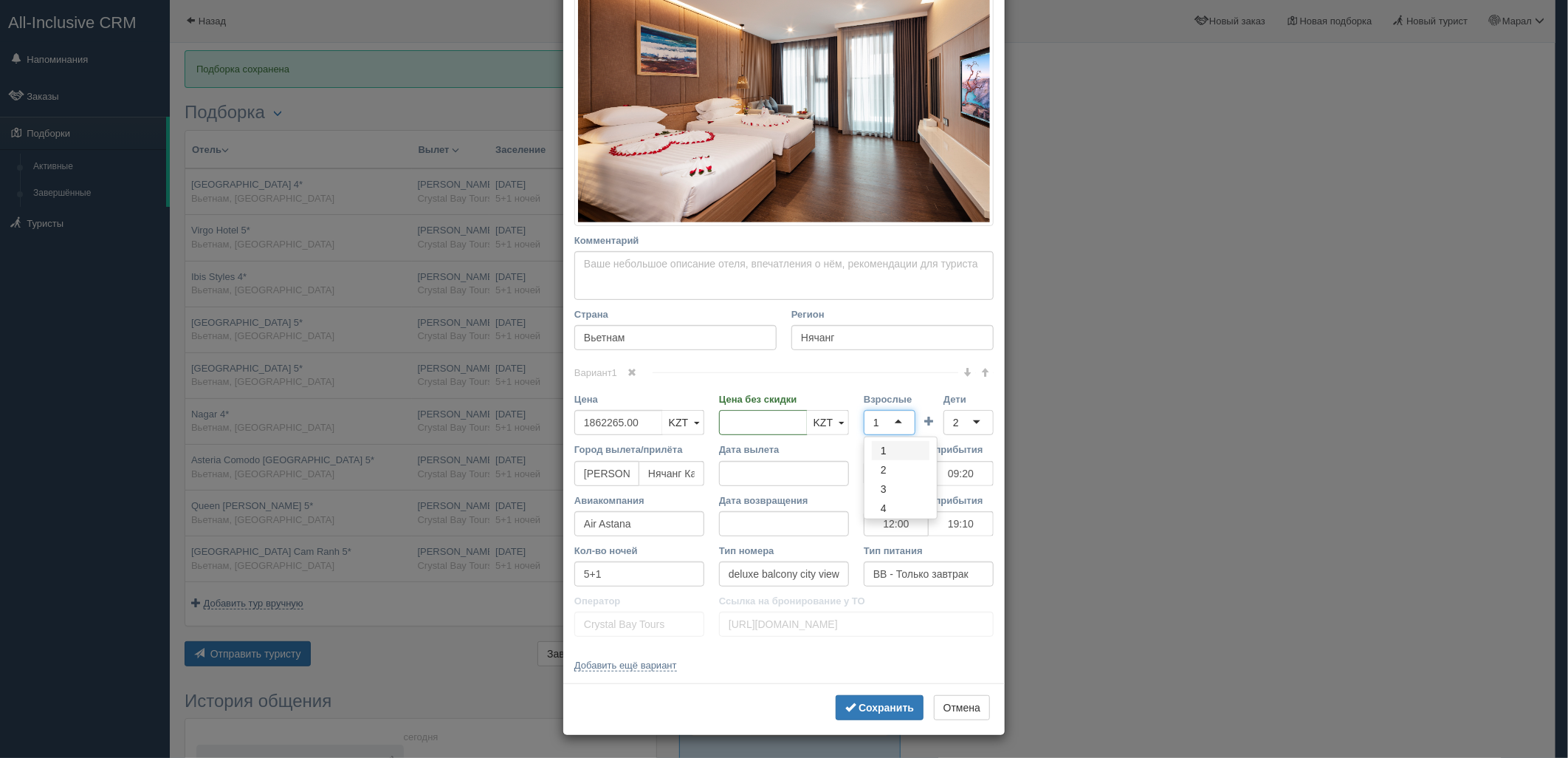
click at [889, 424] on div "1" at bounding box center [889, 423] width 52 height 25
click at [954, 425] on div "2" at bounding box center [968, 423] width 50 height 25
drag, startPoint x: 955, startPoint y: 478, endPoint x: 942, endPoint y: 510, distance: 34.5
click at [879, 701] on b "Сохранить" at bounding box center [887, 707] width 56 height 12
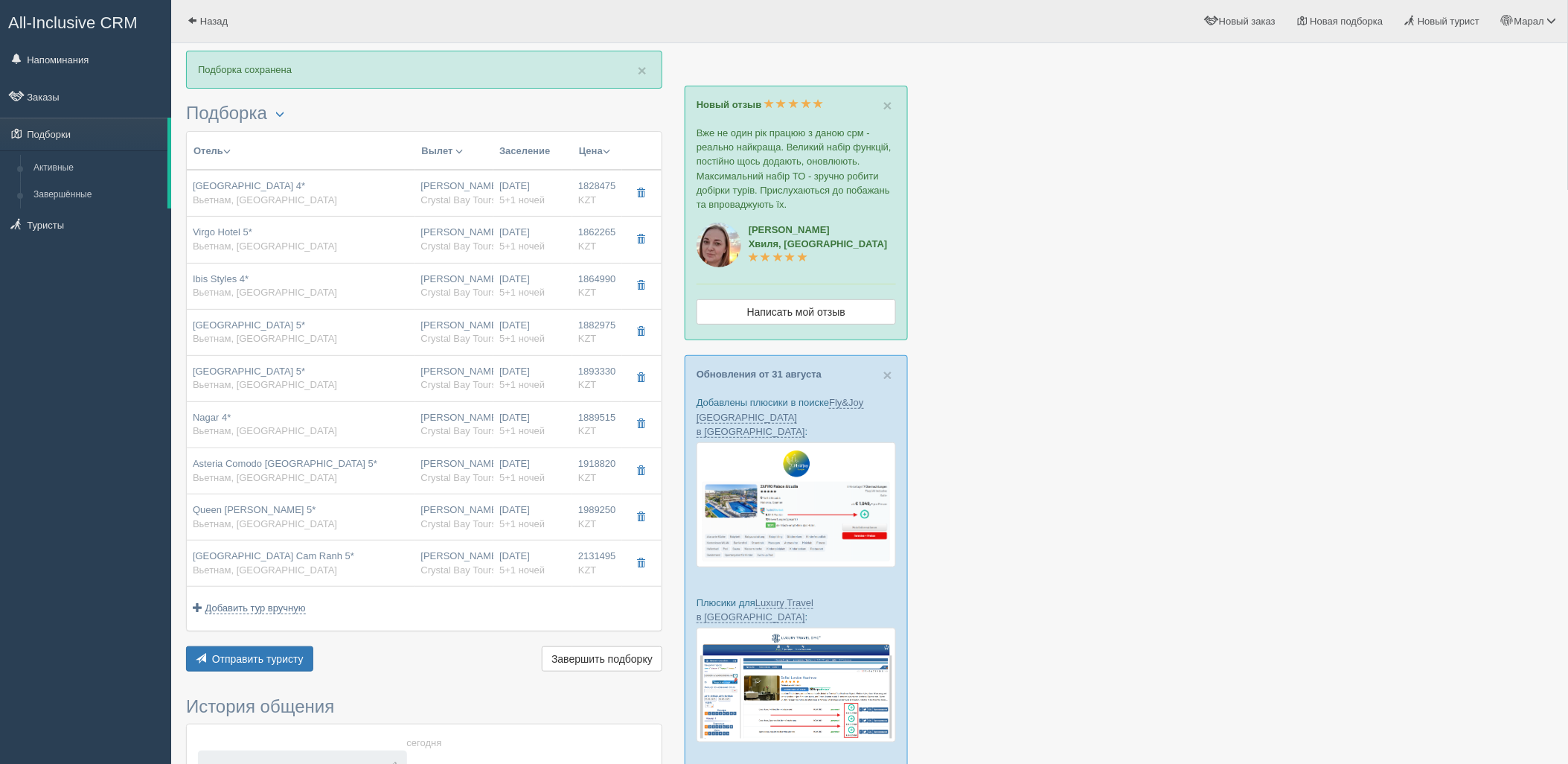
click at [436, 297] on span "Crystal Bay Tours" at bounding box center [459, 292] width 76 height 11
type input "Ibis Styles 4*"
type input "https://www.booking.com/hotel/vn/ibis-styles-nha-trang.ru.html"
type input "1864990.00"
type input "1104715.00"
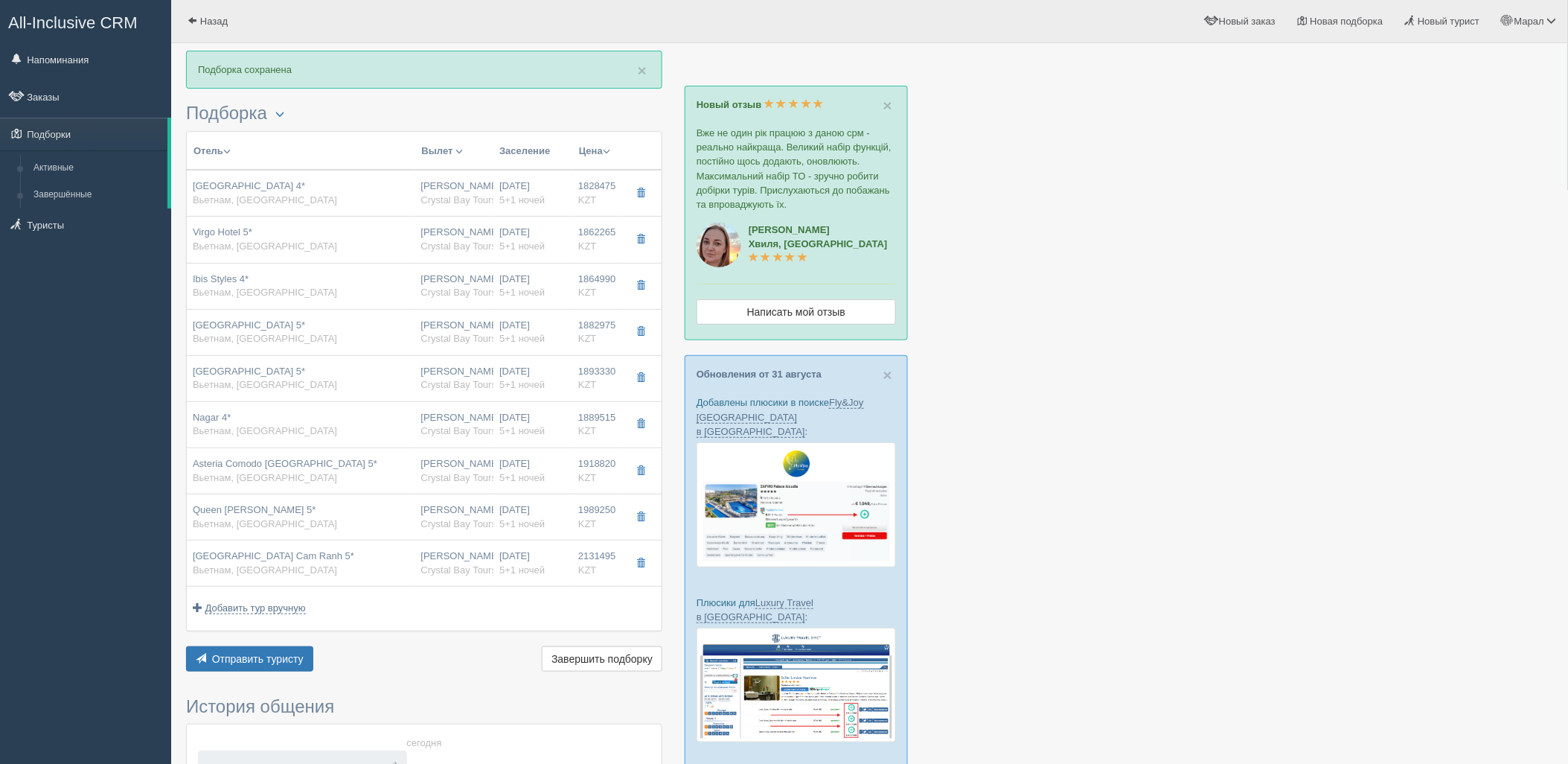
type input "23:00"
type input "09:20"
type input "12:00"
type input "19:10"
type input "standard city view"
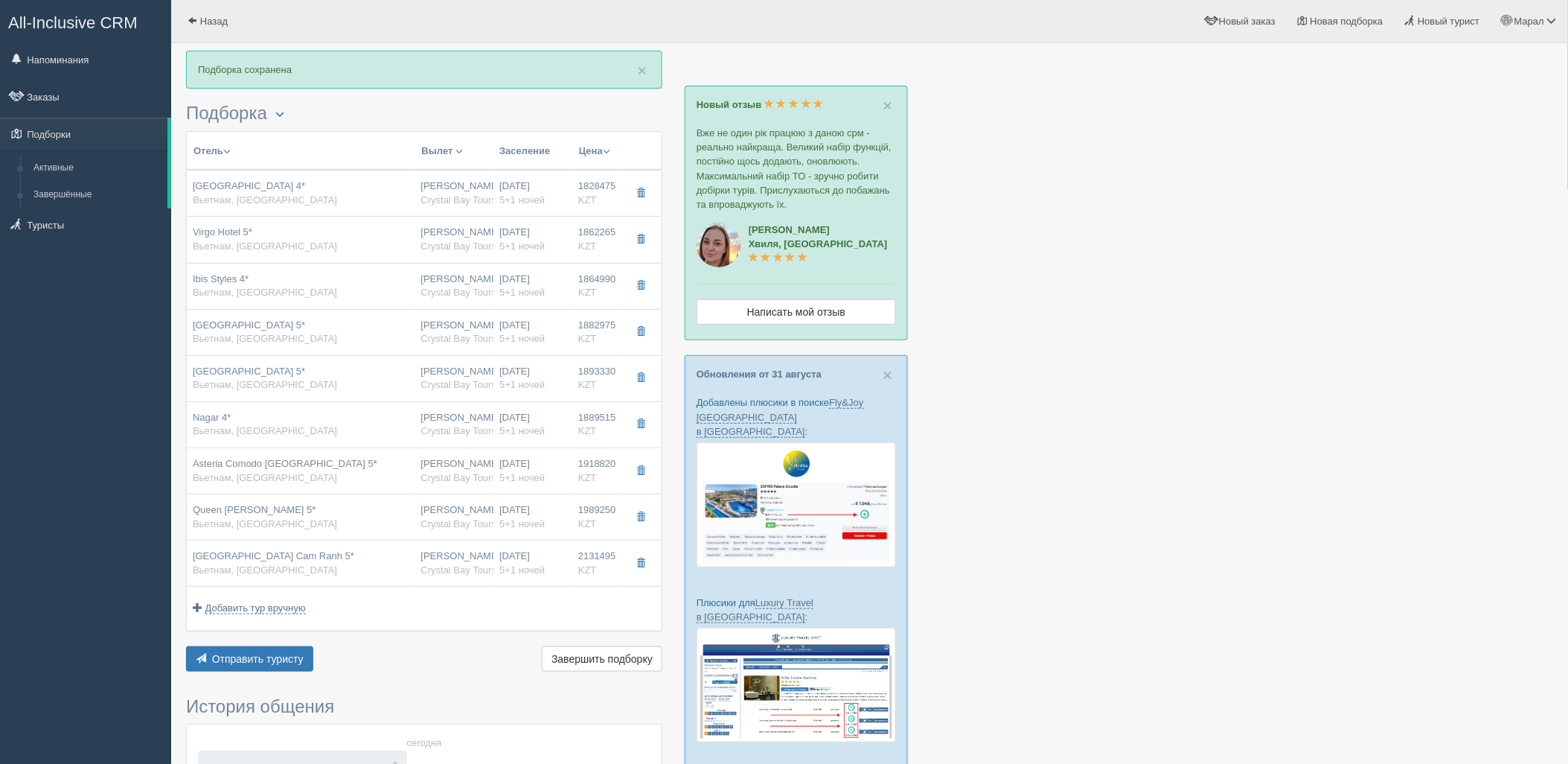
type input "https://tourvisor.ru/countries#!/hotel=ibis-styles135"
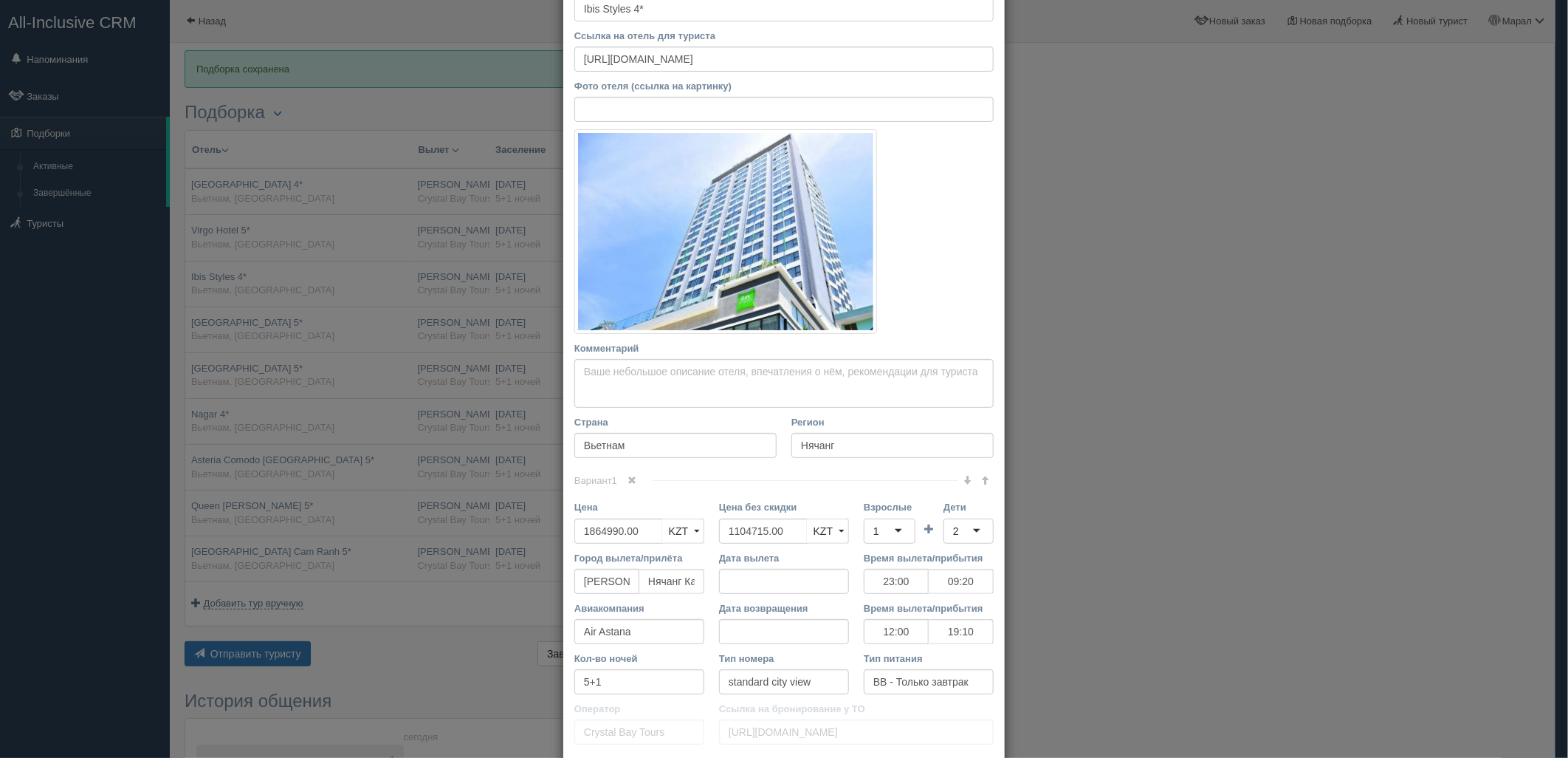
scroll to position [205, 0]
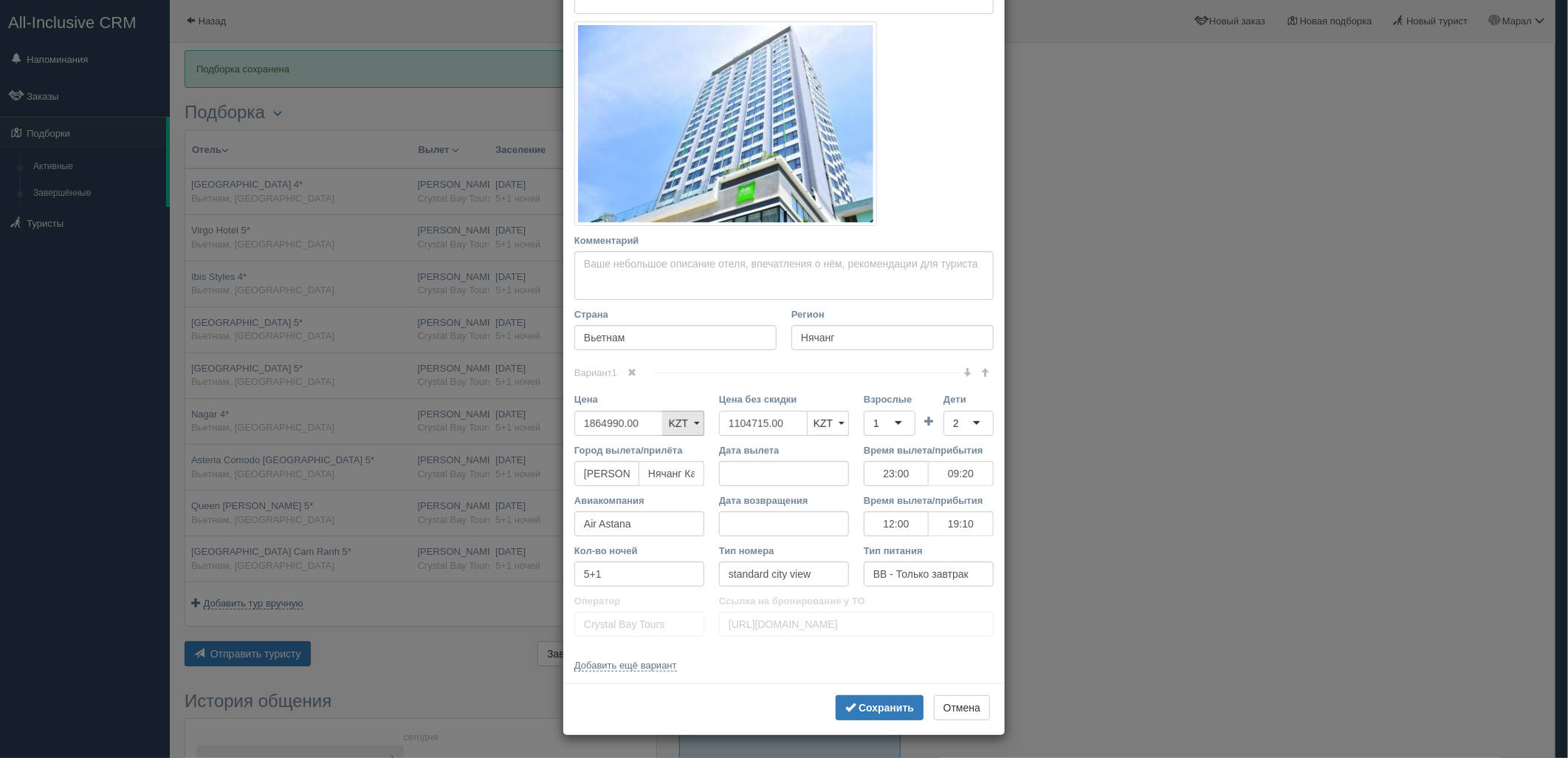
click at [685, 425] on div "Цена 1864990.00 KZT USD EUR KZT KZT USD EUR Цена без скидки 1104715.00 KZT USD …" at bounding box center [784, 417] width 434 height 50
click at [873, 423] on div "1" at bounding box center [876, 423] width 6 height 14
drag, startPoint x: 897, startPoint y: 470, endPoint x: 940, endPoint y: 425, distance: 62.2
drag, startPoint x: 941, startPoint y: 425, endPoint x: 942, endPoint y: 439, distance: 14.0
click at [943, 425] on div "2" at bounding box center [968, 423] width 50 height 25
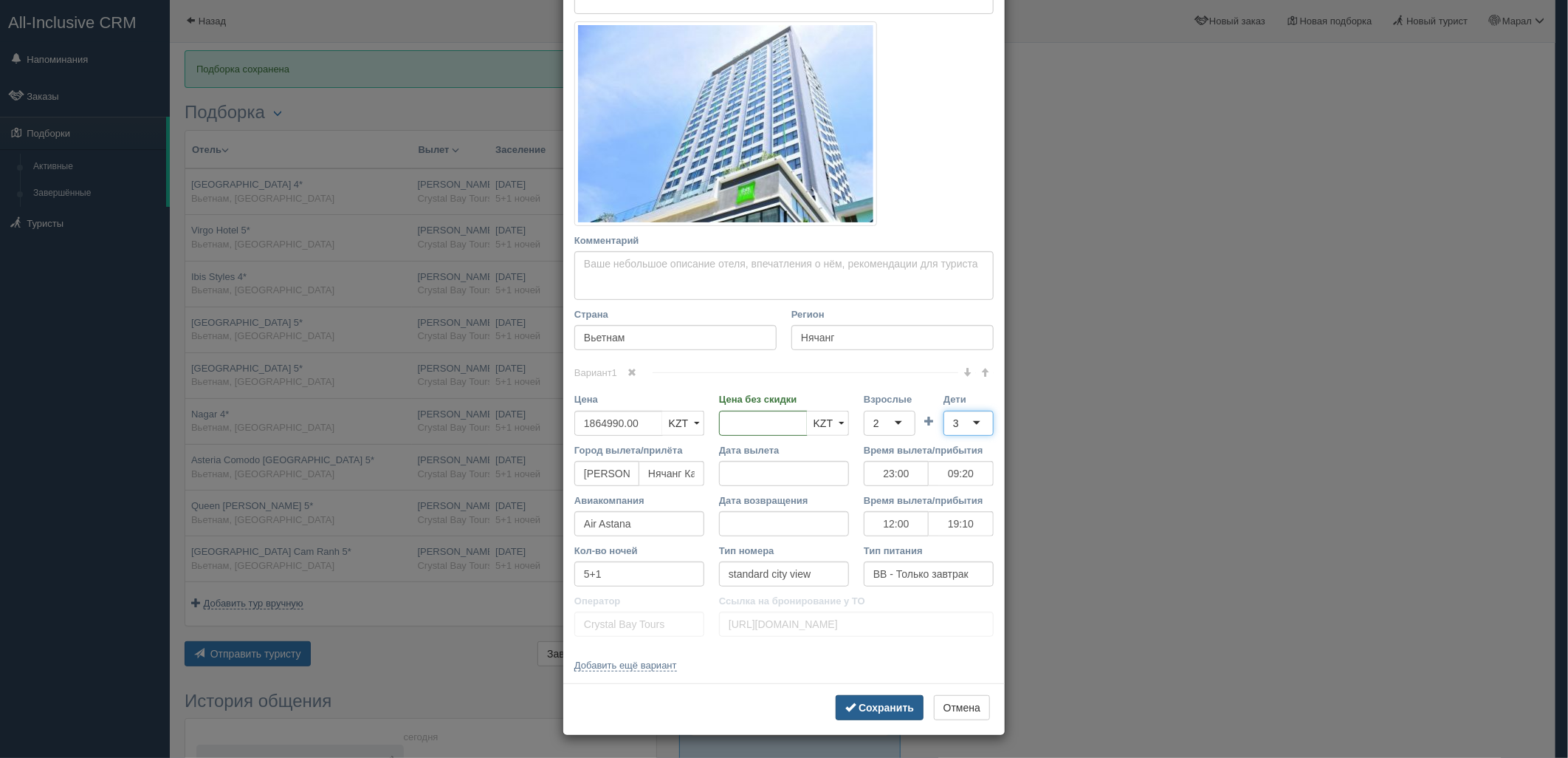
click at [887, 702] on b "Сохранить" at bounding box center [887, 707] width 56 height 12
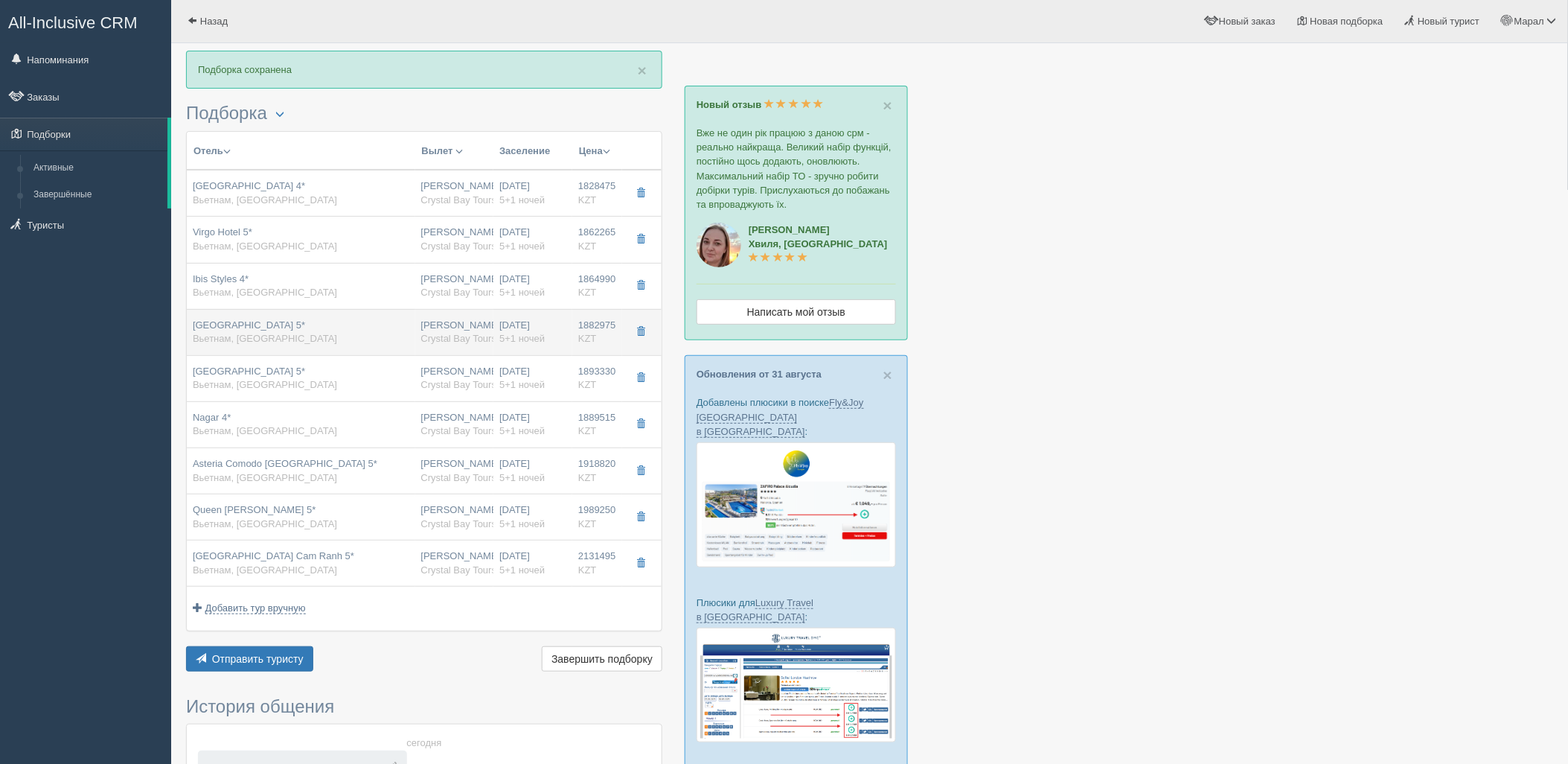
click at [435, 340] on span "Crystal Bay Tours" at bounding box center [459, 338] width 76 height 11
type input "Regalia Gold Hotel 5*"
type input "https://tophotels.ru/hotel/al323067"
type input "1882975.00"
type input "1113435.00"
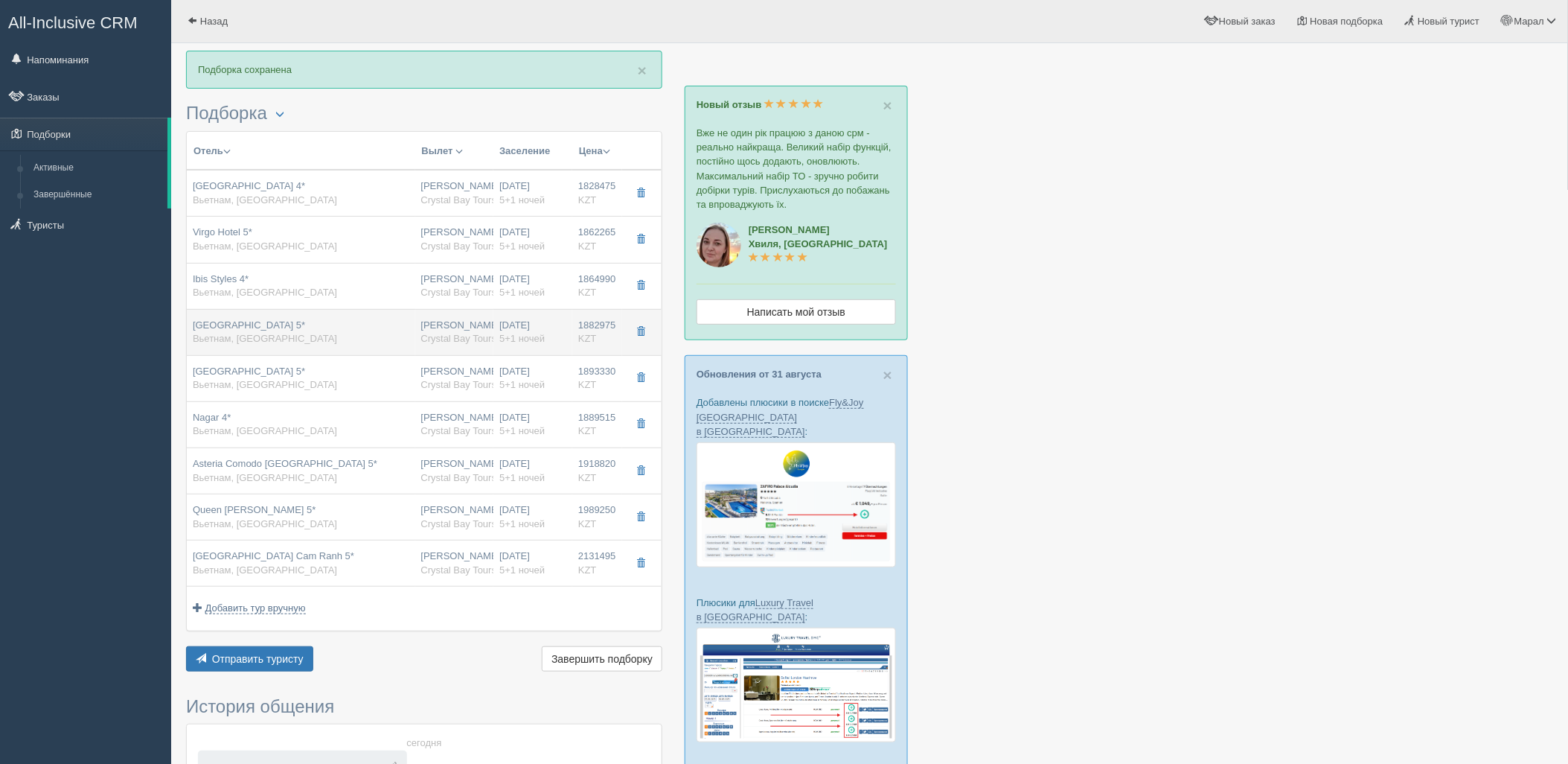
type input "23:00"
type input "09:20"
type input "12:00"
type input "19:10"
type input "superior with window"
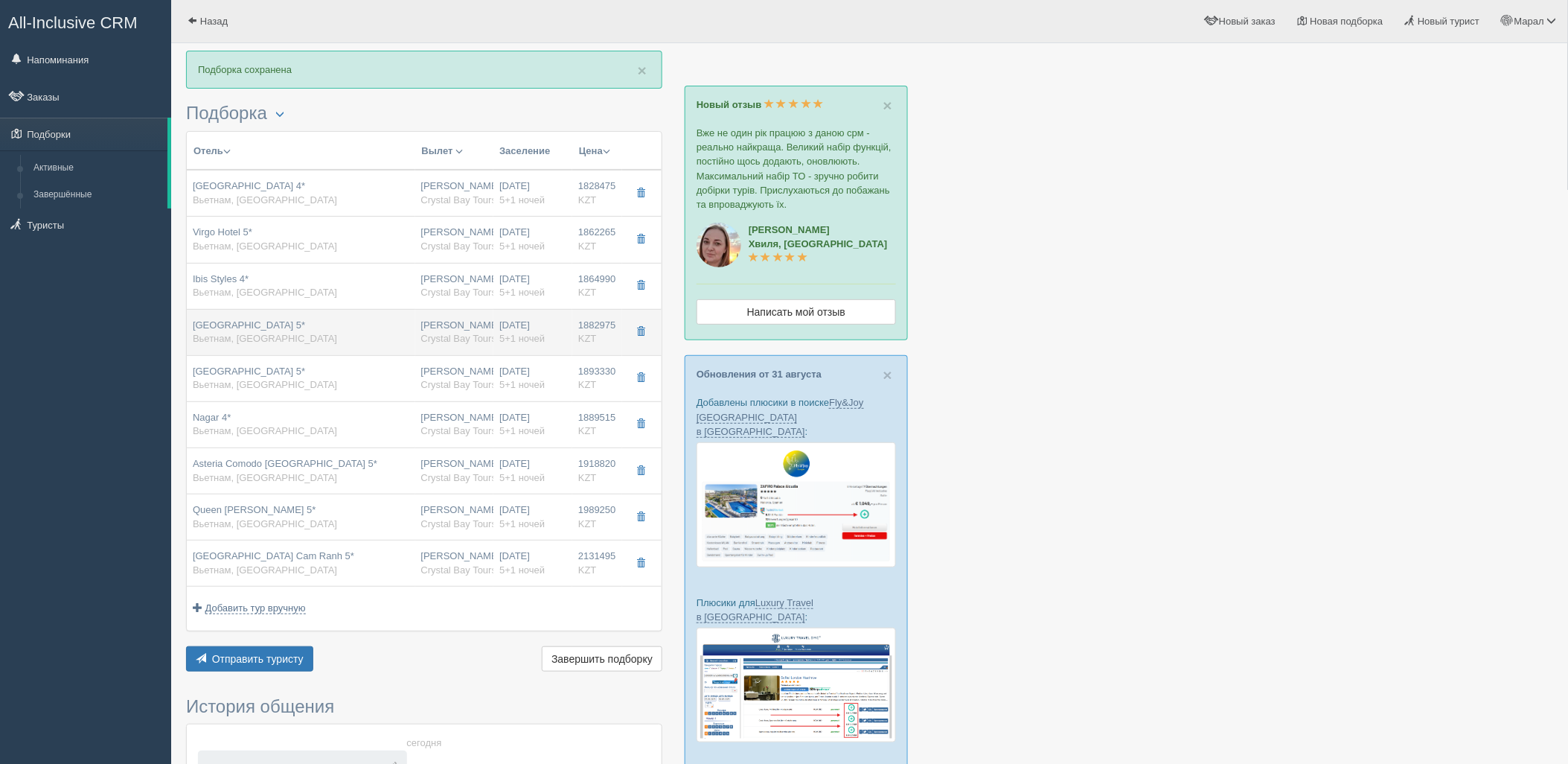
type input "https://tourvisor.ru/countries#!/hotel=regalia-gold-hotel"
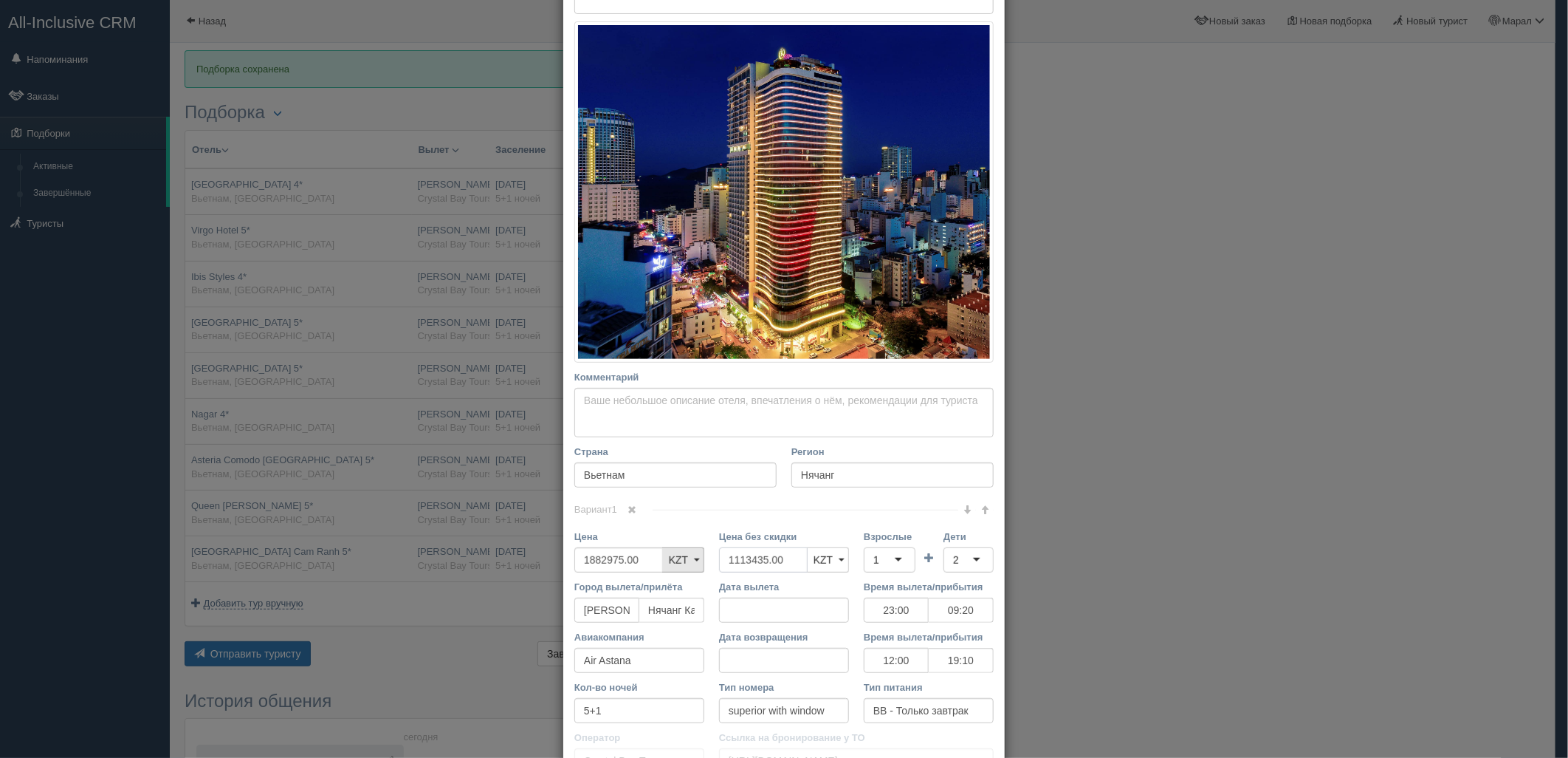
drag, startPoint x: 776, startPoint y: 562, endPoint x: 684, endPoint y: 558, distance: 92.1
click at [593, 557] on div "Цена 1882975.00 KZT USD EUR KZT KZT USD EUR Цена без скидки 1113435.00 KZT USD …" at bounding box center [784, 554] width 434 height 50
drag, startPoint x: 872, startPoint y: 567, endPoint x: 879, endPoint y: 572, distance: 8.6
click at [879, 564] on div "1" at bounding box center [889, 560] width 52 height 25
click at [978, 562] on div "2" at bounding box center [968, 560] width 50 height 25
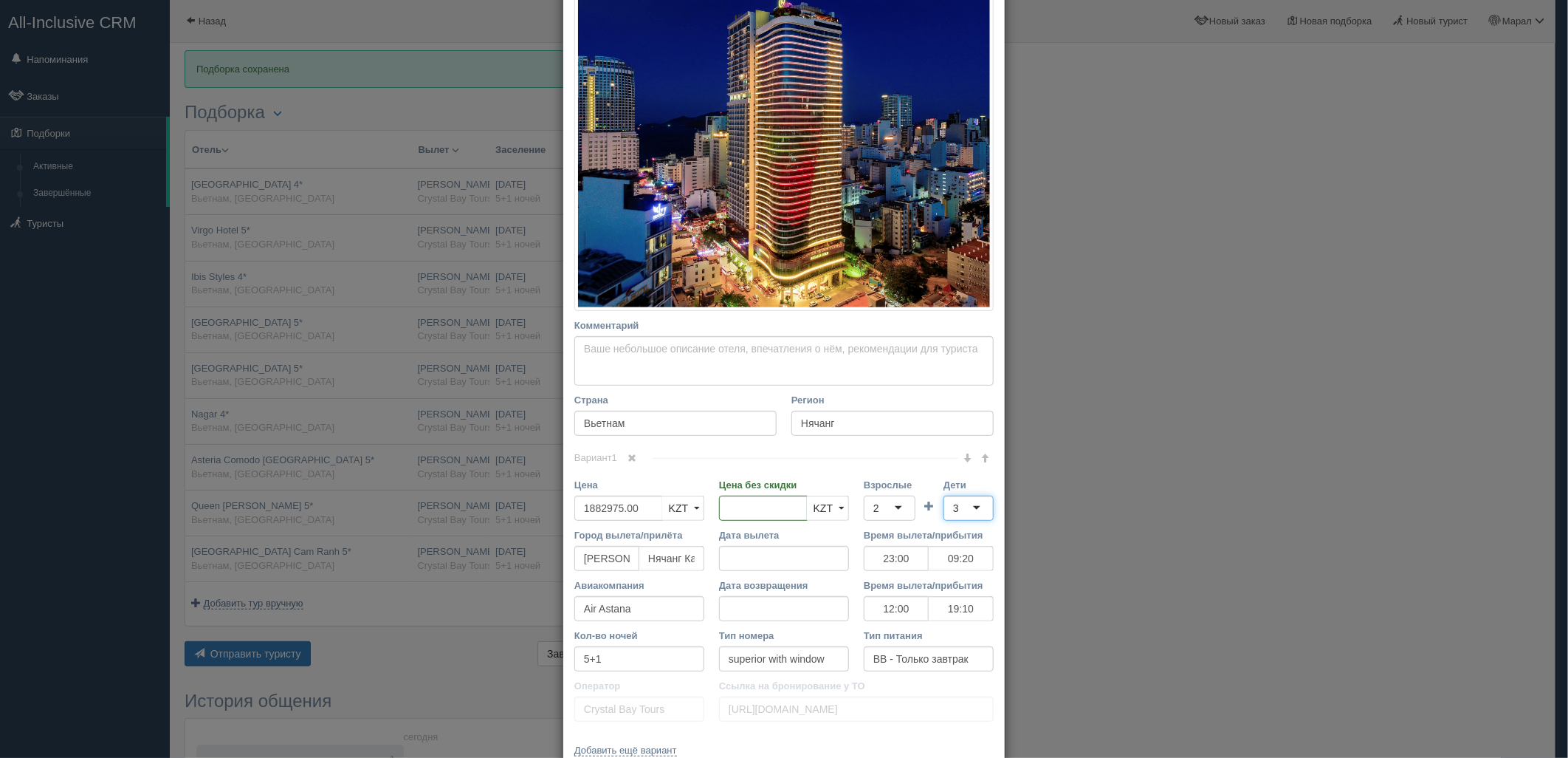
scroll to position [342, 0]
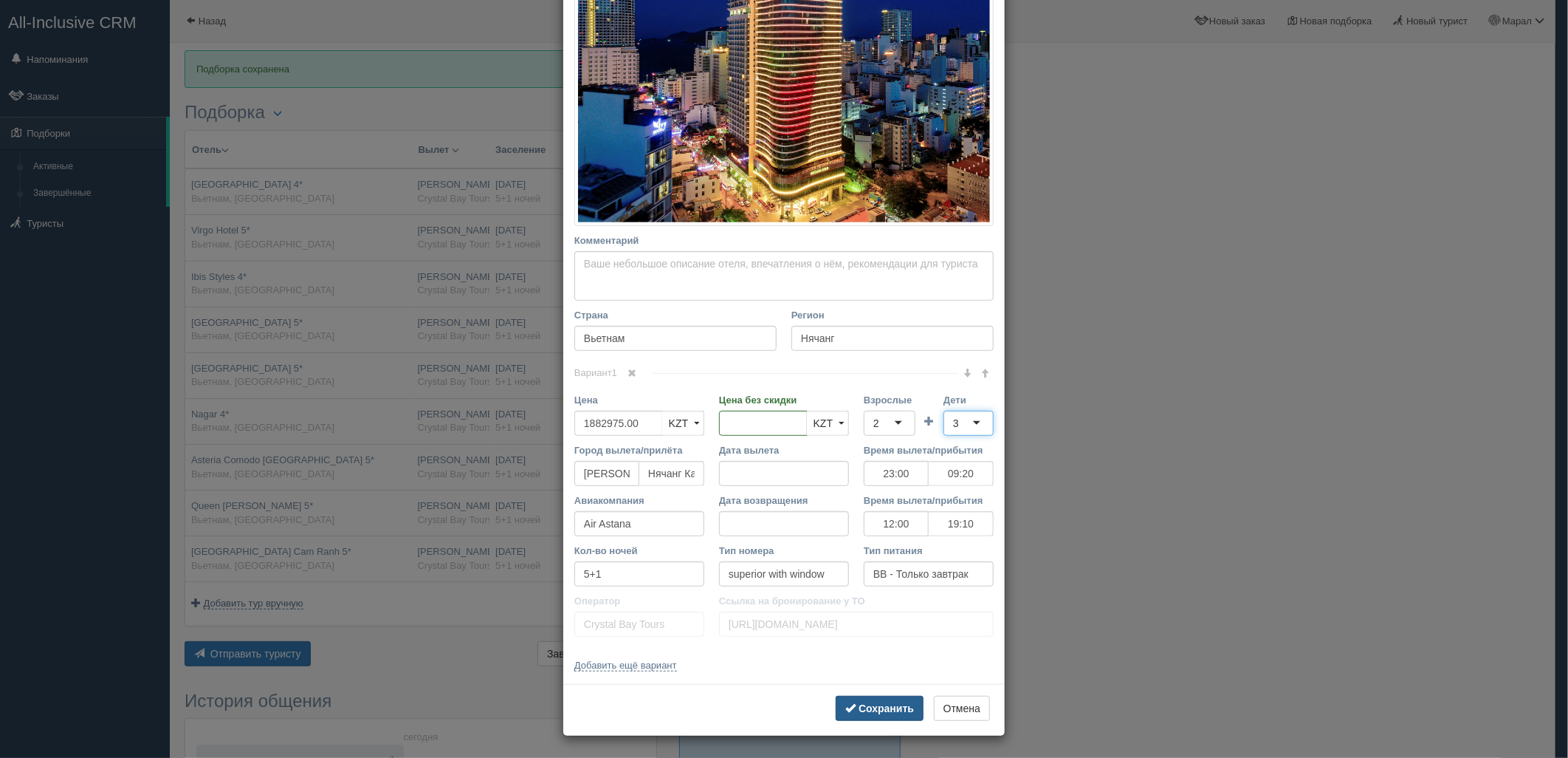
click at [871, 717] on button "Сохранить" at bounding box center [879, 709] width 88 height 25
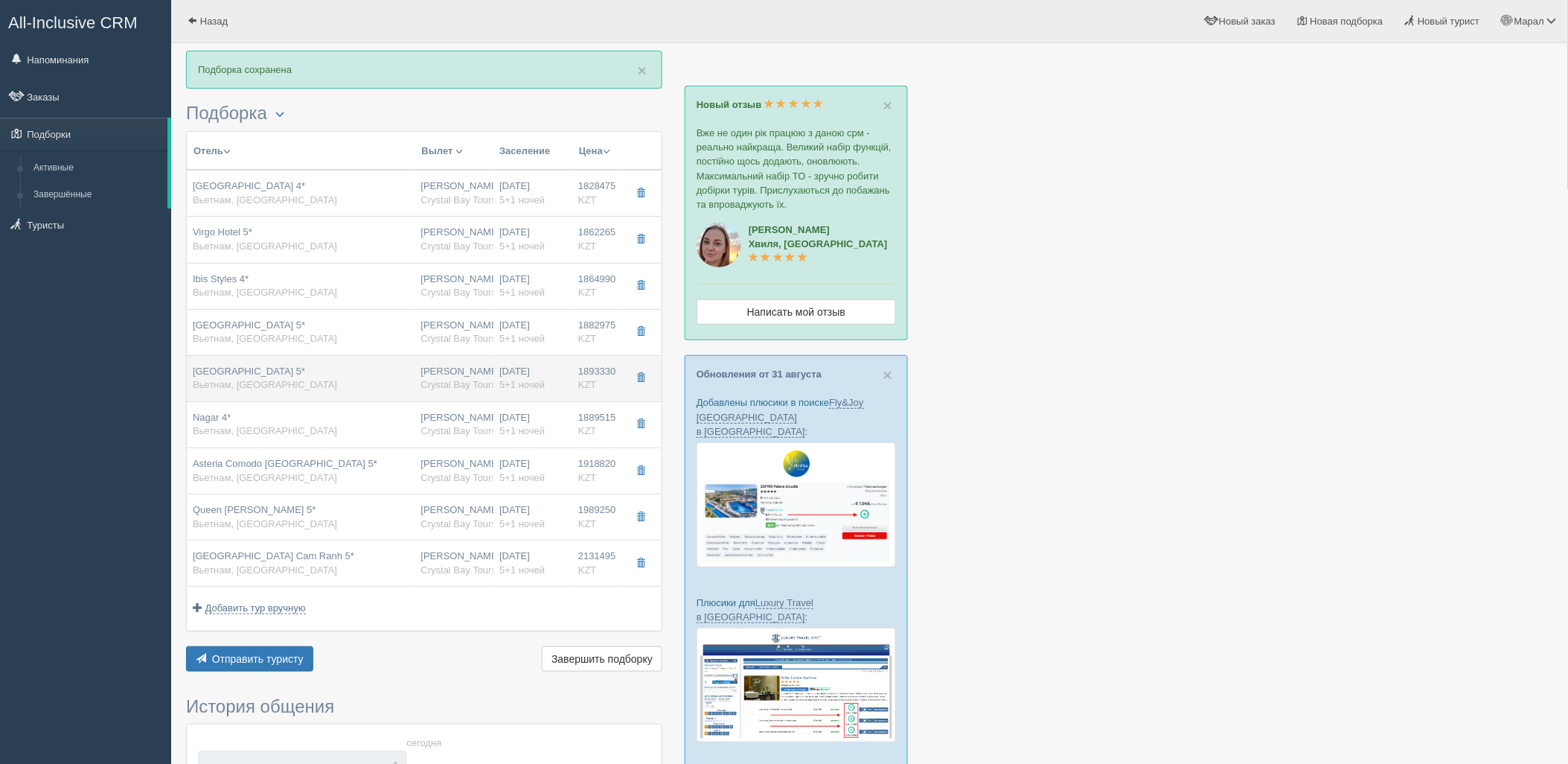
click at [375, 396] on td "Annova Nha Trang Hotel 5* Вьетнам, Нячанг" at bounding box center [301, 378] width 229 height 46
type input "Annova Nha Trang Hotel 5*"
type input "https://www.booking.com/hotel/vn/annova-nha-trang.ru.html"
type textarea "шикарный отель.советую"
type input "1893330.00"
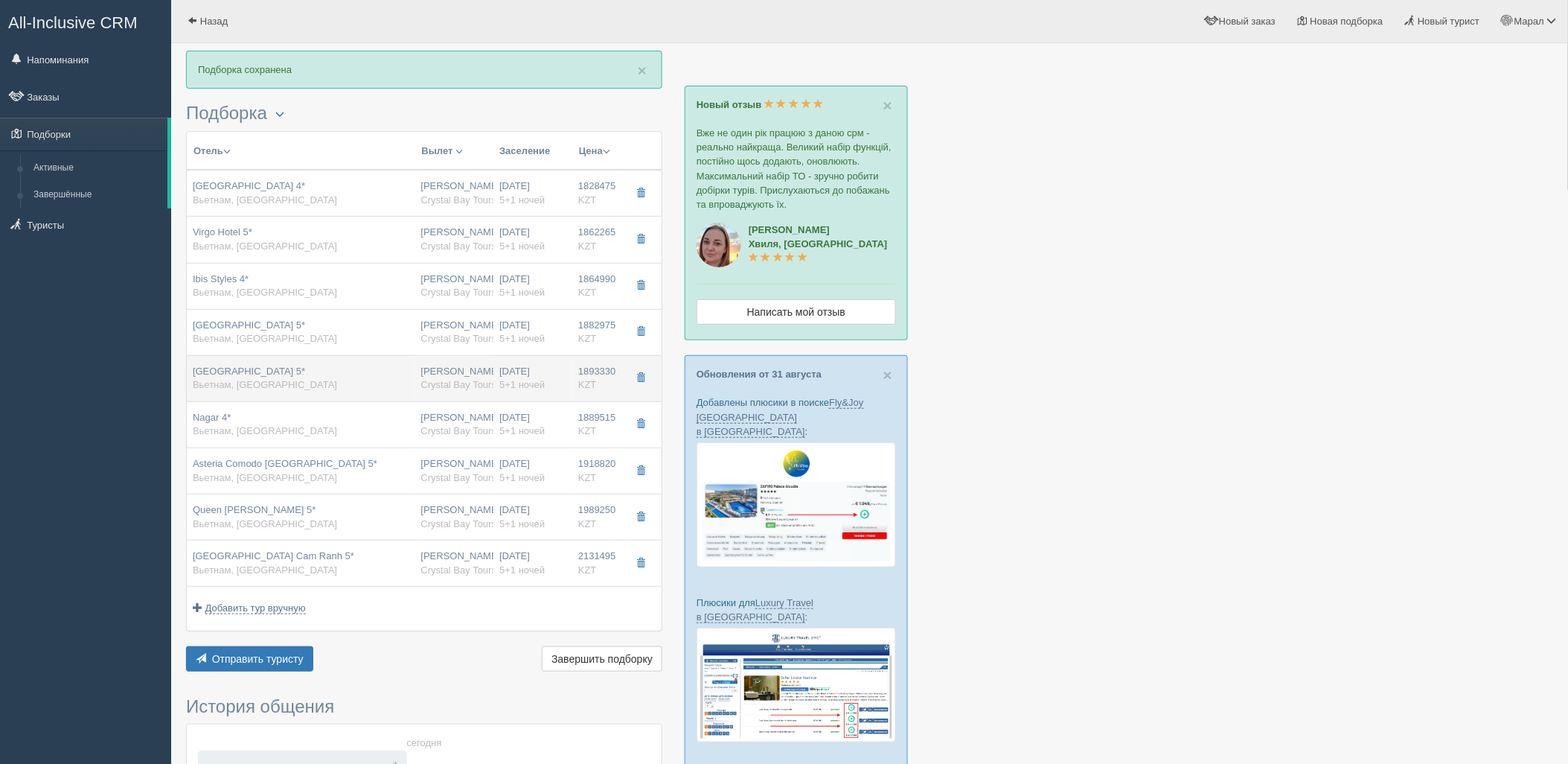
type input "781530.00"
type input "23:00"
type input "09:20"
type input "12:00"
type input "19:10"
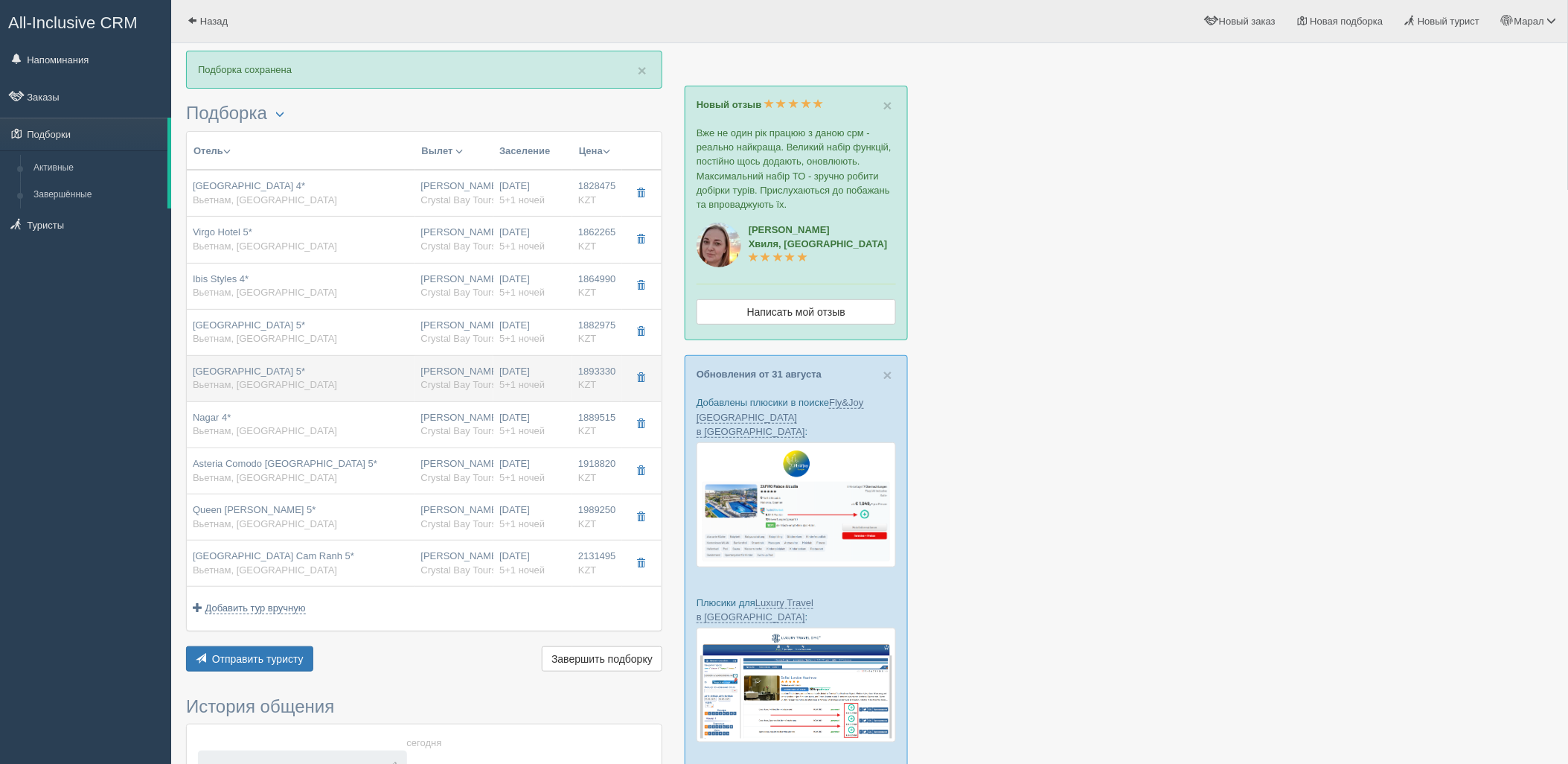
type input "superior"
type input "https://tourvisor.ru/countries#!/hotel=annova-nha-trang-hotel"
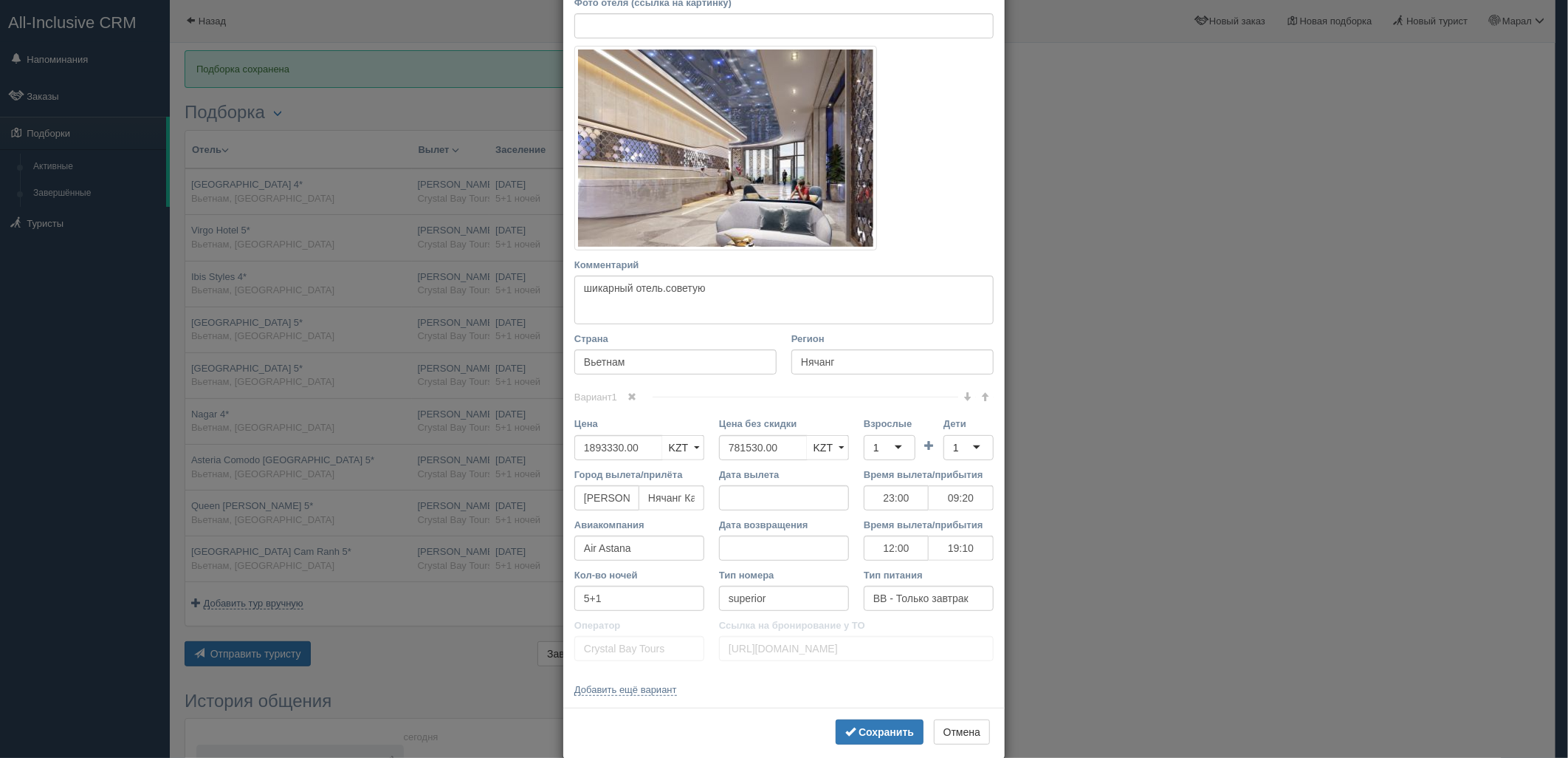
scroll to position [205, 0]
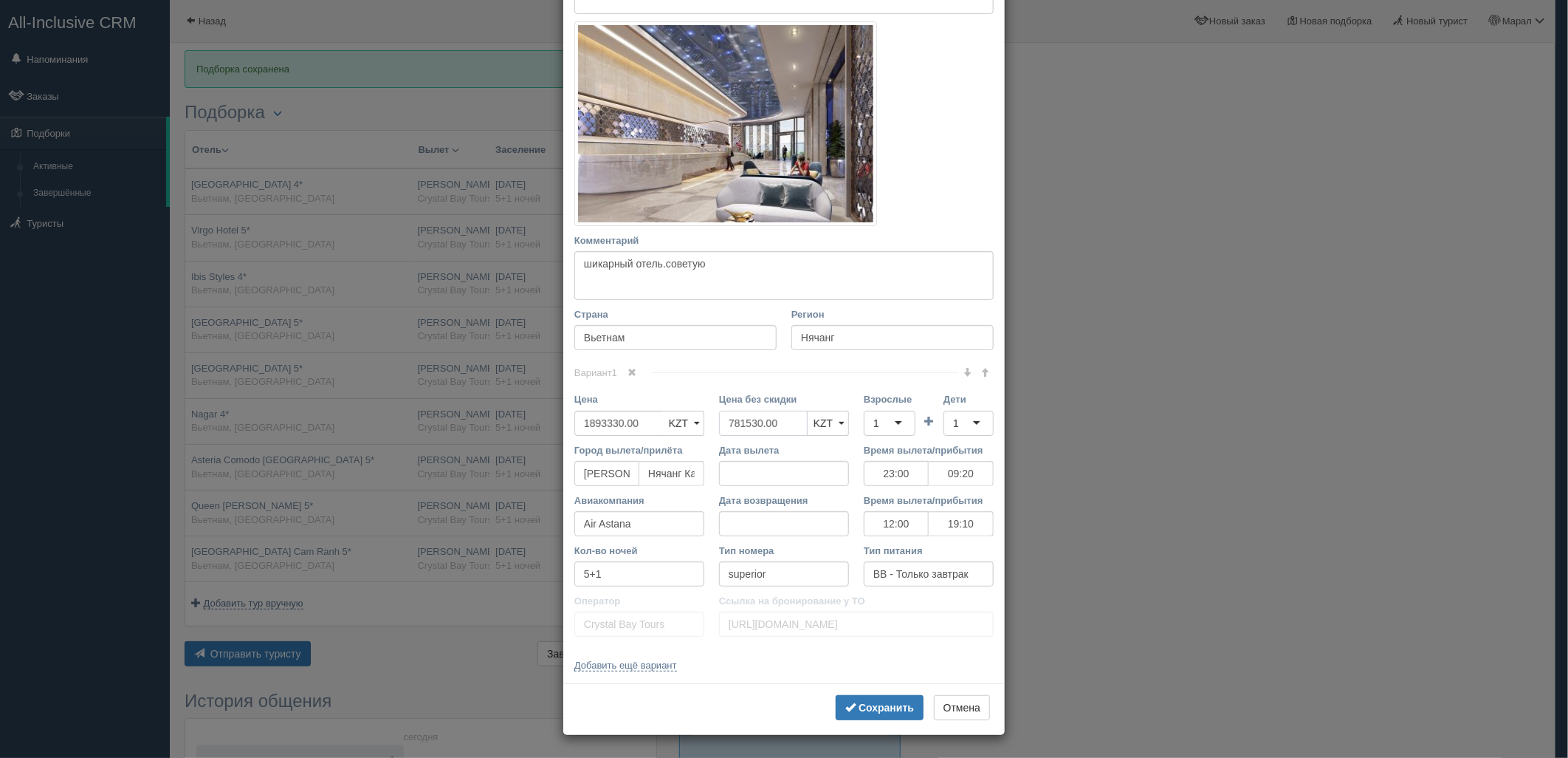
drag, startPoint x: 788, startPoint y: 423, endPoint x: 766, endPoint y: 424, distance: 22.0
click at [678, 427] on div "Цена 1893330.00 KZT USD EUR KZT KZT USD EUR Цена без скидки 781530.00 KZT USD E…" at bounding box center [784, 417] width 434 height 50
click at [894, 415] on div "1" at bounding box center [889, 423] width 52 height 25
drag, startPoint x: 888, startPoint y: 475, endPoint x: 950, endPoint y: 424, distance: 80.3
click at [955, 417] on div "1" at bounding box center [968, 423] width 50 height 25
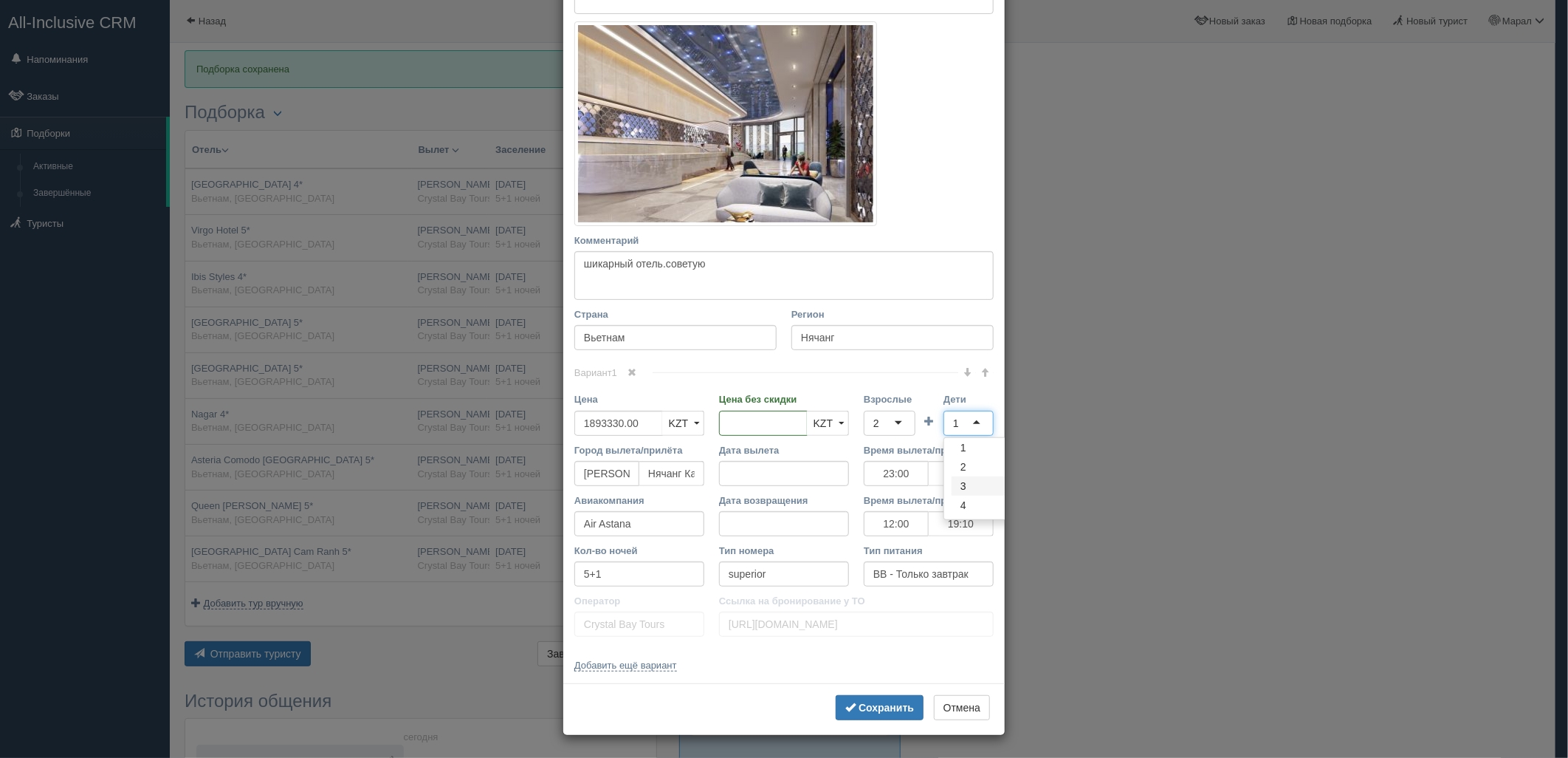
scroll to position [0, 0]
click at [901, 705] on b "Сохранить" at bounding box center [887, 707] width 56 height 12
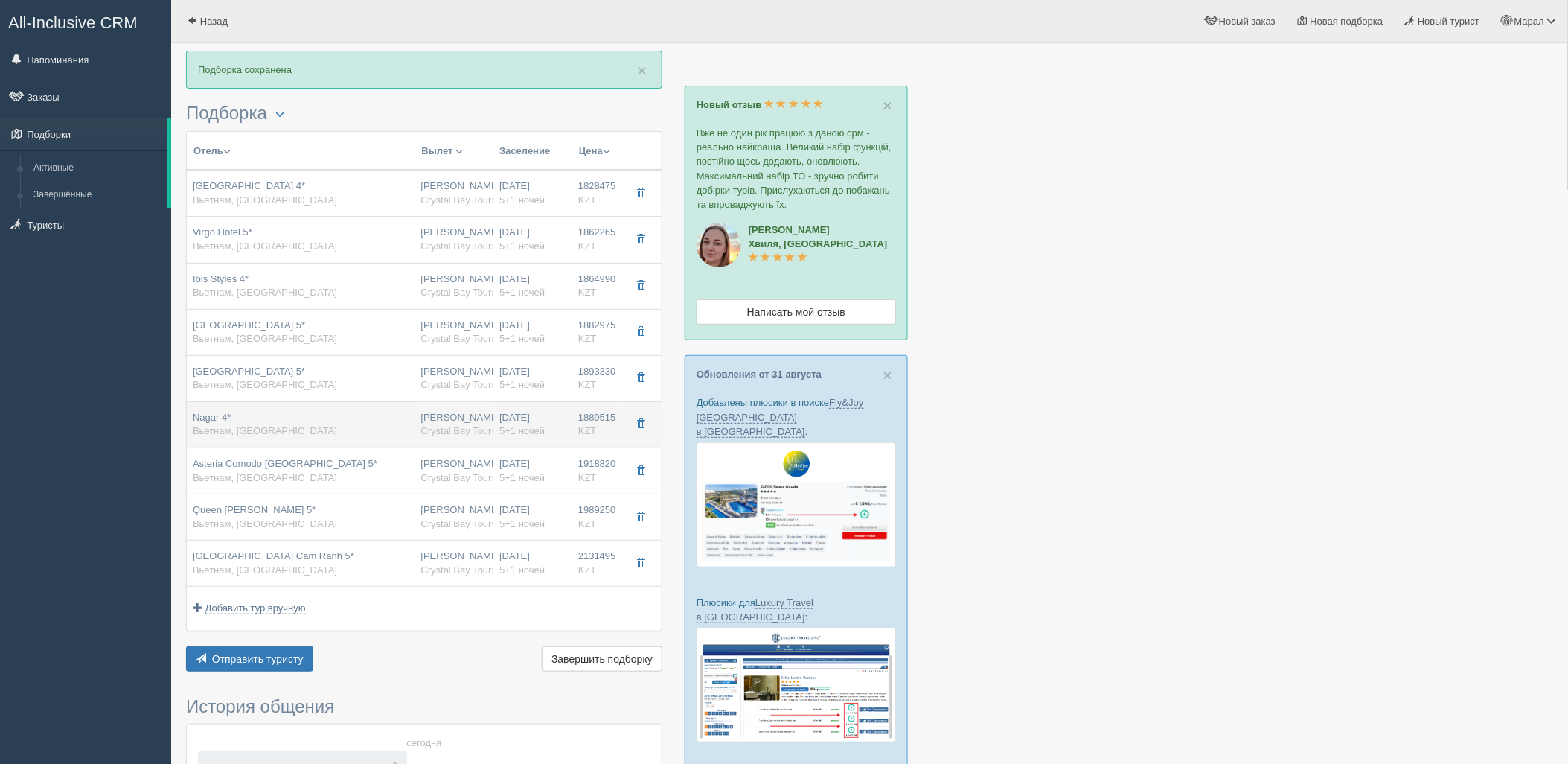
click at [442, 417] on div "Нурсултан Назарбаев NQZ Crystal Bay Tours" at bounding box center [455, 424] width 67 height 27
type input "Nagar 4*"
type input "https://tophotels.ru/hotel/al316287"
type input "1889515.00"
type input "1116705.00"
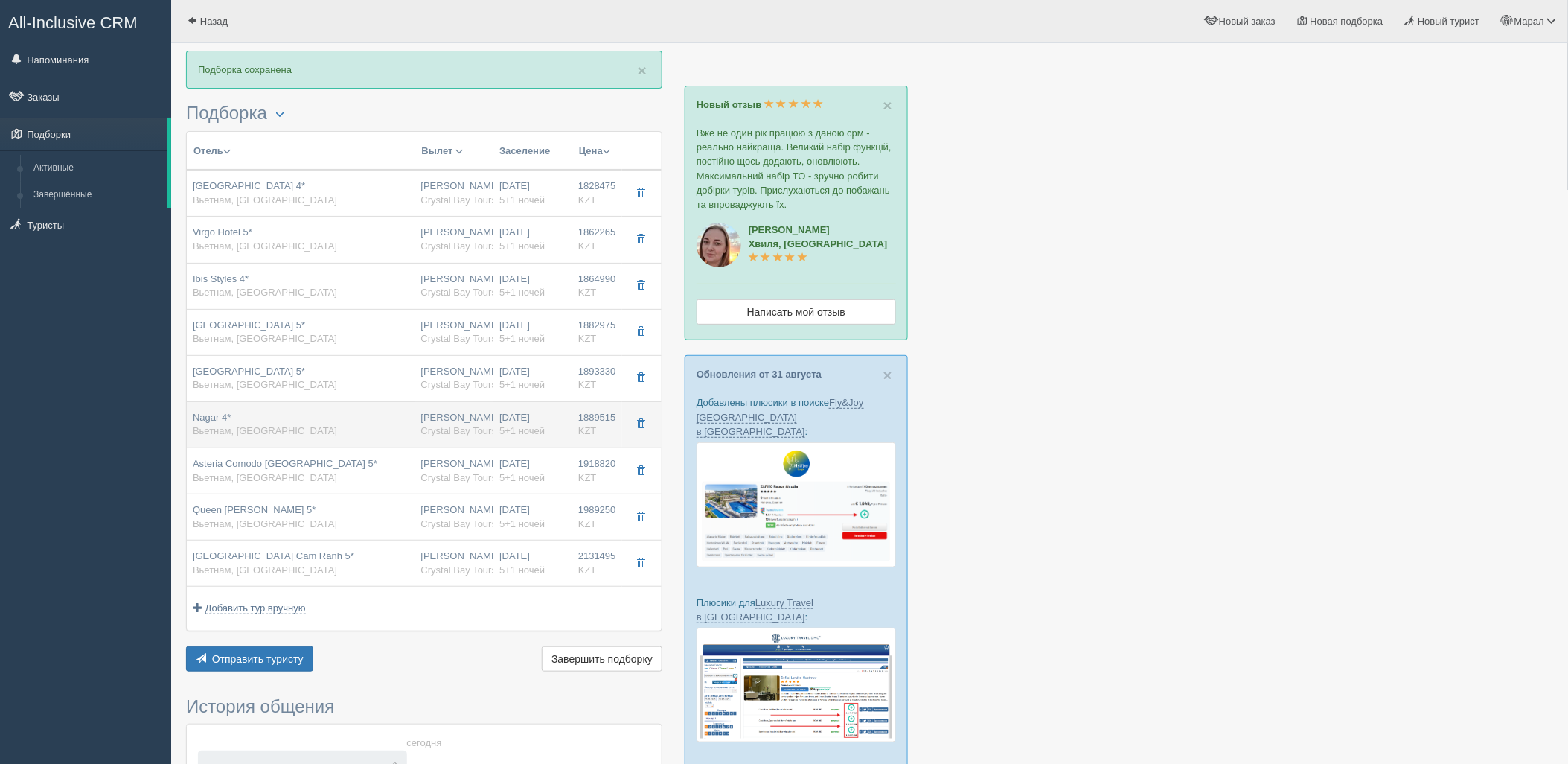
type input "23:00"
type input "09:20"
type input "12:00"
type input "19:10"
type input "deluxe city view"
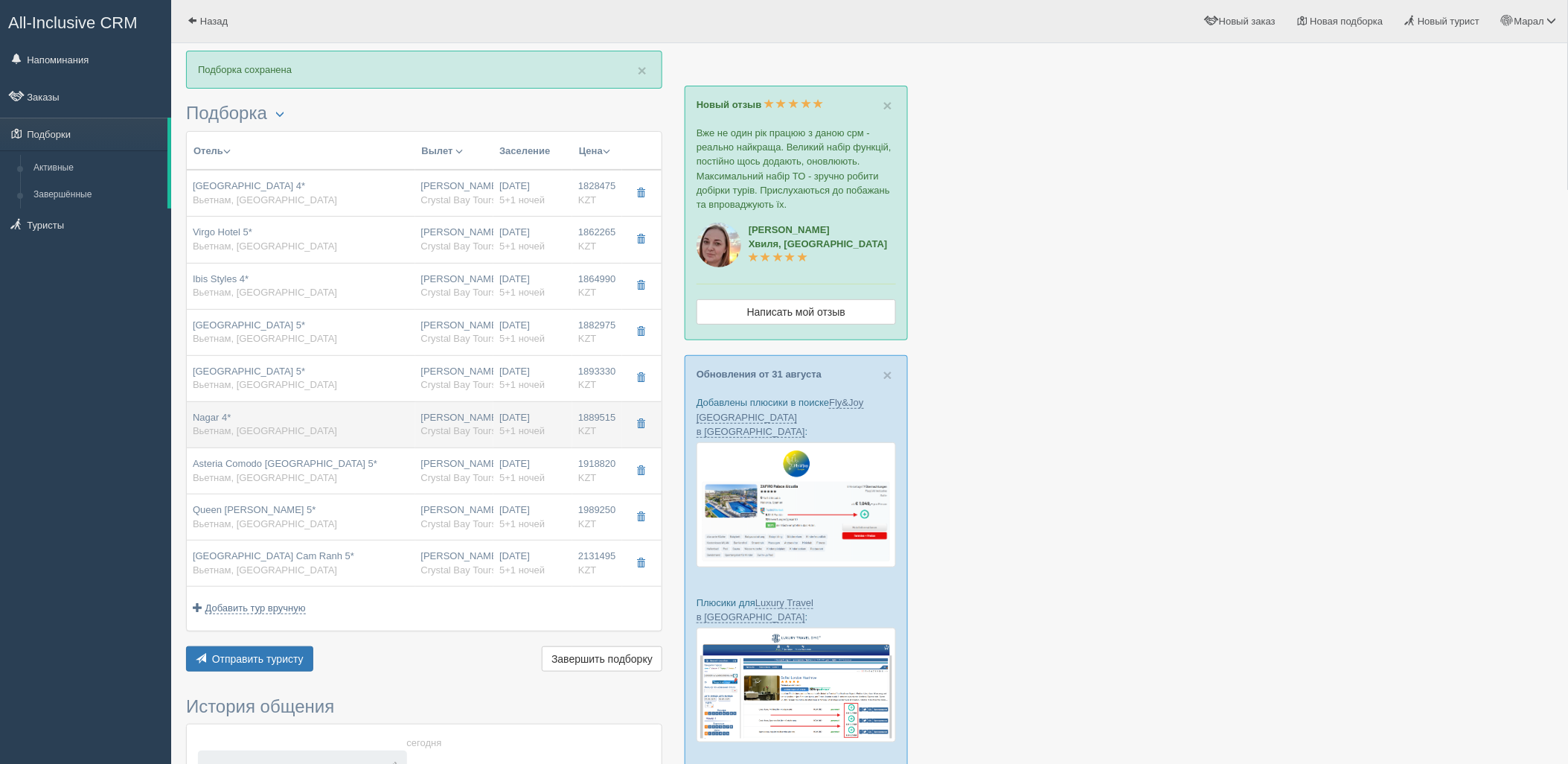
type input "https://tourvisor.ru/countries#!/hotel=nagar"
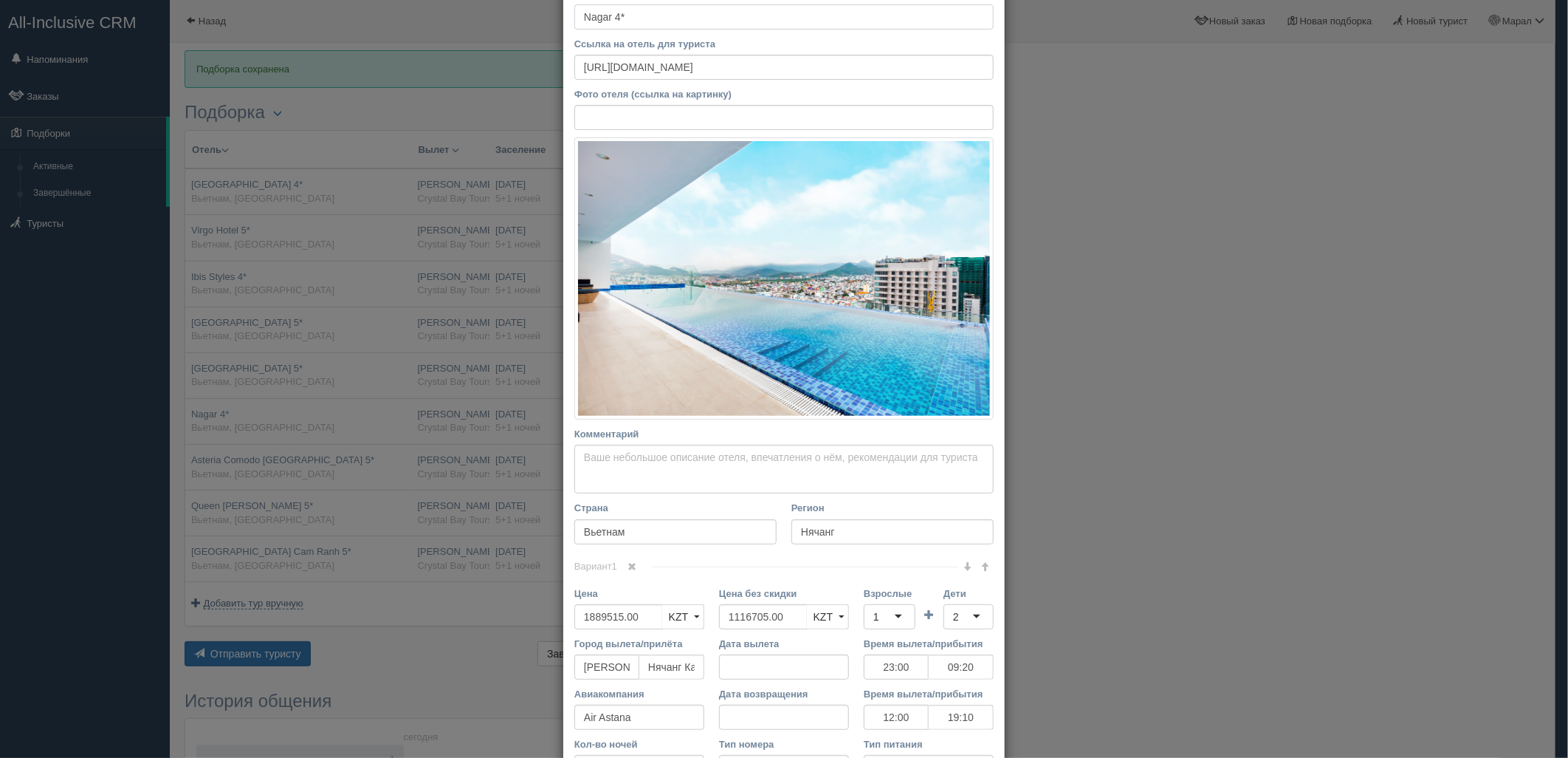
scroll to position [205, 0]
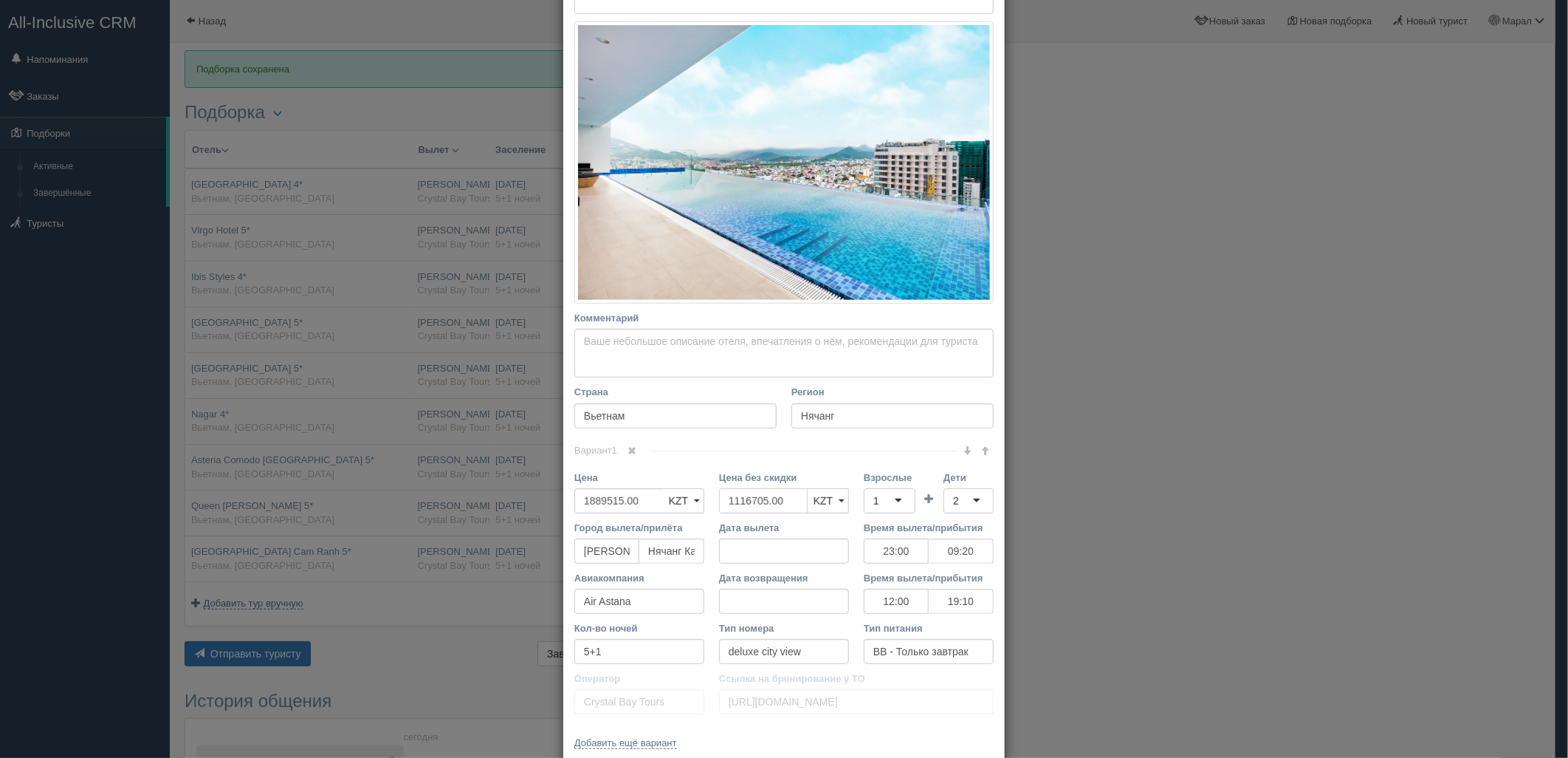
drag, startPoint x: 784, startPoint y: 419, endPoint x: 689, endPoint y: 424, distance: 95.1
click at [690, 424] on div "Название отеля Nagar 4* Ссылка на отель для туриста https://tophotels.ru/hotel/…" at bounding box center [784, 310] width 441 height 902
click at [899, 506] on div "1" at bounding box center [889, 501] width 52 height 25
drag, startPoint x: 942, startPoint y: 503, endPoint x: 963, endPoint y: 549, distance: 50.6
click at [943, 504] on div "2" at bounding box center [968, 501] width 50 height 25
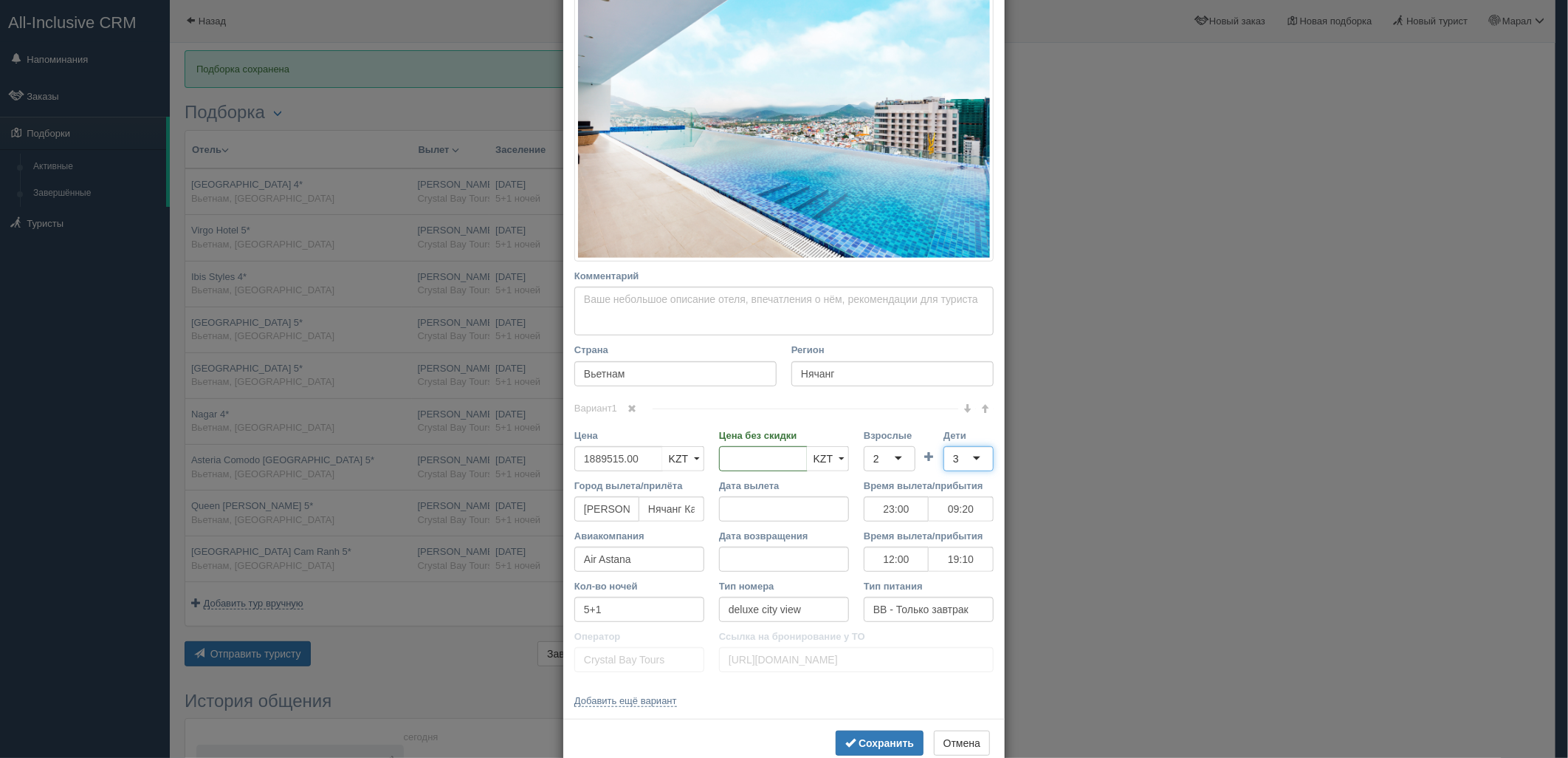
scroll to position [283, 0]
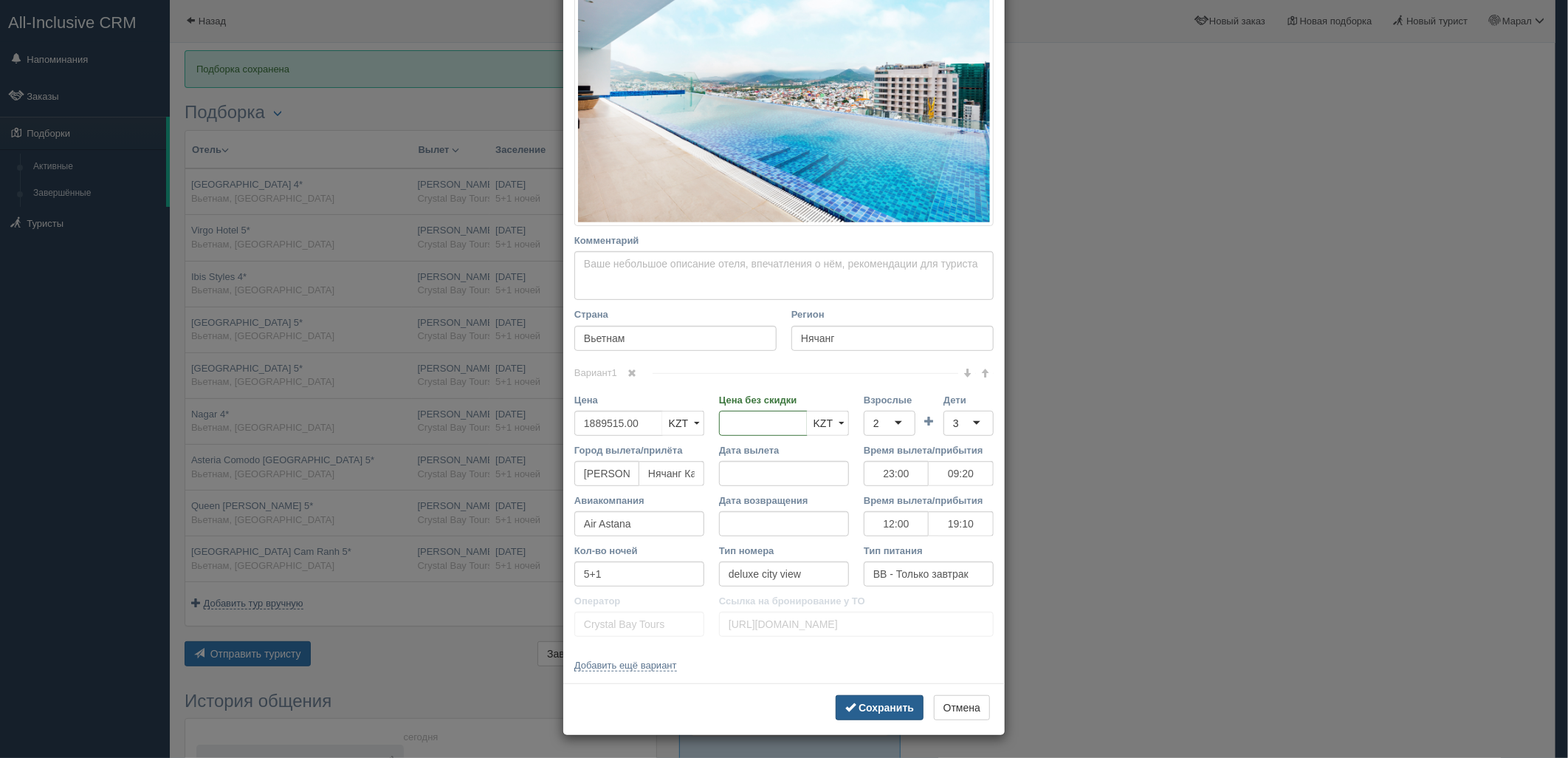
drag, startPoint x: 881, startPoint y: 703, endPoint x: 600, endPoint y: 512, distance: 339.8
click at [881, 702] on b "Сохранить" at bounding box center [887, 707] width 56 height 12
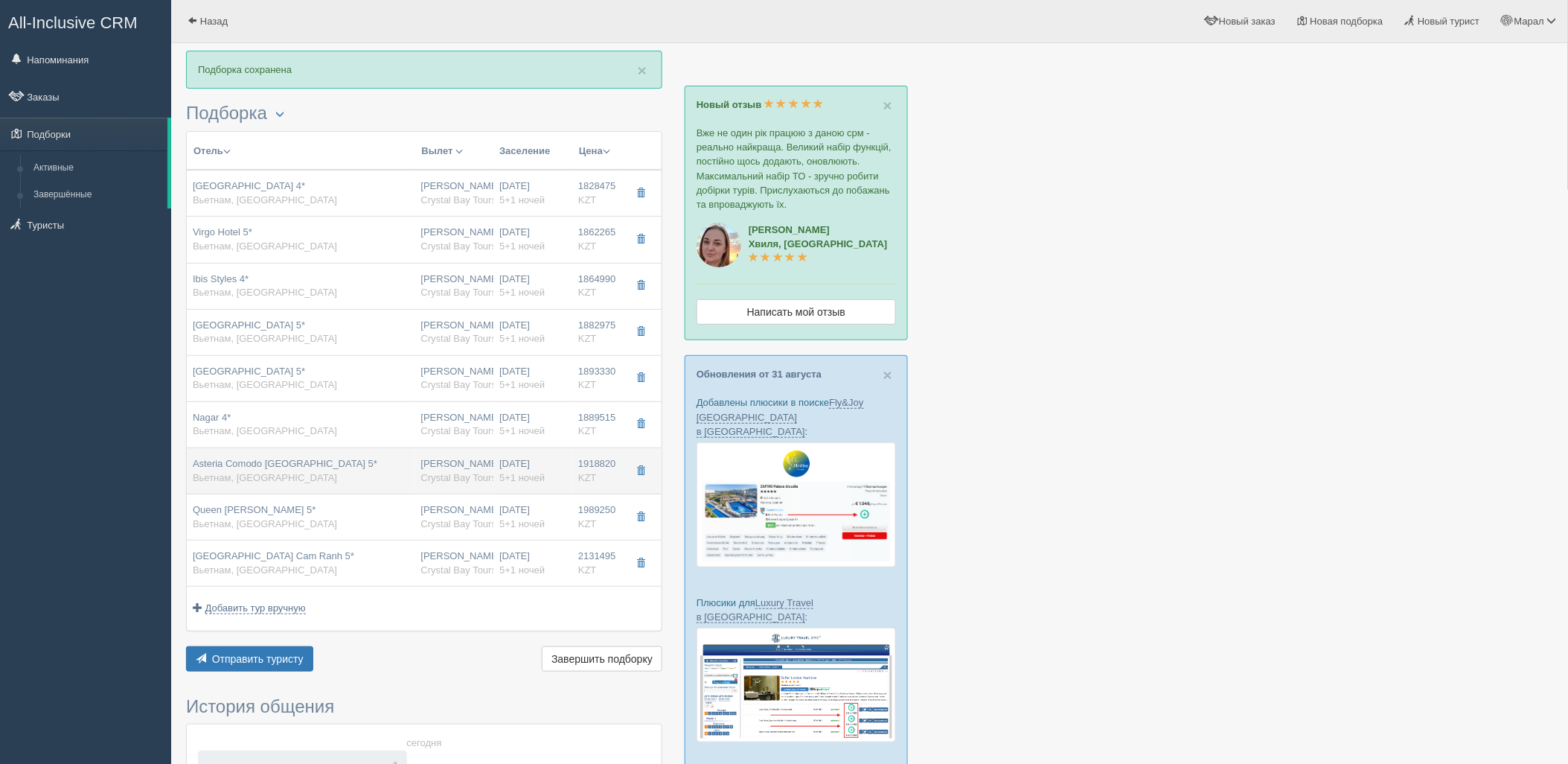
click at [458, 471] on div "Нурсултан Назарбаев NQZ Crystal Bay Tours" at bounding box center [455, 471] width 67 height 27
type input "Asteria Comodo Nha Trang Hotel 5*"
type input "https://www.booking.com/hotel/vn/comodo-nhatrang.ru.html"
type input "1918820.00"
type input "1131965.00"
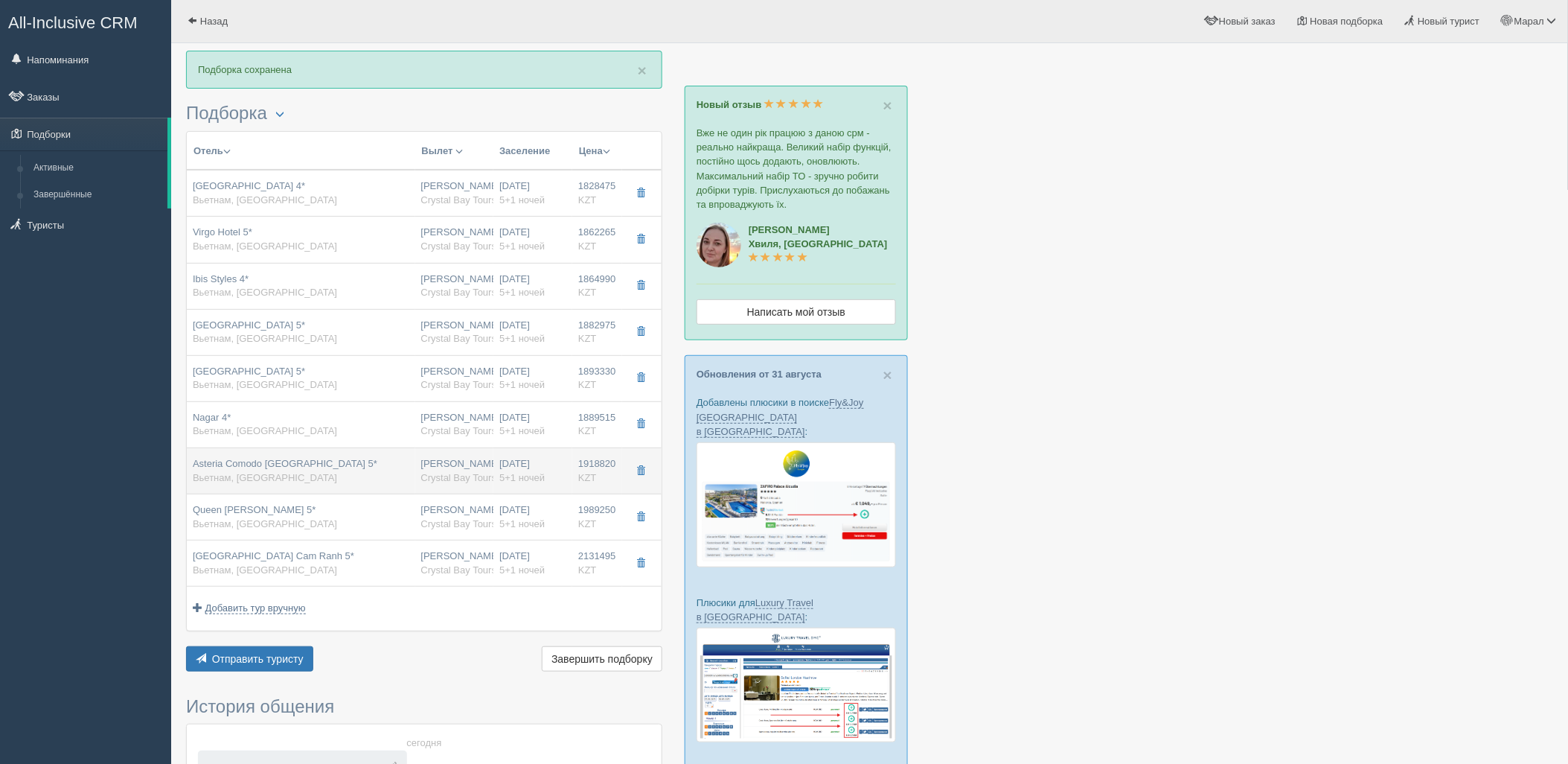
type input "23:00"
type input "09:20"
type input "12:00"
type input "19:10"
type input "senior deluxe"
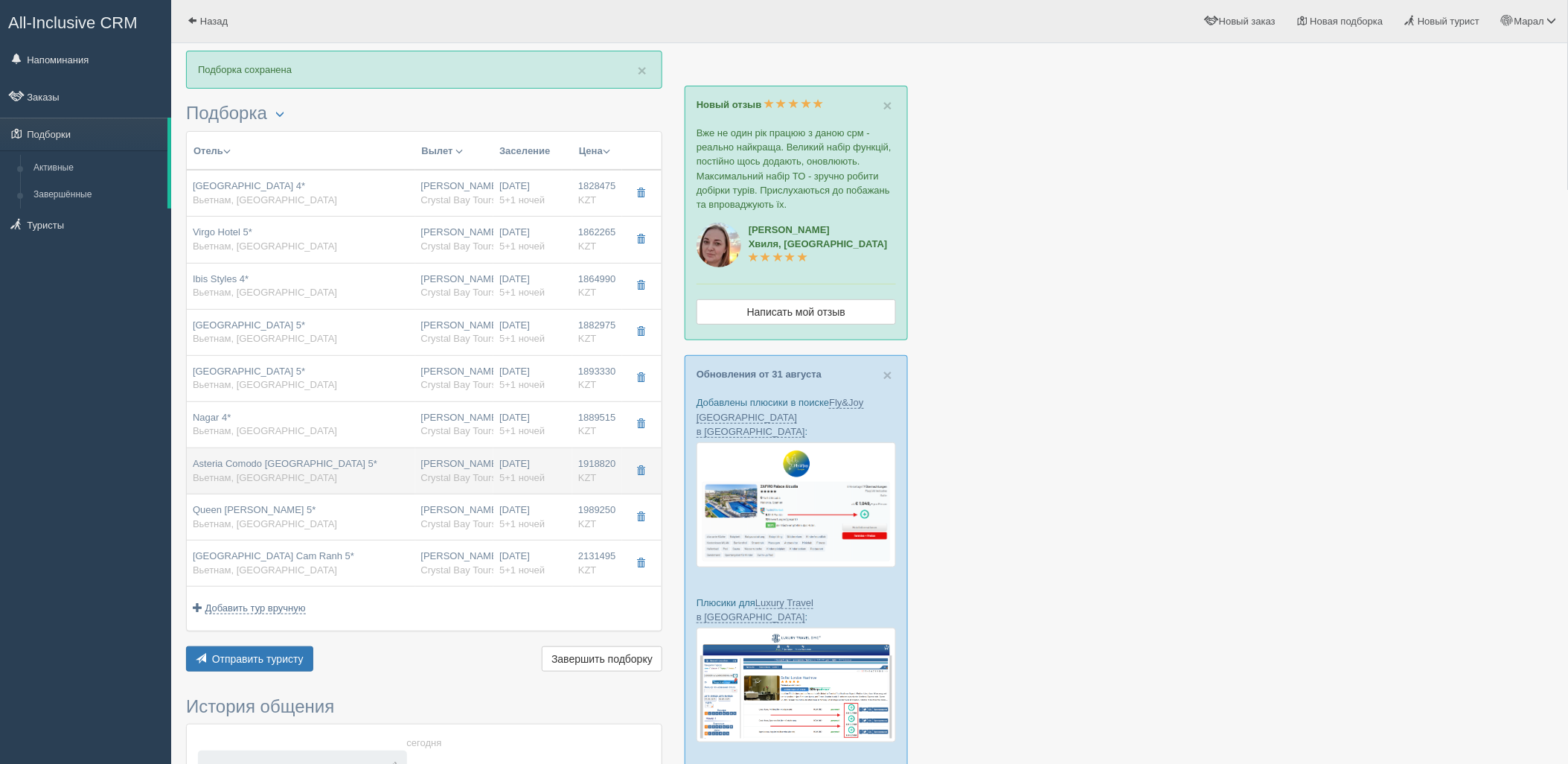
type input "https://tourvisor.ru/countries#!/hotel=asteria-comodo-nha-trang-hotel"
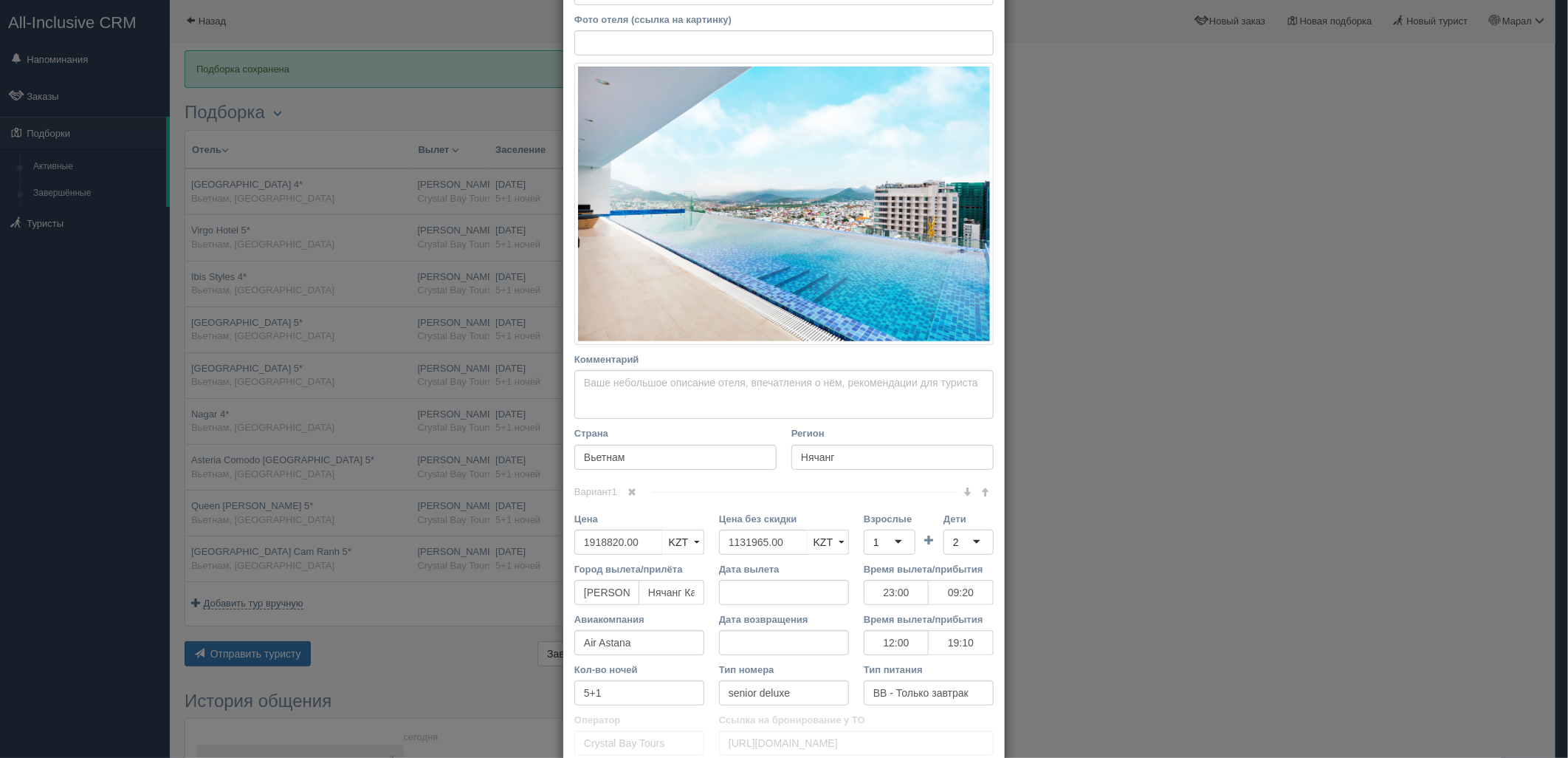
scroll to position [0, 0]
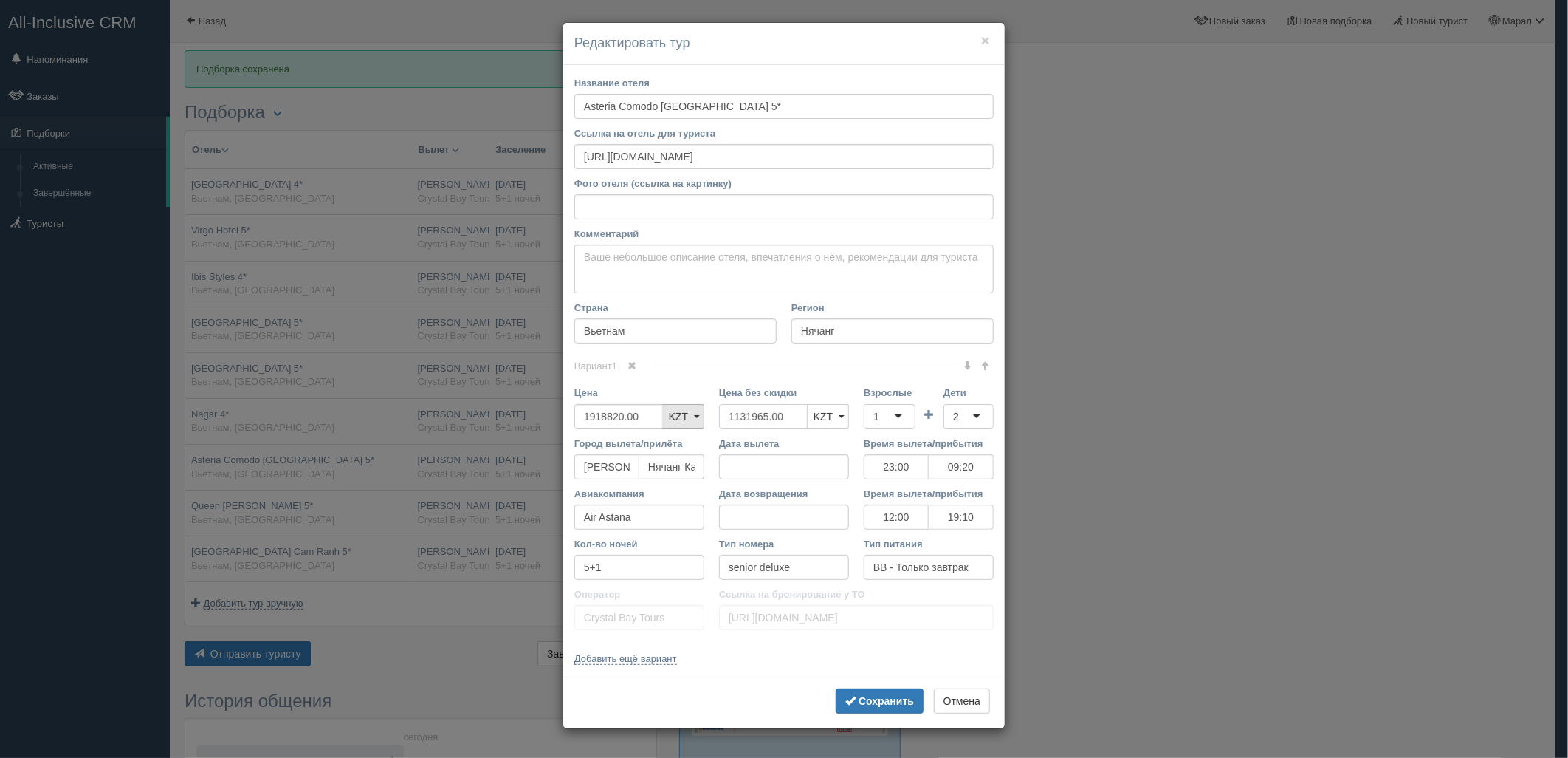
drag, startPoint x: 792, startPoint y: 420, endPoint x: 696, endPoint y: 412, distance: 96.3
click at [683, 414] on div "Цена 1918820.00 KZT USD EUR KZT KZT USD EUR Цена без скидки 1131965.00 KZT USD …" at bounding box center [784, 411] width 434 height 50
click at [902, 412] on div "1" at bounding box center [889, 416] width 52 height 25
drag, startPoint x: 969, startPoint y: 421, endPoint x: 969, endPoint y: 441, distance: 20.0
click at [970, 421] on div "2" at bounding box center [968, 416] width 50 height 25
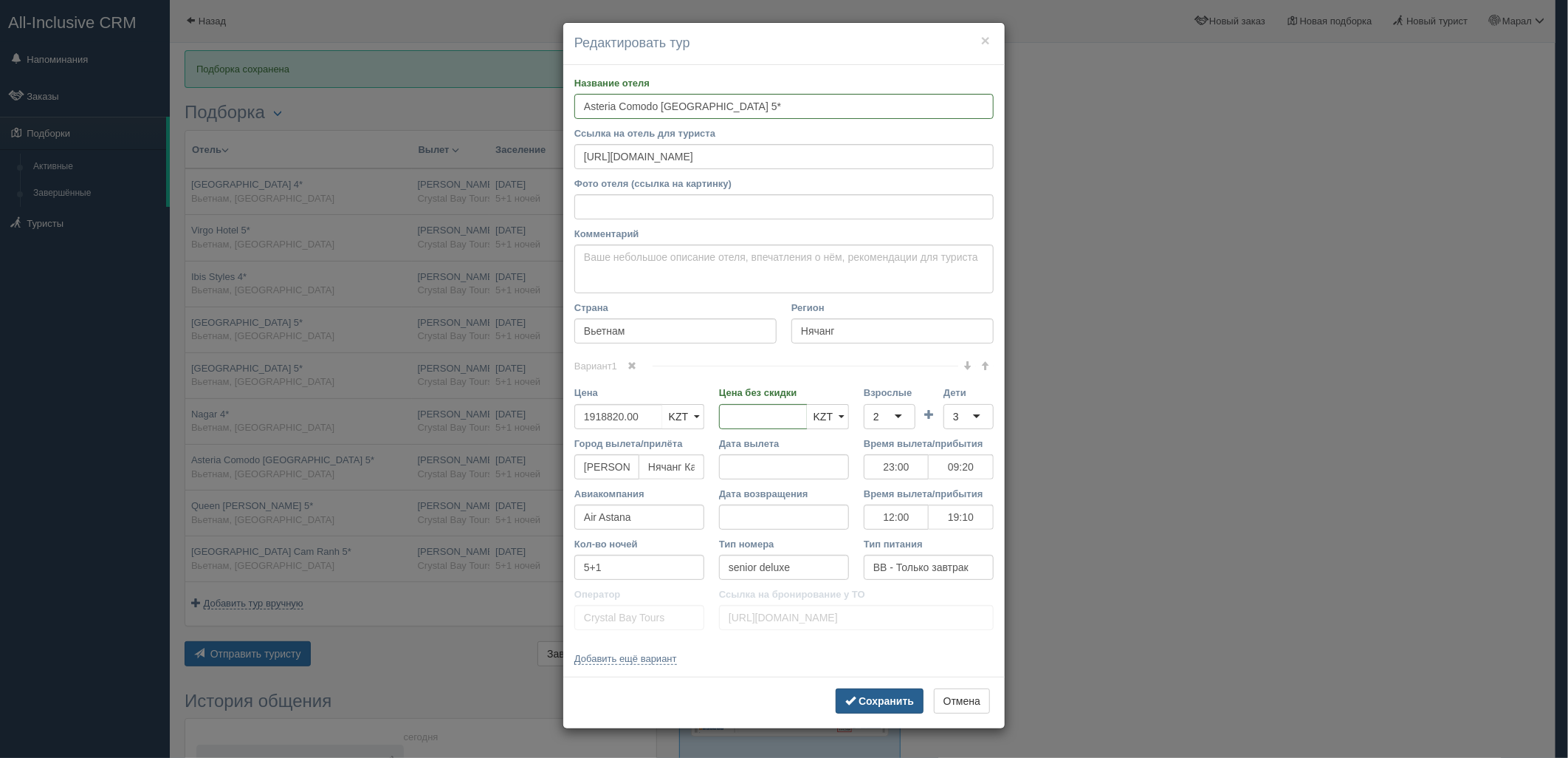
click at [906, 695] on b "Сохранить" at bounding box center [887, 701] width 56 height 12
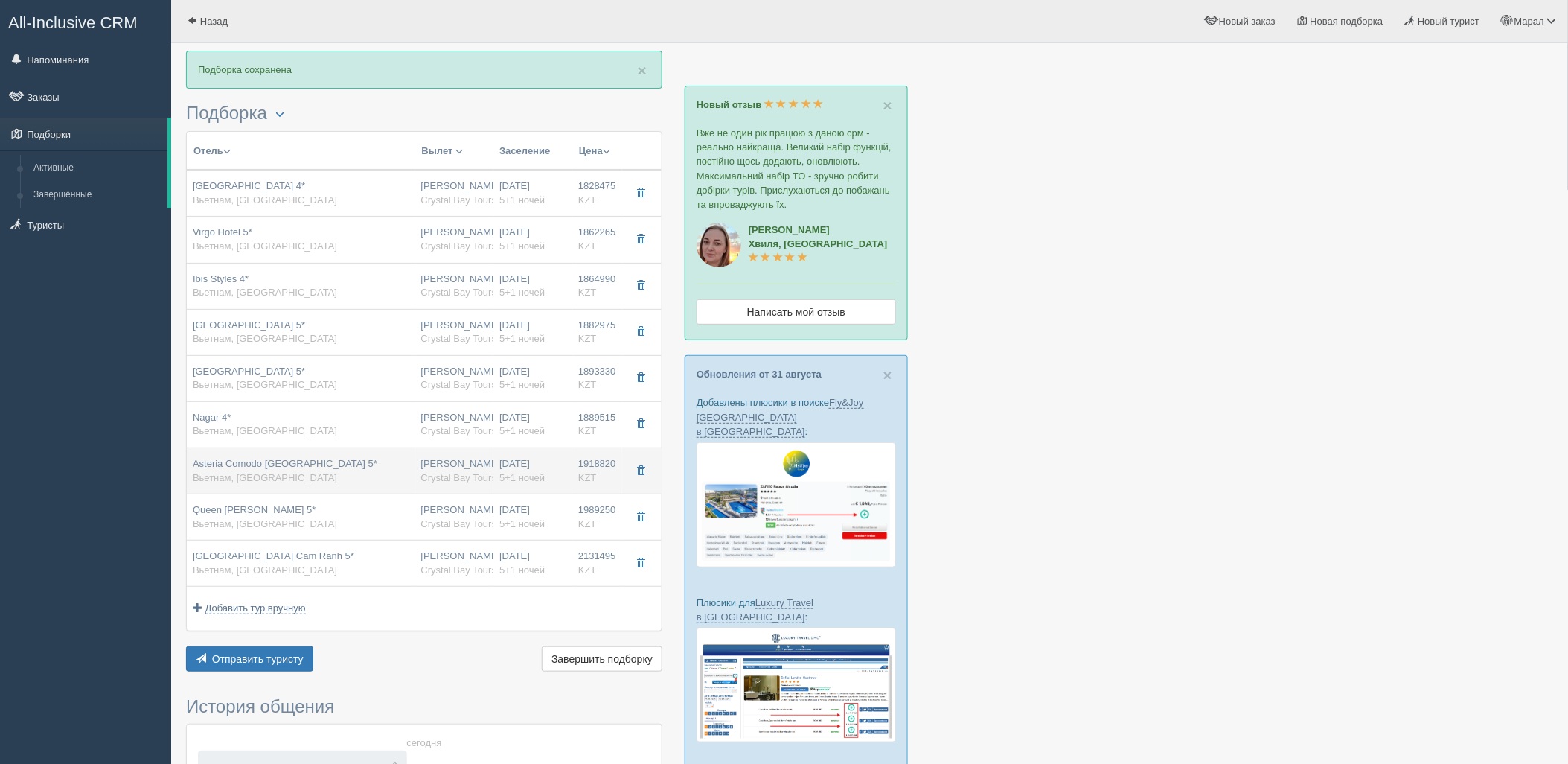
click at [380, 485] on div "Asteria Comodo Nha Trang Hotel 5* Вьетнам, Нячанг" at bounding box center [301, 471] width 217 height 27
type input "23:00"
type input "09:20"
type input "12:00"
type input "19:10"
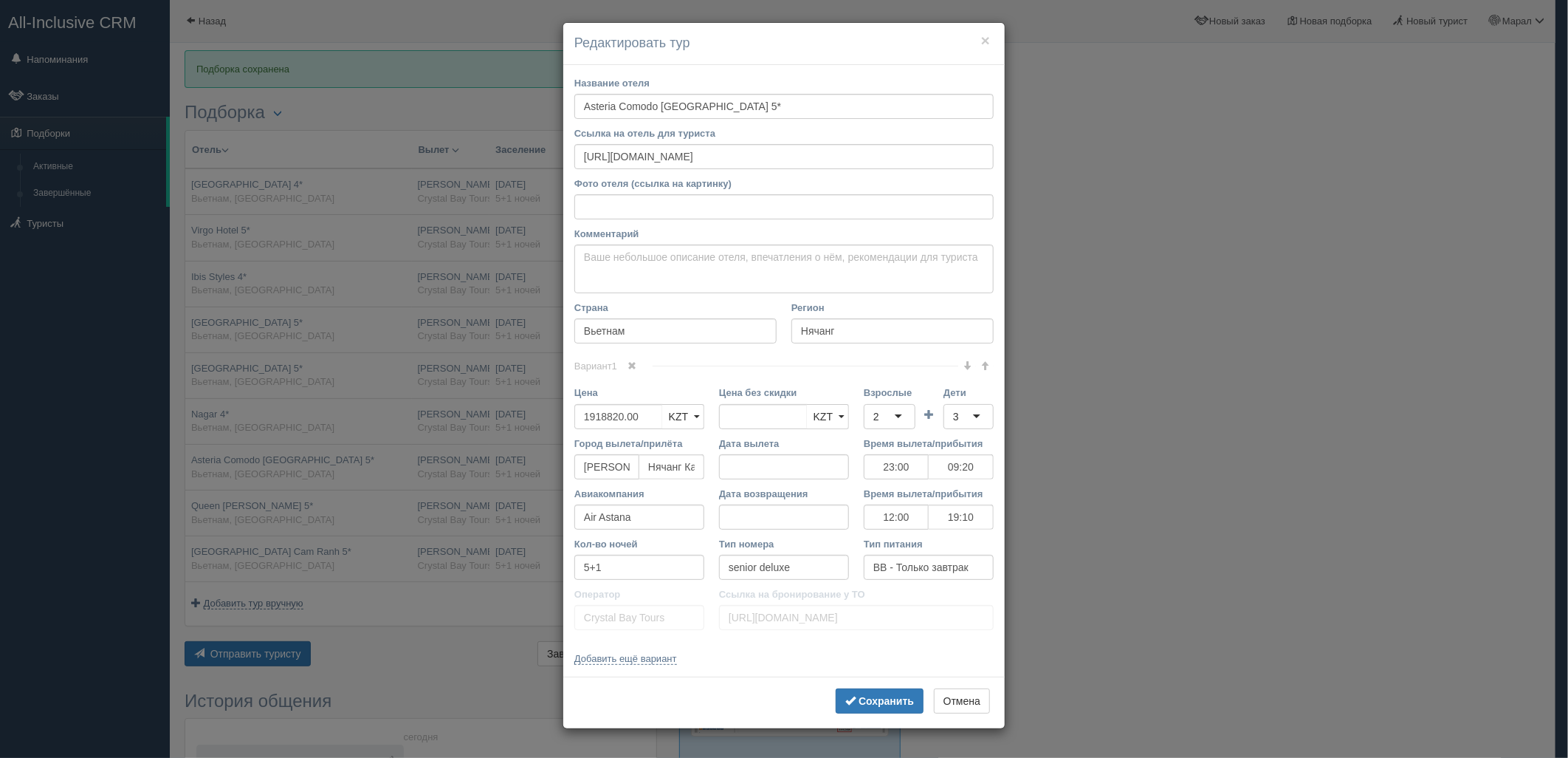
click at [378, 504] on div "× Редактировать тур Название отеля Asteria Comodo Nha Trang Hotel 5* Ссылка на …" at bounding box center [784, 379] width 1568 height 758
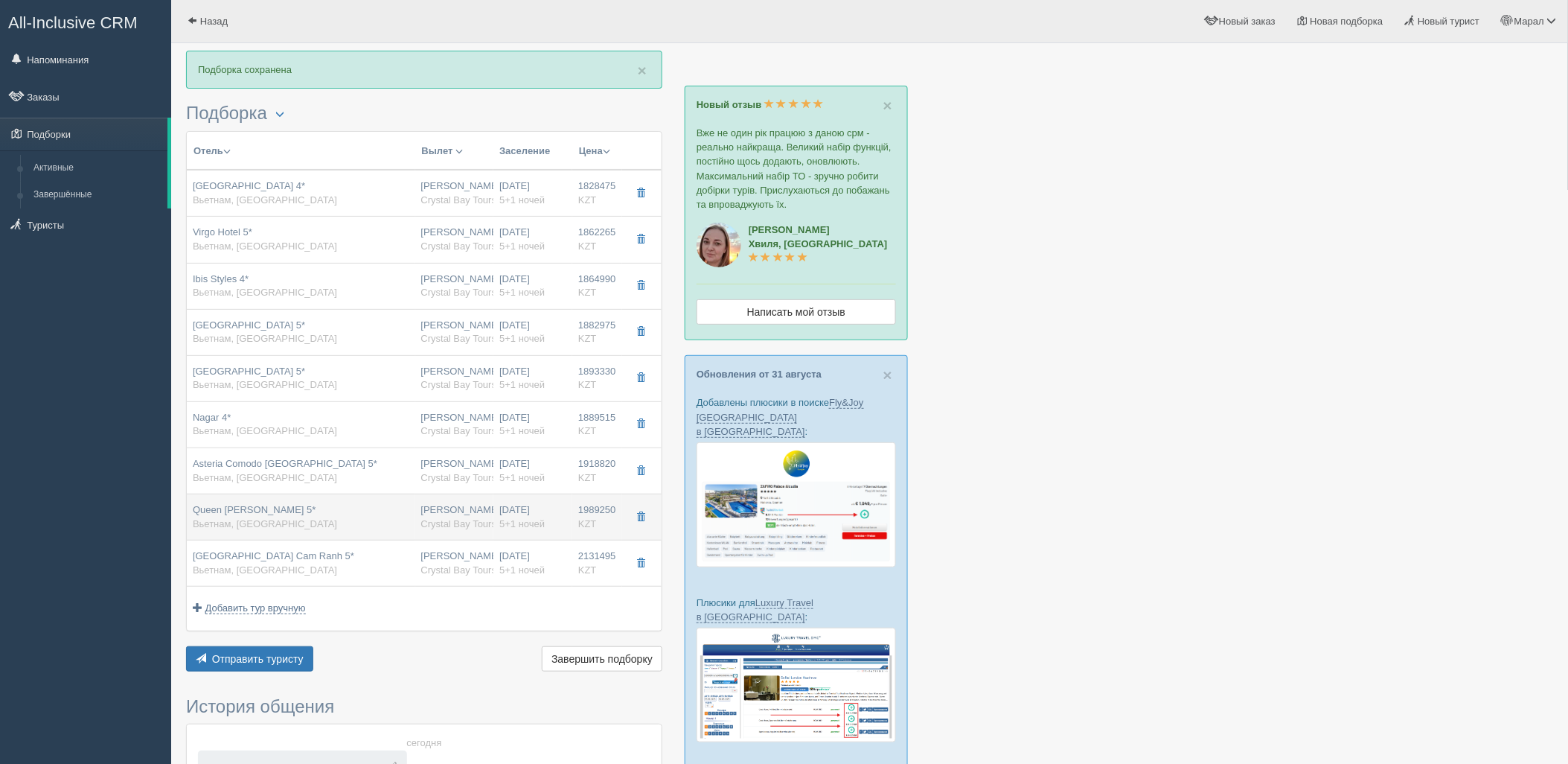
click at [384, 516] on div "Queen Ann Nha Trang 5* Вьетнам, Нячанг" at bounding box center [301, 517] width 217 height 27
type input "Queen Ann Nha Trang 5*"
type input "https://tophotels.ru/hotel/al312931"
type input "1989250.00"
type input "1172295.00"
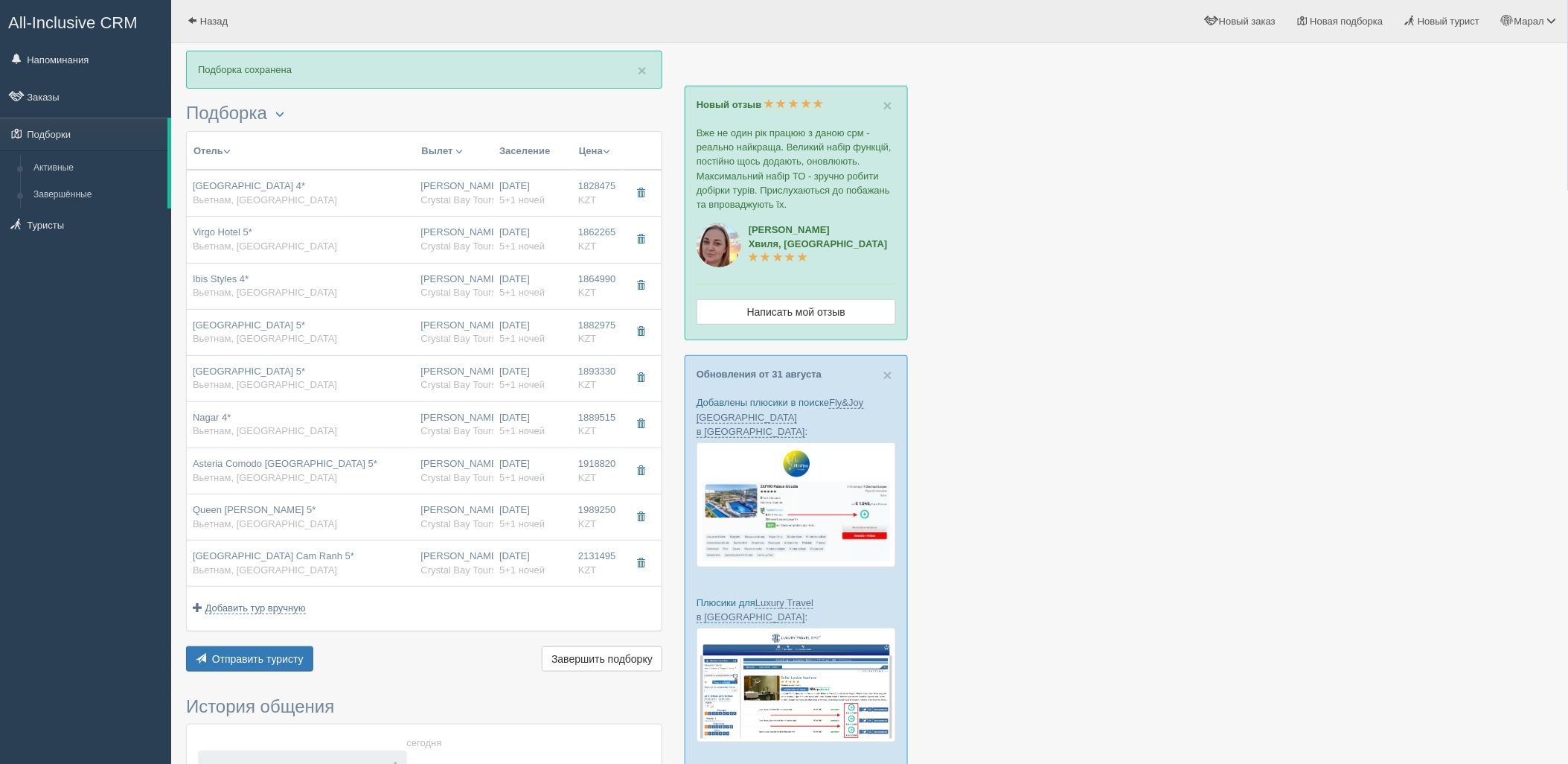
type input "23:00"
type input "09:20"
type input "12:00"
type input "19:10"
type input "deluxe"
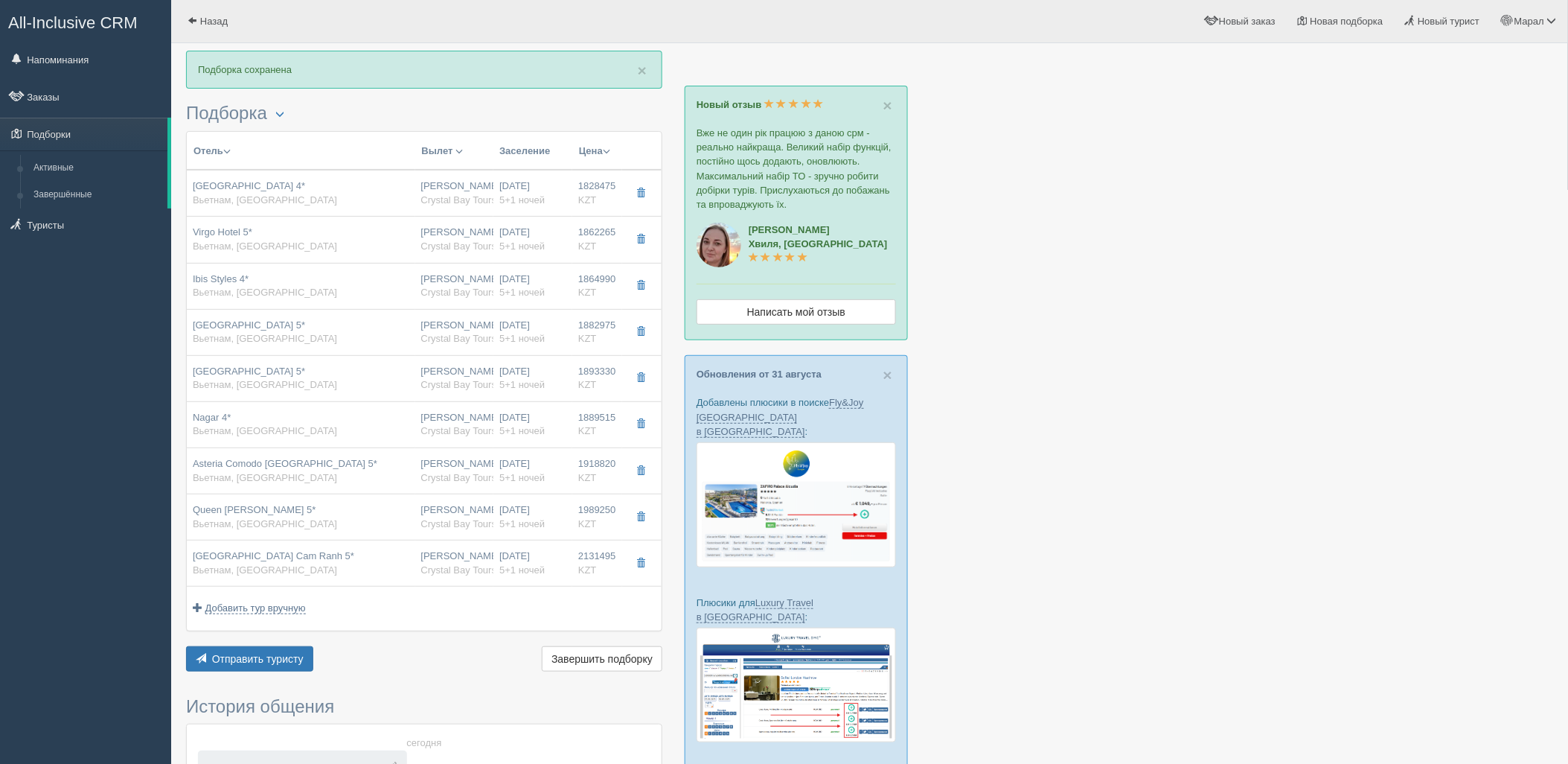
type input "https://tourvisor.ru/countries#!/hotel=queen-ann-nha-trang"
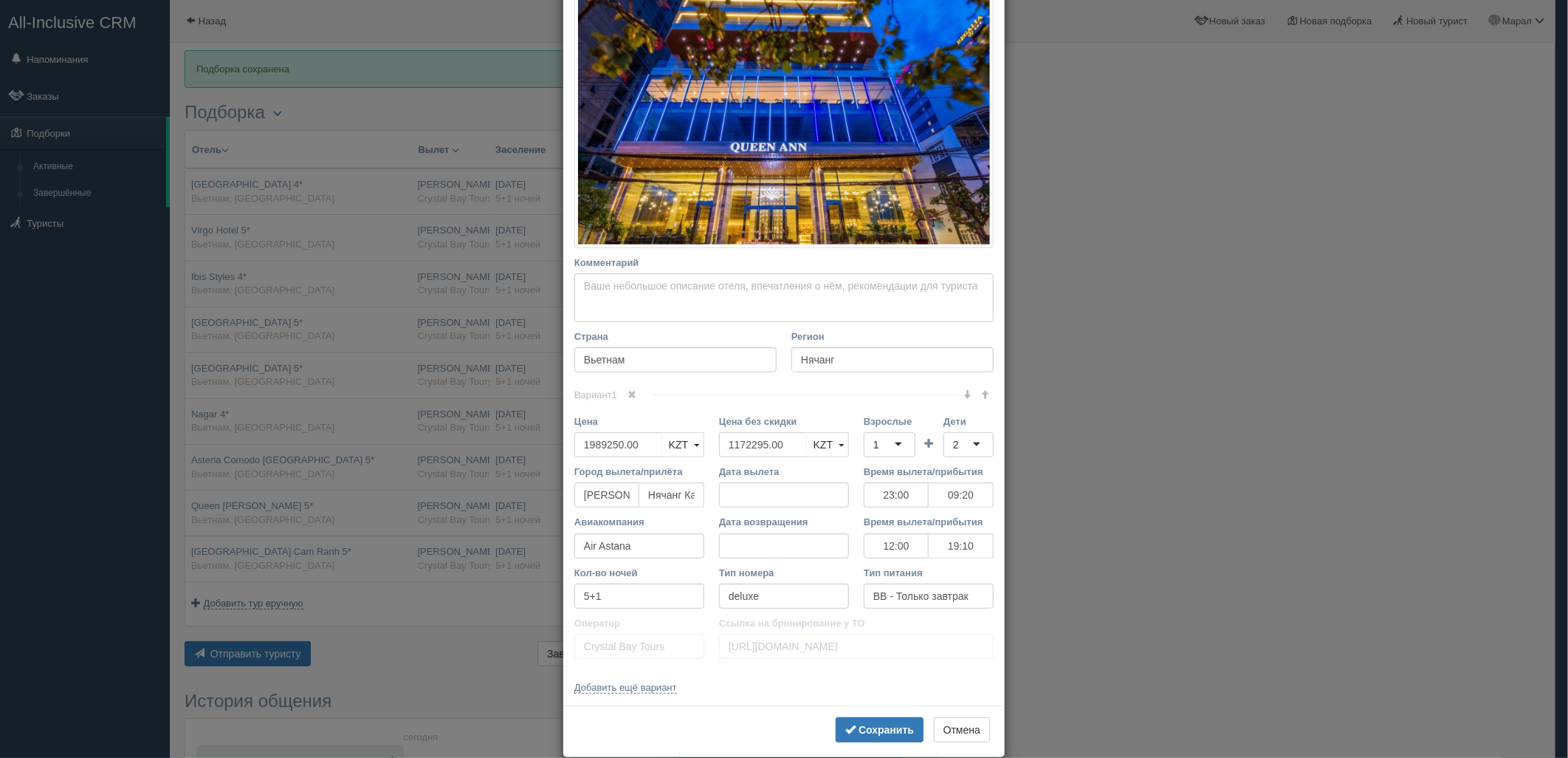
scroll to position [266, 0]
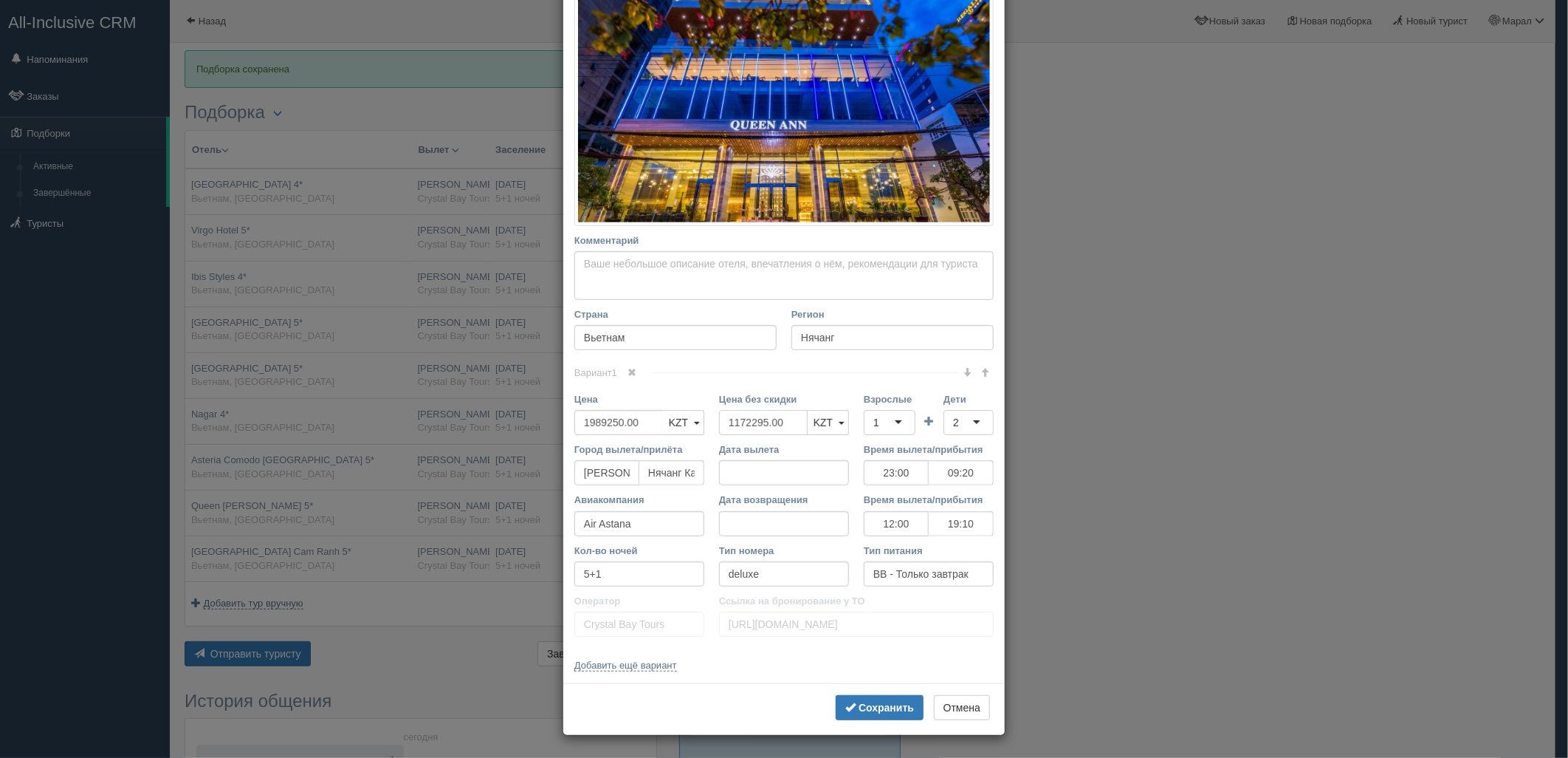
drag, startPoint x: 784, startPoint y: 418, endPoint x: 715, endPoint y: 420, distance: 69.0
click at [719, 420] on input "1172295.00" at bounding box center [763, 423] width 89 height 25
click at [915, 431] on td at bounding box center [929, 417] width 28 height 50
click at [887, 436] on td "Взрослые 1 1 1 2 3 4 5 6 7 8 9 10 11 12 13 14 15 16 17 18 19 20 21 22 23 24 25 …" at bounding box center [889, 417] width 52 height 50
click at [879, 414] on div "1" at bounding box center [889, 423] width 52 height 25
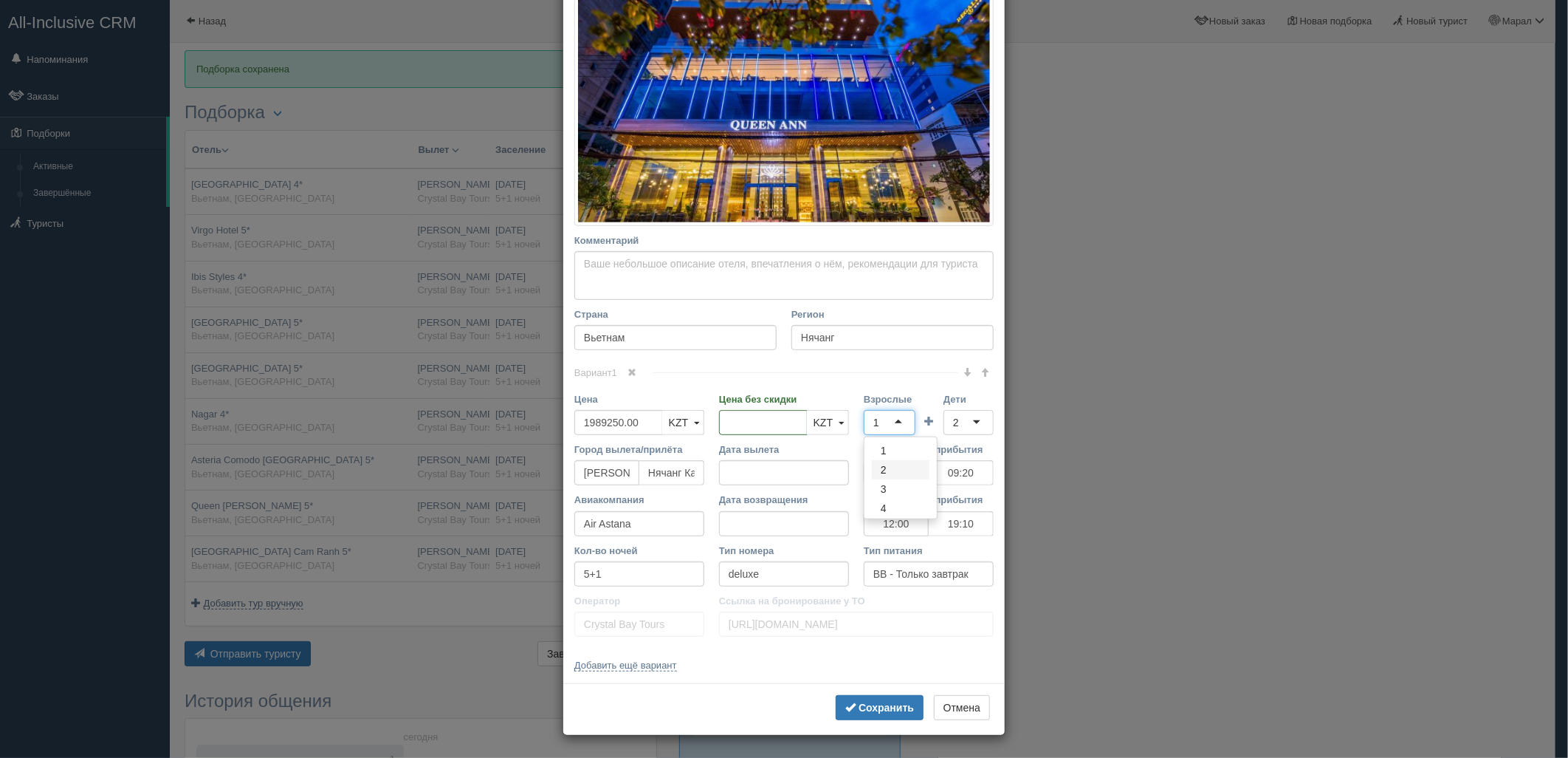
click at [898, 459] on div "Вариант 1 Цена 1989250.00 KZT USD EUR KZT KZT USD EUR" at bounding box center [784, 508] width 420 height 272
click at [873, 427] on div "1" at bounding box center [876, 423] width 6 height 14
click at [967, 416] on div "2" at bounding box center [968, 423] width 50 height 25
click at [863, 703] on b "Сохранить" at bounding box center [887, 707] width 56 height 12
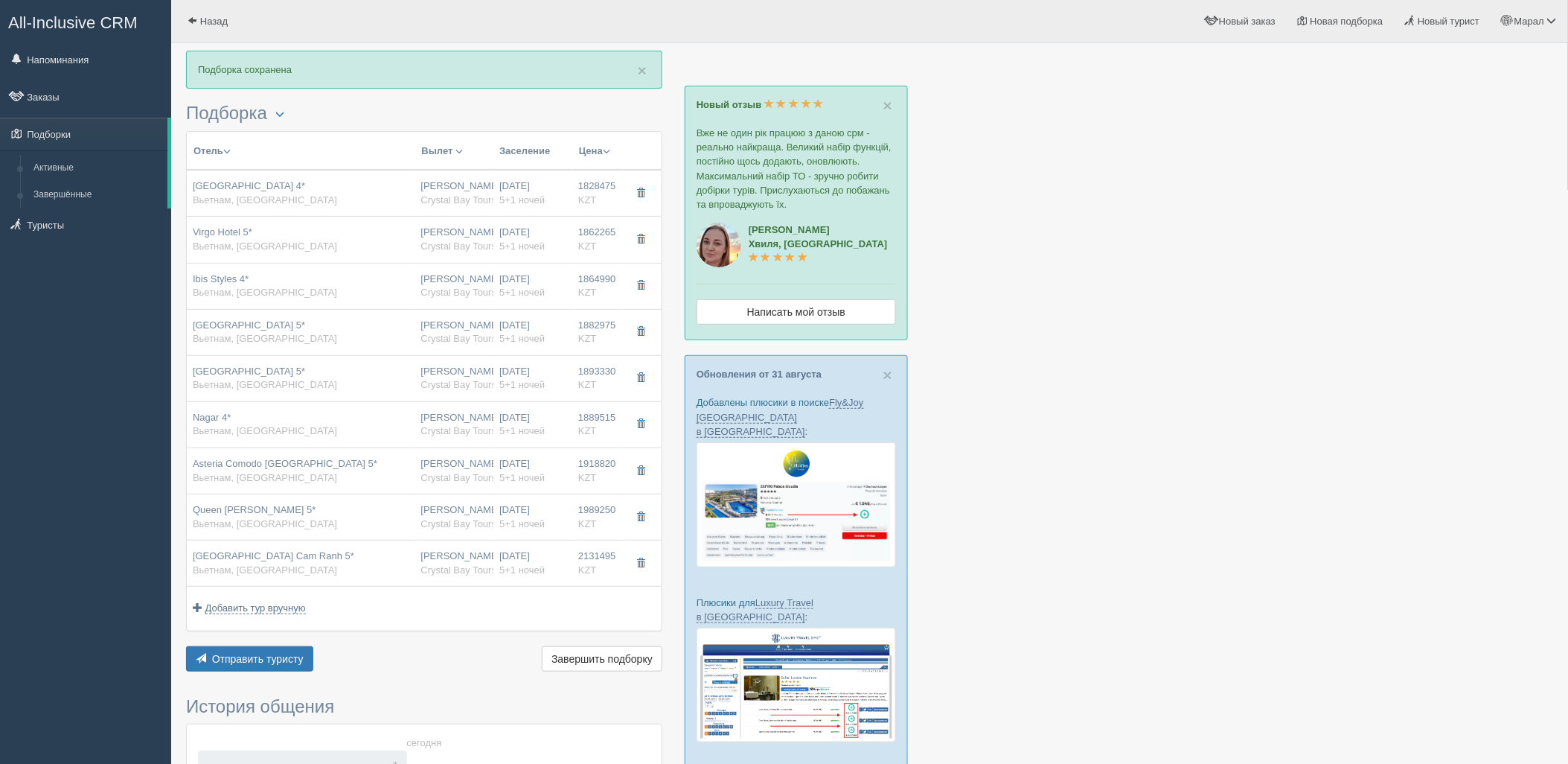
click at [376, 571] on div "Movenpick Resort Cam Ranh 5* Вьетнам, Камрань" at bounding box center [301, 563] width 217 height 27
type input "Movenpick Resort Cam Ranh 5*"
type input "https://tophotels.ru/hotel/al320925"
type input "Камрань"
type input "2131495.00"
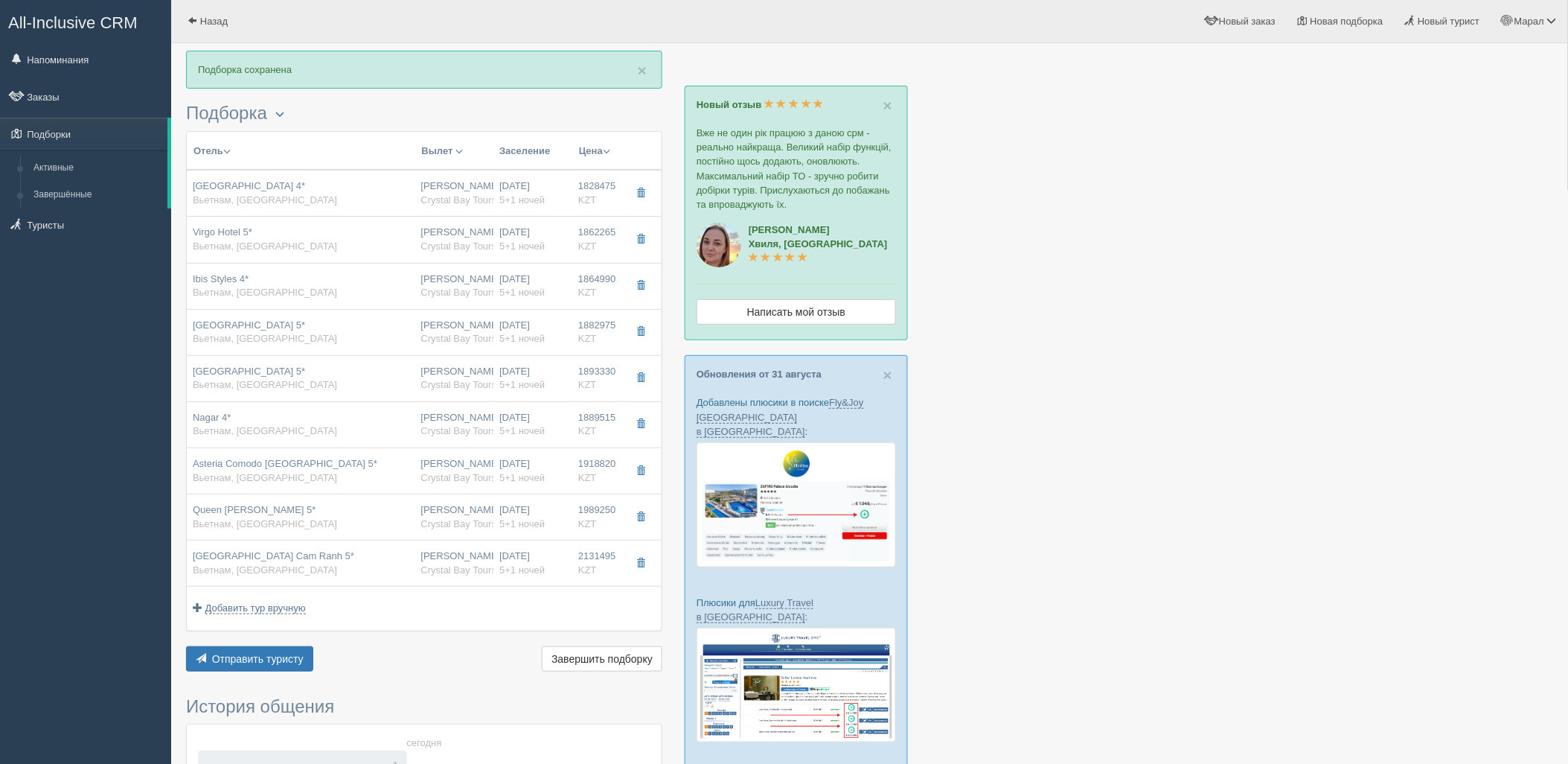
type input "1237695.00"
type input "23:00"
type input "09:20"
type input "12:00"
type input "19:10"
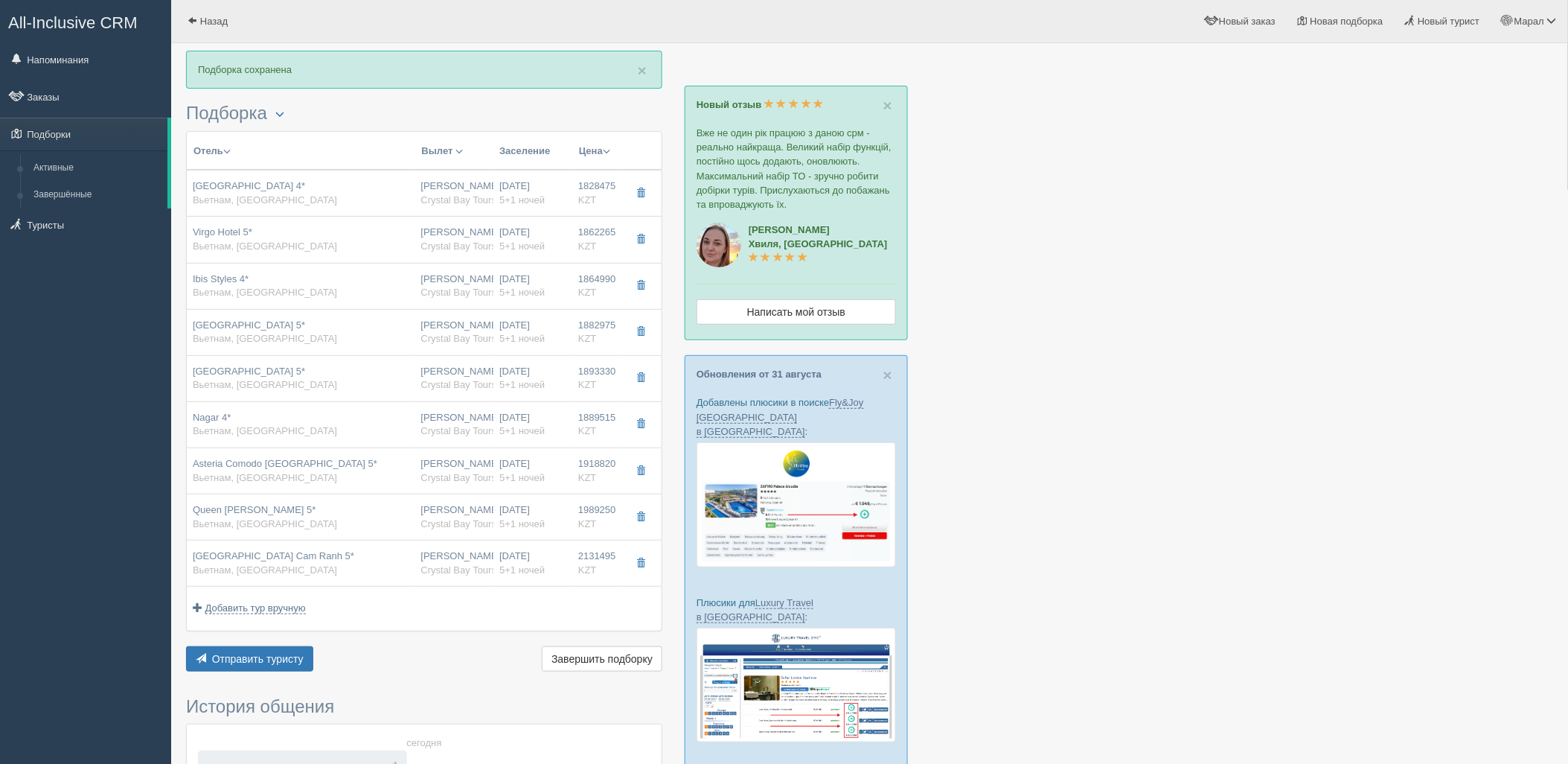
type input "sea view studio"
type input "https://tourvisor.ru/countries#!/hotel=movenpick-resort-cam-ranh"
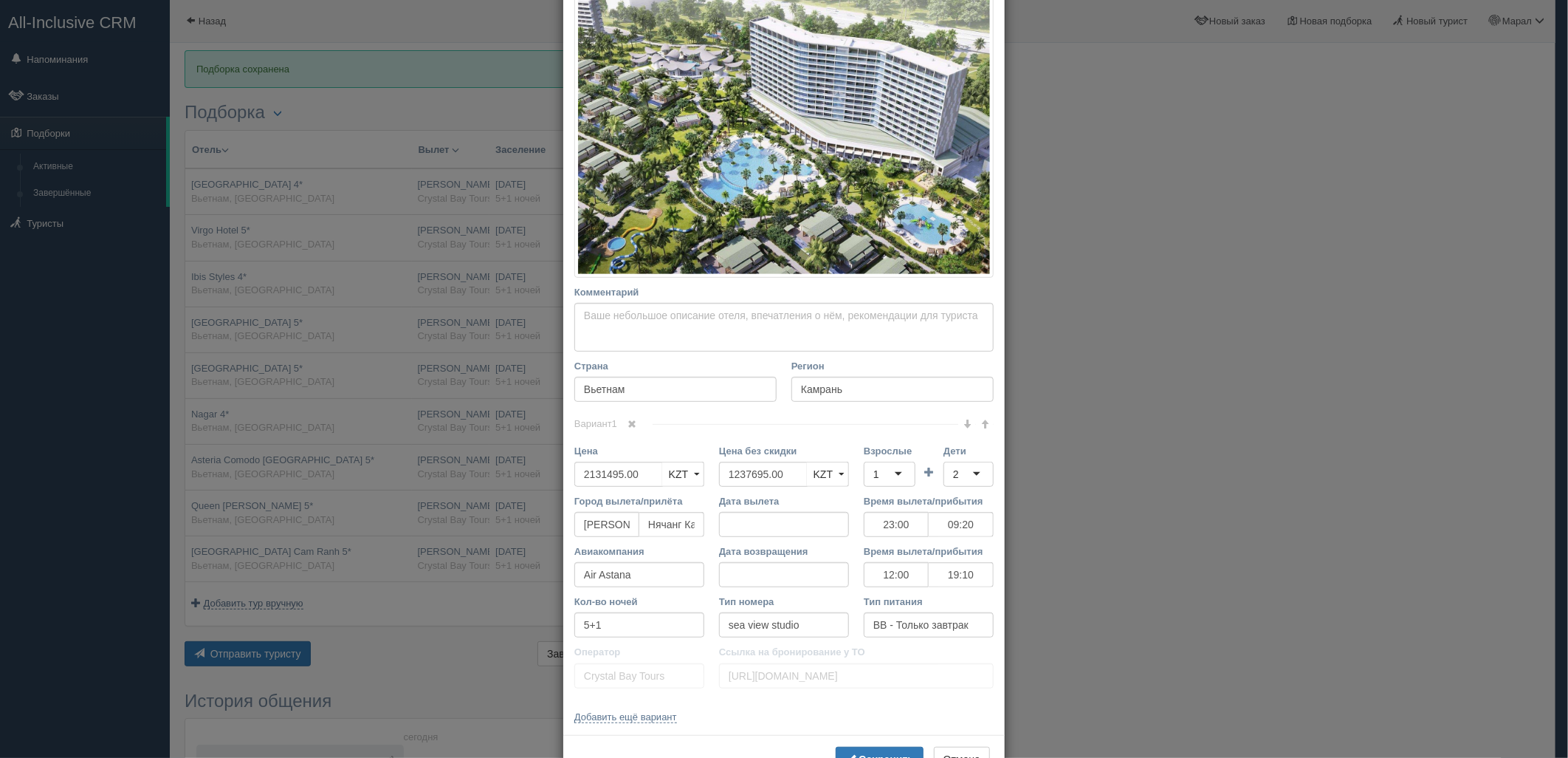
drag, startPoint x: 793, startPoint y: 425, endPoint x: 679, endPoint y: 430, distance: 114.1
click at [654, 425] on div "Вариант 1" at bounding box center [784, 424] width 420 height 16
drag, startPoint x: 785, startPoint y: 475, endPoint x: 807, endPoint y: 481, distance: 22.8
click at [540, 468] on div "× Редактировать тур Название отеля Movenpick Resort Cam Ranh 5* Ссылка на отель…" at bounding box center [784, 379] width 1568 height 758
drag, startPoint x: 876, startPoint y: 471, endPoint x: 879, endPoint y: 480, distance: 9.5
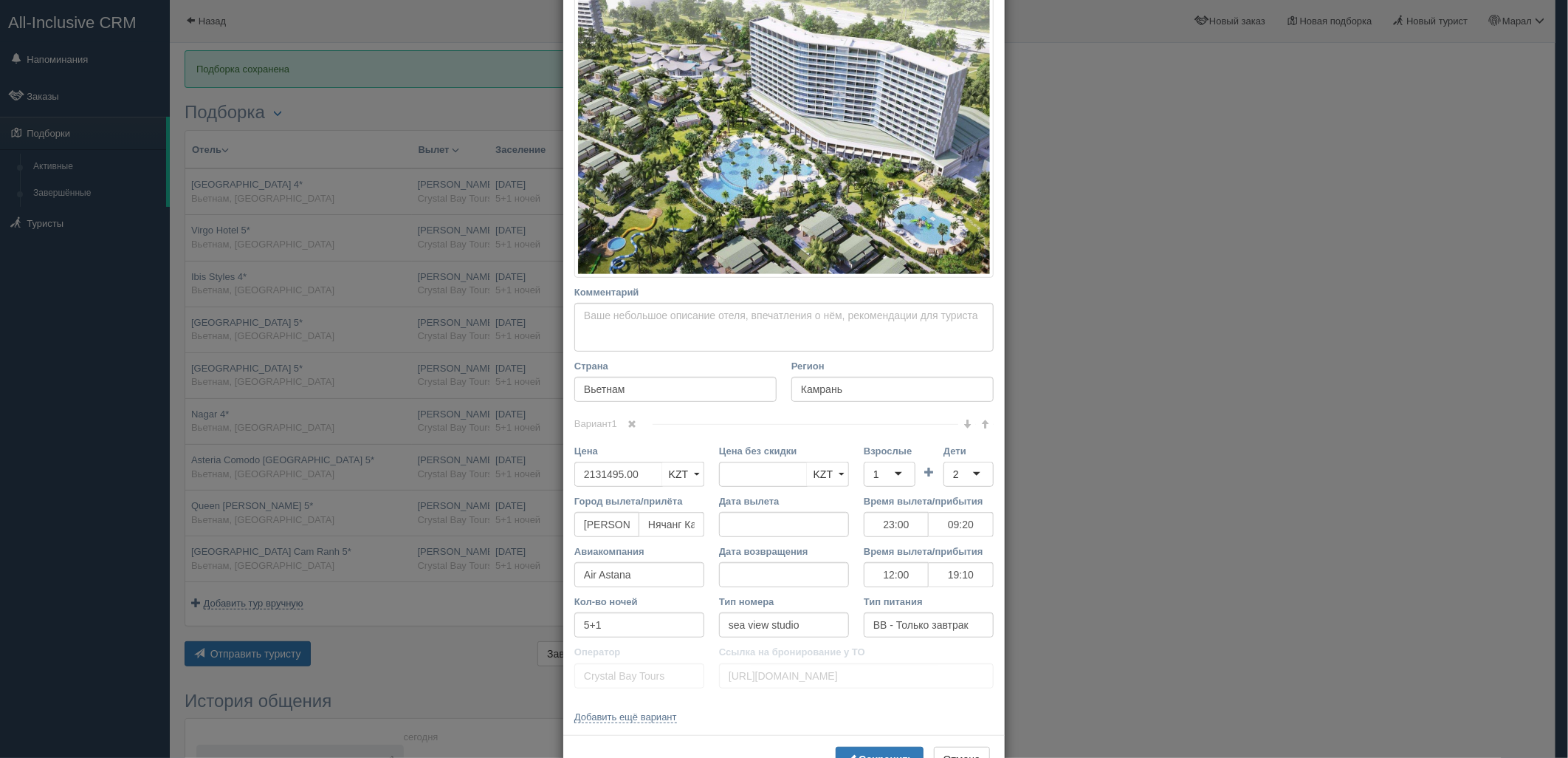
click at [876, 473] on div "1" at bounding box center [889, 475] width 52 height 25
drag, startPoint x: 888, startPoint y: 517, endPoint x: 915, endPoint y: 505, distance: 29.5
click at [967, 466] on div "2" at bounding box center [968, 475] width 50 height 25
click at [879, 746] on div "Сохранить Отмена" at bounding box center [784, 761] width 441 height 52
click at [880, 746] on div "Сохранить Отмена" at bounding box center [784, 761] width 441 height 52
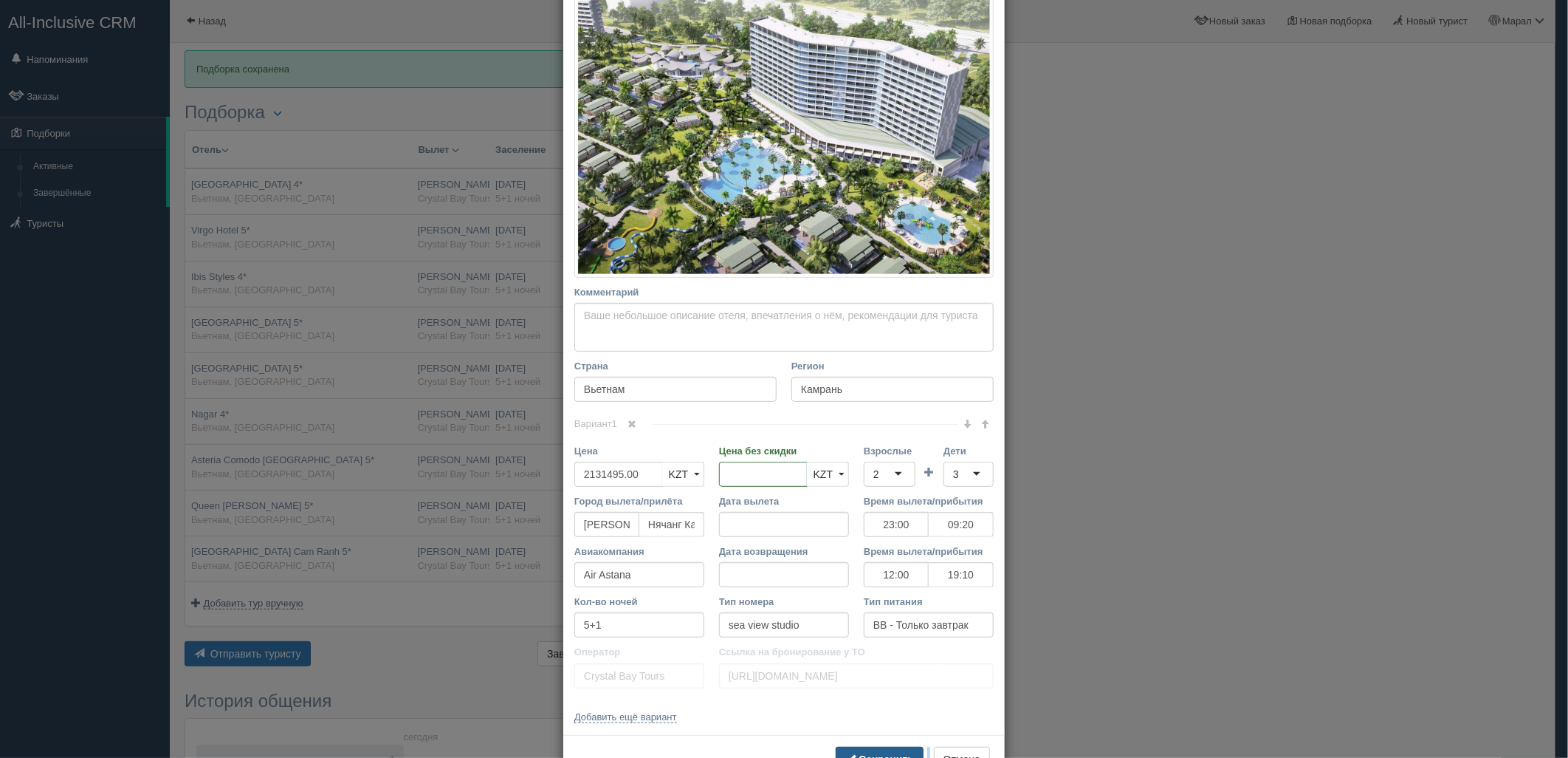
click at [879, 750] on button "Сохранить" at bounding box center [879, 759] width 88 height 25
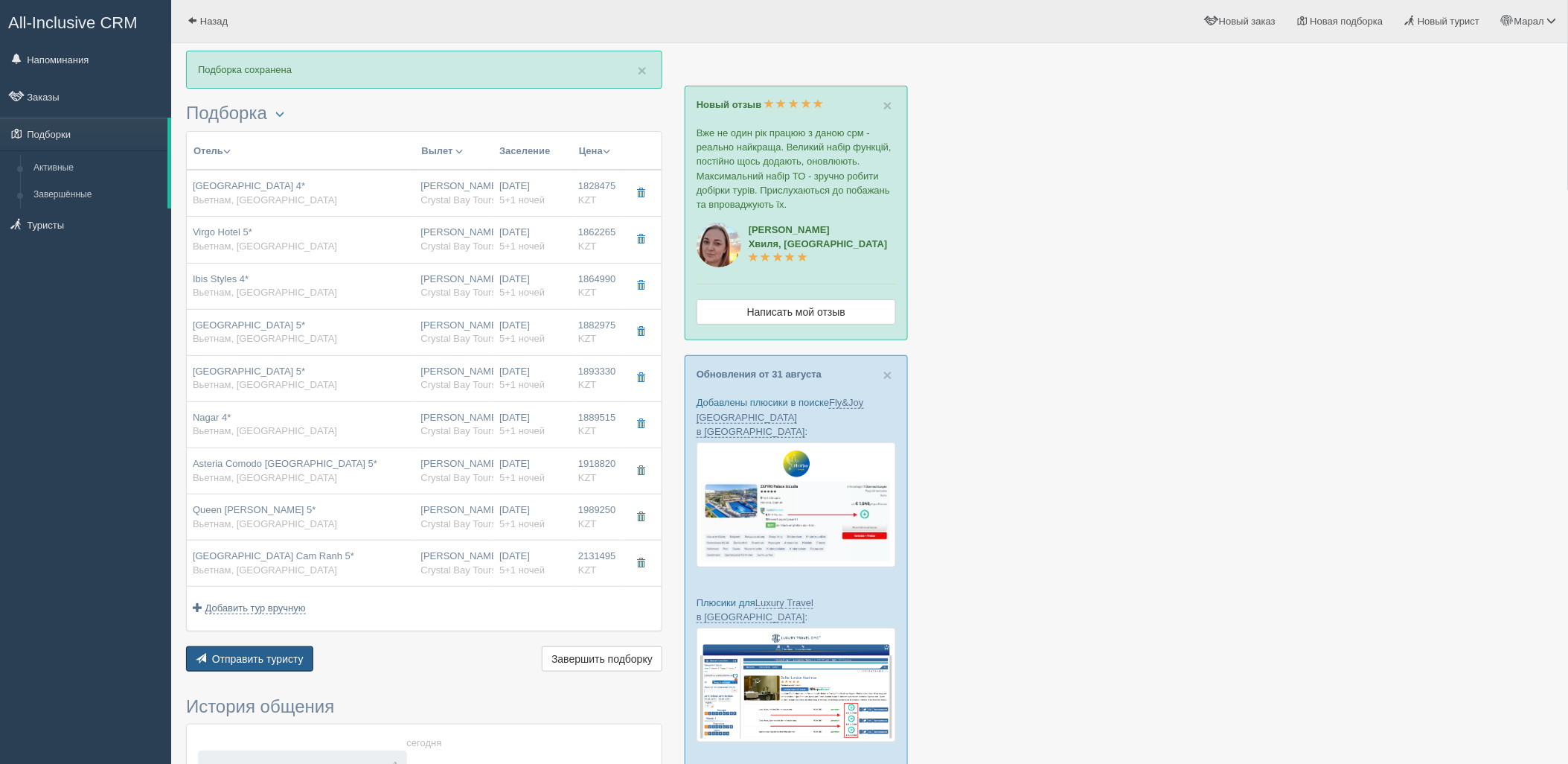
click at [301, 665] on button "Отправить туристу Отправить" at bounding box center [249, 659] width 127 height 25
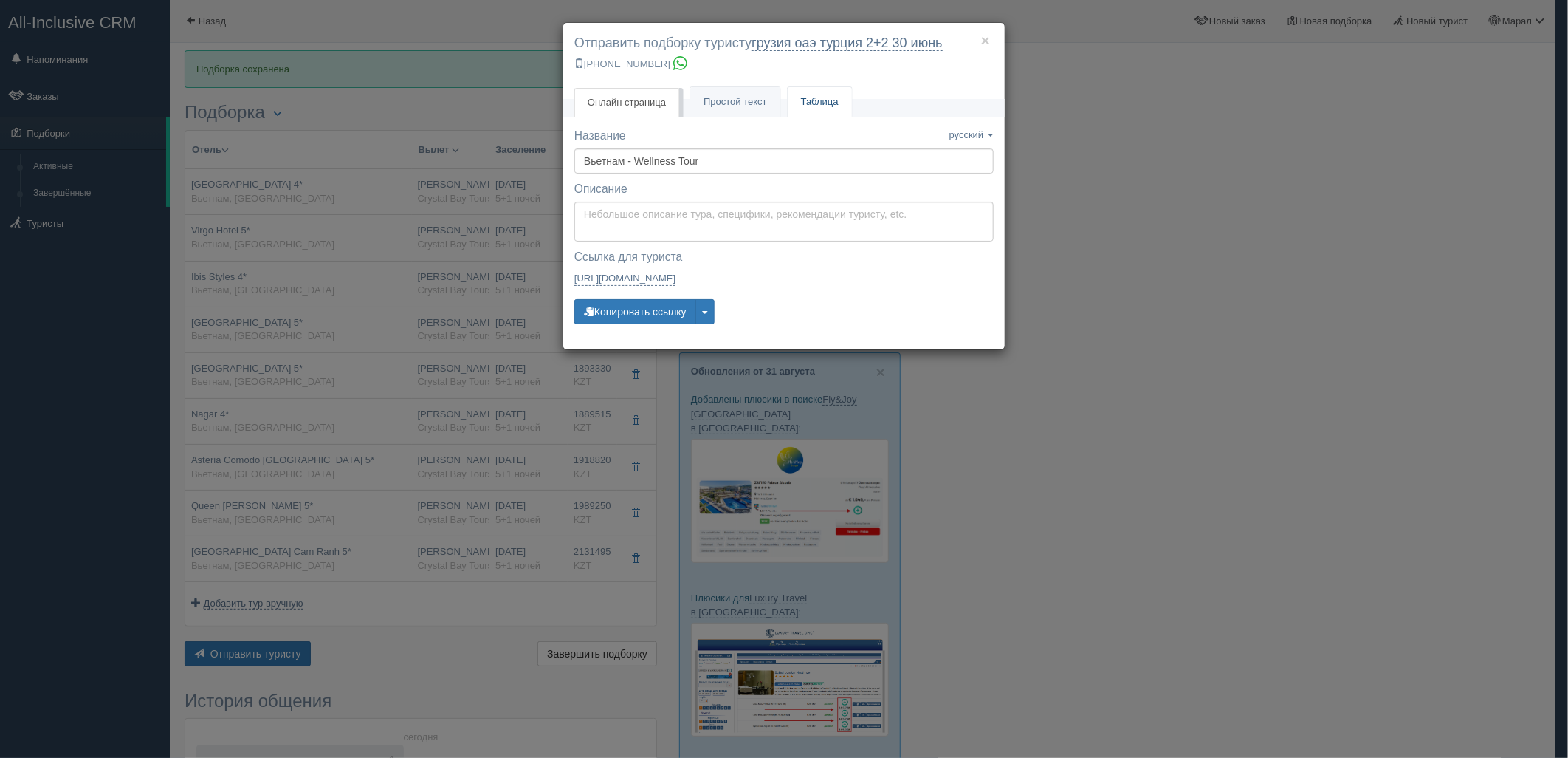
click at [817, 94] on link "Таблица" at bounding box center [819, 102] width 65 height 30
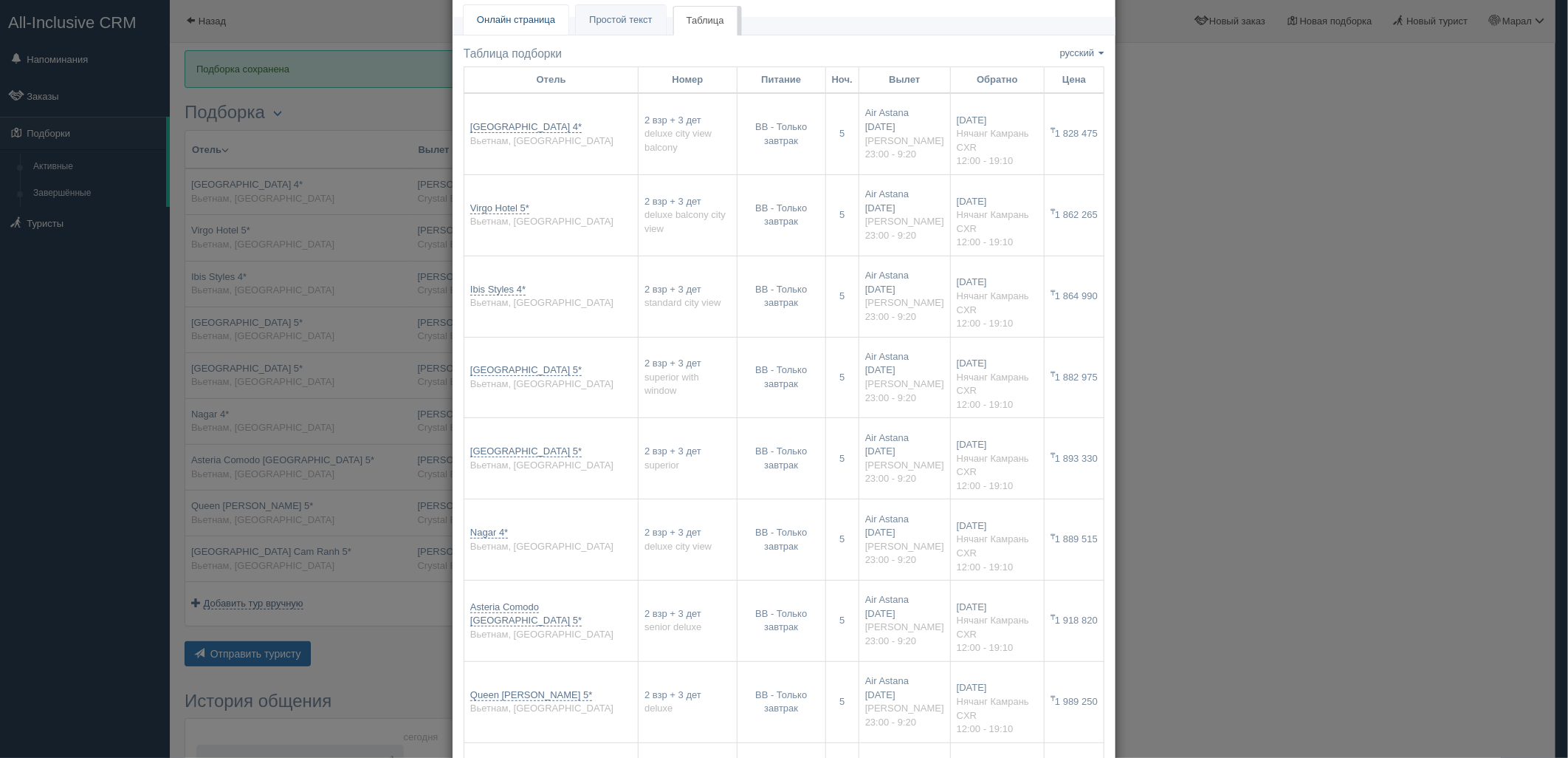
scroll to position [0, 0]
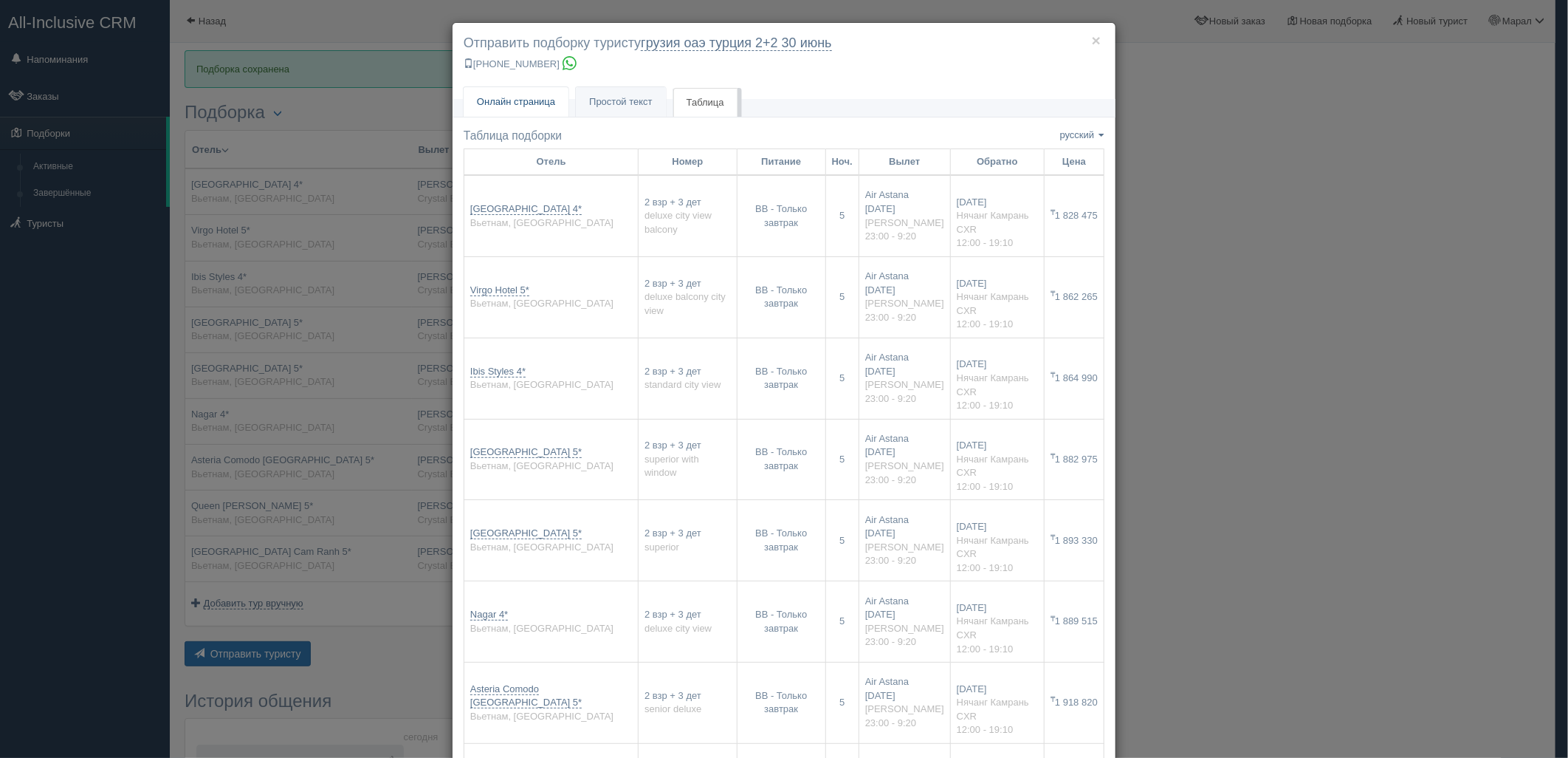
click at [525, 107] on span "Онлайн страница" at bounding box center [515, 101] width 78 height 11
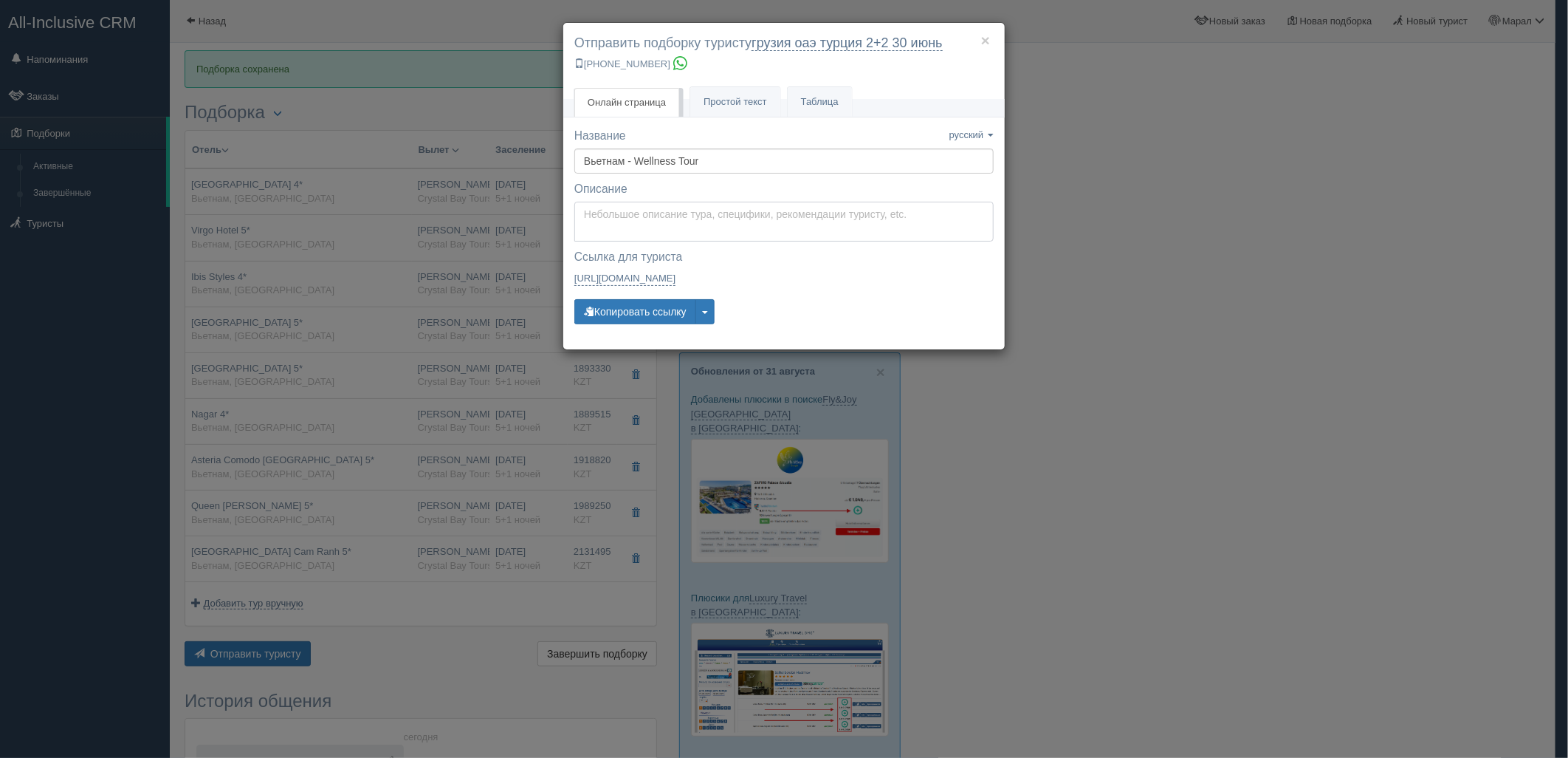
type textarea "Здравствуйте! Ниже представлены варианты туров для Вас. Для просмотра описания …"
click at [666, 222] on textarea "Здравствуйте! Ниже представлены варианты туров для Вас. Для просмотра описания …" at bounding box center [784, 222] width 420 height 39
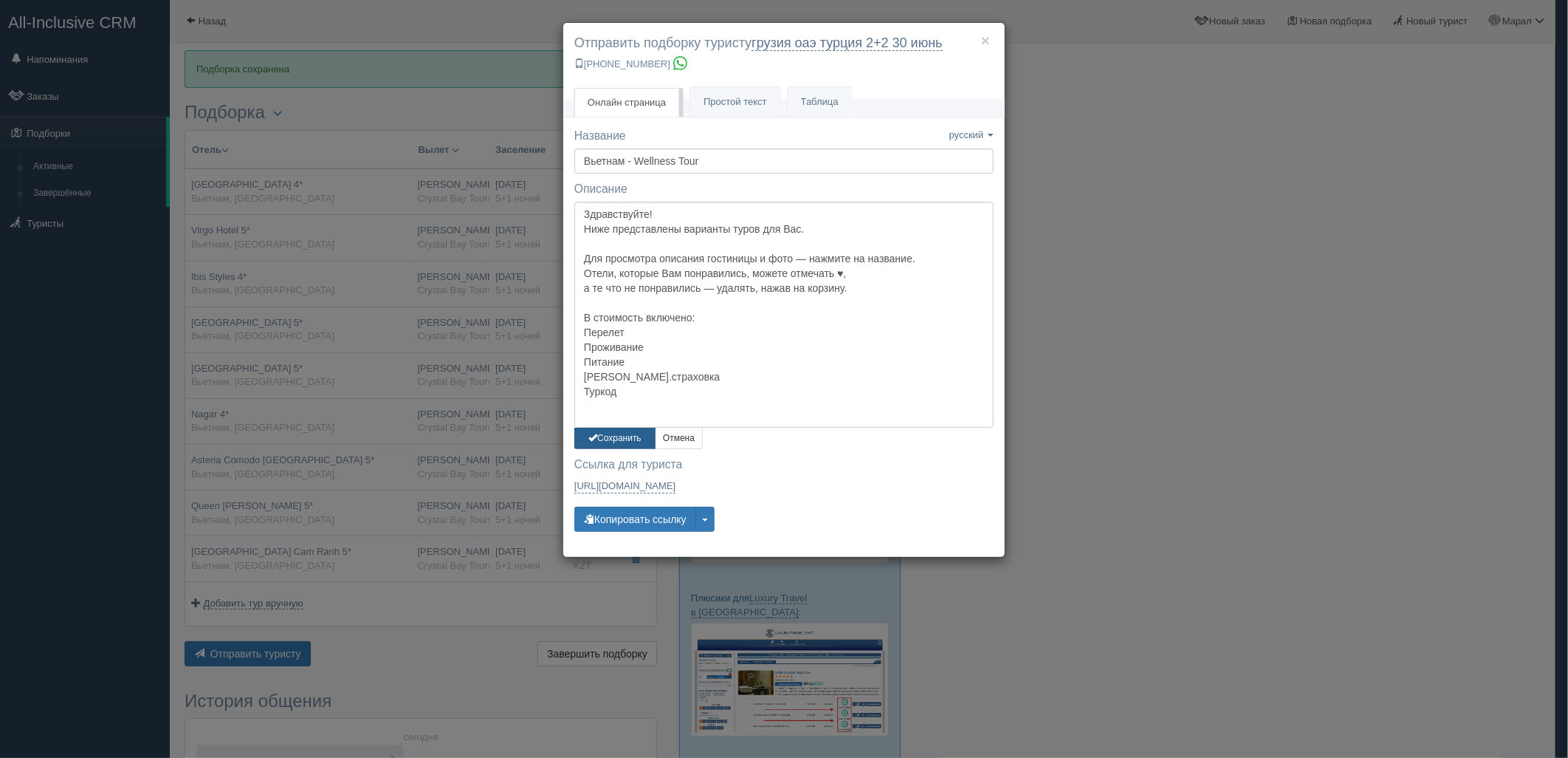
click at [611, 439] on button "Сохранить" at bounding box center [615, 439] width 82 height 22
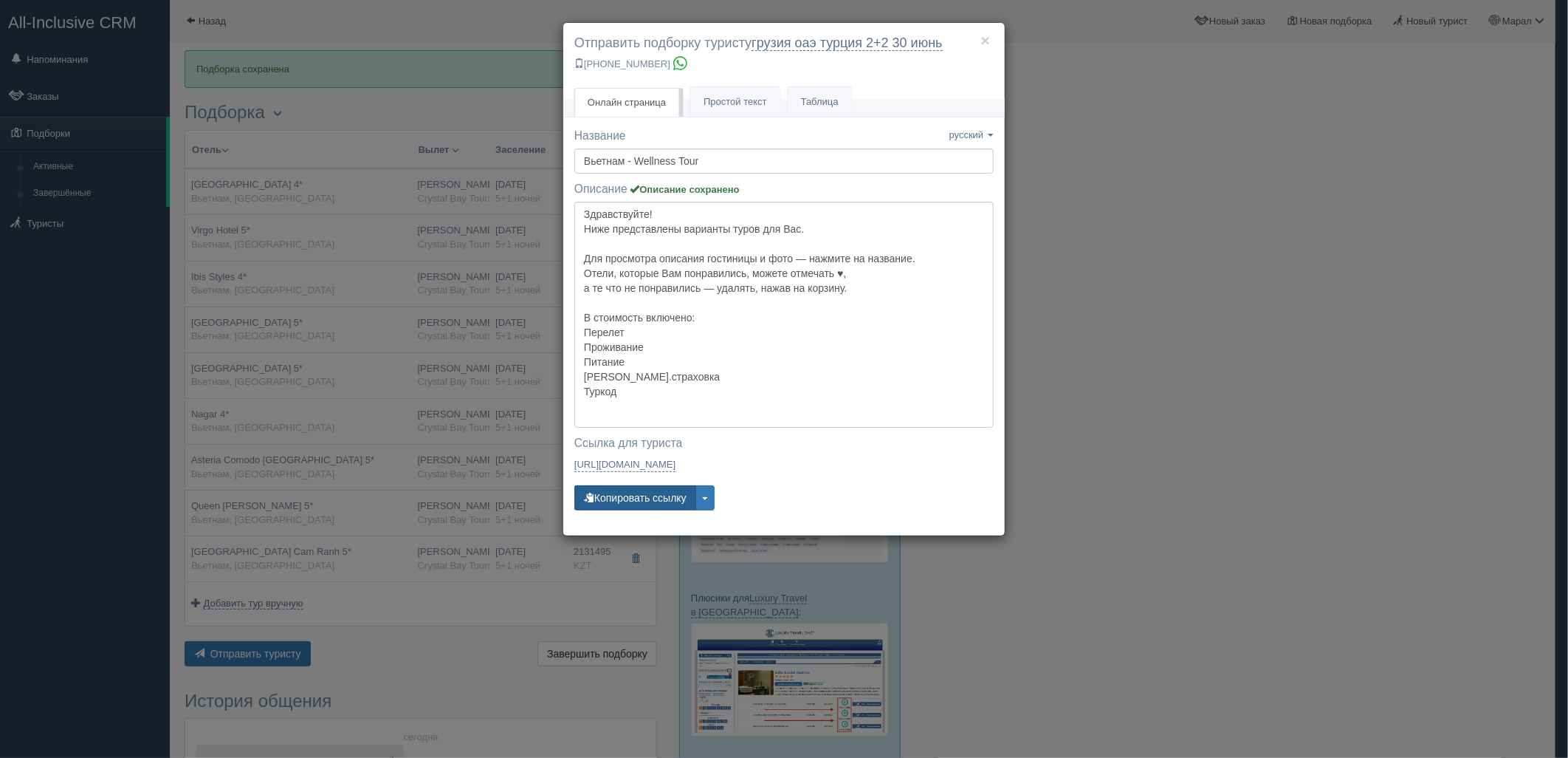
click at [614, 504] on button "Копировать ссылку" at bounding box center [636, 498] width 122 height 25
drag, startPoint x: 614, startPoint y: 504, endPoint x: 569, endPoint y: 552, distance: 65.8
click at [614, 503] on button "Копировать ссылку" at bounding box center [636, 498] width 122 height 25
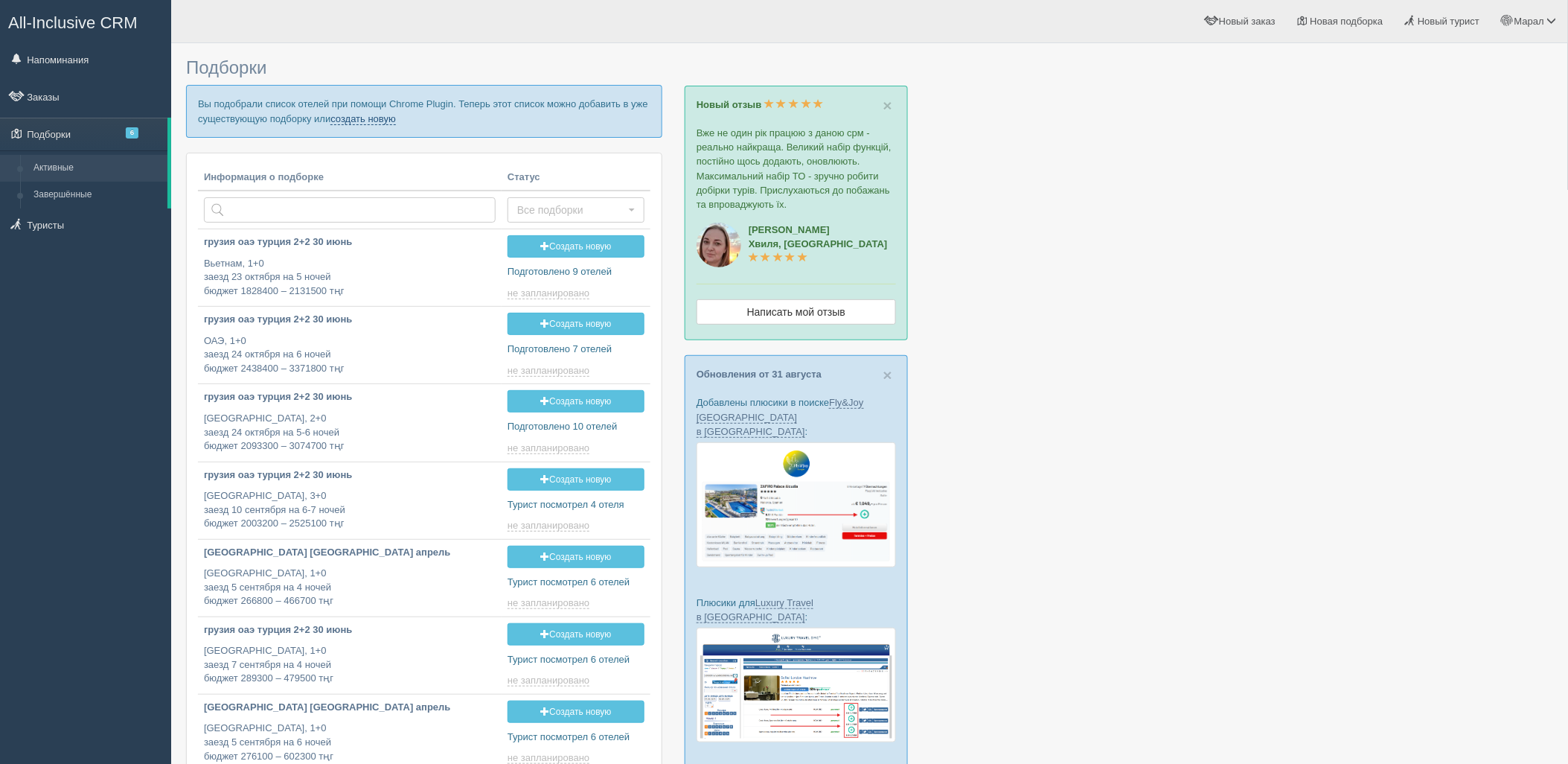
click at [361, 124] on link "создать новую" at bounding box center [363, 118] width 65 height 12
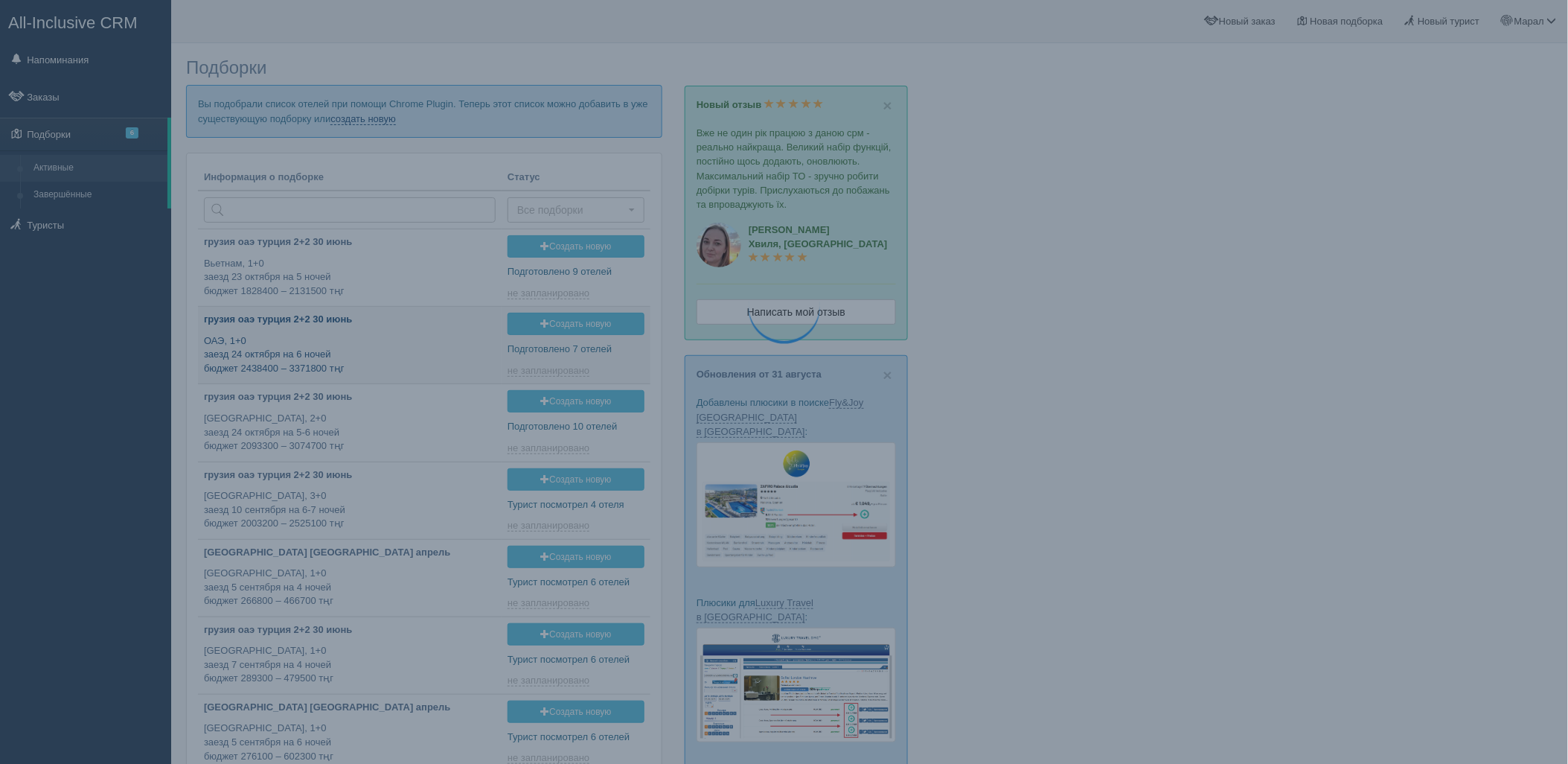
type input "[DATE] 14:20"
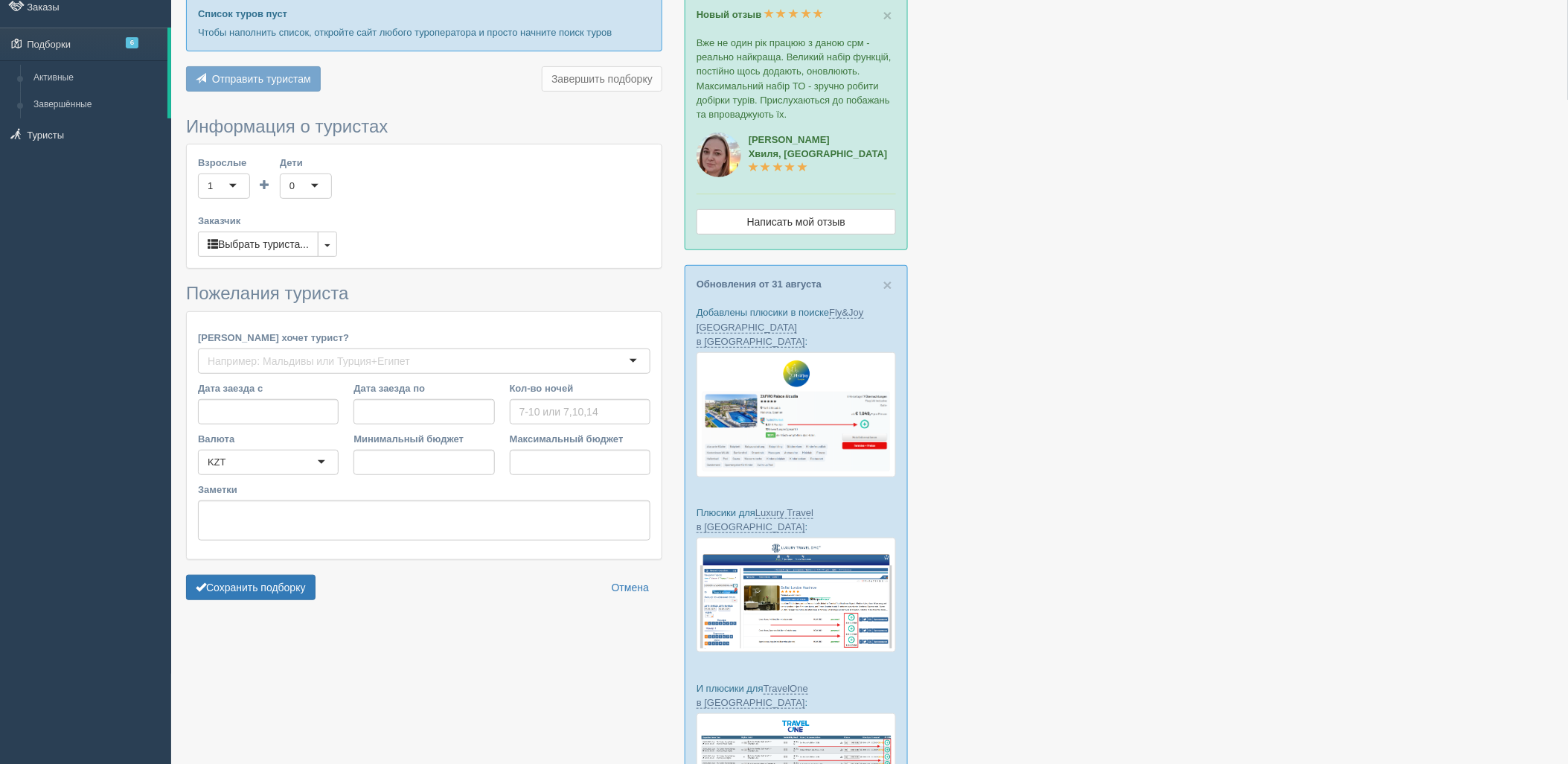
type input "7"
type input "1735900"
type input "2168000"
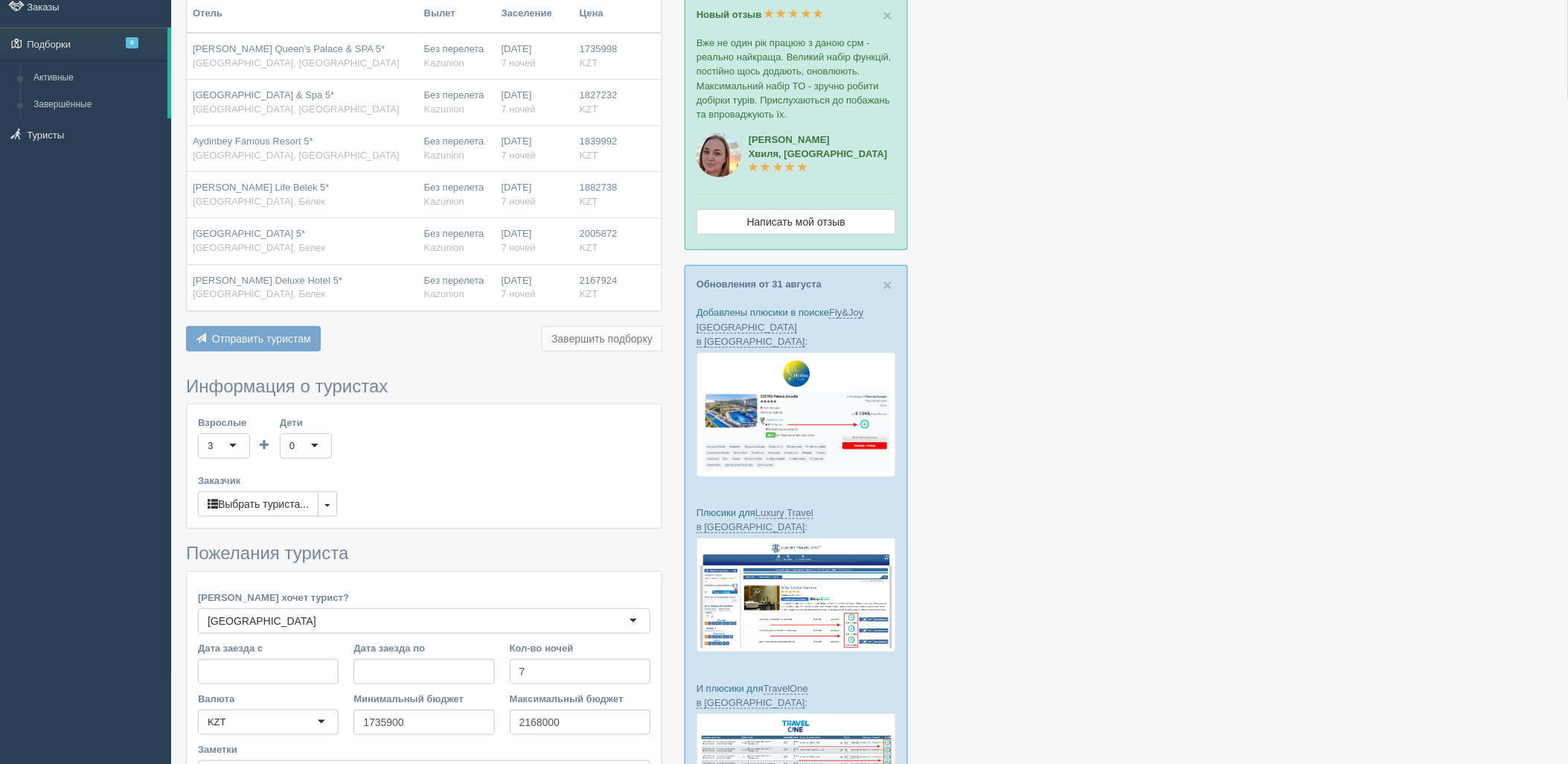
scroll to position [202, 0]
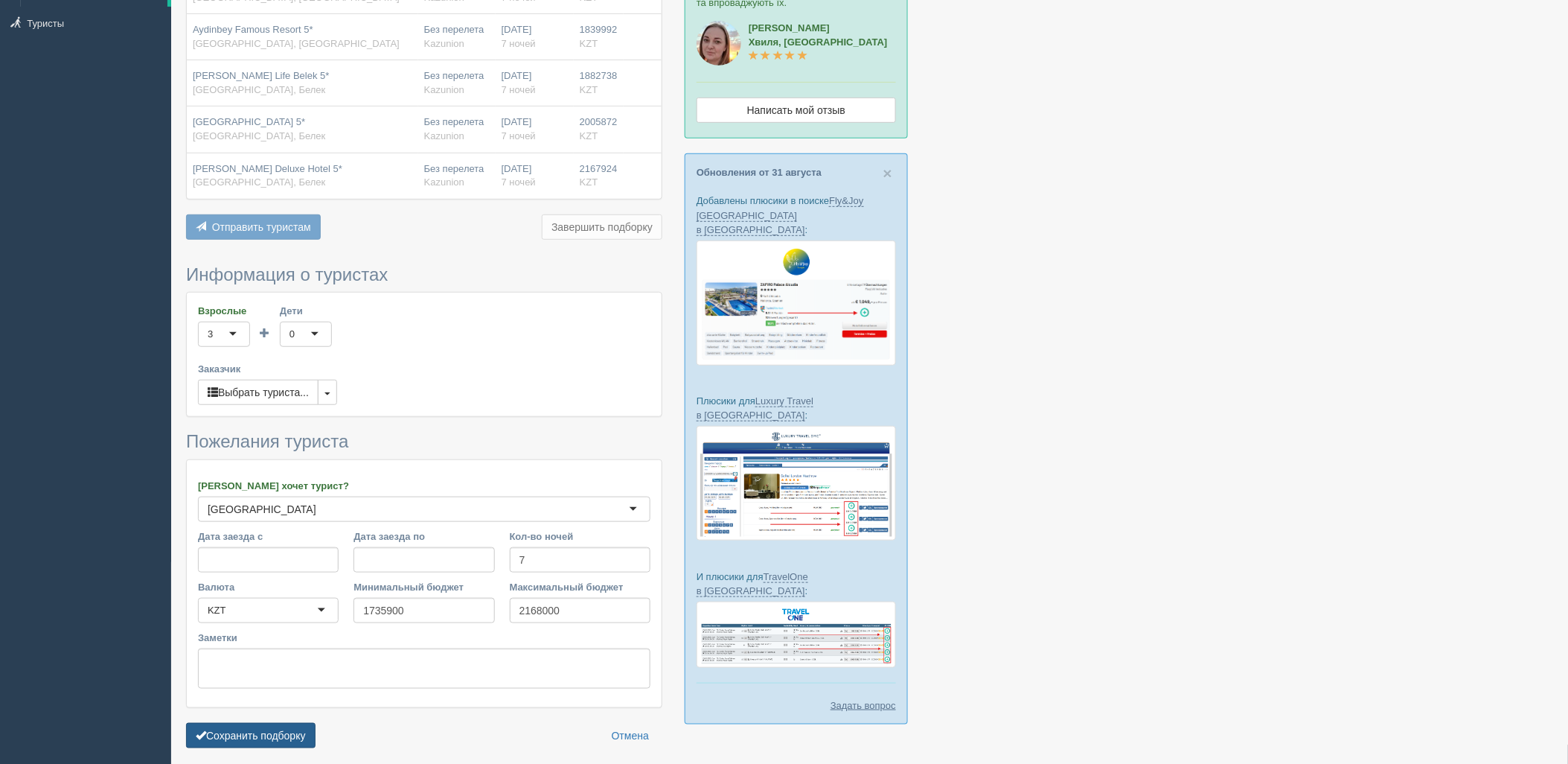
click at [277, 740] on button "Сохранить подборку" at bounding box center [250, 735] width 129 height 25
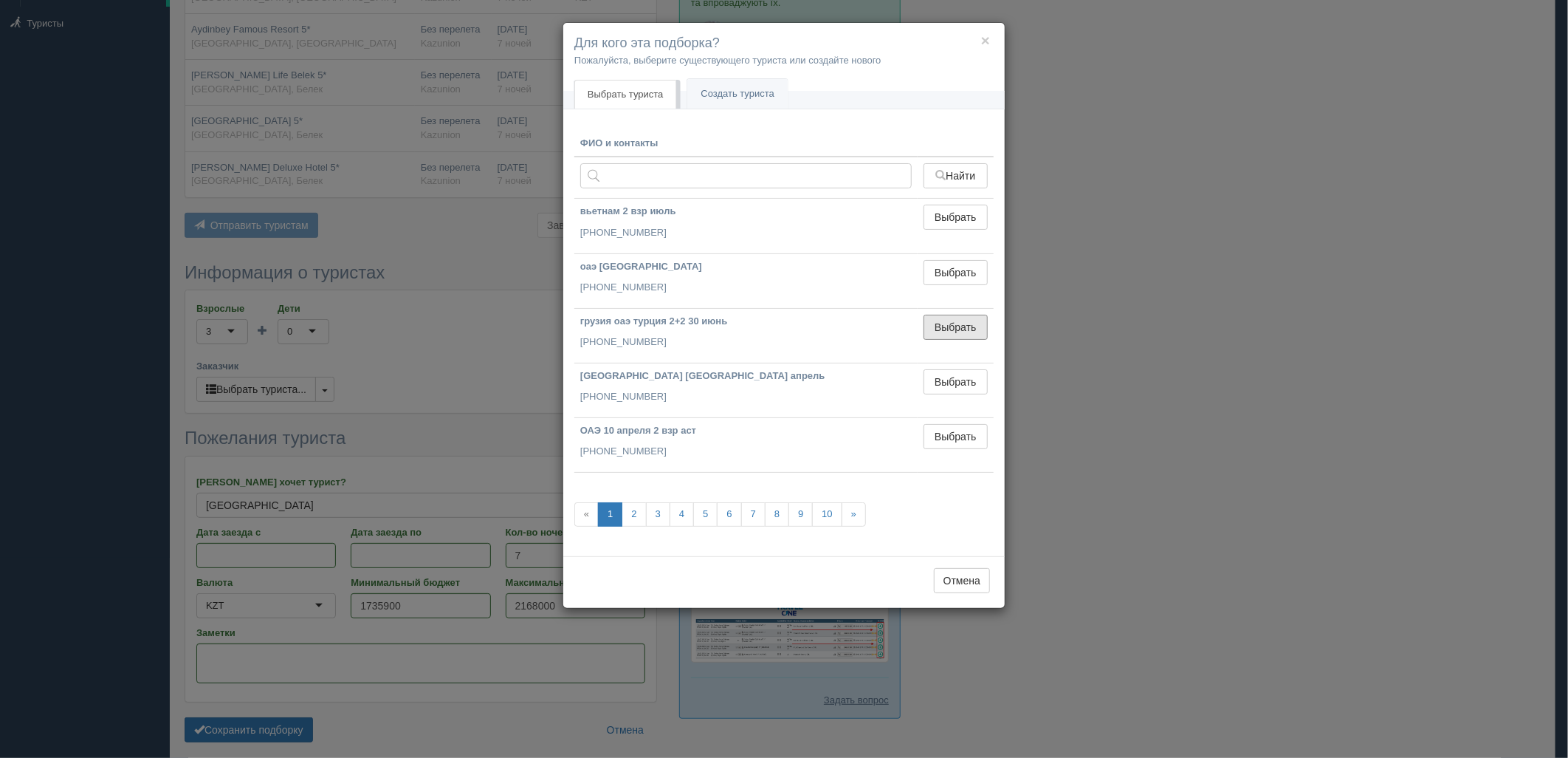
drag, startPoint x: 960, startPoint y: 332, endPoint x: 630, endPoint y: 498, distance: 369.4
click at [957, 334] on button "Выбрать" at bounding box center [956, 327] width 65 height 25
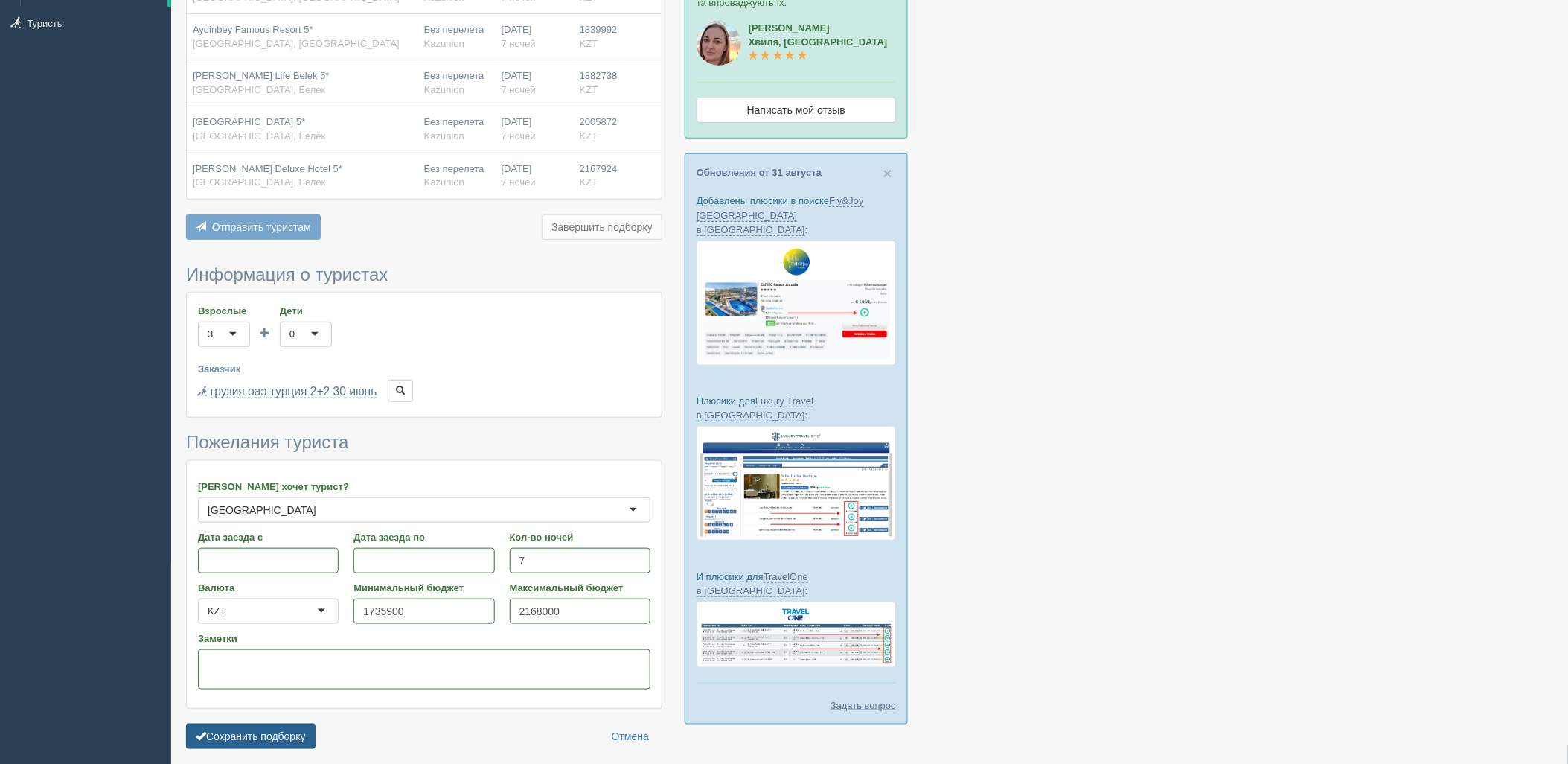
click at [276, 746] on button "Сохранить подборку" at bounding box center [250, 736] width 129 height 25
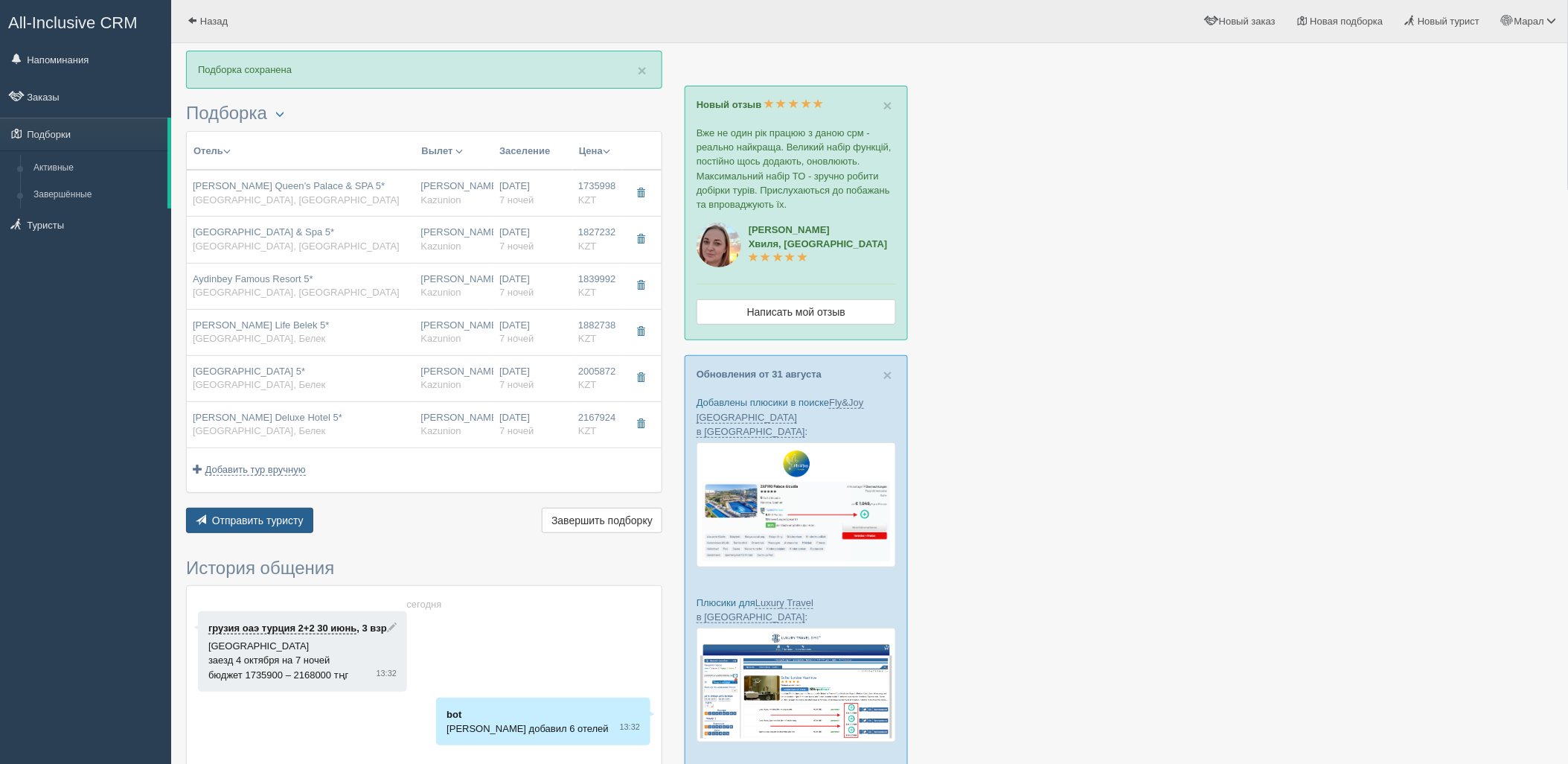
click at [288, 525] on span "Отправить туристу" at bounding box center [258, 520] width 91 height 12
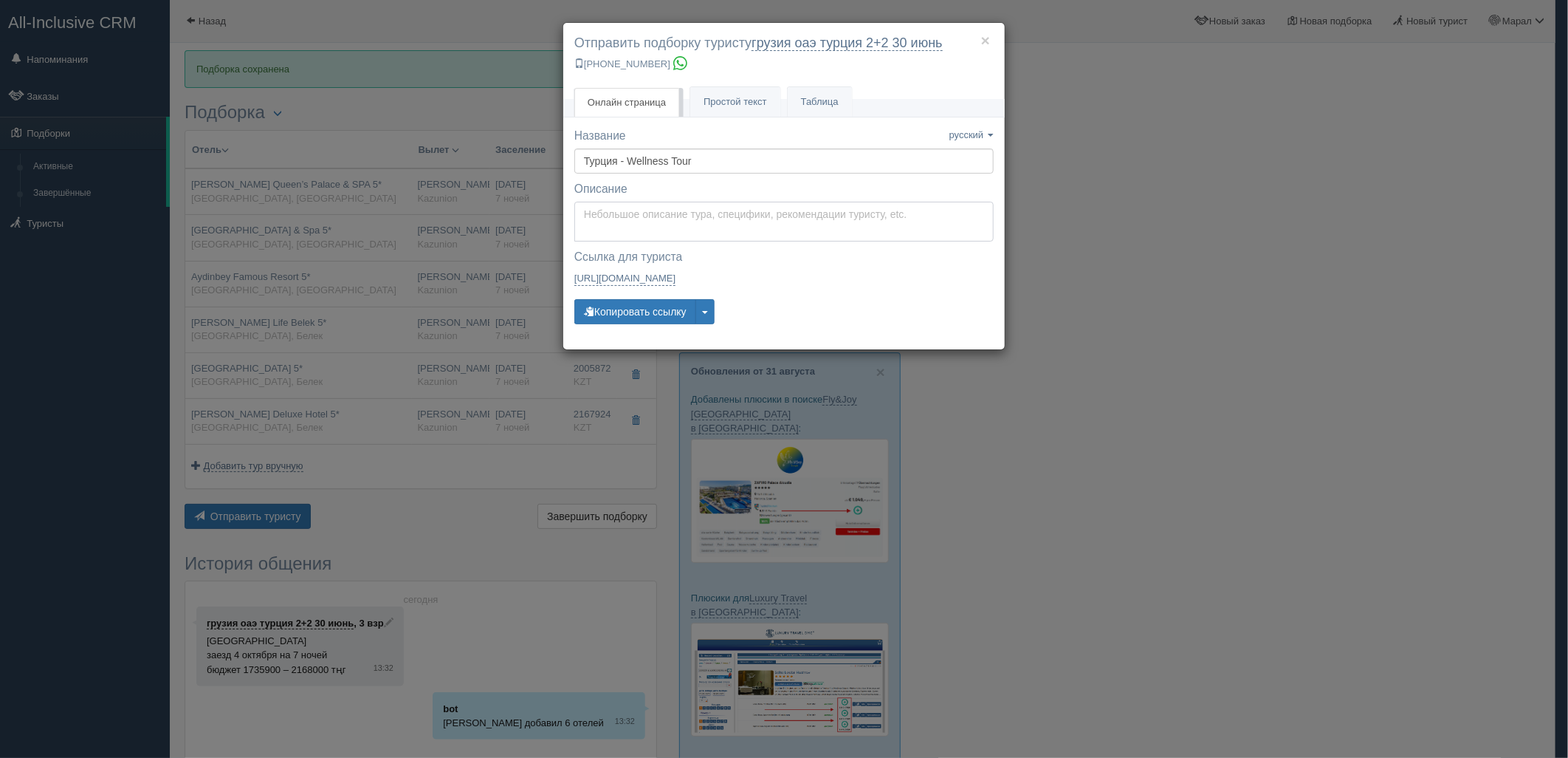
type textarea "Здравствуйте! Ниже представлены варианты туров для Вас. Для просмотра описания …"
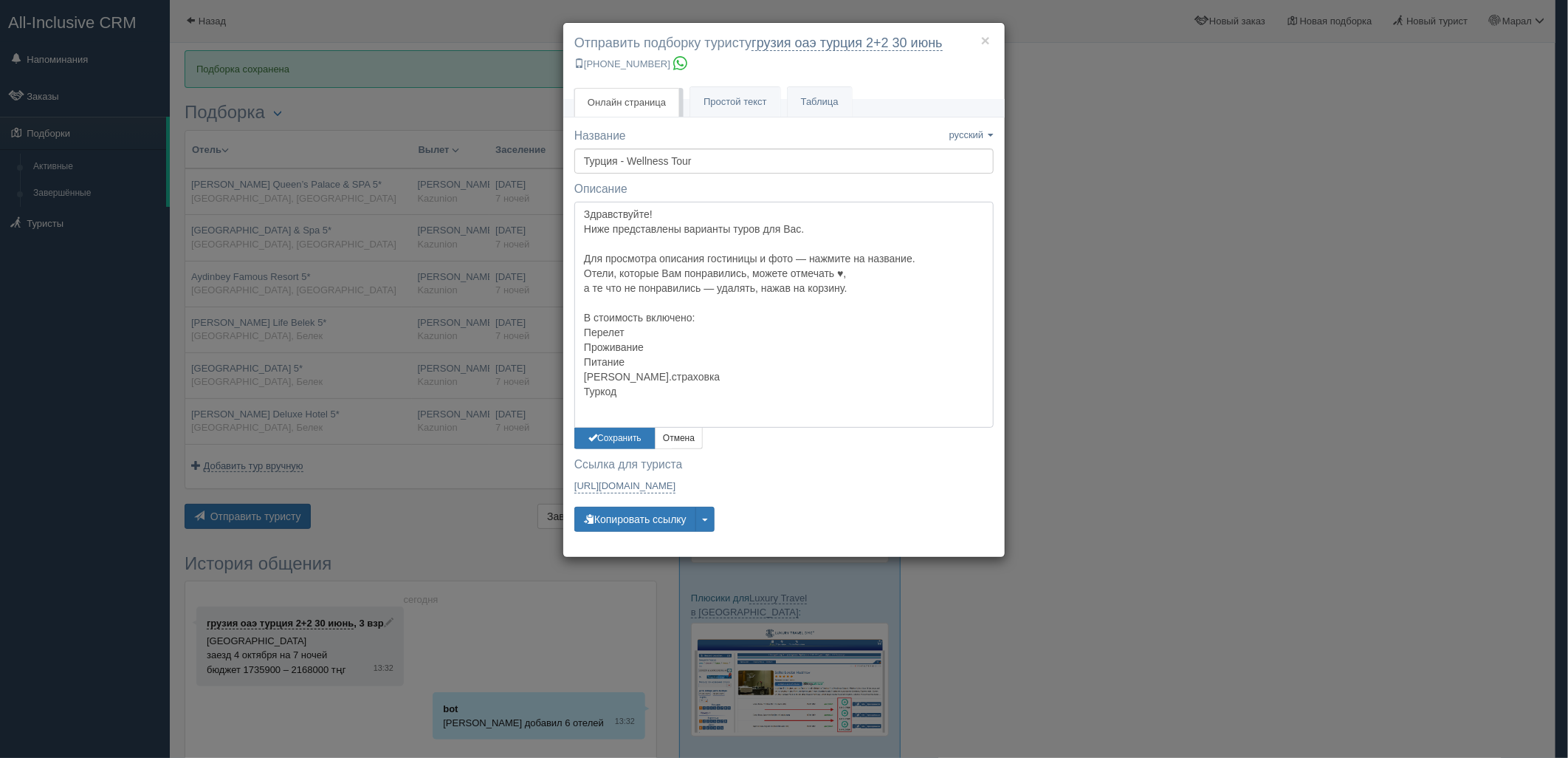
click at [624, 213] on textarea "Здравствуйте! Ниже представлены варианты туров для Вас. Для просмотра описания …" at bounding box center [784, 315] width 420 height 226
drag, startPoint x: 637, startPoint y: 433, endPoint x: 637, endPoint y: 460, distance: 27.0
click at [637, 434] on button "Сохранить" at bounding box center [615, 439] width 82 height 22
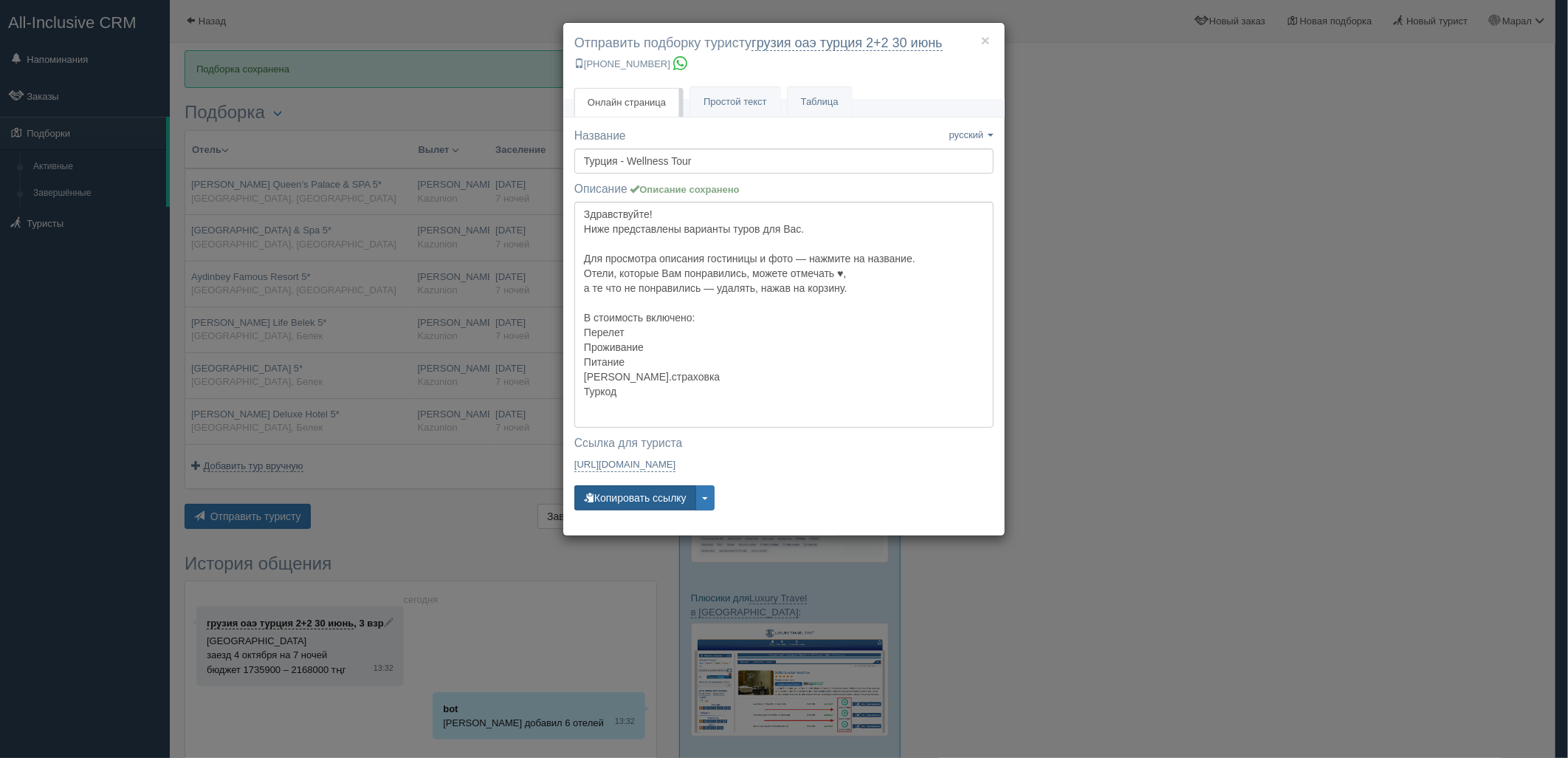
click at [641, 492] on button "Копировать ссылку" at bounding box center [636, 498] width 122 height 25
drag, startPoint x: 1293, startPoint y: 490, endPoint x: 1281, endPoint y: 476, distance: 18.4
click at [1293, 490] on div "× Отправить подборку туристу грузия оаэ [GEOGRAPHIC_DATA] 2+2 [DATE] [PHONE_NUM…" at bounding box center [784, 379] width 1568 height 758
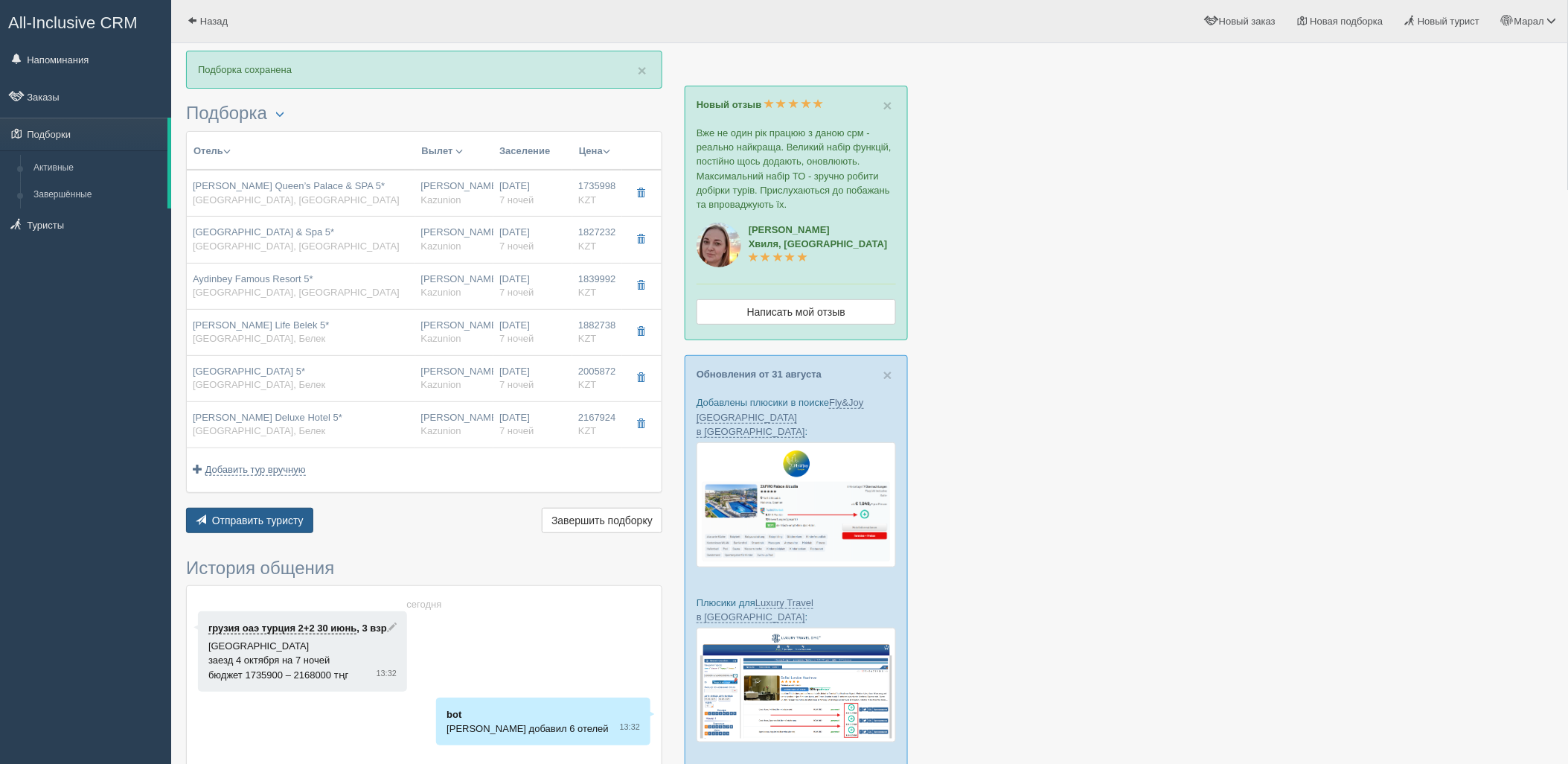
click at [244, 527] on button "Отправить туристу Отправить" at bounding box center [249, 521] width 127 height 25
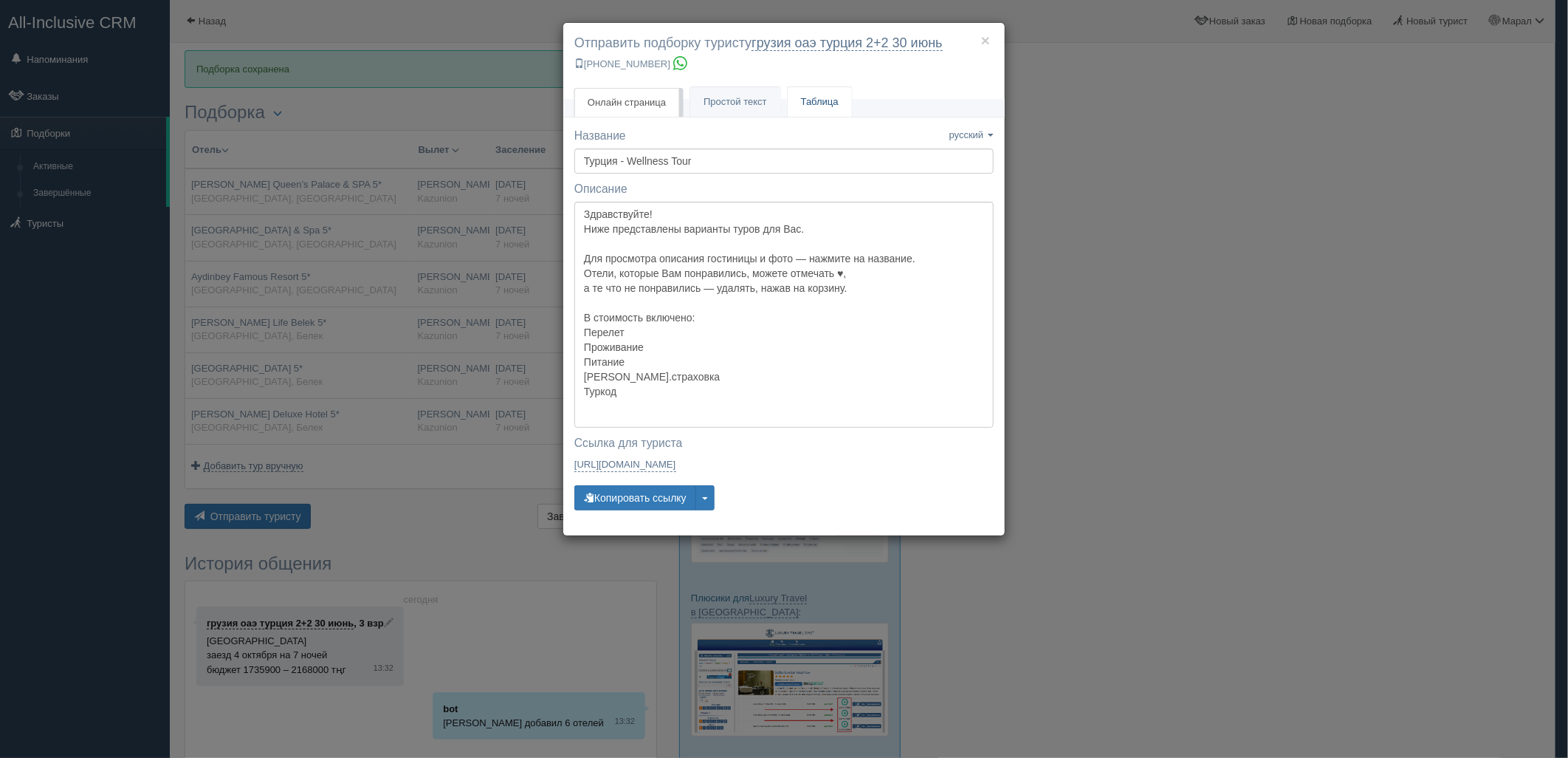
click at [815, 115] on link "Таблица" at bounding box center [819, 102] width 65 height 30
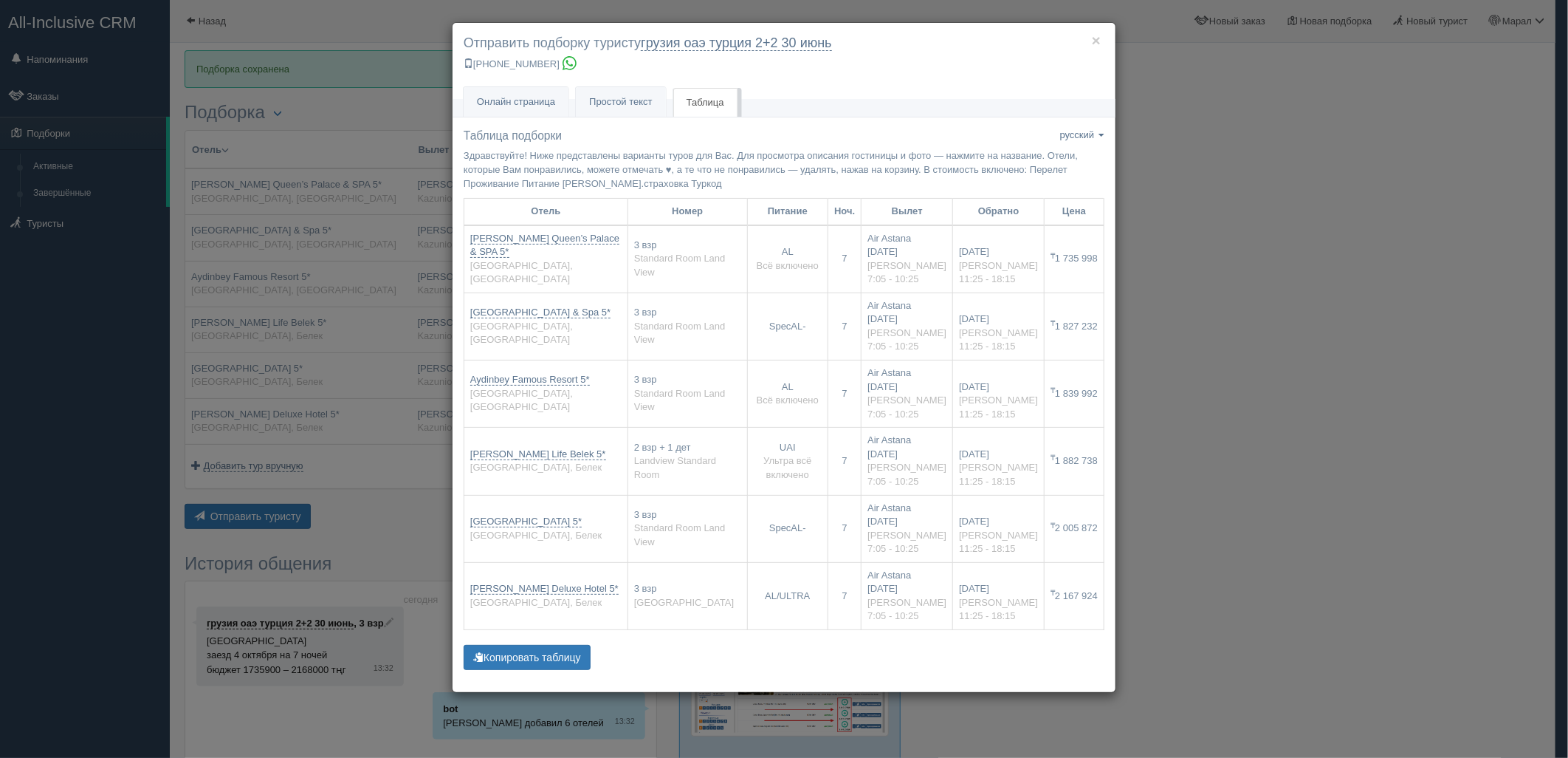
drag, startPoint x: 1257, startPoint y: 374, endPoint x: 1229, endPoint y: 370, distance: 28.3
click at [1245, 374] on div "× Отправить подборку туристу грузия оаэ [GEOGRAPHIC_DATA] 2+2 [DATE] [PHONE_NUM…" at bounding box center [784, 379] width 1568 height 758
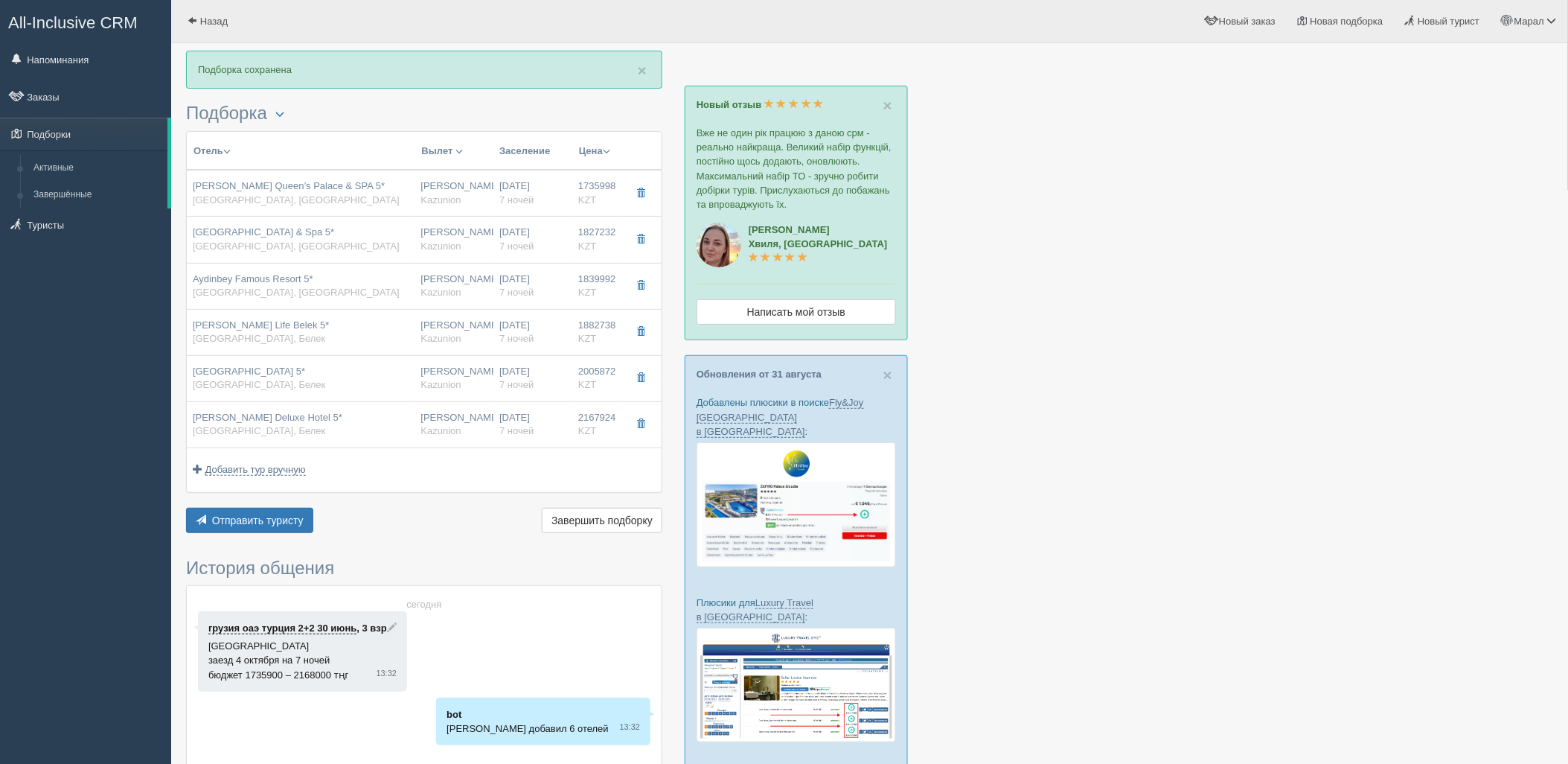
drag, startPoint x: 527, startPoint y: 190, endPoint x: 803, endPoint y: 329, distance: 309.0
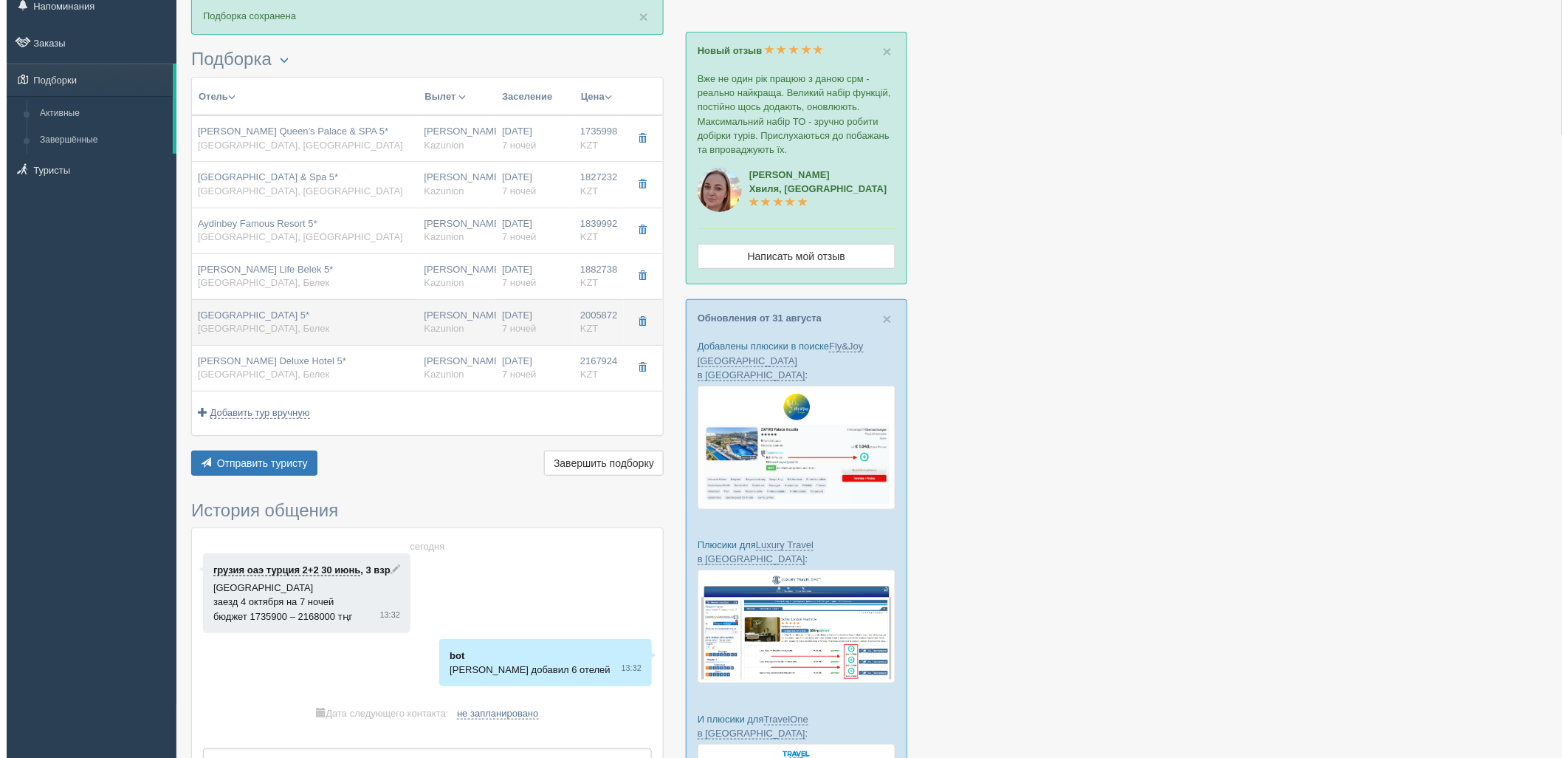
scroll to position [164, 0]
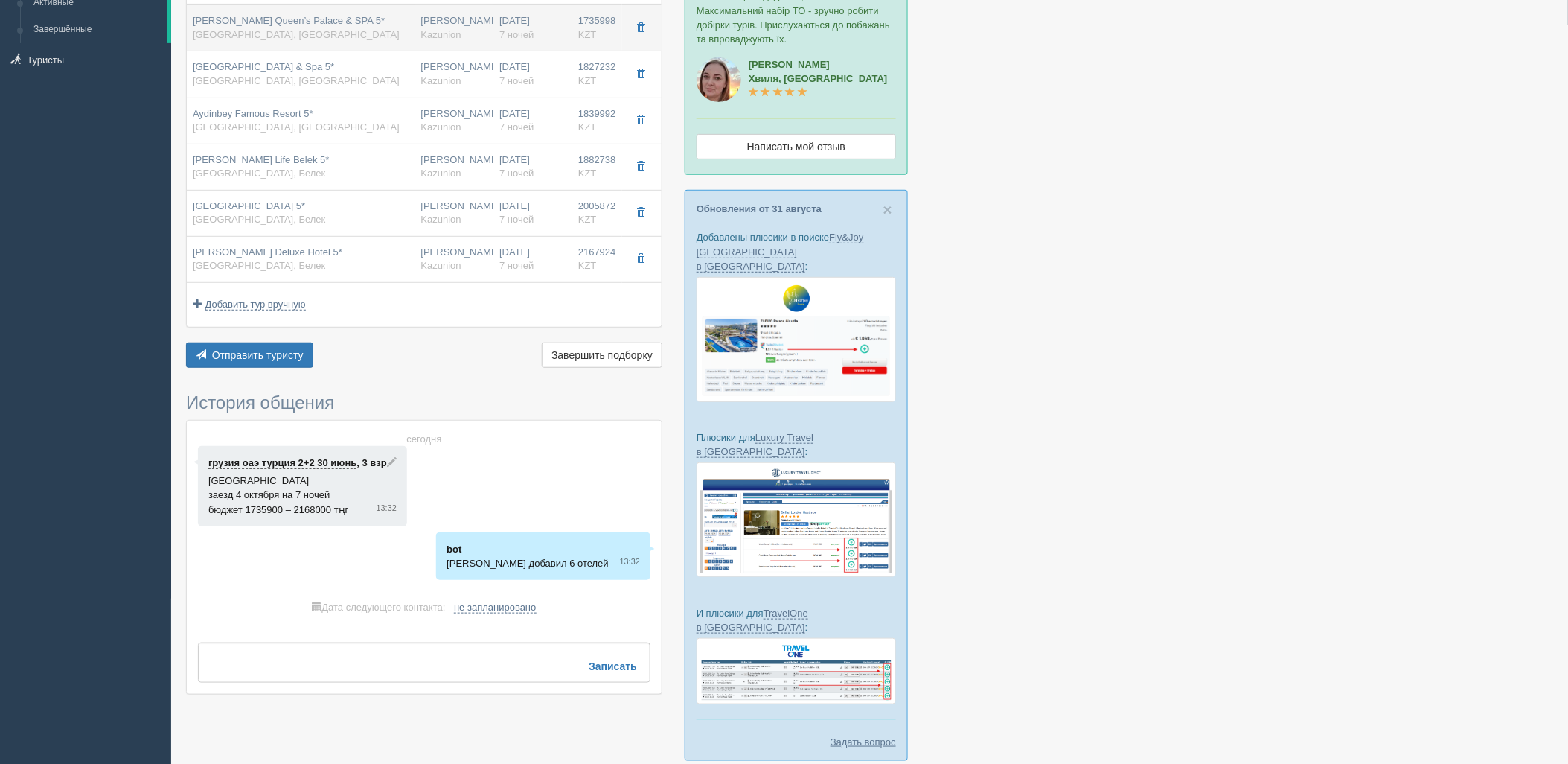
click at [419, 44] on td "[PERSON_NAME] [GEOGRAPHIC_DATA]" at bounding box center [454, 28] width 79 height 47
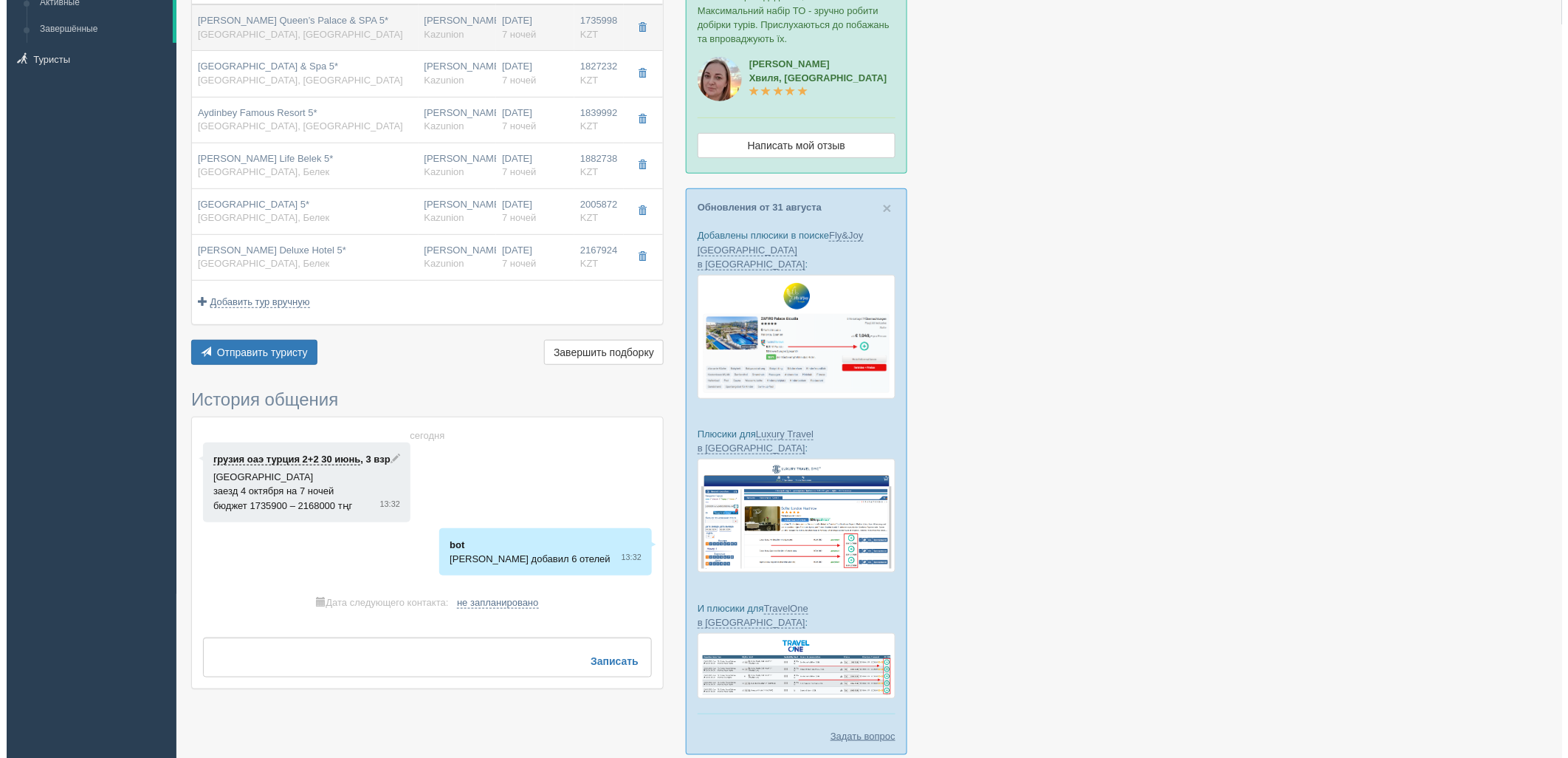
type input "[PERSON_NAME] Queen’s Palace & SPA 5*"
type input "[URL][DOMAIN_NAME]"
type input "[GEOGRAPHIC_DATA]"
type input "Кадрие"
type input "1735998.00"
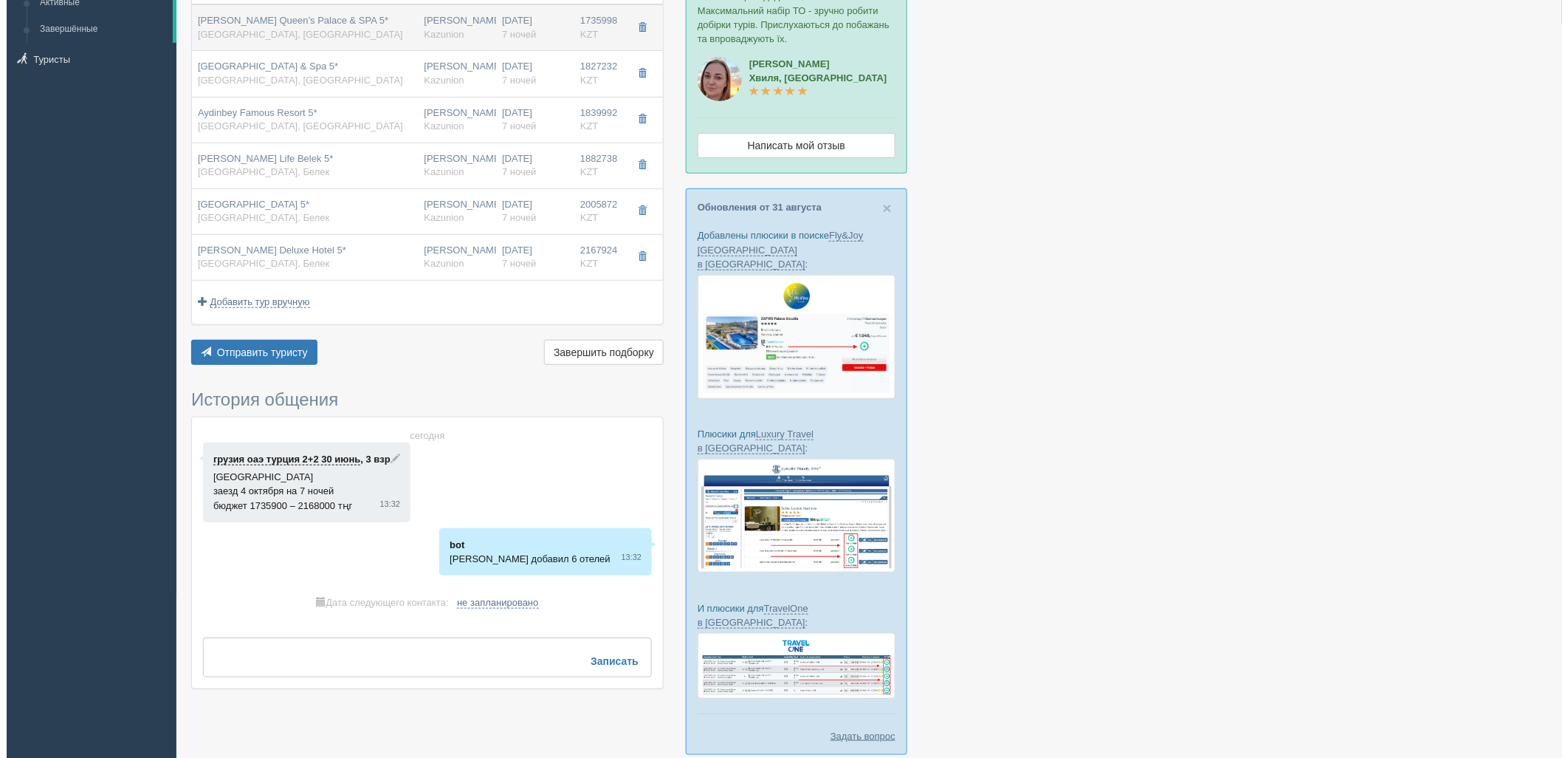
type input "[PERSON_NAME]"
type input "07:05"
type input "10:25"
type input "Air Astana"
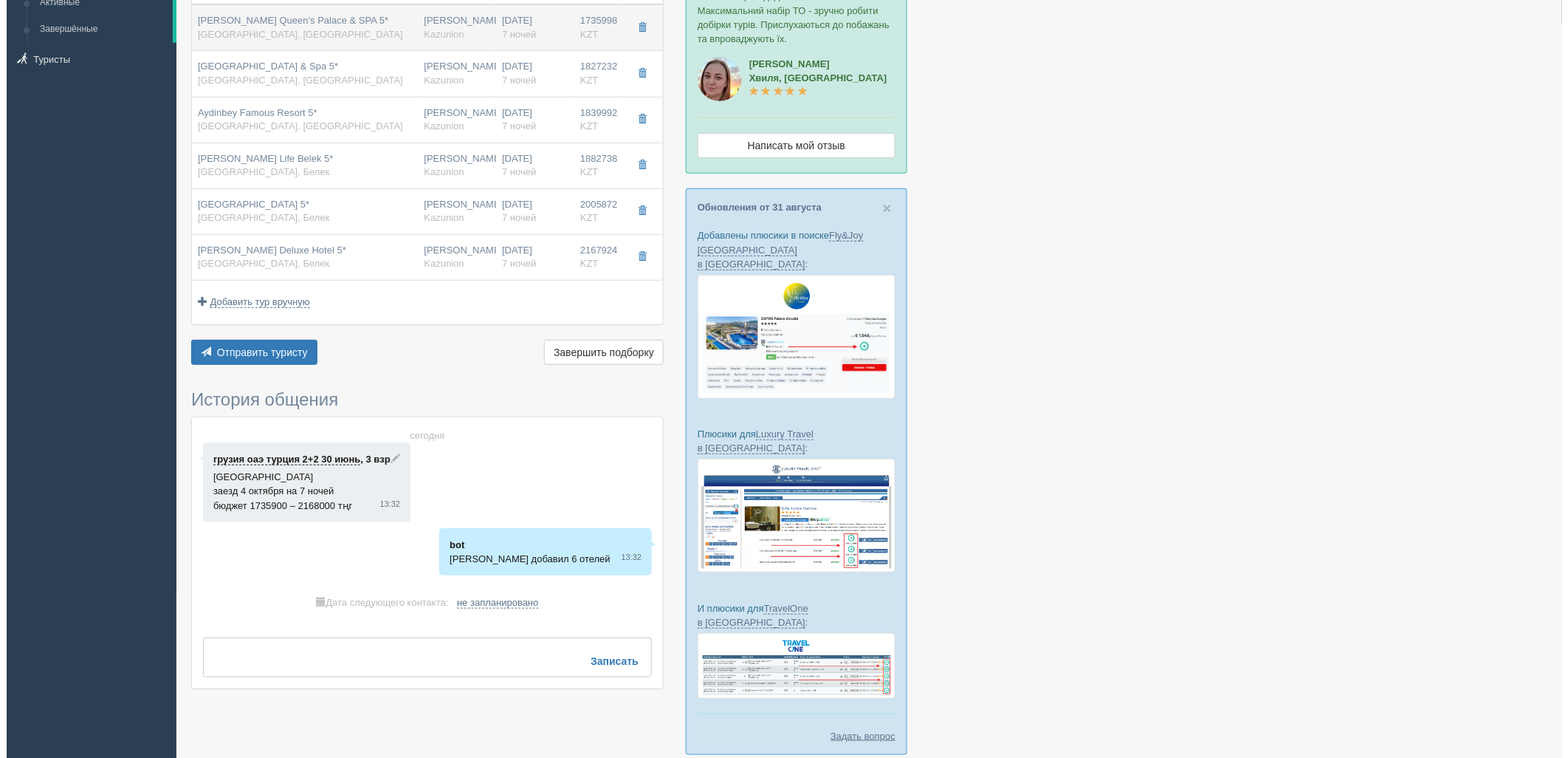
type input "11:25"
type input "18:15"
type input "7"
type input "Standard Room Land View"
type input "AL"
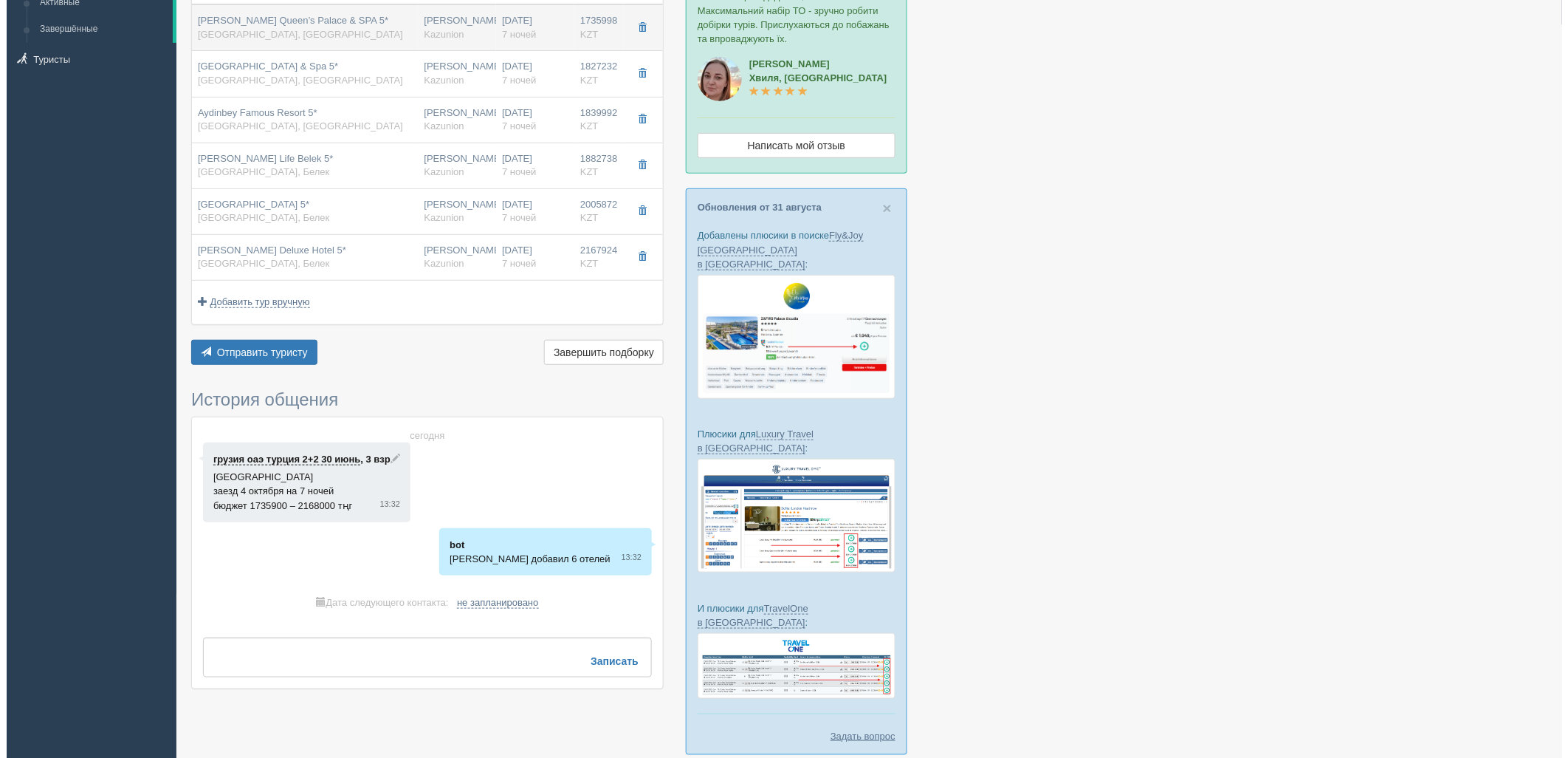
type input "Kazunion"
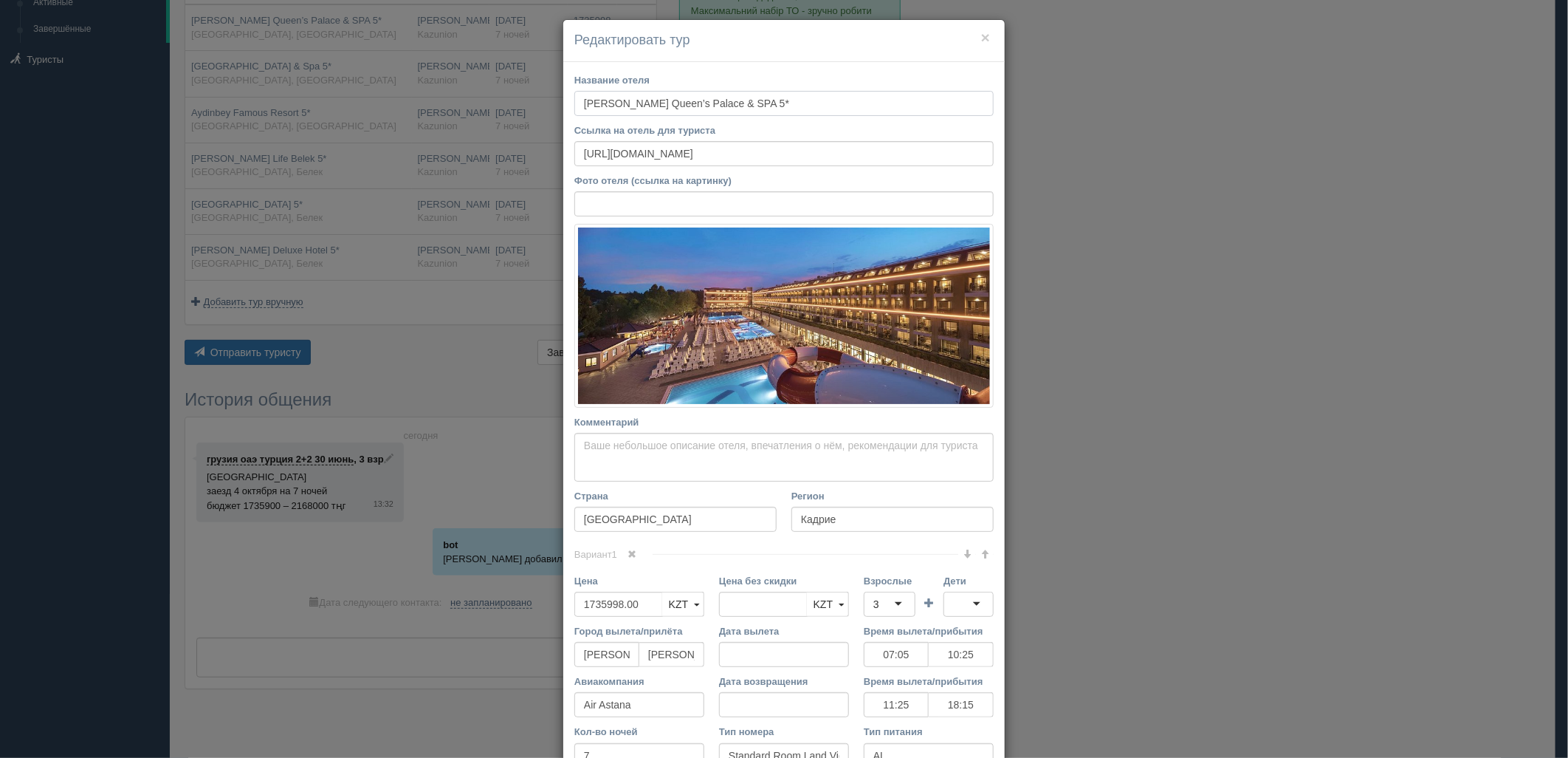
scroll to position [9, 0]
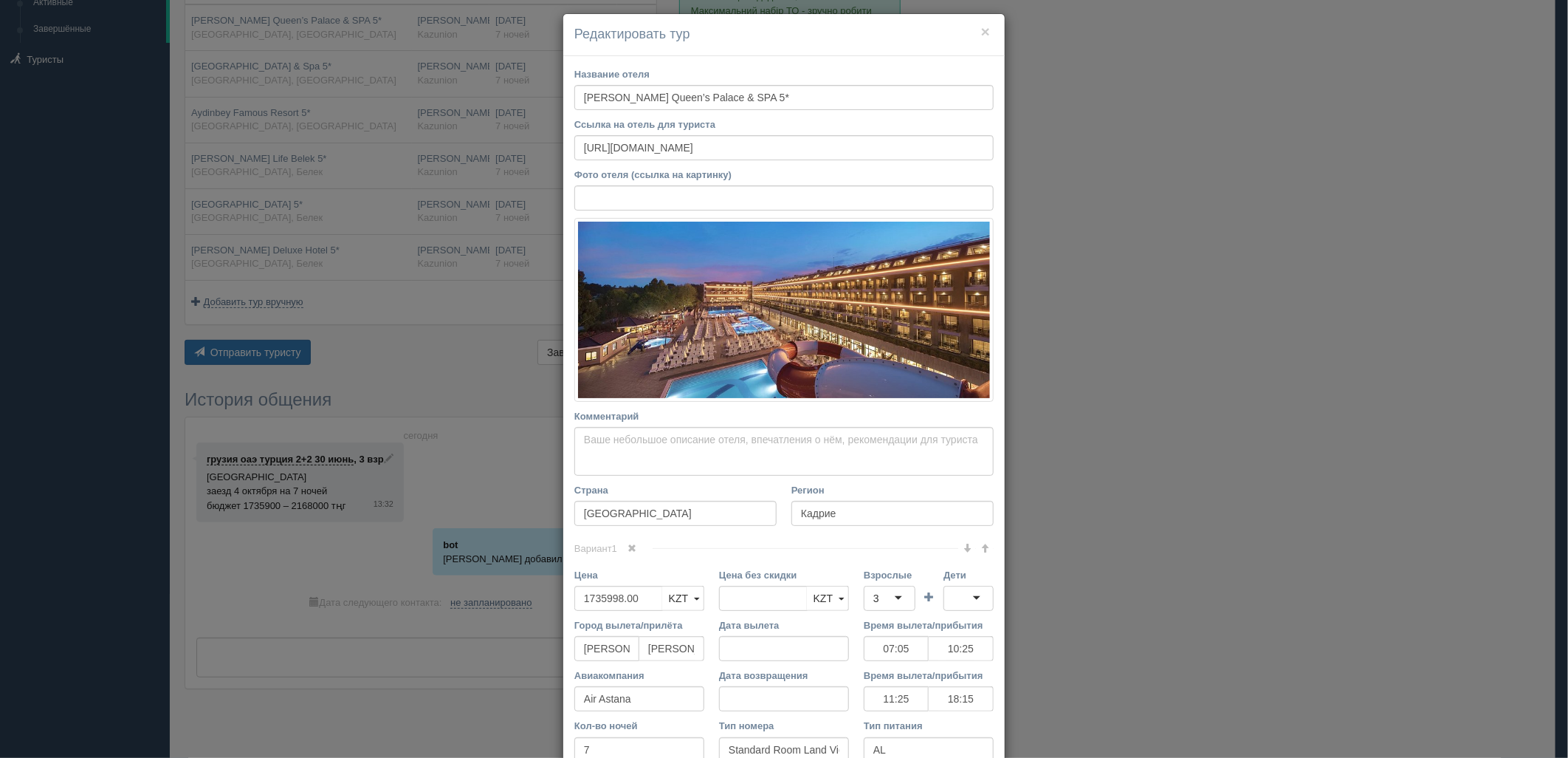
click at [896, 589] on div "3" at bounding box center [889, 598] width 52 height 25
click at [891, 600] on div "1" at bounding box center [889, 598] width 52 height 25
drag, startPoint x: 882, startPoint y: 646, endPoint x: 955, endPoint y: 607, distance: 82.8
click at [960, 603] on div at bounding box center [968, 598] width 50 height 25
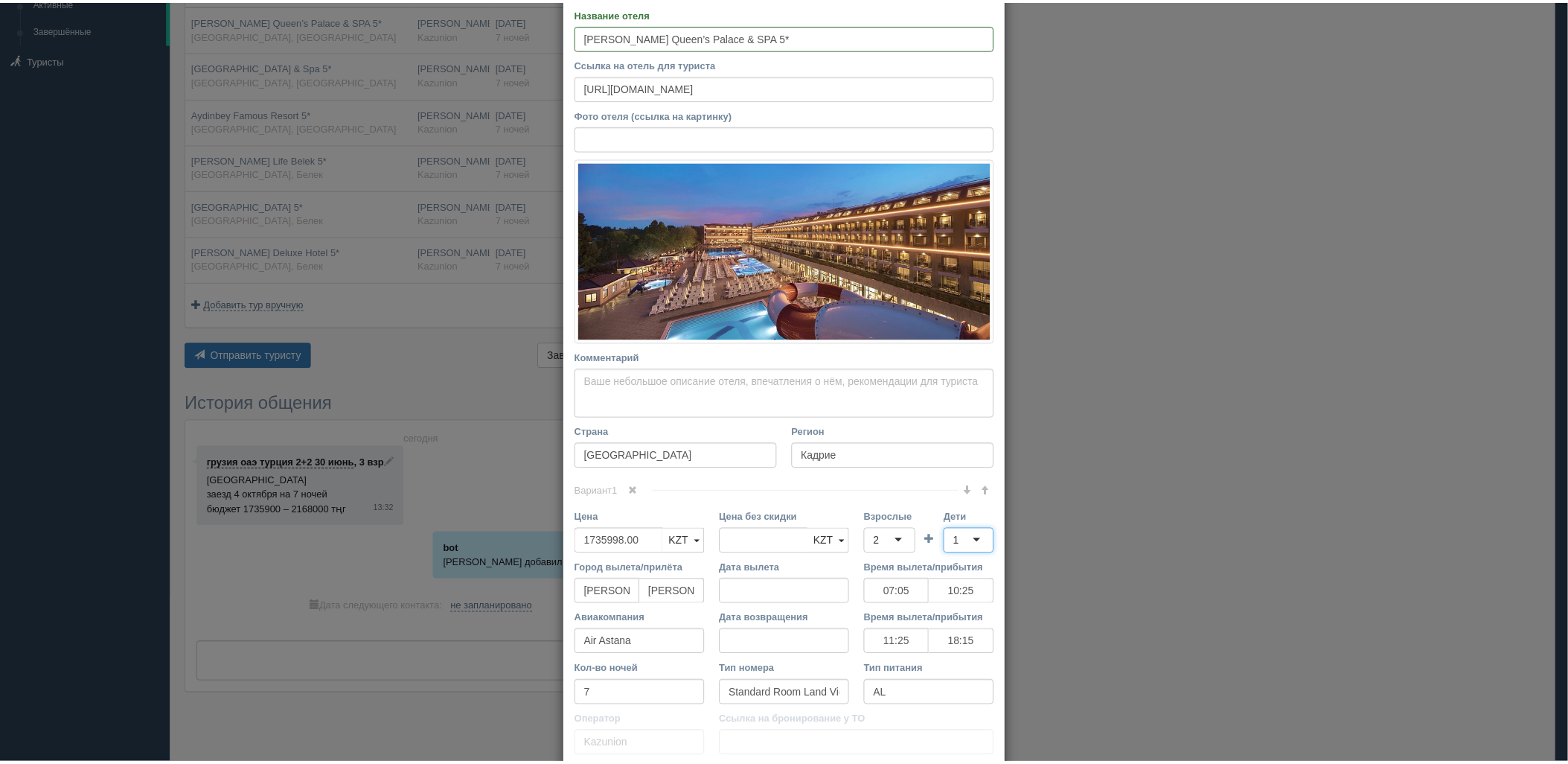
scroll to position [186, 0]
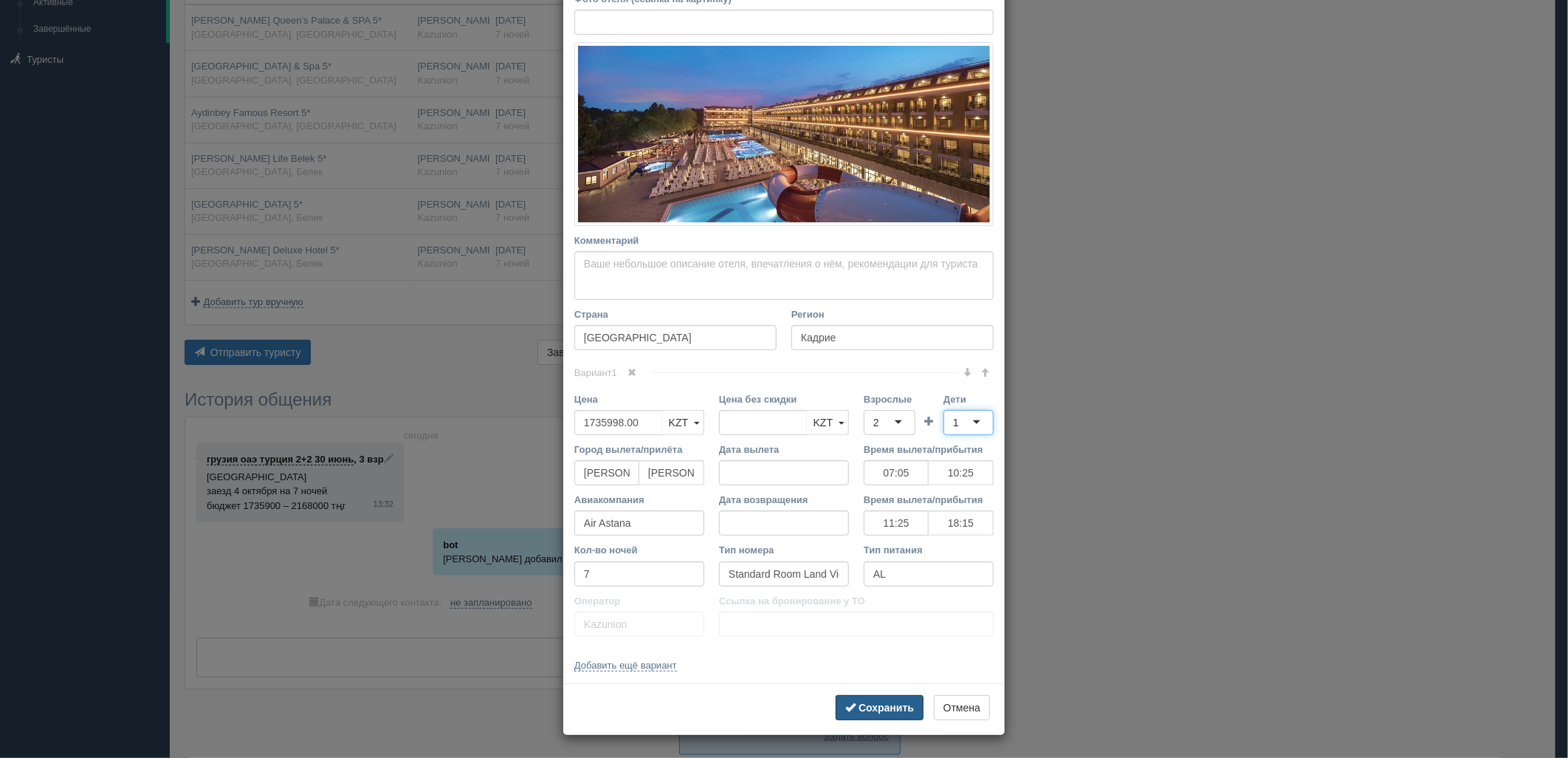
drag, startPoint x: 875, startPoint y: 704, endPoint x: 862, endPoint y: 673, distance: 33.6
click at [875, 704] on b "Сохранить" at bounding box center [887, 707] width 56 height 12
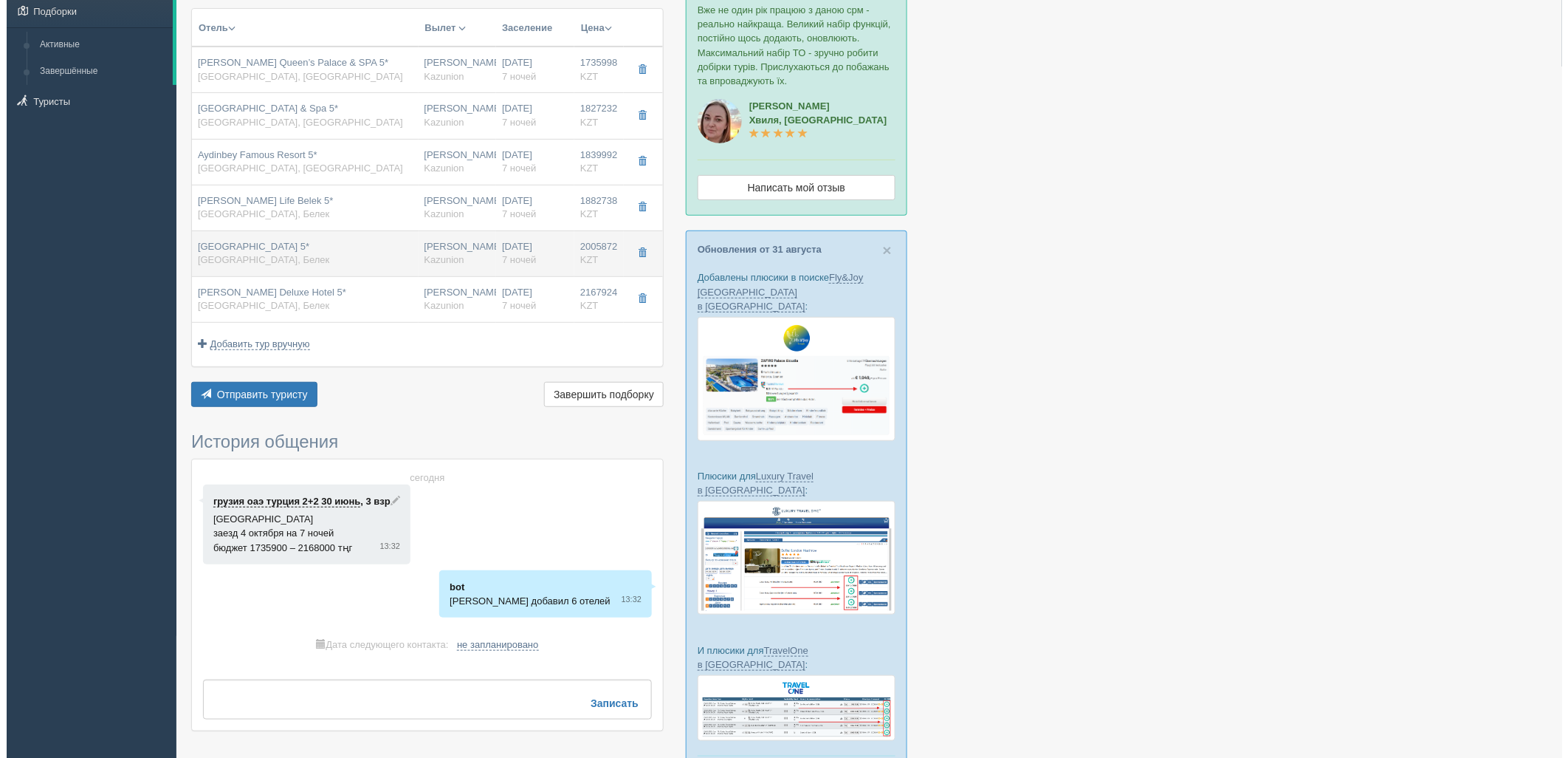
scroll to position [82, 0]
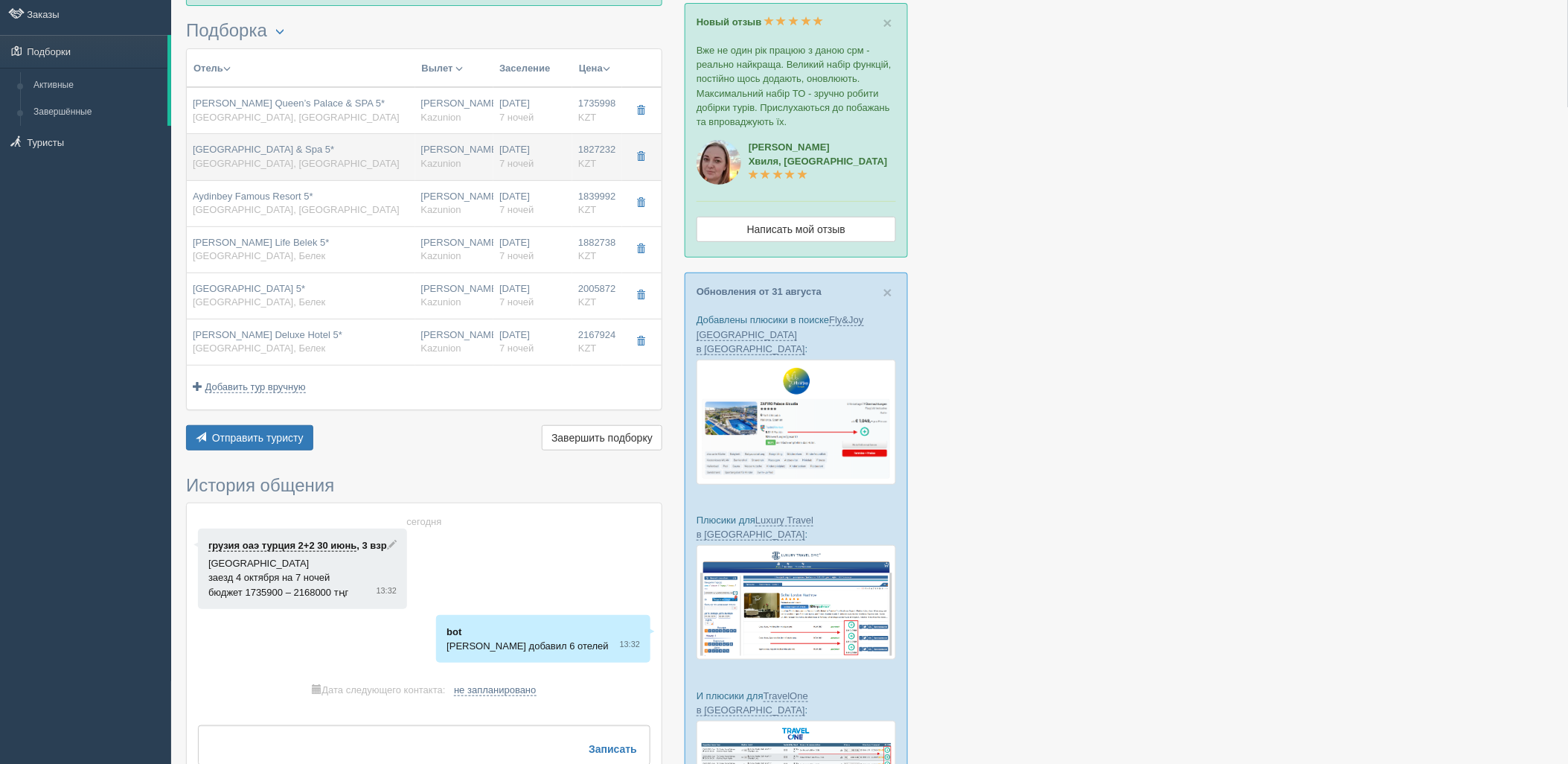
click at [410, 174] on td "[GEOGRAPHIC_DATA] & Spa 5* [GEOGRAPHIC_DATA], [GEOGRAPHIC_DATA]" at bounding box center [301, 156] width 229 height 46
type input "[GEOGRAPHIC_DATA] & Spa 5*"
type input "[URL][DOMAIN_NAME]"
type textarea "Отель расположен в 10 км от центра п. Белек. Собственный песчано-галечный пляж …"
type input "Боазкент"
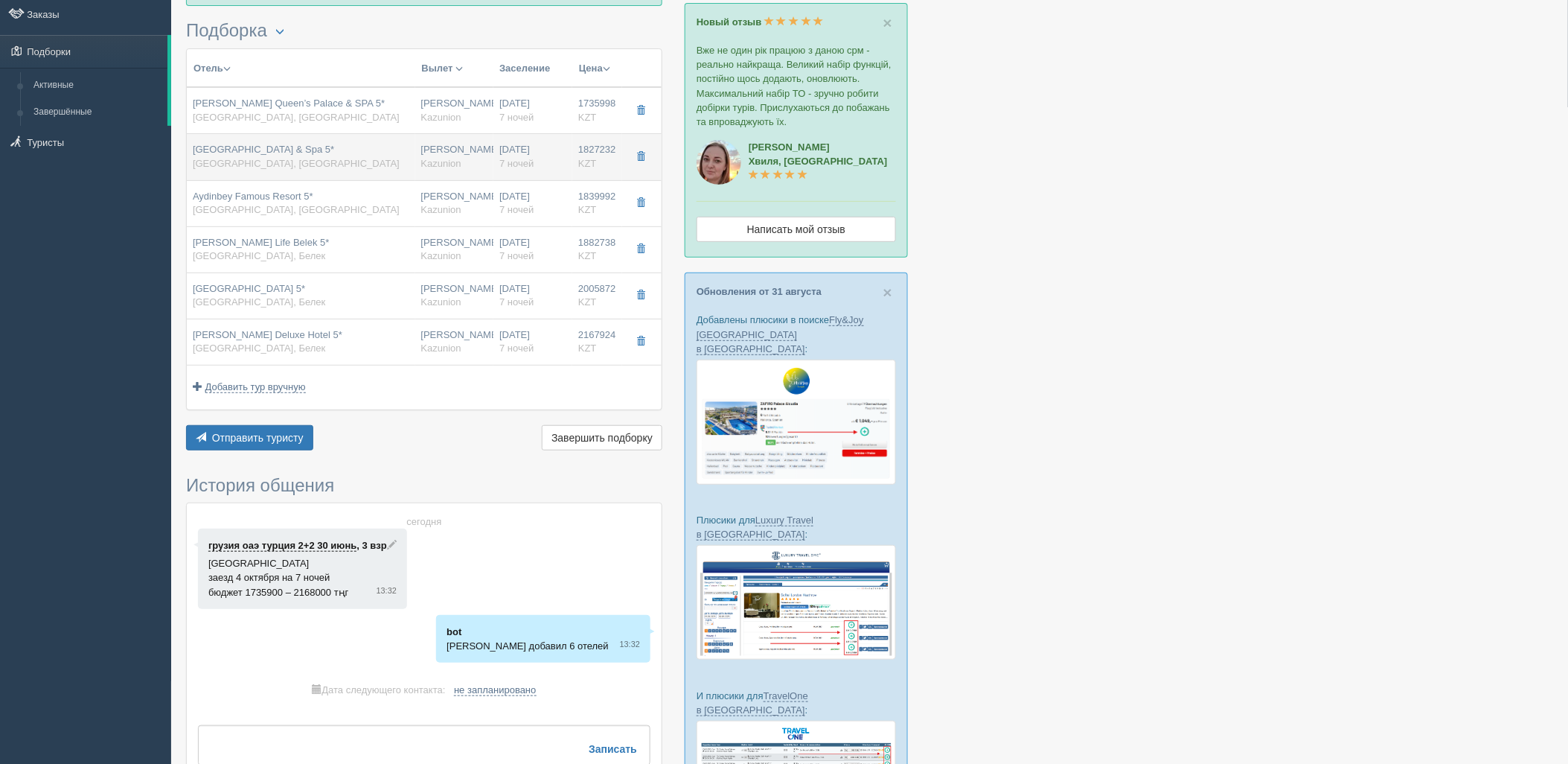
type input "1827232.00"
type input "07:05"
type input "10:25"
type input "11:25"
type input "18:15"
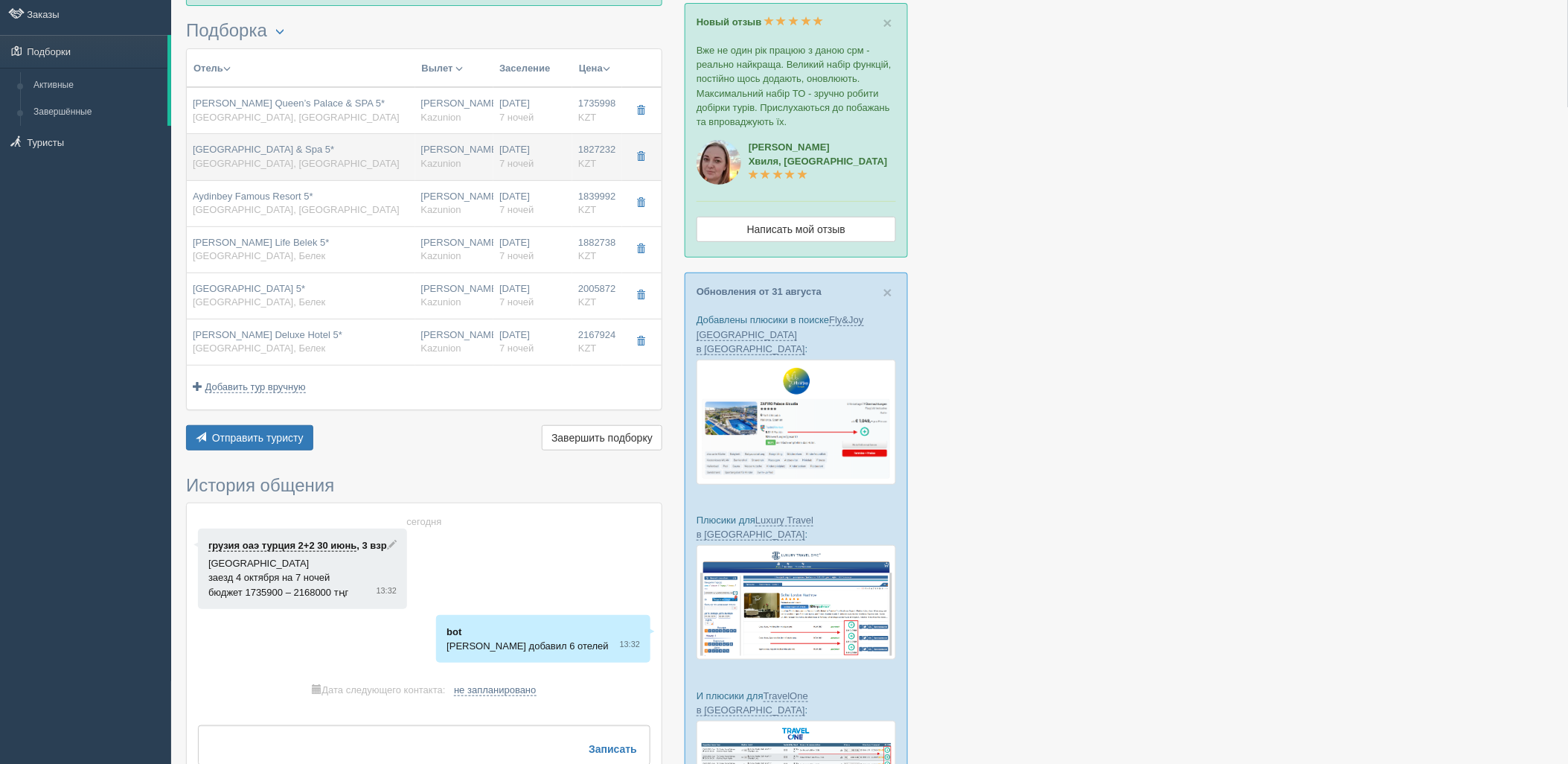
type input "SpecAL-"
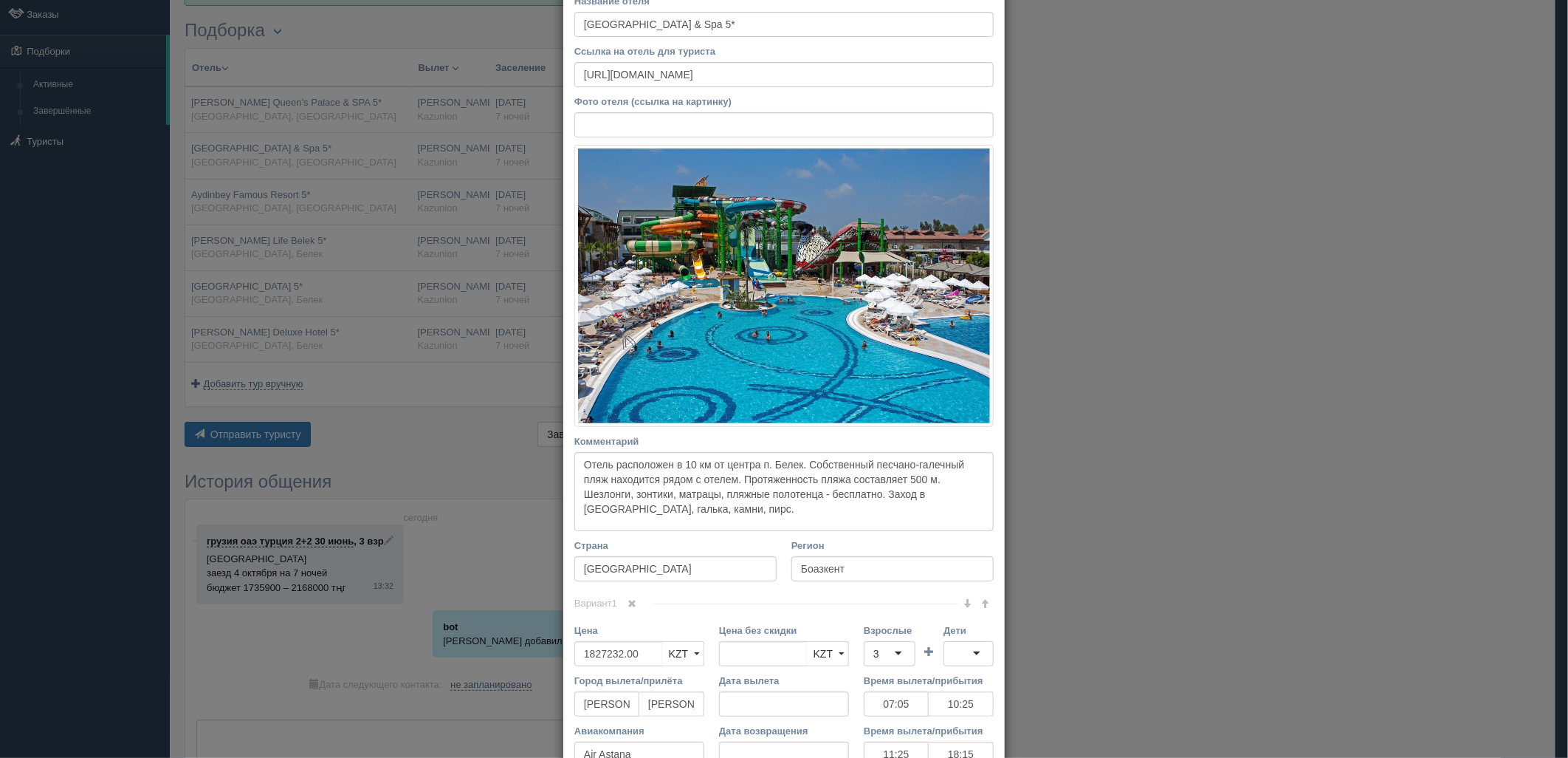
click at [899, 641] on div "3" at bounding box center [889, 654] width 52 height 25
click at [953, 553] on div "[PERSON_NAME]" at bounding box center [893, 560] width 203 height 43
click at [957, 655] on div at bounding box center [968, 654] width 50 height 25
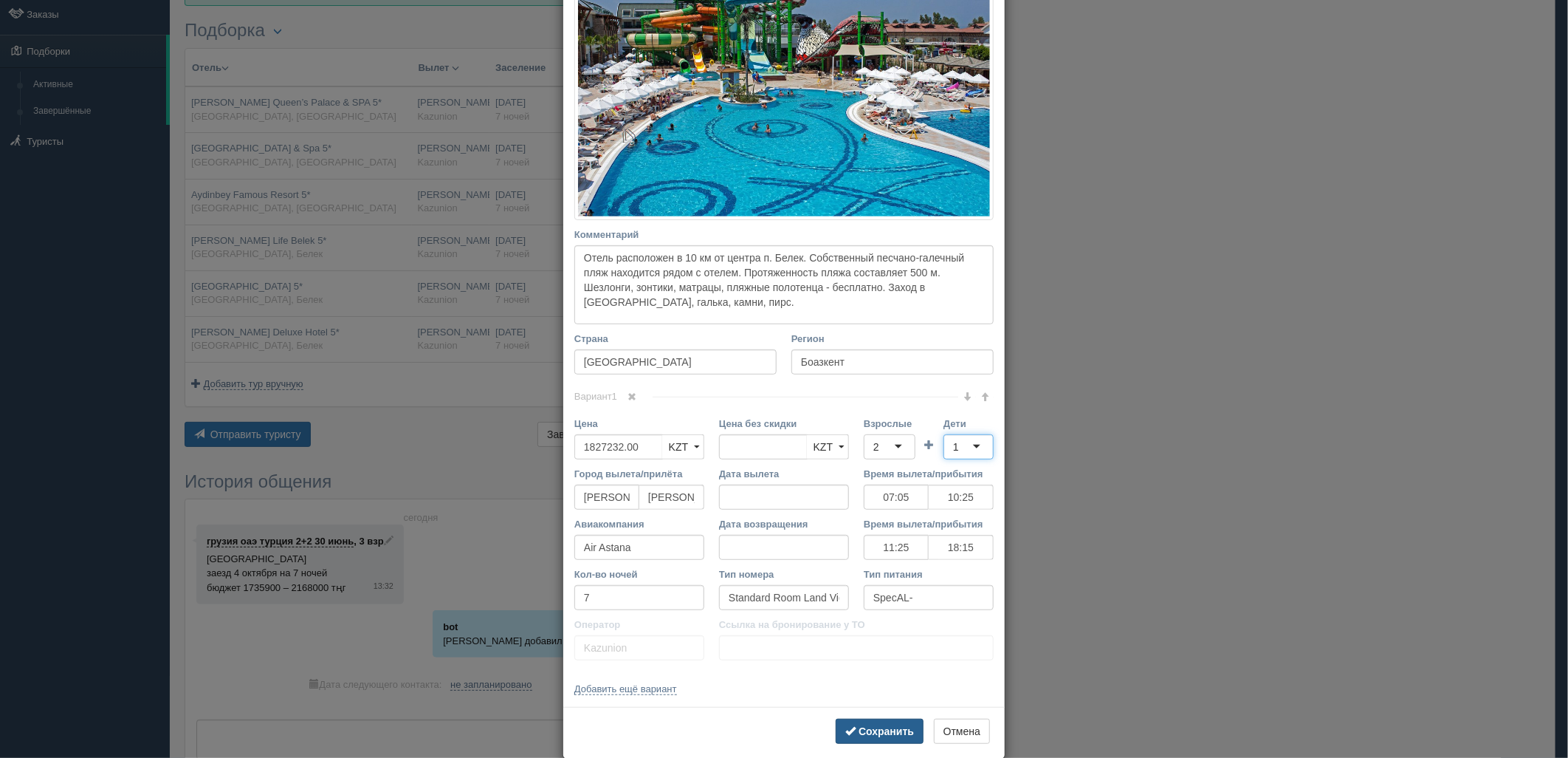
scroll to position [312, 0]
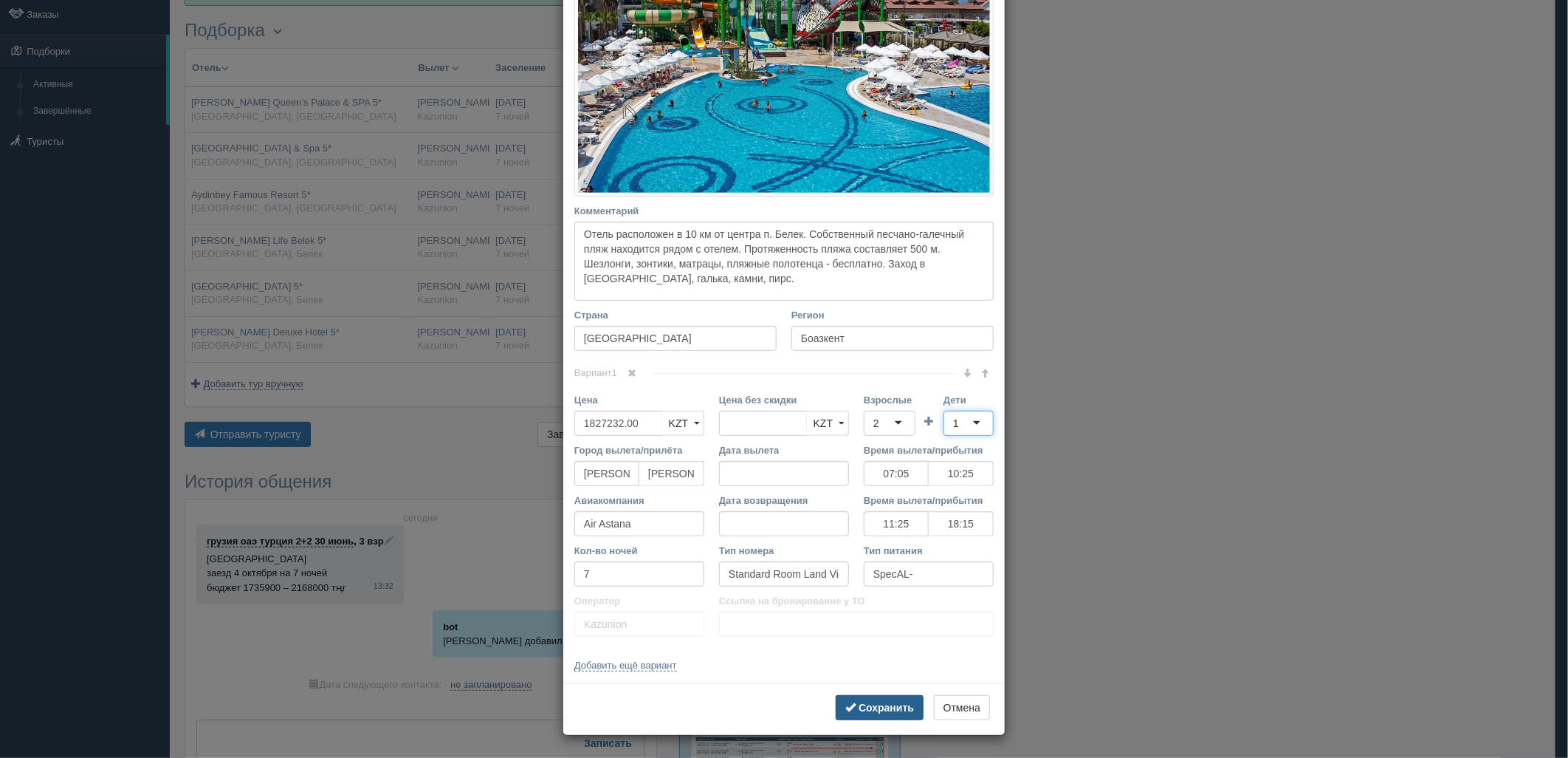
click at [884, 708] on b "Сохранить" at bounding box center [887, 707] width 56 height 12
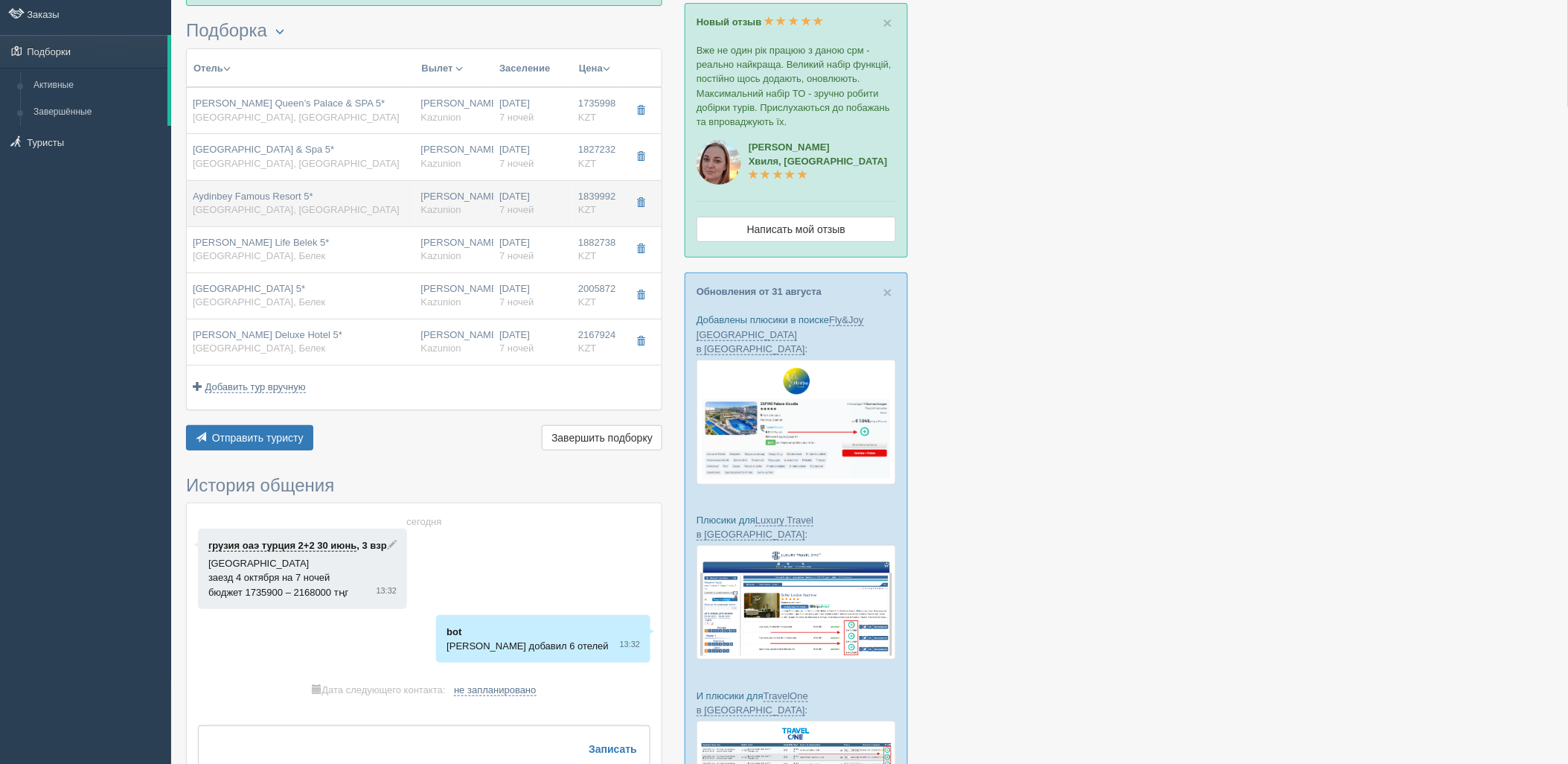
click at [487, 198] on div "[PERSON_NAME] [GEOGRAPHIC_DATA]" at bounding box center [455, 203] width 67 height 27
type input "Aydinbey Famous Resort 5*"
type input "[URL][DOMAIN_NAME]"
type input "1839992.00"
type input "07:05"
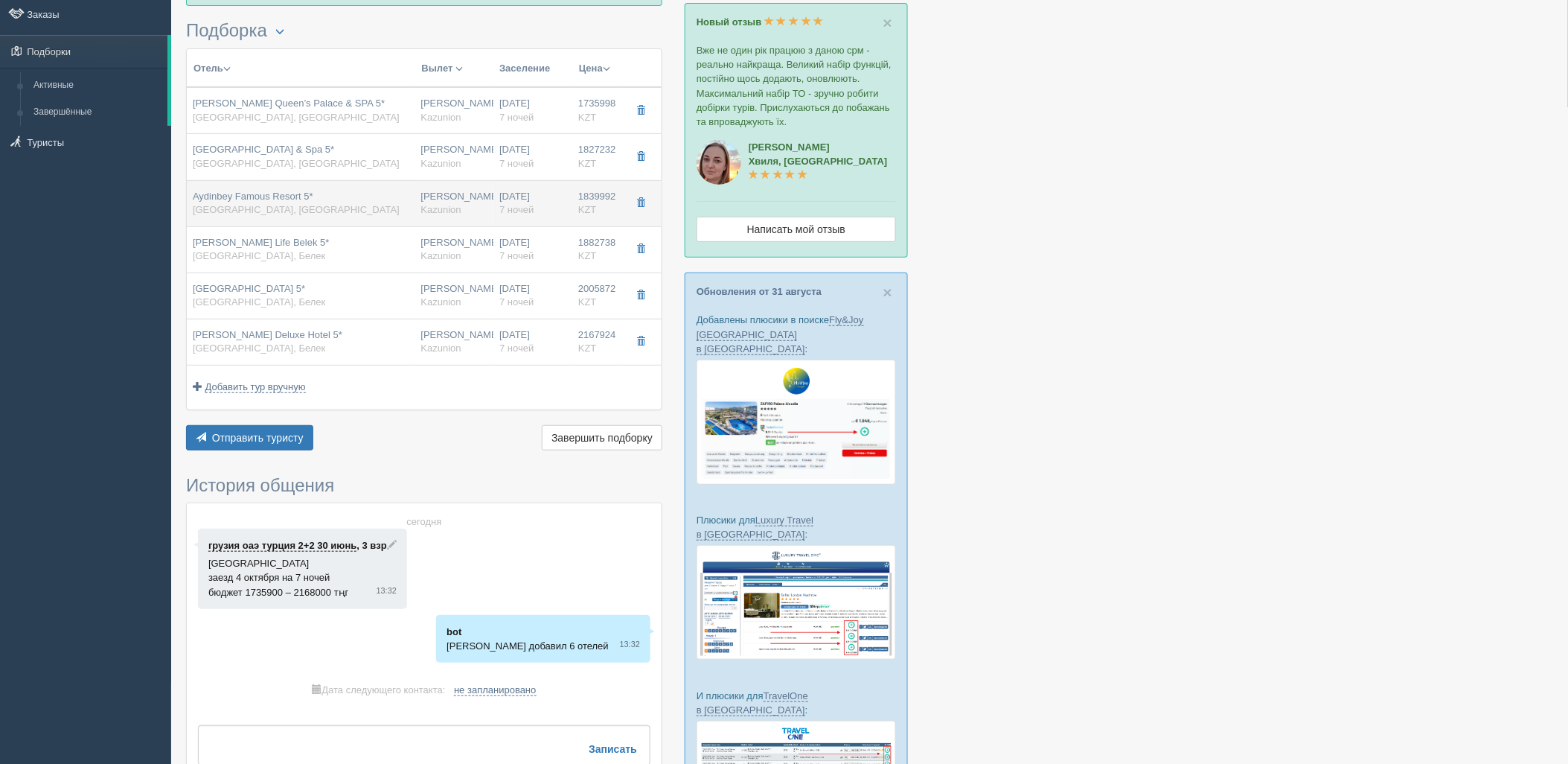
type input "10:25"
type input "11:25"
type input "18:15"
type input "AL"
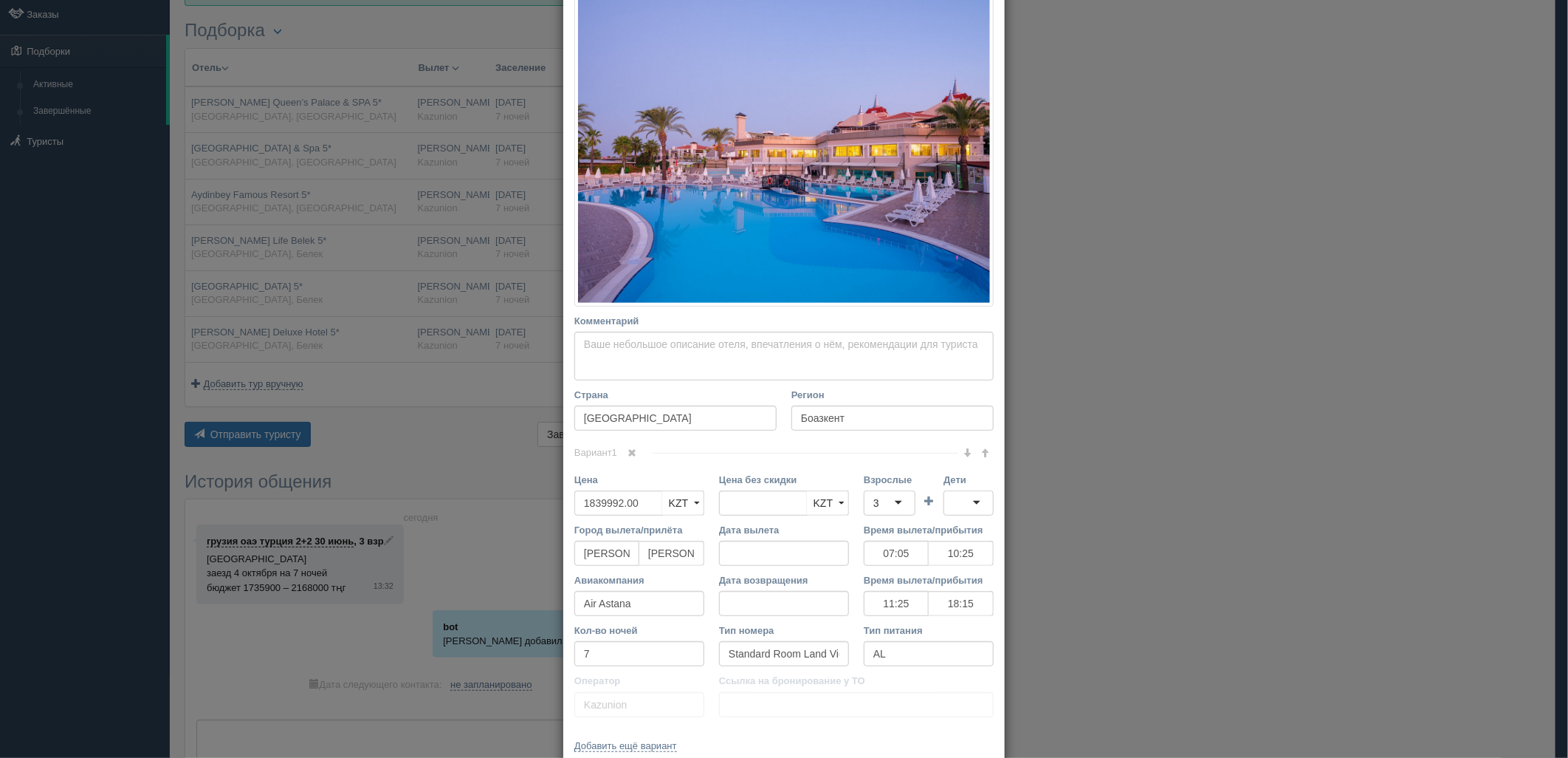
scroll to position [246, 0]
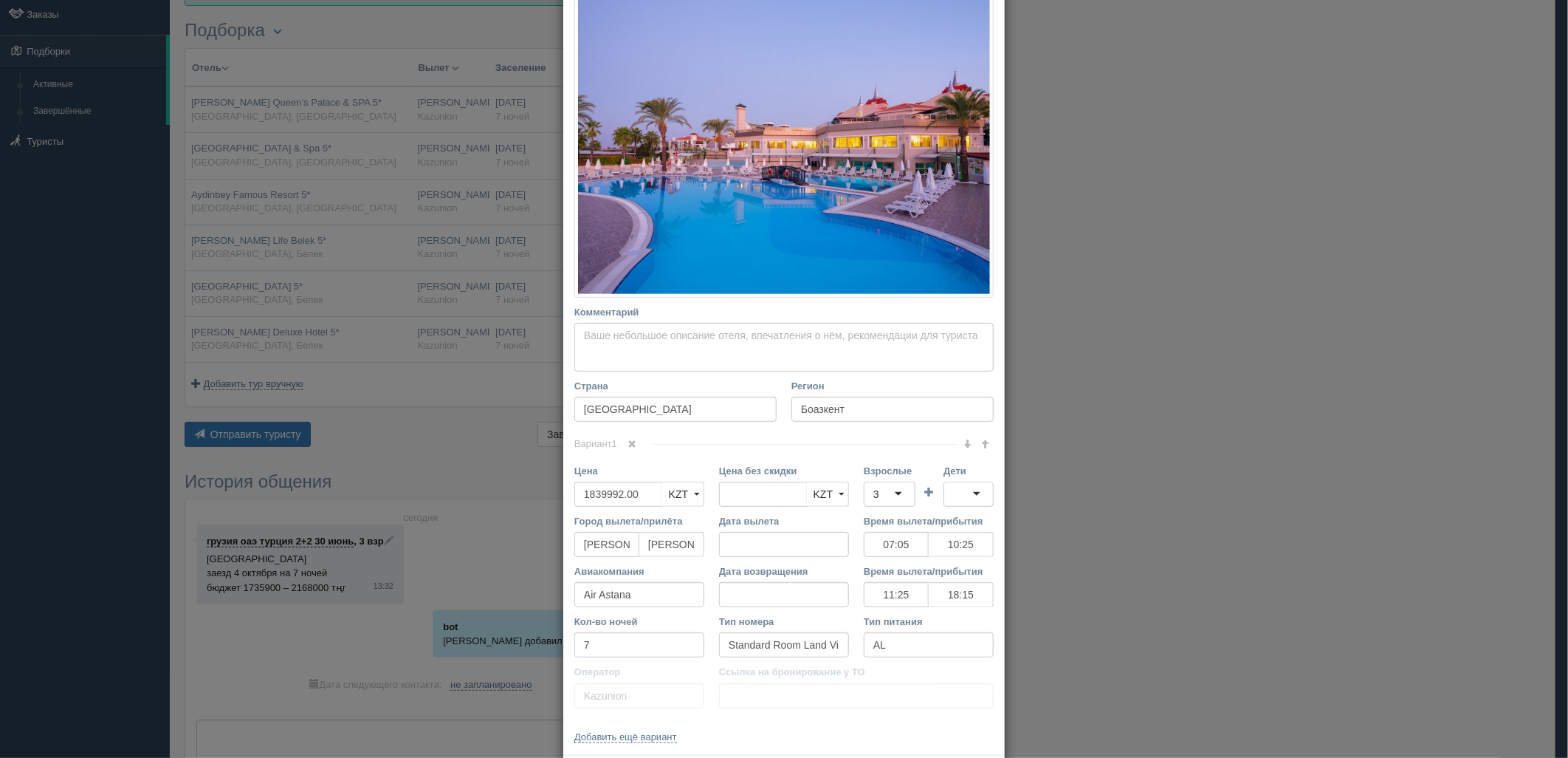
click at [886, 496] on div "3" at bounding box center [889, 494] width 52 height 25
click at [953, 492] on input "Дети" at bounding box center [954, 494] width 3 height 14
drag, startPoint x: 963, startPoint y: 542, endPoint x: 946, endPoint y: 564, distance: 27.8
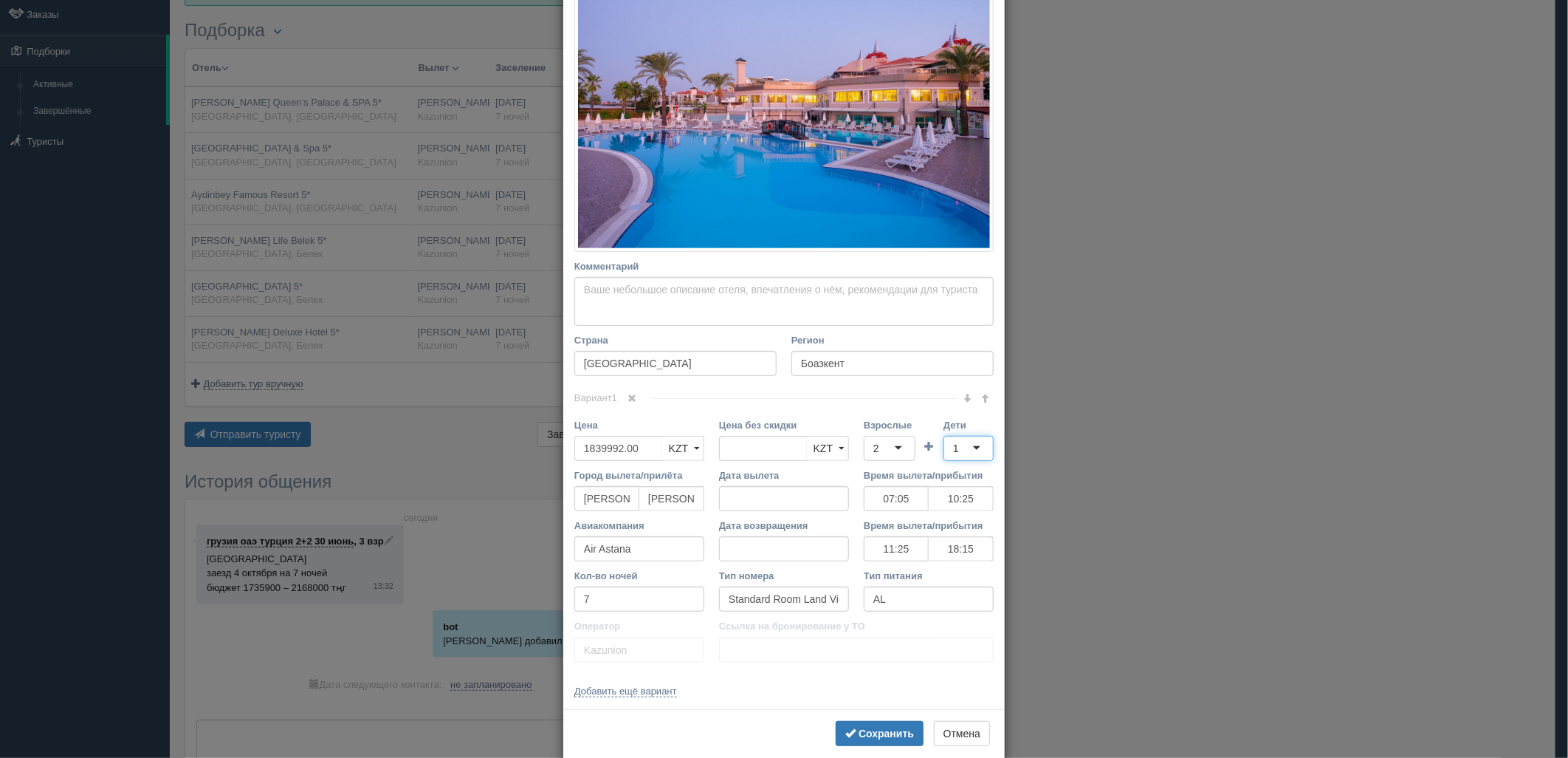
scroll to position [318, 0]
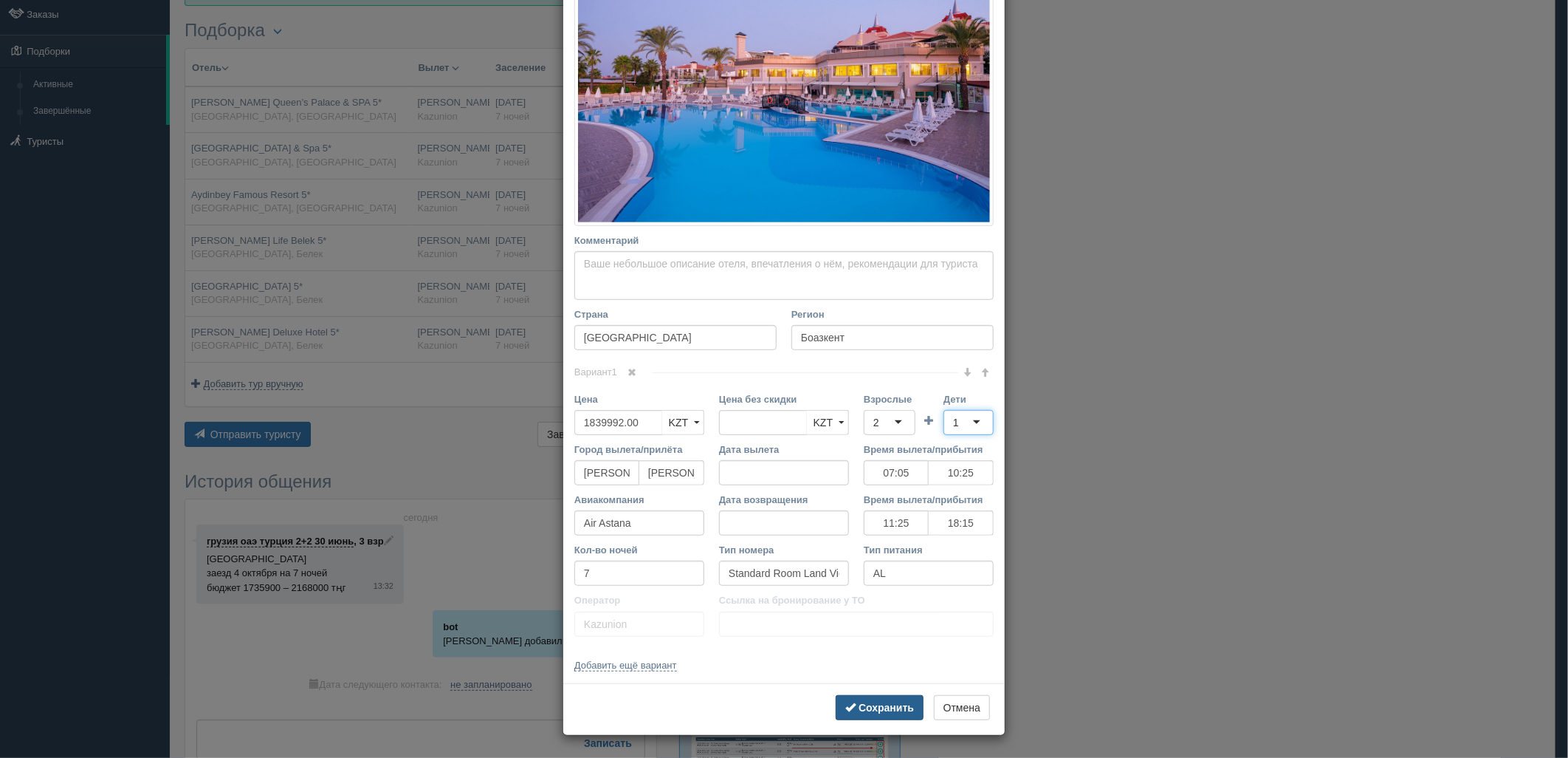
click at [859, 704] on b "Сохранить" at bounding box center [887, 707] width 56 height 12
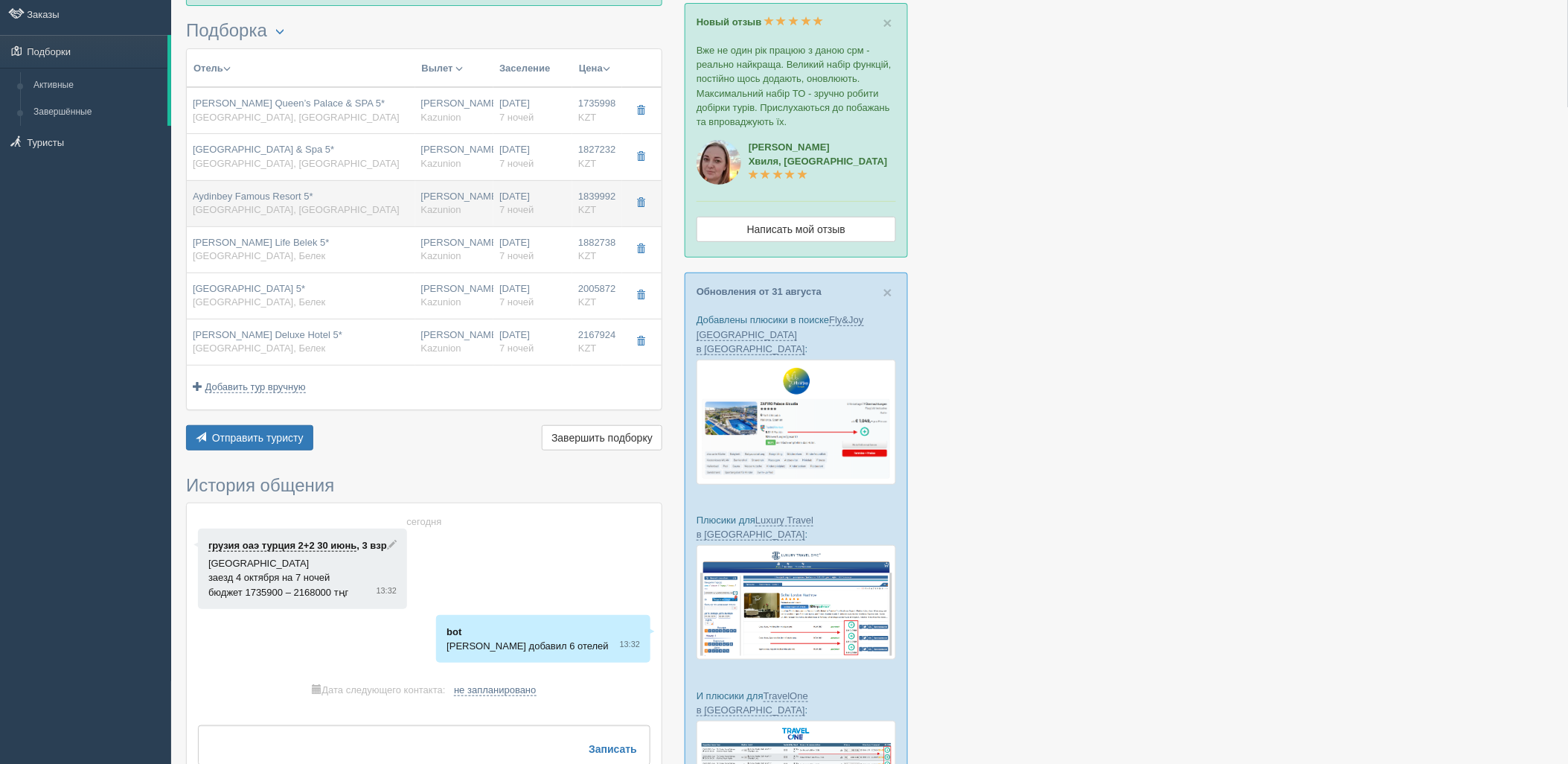
click at [422, 212] on span "Kazunion" at bounding box center [441, 210] width 40 height 11
type input "07:05"
type input "10:25"
type input "11:25"
type input "18:15"
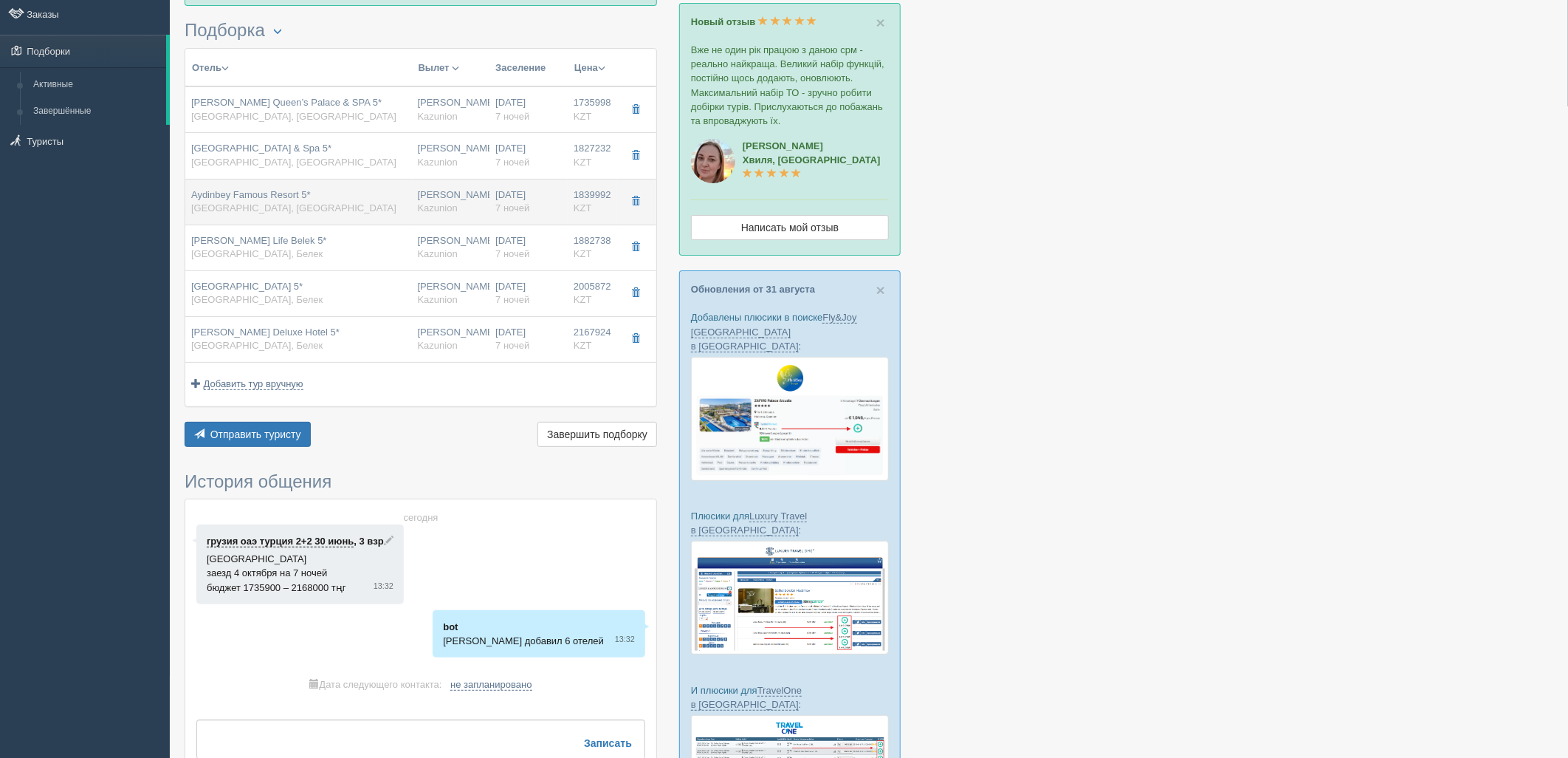
scroll to position [0, 0]
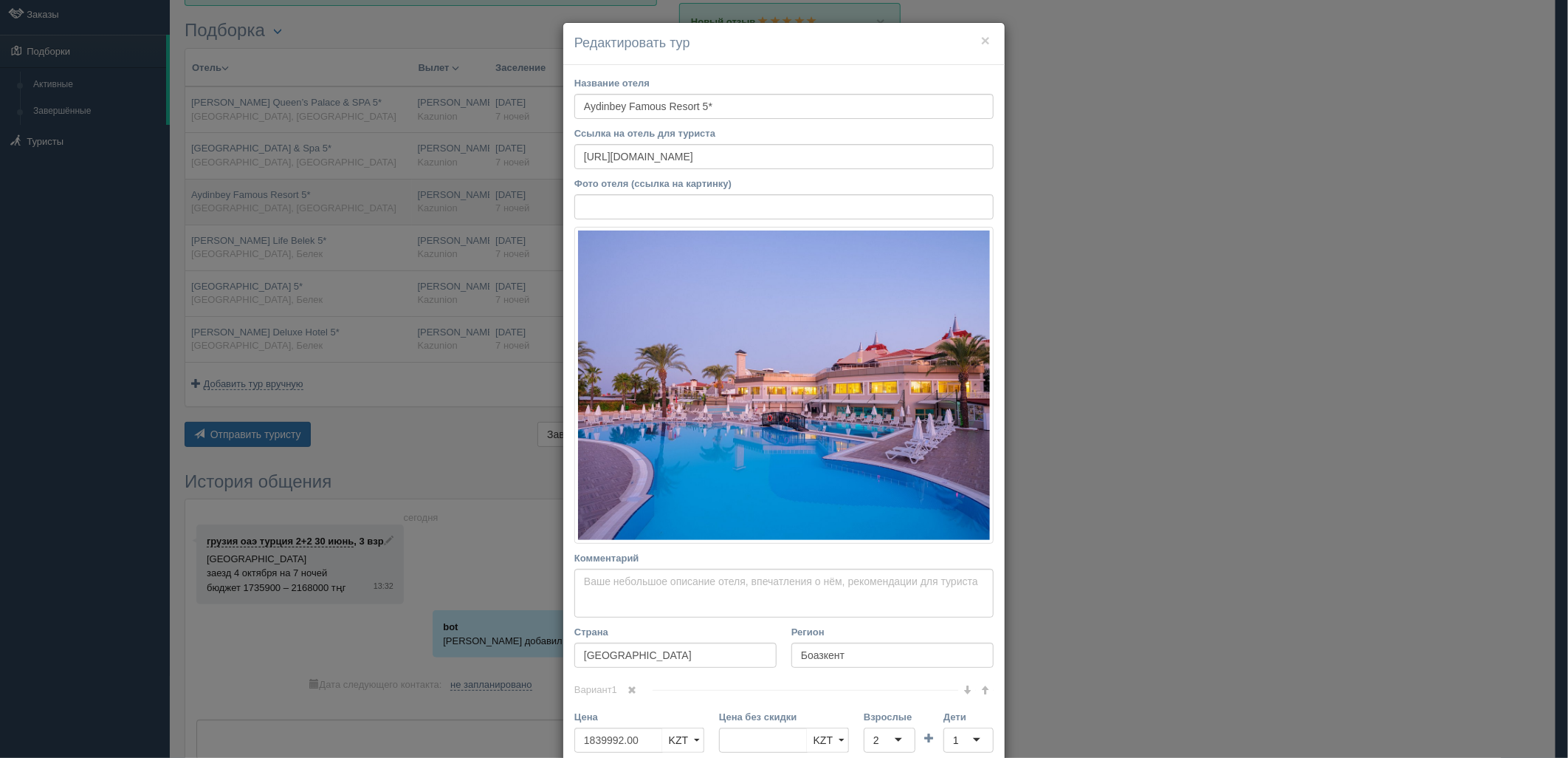
click at [419, 211] on div "× Редактировать тур Название отеля [GEOGRAPHIC_DATA] Famous Resort 5* Ссылка на…" at bounding box center [784, 379] width 1568 height 758
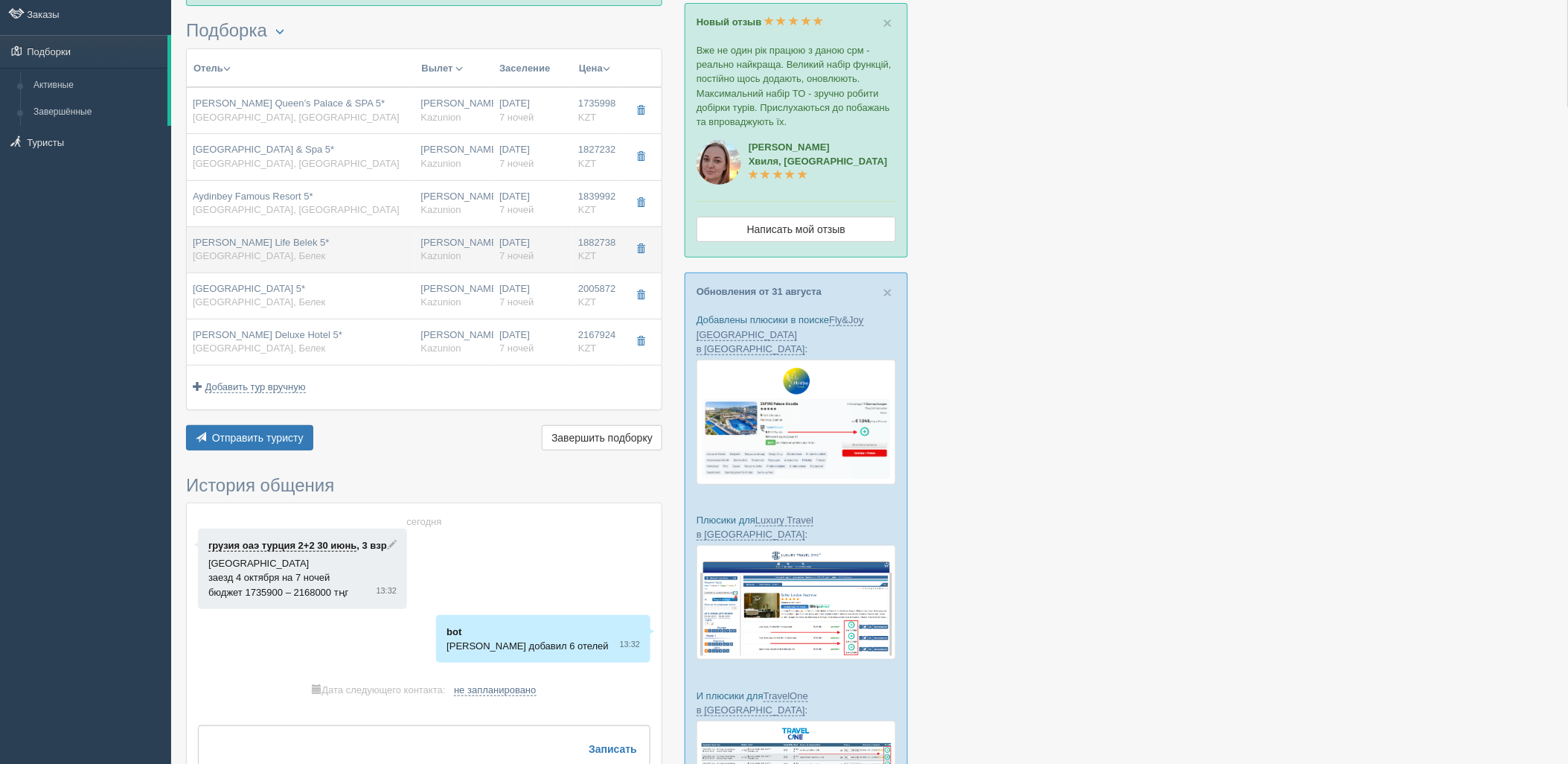
click at [426, 249] on div "[PERSON_NAME] [GEOGRAPHIC_DATA]" at bounding box center [455, 250] width 67 height 27
type input "[PERSON_NAME] Life Belek 5*"
type input "Белек"
type input "1882738.00"
type input "07:05"
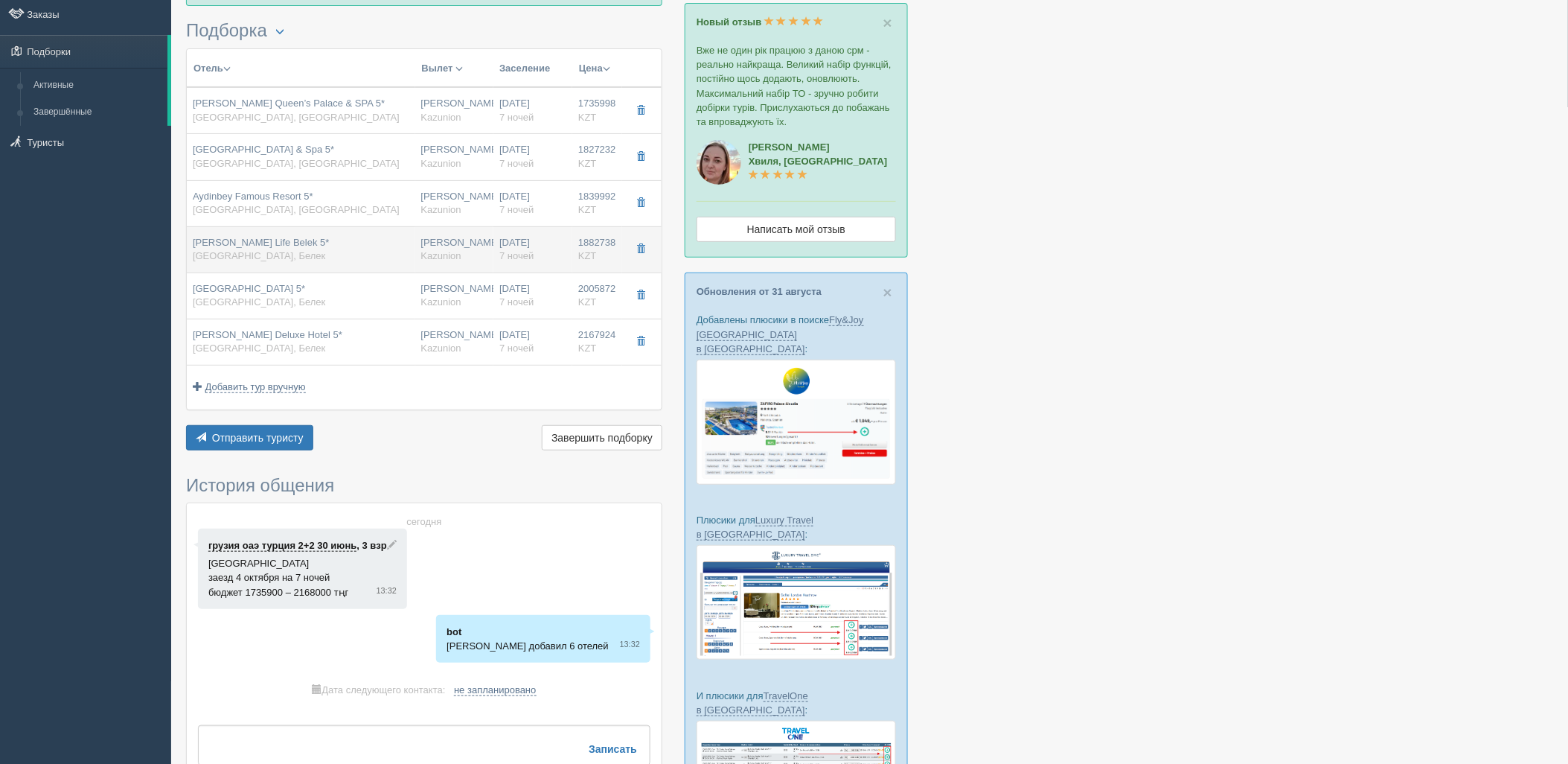
type input "10:25"
type input "11:25"
type input "18:15"
type input "Landview Standard Room"
type input "UAI"
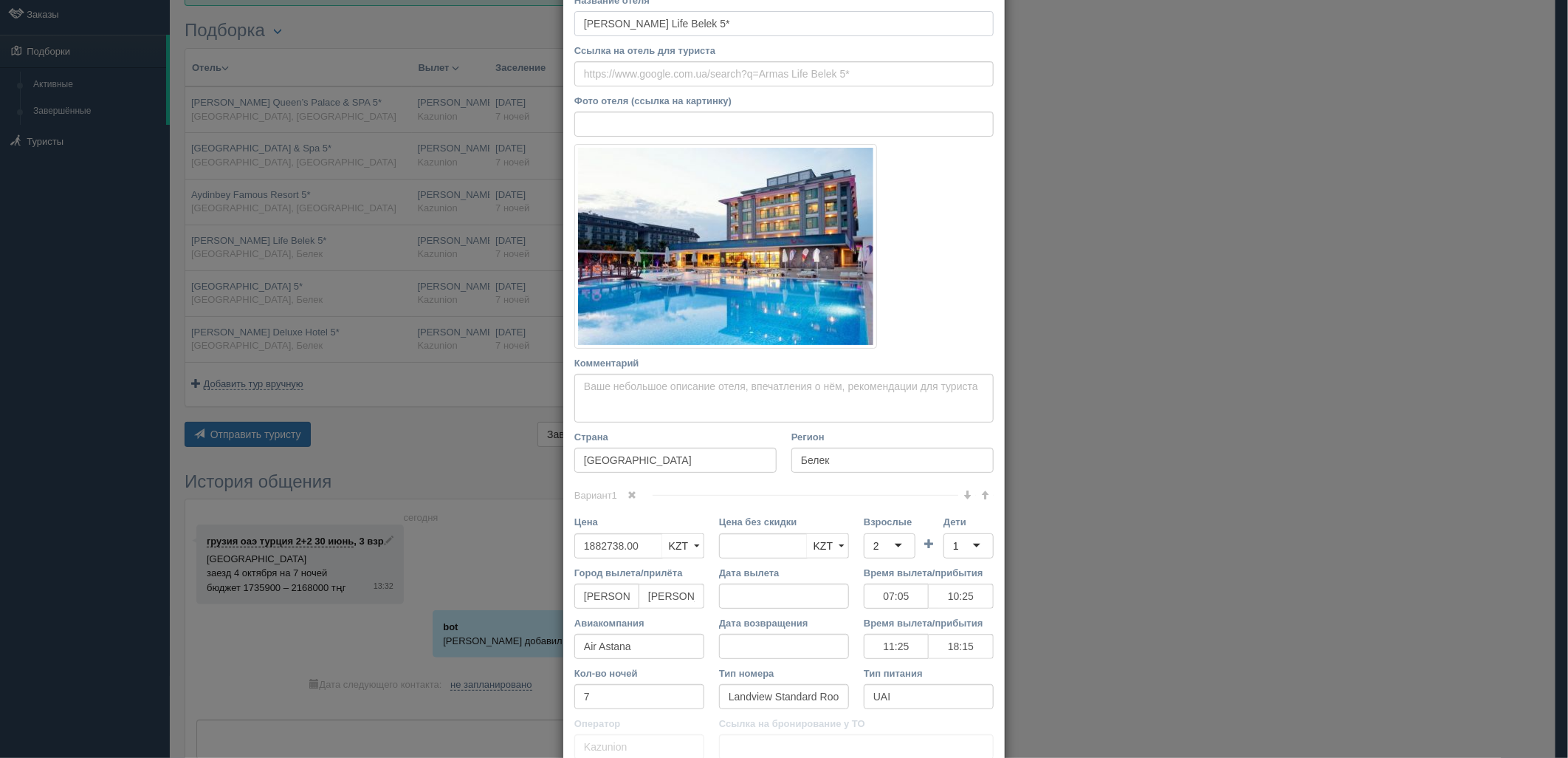
scroll to position [205, 0]
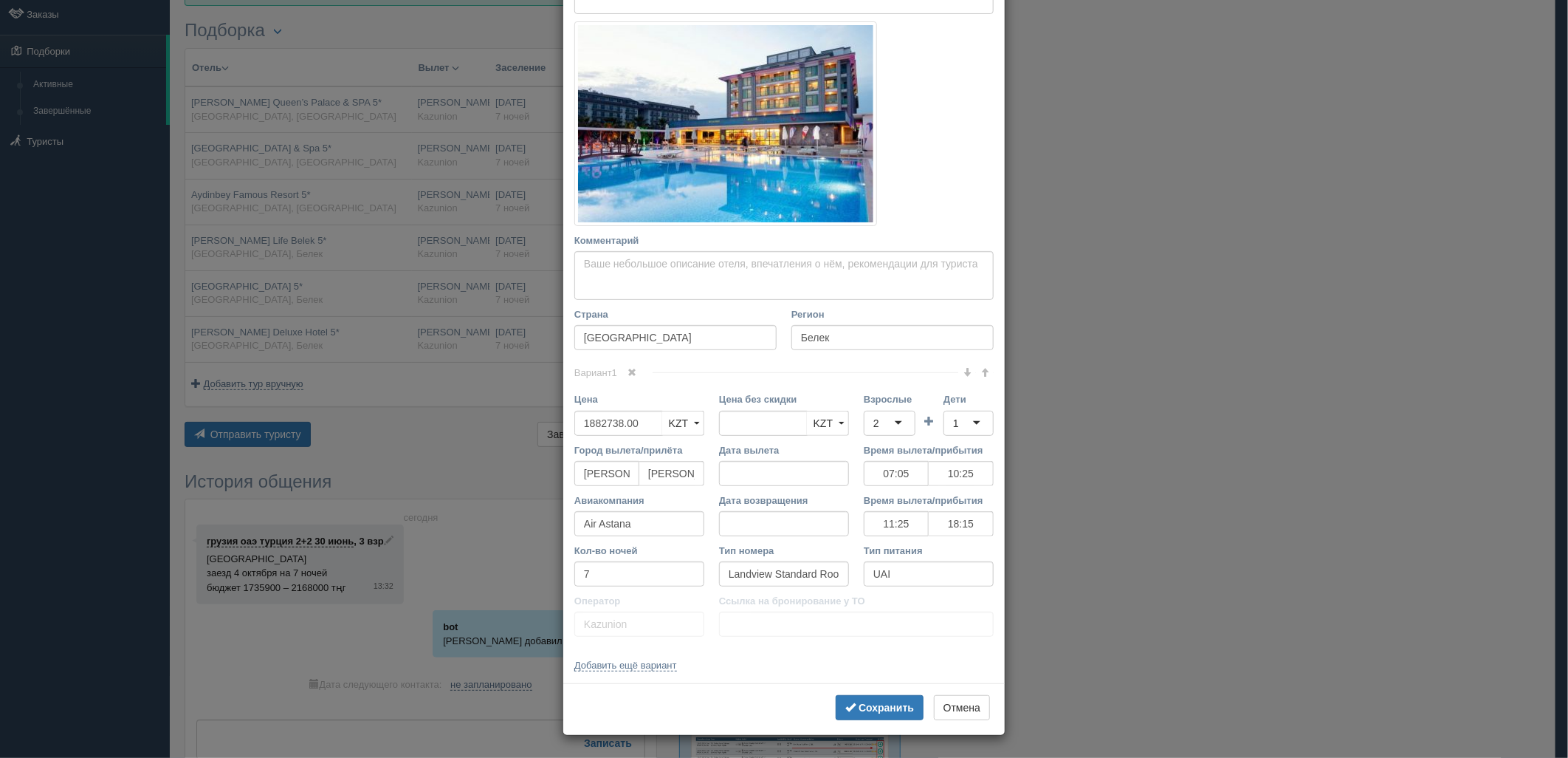
click at [377, 240] on div "× Редактировать тур Название отеля [PERSON_NAME] Life Belek 5* Ссылка на отель …" at bounding box center [784, 379] width 1568 height 758
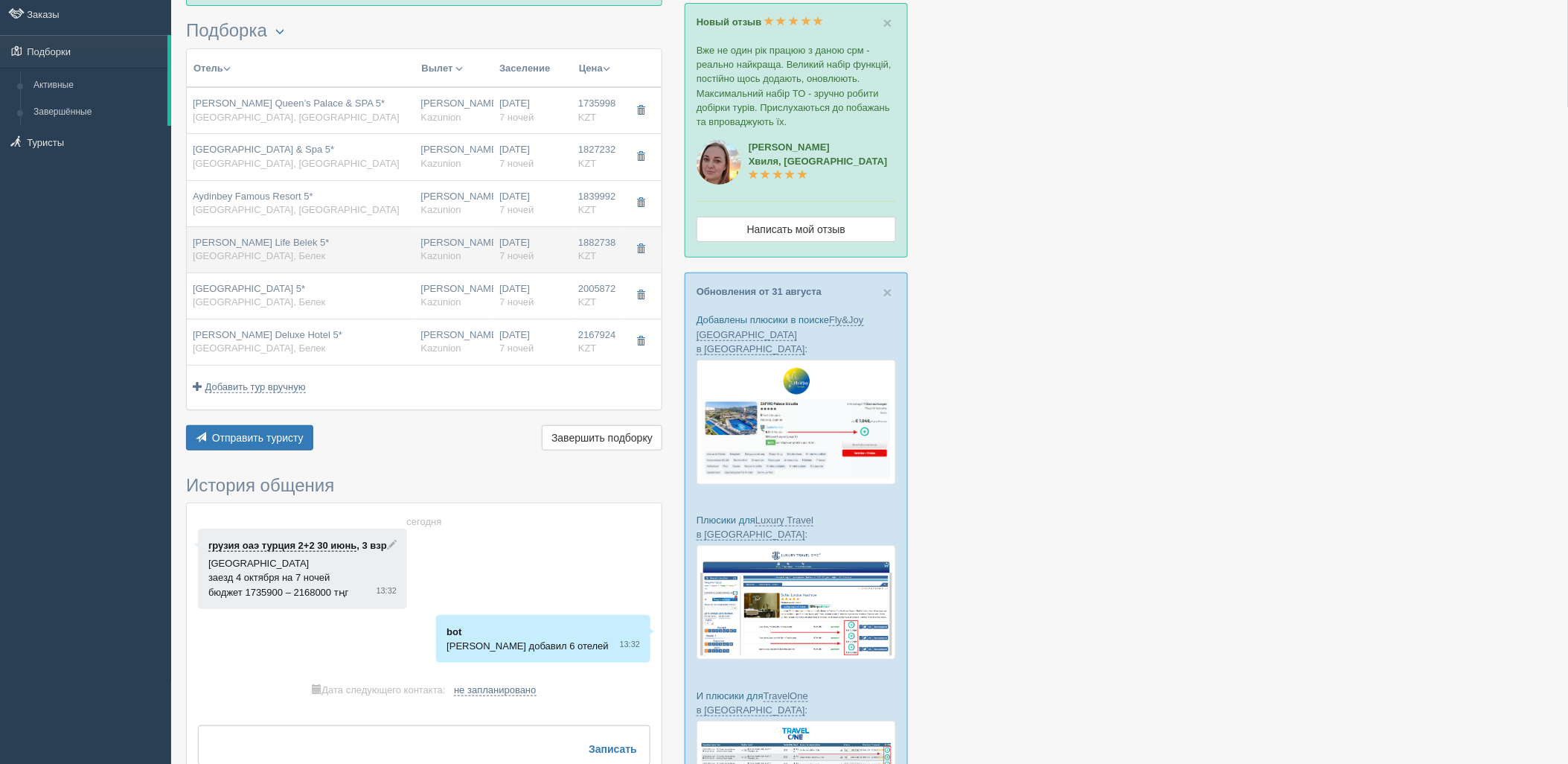
click at [371, 257] on div "[PERSON_NAME] Life Belek 5* [GEOGRAPHIC_DATA], [GEOGRAPHIC_DATA]" at bounding box center [301, 250] width 217 height 27
type input "07:05"
type input "10:25"
type input "11:25"
type input "18:15"
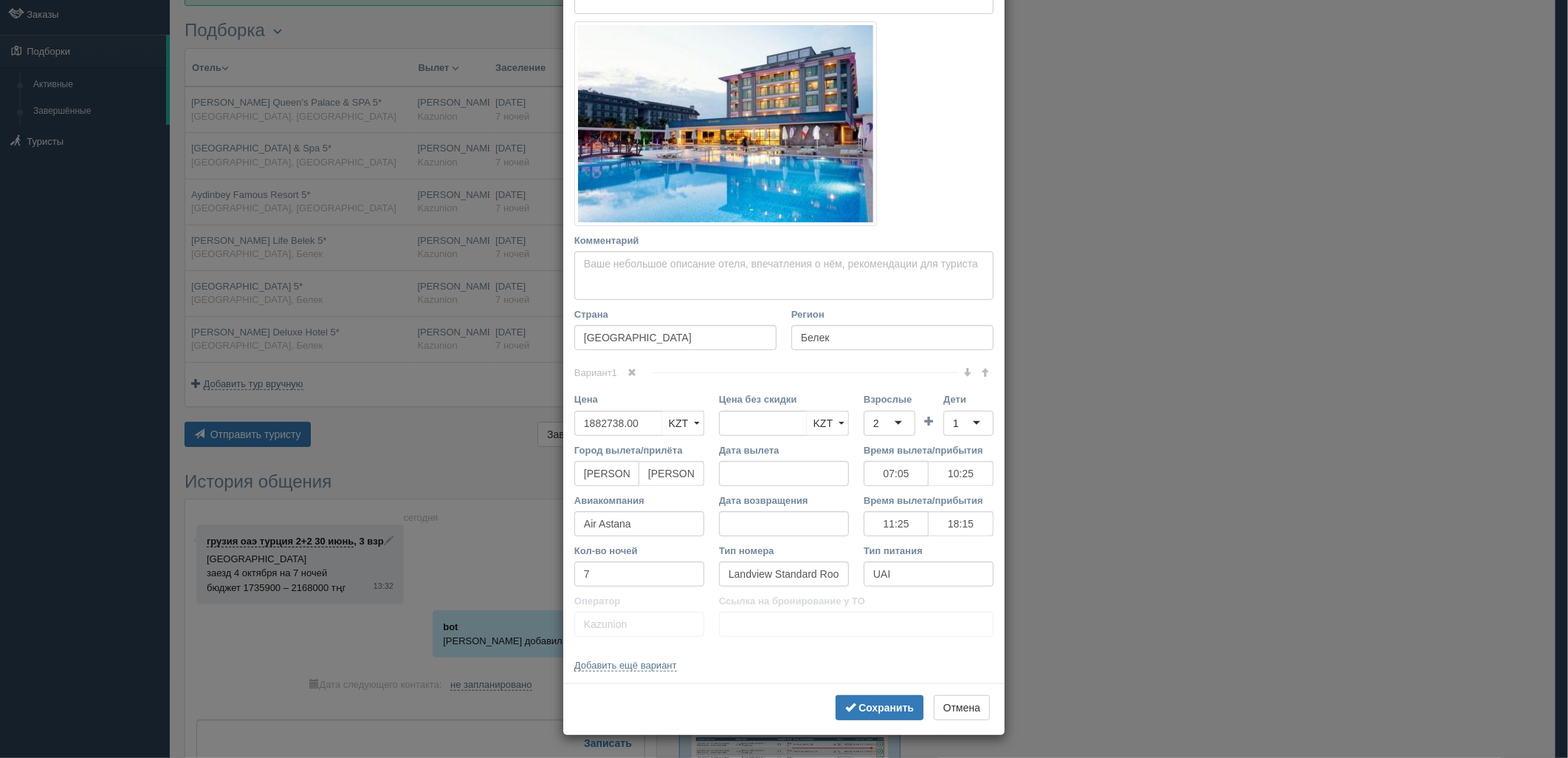
click at [888, 436] on td "Взрослые 2 2 1 2 3 4 5 6 7 8 9 10 11 12 13 14 15 16 17 18 19 20 21 22 23 24 25 …" at bounding box center [889, 417] width 52 height 50
click at [294, 305] on div "× Редактировать тур Название отеля [PERSON_NAME] Life Belek 5* Ссылка на отель …" at bounding box center [784, 379] width 1568 height 758
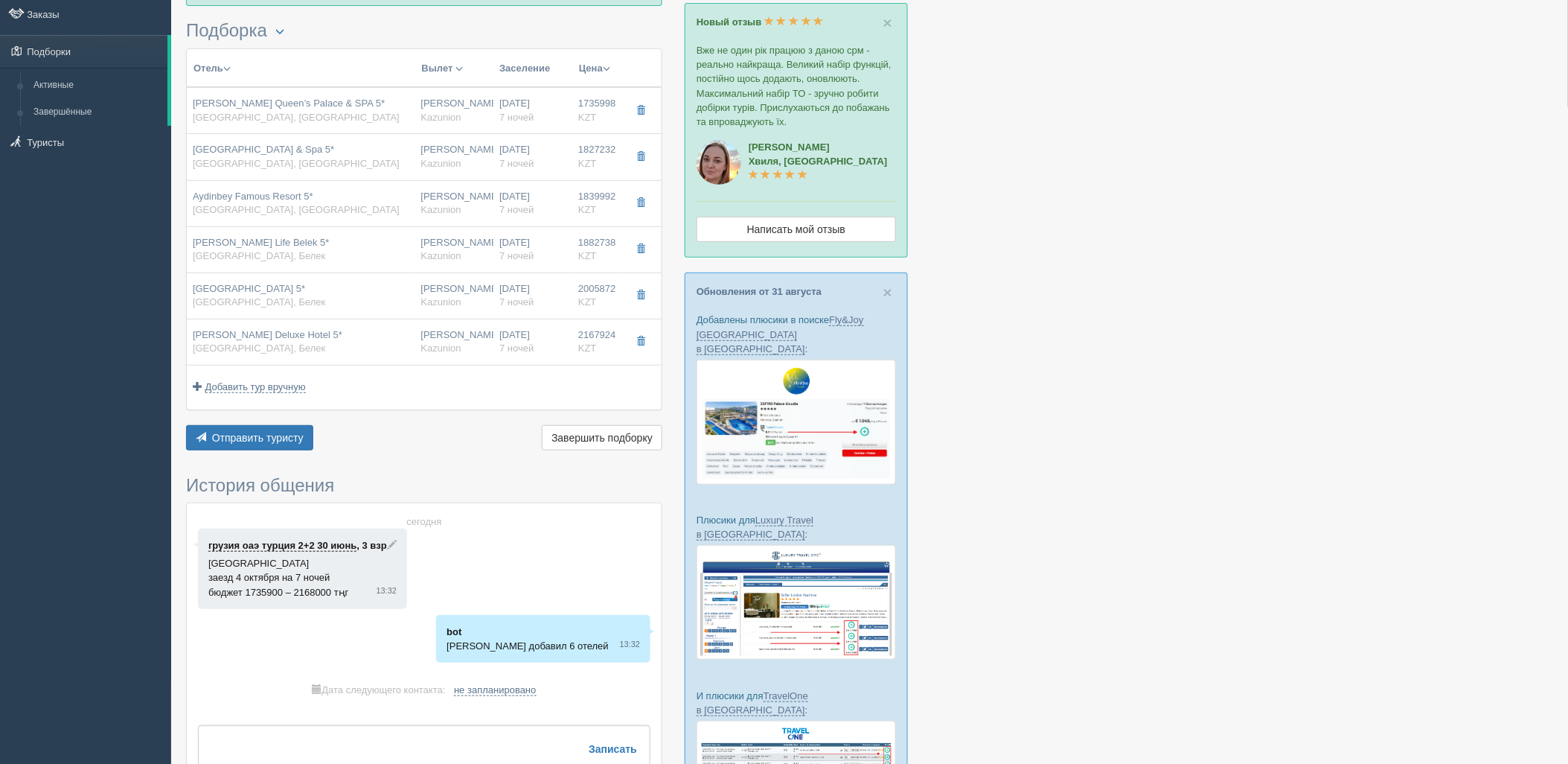
click at [296, 307] on div "[GEOGRAPHIC_DATA] 5* [GEOGRAPHIC_DATA], [GEOGRAPHIC_DATA]" at bounding box center [258, 296] width 133 height 27
type input "[GEOGRAPHIC_DATA] 5*"
type input "[URL][DOMAIN_NAME]"
type textarea "ПЕРВАЯ БЕРЕГОВАЯ И ПЕСЧАНЫЙ ПЛЯЖ"
type input "2005872.00"
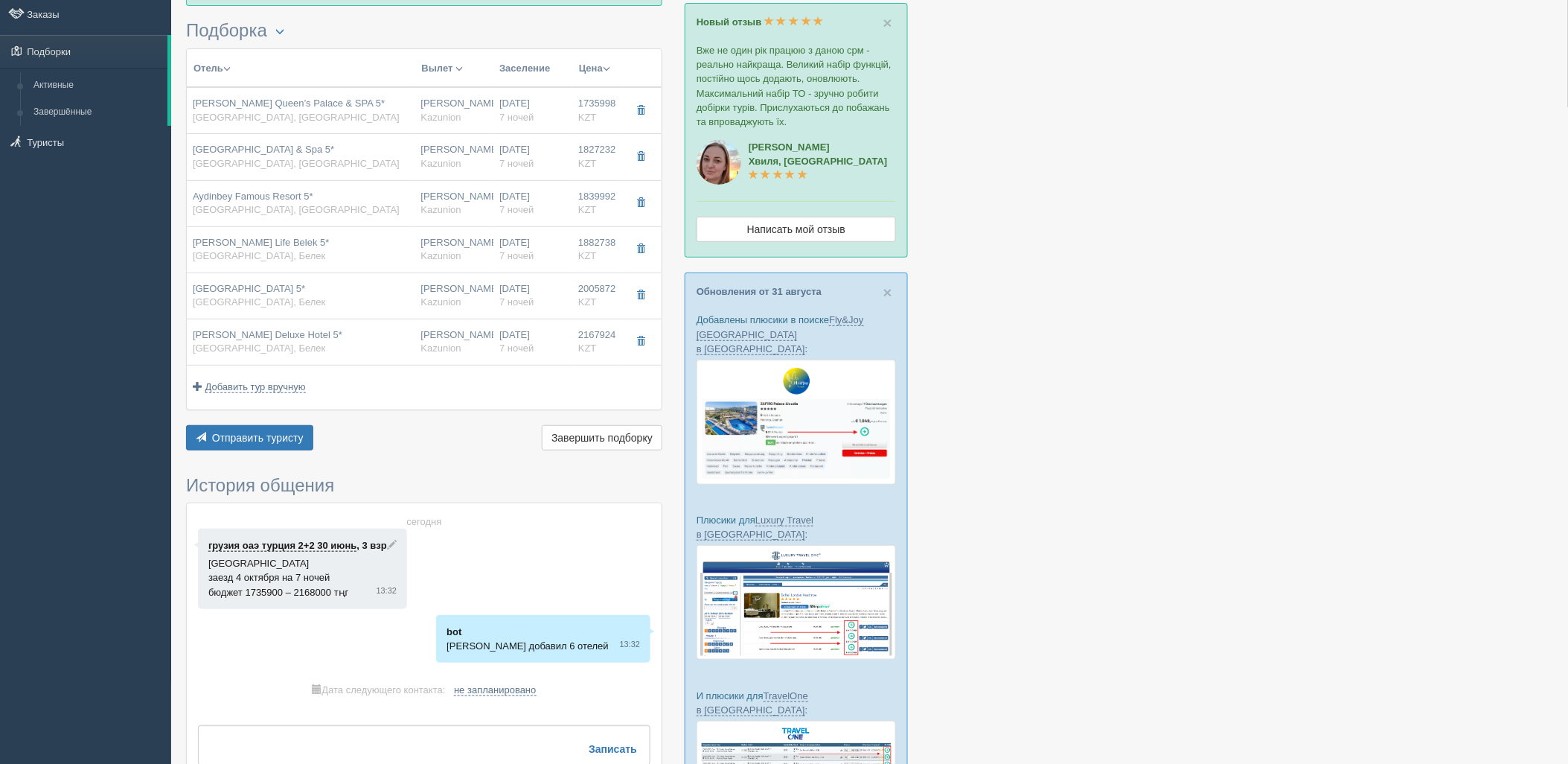
type input "07:05"
type input "10:25"
type input "11:25"
type input "18:15"
type input "Standard Room Land View"
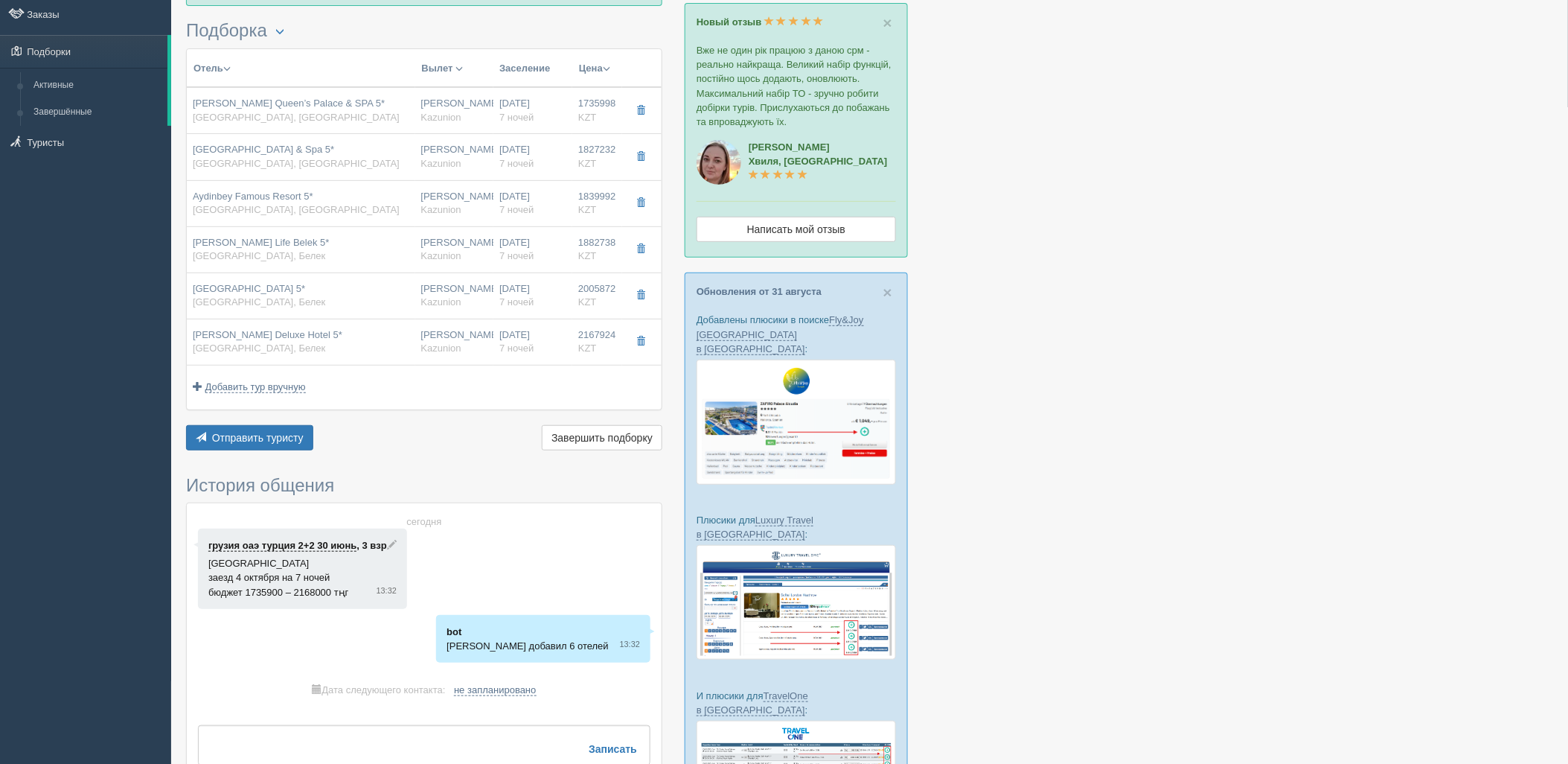
type input "SpecAL-"
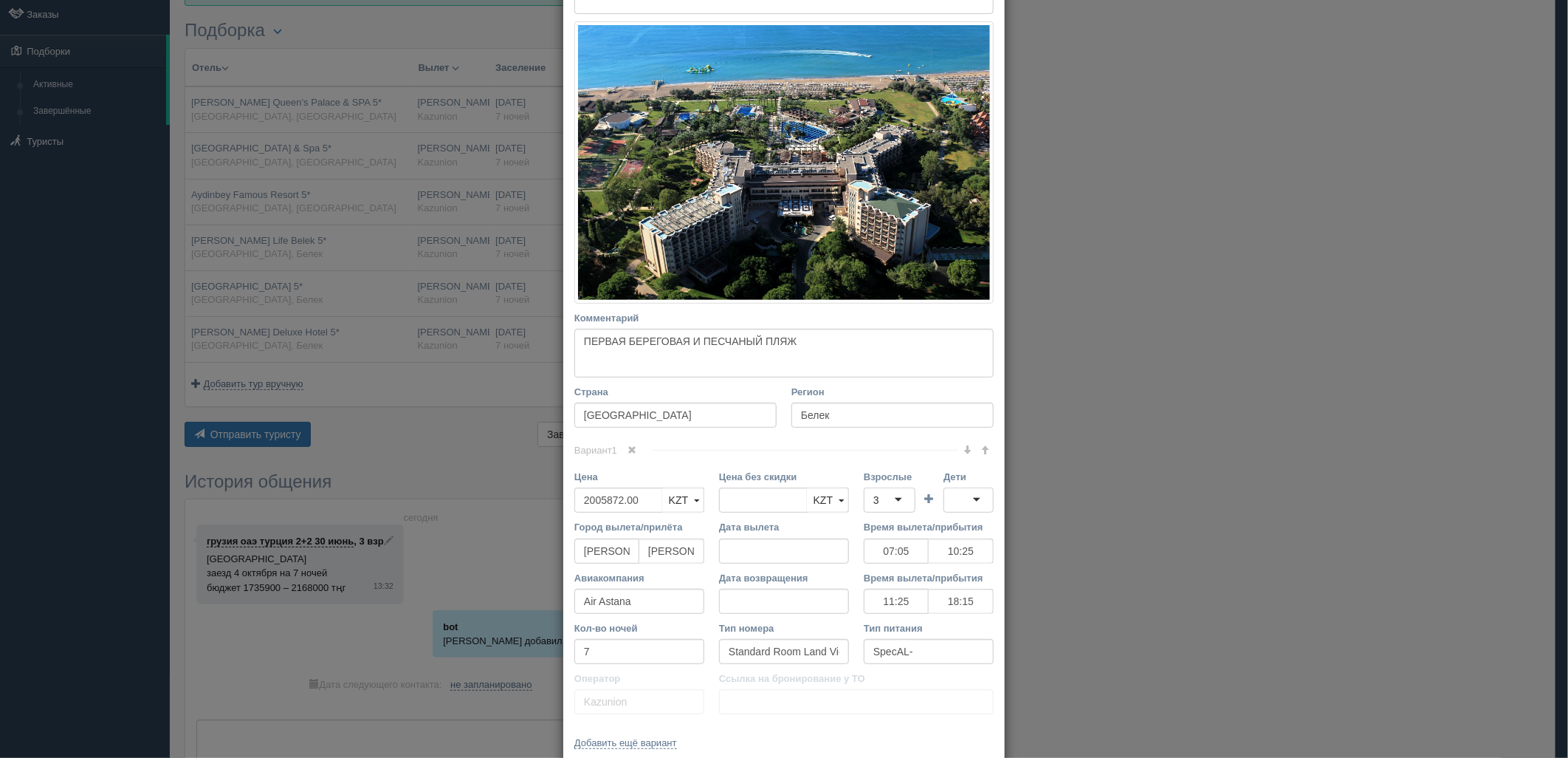
click at [895, 504] on div "3" at bounding box center [889, 500] width 52 height 25
drag, startPoint x: 952, startPoint y: 507, endPoint x: 940, endPoint y: 497, distance: 15.6
click at [953, 507] on div at bounding box center [968, 500] width 50 height 25
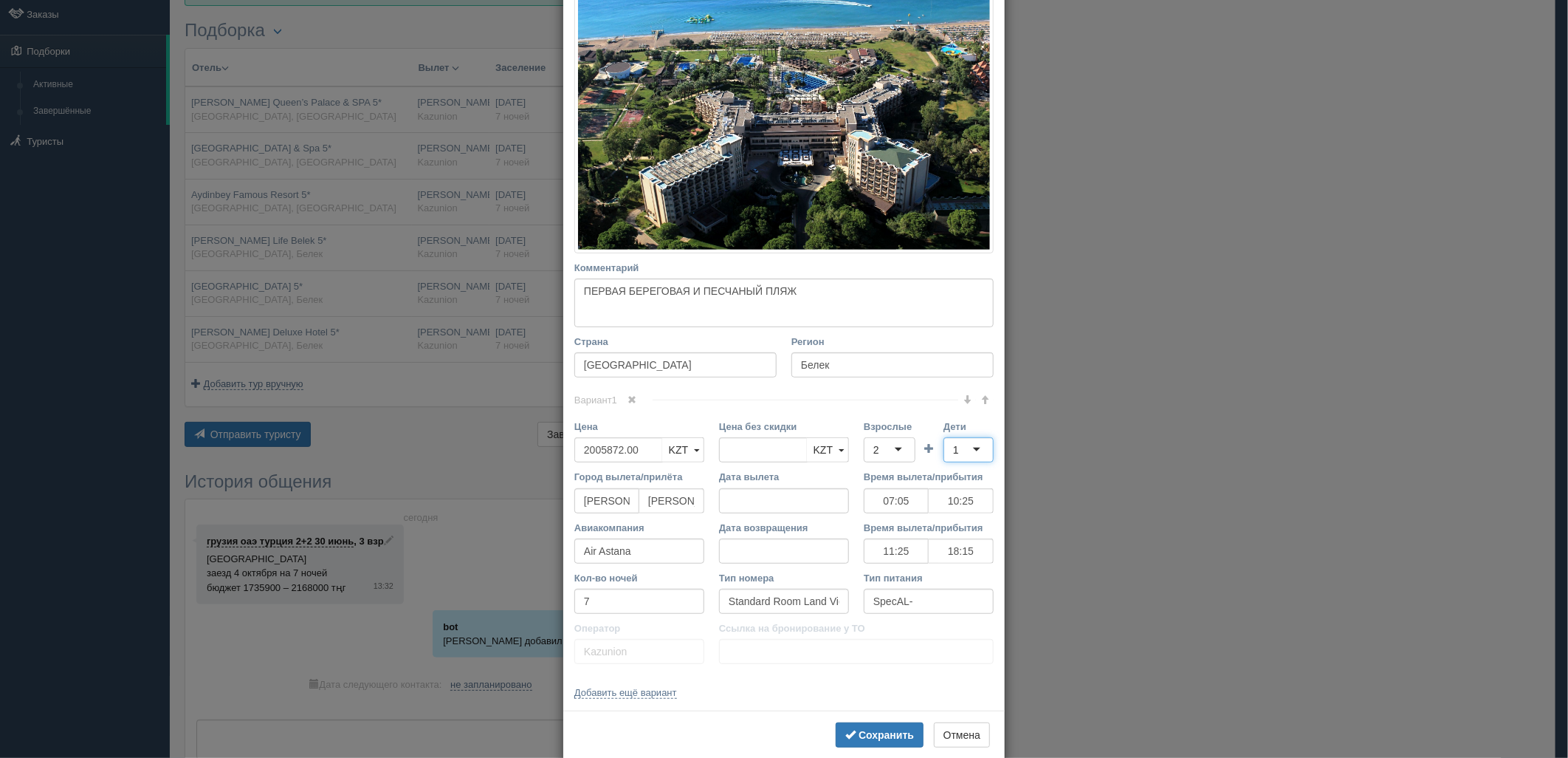
scroll to position [283, 0]
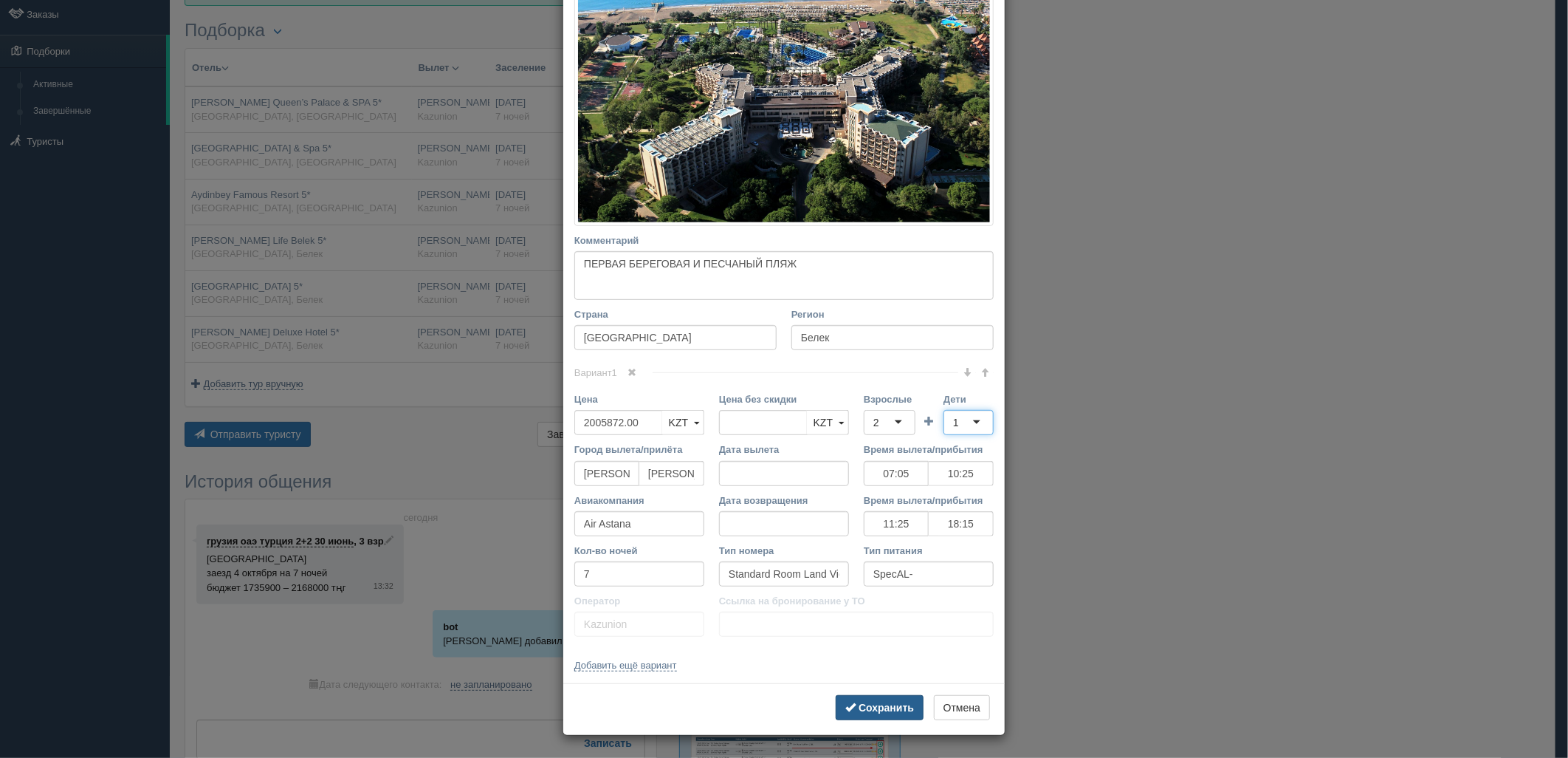
click at [868, 711] on b "Сохранить" at bounding box center [887, 707] width 56 height 12
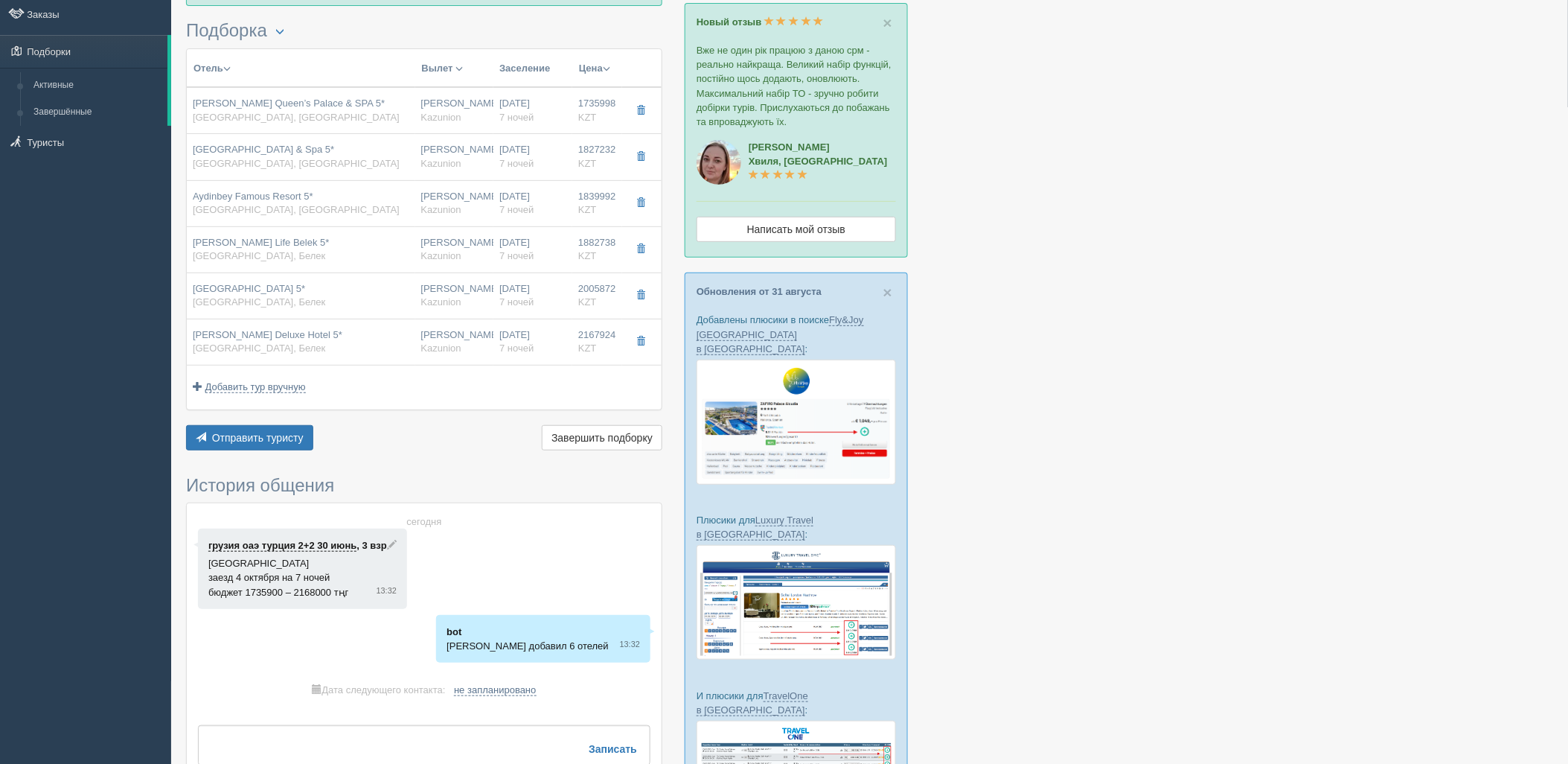
click at [334, 359] on td "[PERSON_NAME] Deluxe Hotel 5* [GEOGRAPHIC_DATA], [GEOGRAPHIC_DATA]" at bounding box center [301, 341] width 229 height 46
type input "[PERSON_NAME] Deluxe Hotel 5*"
type input "[URL][DOMAIN_NAME]"
type input "2167924.00"
type input "07:05"
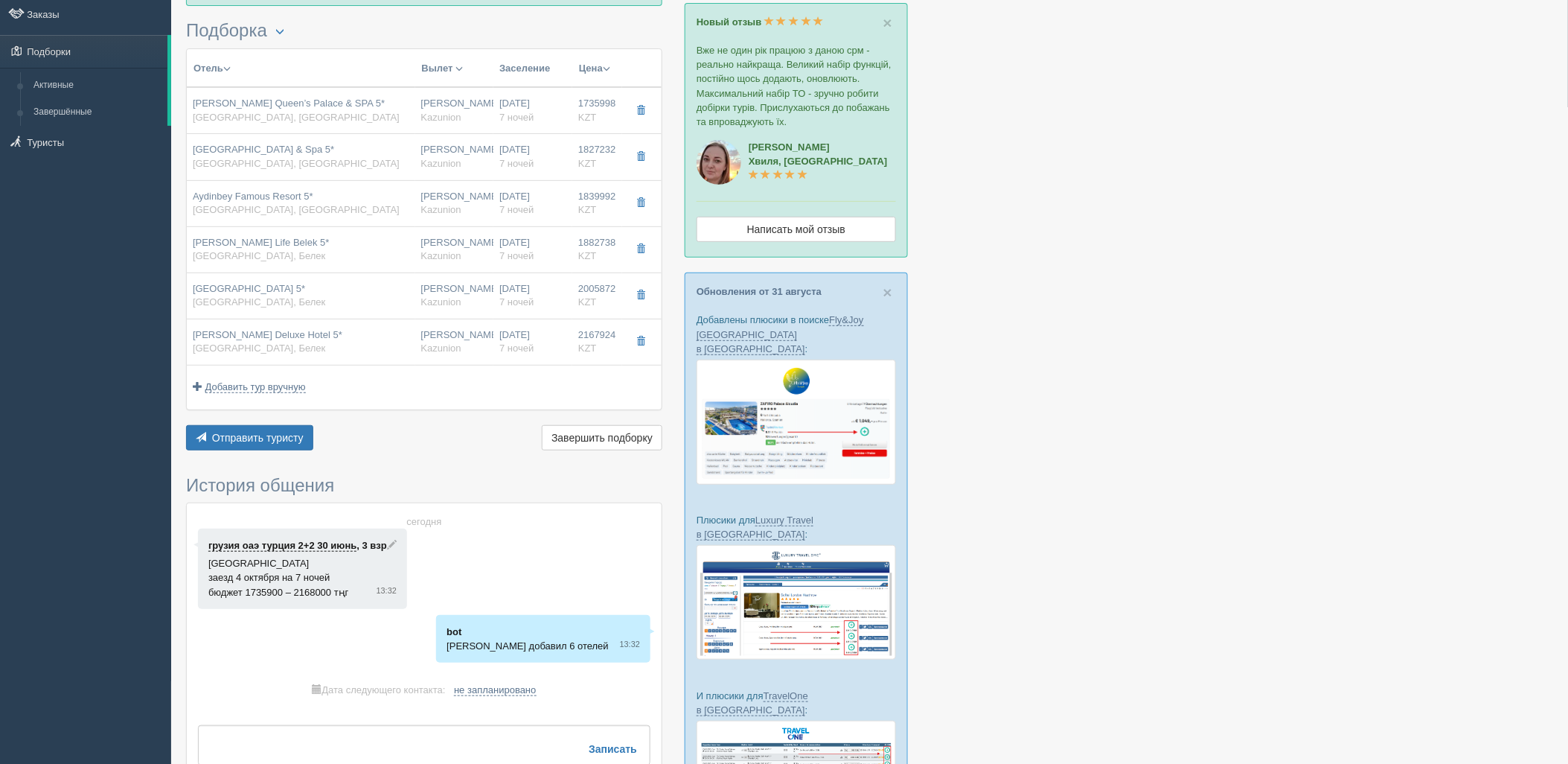
type input "10:25"
type input "11:25"
type input "18:15"
type input "[GEOGRAPHIC_DATA]"
type input "AL/ULTRA"
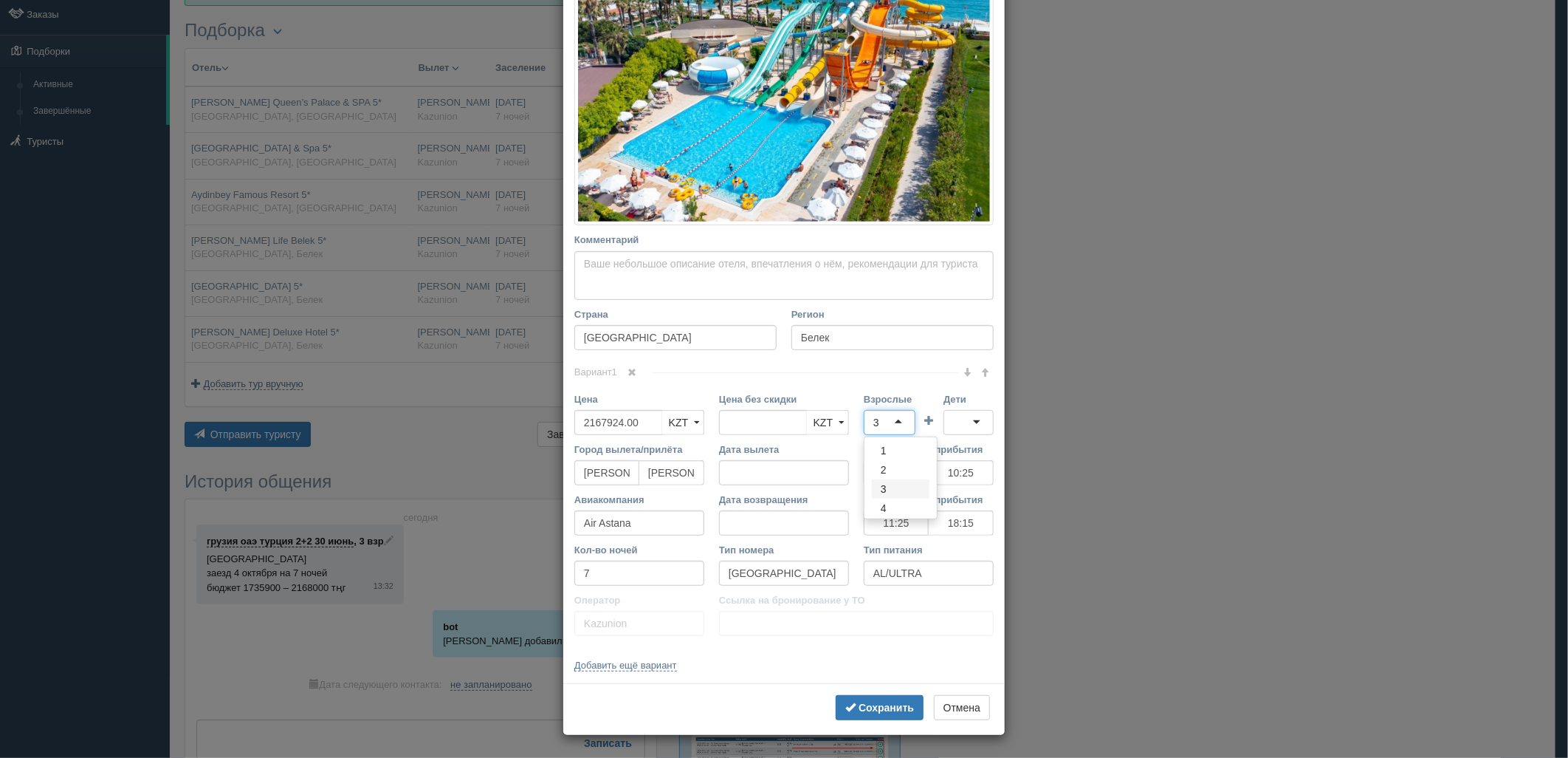
click at [880, 423] on div "3" at bounding box center [889, 423] width 52 height 25
click at [964, 425] on div at bounding box center [968, 423] width 50 height 25
click at [861, 705] on b "Сохранить" at bounding box center [887, 707] width 56 height 12
